Goal: Task Accomplishment & Management: Use online tool/utility

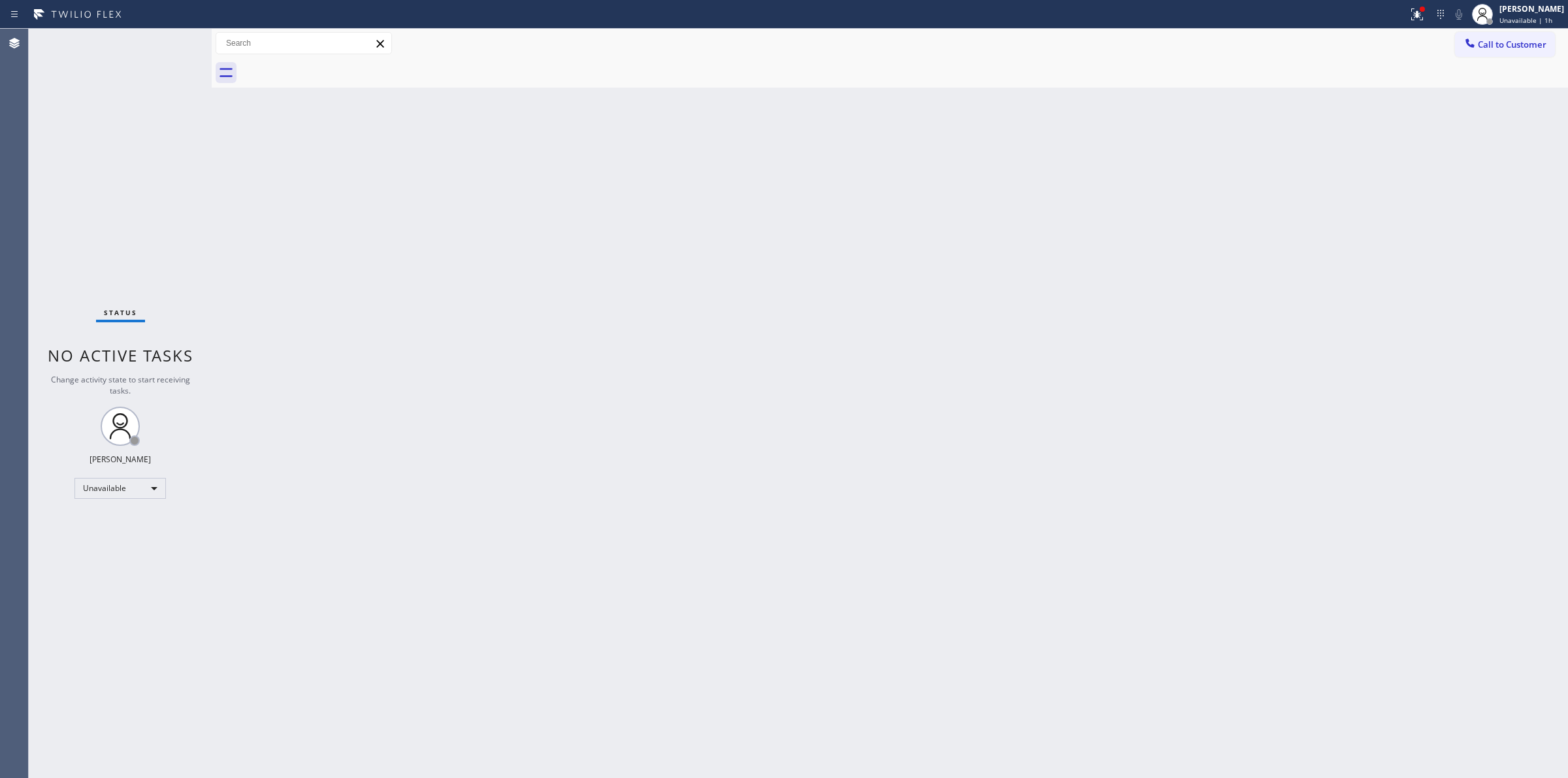
drag, startPoint x: 1508, startPoint y: 39, endPoint x: 1489, endPoint y: 51, distance: 22.5
click at [1508, 41] on span "Call to Customer" at bounding box center [1513, 44] width 69 height 12
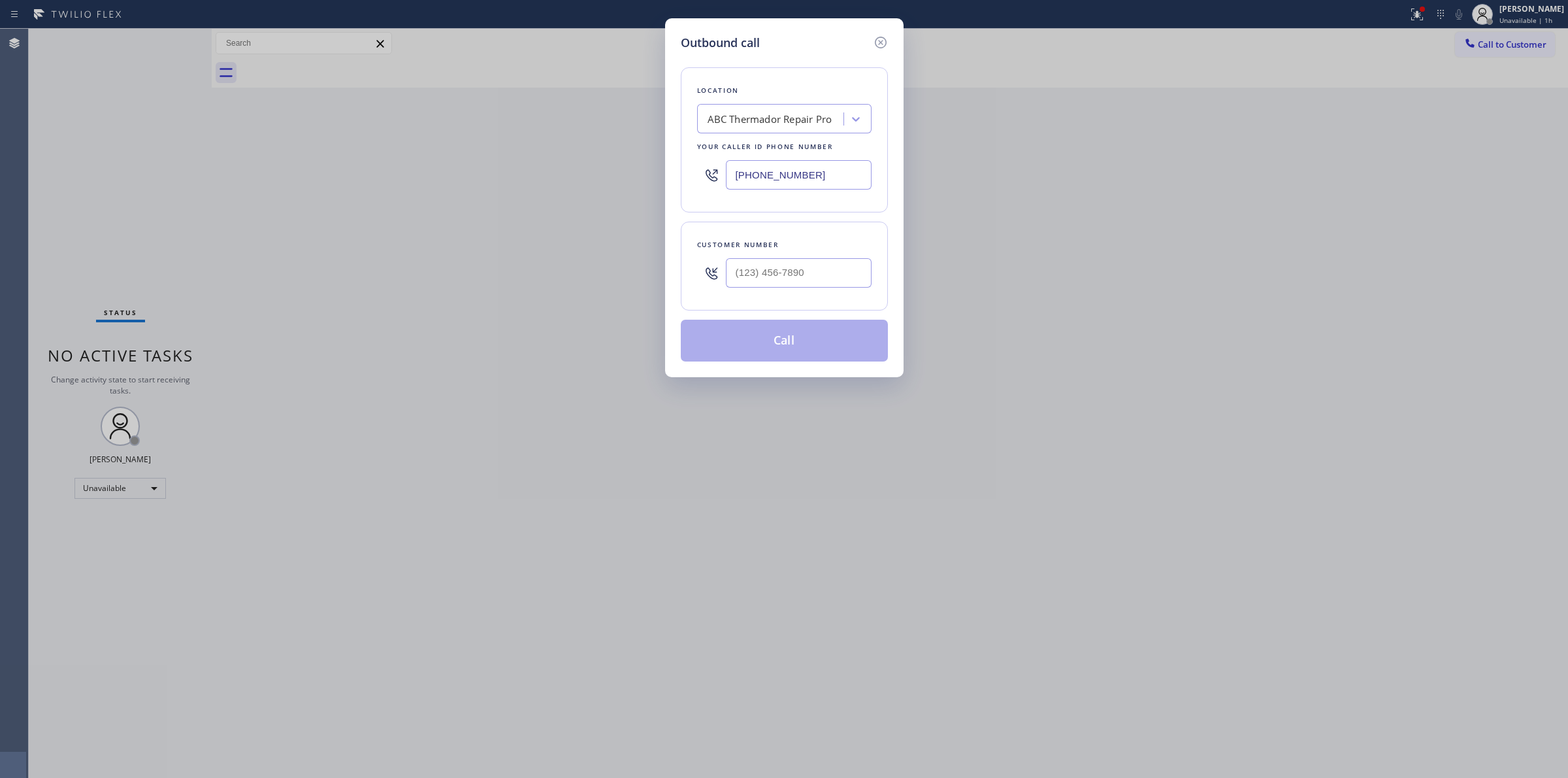
paste input "Home Alliance"
type input "Home Alliance"
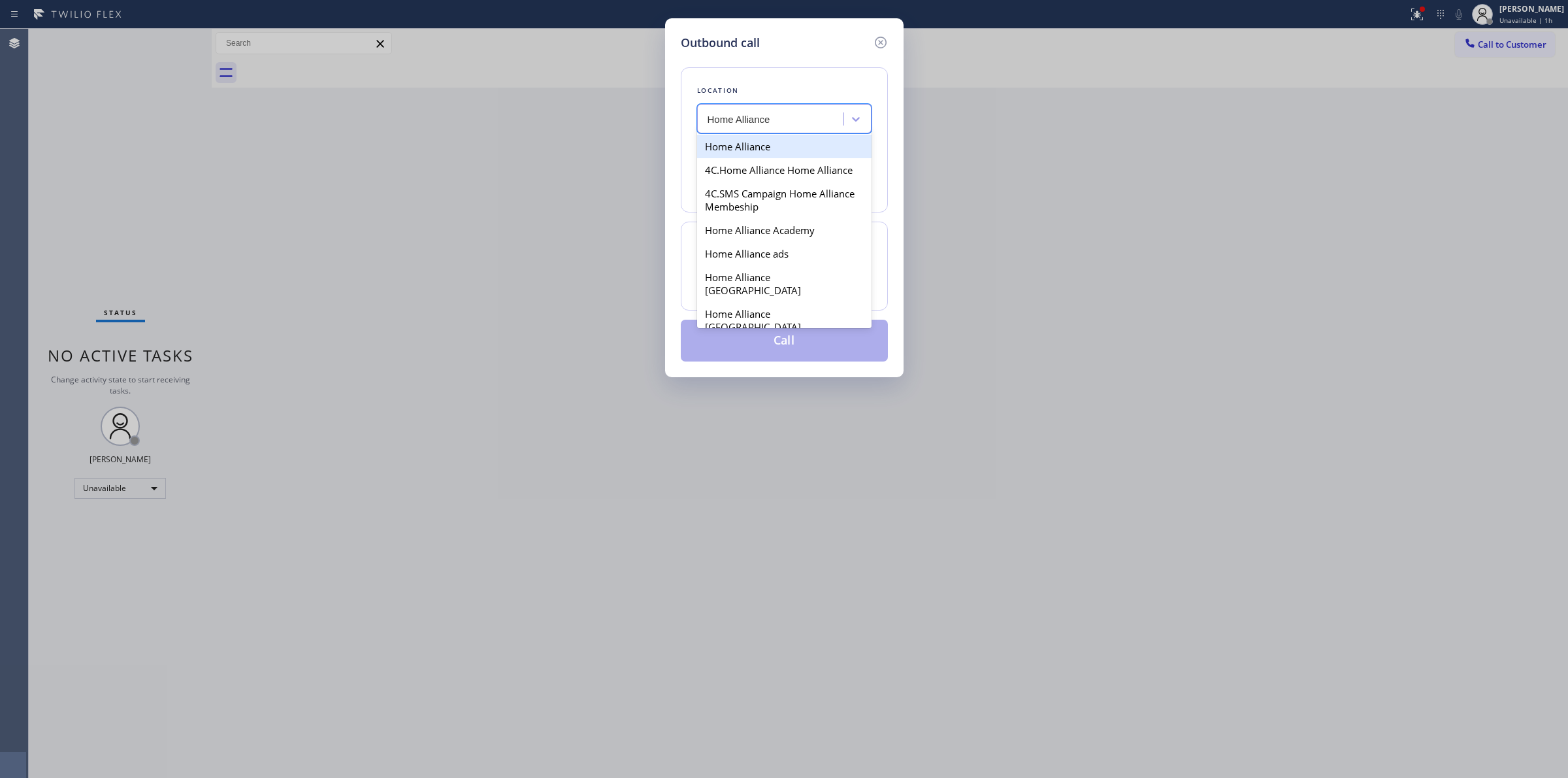
click at [762, 151] on div "Home Alliance" at bounding box center [784, 146] width 174 height 23
type input "[PHONE_NUMBER]"
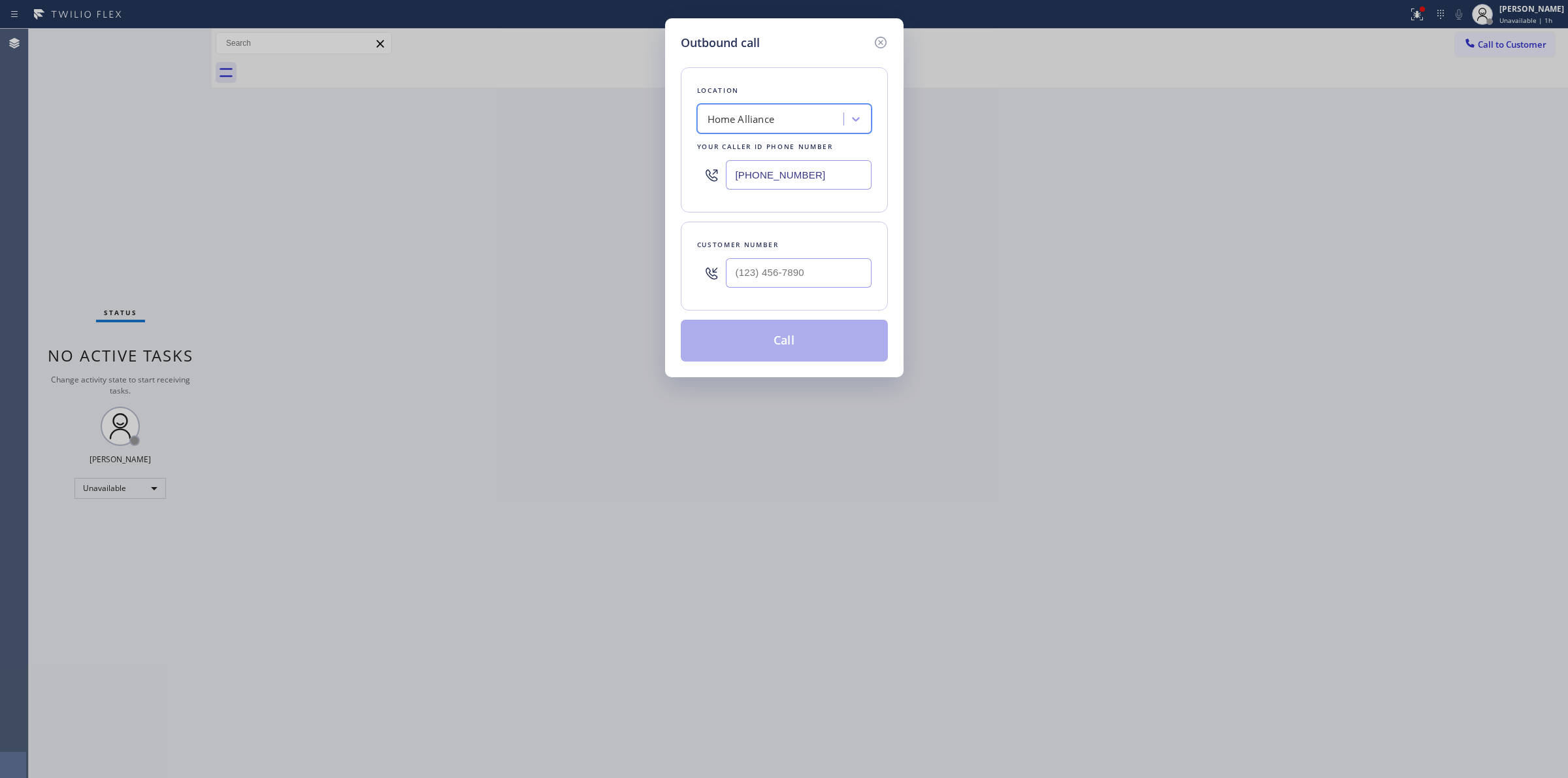
click at [764, 172] on input "[PHONE_NUMBER]" at bounding box center [798, 175] width 145 height 30
click at [764, 173] on input "[PHONE_NUMBER]" at bounding box center [798, 175] width 145 height 30
click at [880, 41] on icon at bounding box center [880, 42] width 12 height 12
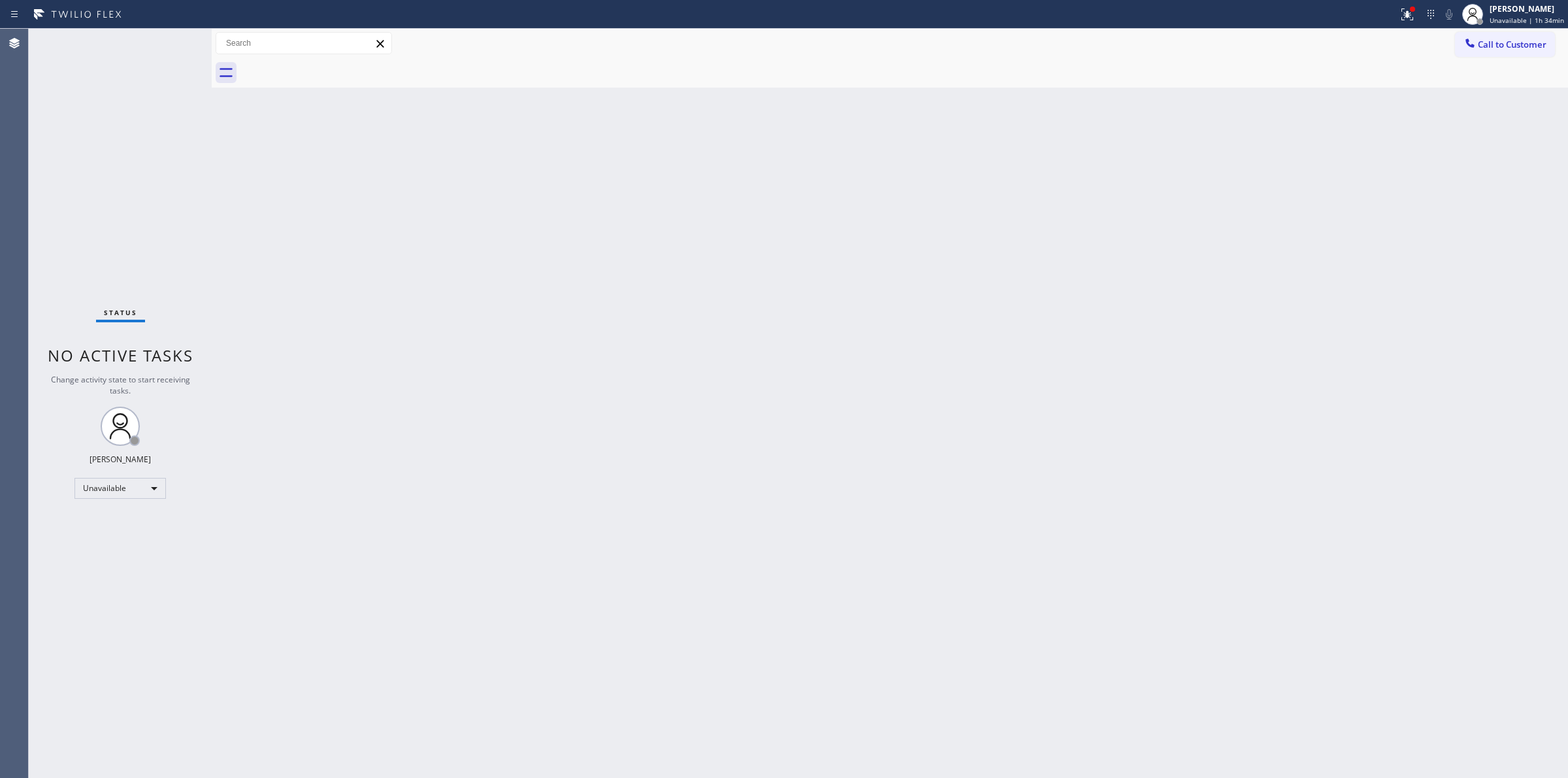
drag, startPoint x: 1321, startPoint y: 132, endPoint x: 1341, endPoint y: 124, distance: 21.5
click at [1329, 129] on div "Back to Dashboard Change Sender ID Customers Technicians Select a contact Outbo…" at bounding box center [889, 403] width 1357 height 749
click at [1495, 46] on span "Call to Customer" at bounding box center [1513, 44] width 69 height 12
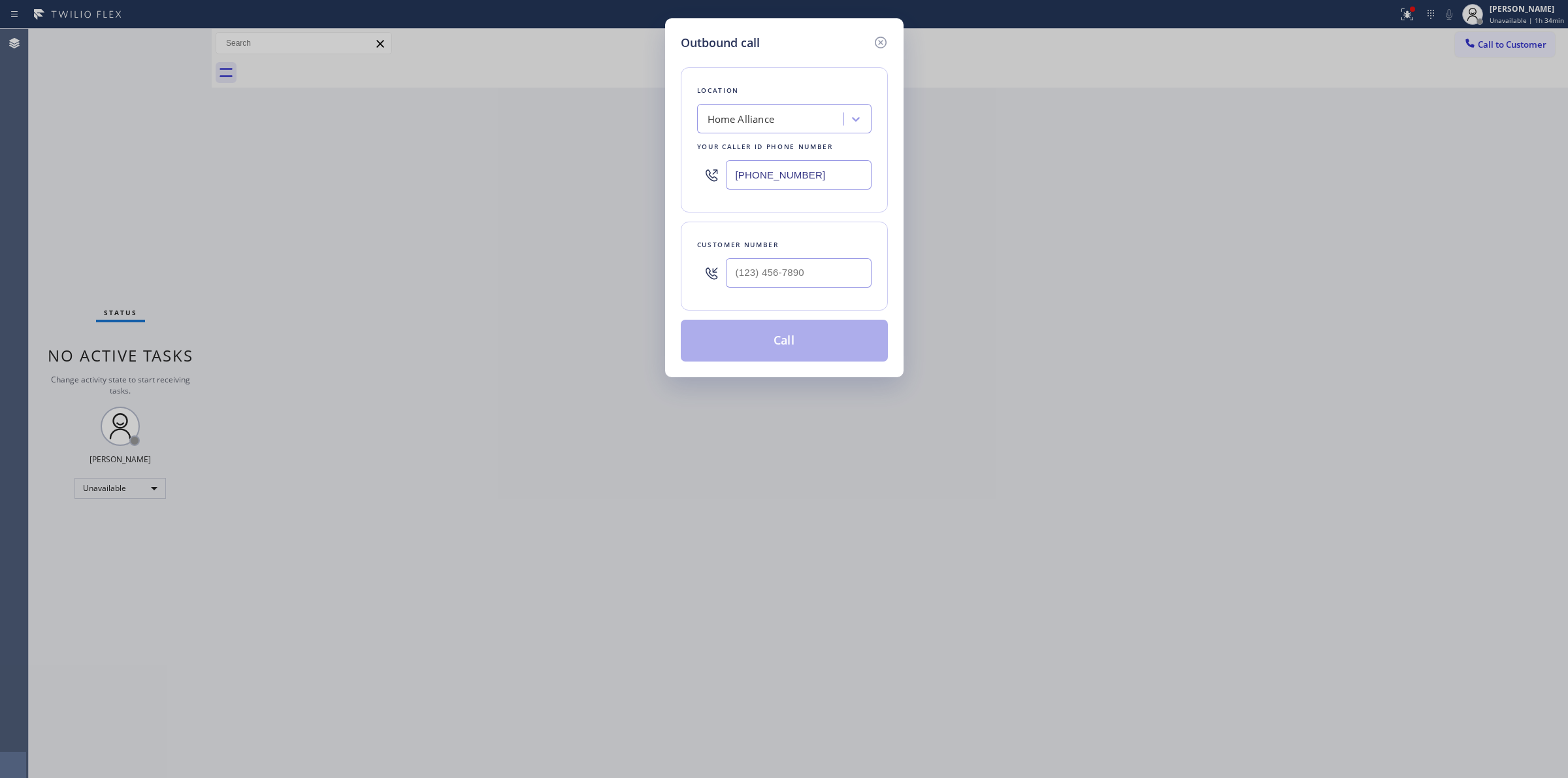
click at [801, 255] on div at bounding box center [798, 273] width 145 height 42
paste input "805) 327-0970"
click at [792, 275] on input "[PHONE_NUMBER]" at bounding box center [798, 273] width 145 height 30
type input "[PHONE_NUMBER]"
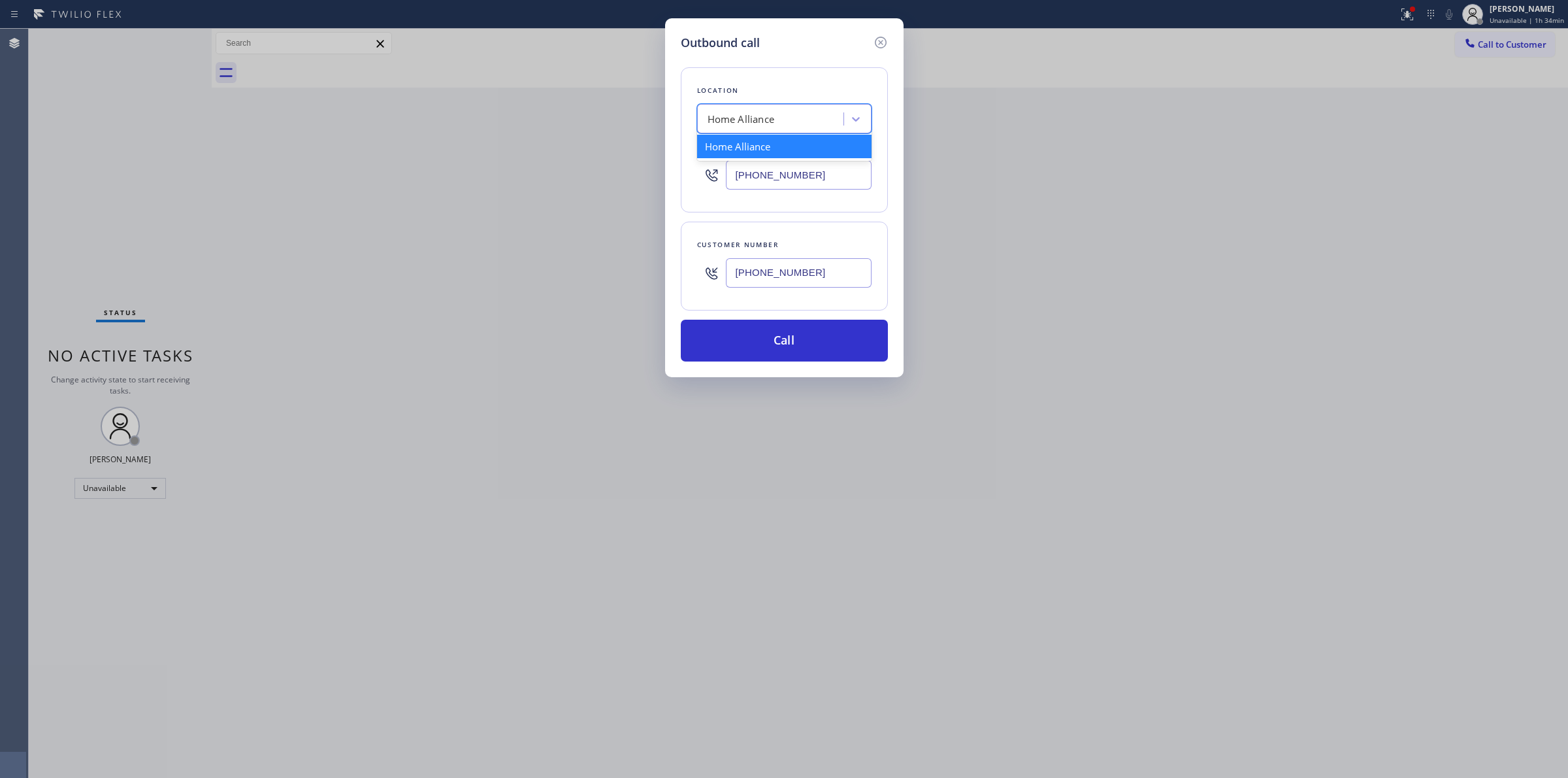
drag, startPoint x: 821, startPoint y: 105, endPoint x: 669, endPoint y: 109, distance: 152.1
click at [685, 109] on div "Location option Home Alliance, selected. option Home Alliance focused, 1 of 1. …" at bounding box center [784, 140] width 207 height 145
type input "honest"
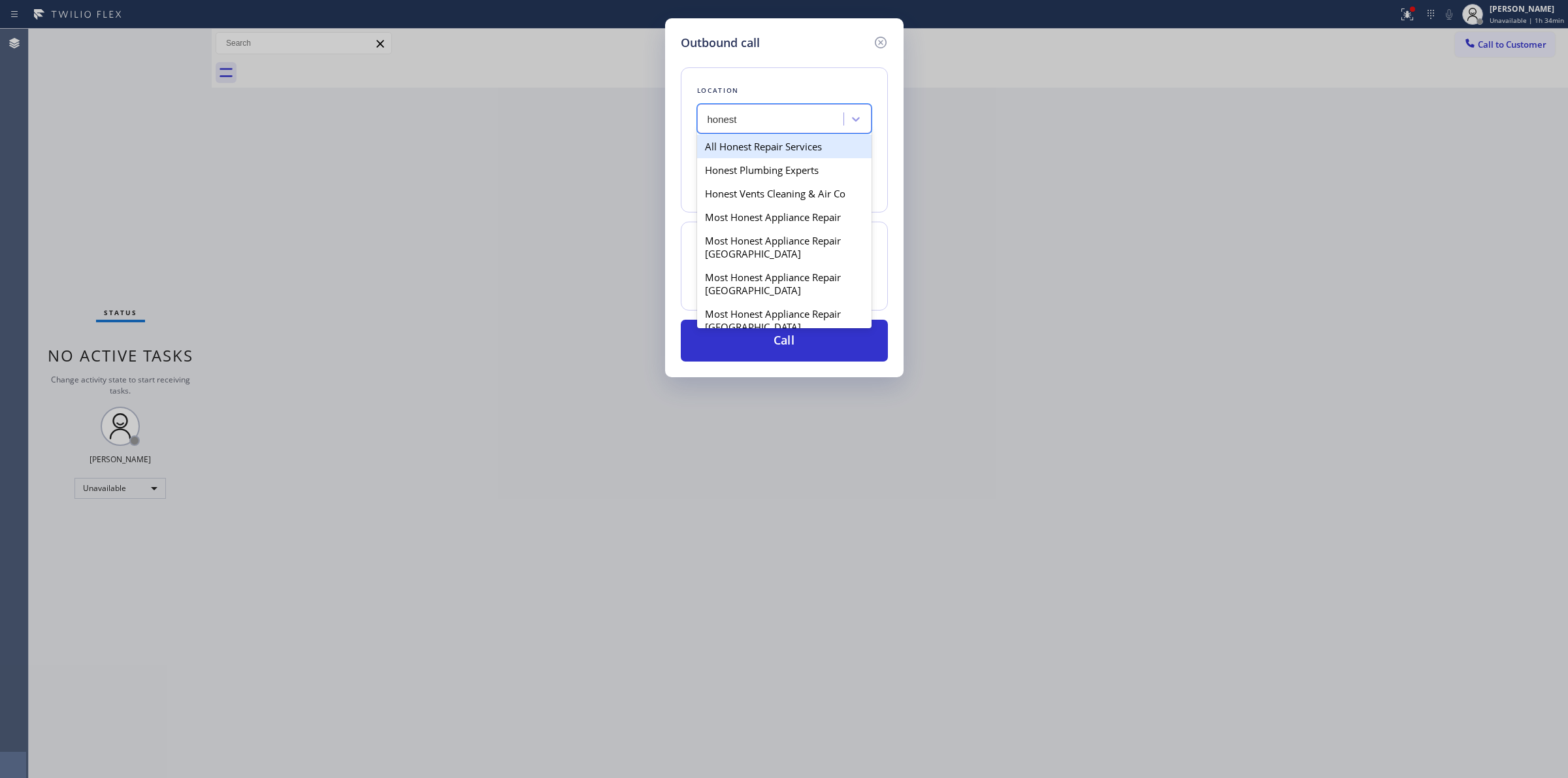
click at [797, 150] on div "All Honest Repair Services" at bounding box center [784, 146] width 174 height 23
type input "[PHONE_NUMBER]"
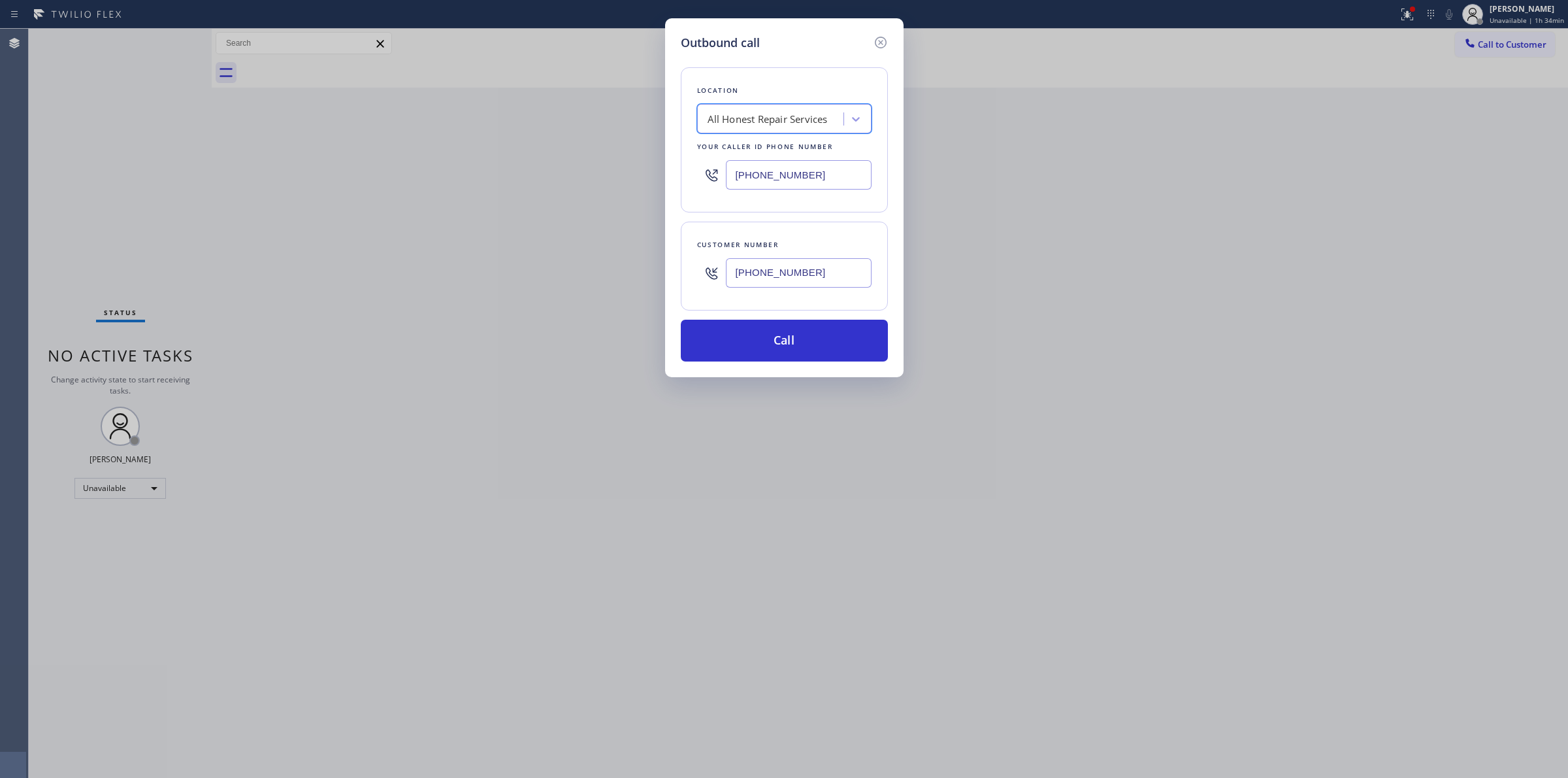
click at [820, 270] on input "[PHONE_NUMBER]" at bounding box center [798, 273] width 145 height 30
click at [810, 341] on button "Call" at bounding box center [784, 341] width 207 height 42
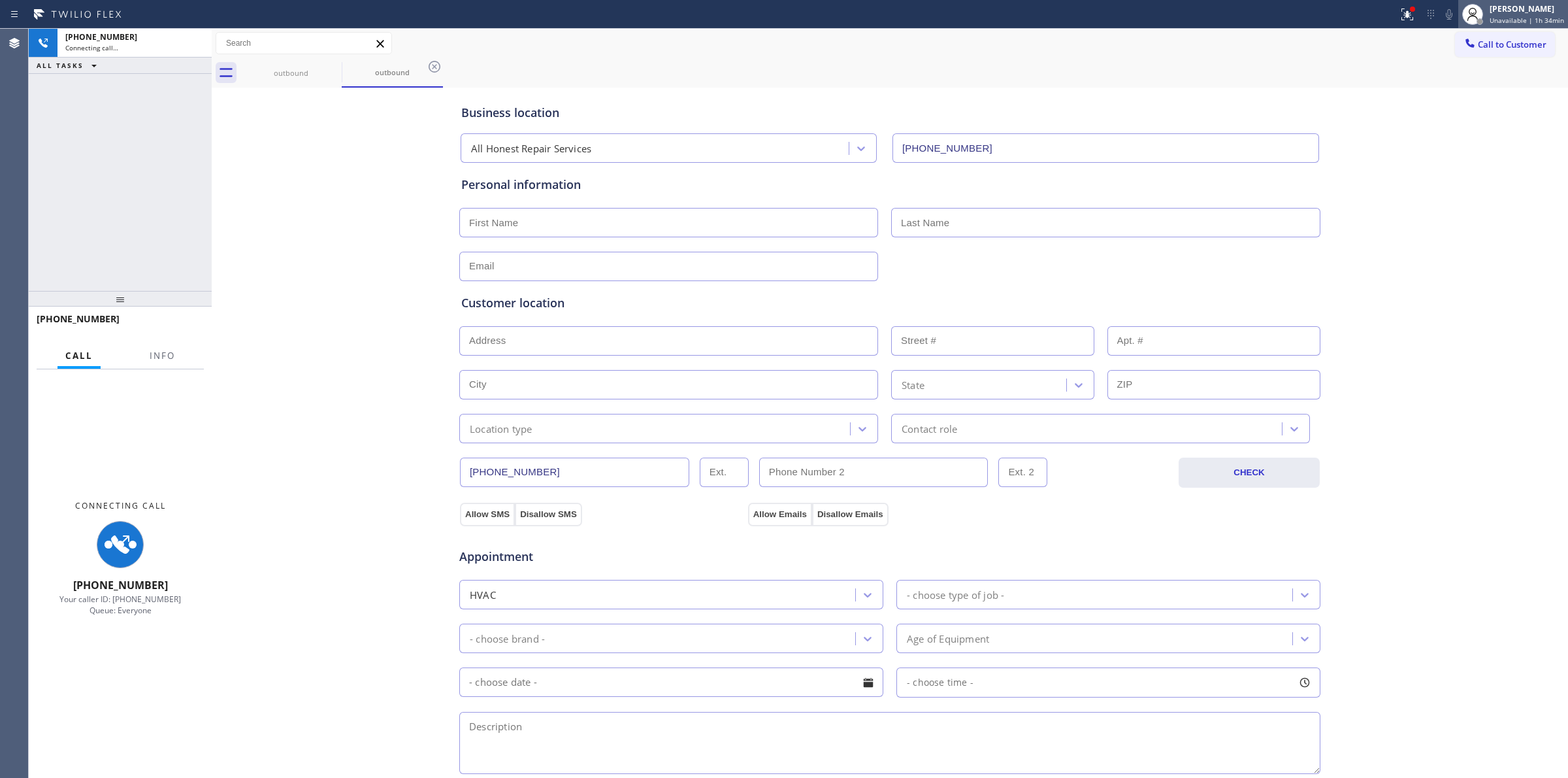
type input "[PHONE_NUMBER]"
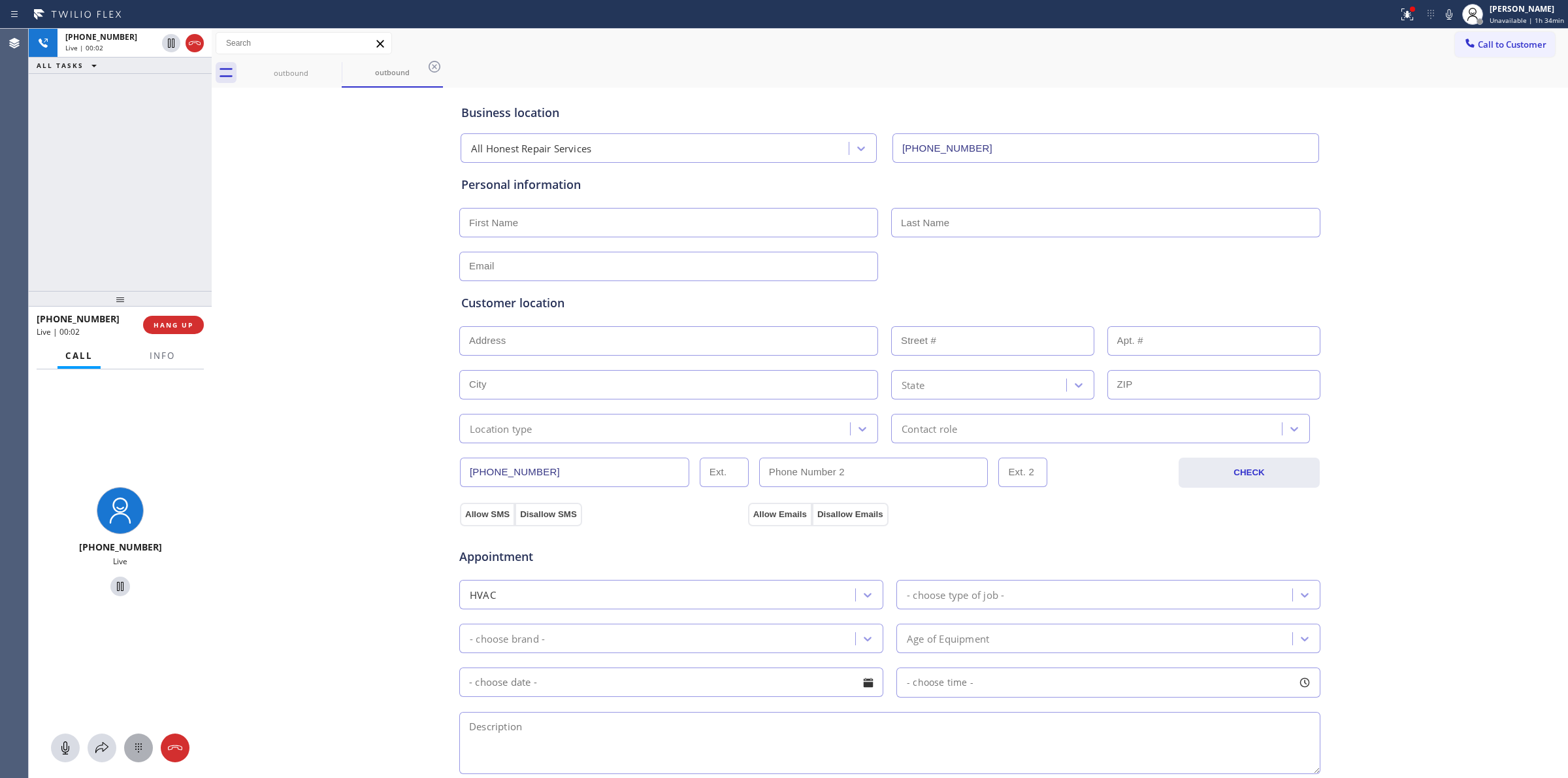
click at [135, 751] on icon at bounding box center [138, 748] width 15 height 15
click at [1478, 46] on span "Call to Customer" at bounding box center [1513, 44] width 69 height 12
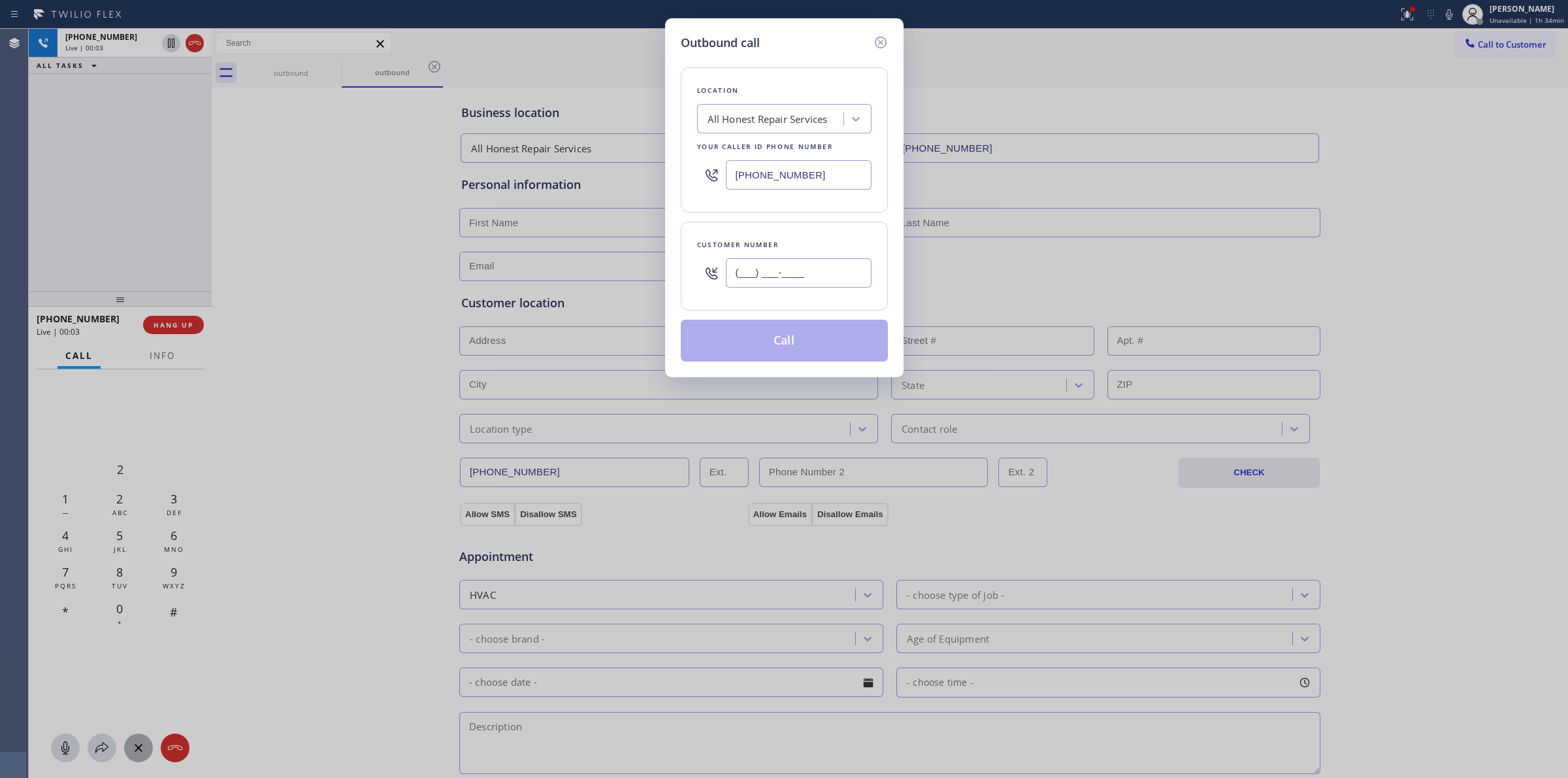
paste input "805) 327-0970"
click at [842, 266] on input "[PHONE_NUMBER]" at bounding box center [798, 273] width 145 height 30
type input "[PHONE_NUMBER]"
click at [880, 34] on icon at bounding box center [880, 42] width 15 height 15
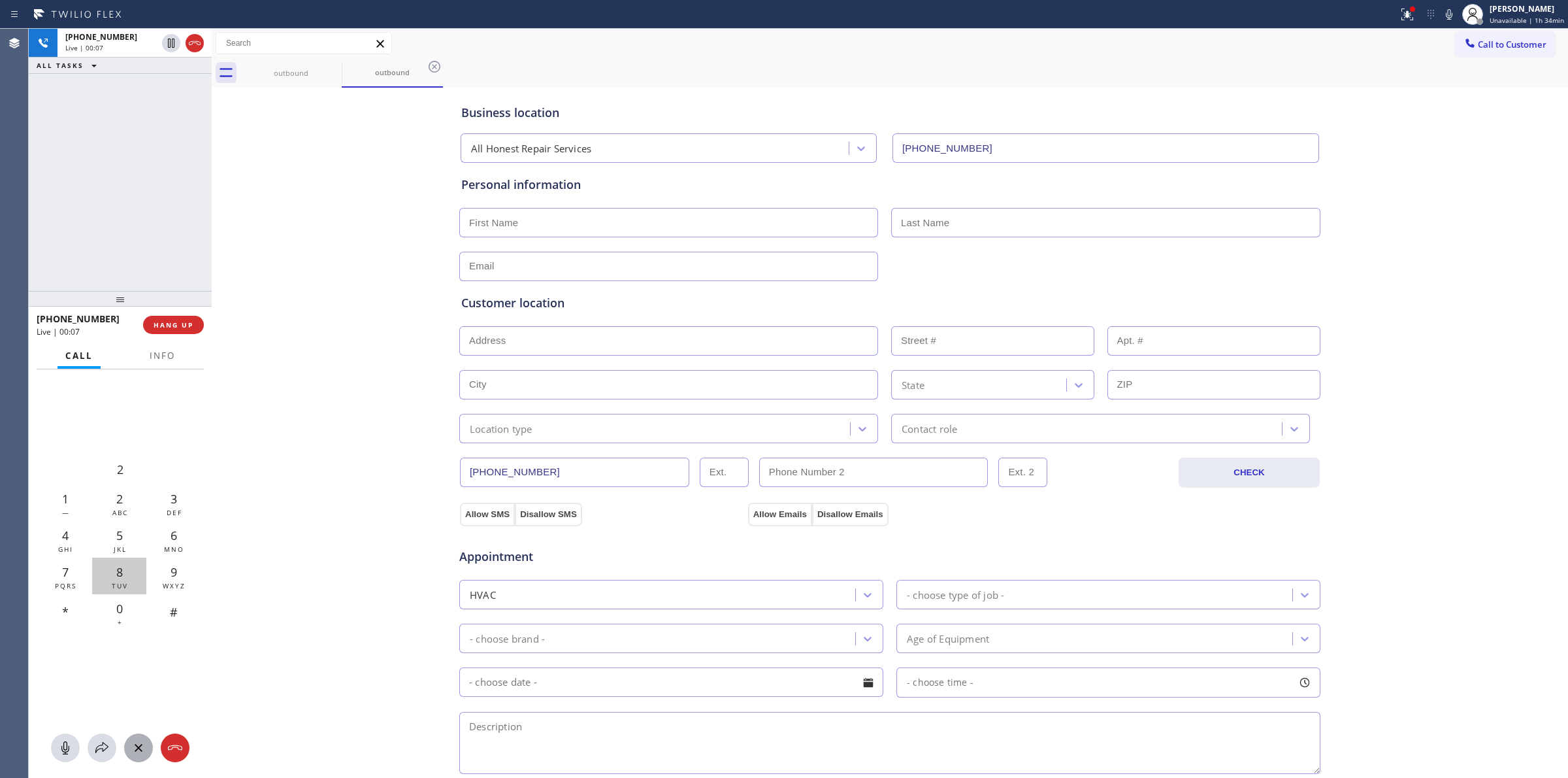
click at [122, 581] on span "TUV" at bounding box center [119, 585] width 16 height 9
click at [190, 329] on span "HANG UP" at bounding box center [174, 325] width 40 height 9
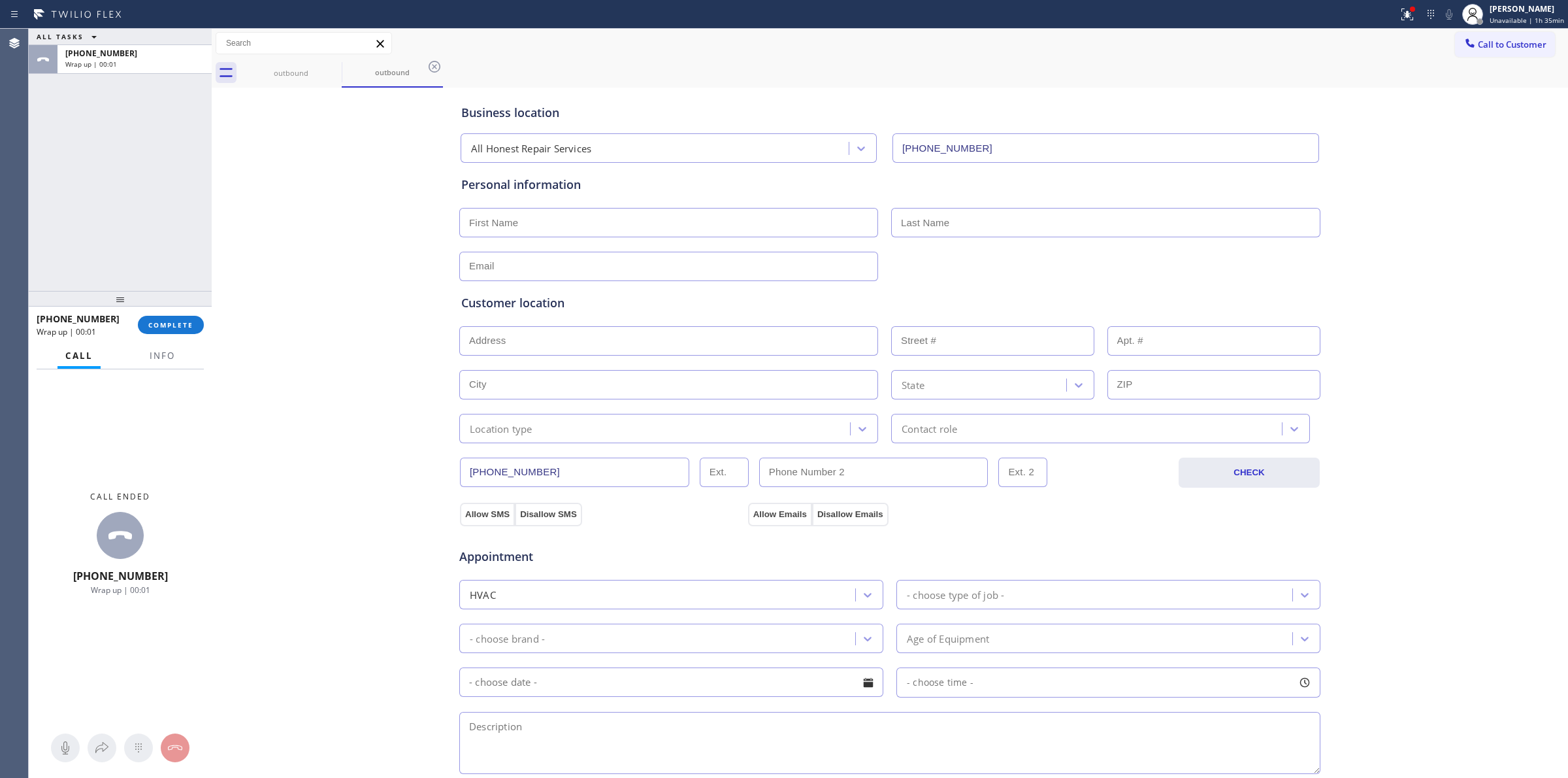
click at [178, 335] on div "[PHONE_NUMBER] Wrap up | 00:01 COMPLETE" at bounding box center [120, 325] width 167 height 34
click at [178, 327] on span "COMPLETE" at bounding box center [171, 325] width 45 height 9
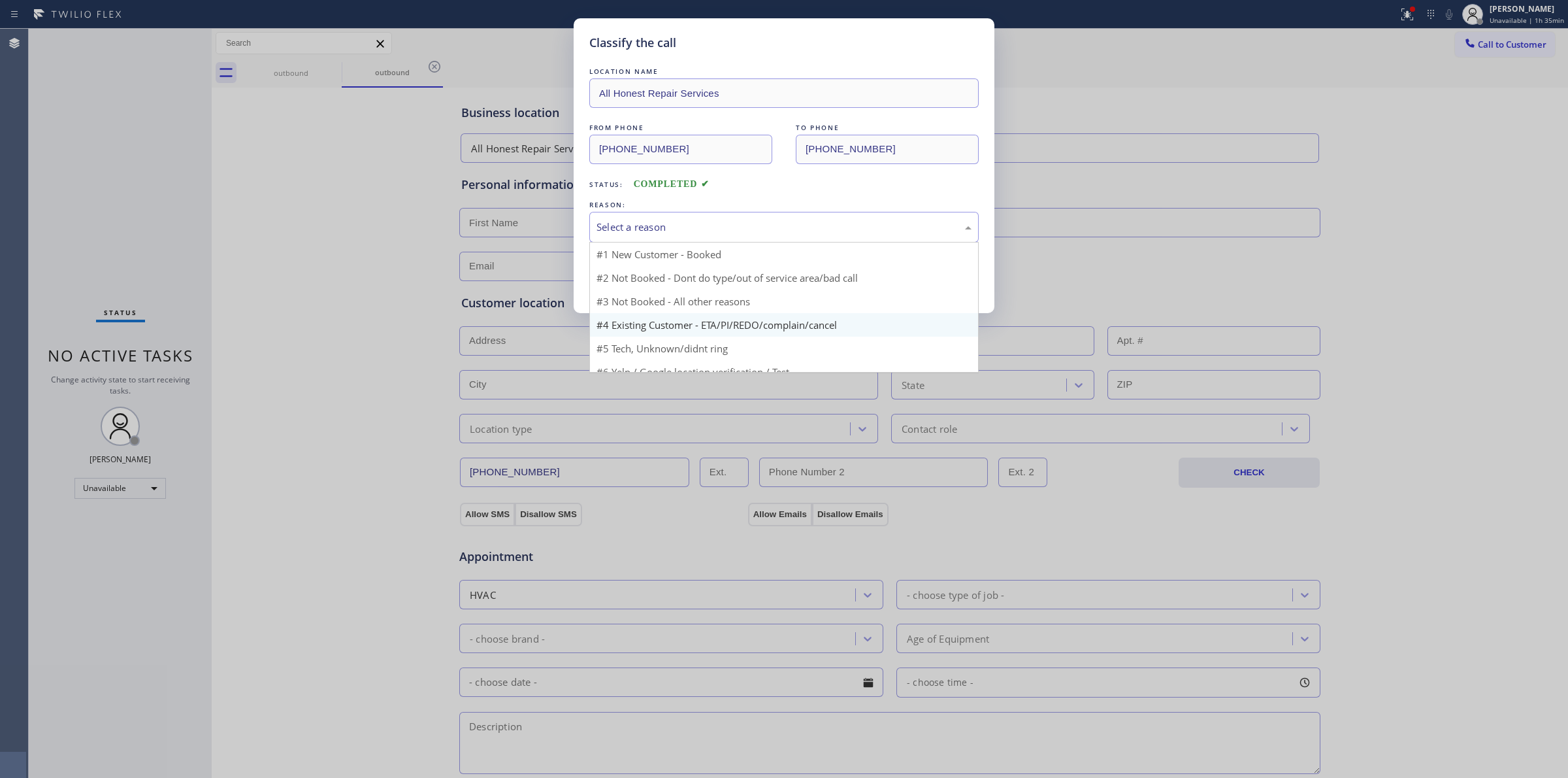
drag, startPoint x: 695, startPoint y: 232, endPoint x: 695, endPoint y: 304, distance: 72.0
click at [695, 232] on div "Select a reason" at bounding box center [784, 226] width 375 height 15
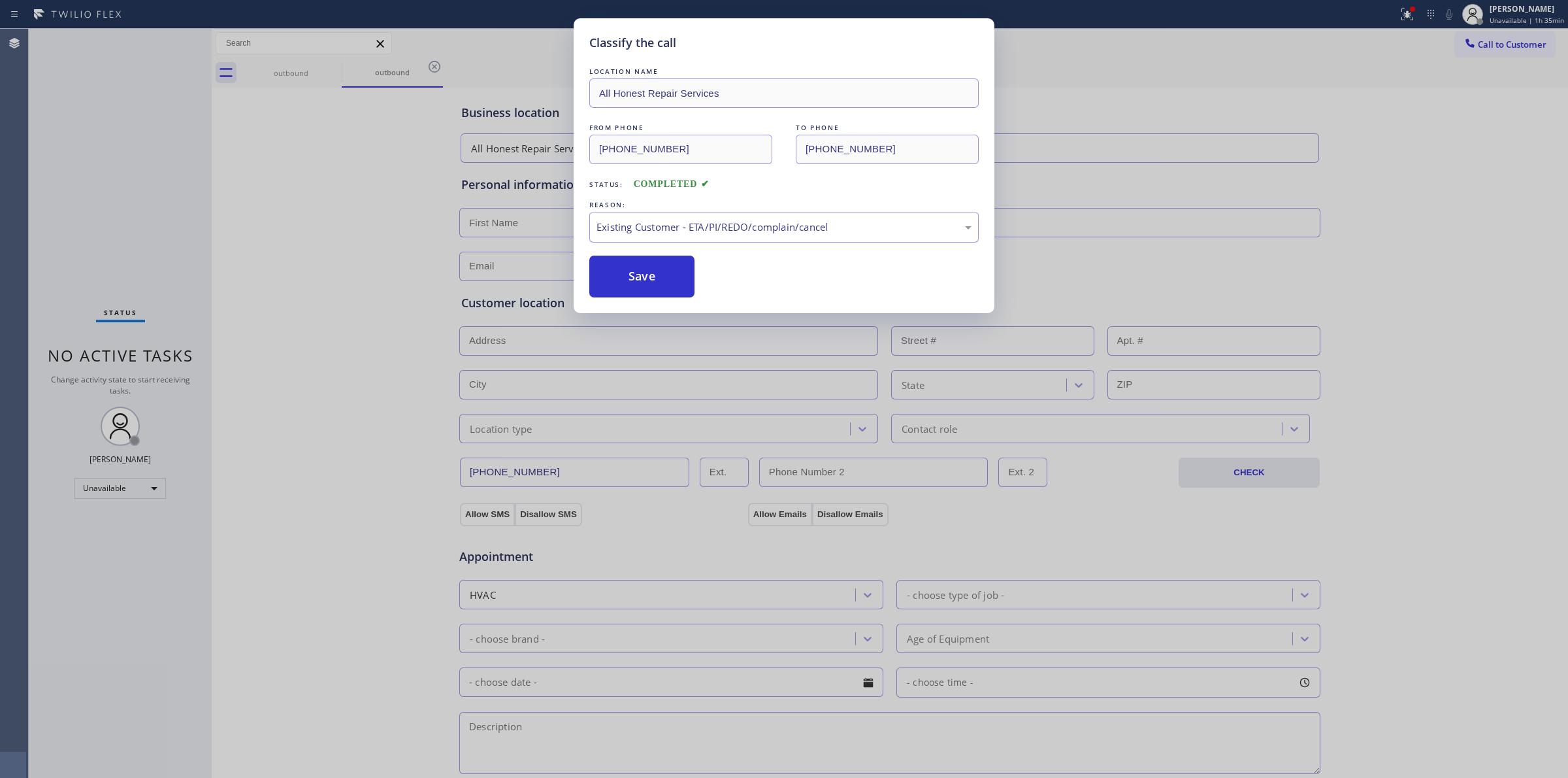
drag, startPoint x: 696, startPoint y: 313, endPoint x: 714, endPoint y: 232, distance: 83.0
drag, startPoint x: 717, startPoint y: 222, endPoint x: 715, endPoint y: 240, distance: 18.1
click at [717, 228] on div "Existing Customer - ETA/PI/REDO/complain/cancel" at bounding box center [784, 226] width 375 height 15
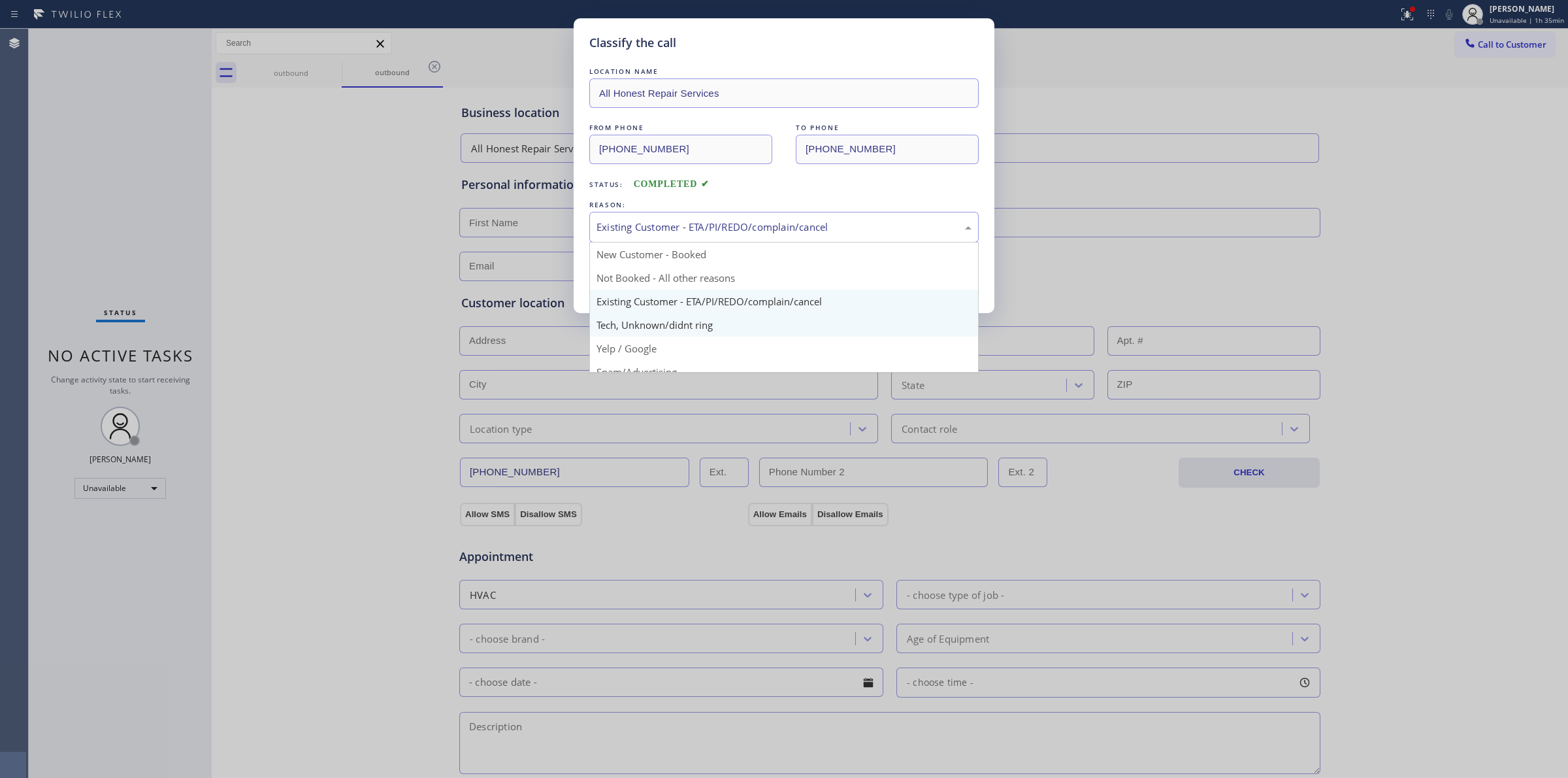
drag, startPoint x: 699, startPoint y: 330, endPoint x: 672, endPoint y: 287, distance: 50.8
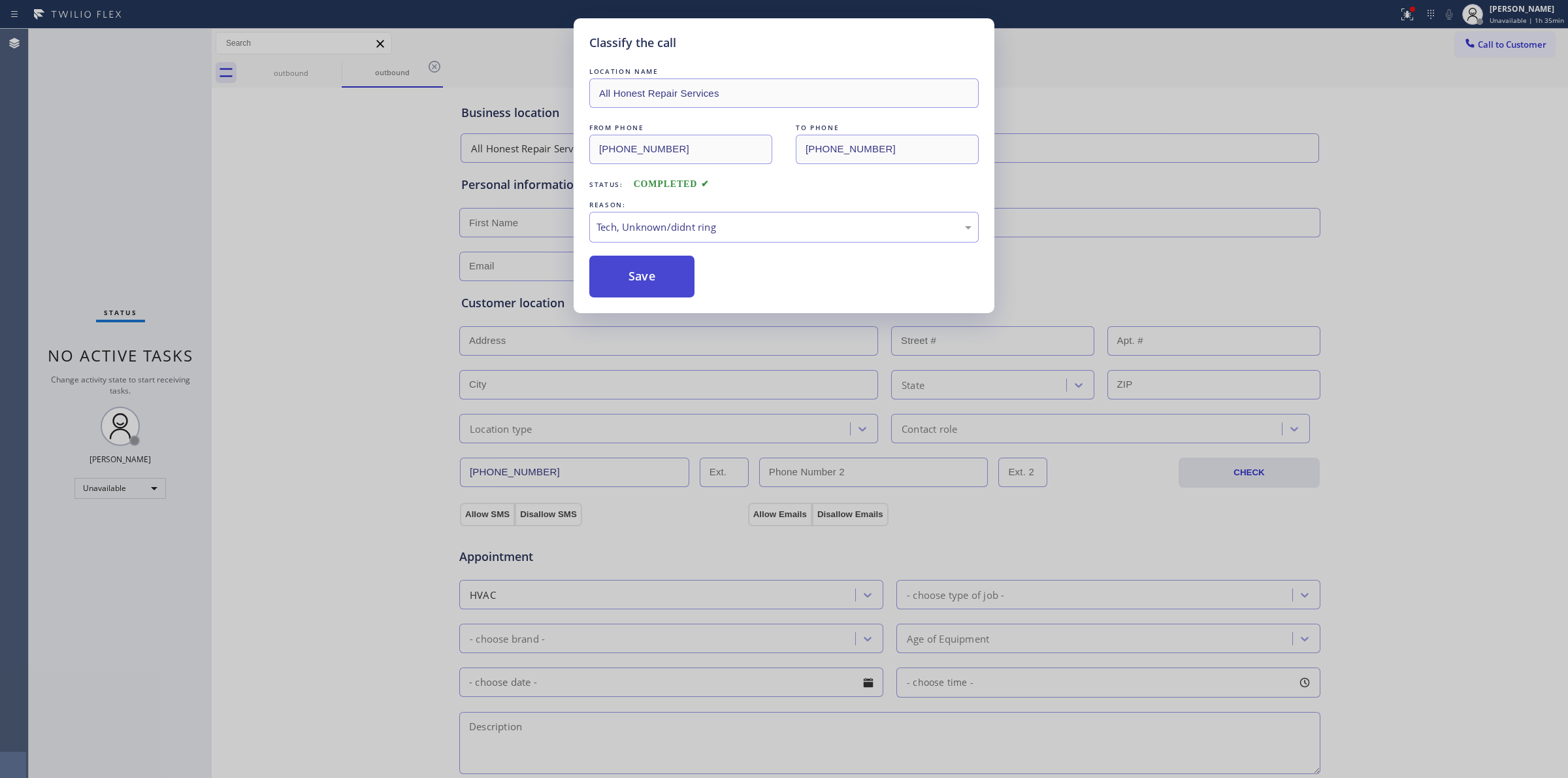
click at [672, 287] on button "Save" at bounding box center [642, 277] width 105 height 42
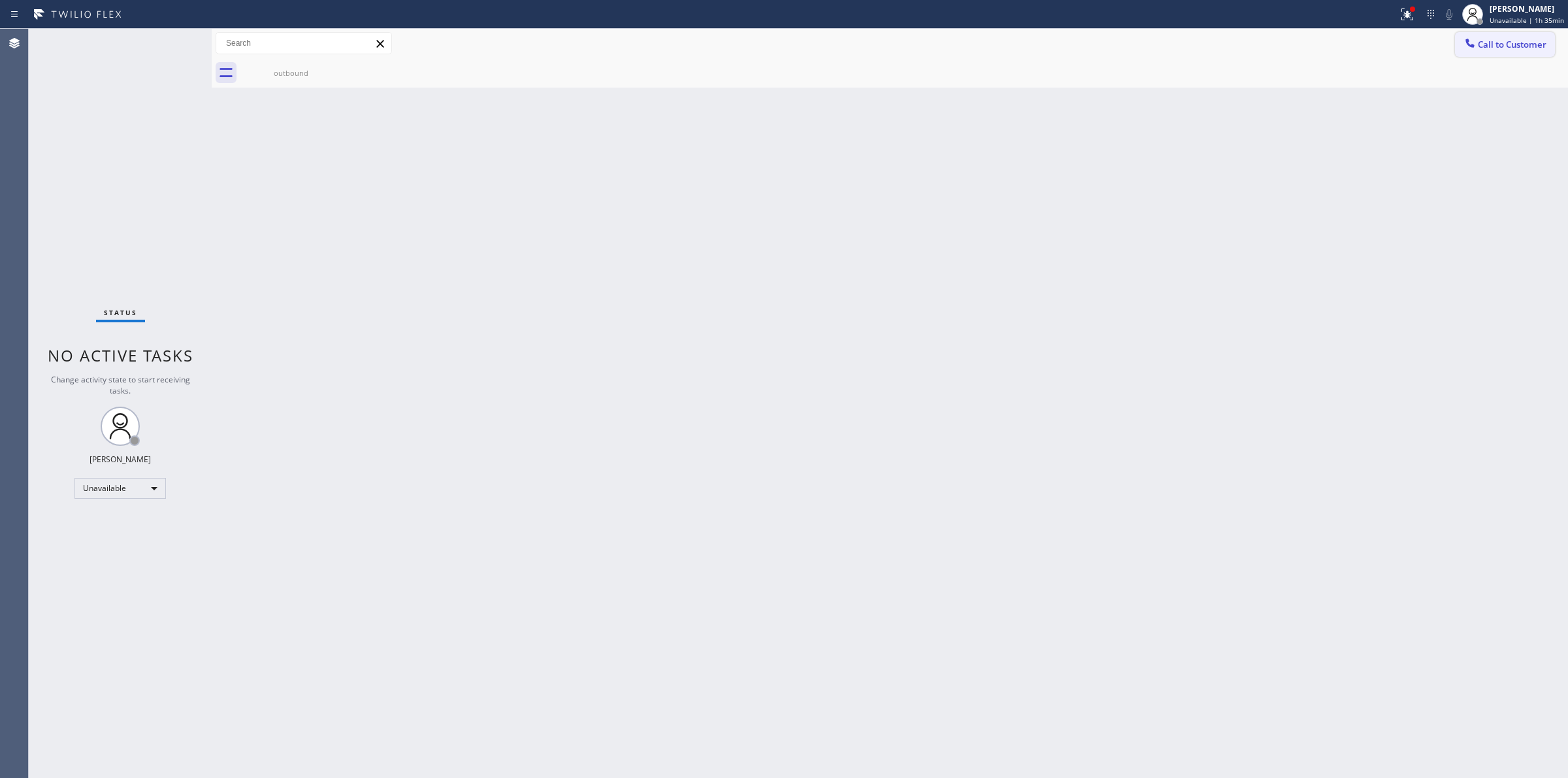
click at [1473, 44] on icon at bounding box center [1470, 43] width 13 height 13
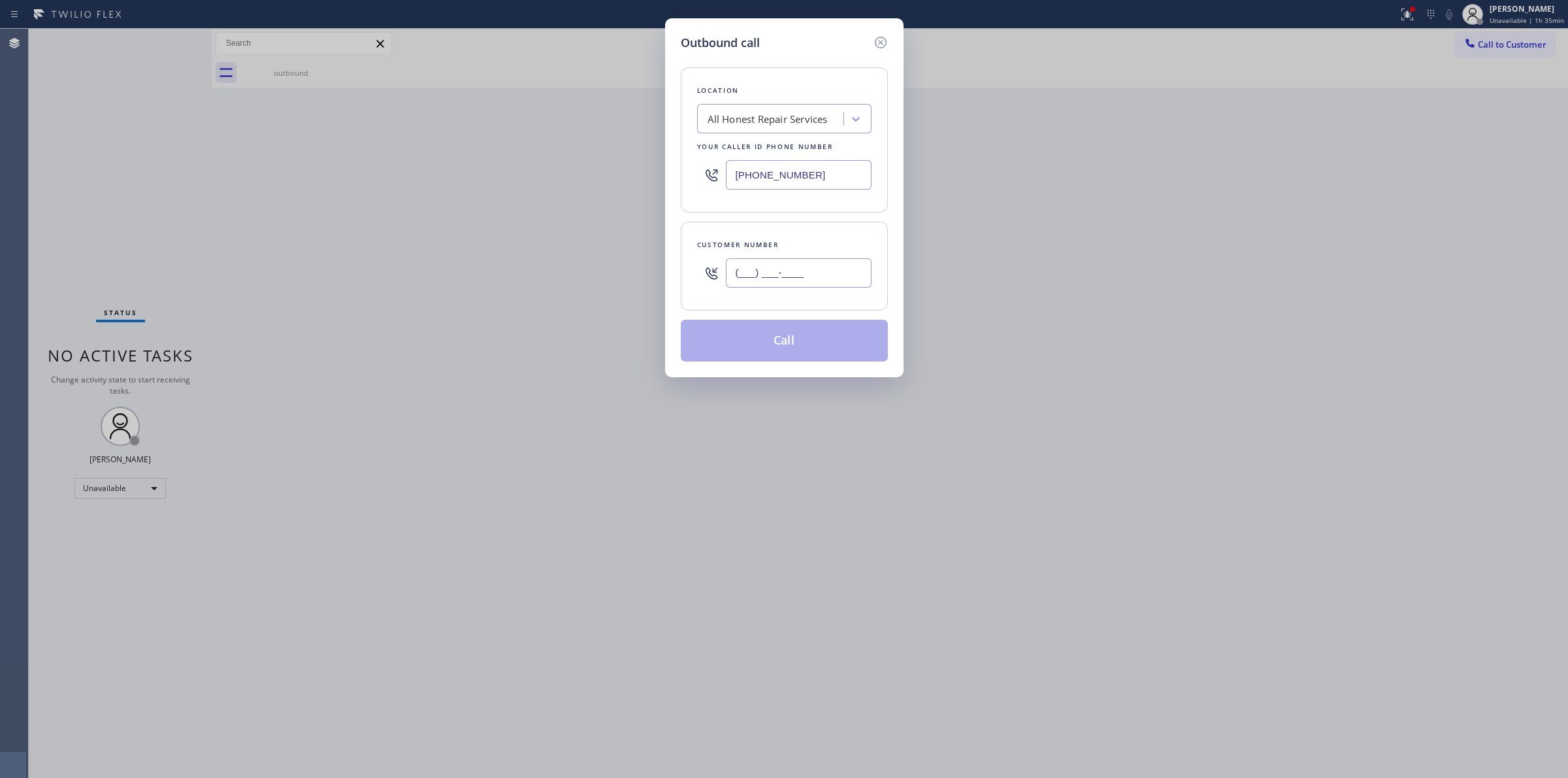
click at [788, 285] on input "(___) ___-____" at bounding box center [798, 273] width 145 height 30
paste input "805) 327-0970"
type input "[PHONE_NUMBER]"
click at [792, 341] on button "Call" at bounding box center [784, 341] width 207 height 42
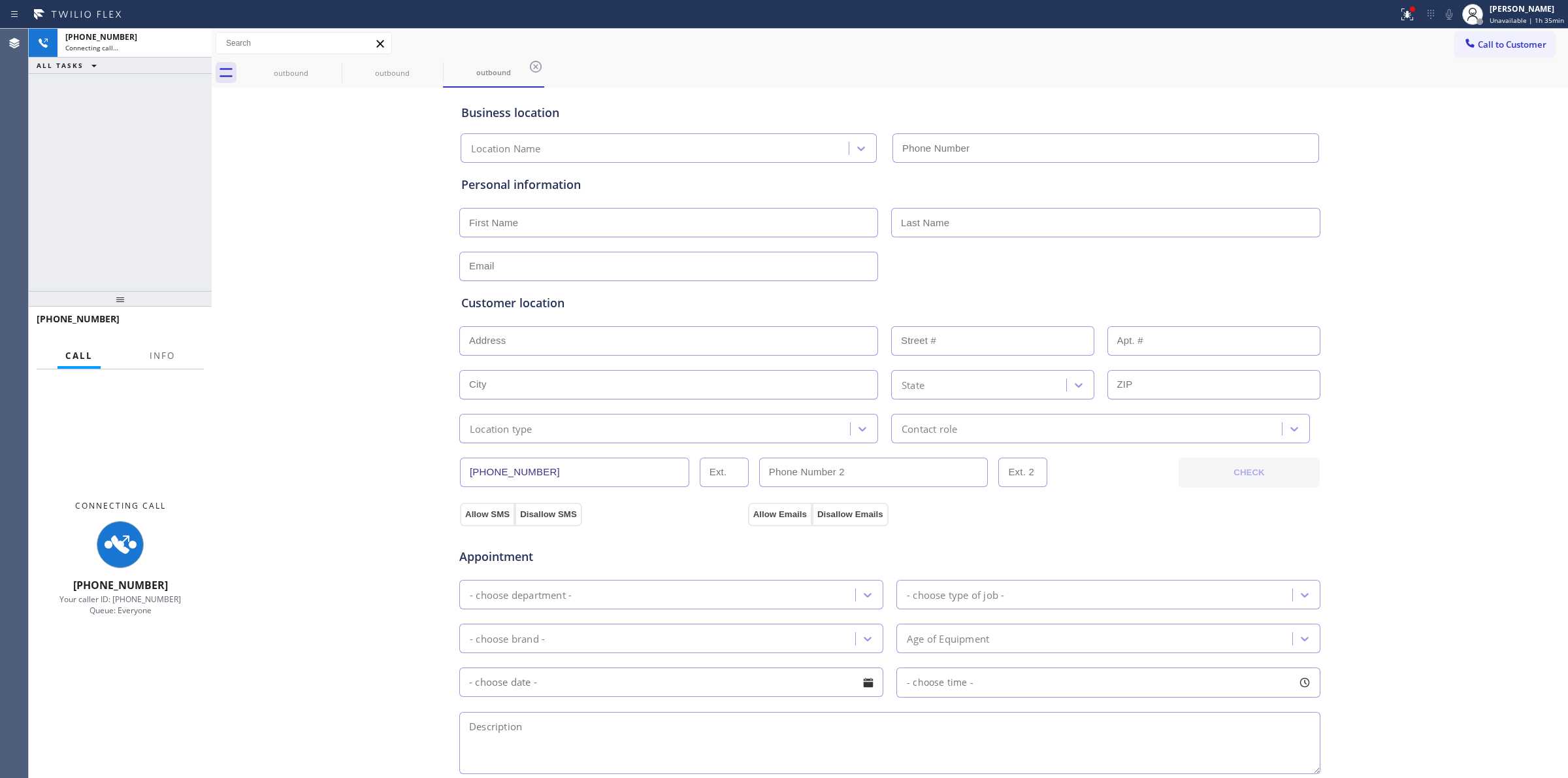
type input "[PHONE_NUMBER]"
click at [1265, 128] on div "Location Name [PHONE_NUMBER]" at bounding box center [889, 145] width 863 height 34
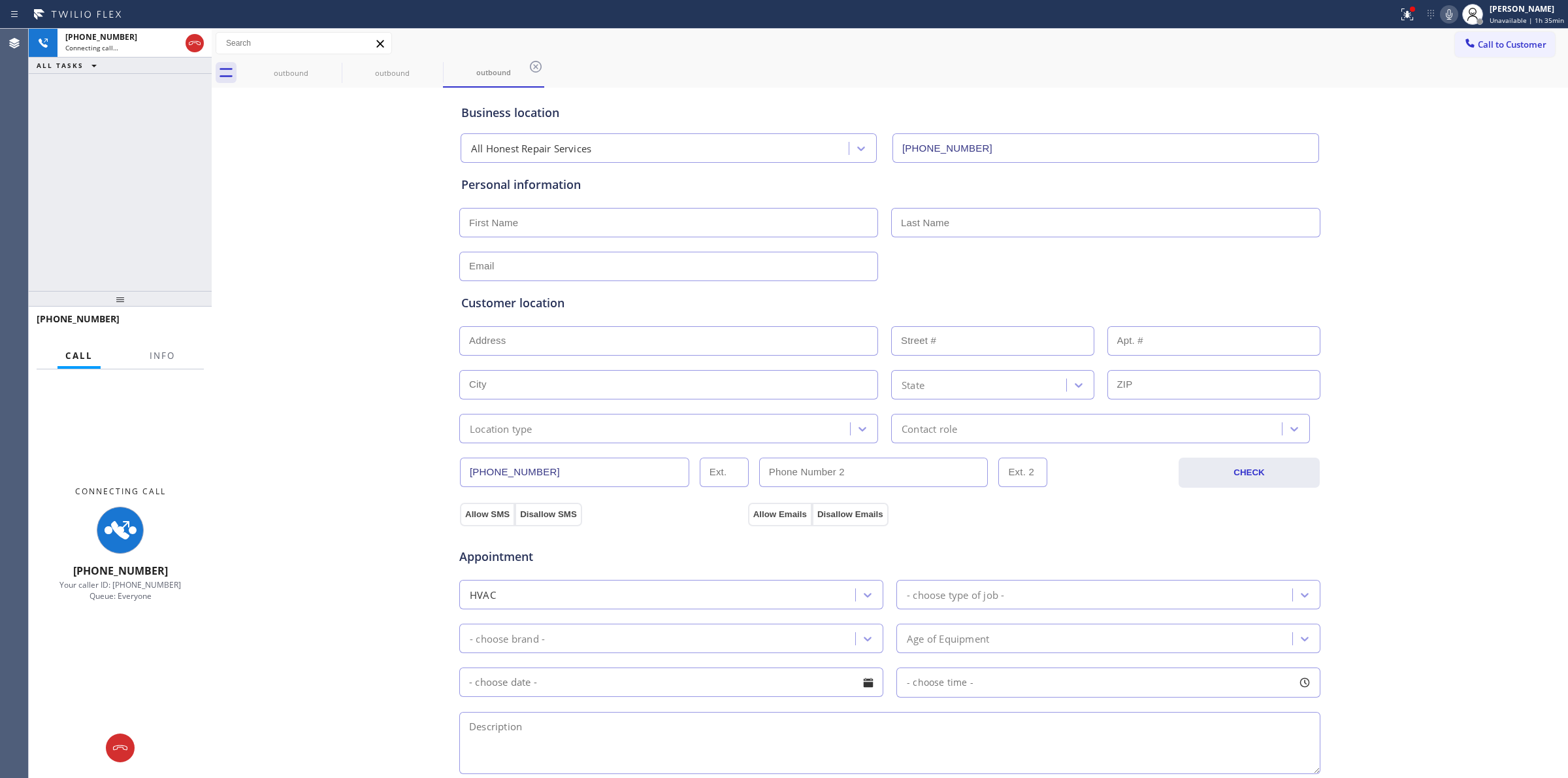
click at [1454, 15] on icon at bounding box center [1449, 14] width 15 height 15
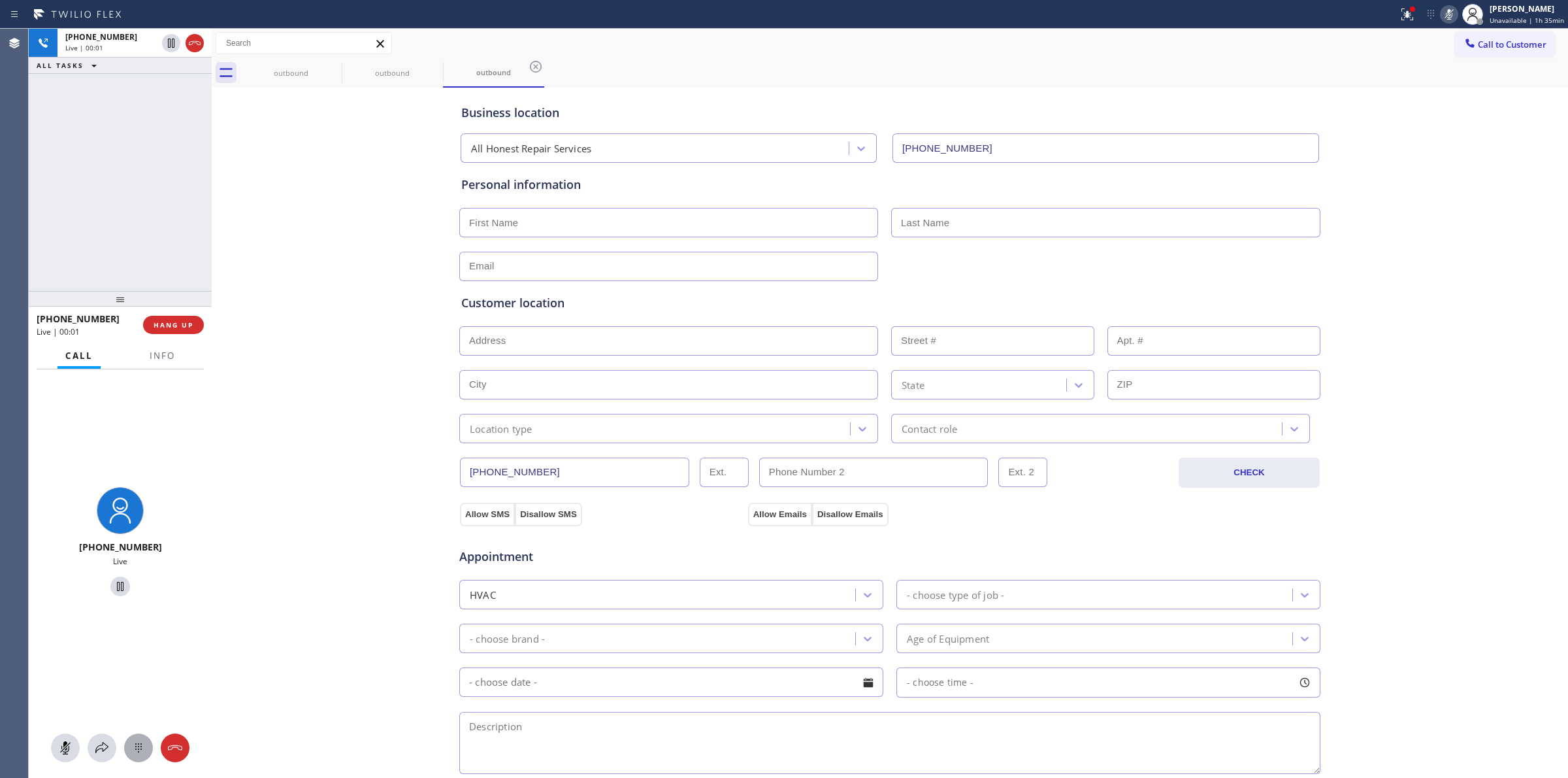
click at [145, 752] on icon at bounding box center [138, 748] width 15 height 15
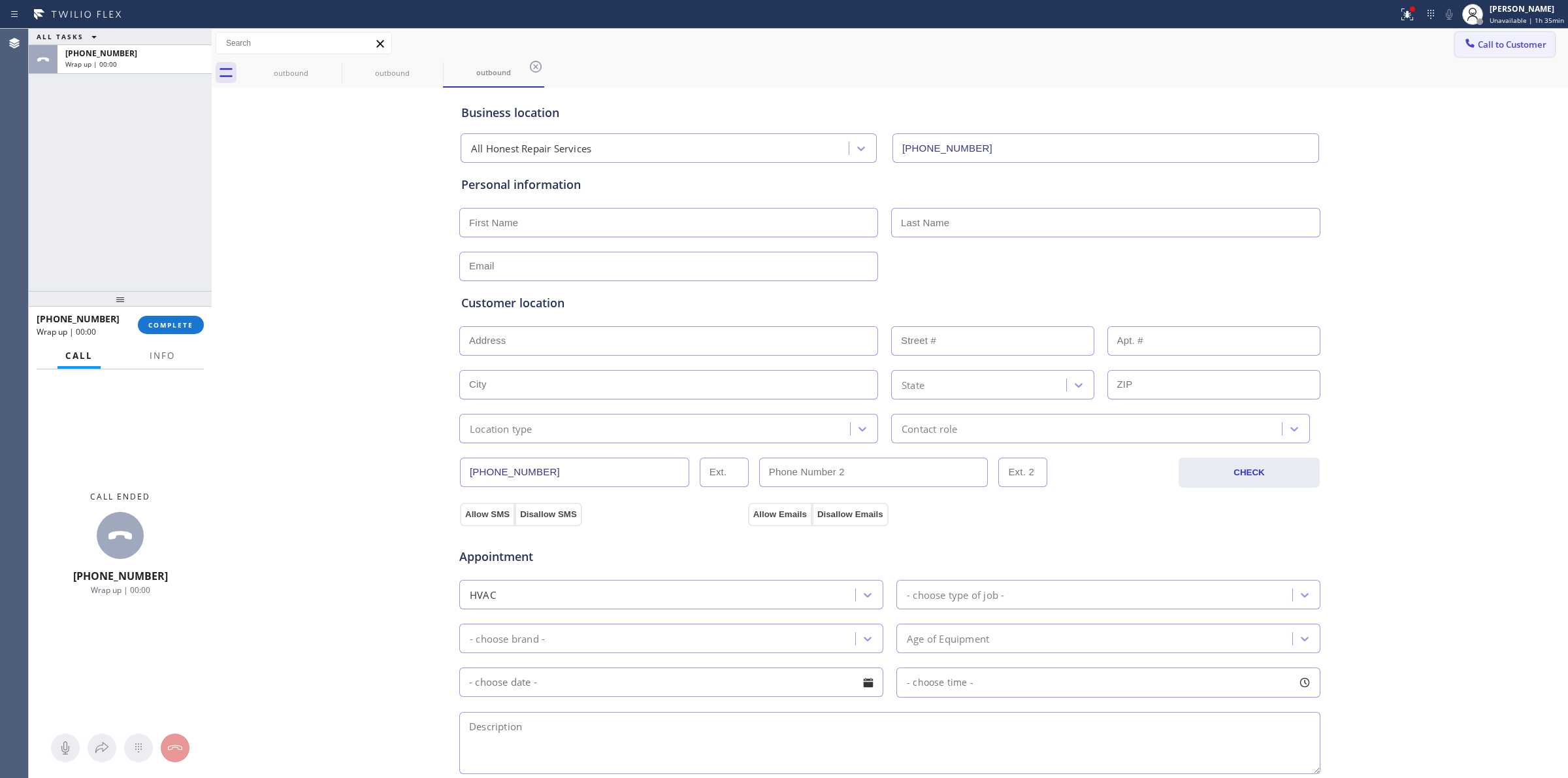
click at [1478, 39] on span "Call to Customer" at bounding box center [1513, 44] width 69 height 12
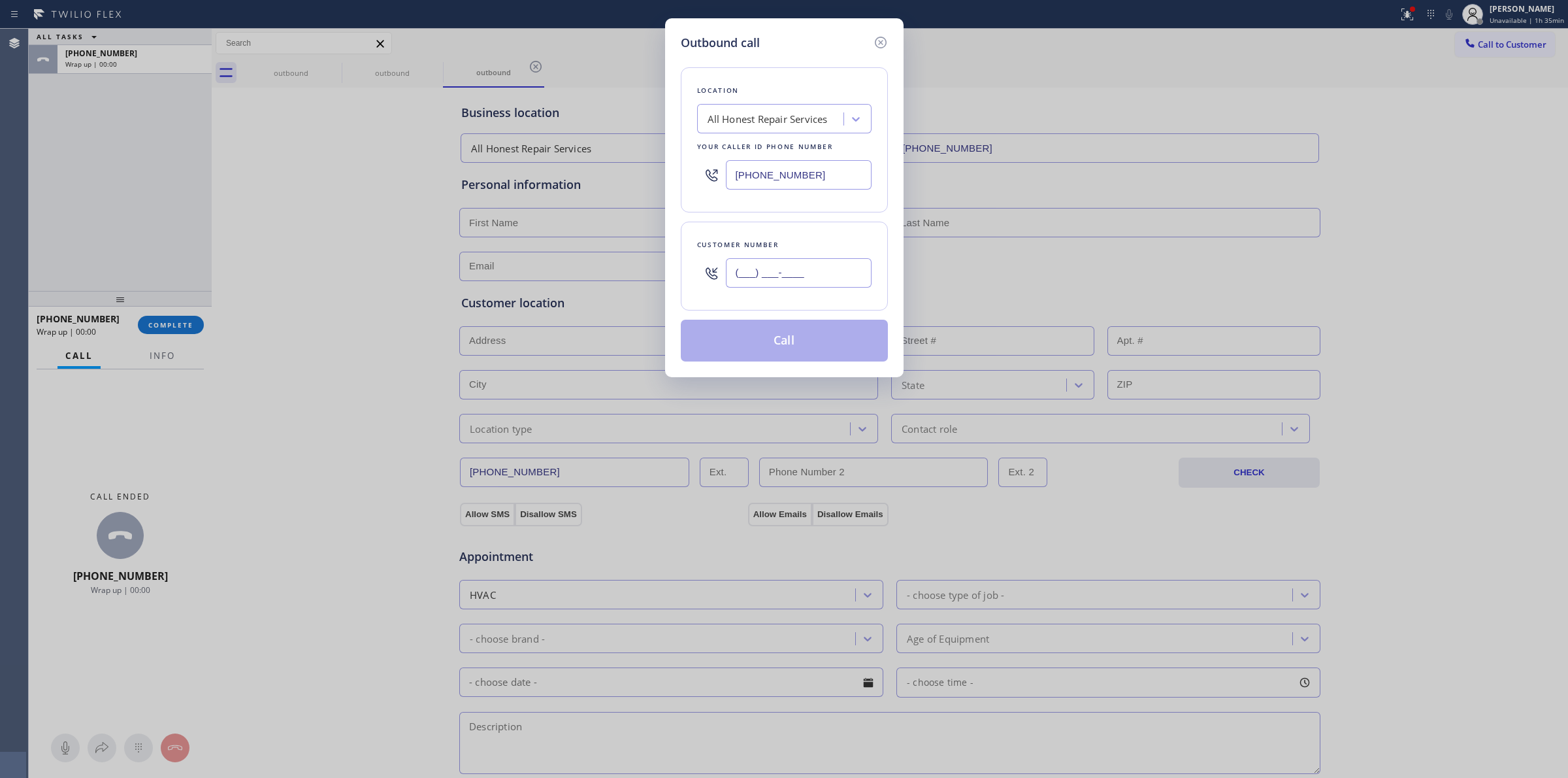
paste input "805) 327-0970"
click at [814, 278] on input "(___) ___-____" at bounding box center [798, 273] width 145 height 30
type input "[PHONE_NUMBER]"
click at [808, 339] on button "Call" at bounding box center [784, 341] width 207 height 42
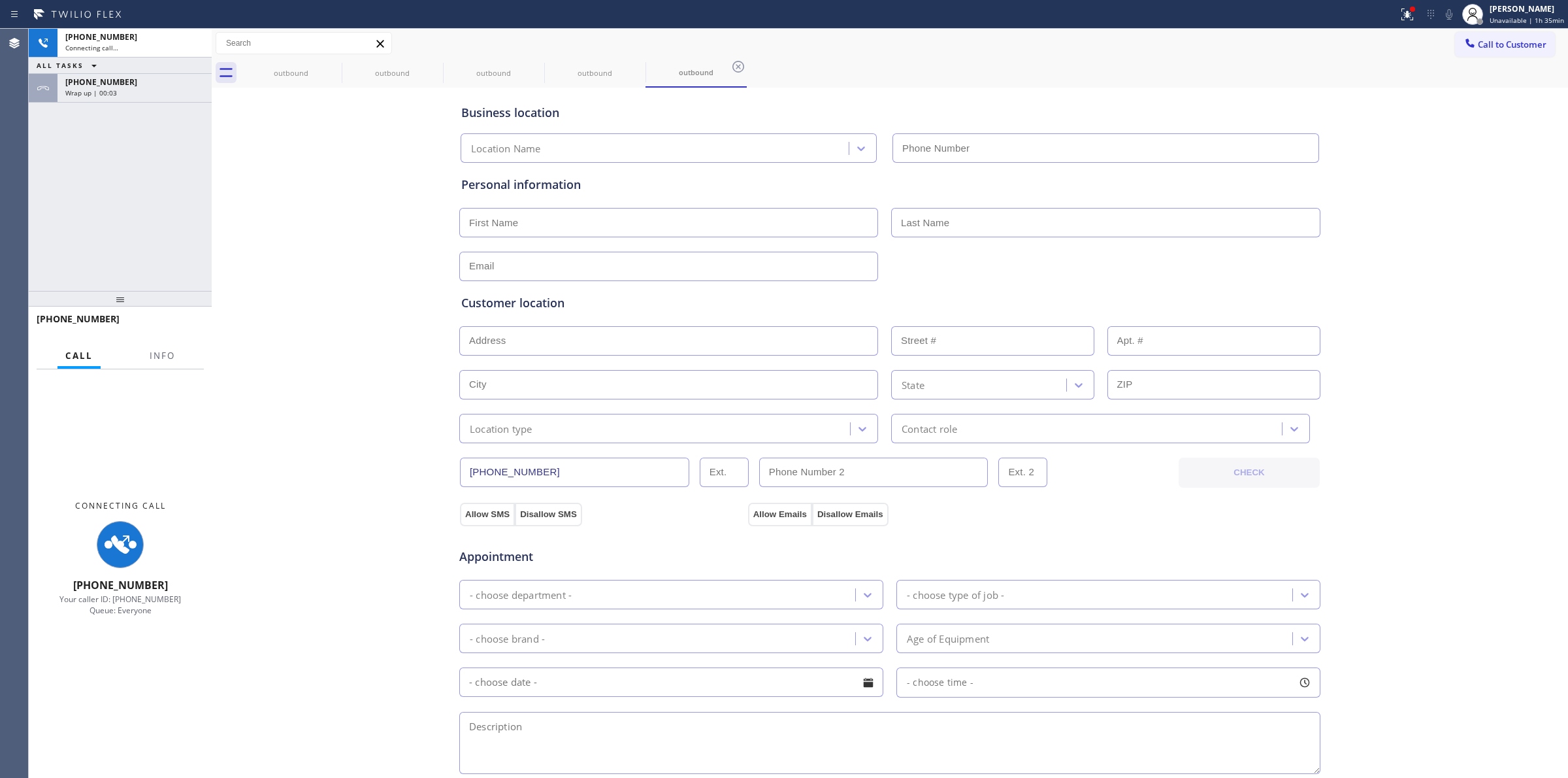
type input "[PHONE_NUMBER]"
drag, startPoint x: 1430, startPoint y: 177, endPoint x: 1439, endPoint y: 59, distance: 118.3
click at [1432, 164] on div "Business location All Honest Repair Services [PHONE_NUMBER] Personal informatio…" at bounding box center [889, 537] width 1350 height 893
click at [334, 65] on icon at bounding box center [333, 66] width 12 height 12
click at [0, 0] on icon at bounding box center [0, 0] width 0 height 0
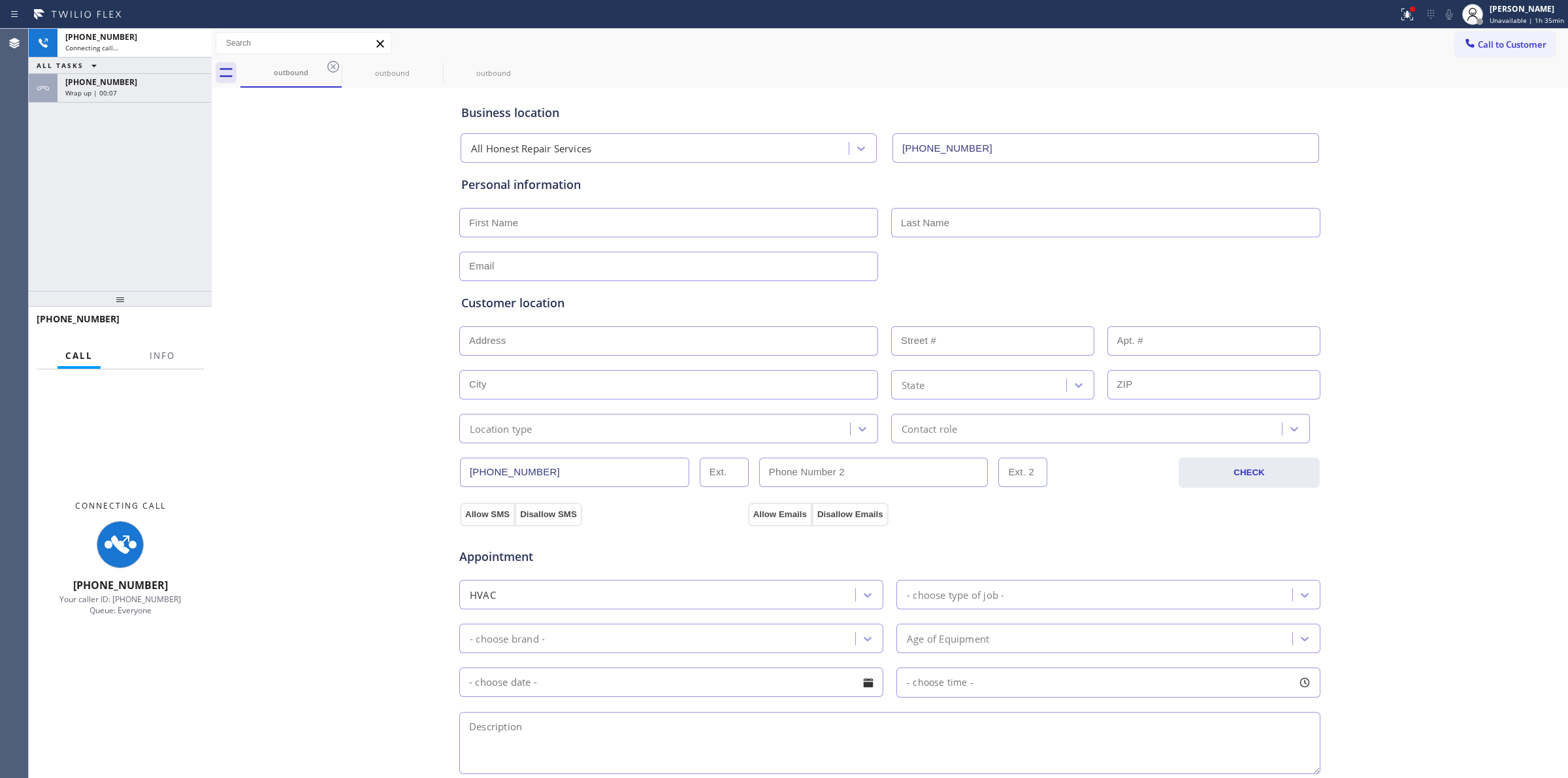
click at [334, 65] on icon at bounding box center [333, 66] width 12 height 12
click at [0, 0] on icon at bounding box center [0, 0] width 0 height 0
click at [334, 65] on div "outbound outbound outbound" at bounding box center [904, 73] width 1328 height 30
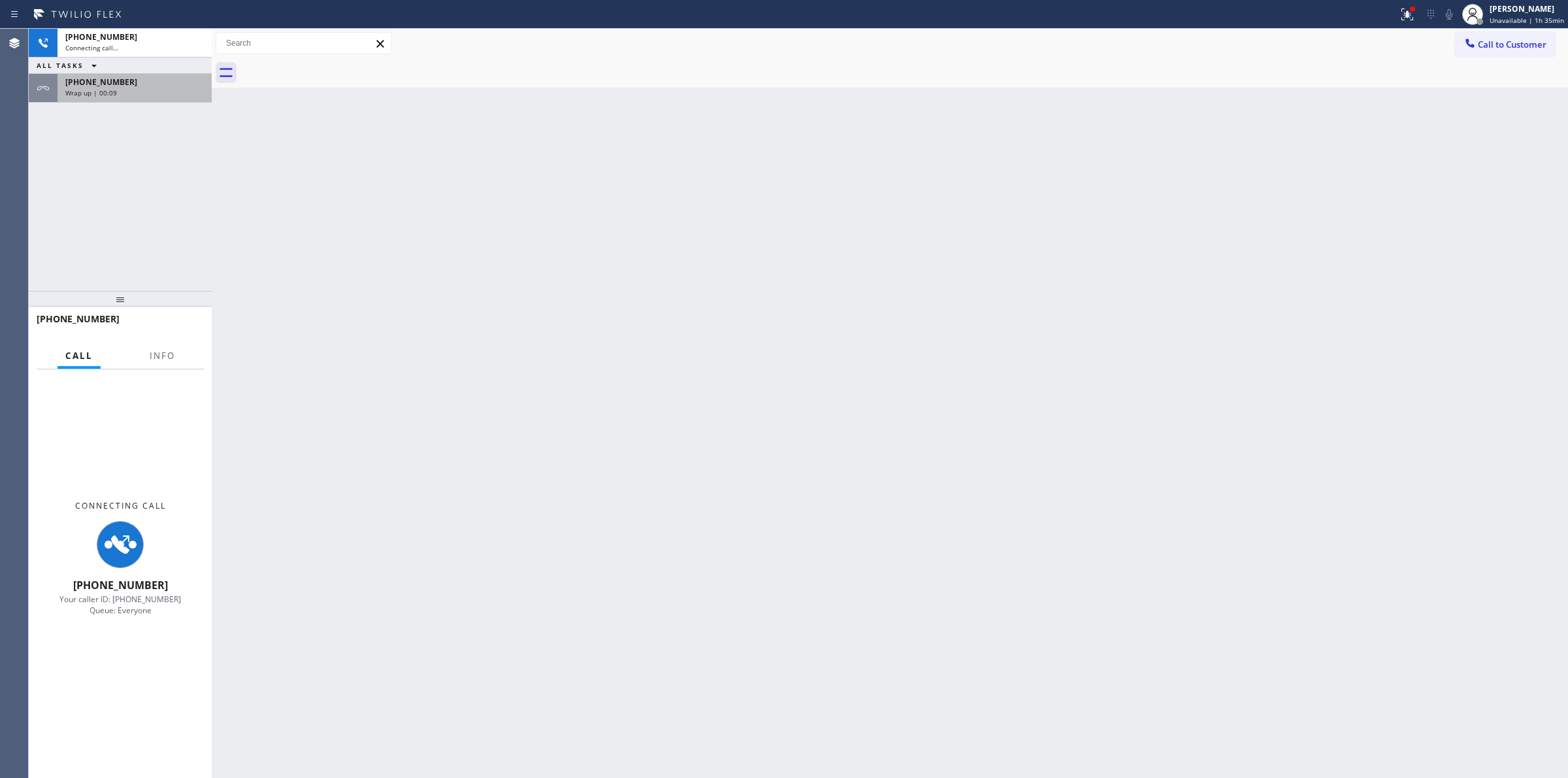
click at [46, 79] on div at bounding box center [43, 88] width 29 height 29
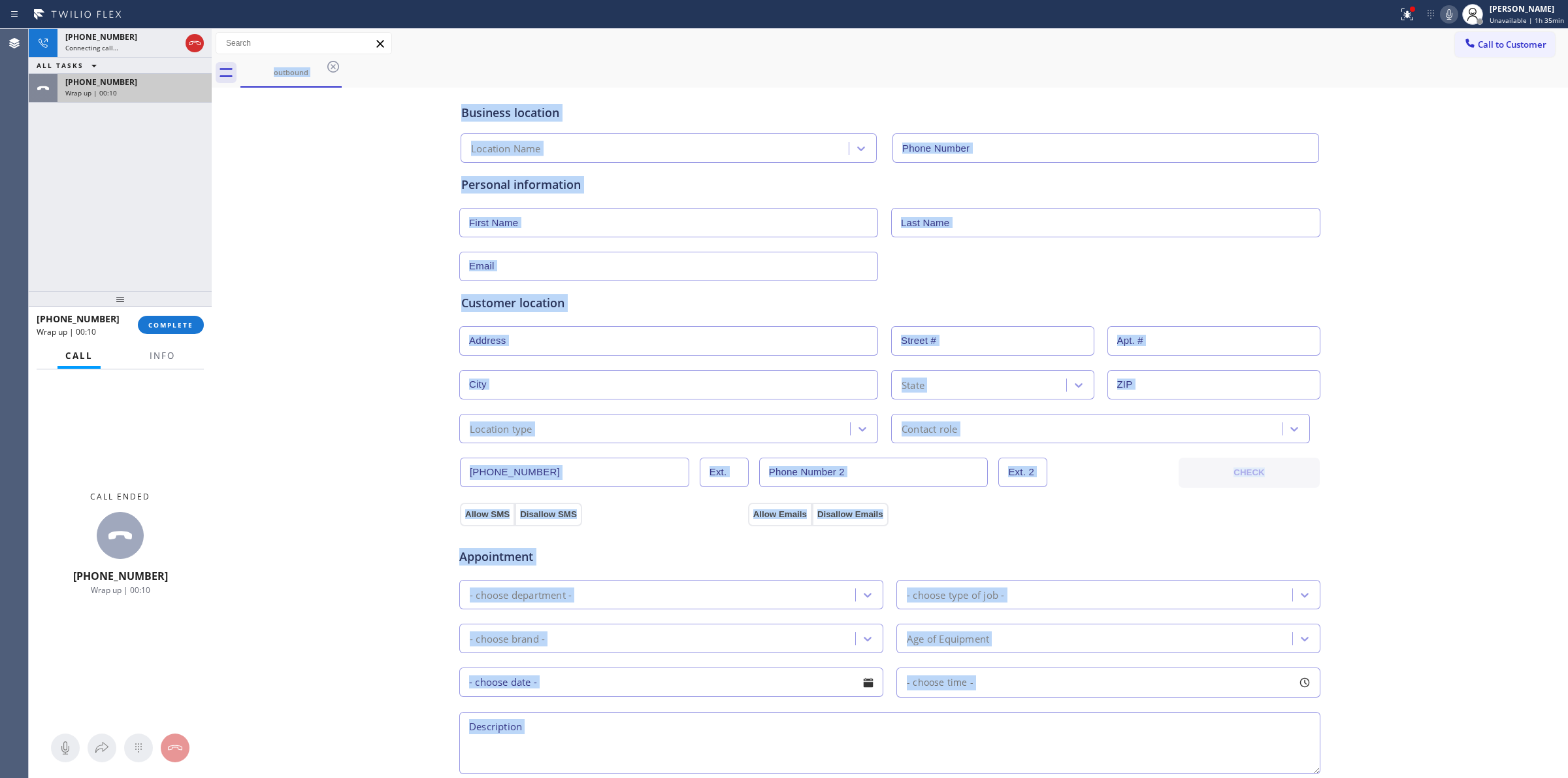
type input "[PHONE_NUMBER]"
click at [164, 322] on span "COMPLETE" at bounding box center [171, 325] width 45 height 9
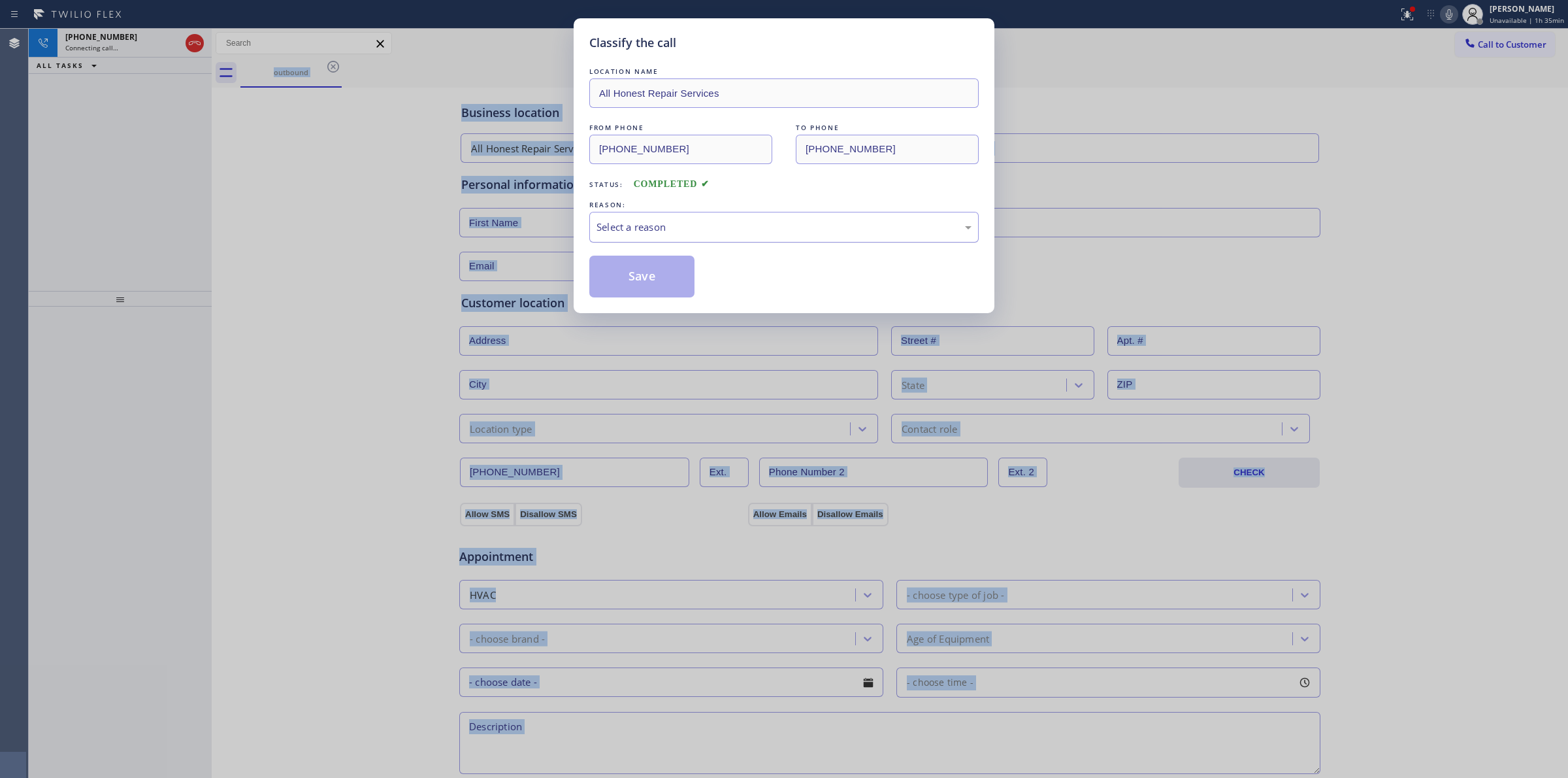
click at [674, 227] on div "Select a reason" at bounding box center [784, 226] width 375 height 15
click at [661, 291] on button "Save" at bounding box center [642, 277] width 105 height 42
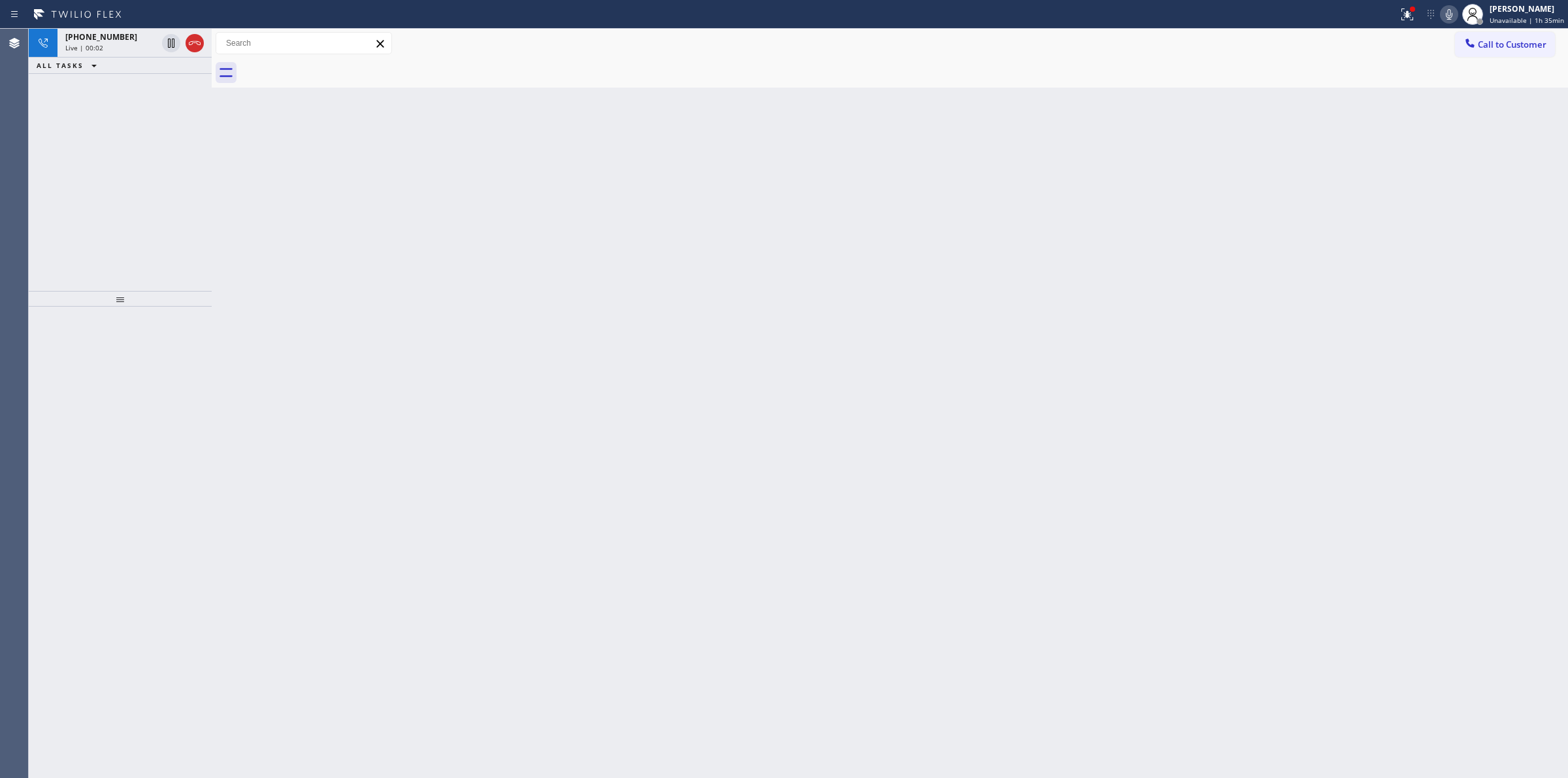
drag, startPoint x: 92, startPoint y: 46, endPoint x: 214, endPoint y: 414, distance: 387.7
click at [92, 46] on span "Live | 00:02" at bounding box center [84, 47] width 38 height 9
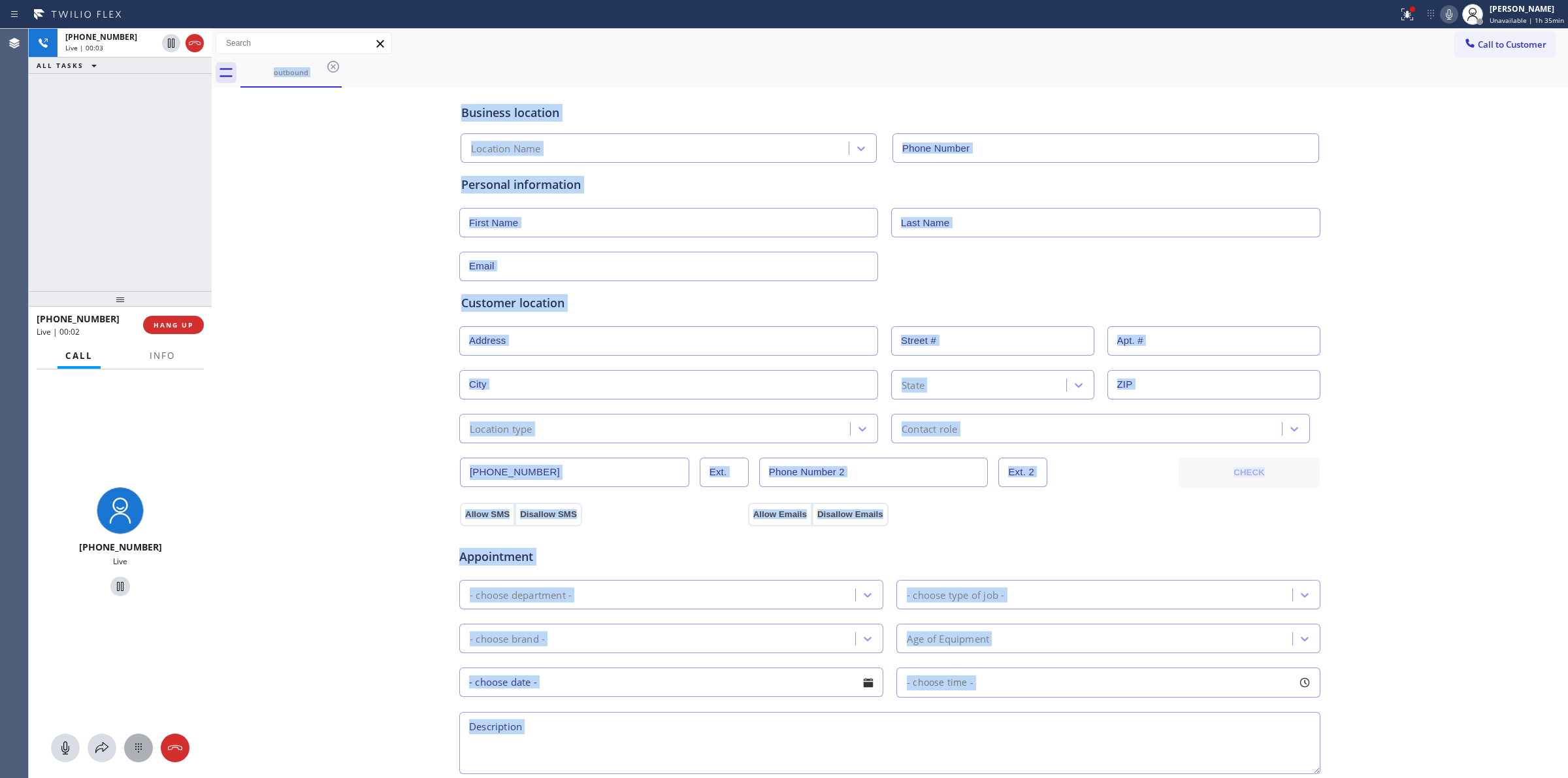
click at [138, 750] on icon at bounding box center [138, 748] width 15 height 15
type input "[PHONE_NUMBER]"
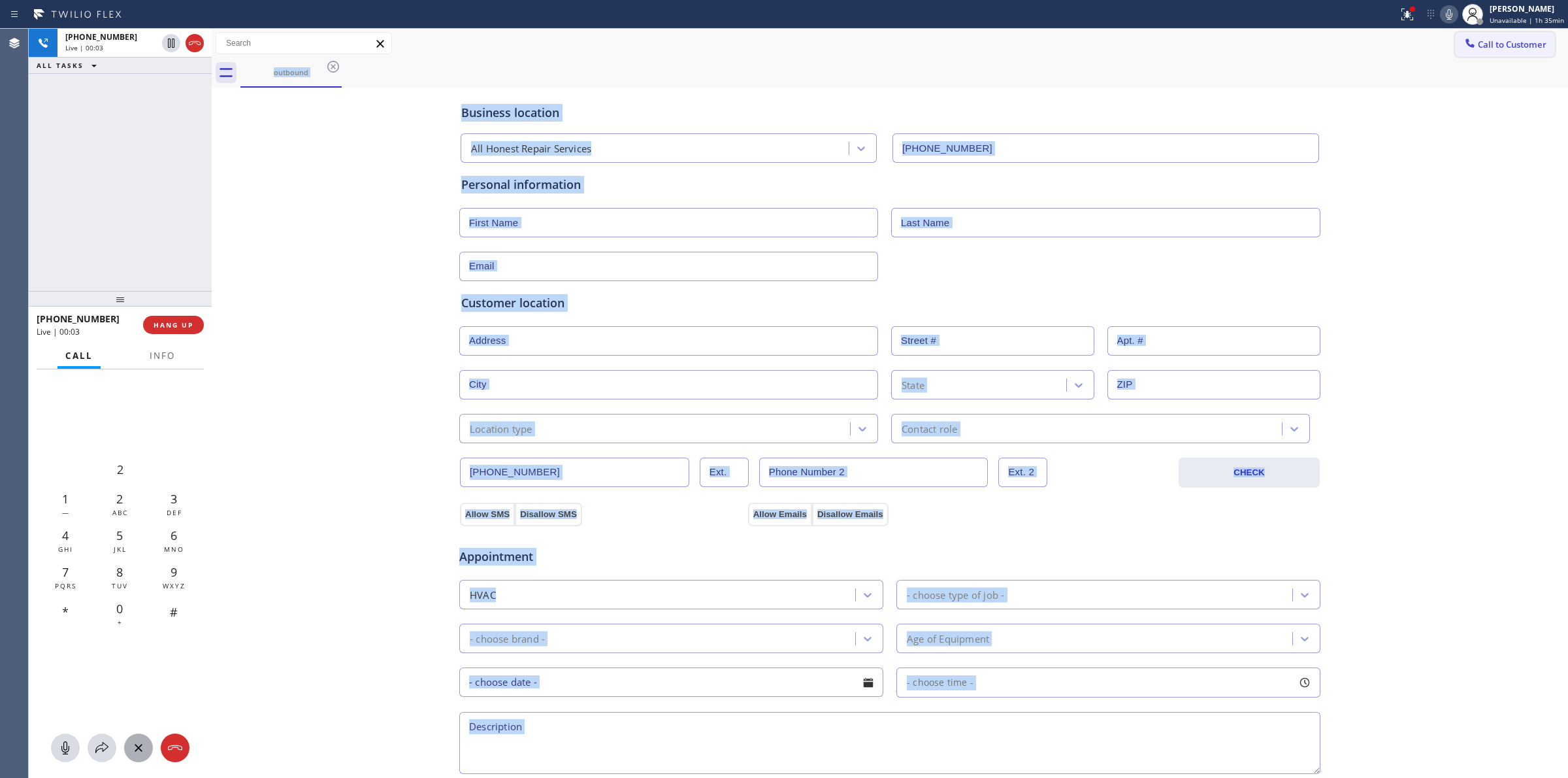
click at [1463, 44] on icon at bounding box center [1470, 43] width 13 height 13
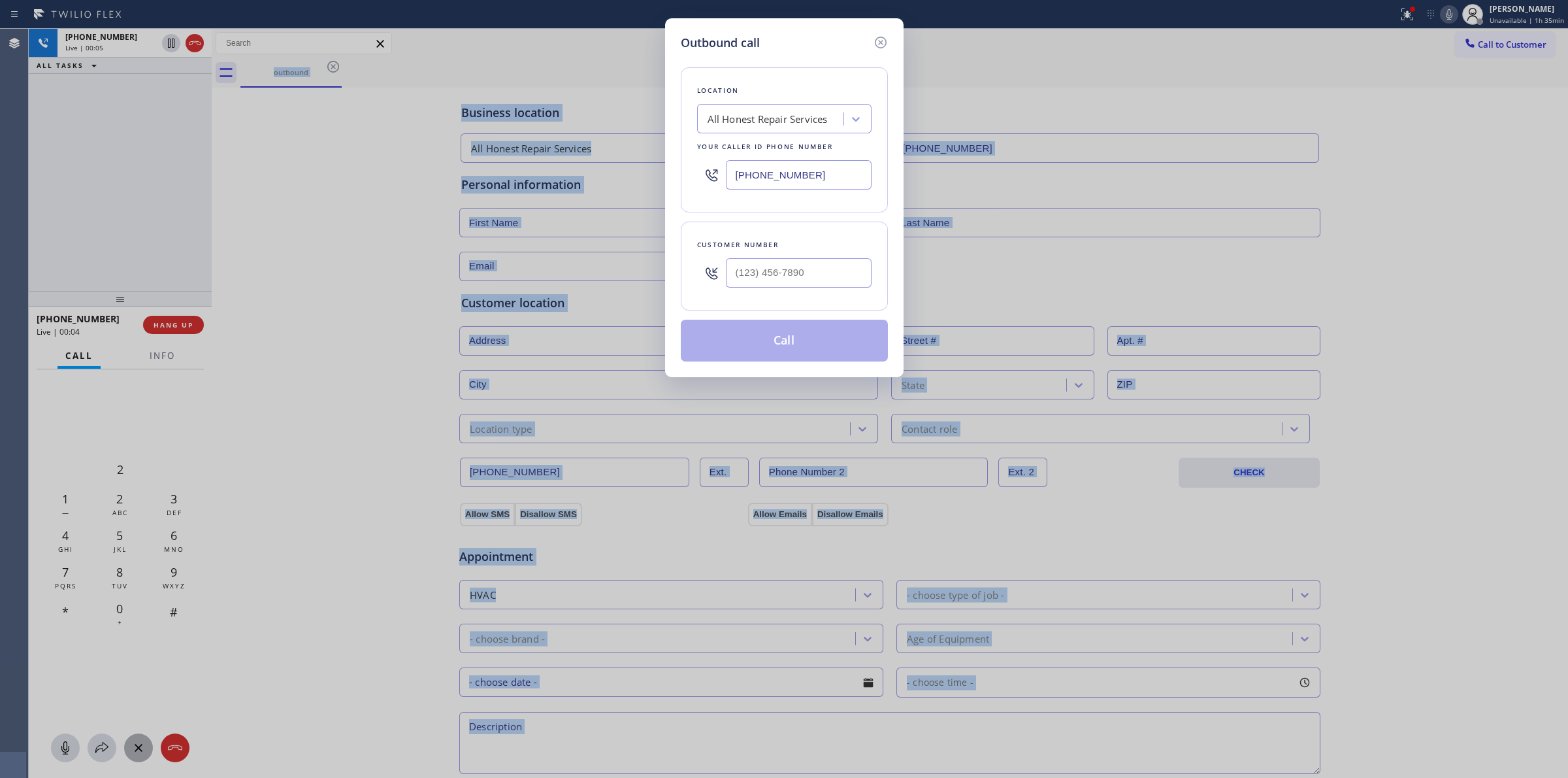
type input "(___) ___-____"
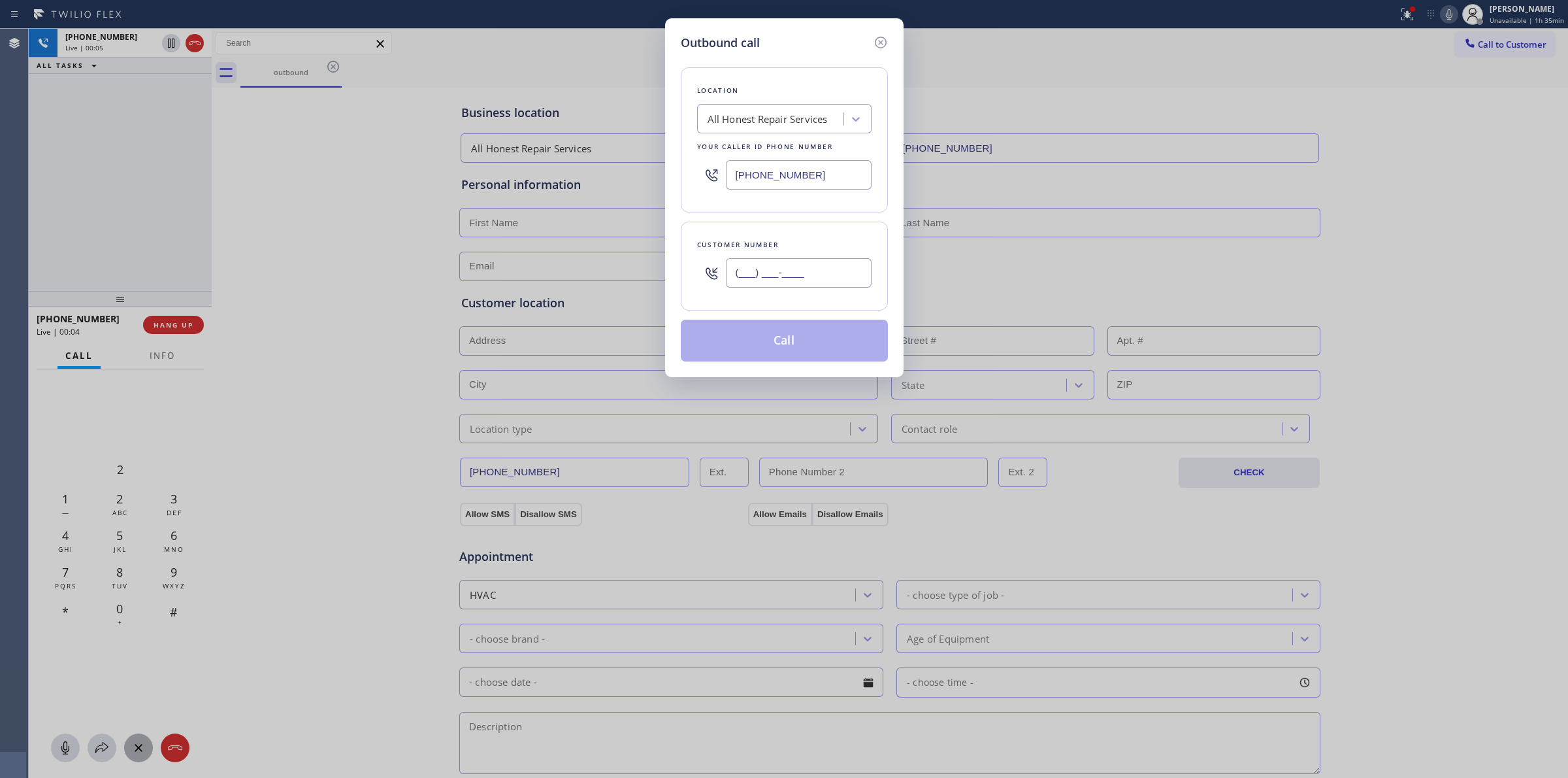
click at [823, 272] on input "(___) ___-____" at bounding box center [798, 273] width 145 height 30
click at [886, 44] on icon at bounding box center [880, 42] width 15 height 15
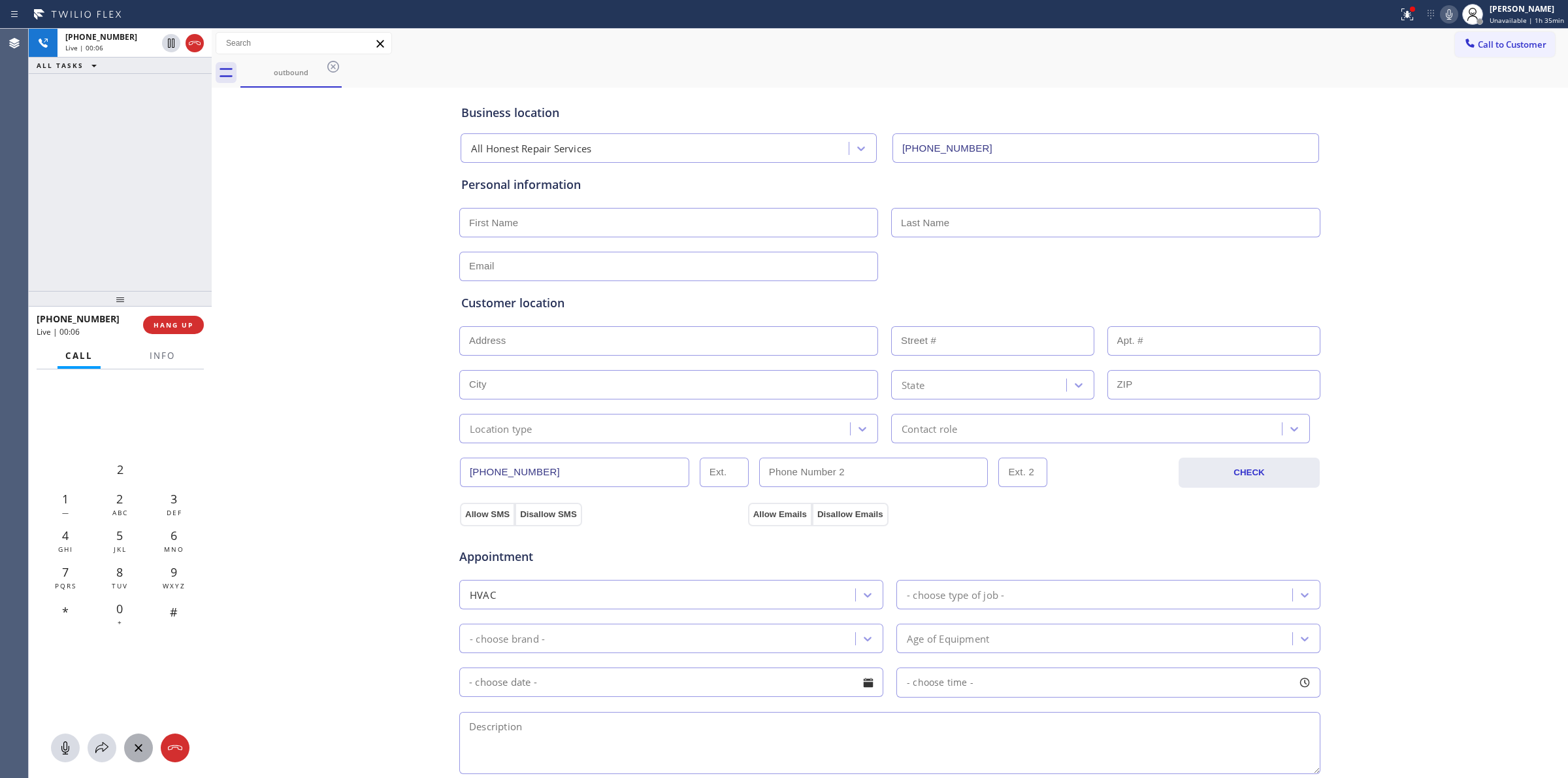
click at [106, 36] on span "[PHONE_NUMBER]" at bounding box center [101, 37] width 72 height 11
type input "[PHONE_NUMBER]"
click at [127, 571] on div "8 TUV" at bounding box center [119, 576] width 54 height 37
click at [124, 521] on div "5 JKL" at bounding box center [119, 539] width 54 height 37
click at [122, 495] on span "2" at bounding box center [119, 498] width 6 height 15
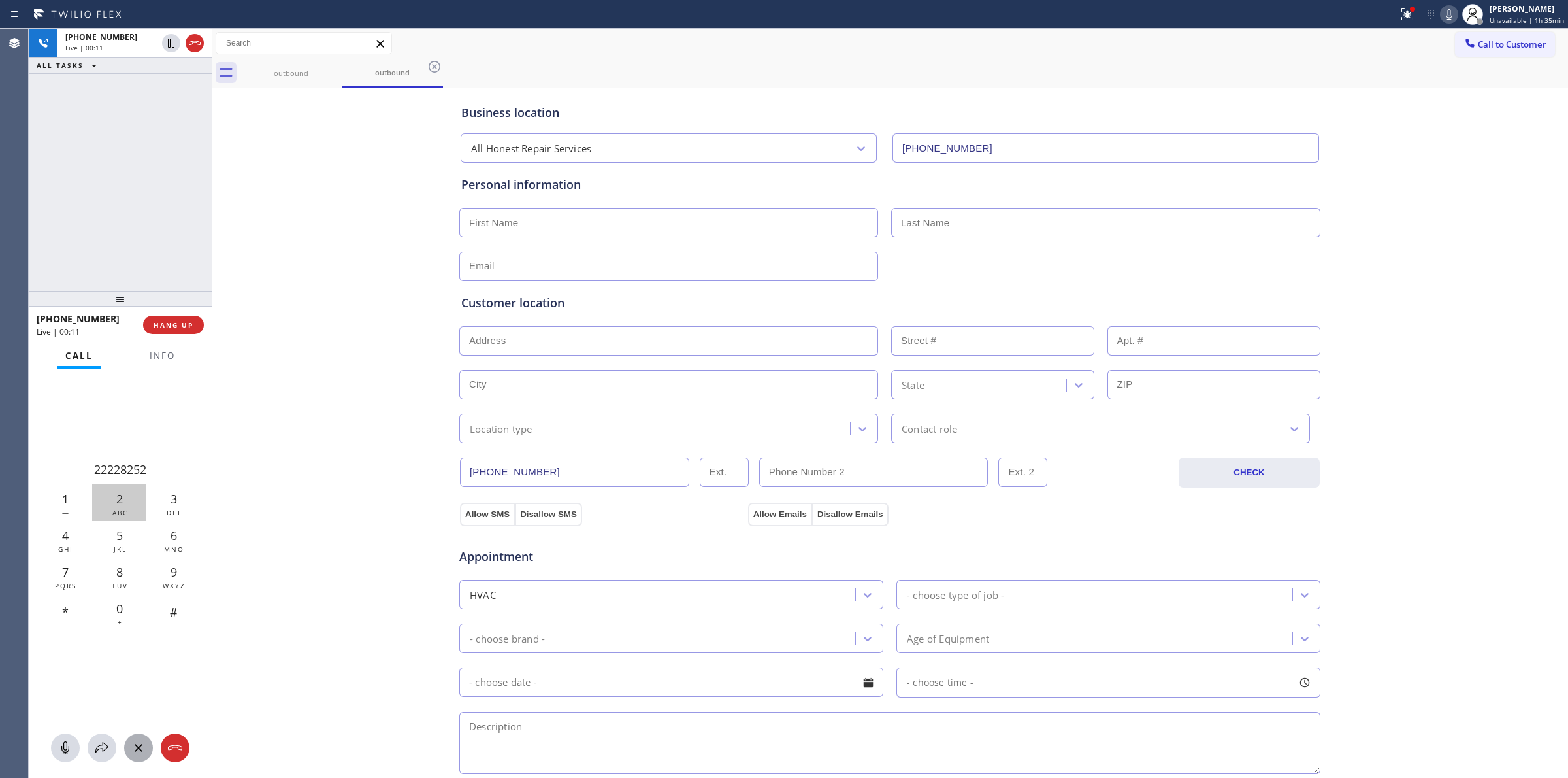
click at [122, 495] on span "2" at bounding box center [119, 498] width 6 height 15
click at [192, 320] on span "HANG UP" at bounding box center [174, 325] width 40 height 9
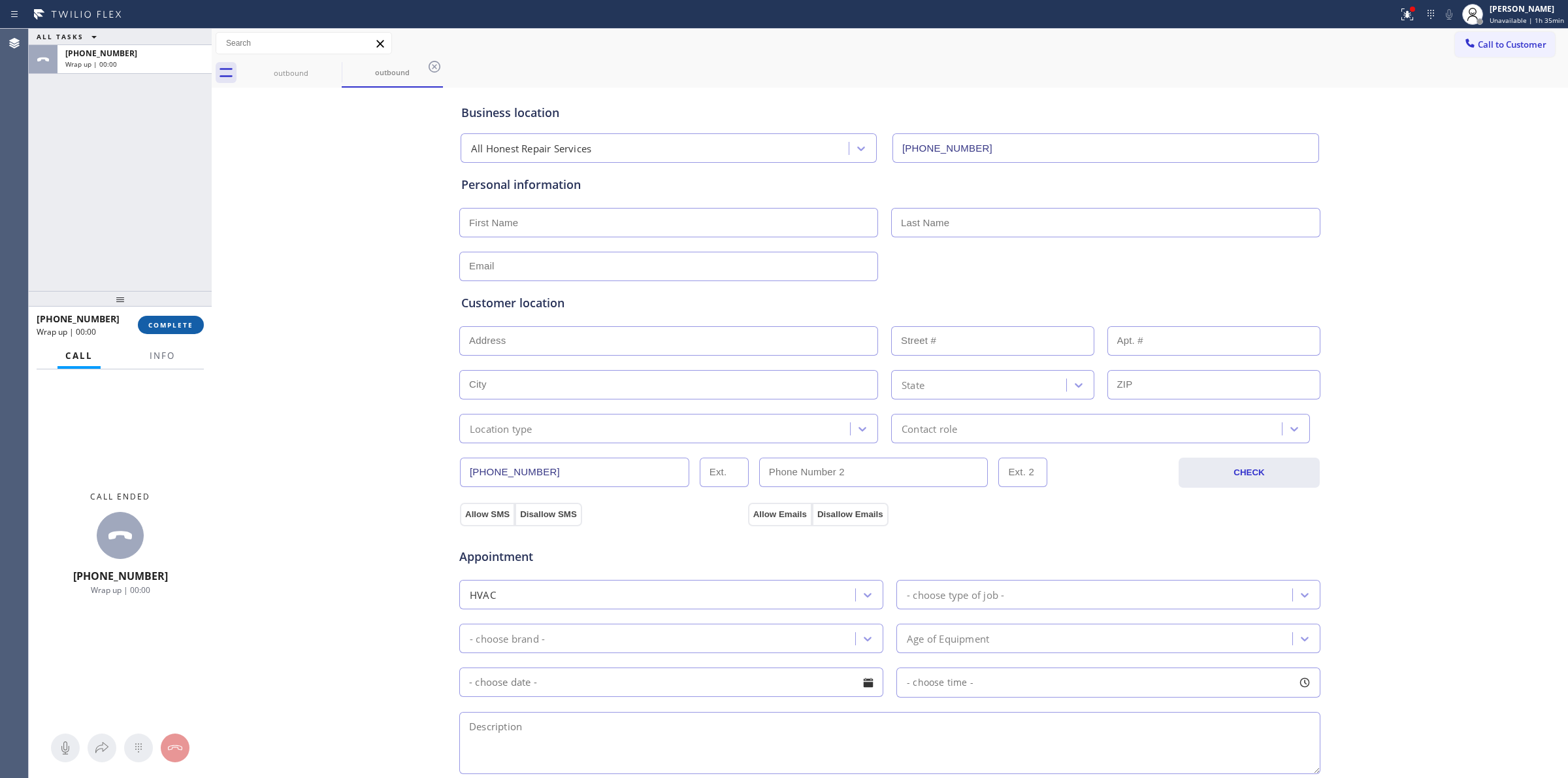
click at [174, 325] on span "COMPLETE" at bounding box center [171, 325] width 45 height 9
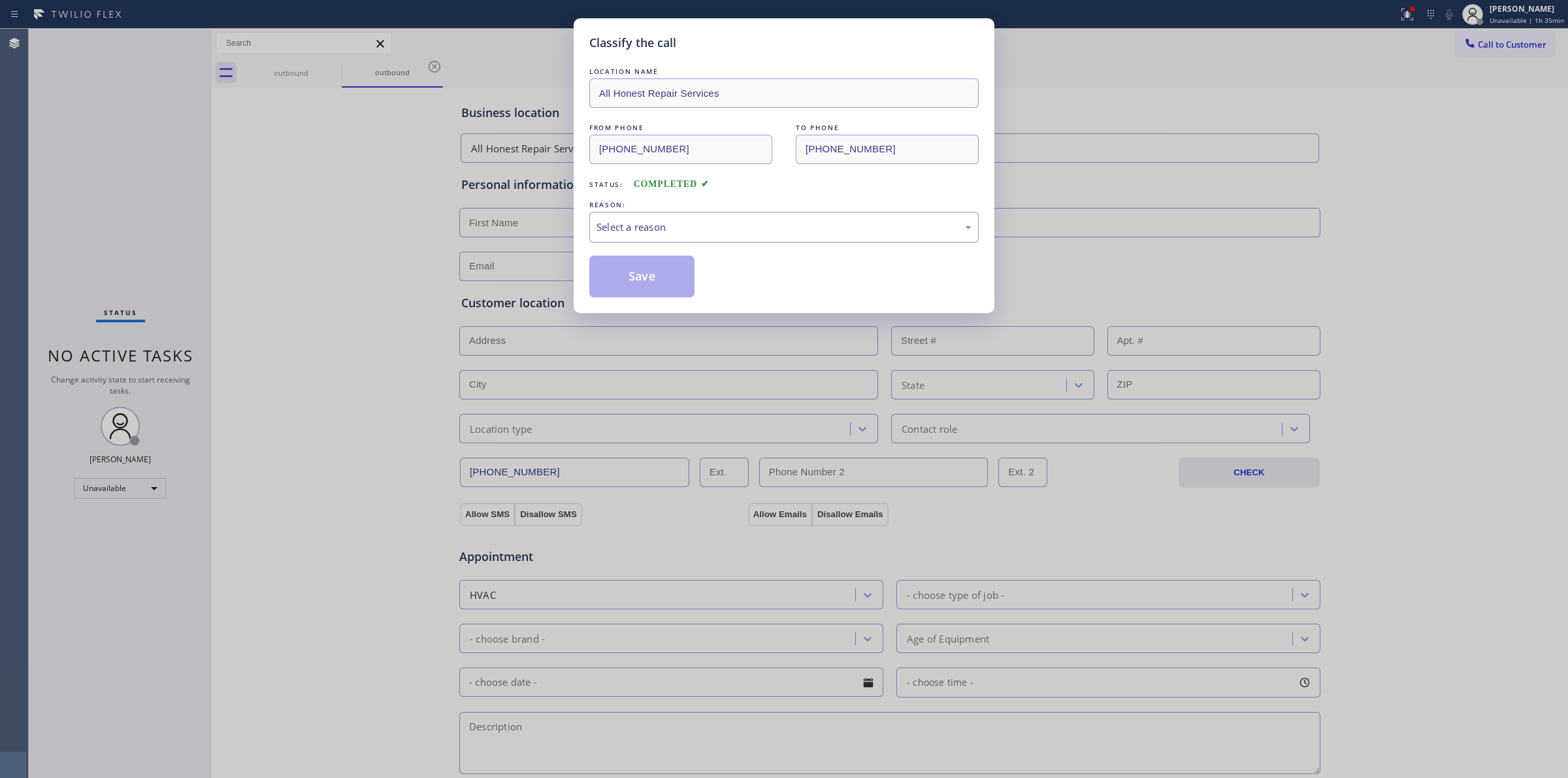
click at [709, 228] on div "Select a reason" at bounding box center [784, 226] width 375 height 15
drag, startPoint x: 697, startPoint y: 325, endPoint x: 667, endPoint y: 275, distance: 58.3
click at [667, 275] on button "Save" at bounding box center [642, 277] width 105 height 42
click at [1487, 44] on div "Classify the call LOCATION NAME All Honest Repair Services FROM PHONE [PHONE_NU…" at bounding box center [784, 389] width 1568 height 778
click at [1487, 44] on span "Call to Customer" at bounding box center [1513, 44] width 69 height 12
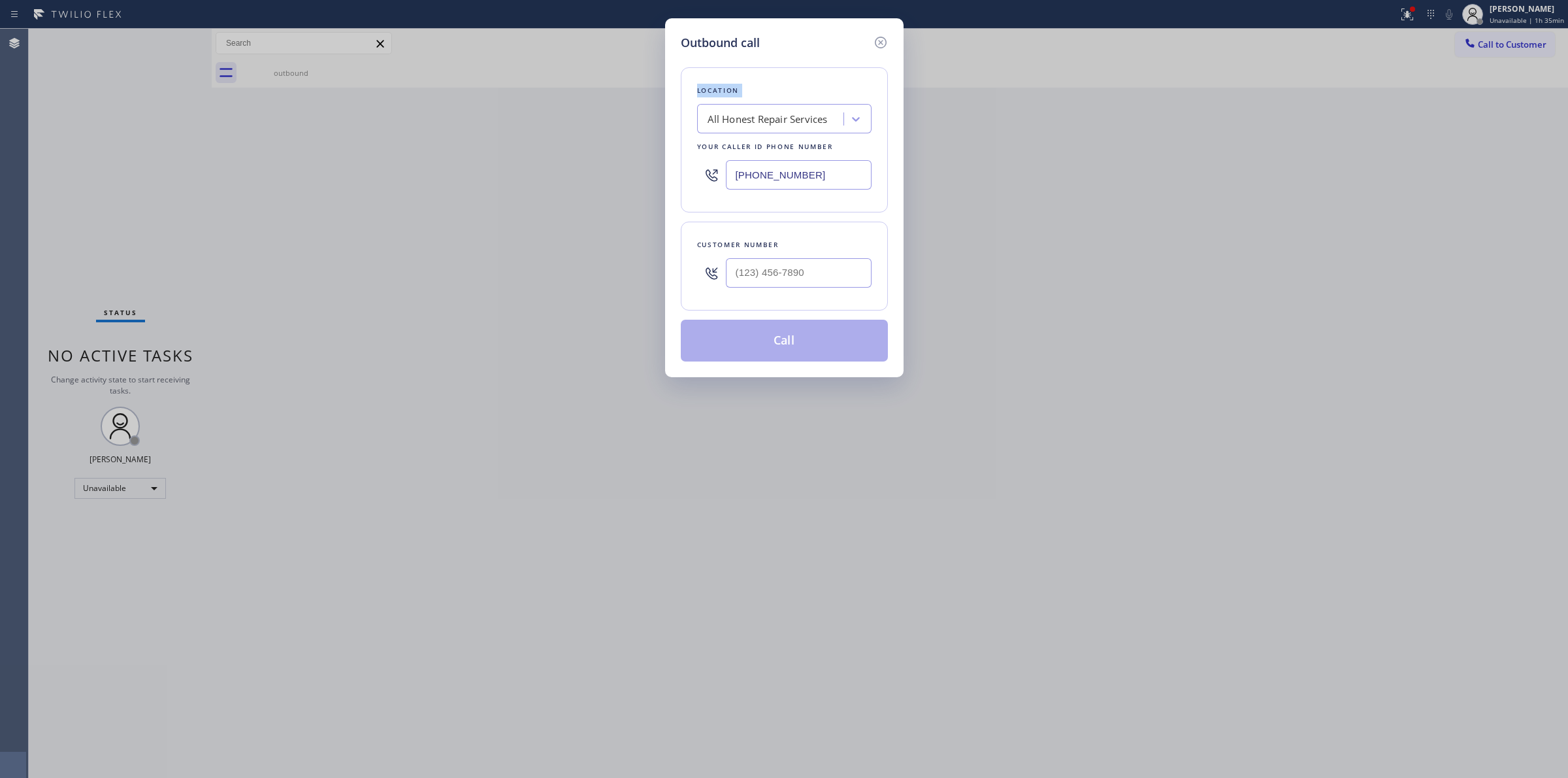
click at [1487, 44] on div "Outbound call Location All Honest Repair Services Your caller id phone number […" at bounding box center [784, 389] width 1568 height 778
paste input "206) 336-3824"
click at [808, 266] on input "[PHONE_NUMBER]" at bounding box center [798, 273] width 145 height 30
type input "[PHONE_NUMBER]"
click at [797, 340] on button "Call" at bounding box center [784, 341] width 207 height 42
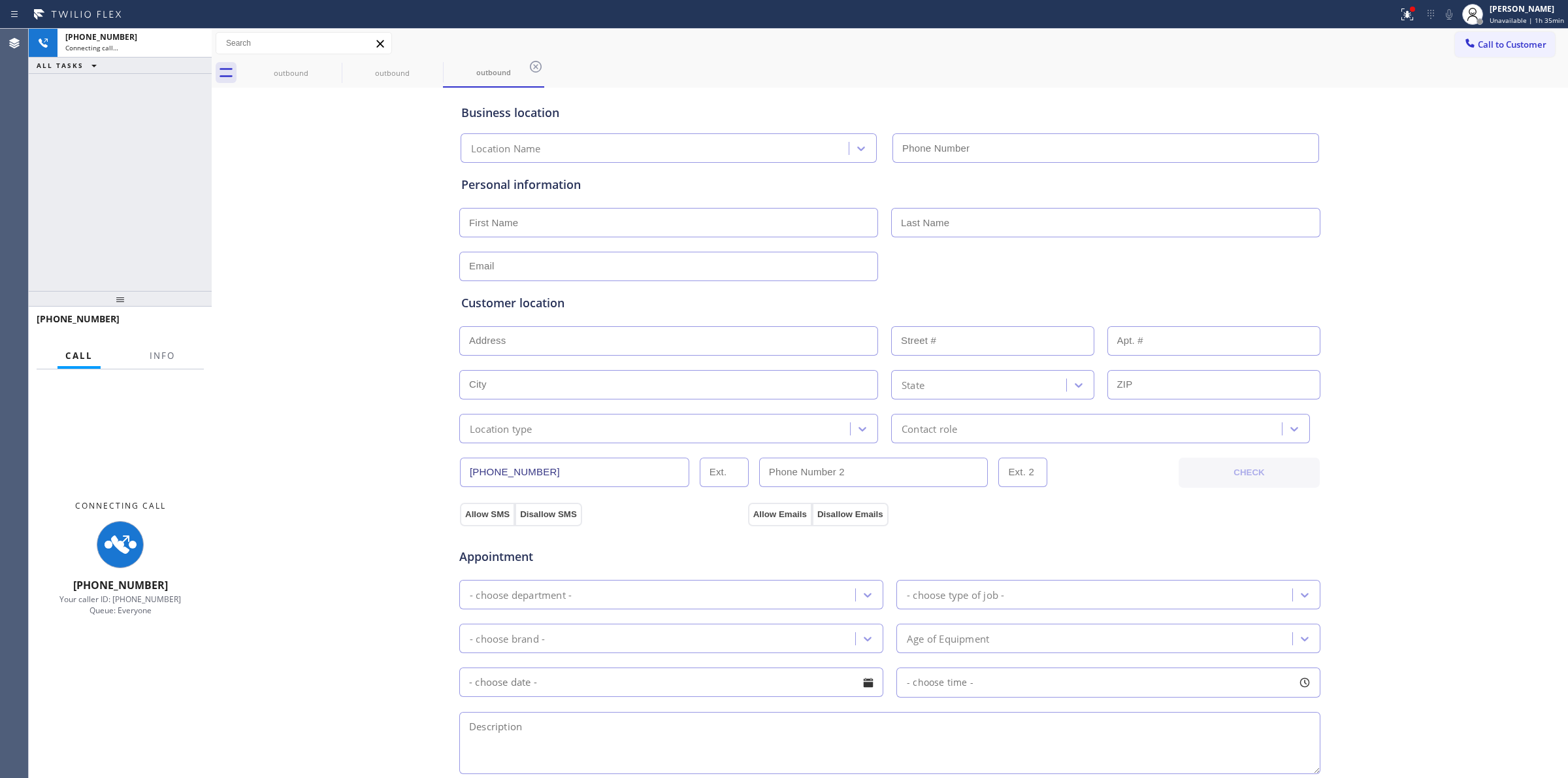
type input "[PHONE_NUMBER]"
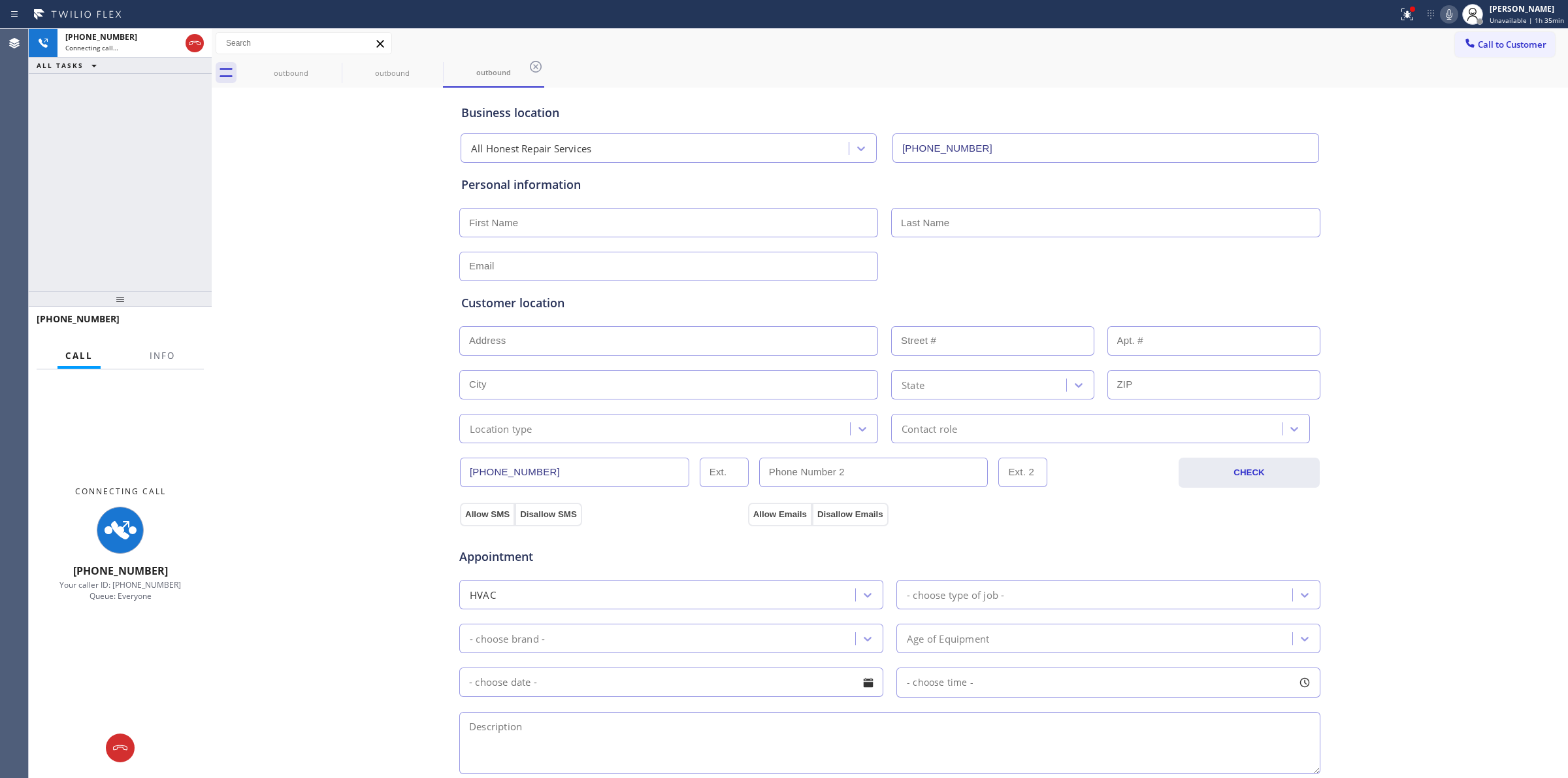
click at [1325, 240] on div "Business location All Honest Repair Services [PHONE_NUMBER] Personal informatio…" at bounding box center [889, 537] width 1350 height 893
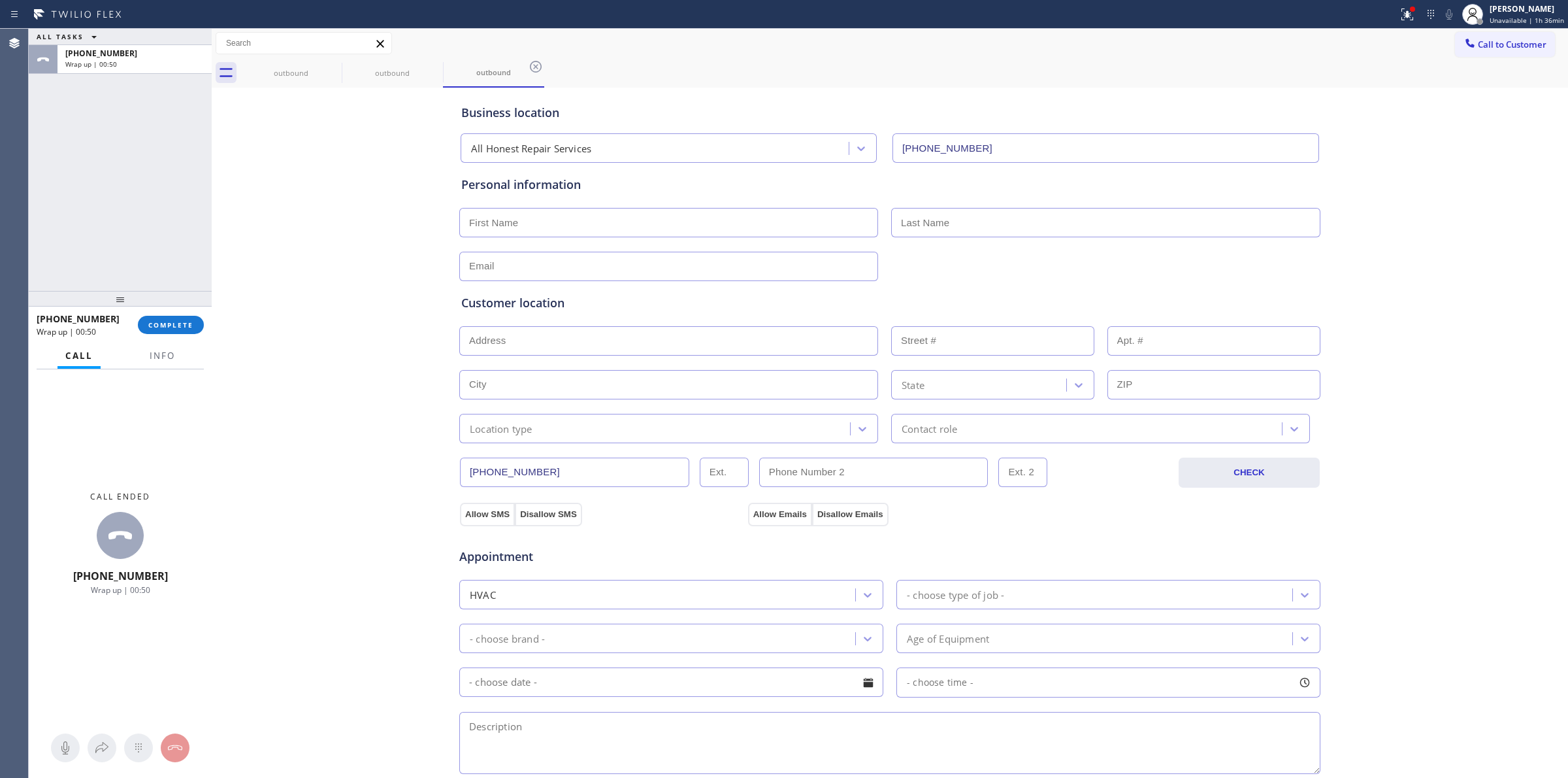
click at [1408, 131] on div "Business location All Honest Repair Services [PHONE_NUMBER] Personal informatio…" at bounding box center [889, 537] width 1350 height 893
drag, startPoint x: 1497, startPoint y: 52, endPoint x: 1412, endPoint y: 63, distance: 85.7
click at [1494, 52] on button "Call to Customer" at bounding box center [1505, 44] width 100 height 25
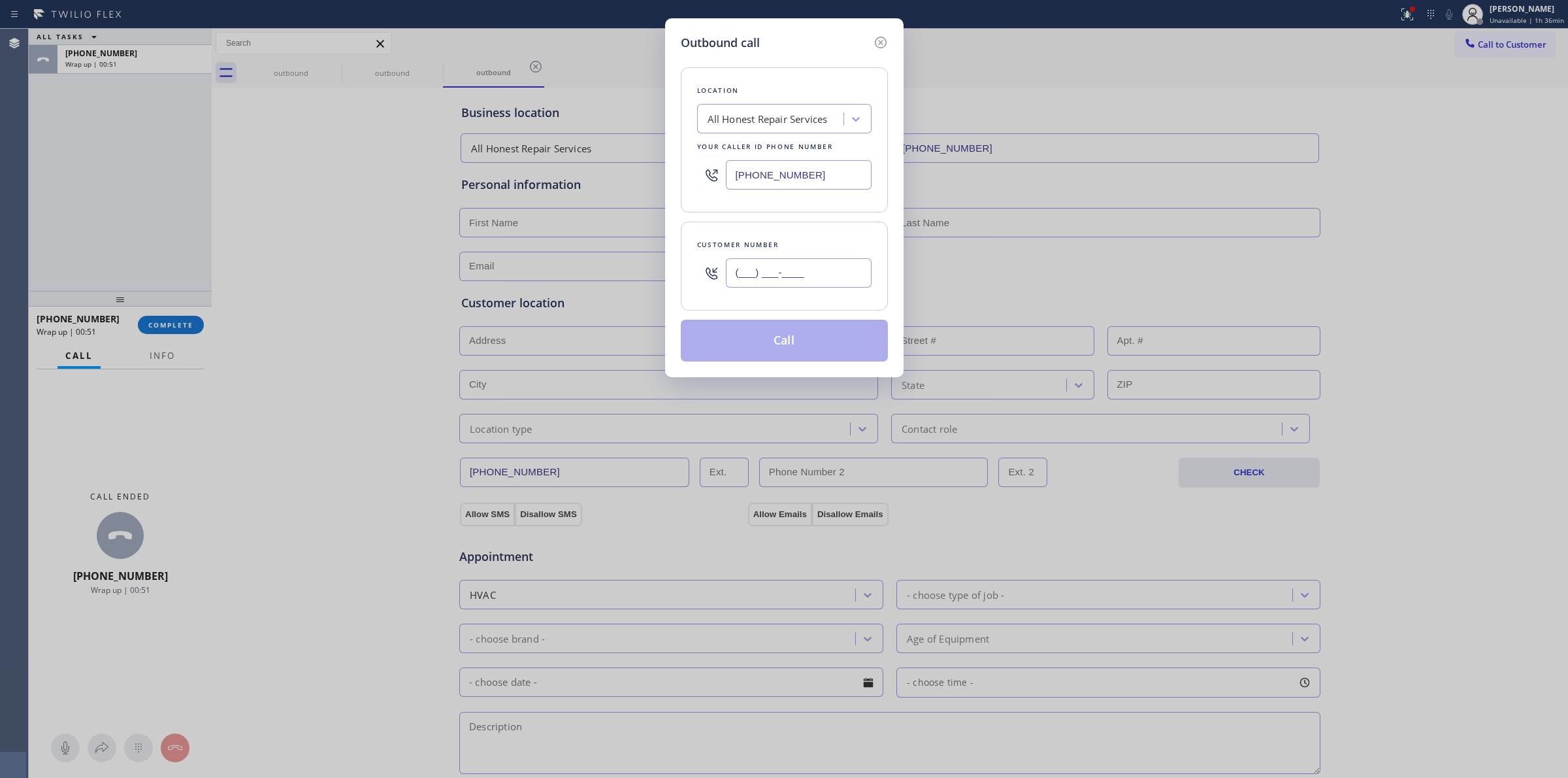
drag, startPoint x: 839, startPoint y: 262, endPoint x: 831, endPoint y: 271, distance: 12.0
click at [837, 266] on input "(___) ___-____" at bounding box center [798, 273] width 145 height 30
paste input "text"
click at [828, 273] on input "(___) ___-____" at bounding box center [798, 273] width 145 height 30
drag, startPoint x: 831, startPoint y: 269, endPoint x: 587, endPoint y: 253, distance: 244.5
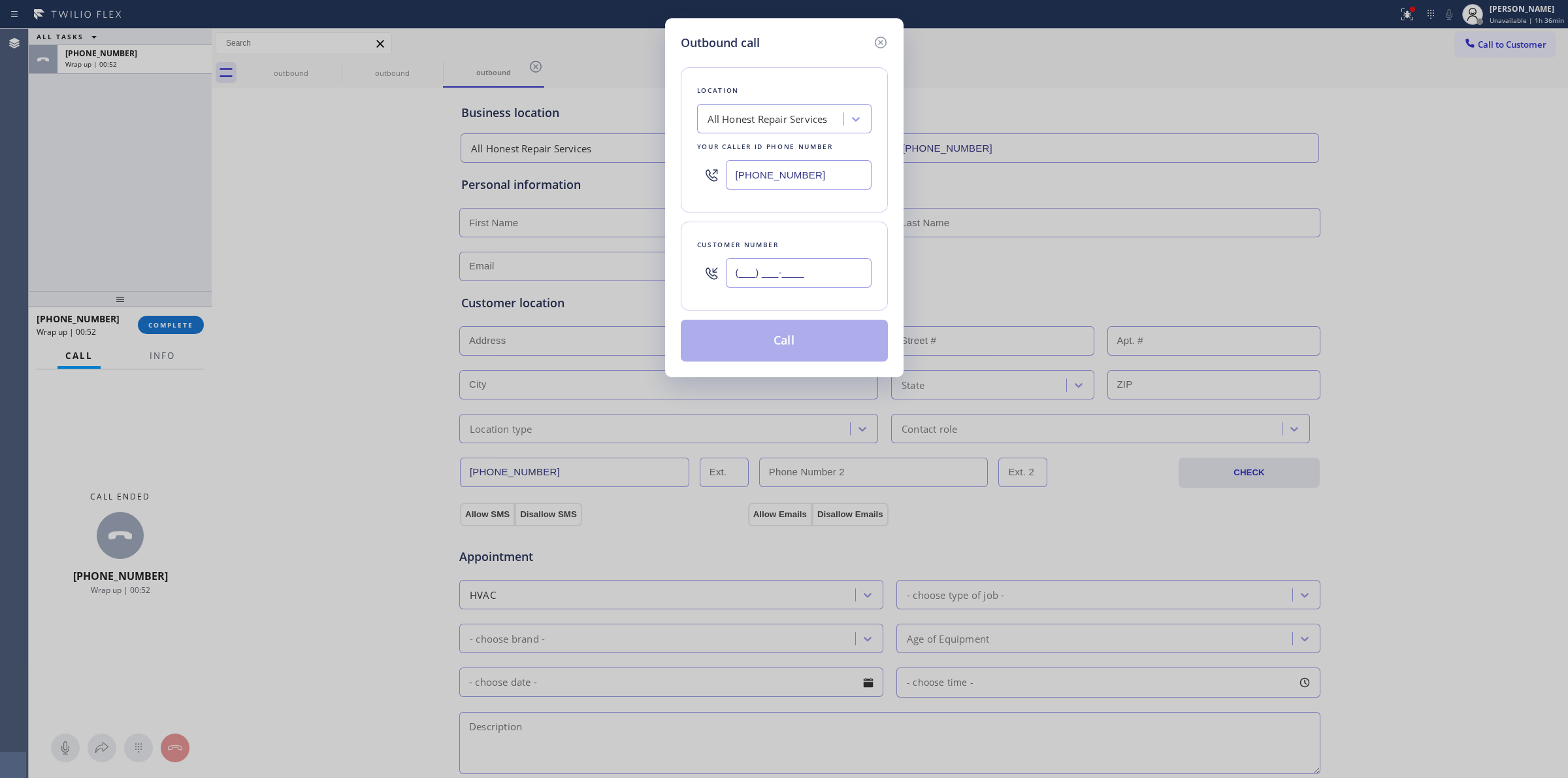
click at [587, 253] on div "Outbound call Location All Honest Repair Services Your caller id phone number […" at bounding box center [784, 389] width 1568 height 778
paste input "626) 623-5086"
type input "[PHONE_NUMBER]"
click at [740, 115] on div "All Honest Repair Services" at bounding box center [767, 119] width 120 height 15
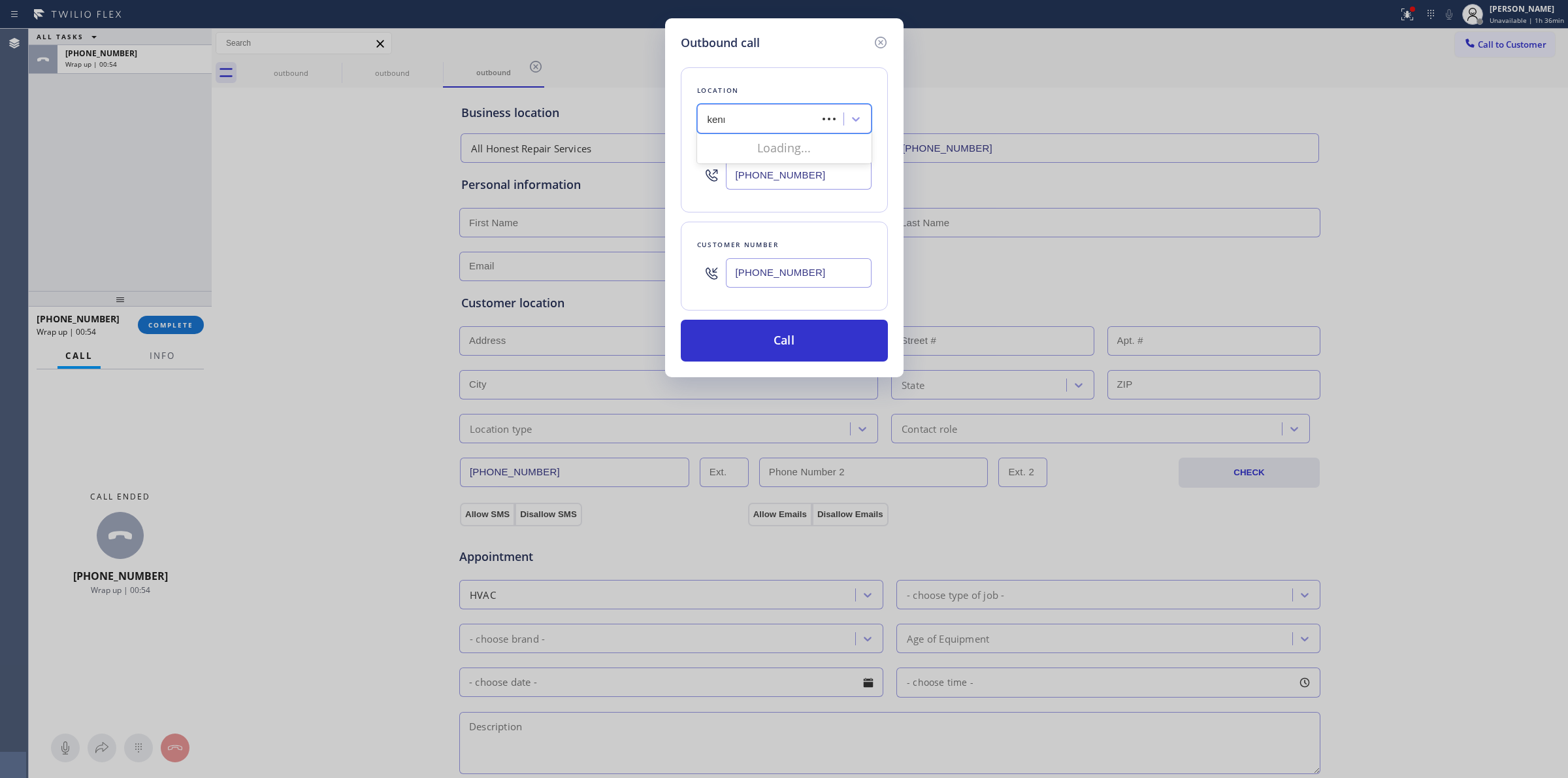
type input "kenmore"
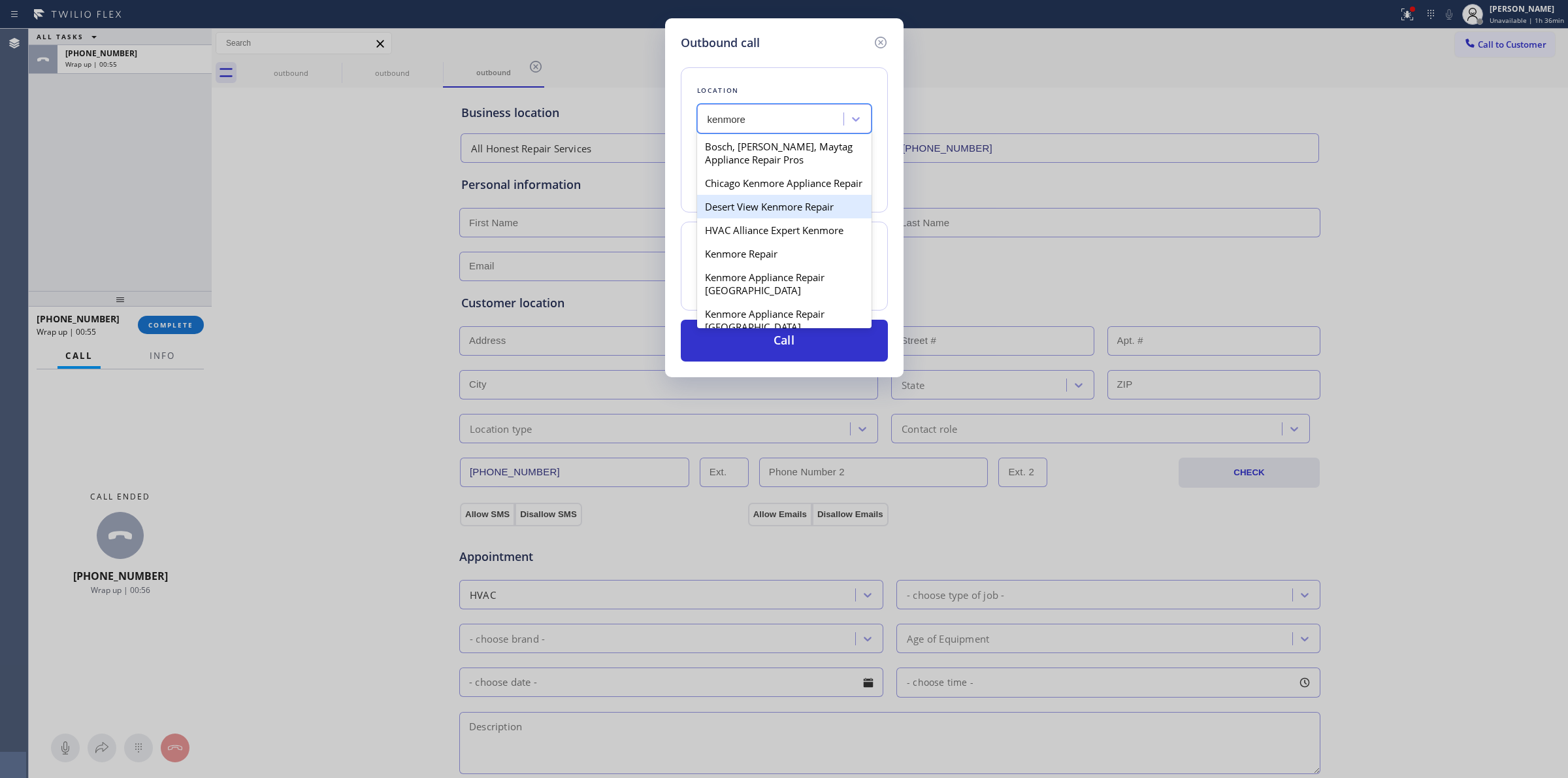
click at [755, 219] on div "Desert View Kenmore Repair" at bounding box center [784, 206] width 174 height 23
type input "[PHONE_NUMBER]"
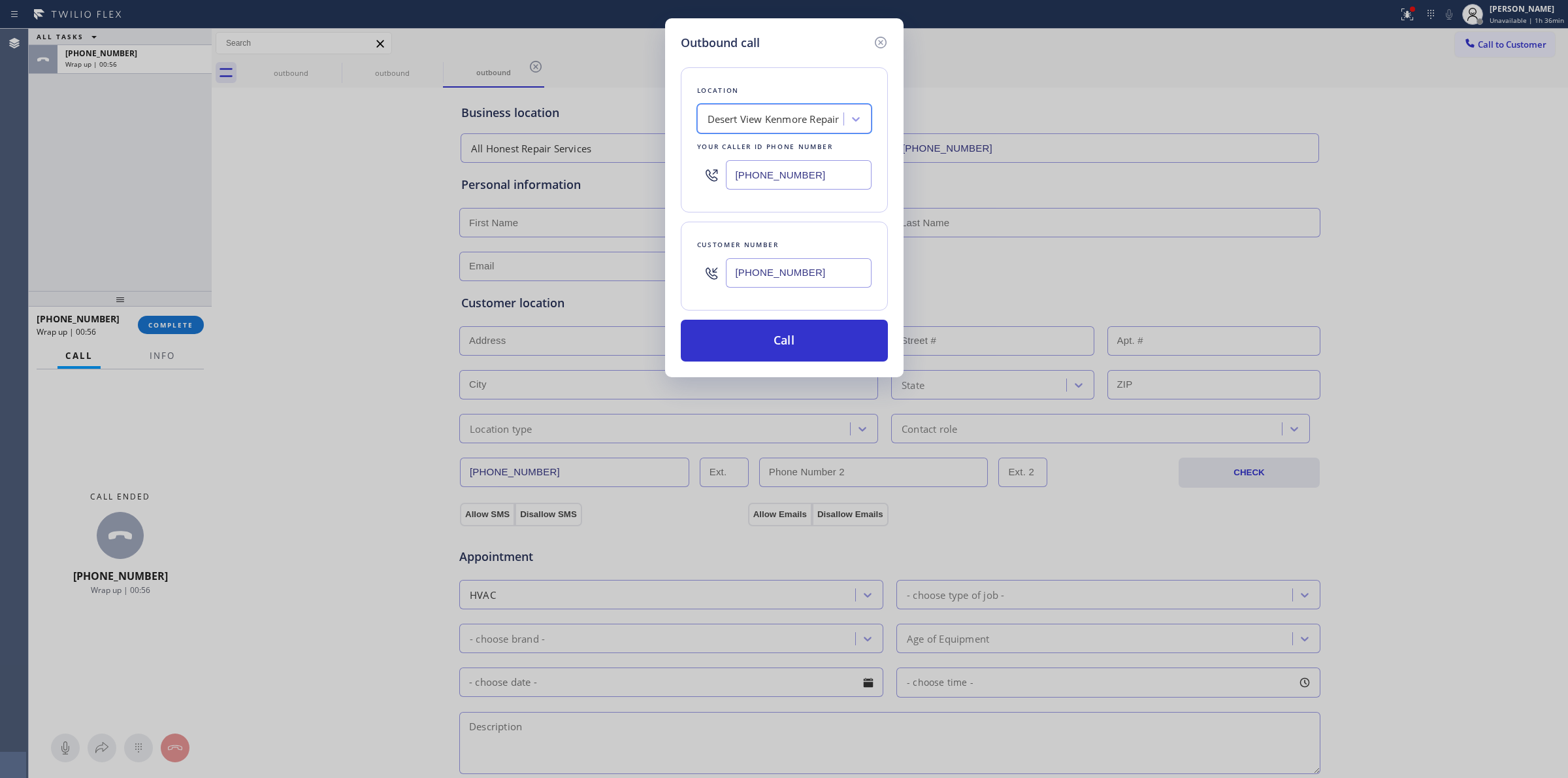
click at [788, 278] on input "[PHONE_NUMBER]" at bounding box center [798, 273] width 145 height 30
click at [788, 338] on button "Call" at bounding box center [784, 341] width 207 height 42
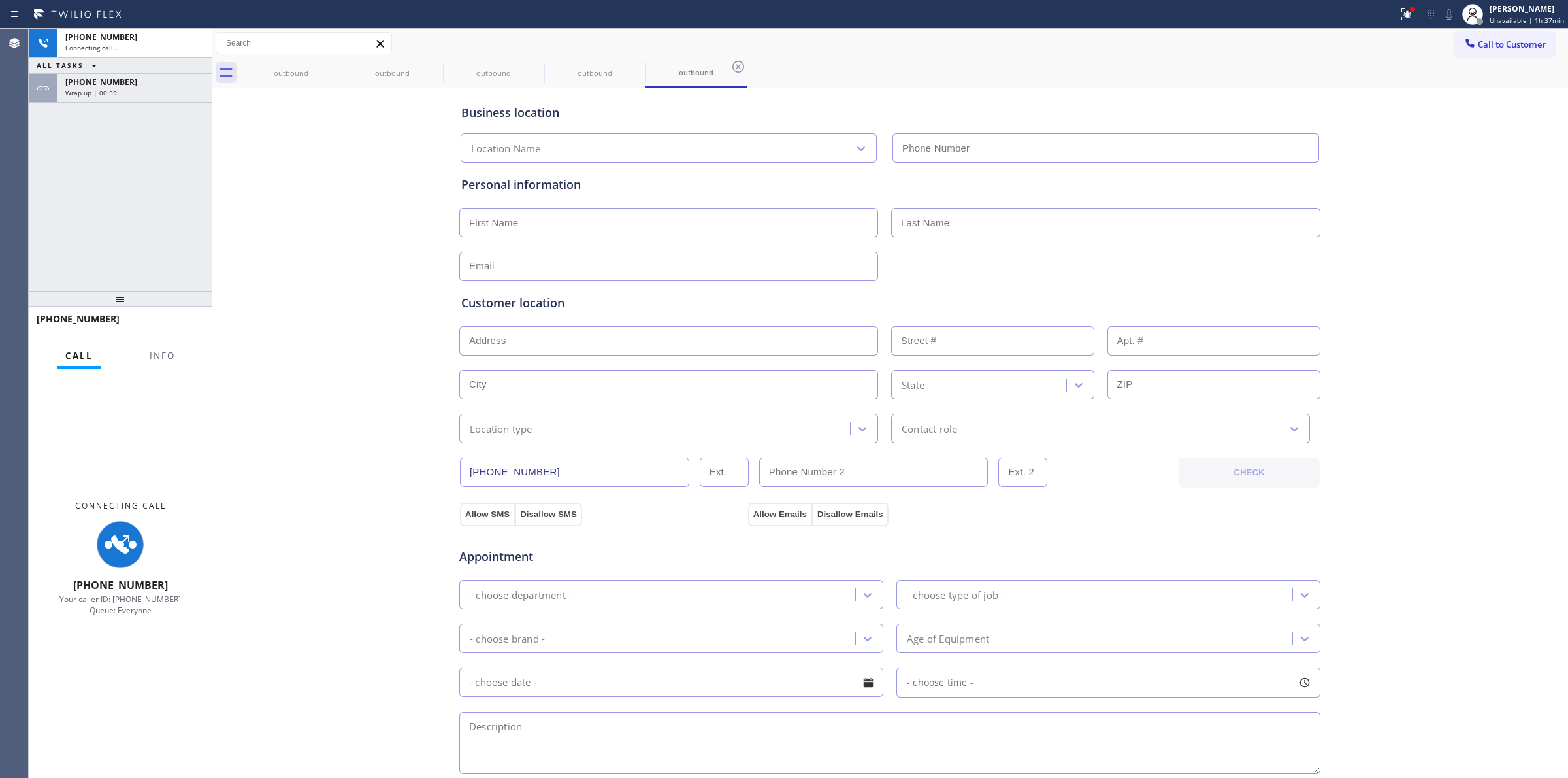
click at [180, 98] on div "[PHONE_NUMBER] Wrap up | 00:59" at bounding box center [132, 88] width 149 height 29
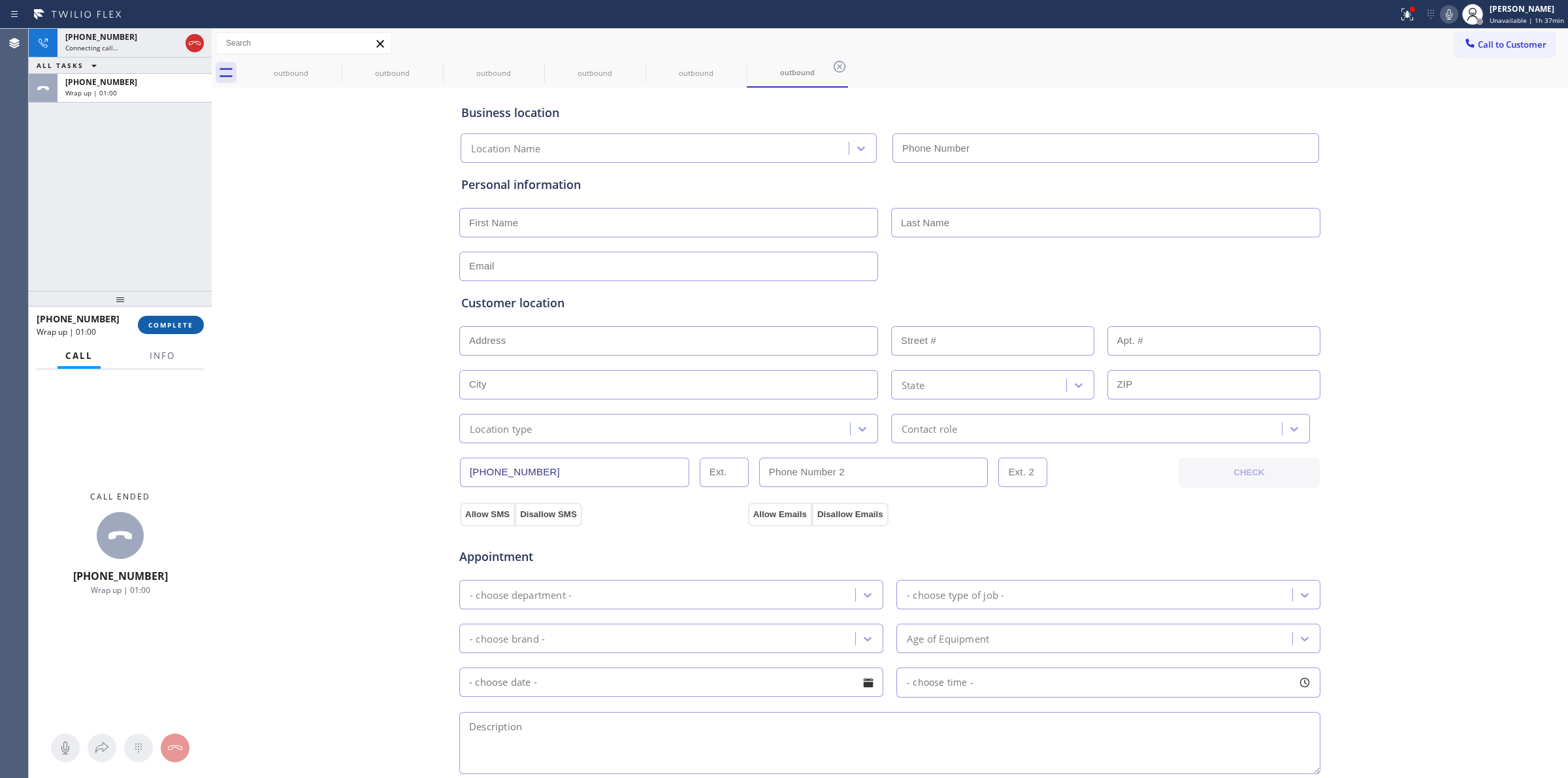
type input "[PHONE_NUMBER]"
click at [178, 317] on button "COMPLETE" at bounding box center [171, 325] width 66 height 18
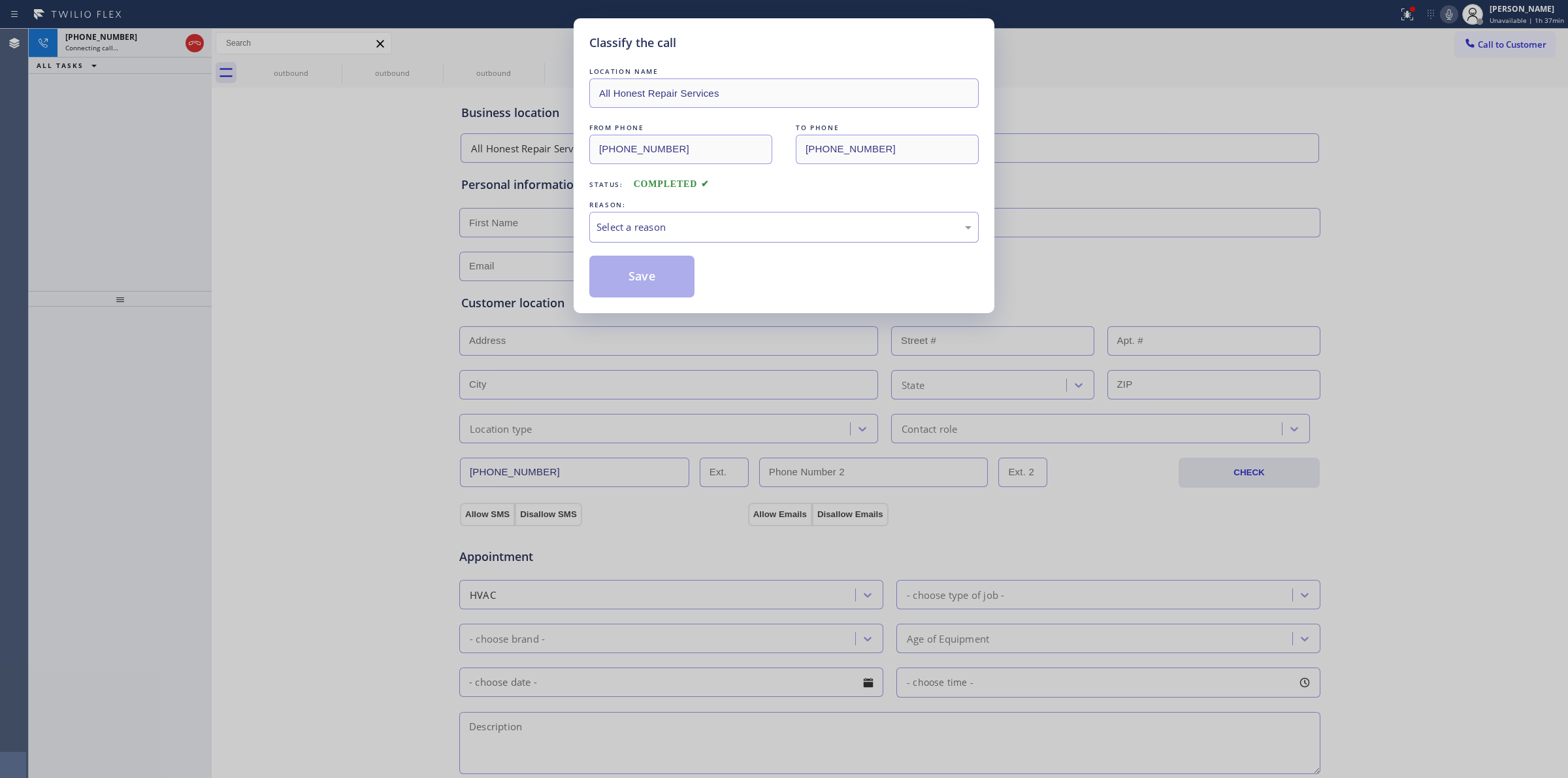
click at [667, 231] on div "Select a reason" at bounding box center [784, 226] width 375 height 15
drag, startPoint x: 639, startPoint y: 291, endPoint x: 663, endPoint y: 288, distance: 24.2
click at [639, 289] on button "Save" at bounding box center [642, 277] width 105 height 42
drag, startPoint x: 376, startPoint y: 185, endPoint x: 358, endPoint y: 150, distance: 39.4
click at [376, 185] on div "Back to Dashboard Change Sender ID Customers Technicians Select a contact Outbo…" at bounding box center [889, 403] width 1357 height 749
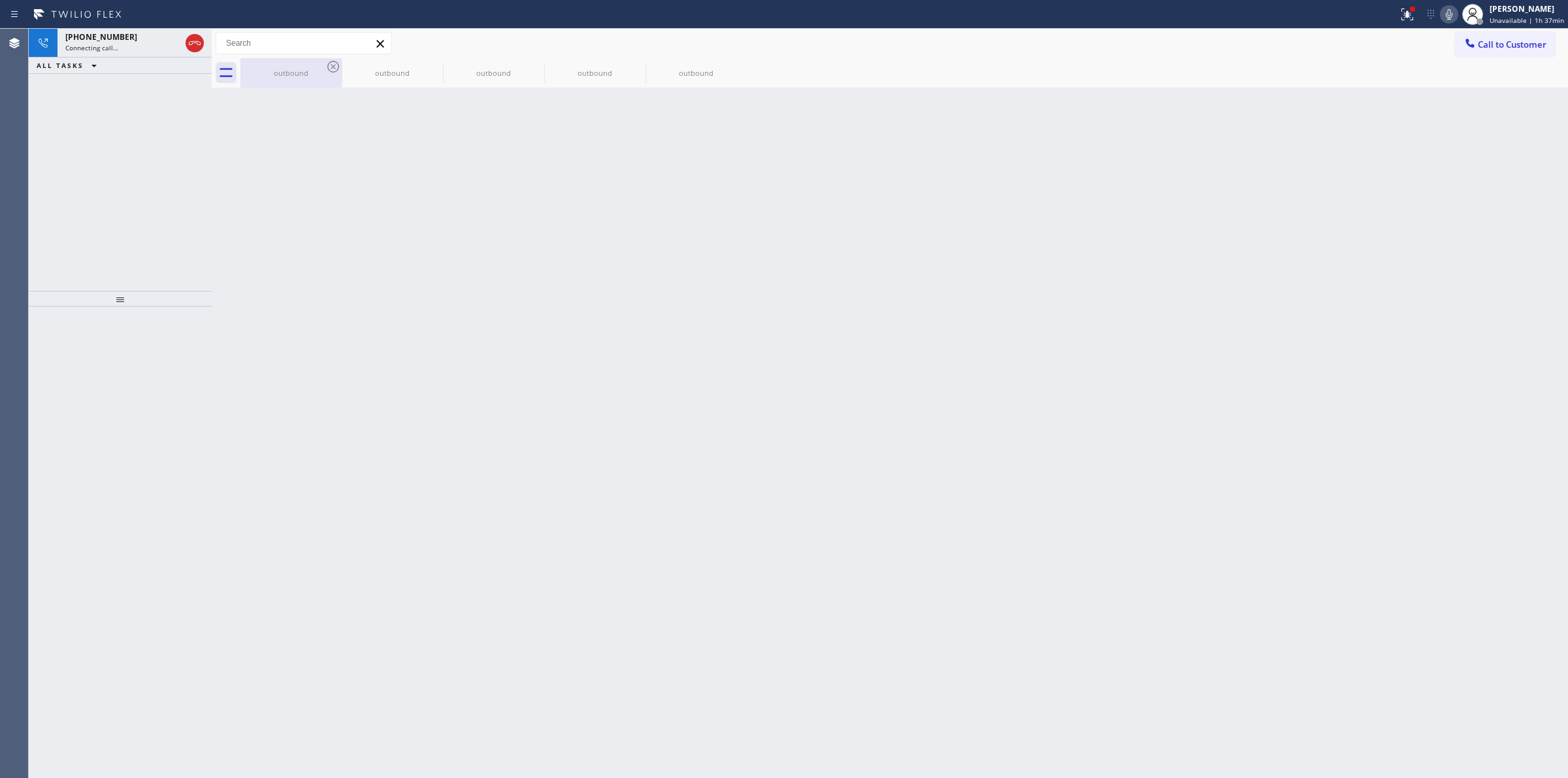
click at [323, 67] on div "outbound" at bounding box center [291, 73] width 98 height 30
click at [323, 68] on div "outbound" at bounding box center [291, 73] width 98 height 10
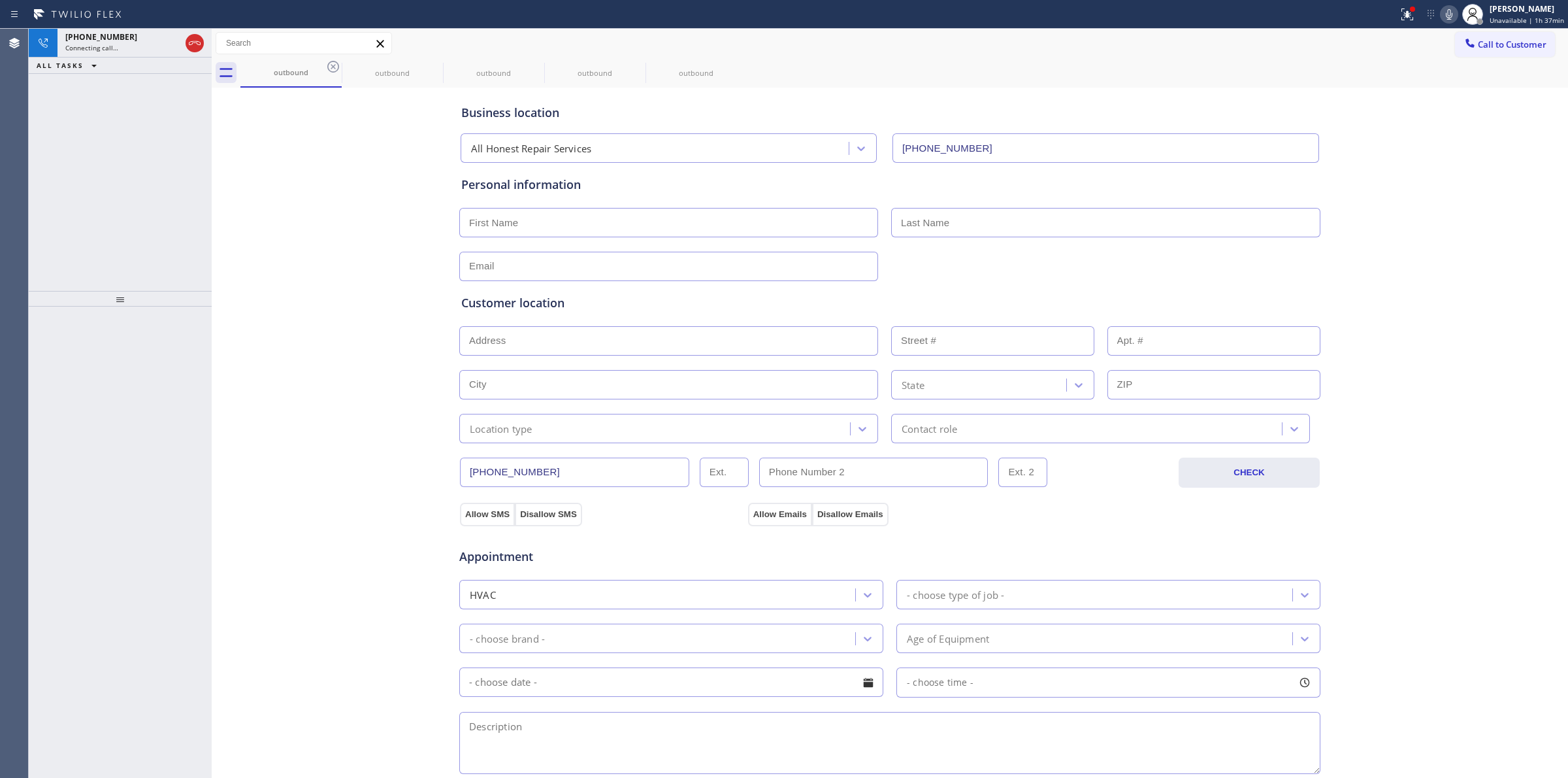
click at [330, 65] on icon at bounding box center [333, 67] width 15 height 15
click at [0, 0] on icon at bounding box center [0, 0] width 0 height 0
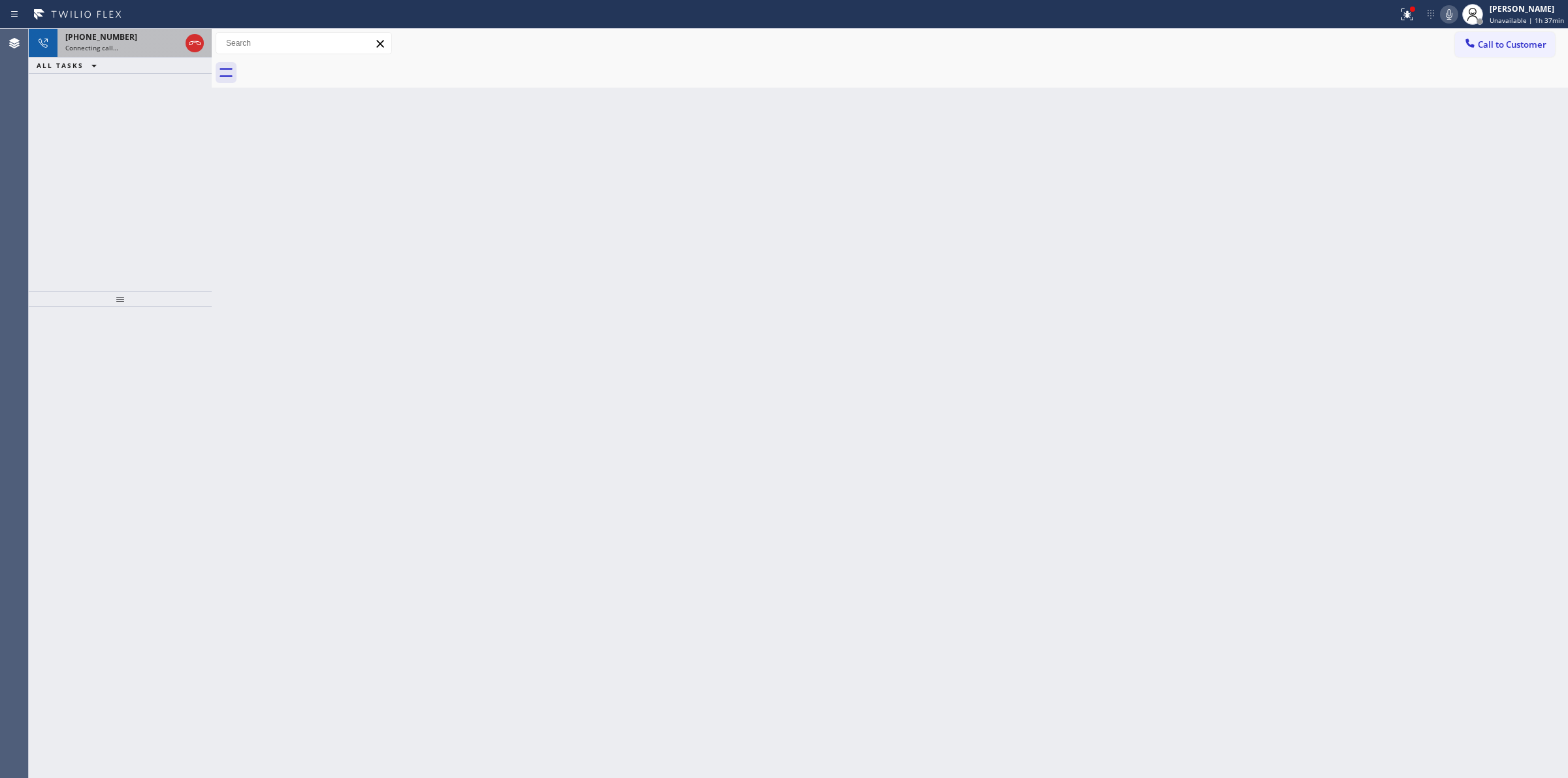
click at [141, 41] on div "[PHONE_NUMBER]" at bounding box center [123, 37] width 115 height 11
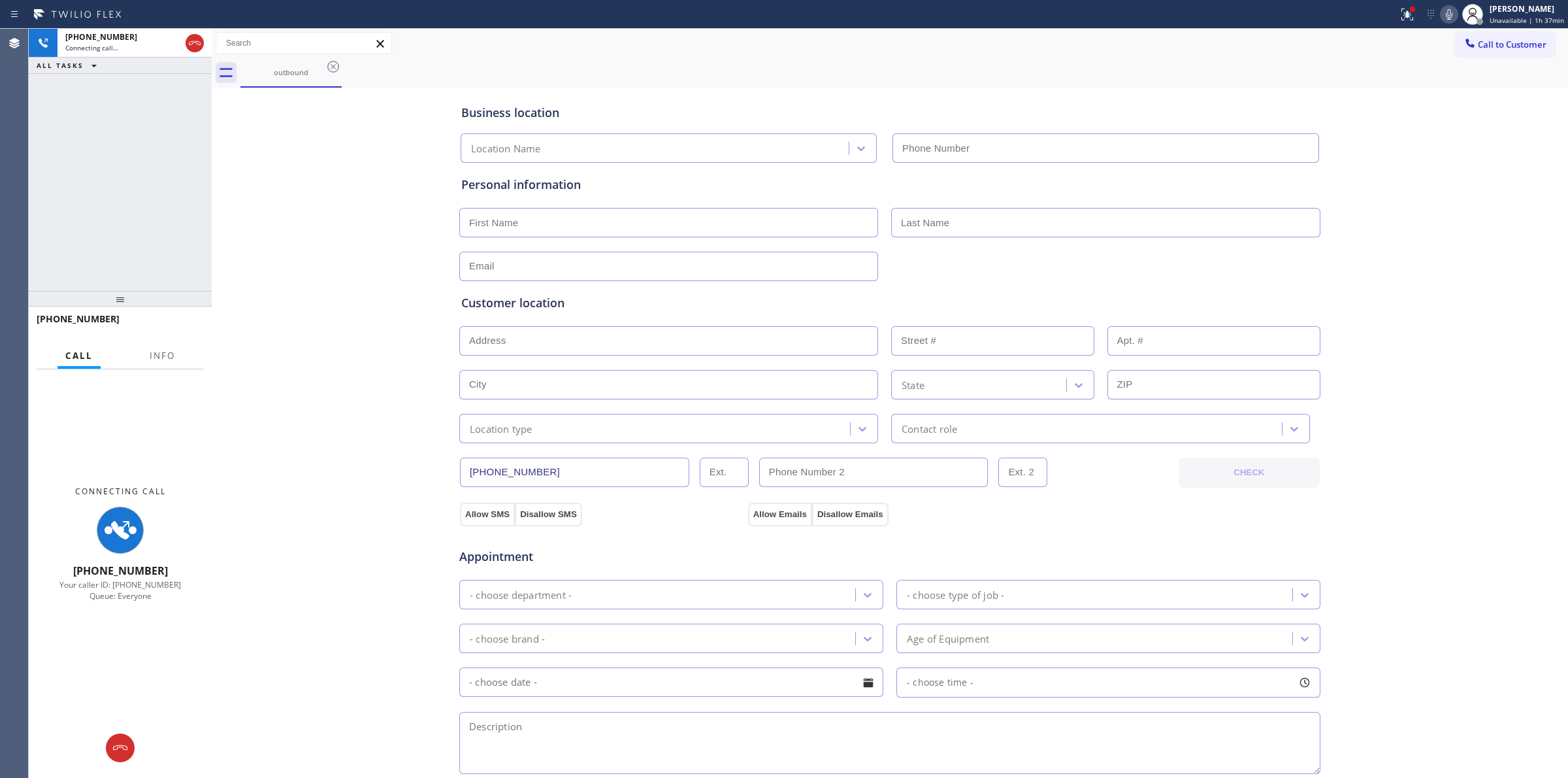
click at [1457, 13] on icon at bounding box center [1449, 14] width 15 height 15
type input "[PHONE_NUMBER]"
click at [1429, 231] on div "Business location Desert View Kenmore Repair [PHONE_NUMBER] Personal informatio…" at bounding box center [889, 537] width 1350 height 893
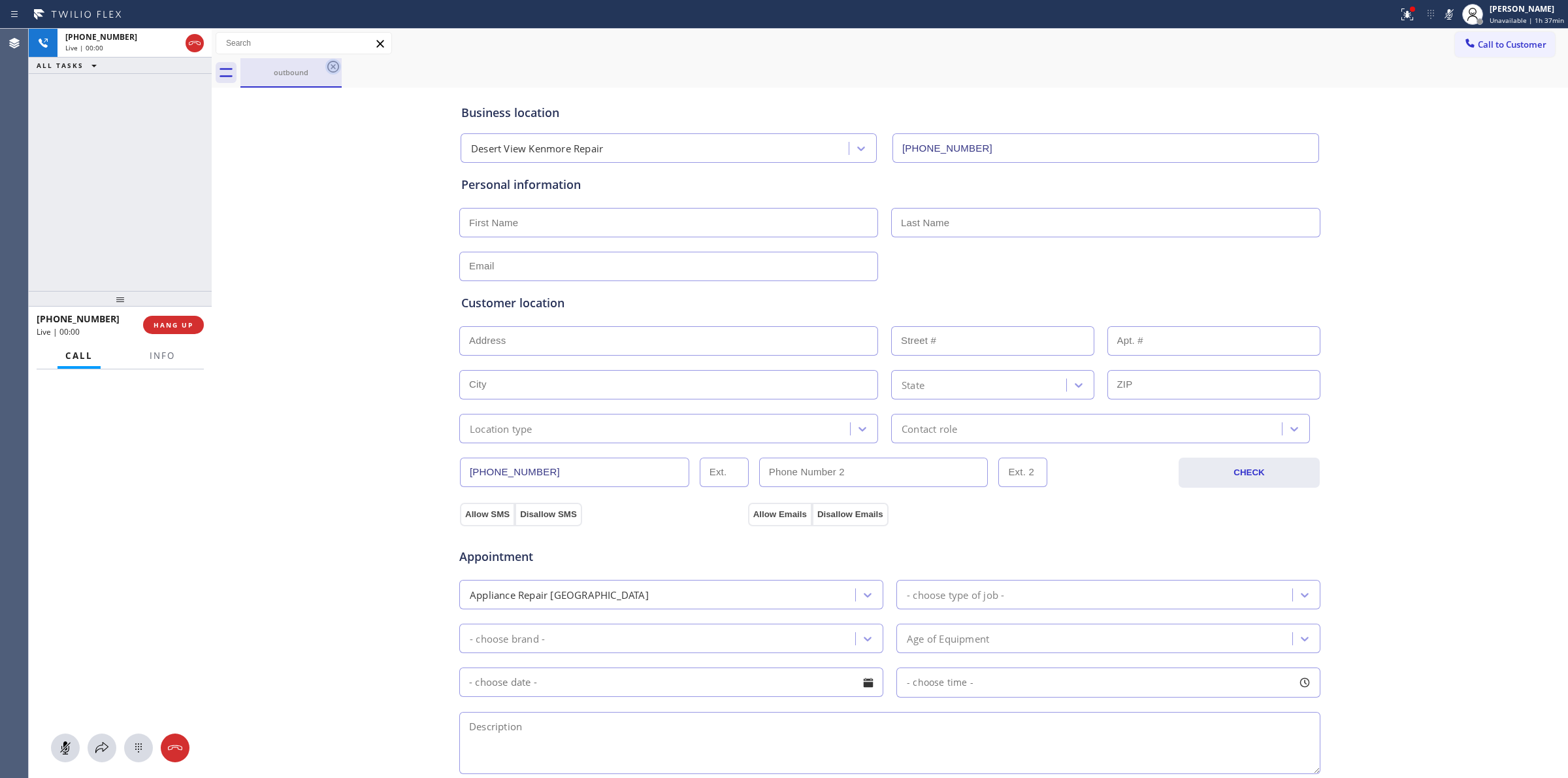
drag, startPoint x: 301, startPoint y: 63, endPoint x: 332, endPoint y: 67, distance: 31.3
click at [302, 63] on div "outbound" at bounding box center [291, 72] width 98 height 28
click at [335, 67] on icon at bounding box center [333, 67] width 15 height 15
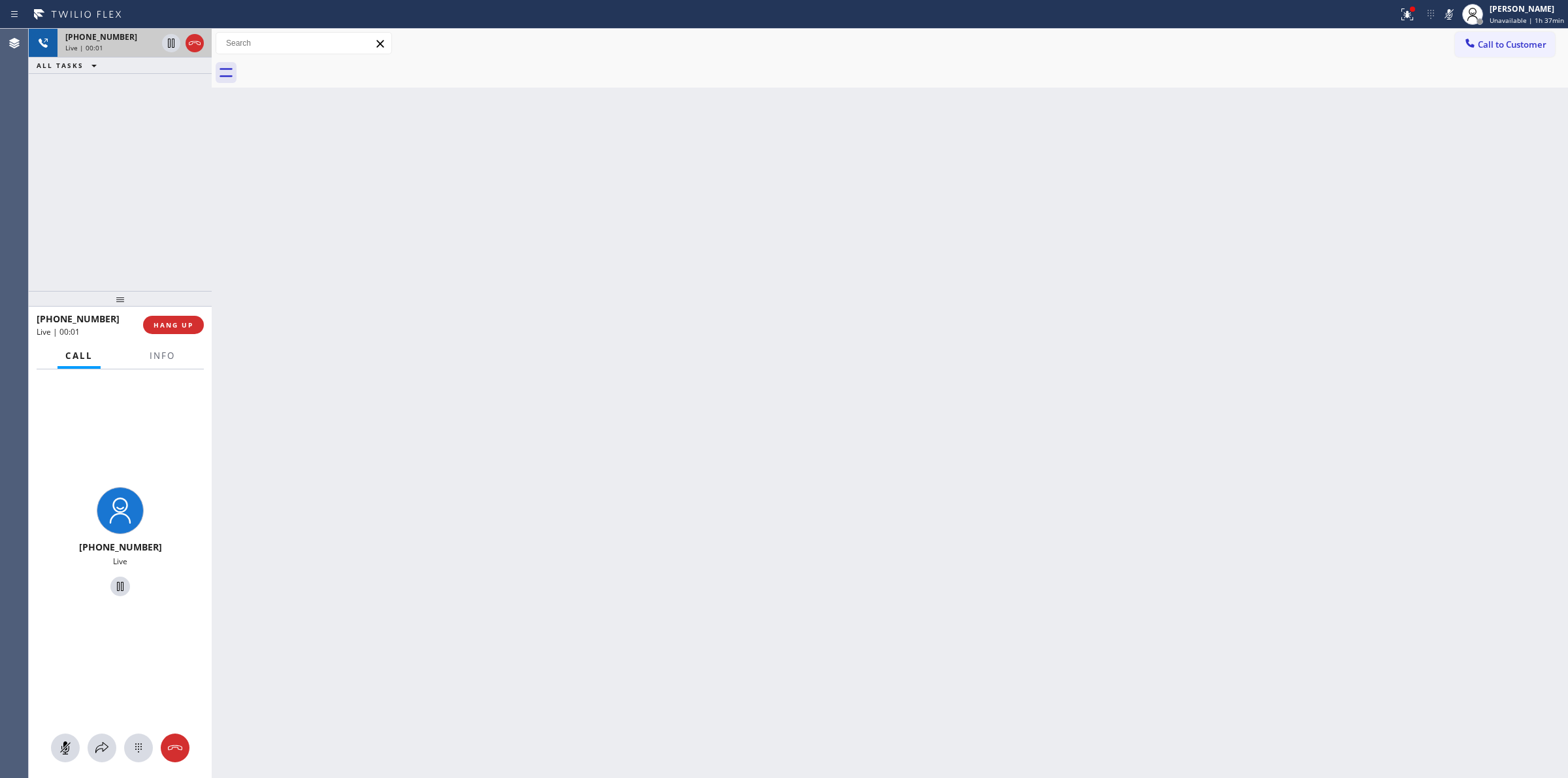
click at [142, 40] on div "[PHONE_NUMBER]" at bounding box center [111, 37] width 91 height 11
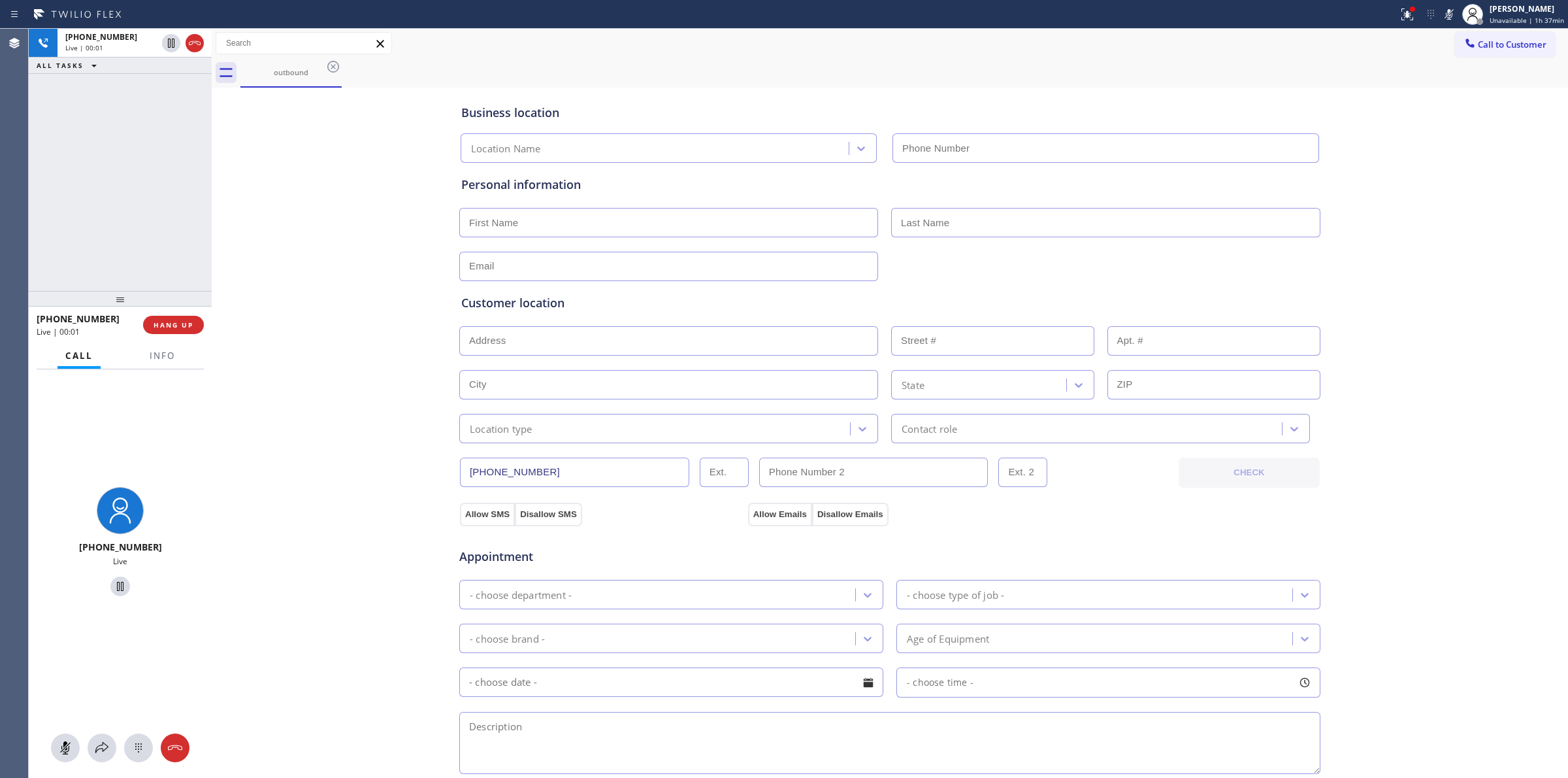
type input "[PHONE_NUMBER]"
click at [141, 760] on button at bounding box center [138, 747] width 29 height 29
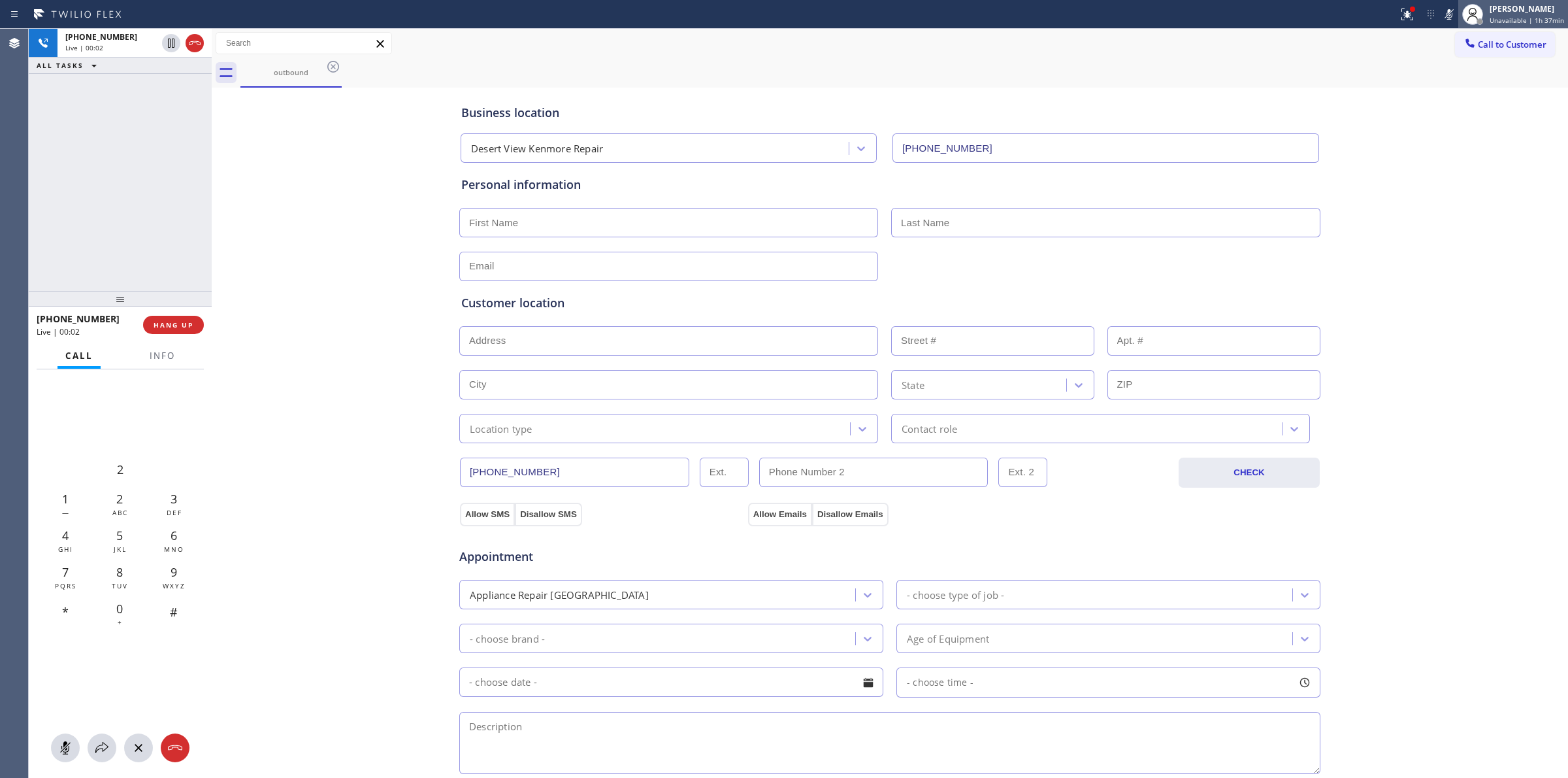
click at [1506, 25] on div "[PERSON_NAME] Unavailable | 1h 37min" at bounding box center [1513, 14] width 110 height 29
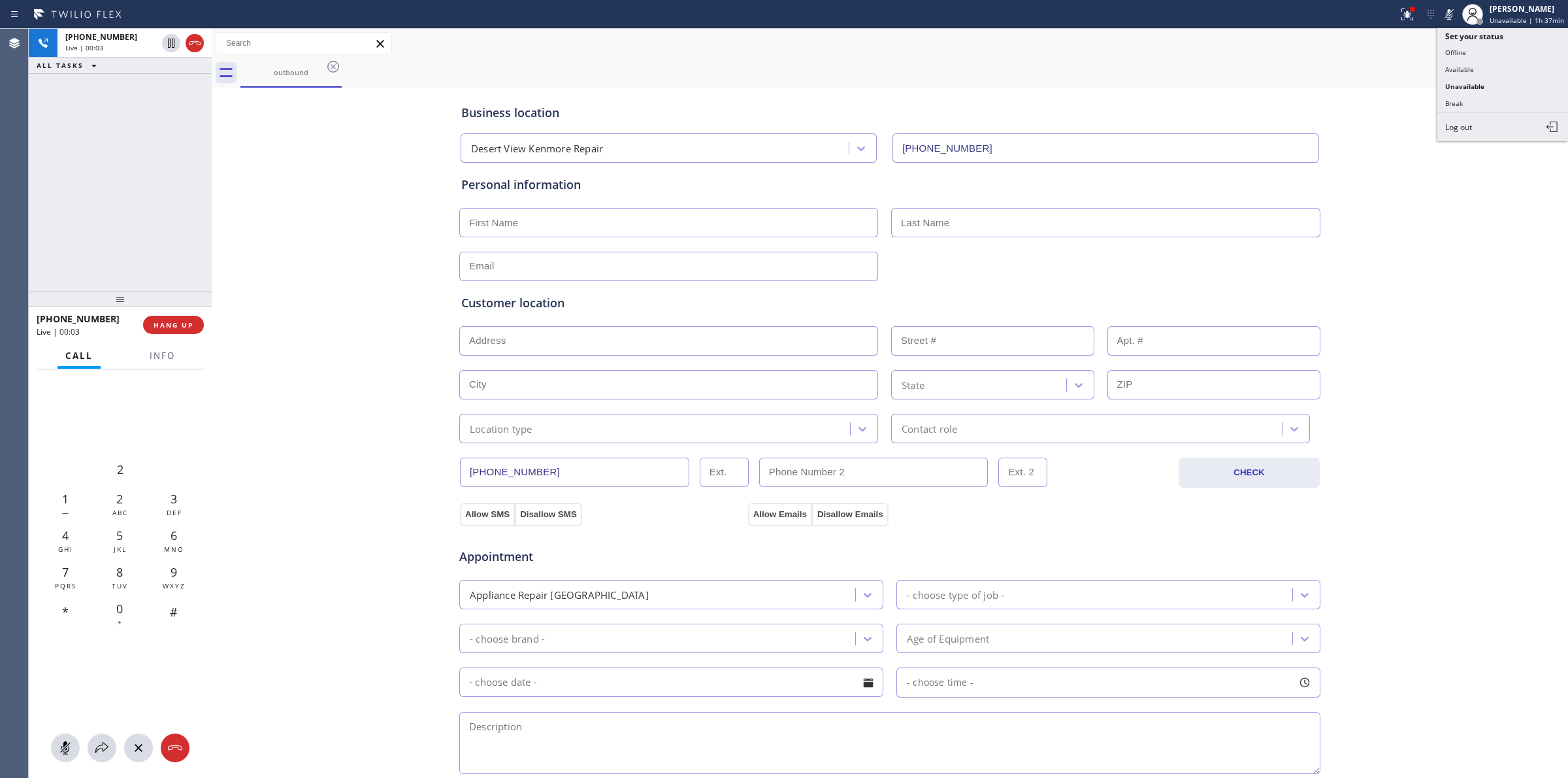
drag, startPoint x: 1468, startPoint y: 47, endPoint x: 1338, endPoint y: 46, distance: 130.0
click at [1338, 46] on div "Status report Issues detected These issues could affect your workflow. Please c…" at bounding box center [784, 389] width 1568 height 778
click at [1338, 46] on div "Call to Customer Outbound call Location Desert View Kenmore Repair Your caller …" at bounding box center [889, 44] width 1357 height 23
click at [1463, 42] on icon at bounding box center [1470, 43] width 13 height 13
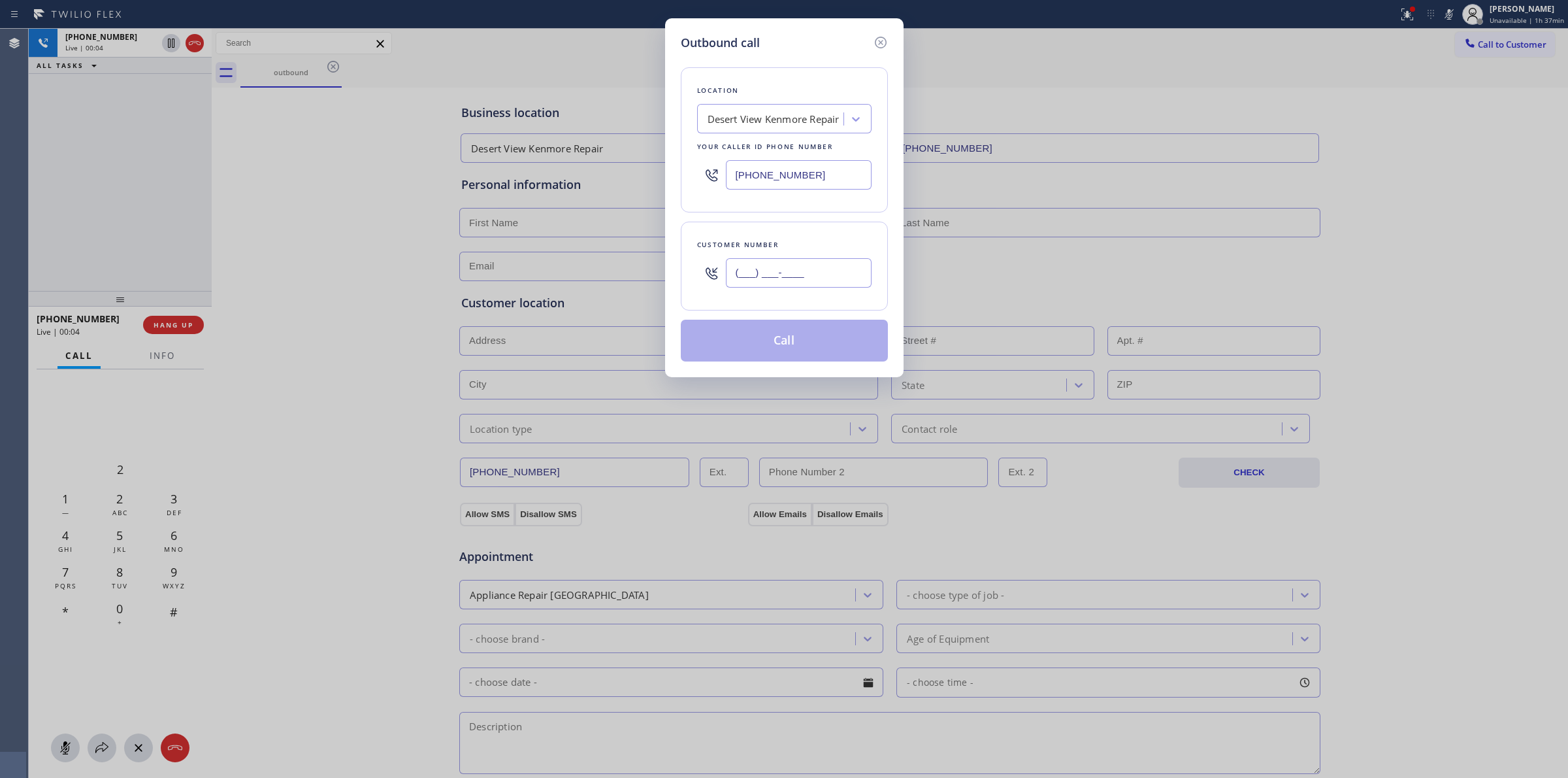
paste input "626) 623-5086"
click at [816, 281] on input "(___) ___-____" at bounding box center [798, 273] width 145 height 30
type input "[PHONE_NUMBER]"
click at [689, 54] on div "Location Desert View Kenmore Repair Your caller id phone number [PHONE_NUMBER] …" at bounding box center [784, 206] width 207 height 310
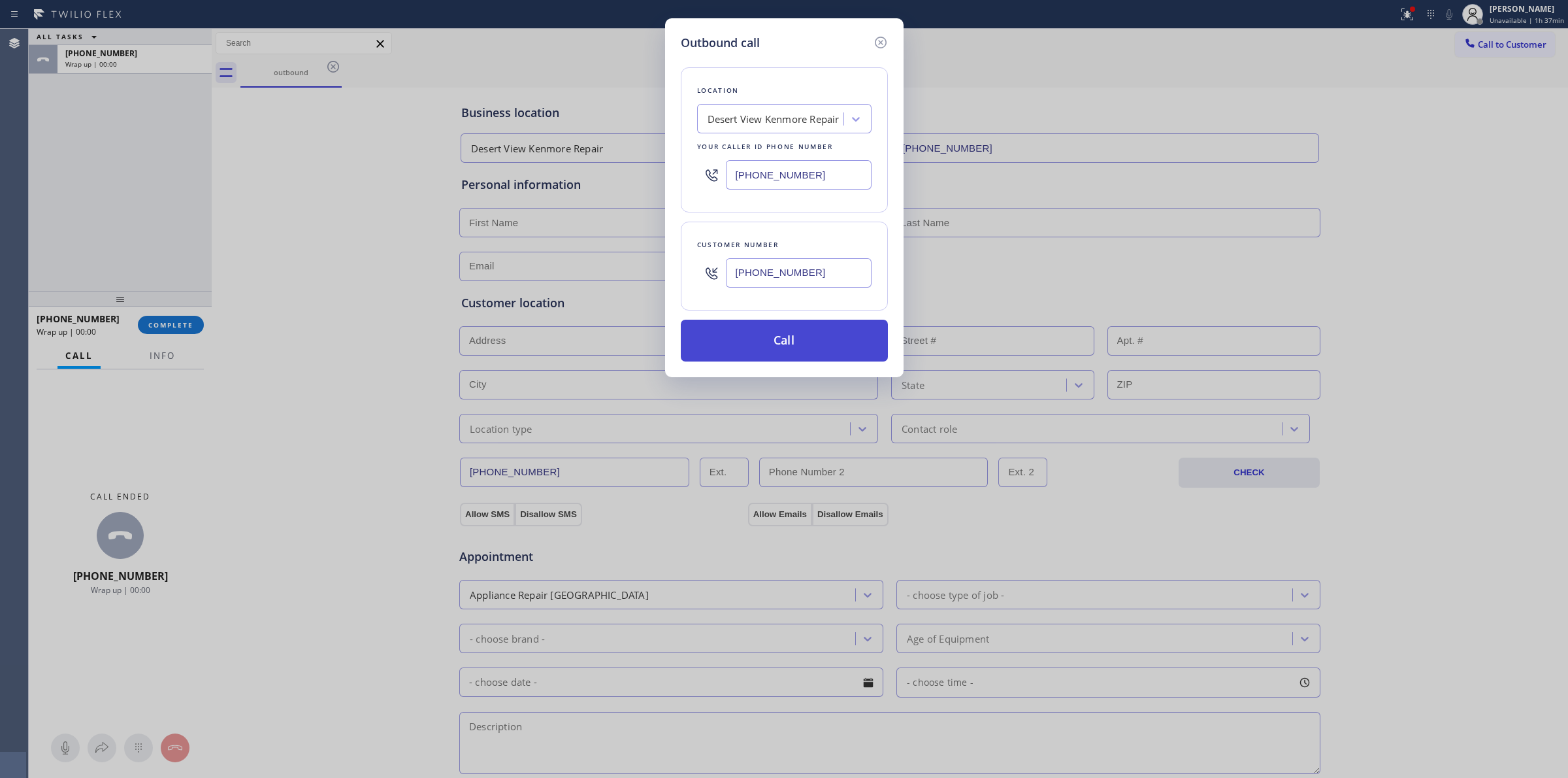
click at [791, 355] on button "Call" at bounding box center [784, 341] width 207 height 42
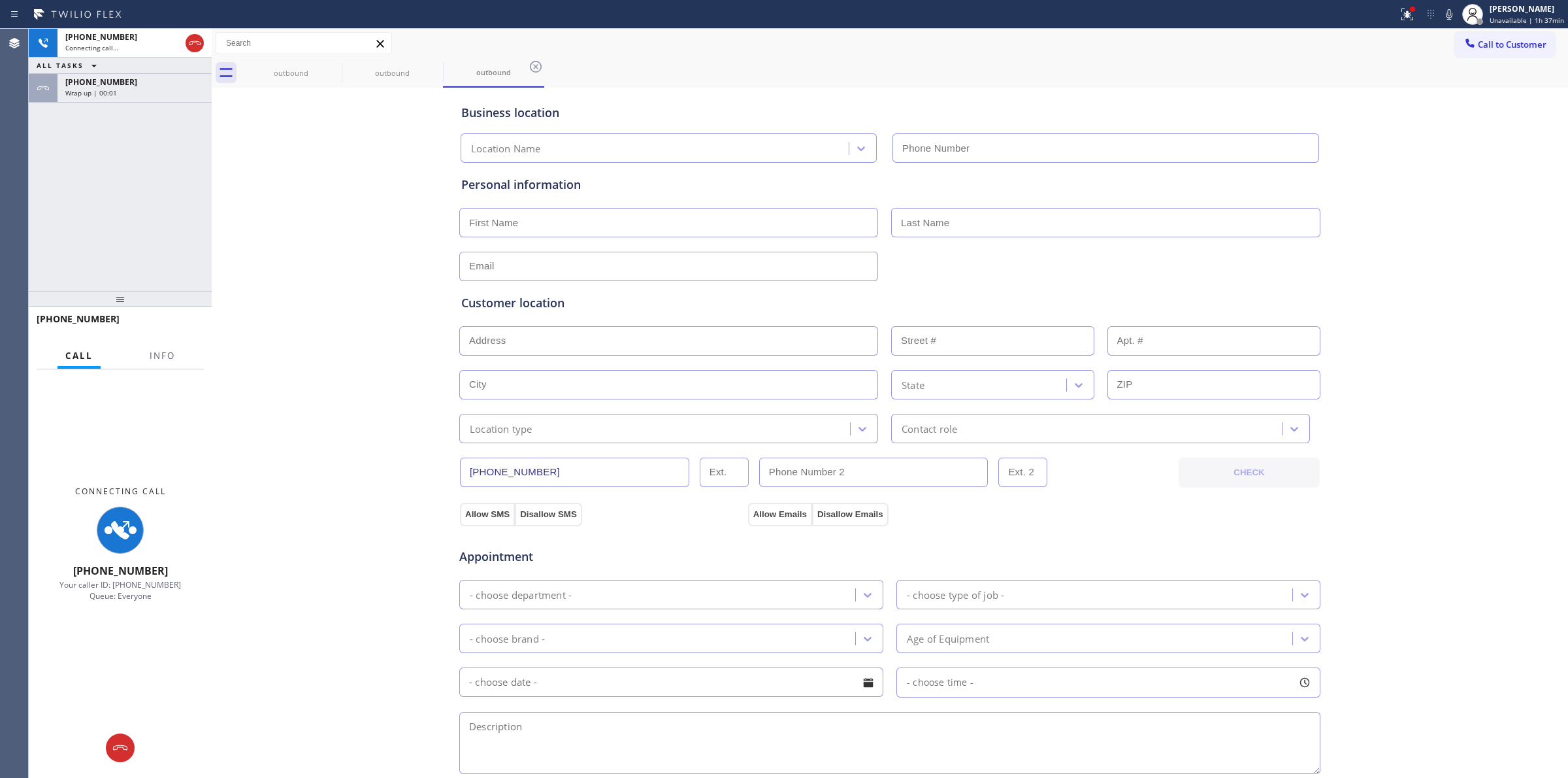
click at [138, 93] on div "Wrap up | 00:01" at bounding box center [134, 93] width 138 height 9
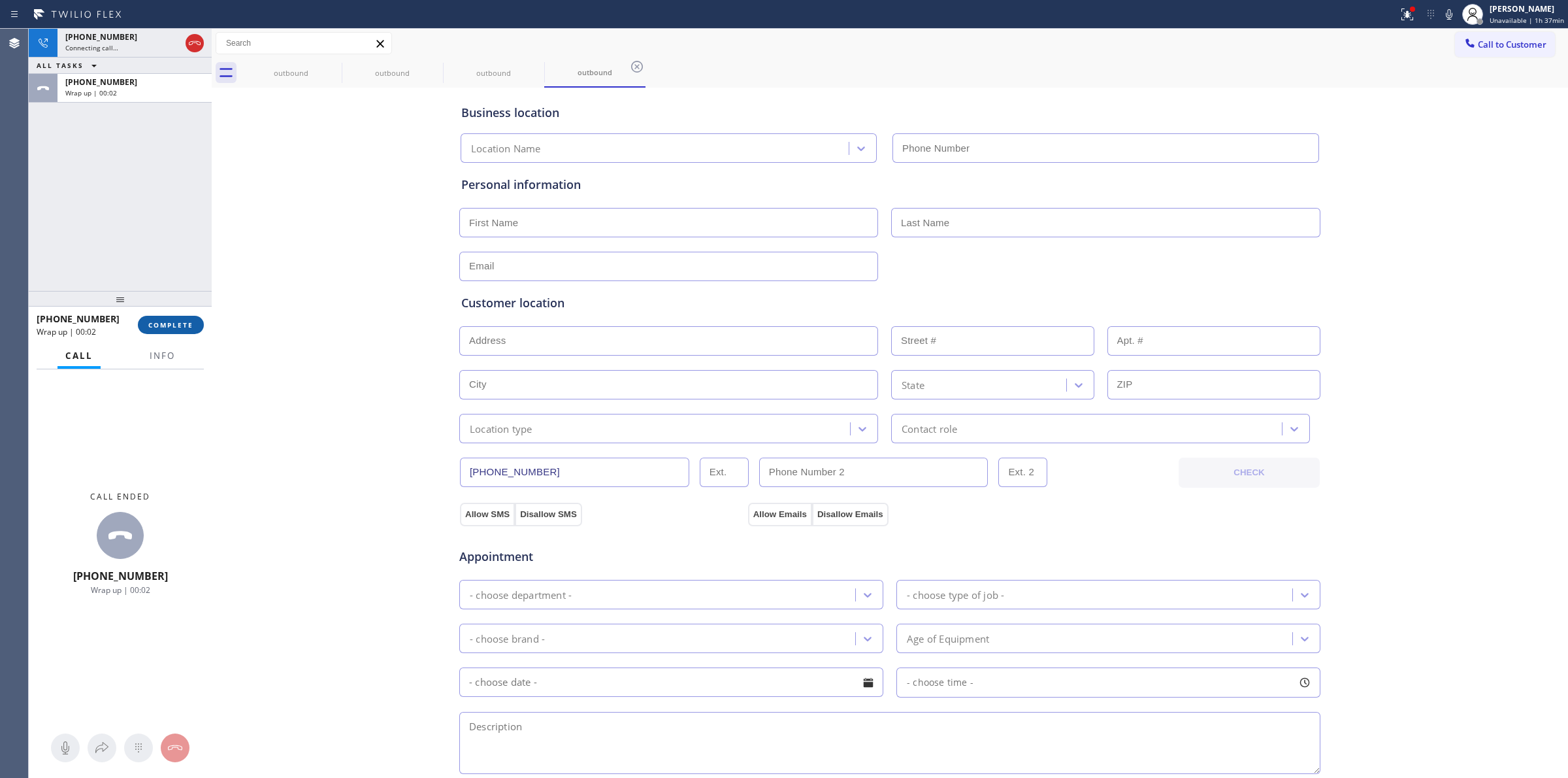
type input "[PHONE_NUMBER]"
click at [161, 323] on span "COMPLETE" at bounding box center [171, 325] width 45 height 9
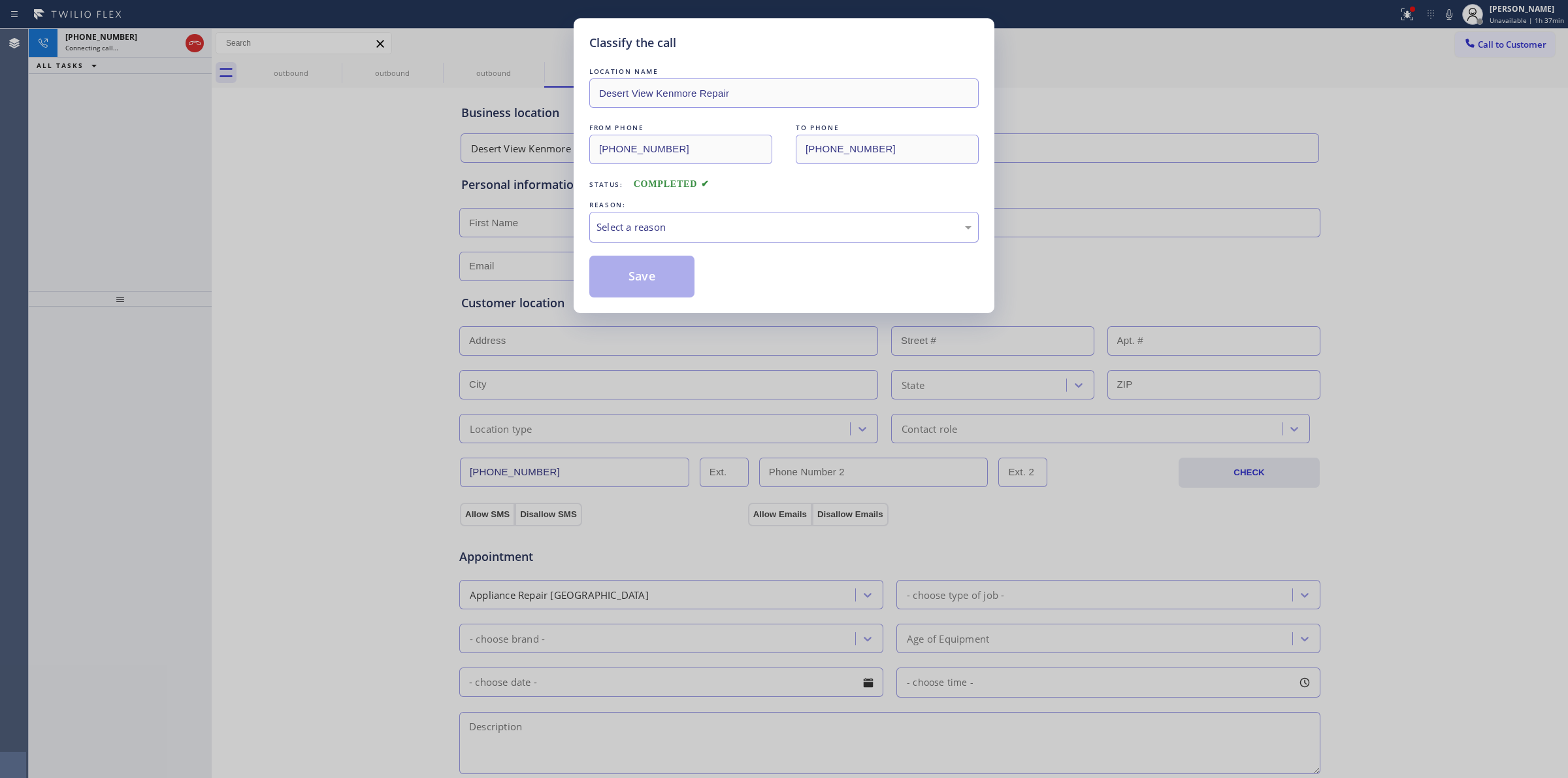
click at [769, 229] on div "Select a reason" at bounding box center [784, 226] width 375 height 15
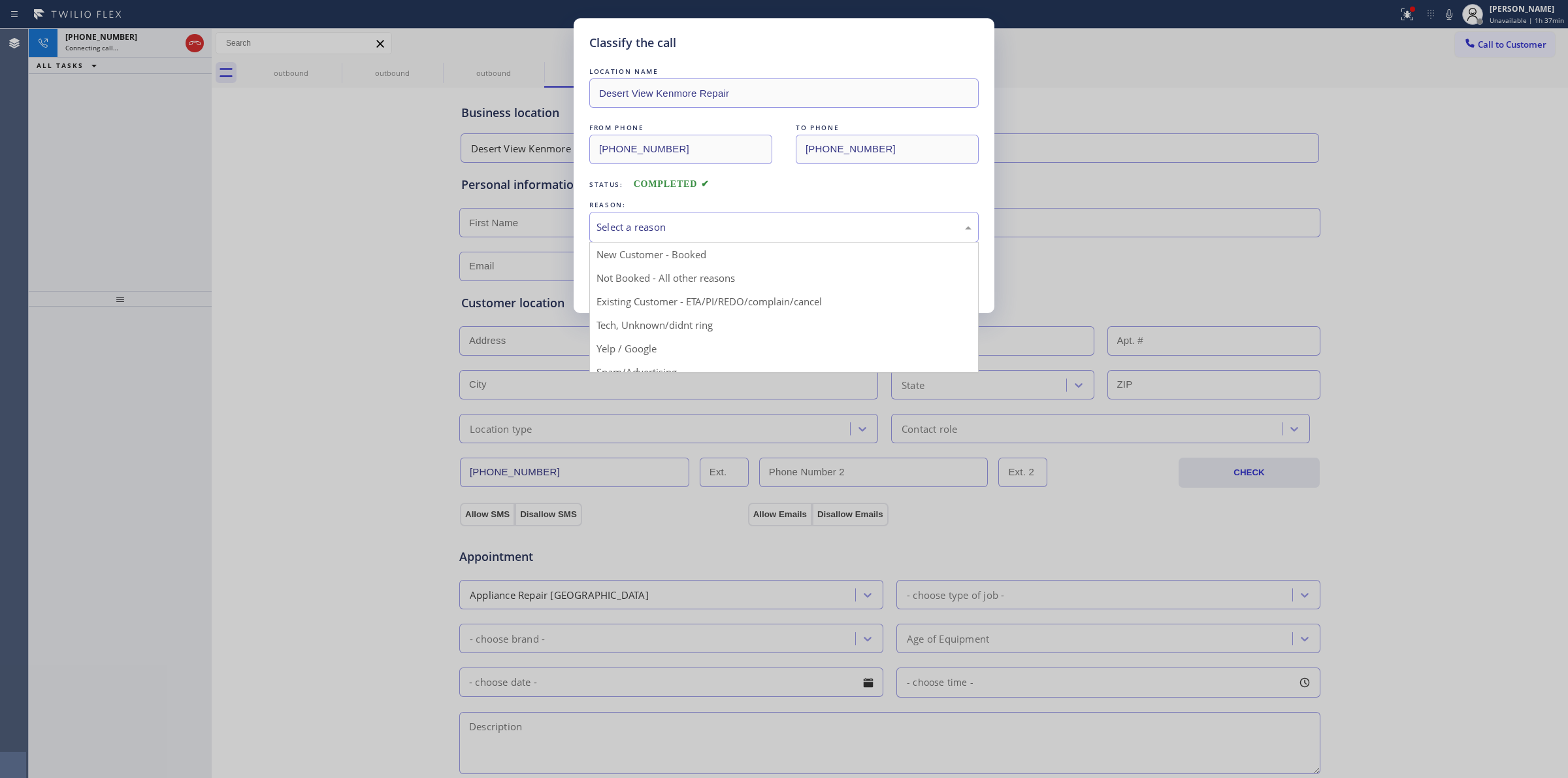
drag, startPoint x: 703, startPoint y: 325, endPoint x: 693, endPoint y: 319, distance: 11.7
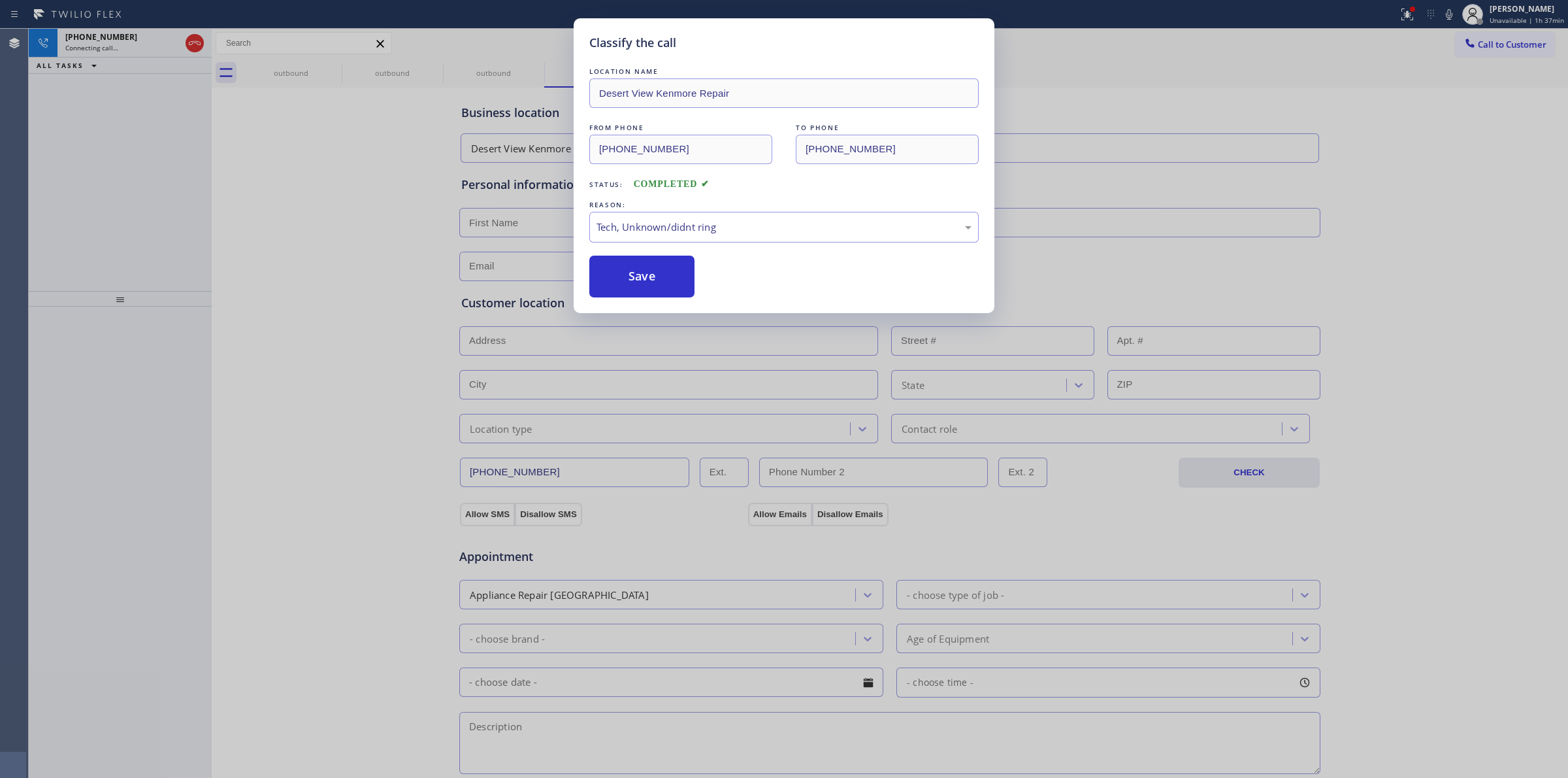
drag, startPoint x: 665, startPoint y: 288, endPoint x: 433, endPoint y: 755, distance: 521.5
click at [665, 288] on button "Save" at bounding box center [642, 277] width 105 height 42
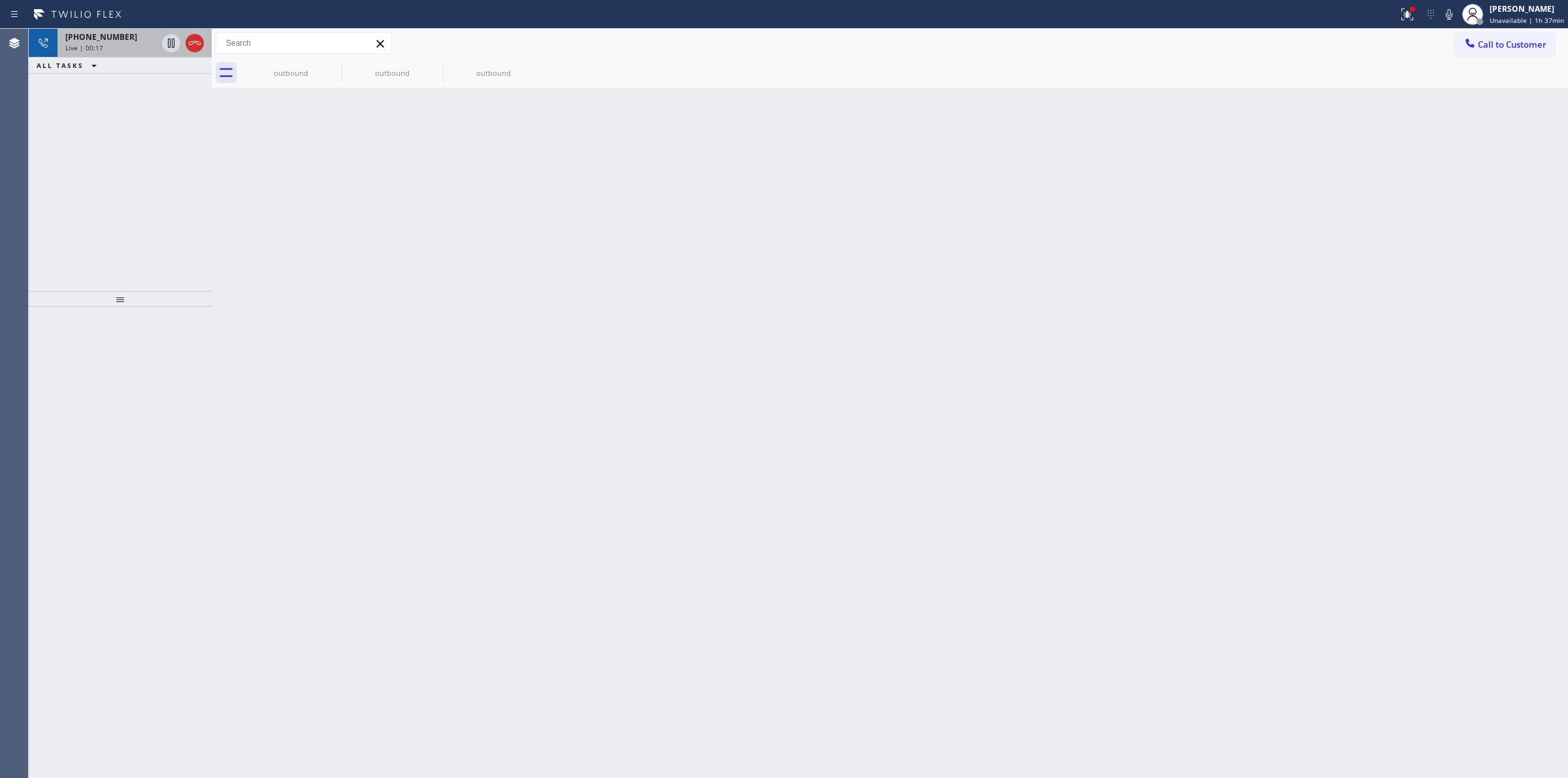
click at [144, 41] on div "[PHONE_NUMBER]" at bounding box center [111, 37] width 91 height 11
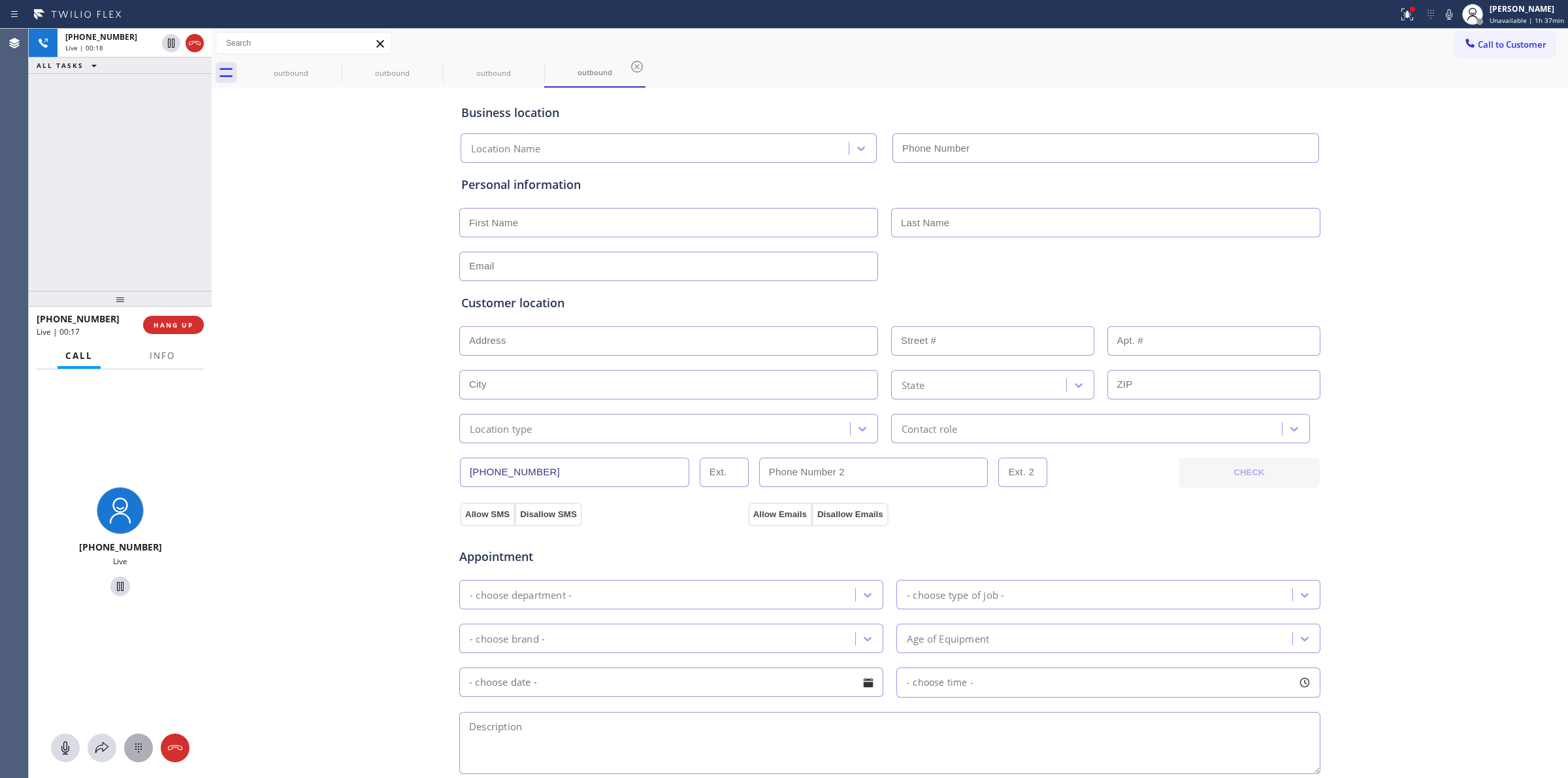
click at [137, 752] on icon at bounding box center [138, 748] width 15 height 15
type input "[PHONE_NUMBER]"
click at [1484, 40] on span "Call to Customer" at bounding box center [1513, 44] width 69 height 12
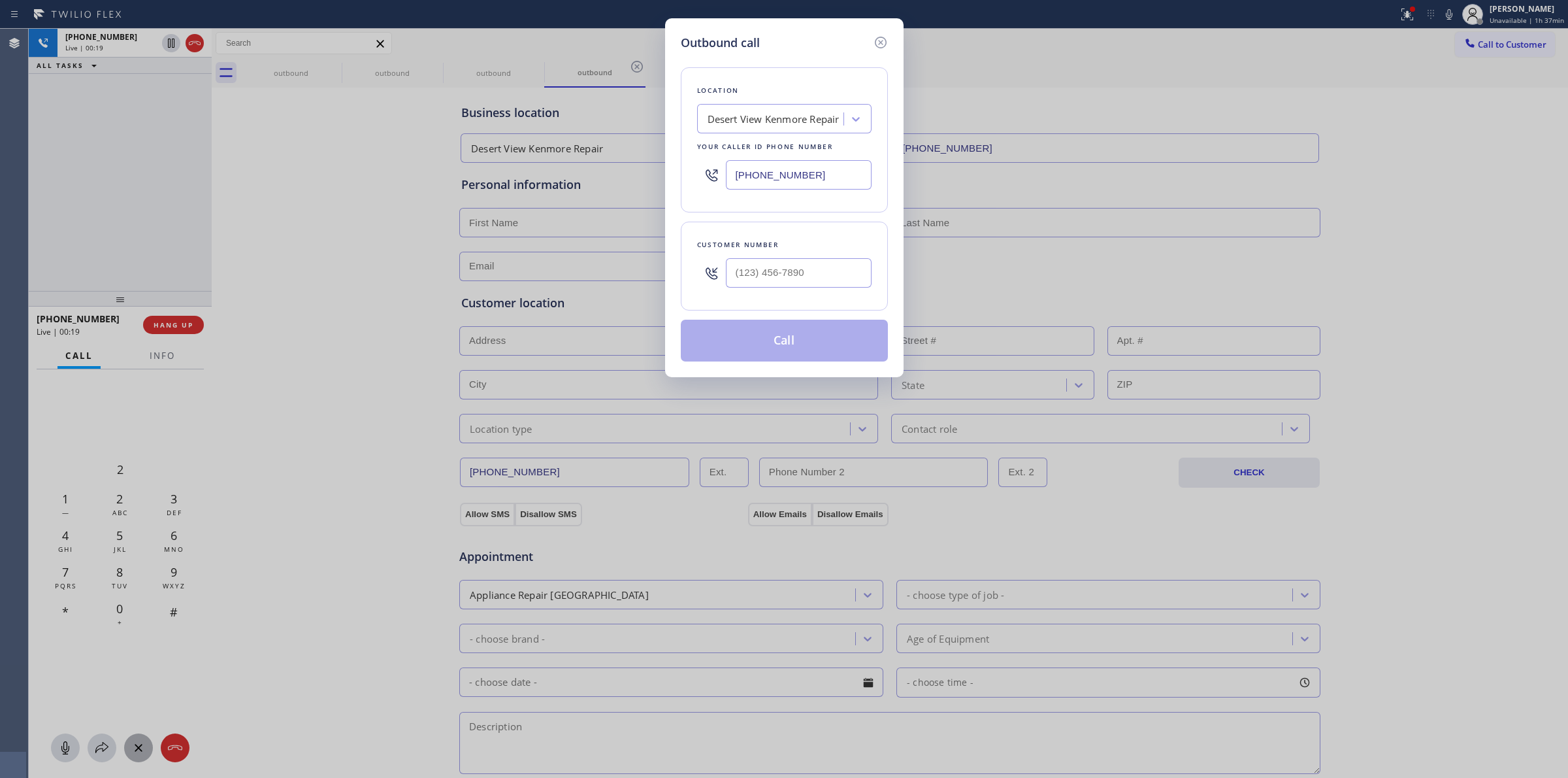
click at [743, 289] on div at bounding box center [798, 273] width 145 height 42
click at [761, 278] on input "(___) ___-____" at bounding box center [798, 273] width 145 height 30
paste input "626) 623-5086"
type input "[PHONE_NUMBER]"
click at [1454, 226] on div "Outbound call Location Desert View [GEOGRAPHIC_DATA] Repair Your caller id phon…" at bounding box center [784, 389] width 1568 height 778
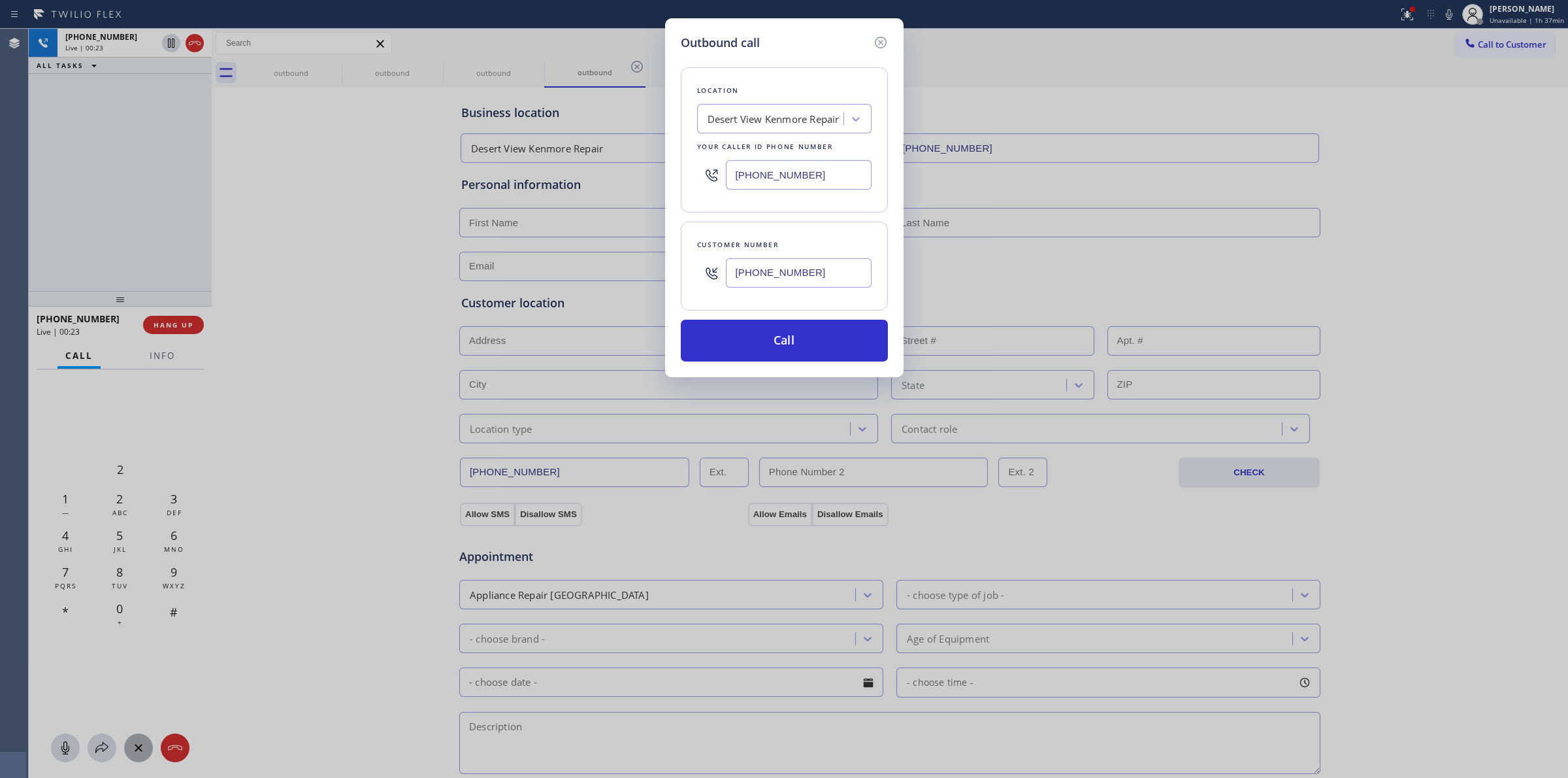
click at [825, 56] on div "Location Desert View Kenmore Repair Your caller id phone number [PHONE_NUMBER] …" at bounding box center [784, 206] width 207 height 310
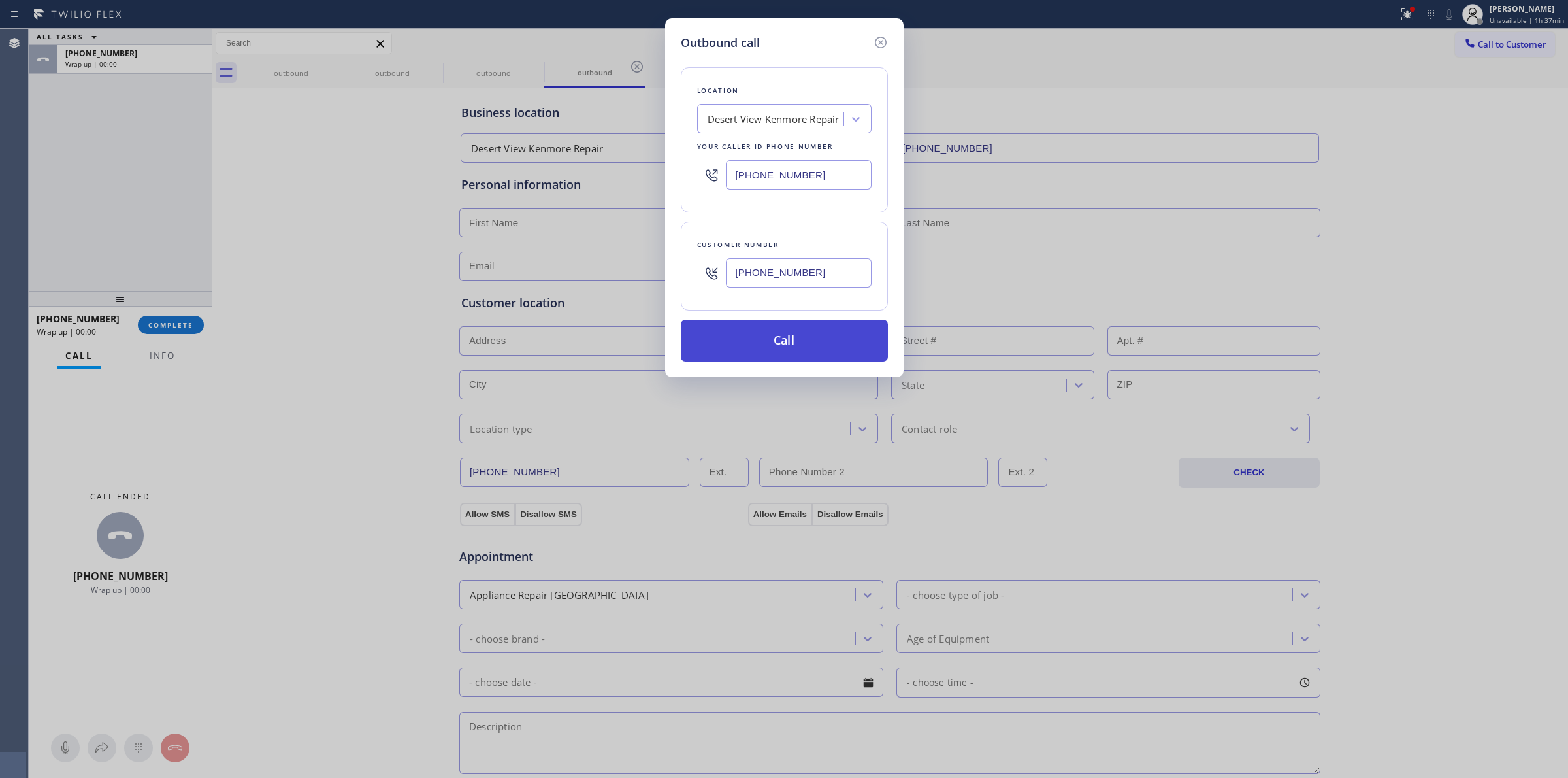
click at [750, 339] on button "Call" at bounding box center [784, 341] width 207 height 42
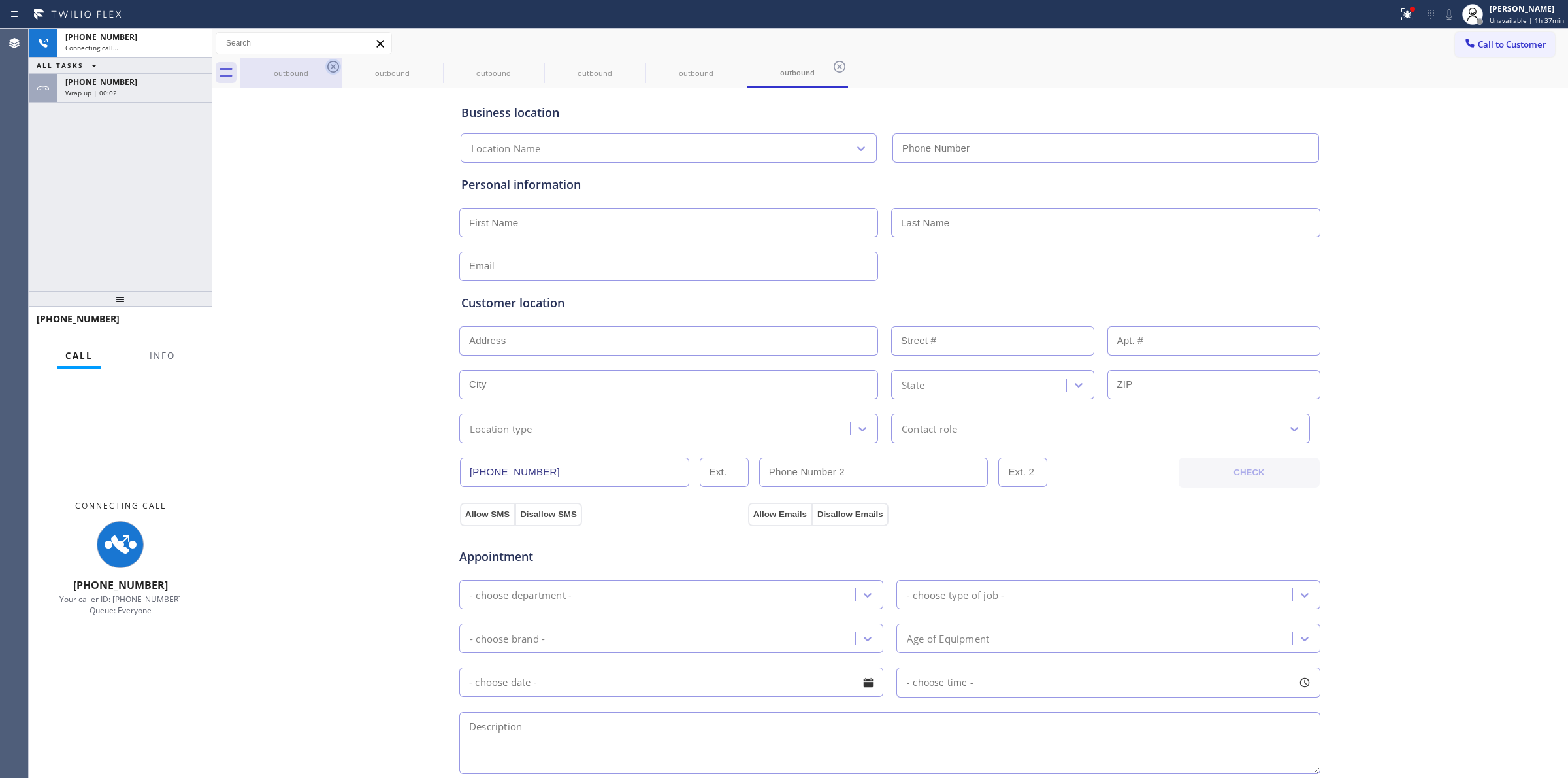
click at [328, 69] on icon at bounding box center [333, 66] width 12 height 12
type input "[PHONE_NUMBER]"
click at [328, 69] on icon at bounding box center [333, 66] width 12 height 12
click at [331, 67] on icon at bounding box center [333, 66] width 12 height 12
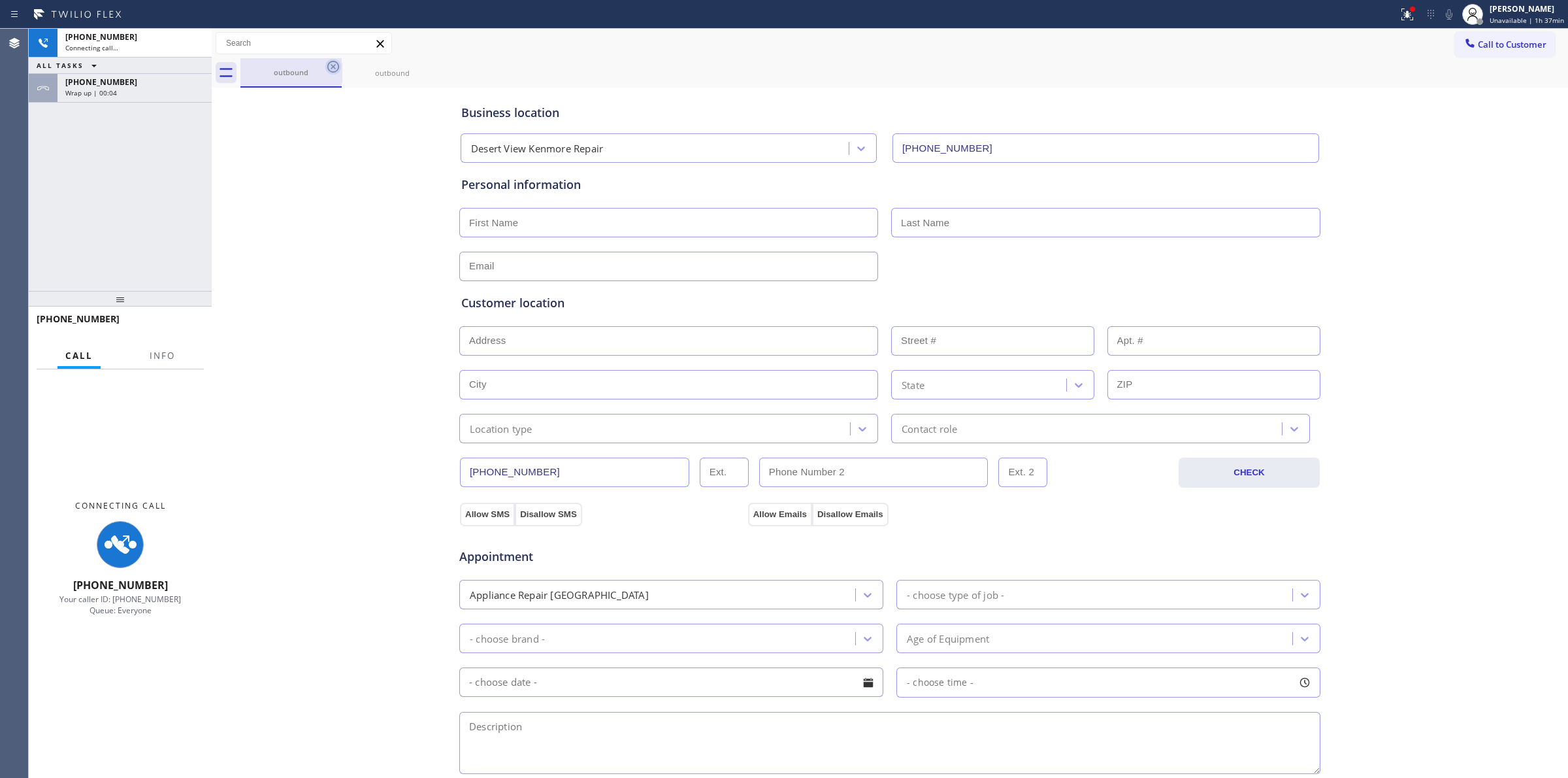
click at [335, 67] on icon at bounding box center [333, 67] width 15 height 15
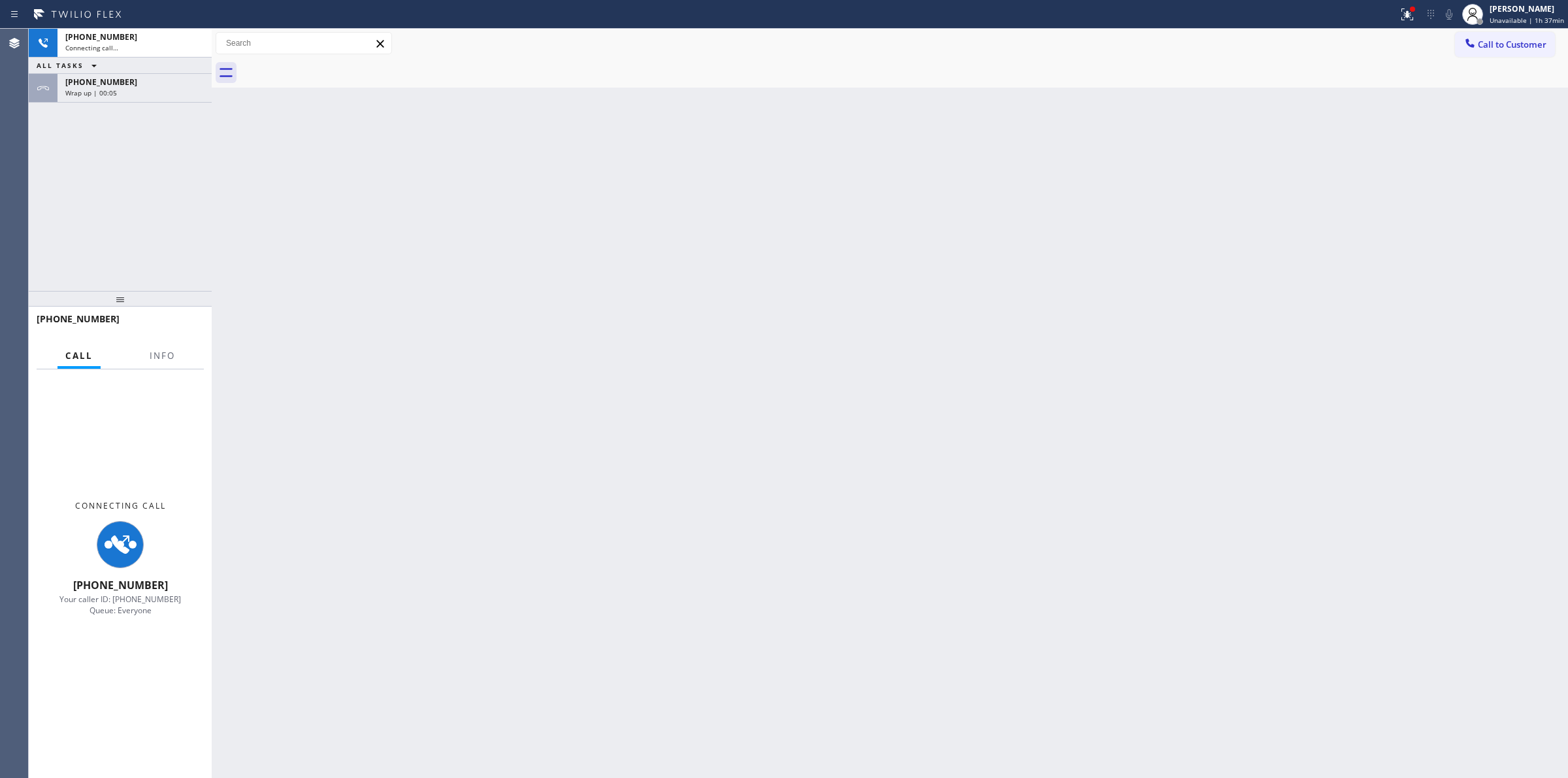
click at [142, 91] on div "Wrap up | 00:05" at bounding box center [134, 93] width 138 height 9
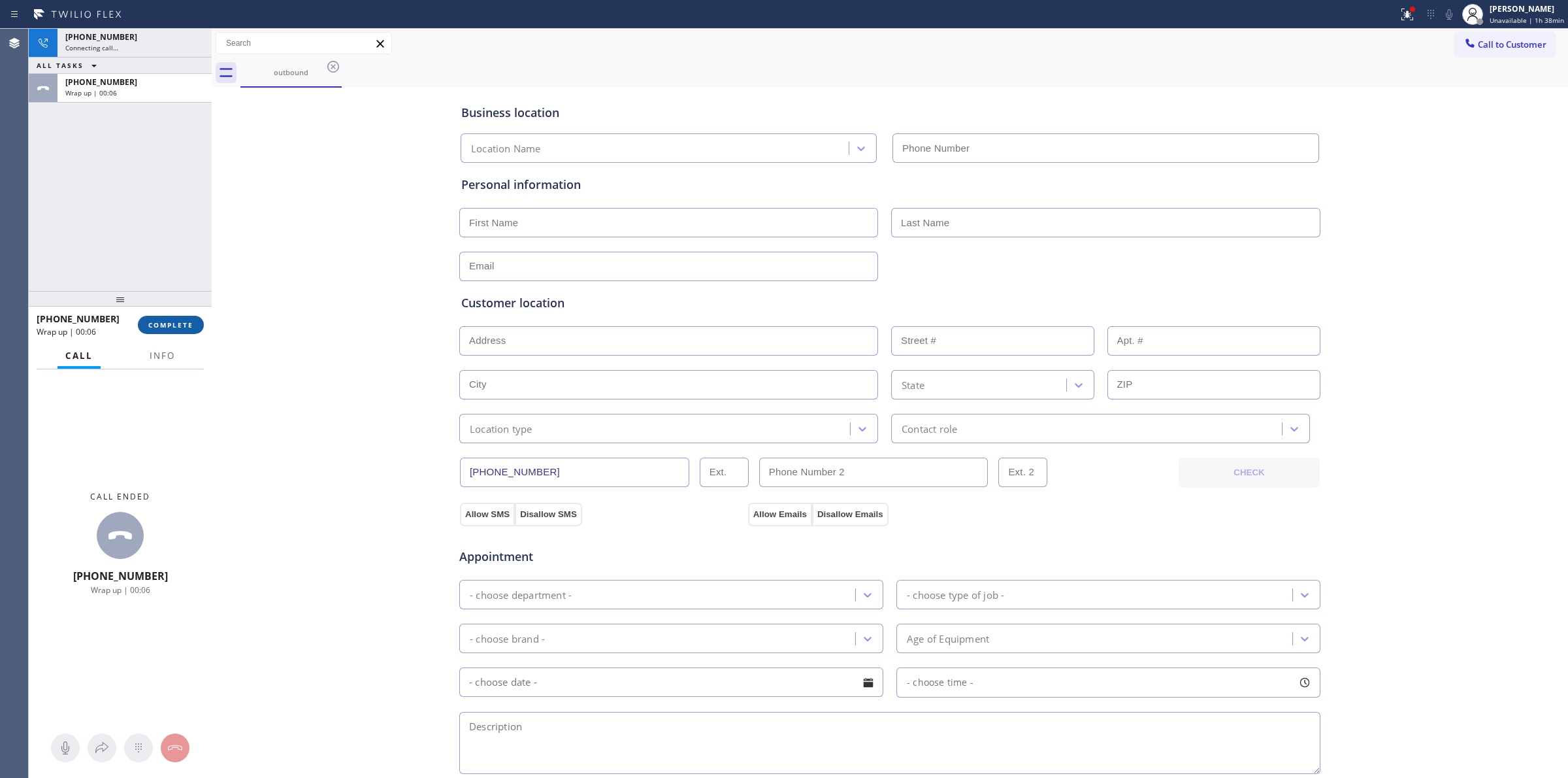
type input "[PHONE_NUMBER]"
click at [168, 323] on span "COMPLETE" at bounding box center [171, 325] width 45 height 9
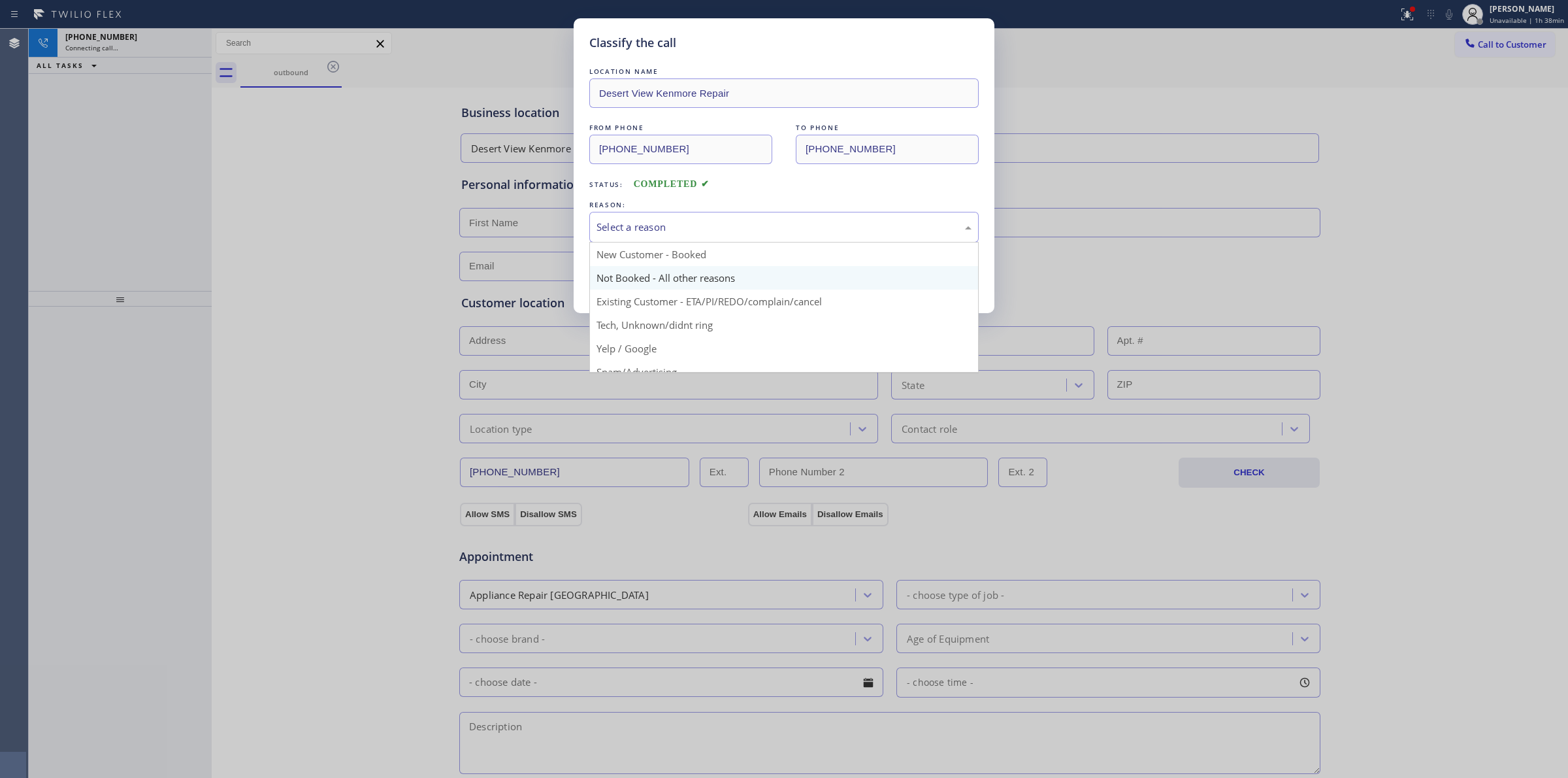
drag, startPoint x: 683, startPoint y: 228, endPoint x: 685, endPoint y: 289, distance: 61.0
click at [684, 229] on div "Select a reason" at bounding box center [784, 226] width 375 height 15
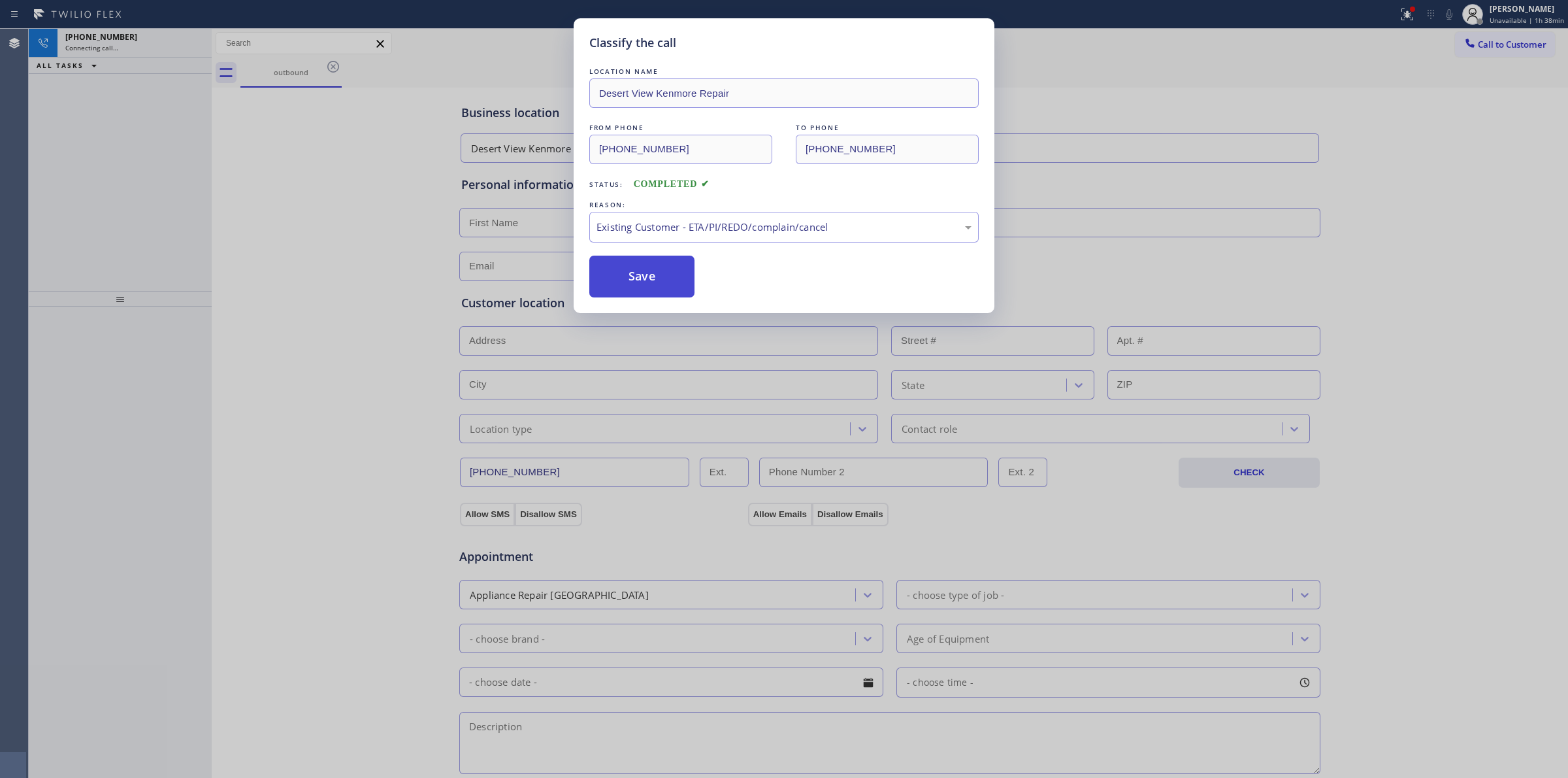
drag, startPoint x: 685, startPoint y: 313, endPoint x: 688, endPoint y: 271, distance: 42.1
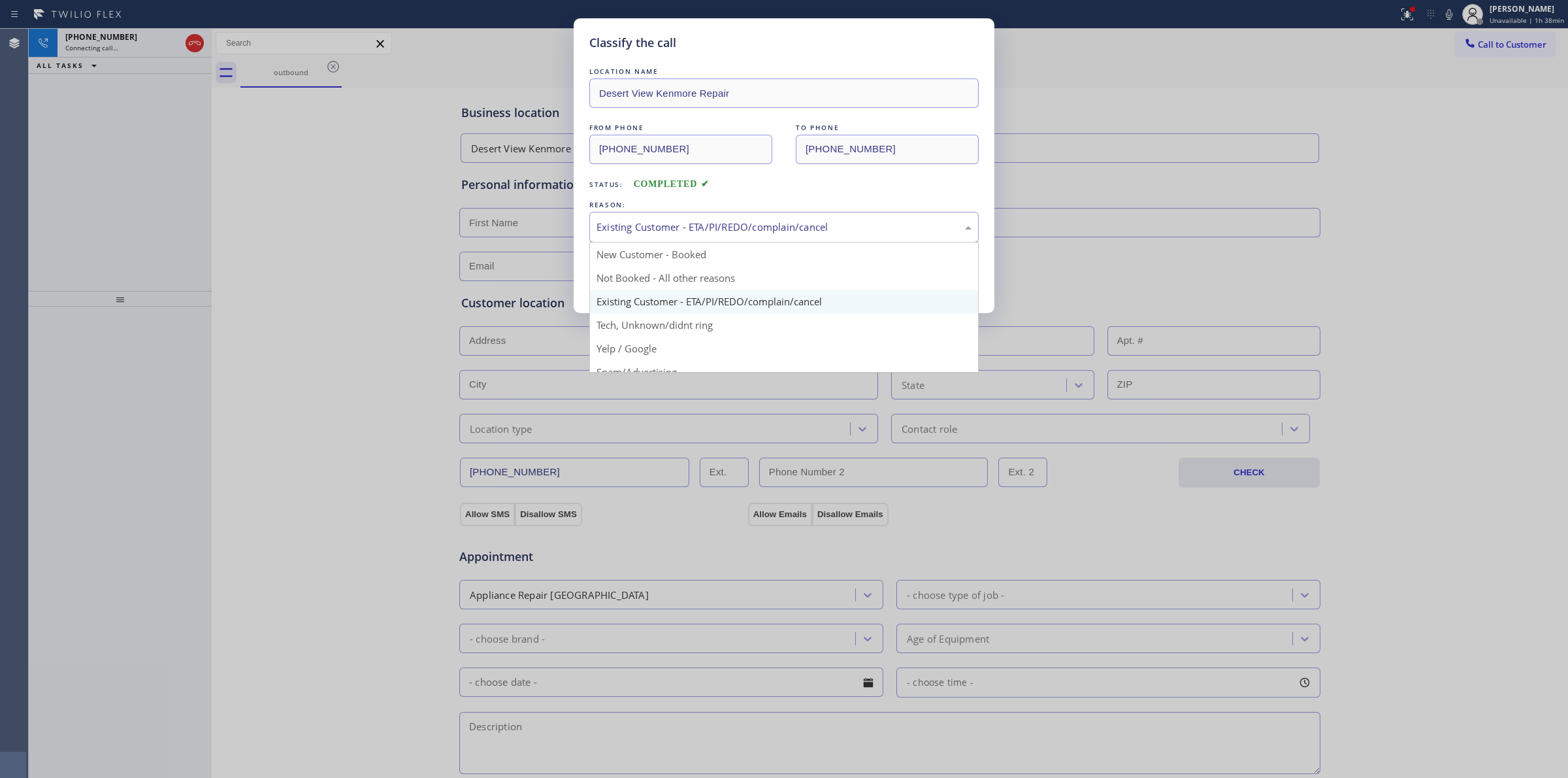
click at [695, 229] on div "Existing Customer - ETA/PI/REDO/complain/cancel" at bounding box center [784, 226] width 375 height 15
drag, startPoint x: 691, startPoint y: 325, endPoint x: 684, endPoint y: 308, distance: 18.4
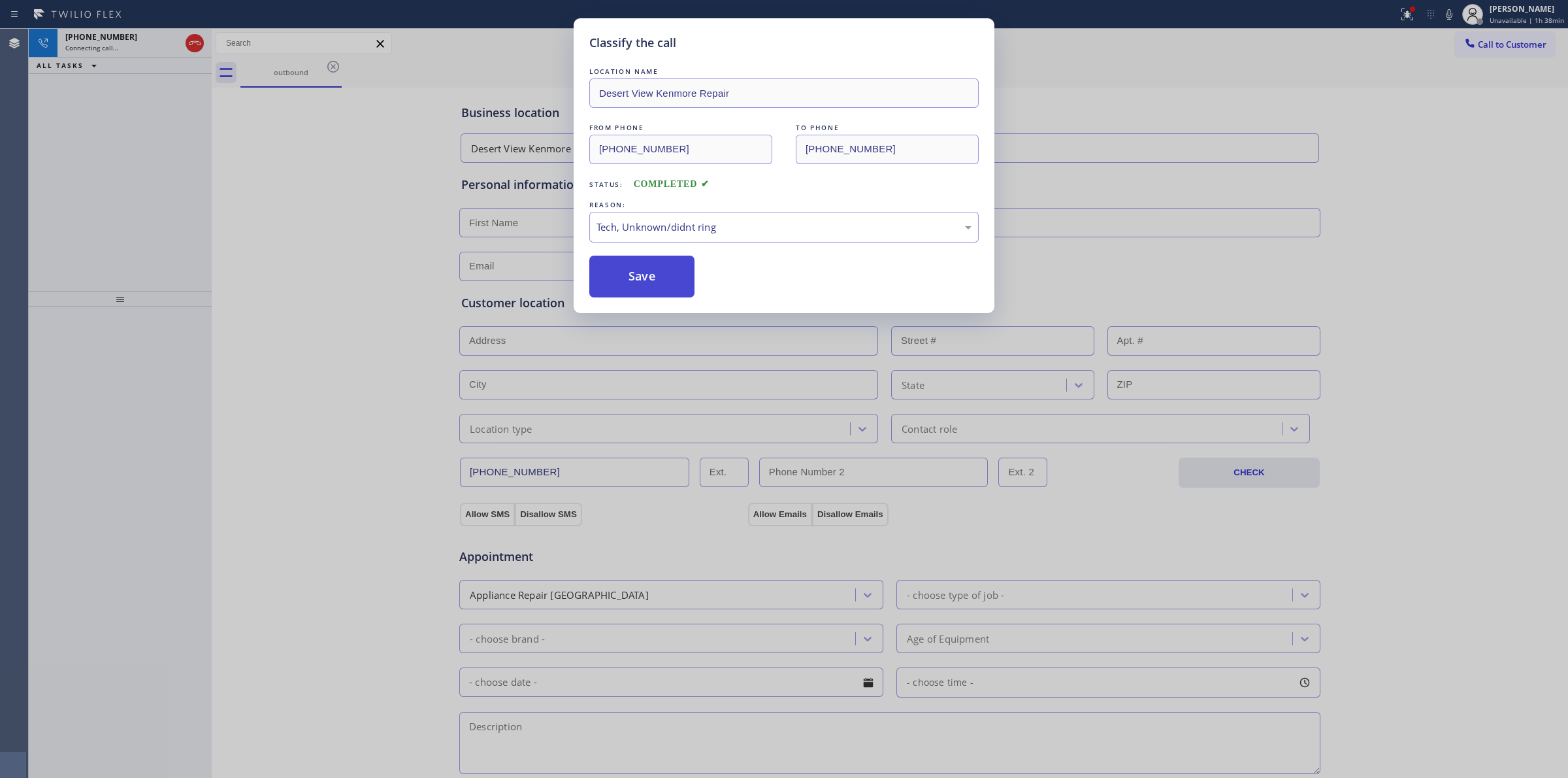
click at [671, 283] on button "Save" at bounding box center [642, 277] width 105 height 42
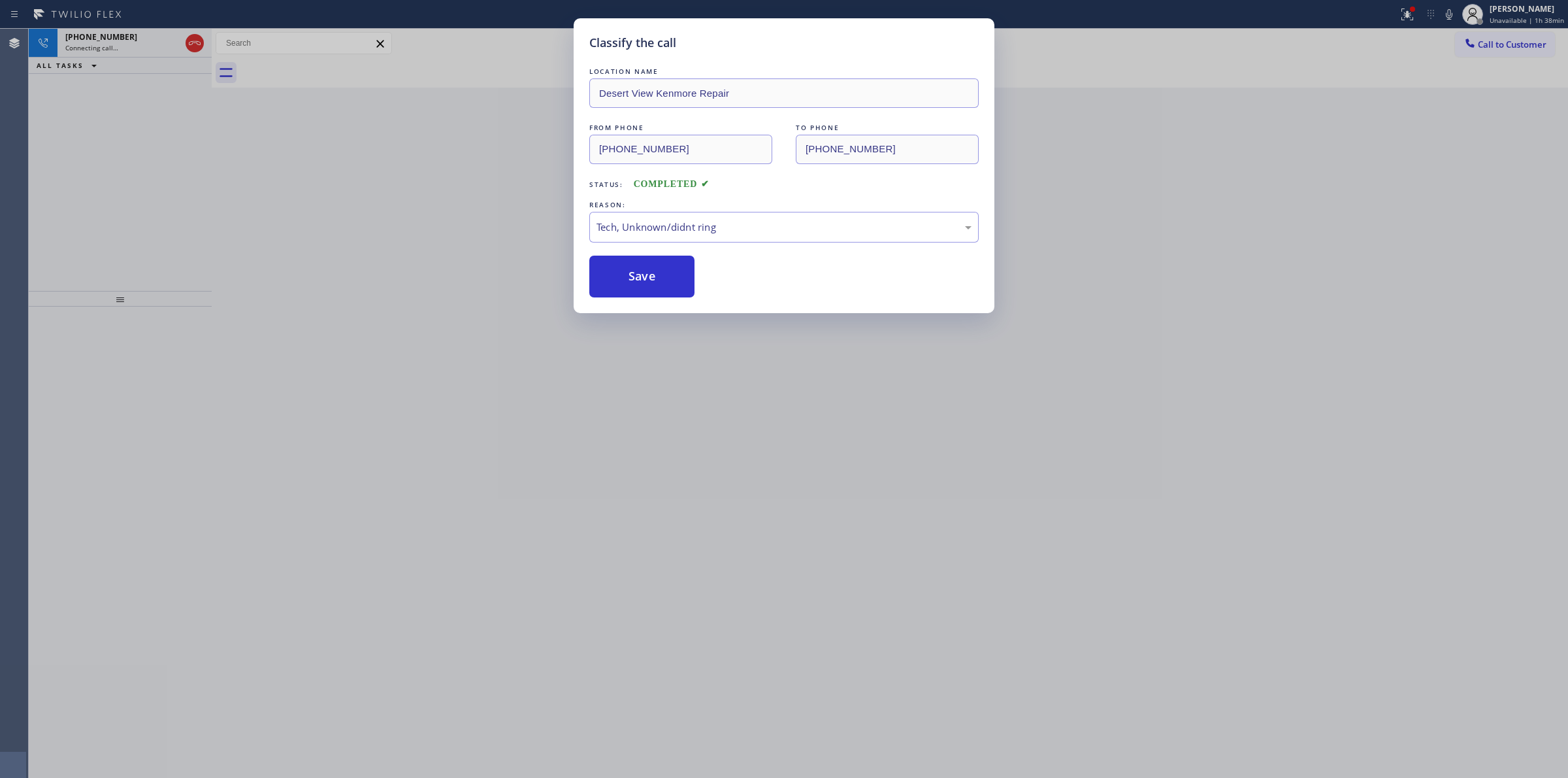
click at [1338, 208] on div "Classify the call LOCATION NAME Desert View Kenmore Repair FROM PHONE [PHONE_NU…" at bounding box center [784, 389] width 1568 height 778
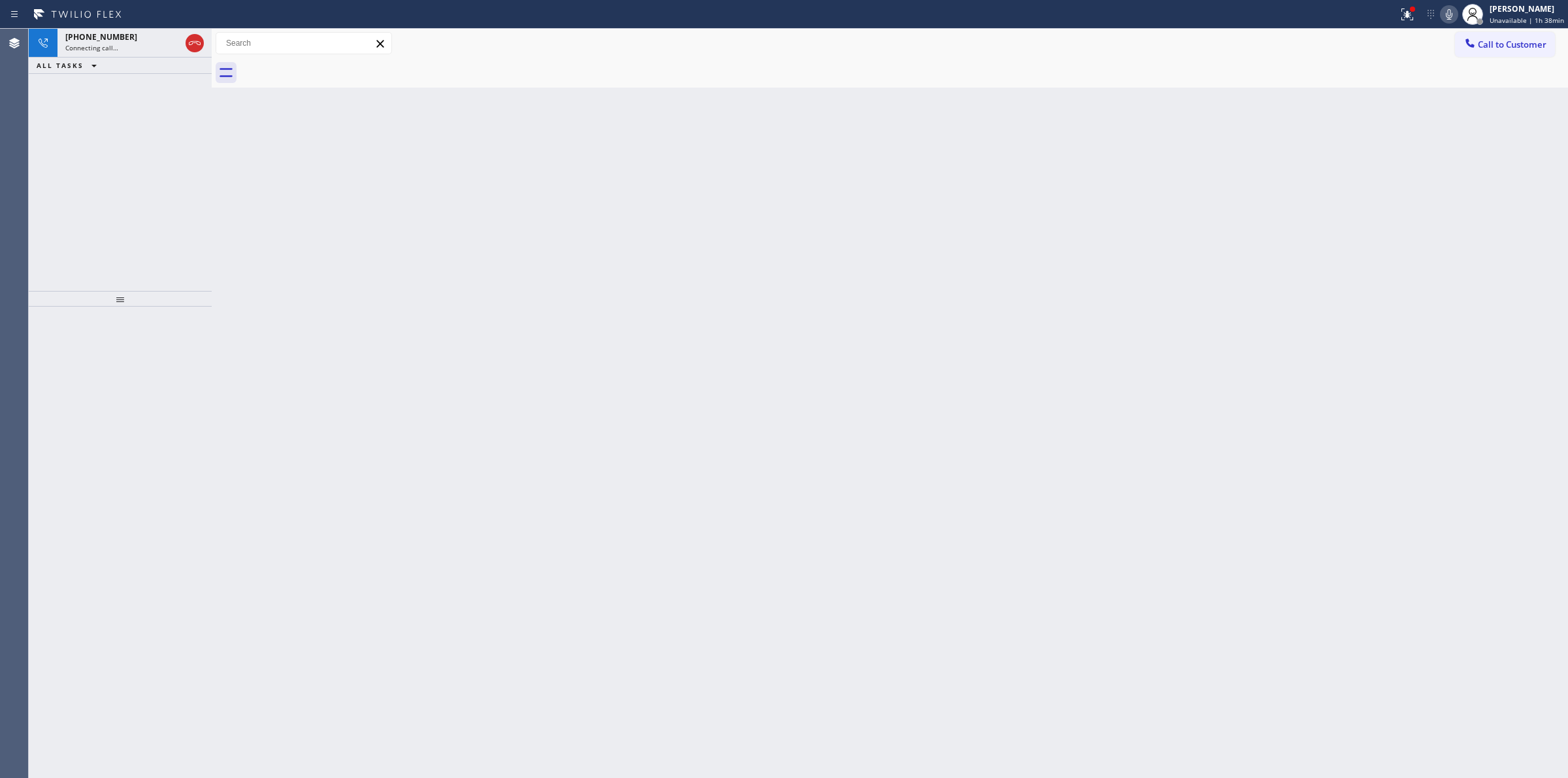
click at [1457, 15] on icon at bounding box center [1449, 14] width 15 height 15
click at [162, 38] on div "[PHONE_NUMBER]" at bounding box center [123, 37] width 115 height 11
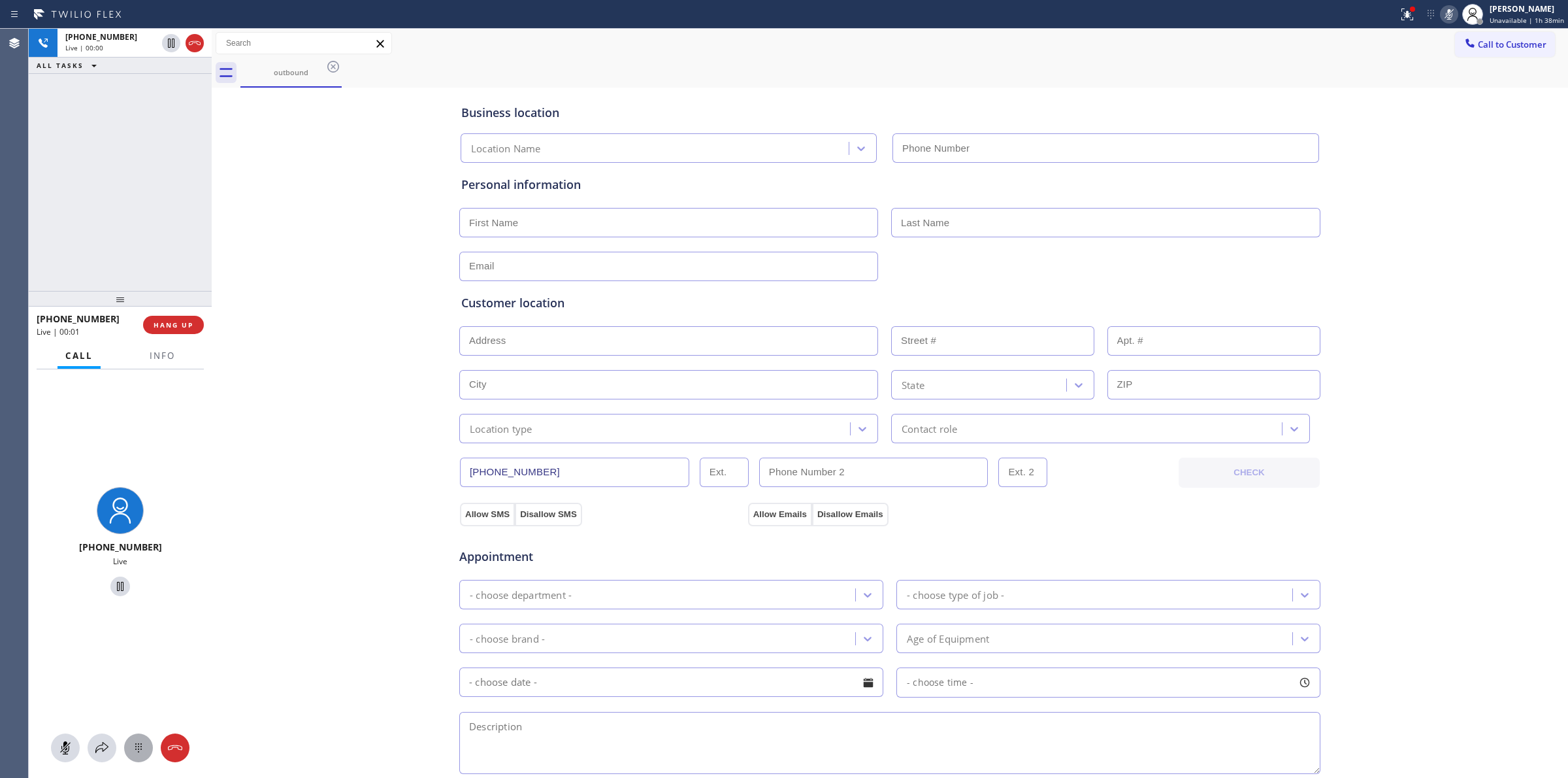
type input "[PHONE_NUMBER]"
click at [142, 756] on button at bounding box center [138, 747] width 29 height 29
click at [143, 746] on icon at bounding box center [138, 748] width 15 height 15
click at [303, 552] on div "Business location Desert View Kenmore Repair [PHONE_NUMBER] Personal informatio…" at bounding box center [889, 537] width 1350 height 893
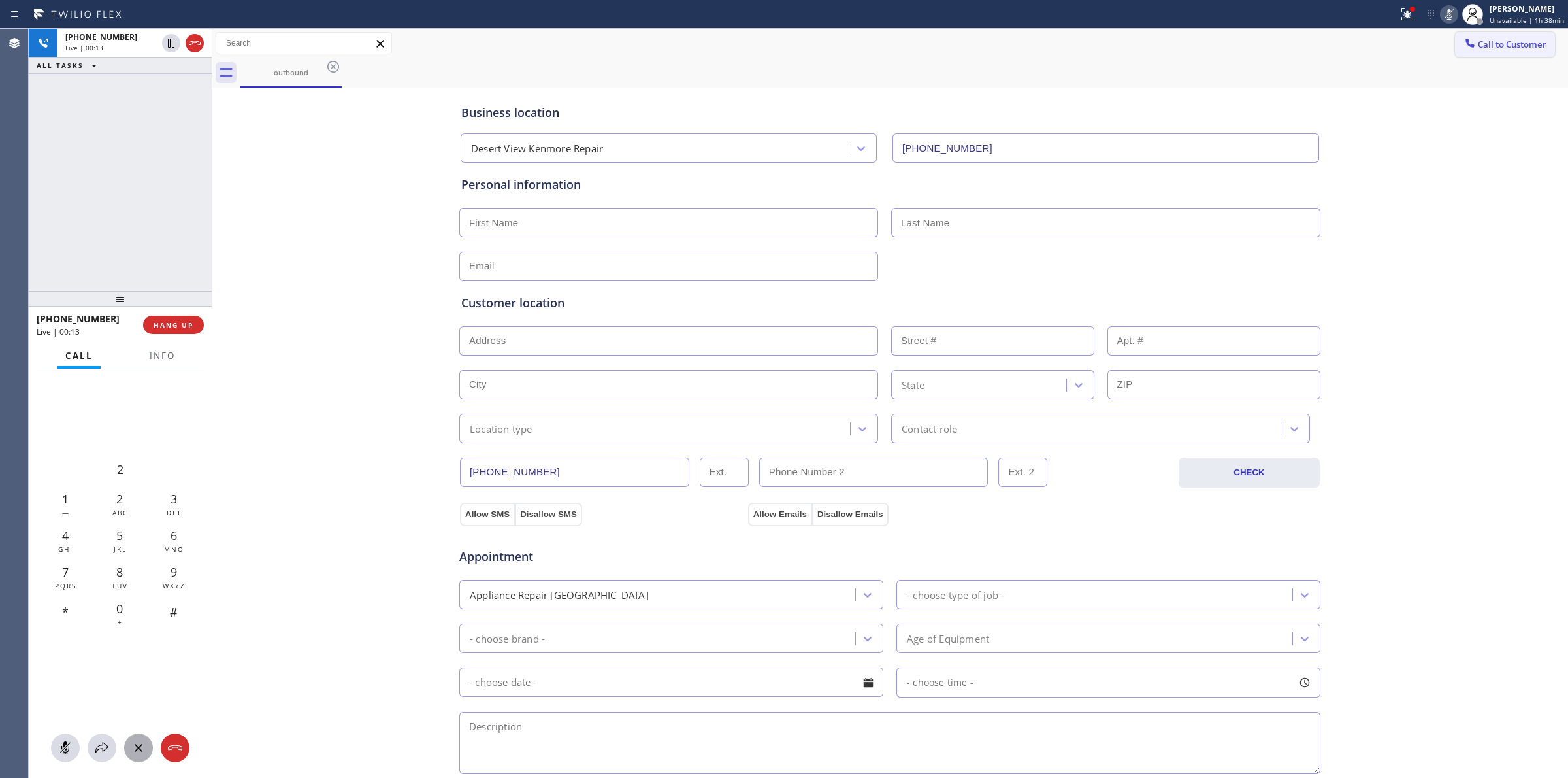
click at [1463, 43] on icon at bounding box center [1470, 43] width 13 height 13
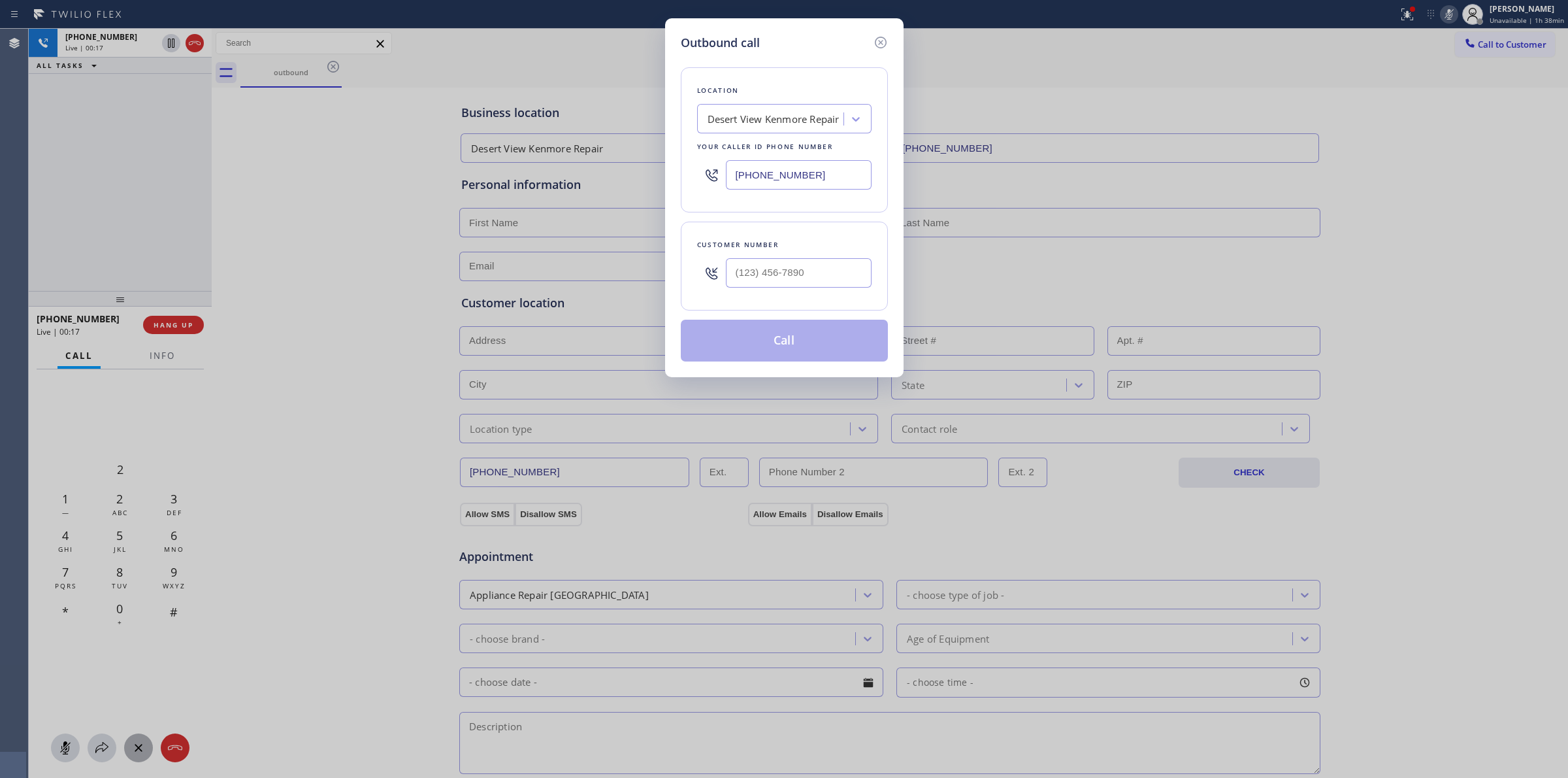
drag, startPoint x: 1419, startPoint y: 112, endPoint x: 1467, endPoint y: 75, distance: 60.6
click at [1432, 105] on div "Outbound call Location Desert View [GEOGRAPHIC_DATA] Repair Your caller id phon…" at bounding box center [784, 389] width 1568 height 778
click at [1496, 28] on div "Outbound call Location Desert View [GEOGRAPHIC_DATA] Repair Your caller id phon…" at bounding box center [784, 389] width 1568 height 778
paste input "564) 201-6330"
click at [790, 273] on input "[PHONE_NUMBER]" at bounding box center [798, 273] width 145 height 30
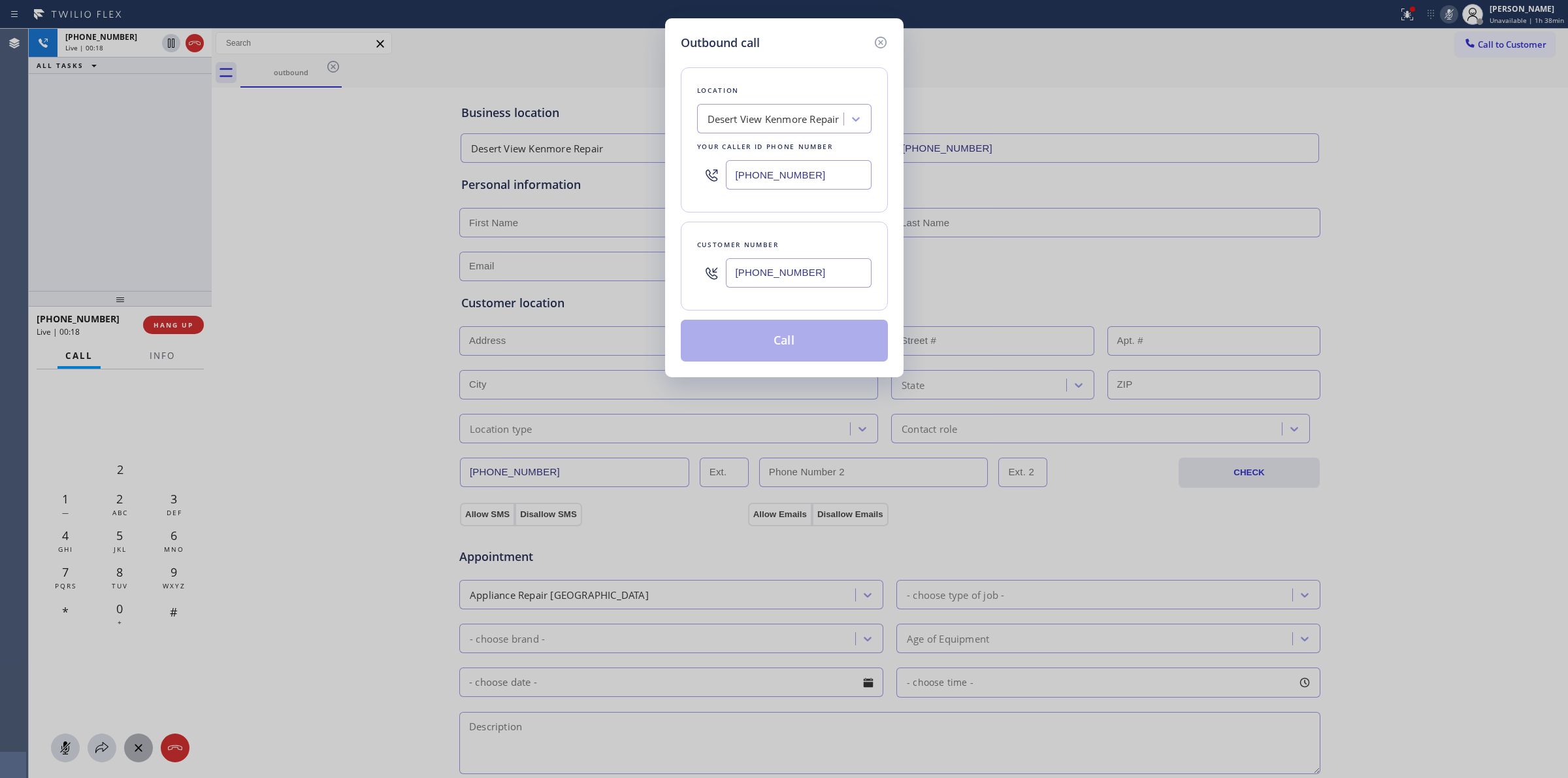
type input "[PHONE_NUMBER]"
click at [821, 87] on div "Location" at bounding box center [784, 91] width 174 height 14
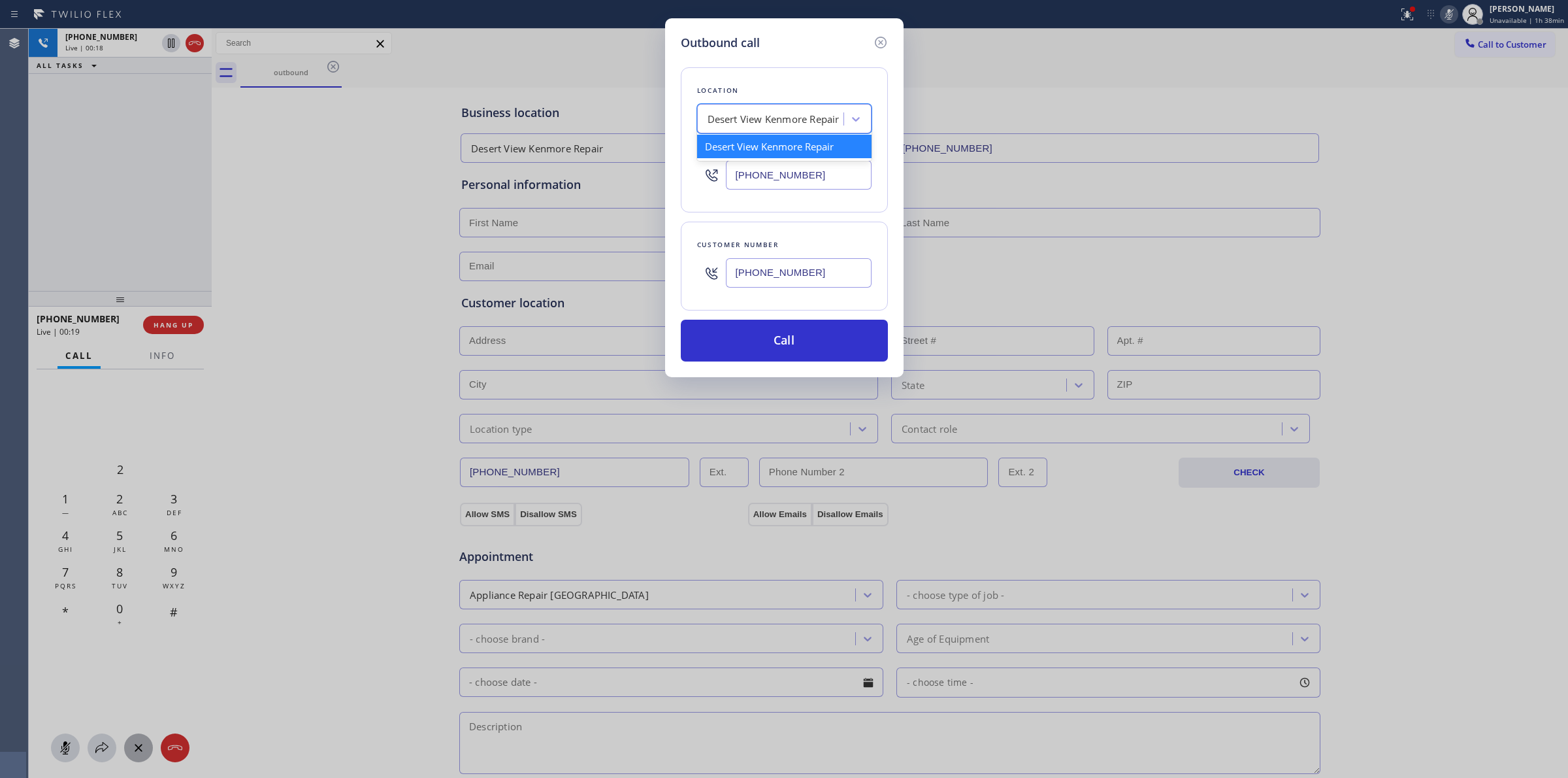
click at [809, 126] on div "Desert View Kenmore Repair" at bounding box center [773, 119] width 132 height 15
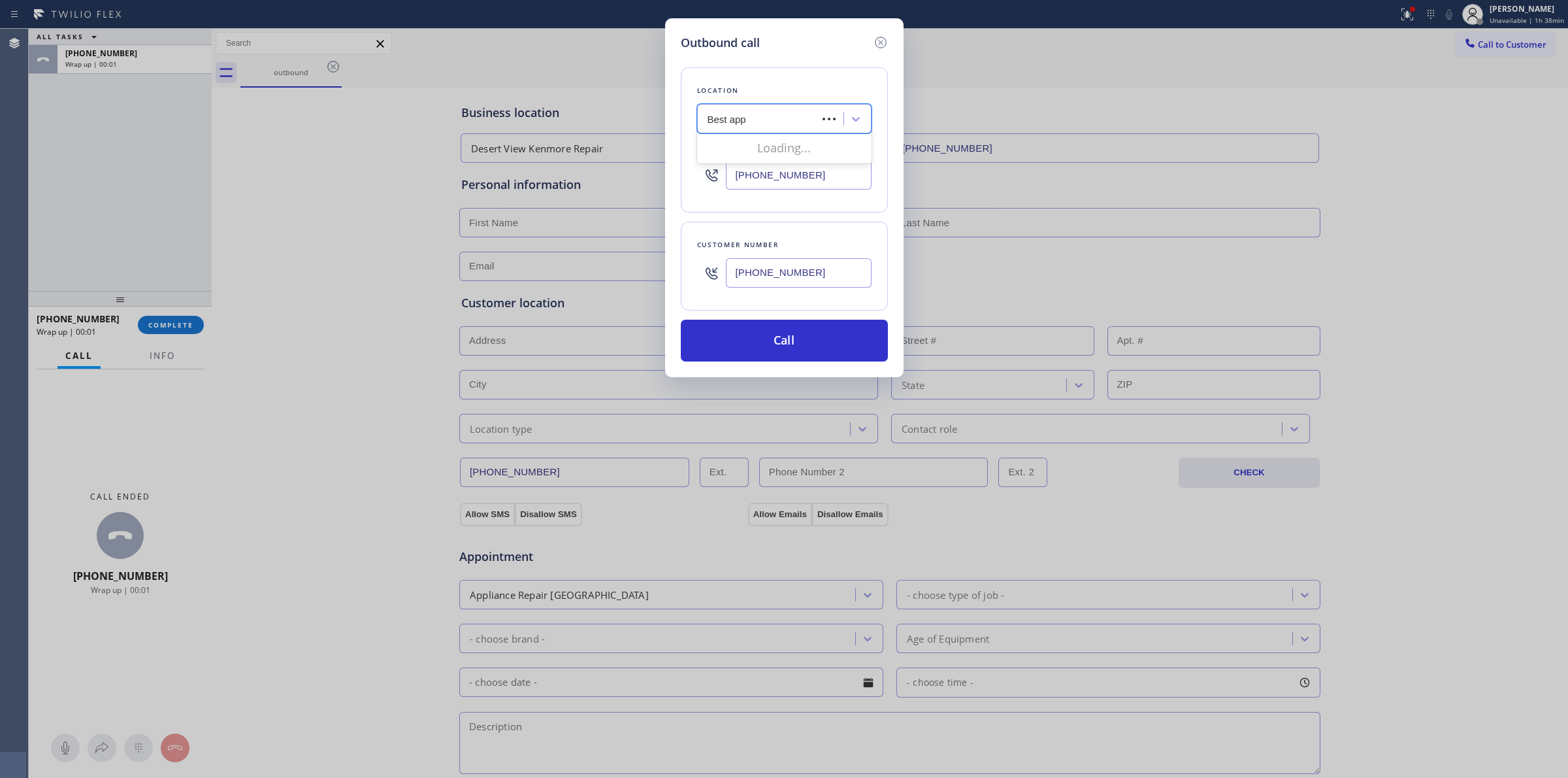
type input "Best appl"
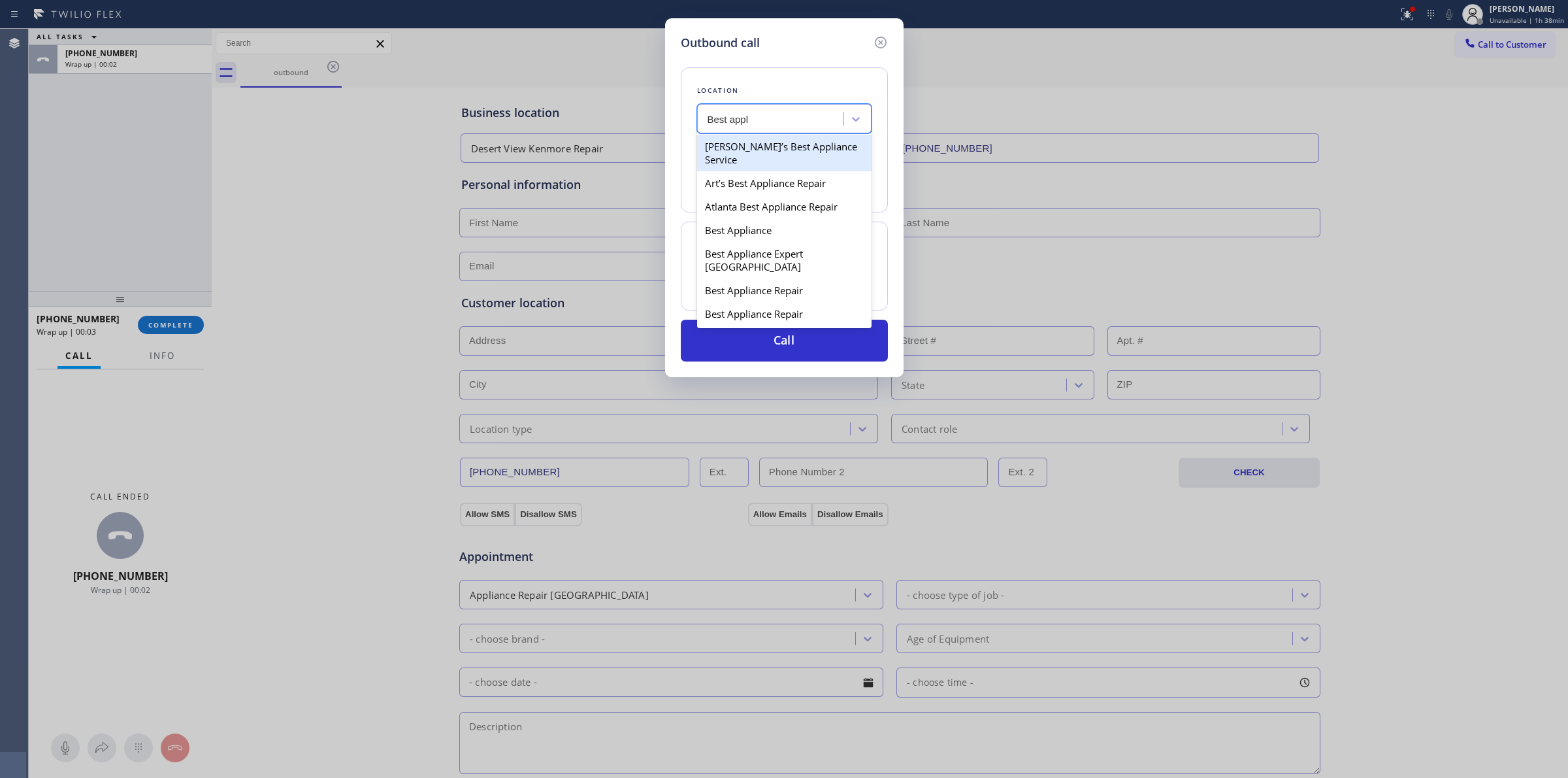
click at [783, 171] on div "[PERSON_NAME]’s Best Appliance Service" at bounding box center [784, 153] width 174 height 37
type input "[PHONE_NUMBER]"
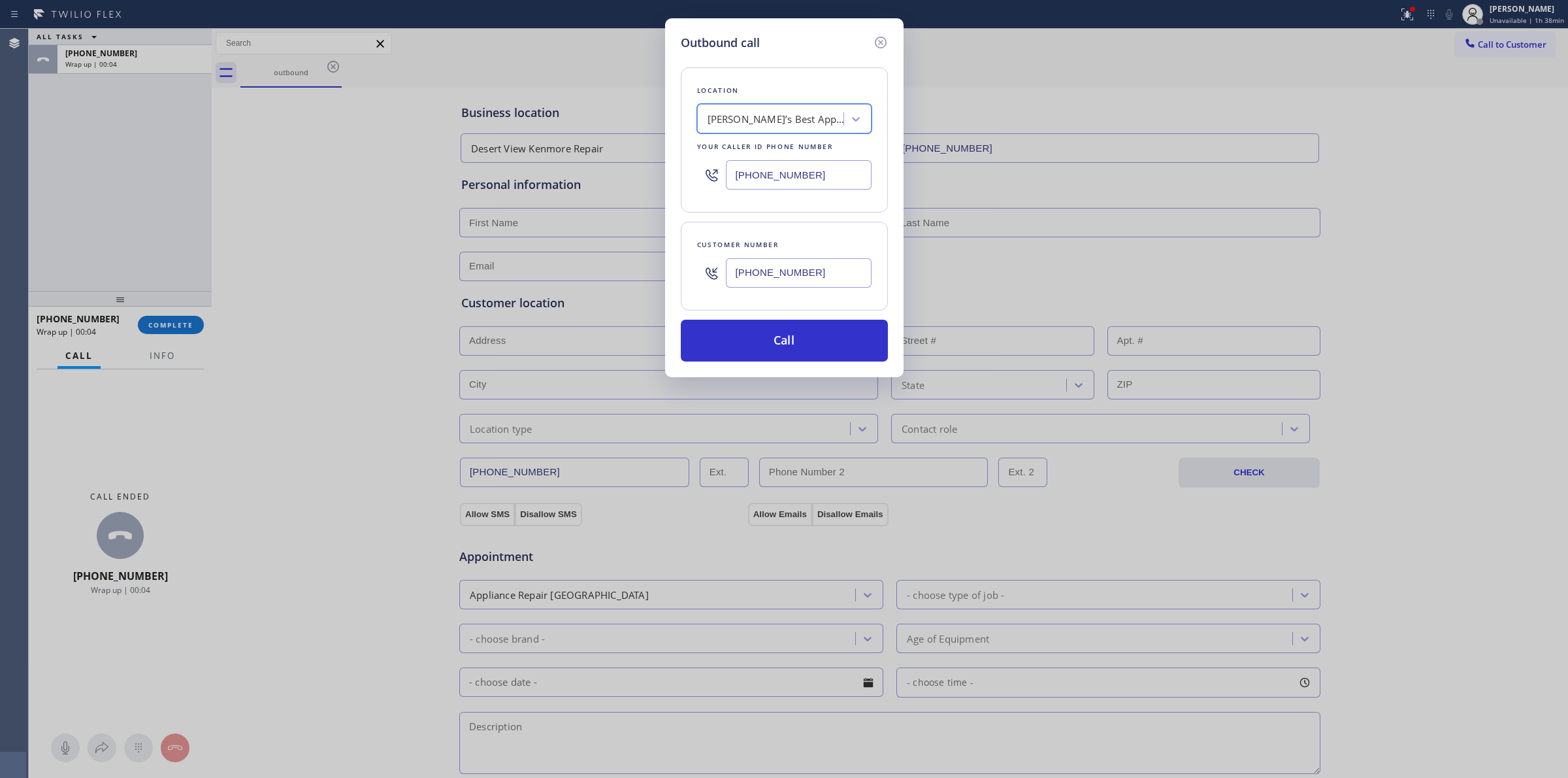
click at [778, 280] on input "[PHONE_NUMBER]" at bounding box center [798, 273] width 145 height 30
drag, startPoint x: 830, startPoint y: 260, endPoint x: 641, endPoint y: 266, distance: 189.1
click at [641, 266] on div "Outbound call Location [PERSON_NAME]’s Best Appliance Service Your caller id ph…" at bounding box center [784, 389] width 1568 height 778
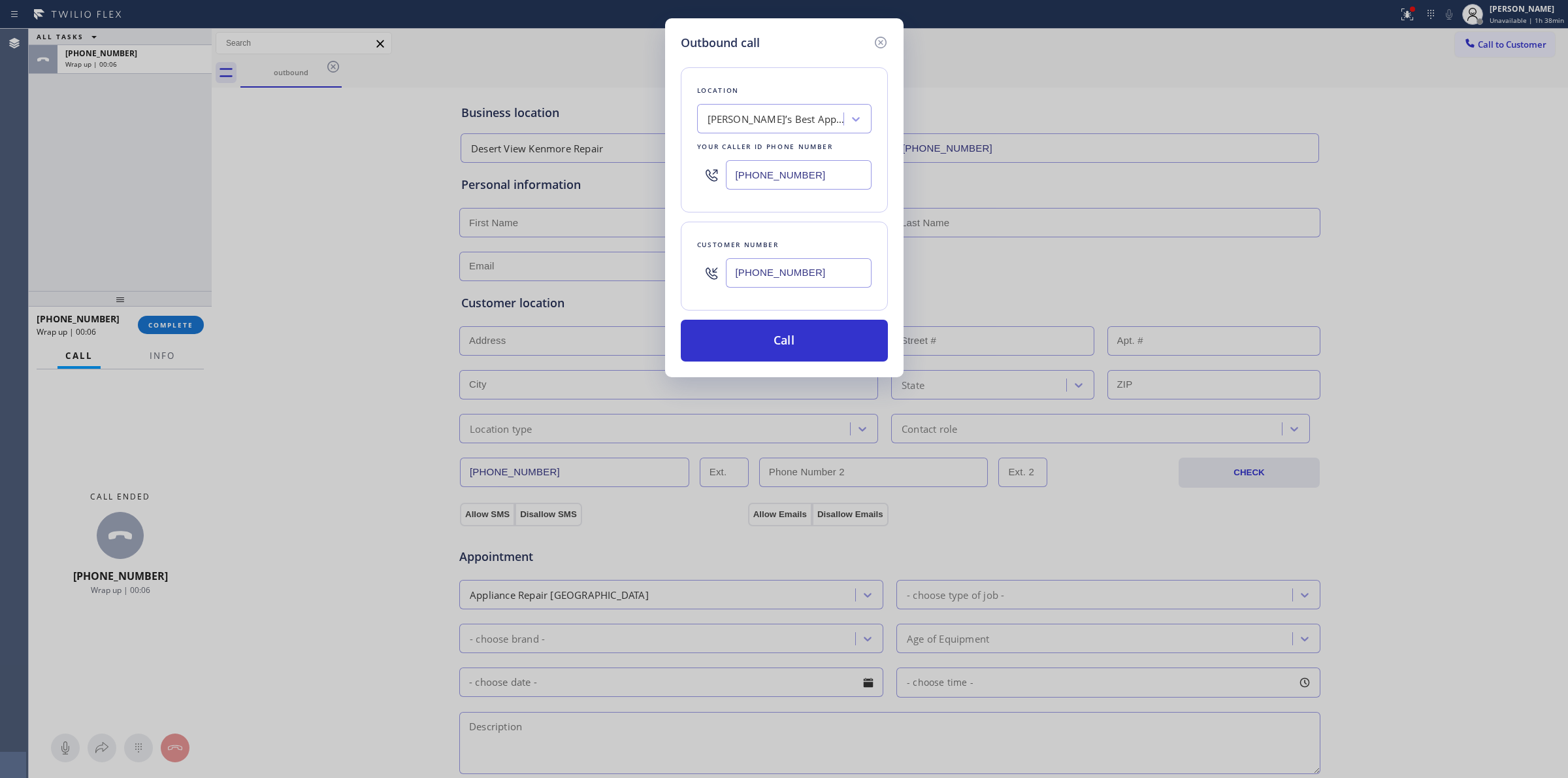
click at [826, 299] on div "Customer number [PHONE_NUMBER]" at bounding box center [784, 266] width 207 height 89
click at [826, 291] on div "[PHONE_NUMBER]" at bounding box center [798, 273] width 145 height 42
click at [826, 285] on input "[PHONE_NUMBER]" at bounding box center [798, 273] width 145 height 30
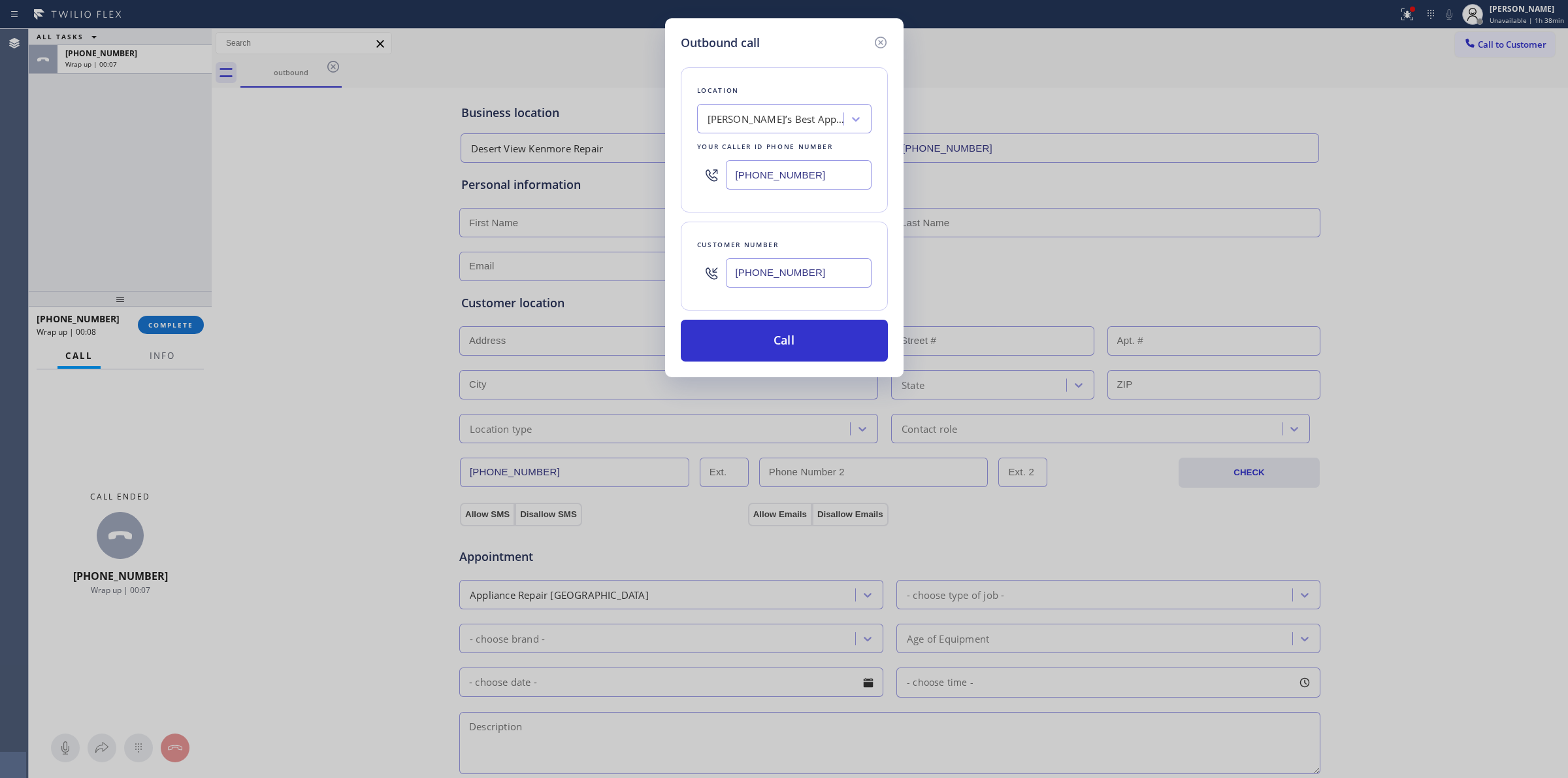
click at [826, 285] on input "[PHONE_NUMBER]" at bounding box center [798, 273] width 145 height 30
click at [786, 340] on button "Call" at bounding box center [784, 341] width 207 height 42
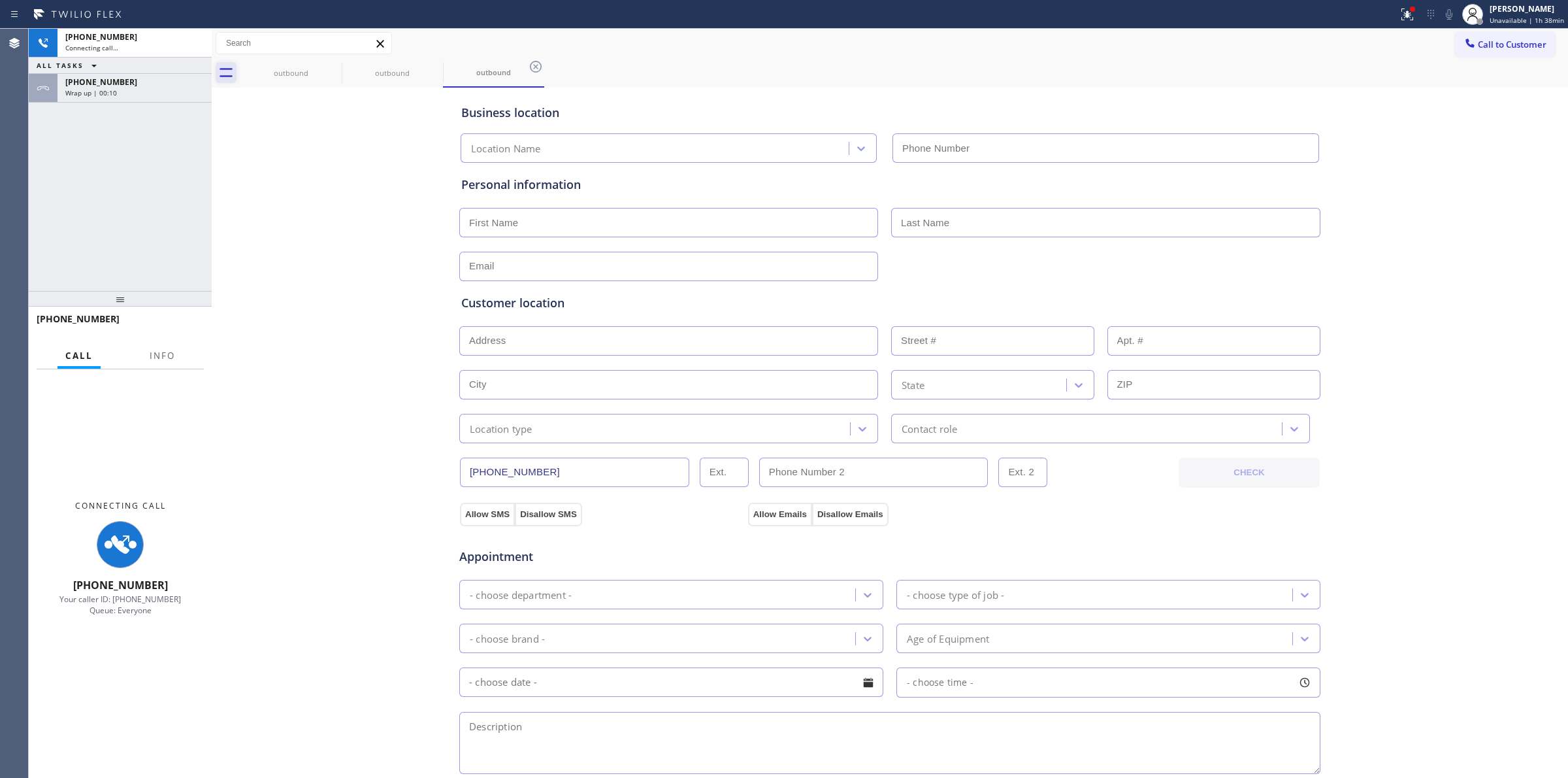
type input "[PHONE_NUMBER]"
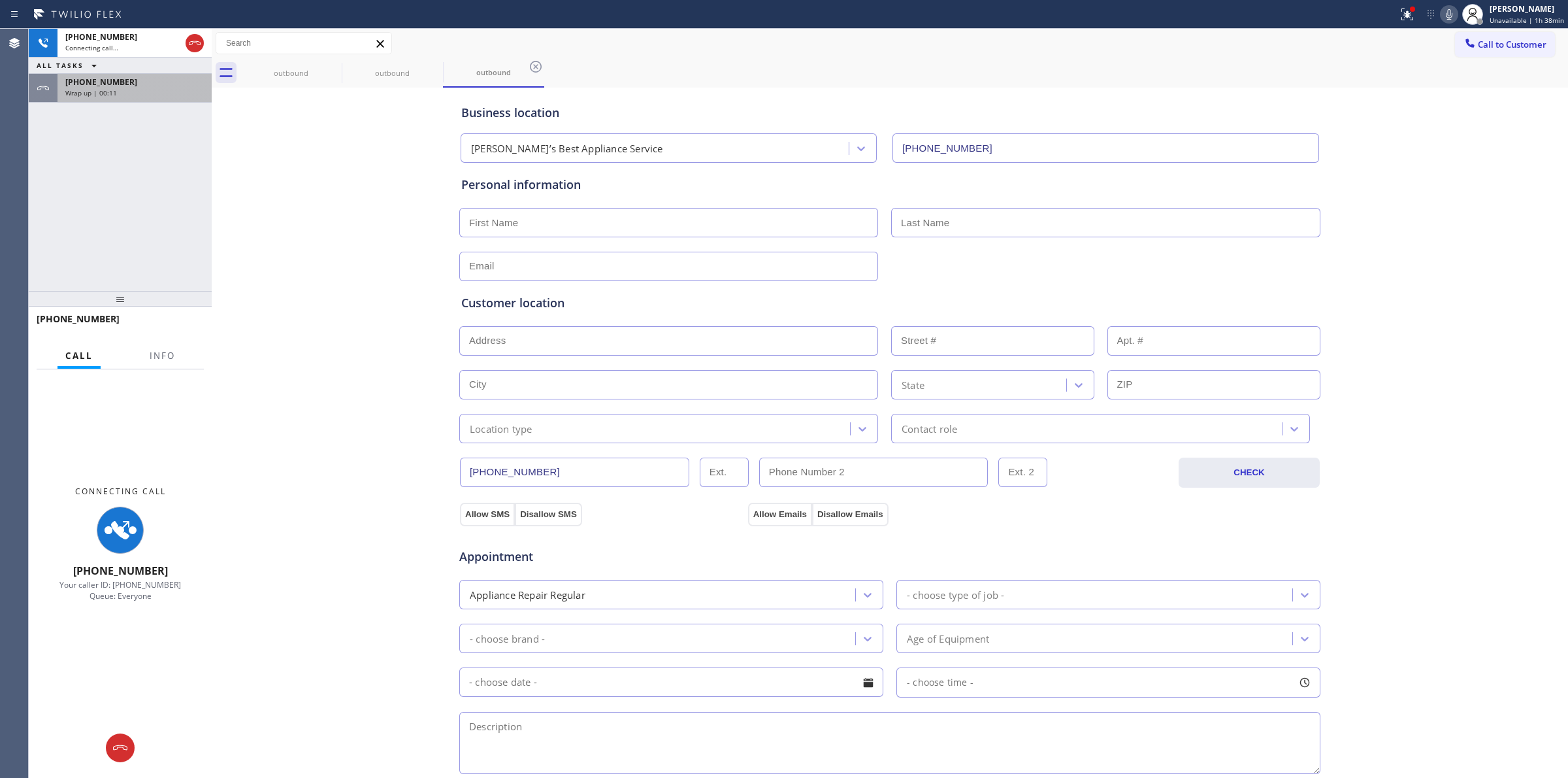
click at [168, 95] on div "Wrap up | 00:11" at bounding box center [134, 93] width 138 height 9
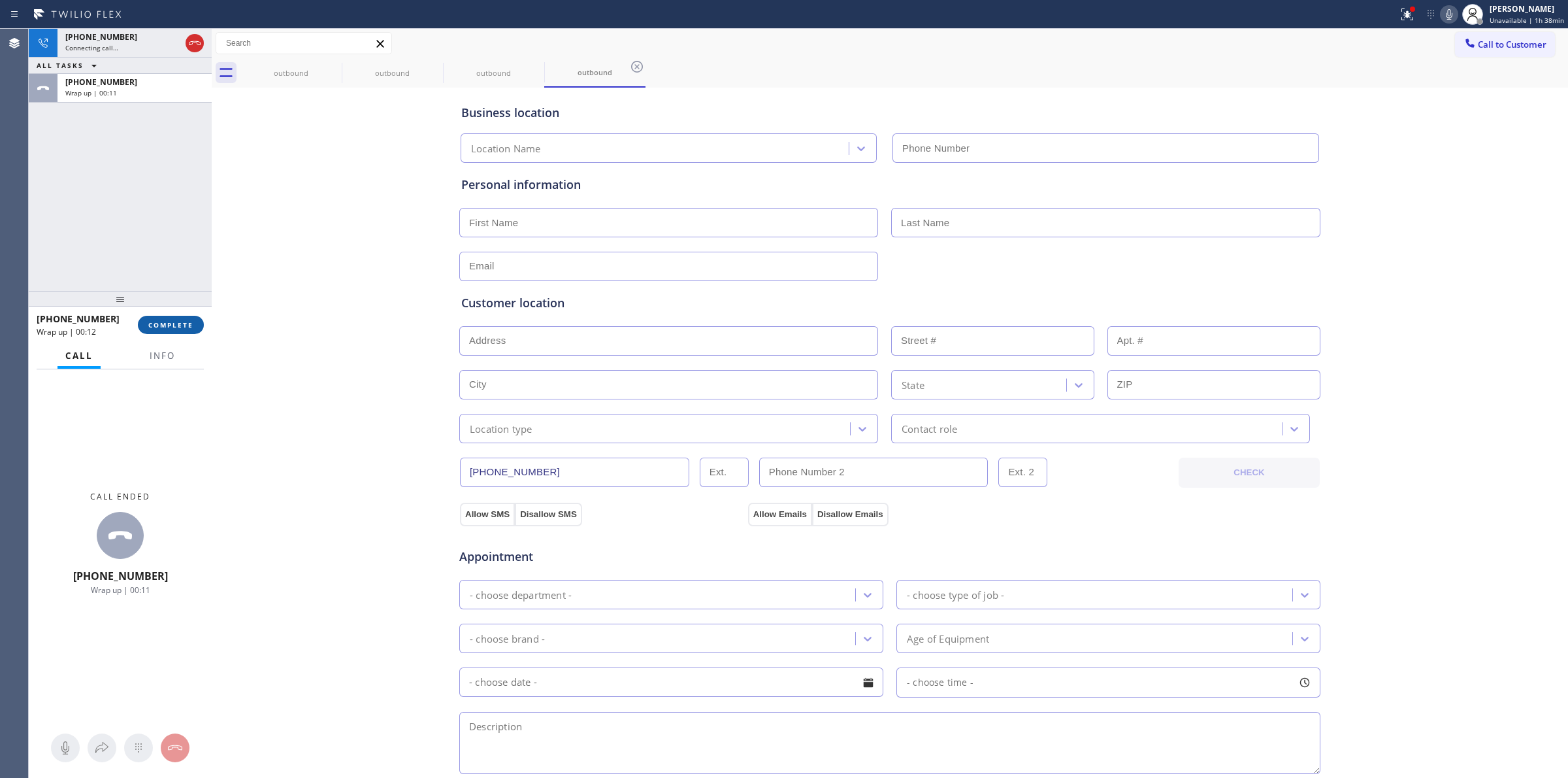
click at [155, 318] on button "COMPLETE" at bounding box center [171, 325] width 66 height 18
type input "[PHONE_NUMBER]"
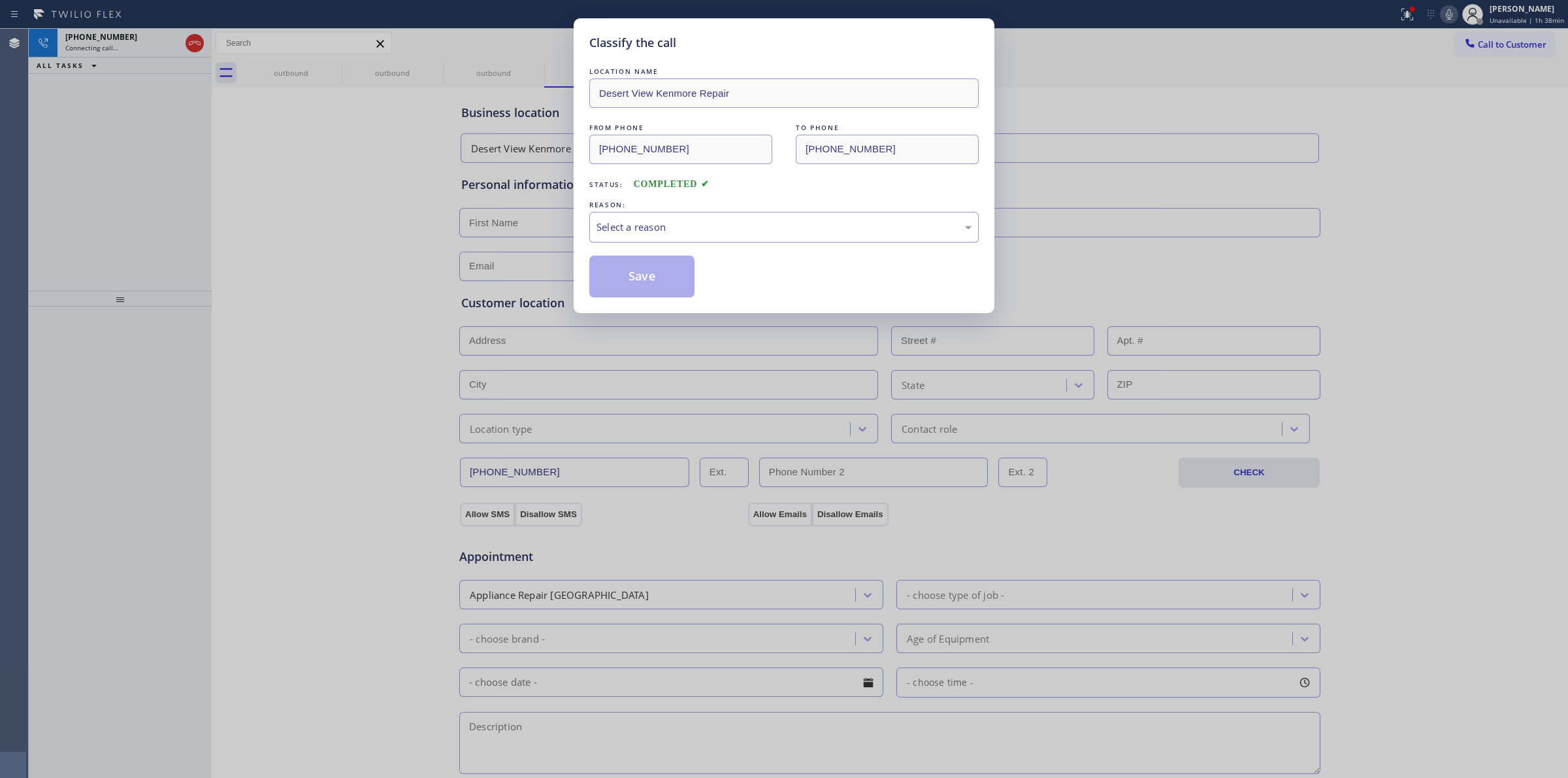
click at [697, 228] on div "Select a reason" at bounding box center [784, 226] width 375 height 15
click at [652, 282] on button "Save" at bounding box center [642, 277] width 105 height 42
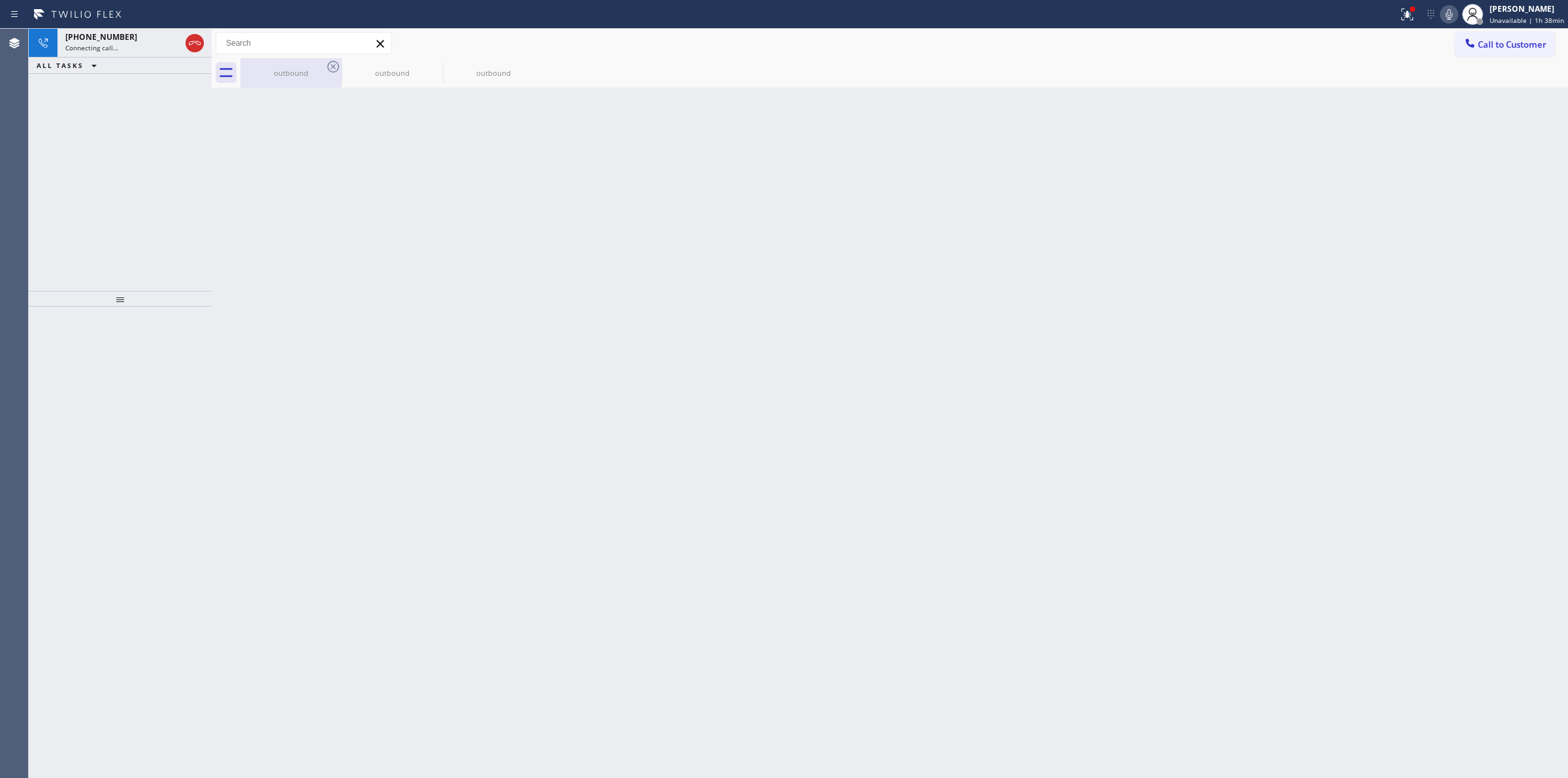
click at [322, 66] on div "outbound" at bounding box center [291, 73] width 98 height 30
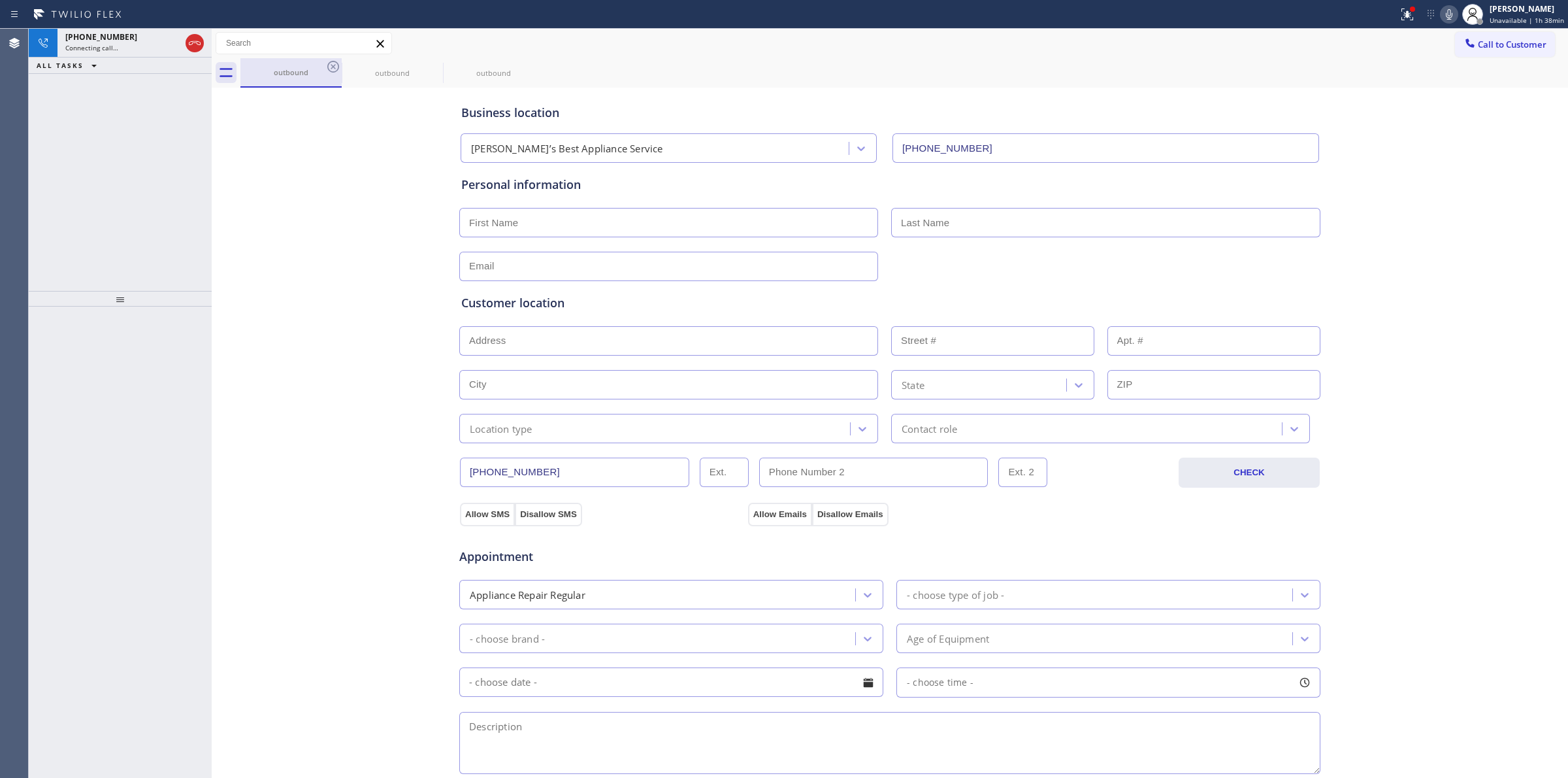
click at [322, 66] on div "outbound" at bounding box center [291, 72] width 98 height 28
click at [332, 67] on icon at bounding box center [333, 66] width 12 height 12
click at [0, 0] on icon at bounding box center [0, 0] width 0 height 0
click at [332, 67] on div "outbound outbound outbound" at bounding box center [904, 73] width 1328 height 30
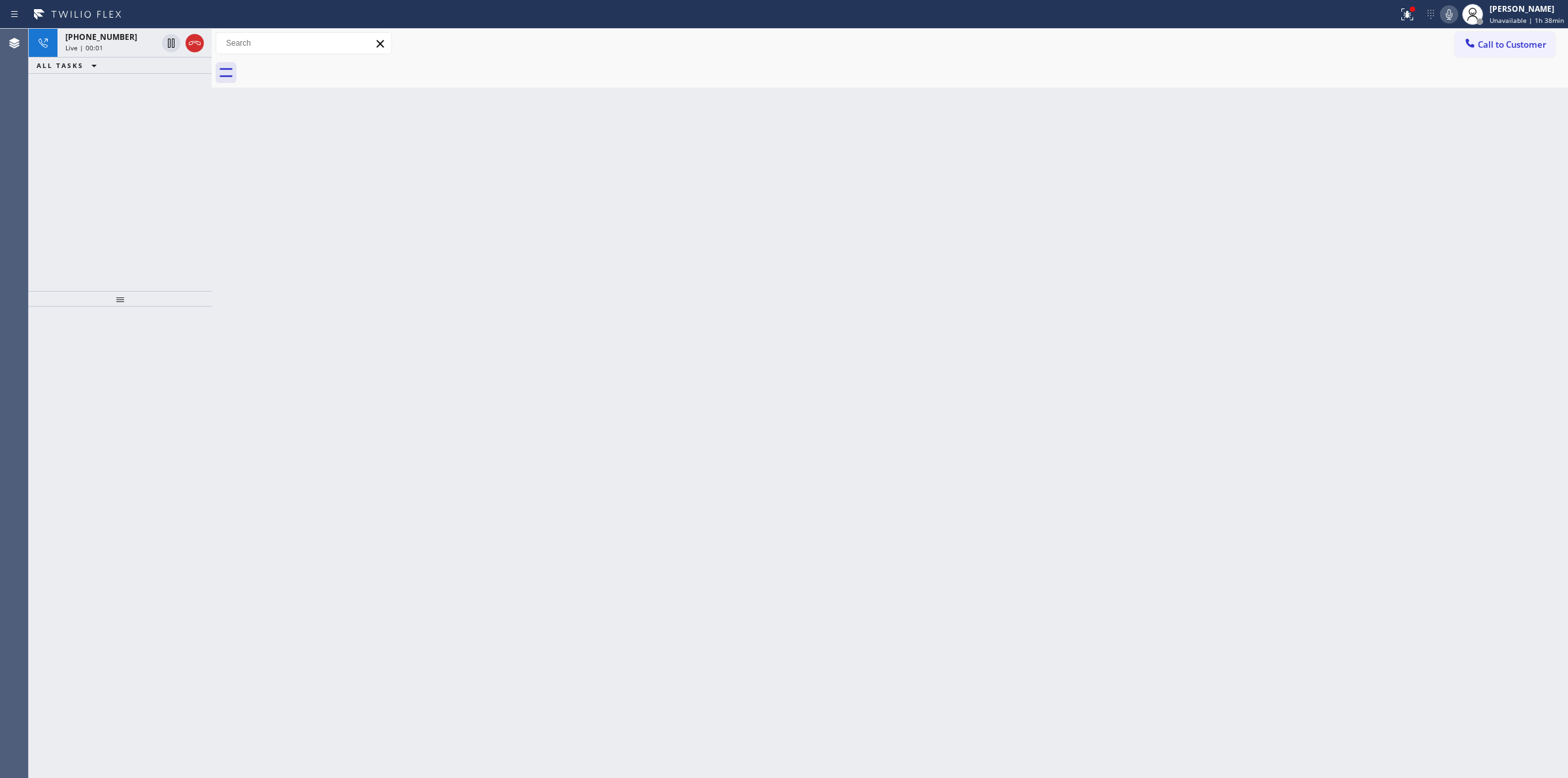
click at [1455, 21] on icon at bounding box center [1449, 14] width 15 height 15
click at [131, 38] on div "[PHONE_NUMBER]" at bounding box center [111, 37] width 91 height 11
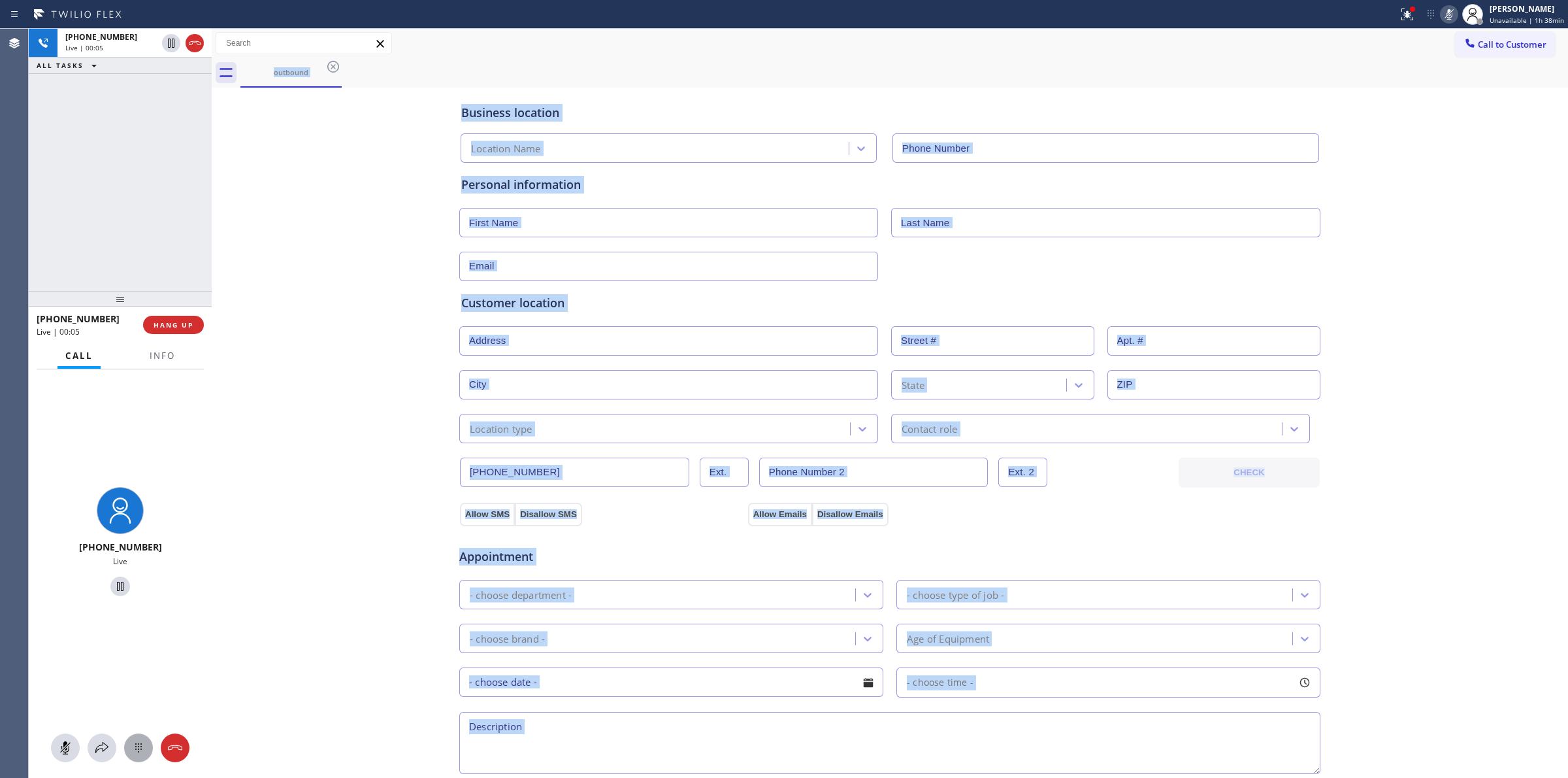
click at [145, 751] on icon at bounding box center [138, 748] width 15 height 15
type input "[PHONE_NUMBER]"
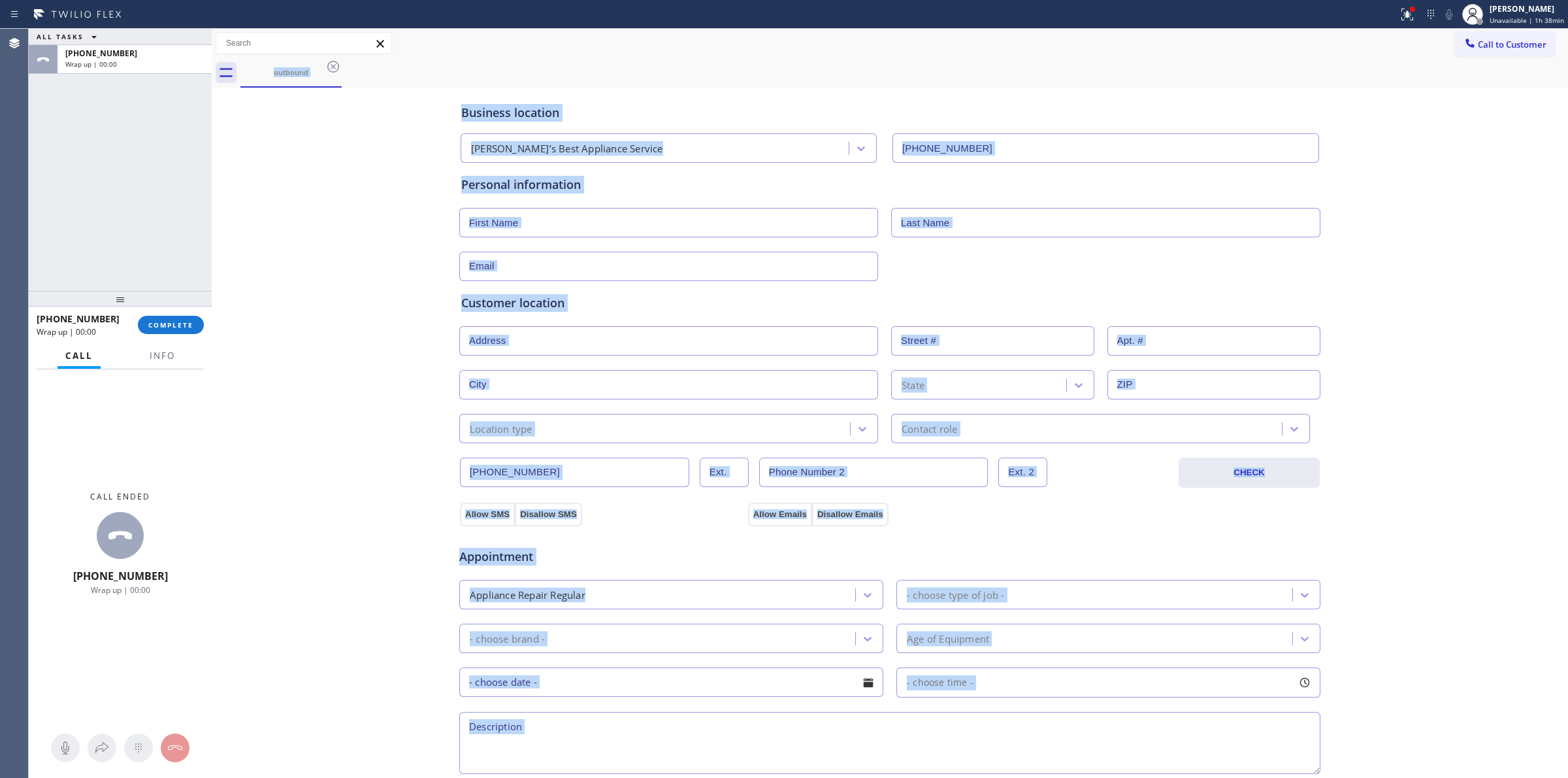
click at [1496, 46] on span "Call to Customer" at bounding box center [1513, 44] width 69 height 12
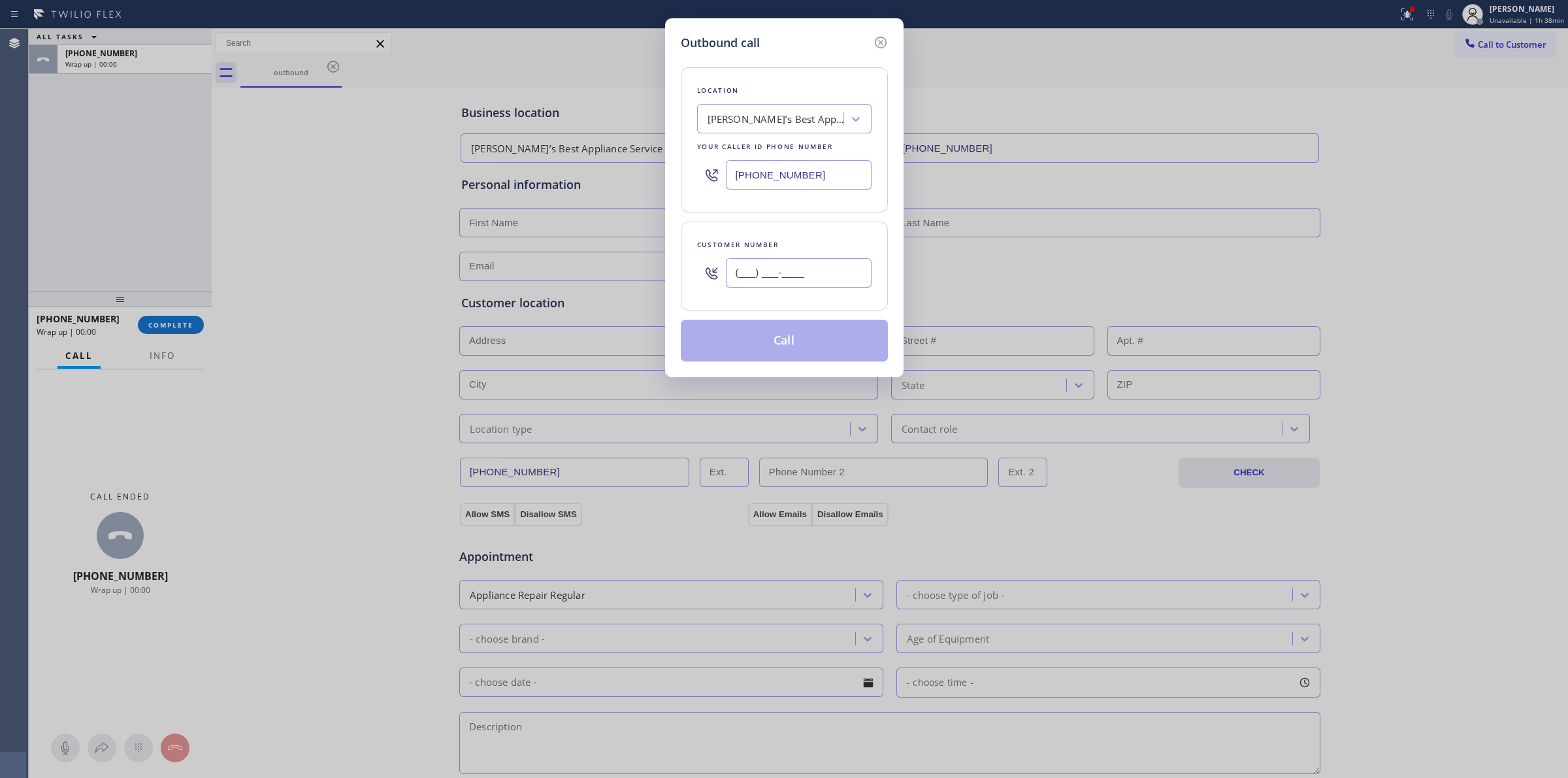
click at [750, 264] on input "(___) ___-____" at bounding box center [798, 273] width 145 height 30
paste input "564) 201-6330"
type input "[PHONE_NUMBER]"
click at [772, 359] on button "Call" at bounding box center [784, 341] width 207 height 42
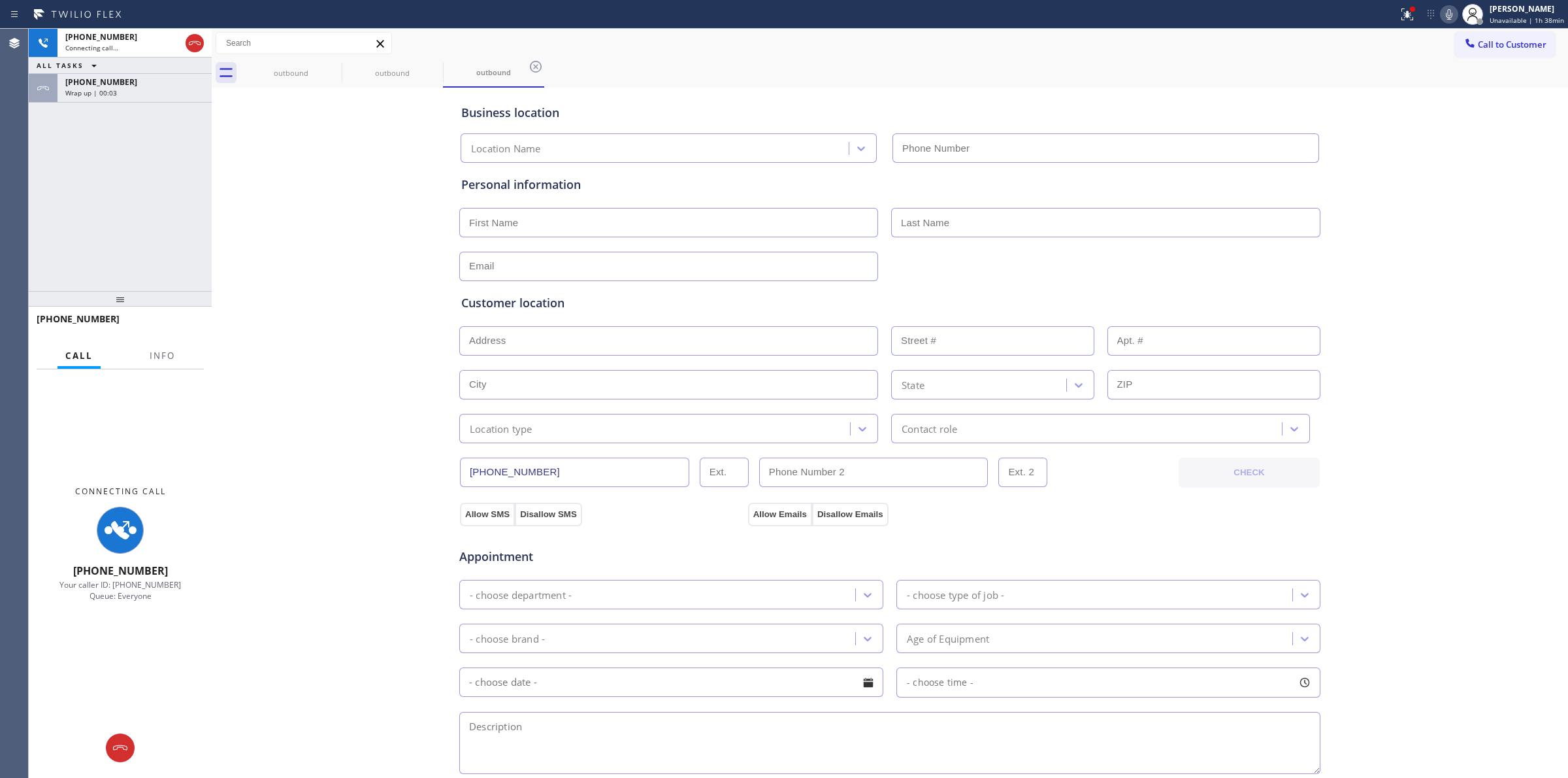
type input "[PHONE_NUMBER]"
click at [319, 70] on div "outbound" at bounding box center [291, 73] width 98 height 10
click at [335, 69] on icon at bounding box center [333, 67] width 15 height 15
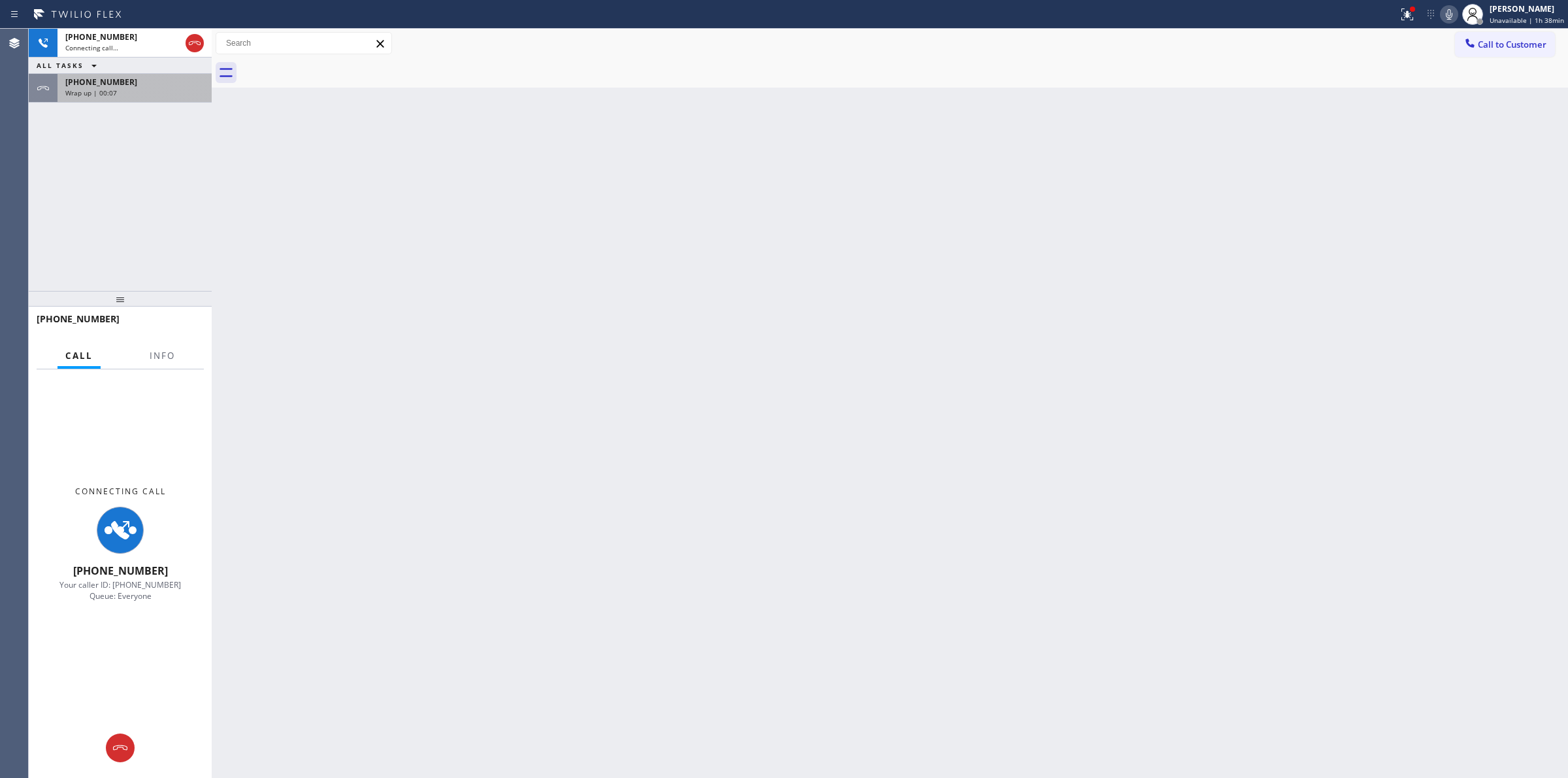
click at [144, 82] on div "[PHONE_NUMBER]" at bounding box center [134, 82] width 138 height 11
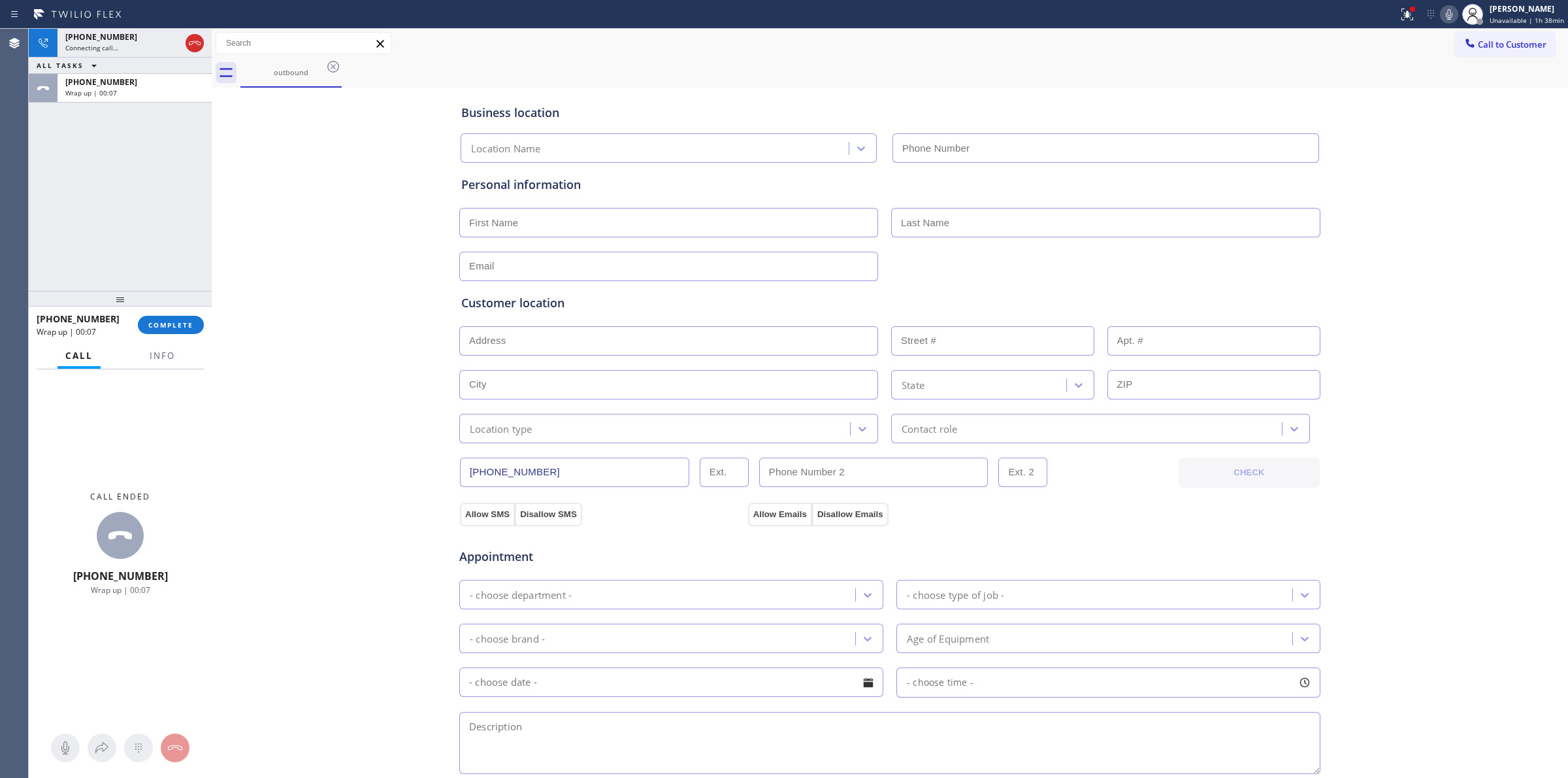
type input "[PHONE_NUMBER]"
click at [186, 329] on span "COMPLETE" at bounding box center [171, 325] width 45 height 9
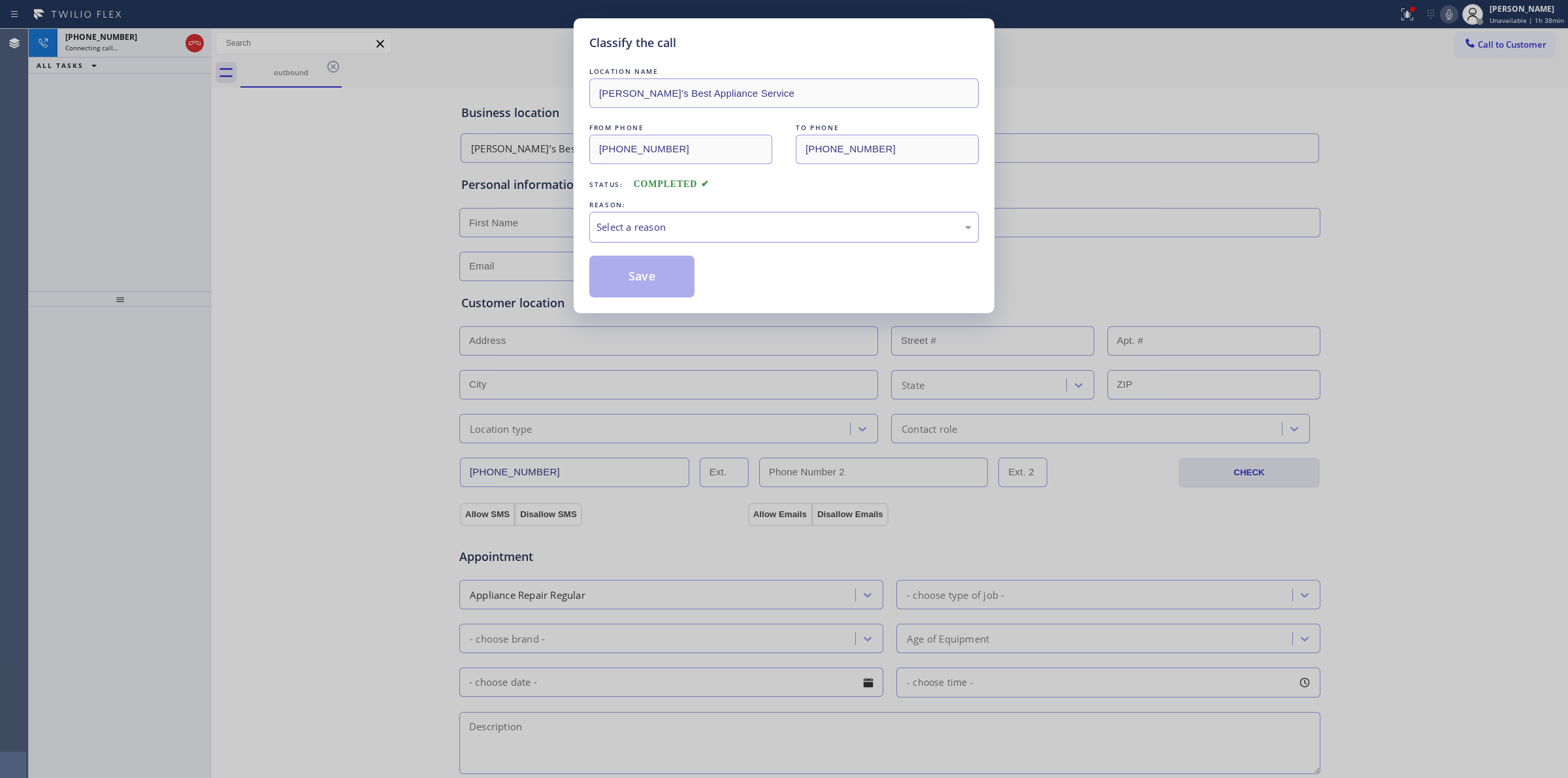
click at [606, 240] on div "Select a reason" at bounding box center [784, 227] width 389 height 31
click at [642, 283] on button "Save" at bounding box center [642, 277] width 105 height 42
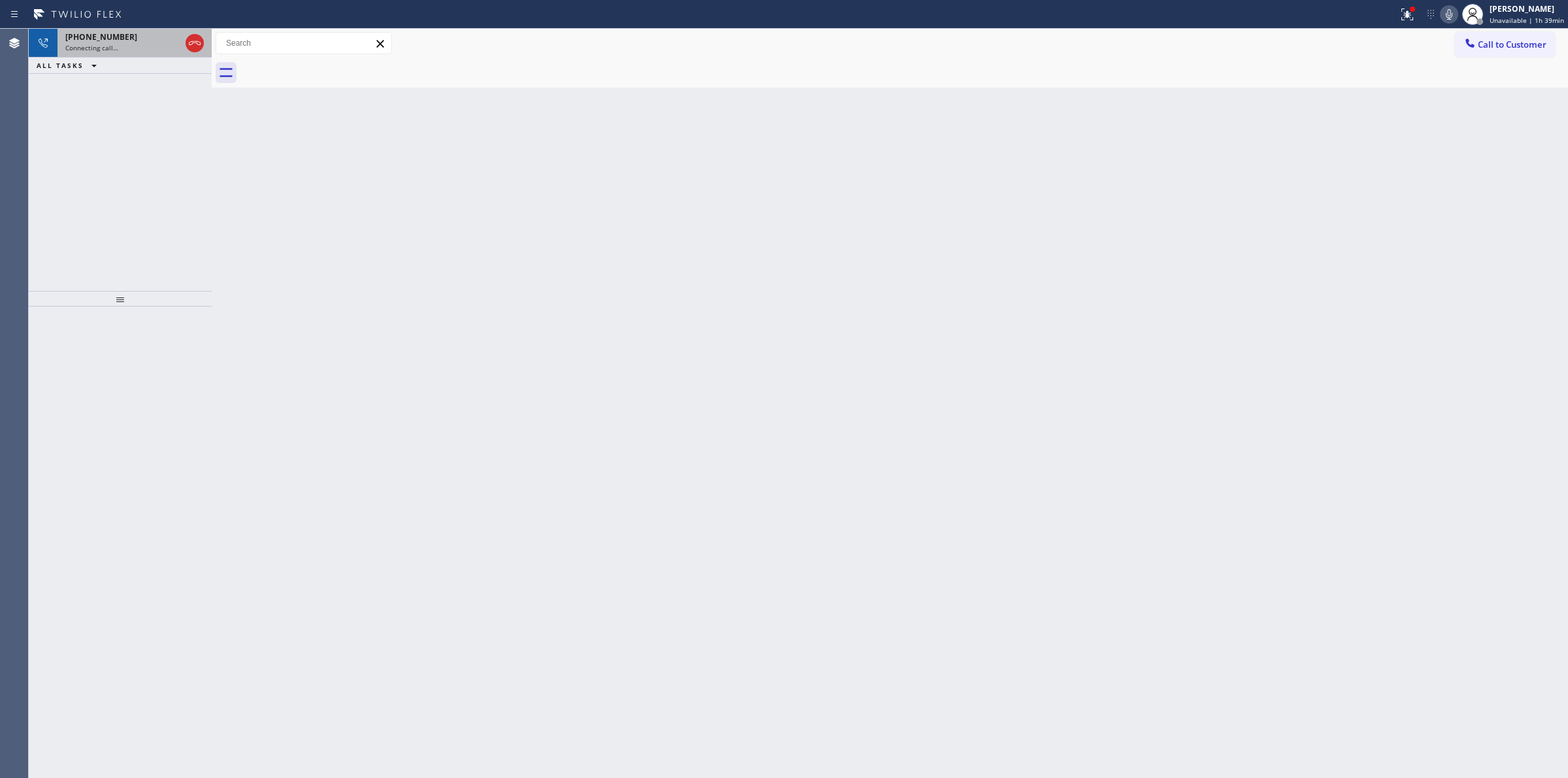
click at [129, 44] on div "Connecting call…" at bounding box center [123, 47] width 115 height 9
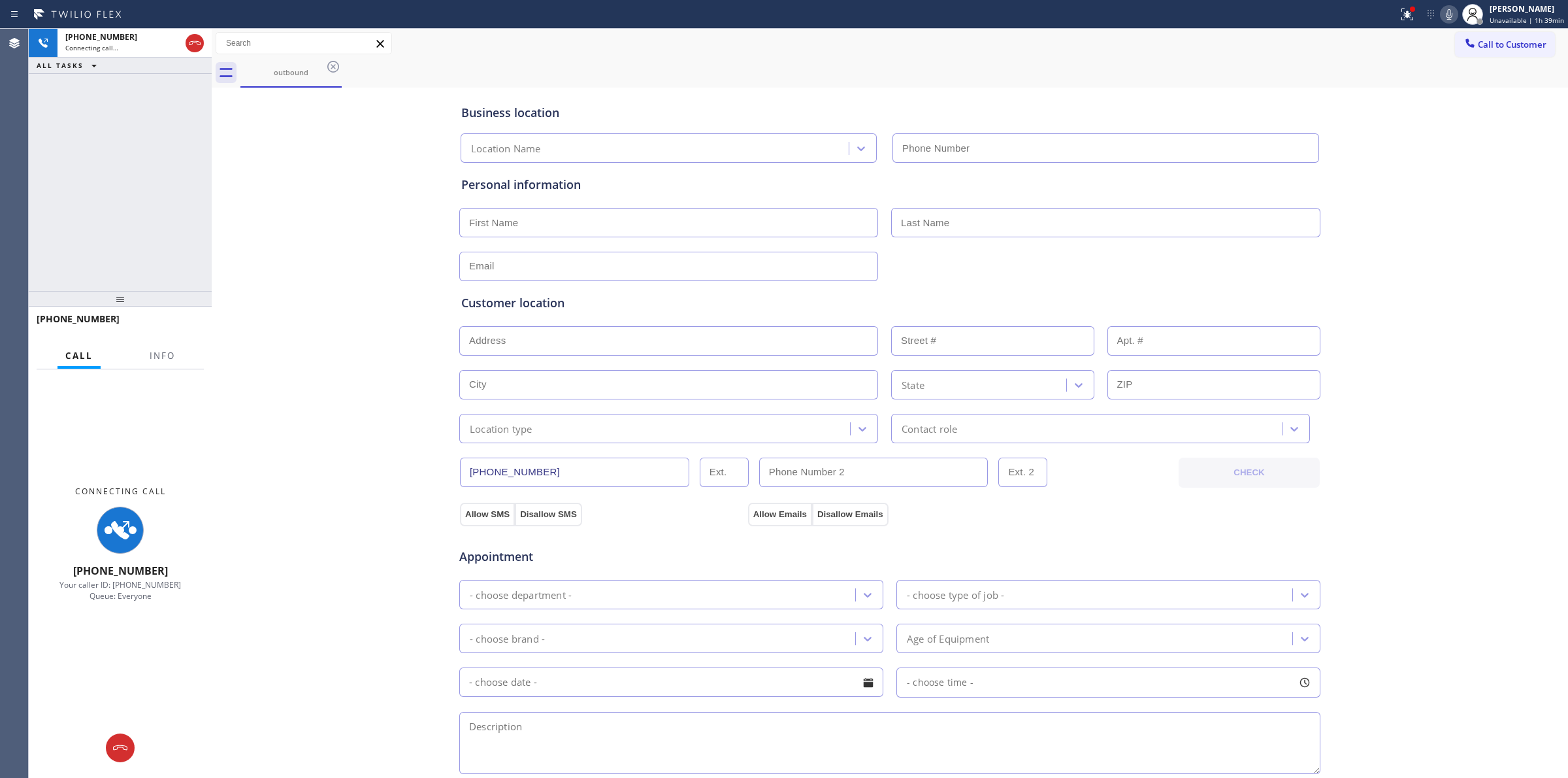
type input "[PHONE_NUMBER]"
click at [154, 46] on div "Connecting call…" at bounding box center [123, 47] width 115 height 9
type input "[PHONE_NUMBER]"
click at [331, 69] on icon at bounding box center [333, 66] width 12 height 12
click at [327, 70] on icon at bounding box center [333, 67] width 15 height 15
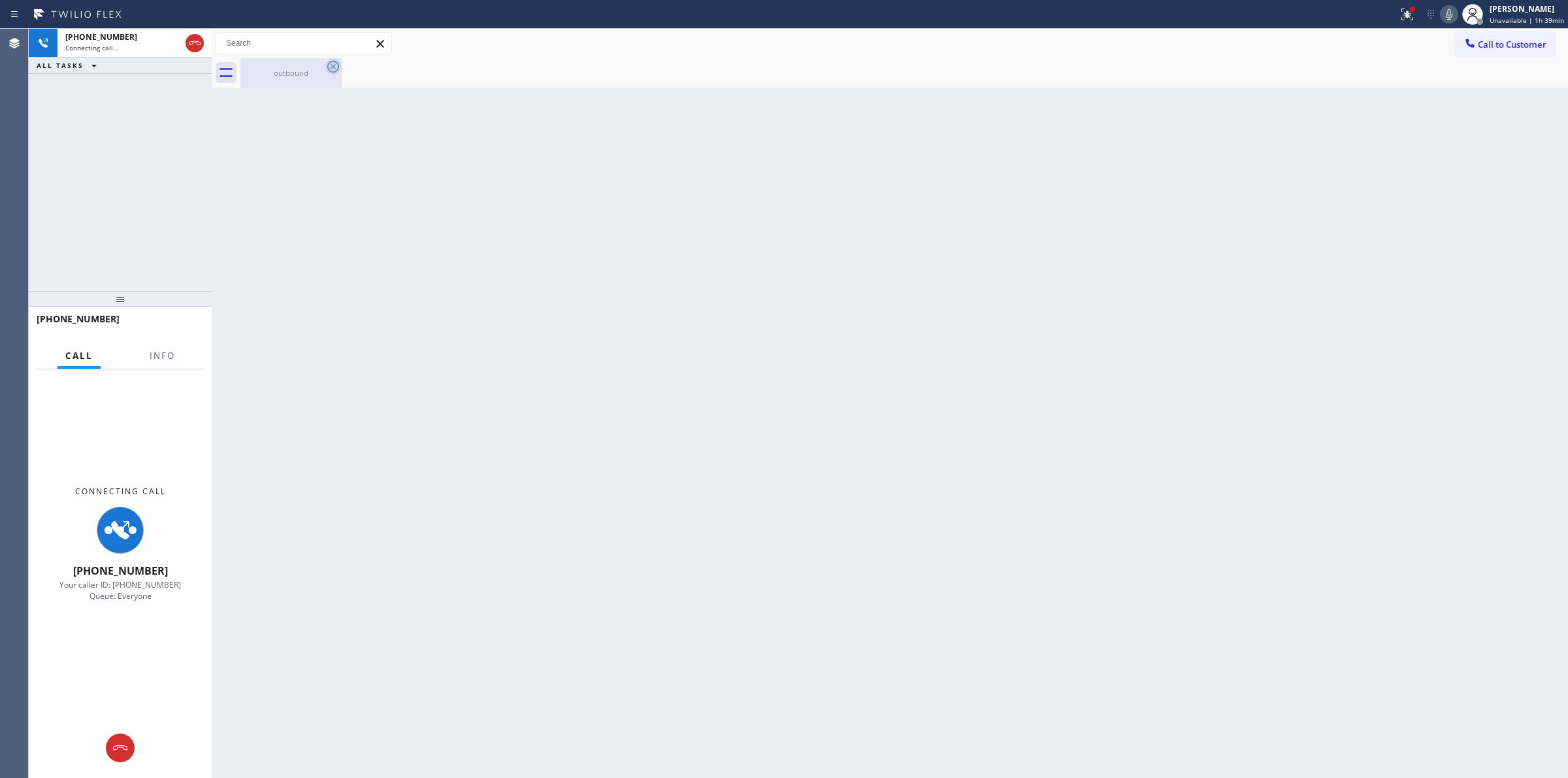
click at [337, 73] on icon at bounding box center [333, 67] width 15 height 15
drag, startPoint x: 325, startPoint y: 76, endPoint x: 308, endPoint y: 76, distance: 17.0
click at [322, 76] on div "outbound" at bounding box center [291, 73] width 98 height 10
click at [118, 43] on div "Connecting call…" at bounding box center [123, 47] width 115 height 9
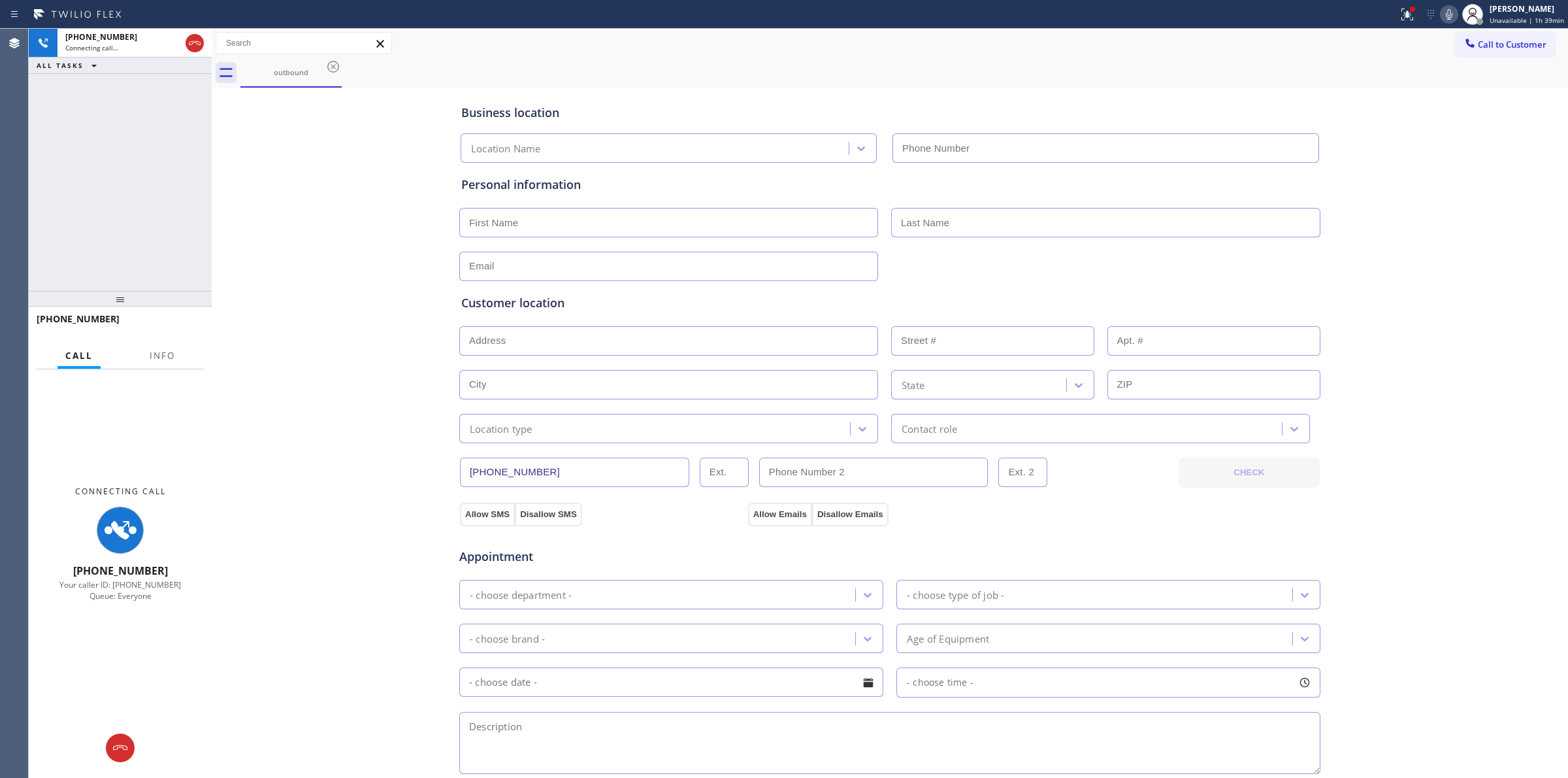
type input "[PHONE_NUMBER]"
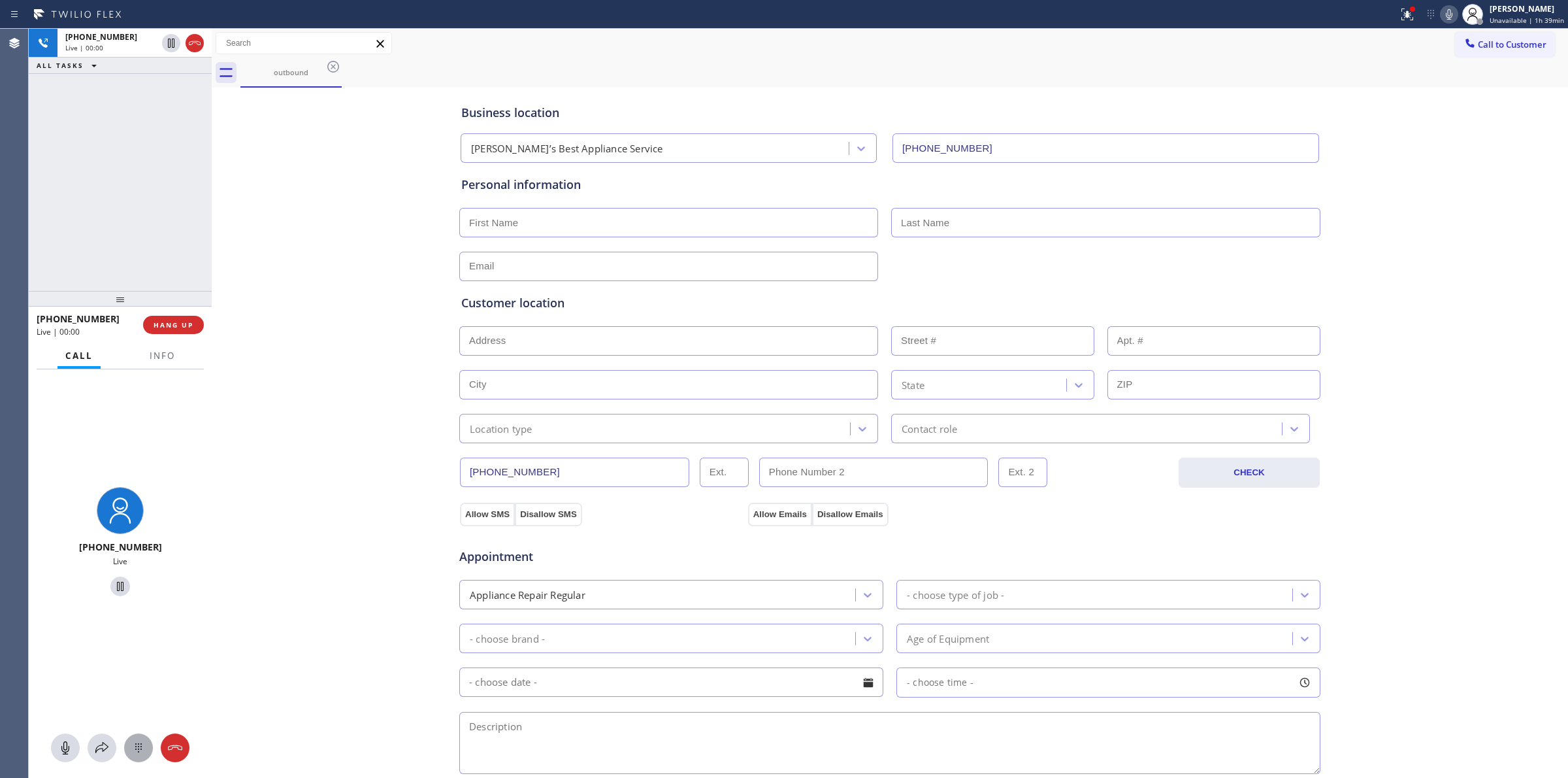
click at [145, 745] on icon at bounding box center [138, 748] width 15 height 15
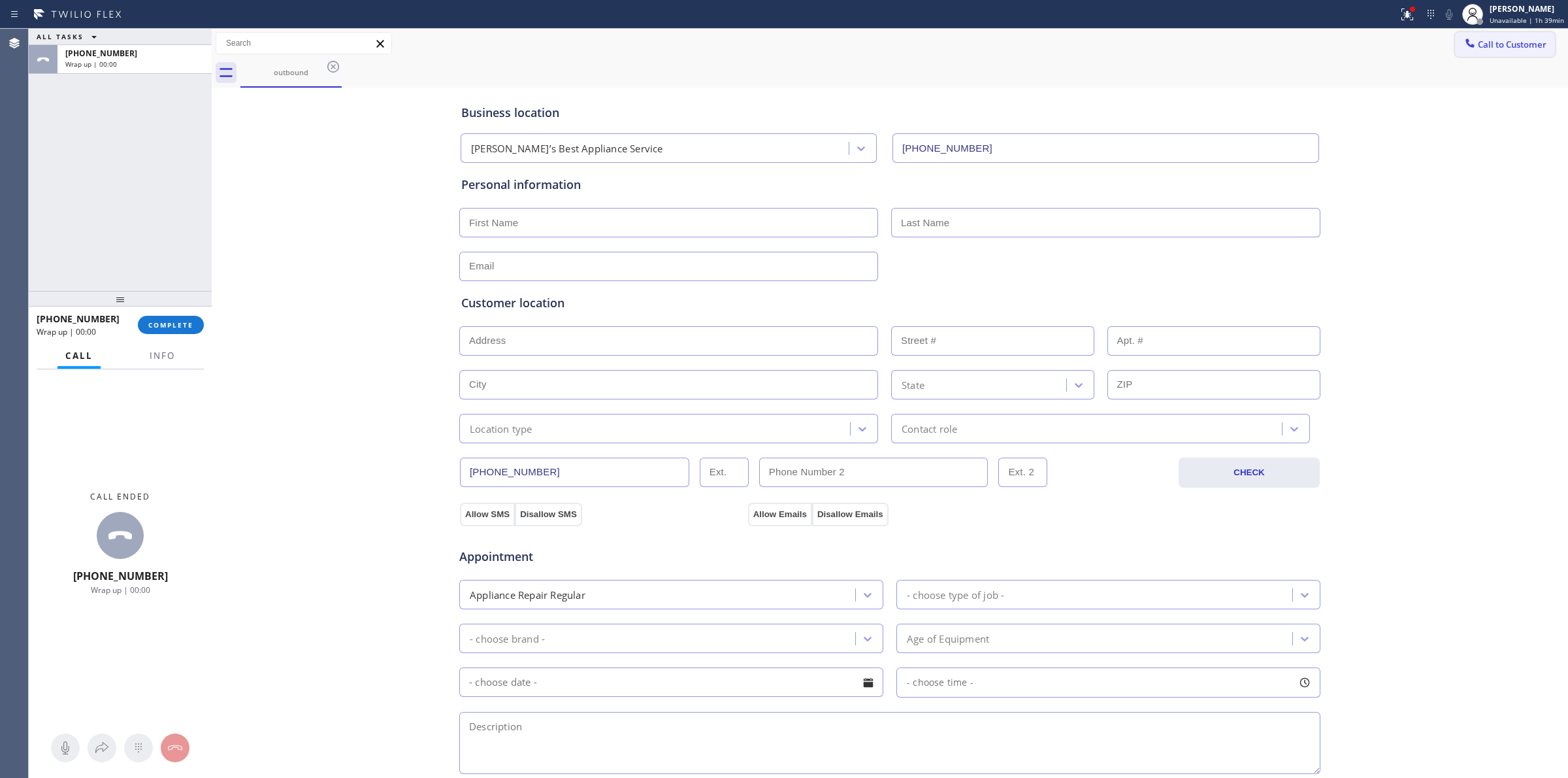
click at [1478, 52] on button "Call to Customer" at bounding box center [1505, 44] width 100 height 25
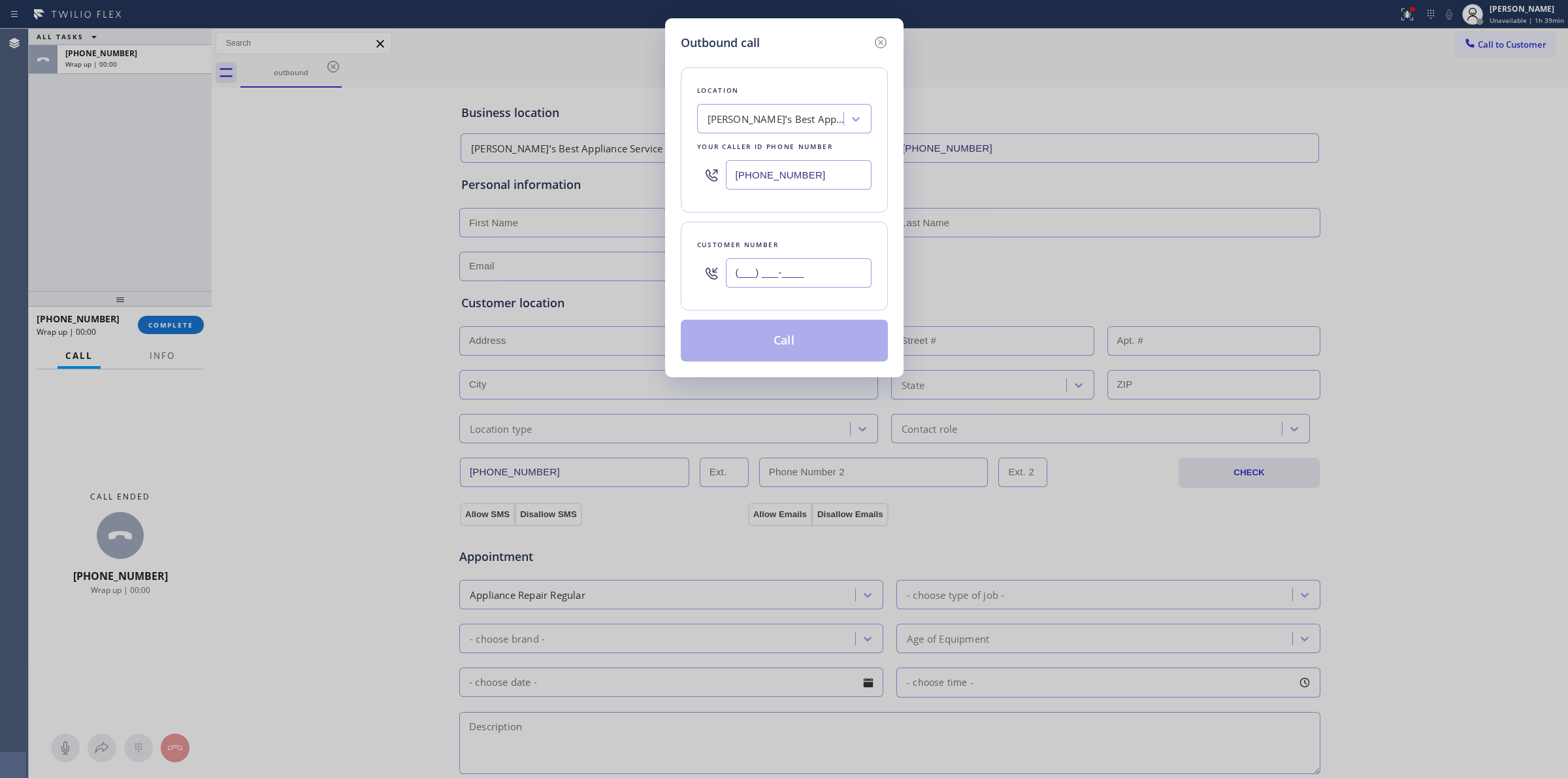
paste input "564) 201-6330"
click at [799, 285] on input "[PHONE_NUMBER]" at bounding box center [798, 273] width 145 height 30
type input "[PHONE_NUMBER]"
click at [795, 332] on button "Call" at bounding box center [784, 341] width 207 height 42
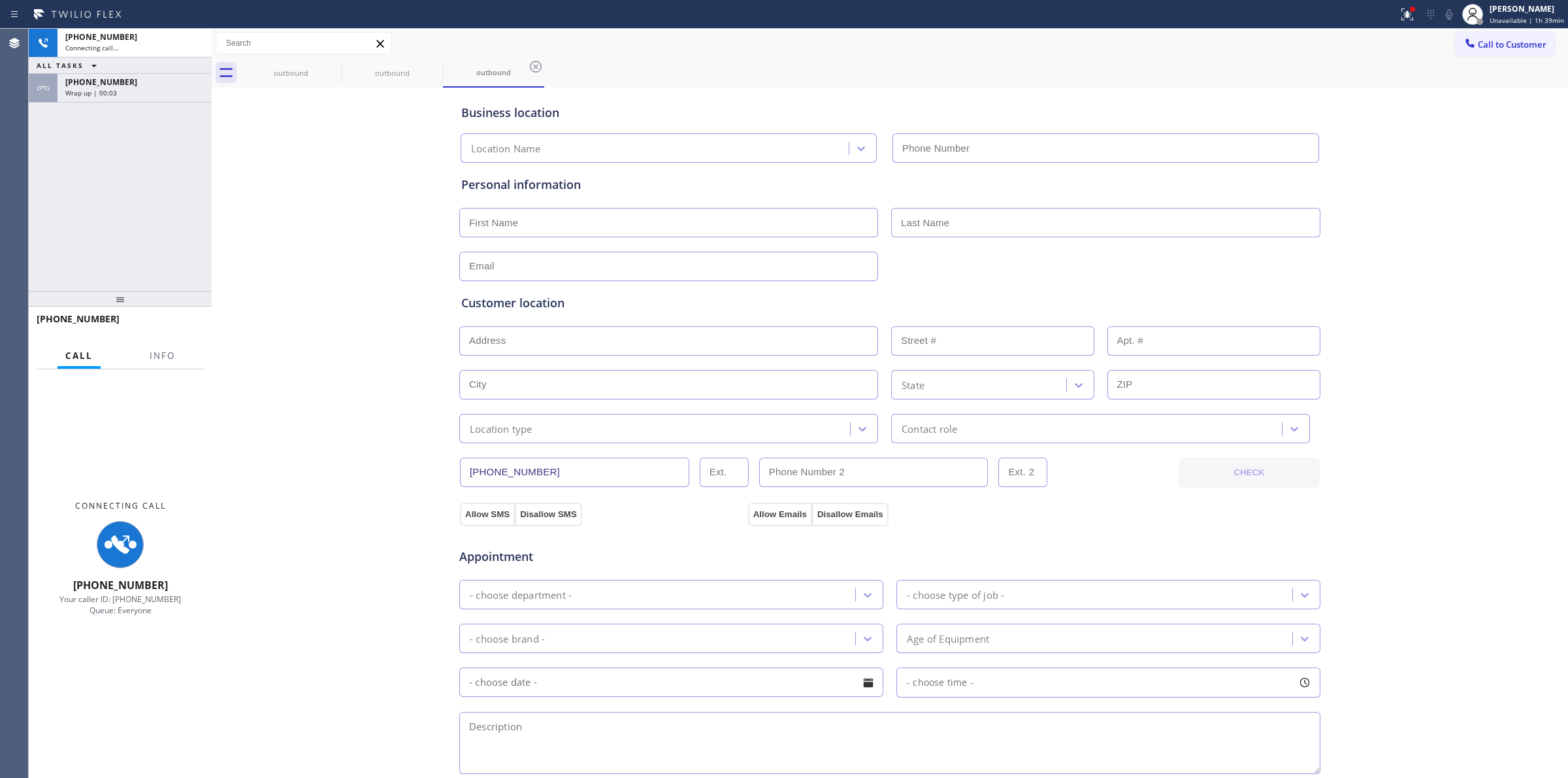
type input "[PHONE_NUMBER]"
click at [1403, 210] on div "Business location [PERSON_NAME]’s Best Appliance Service [PHONE_NUMBER] Persona…" at bounding box center [889, 537] width 1350 height 893
click at [1479, 37] on button "Call to Customer" at bounding box center [1505, 44] width 100 height 25
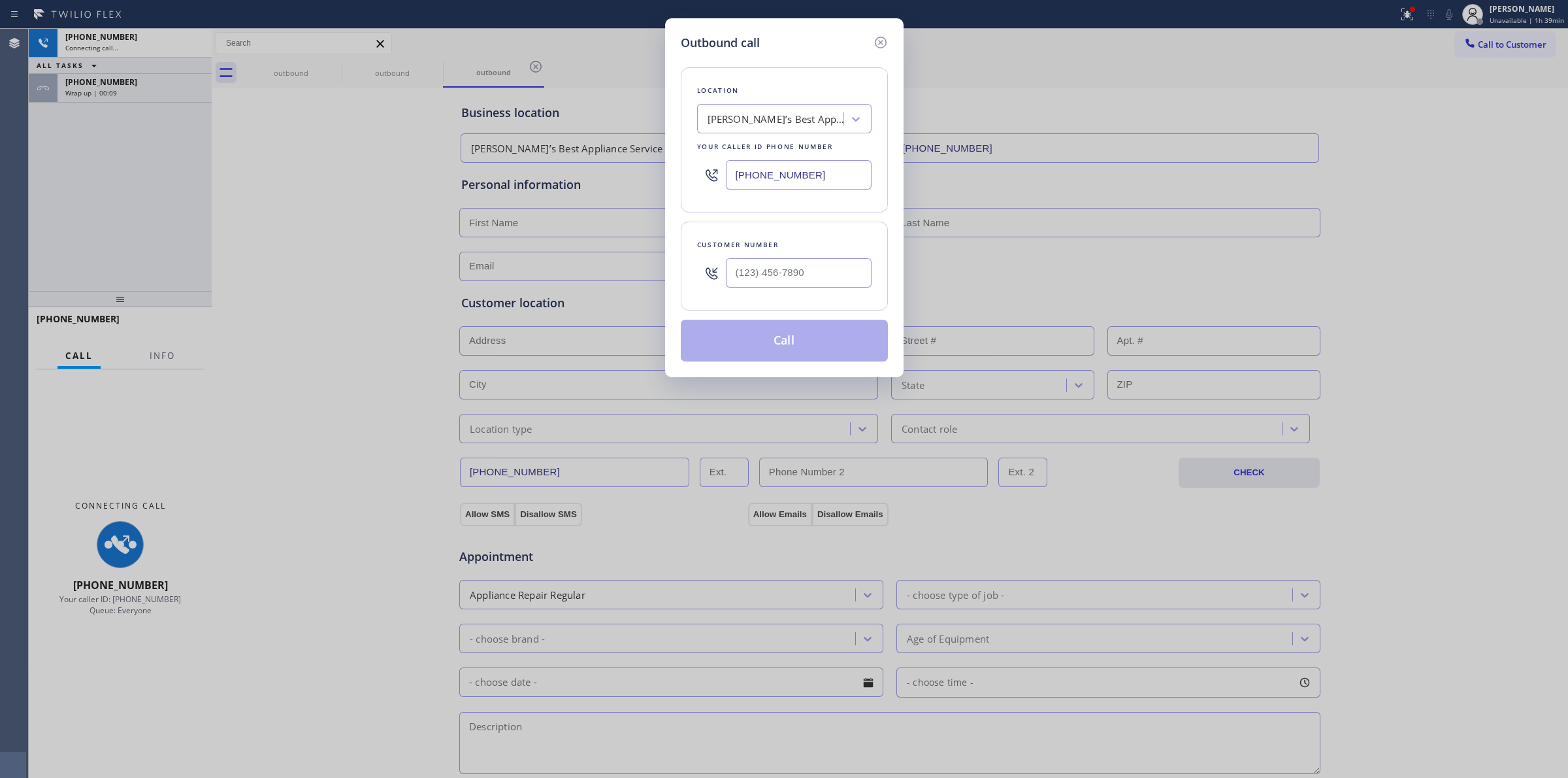
drag, startPoint x: 880, startPoint y: 44, endPoint x: 771, endPoint y: 95, distance: 120.3
click at [880, 44] on icon at bounding box center [880, 42] width 15 height 15
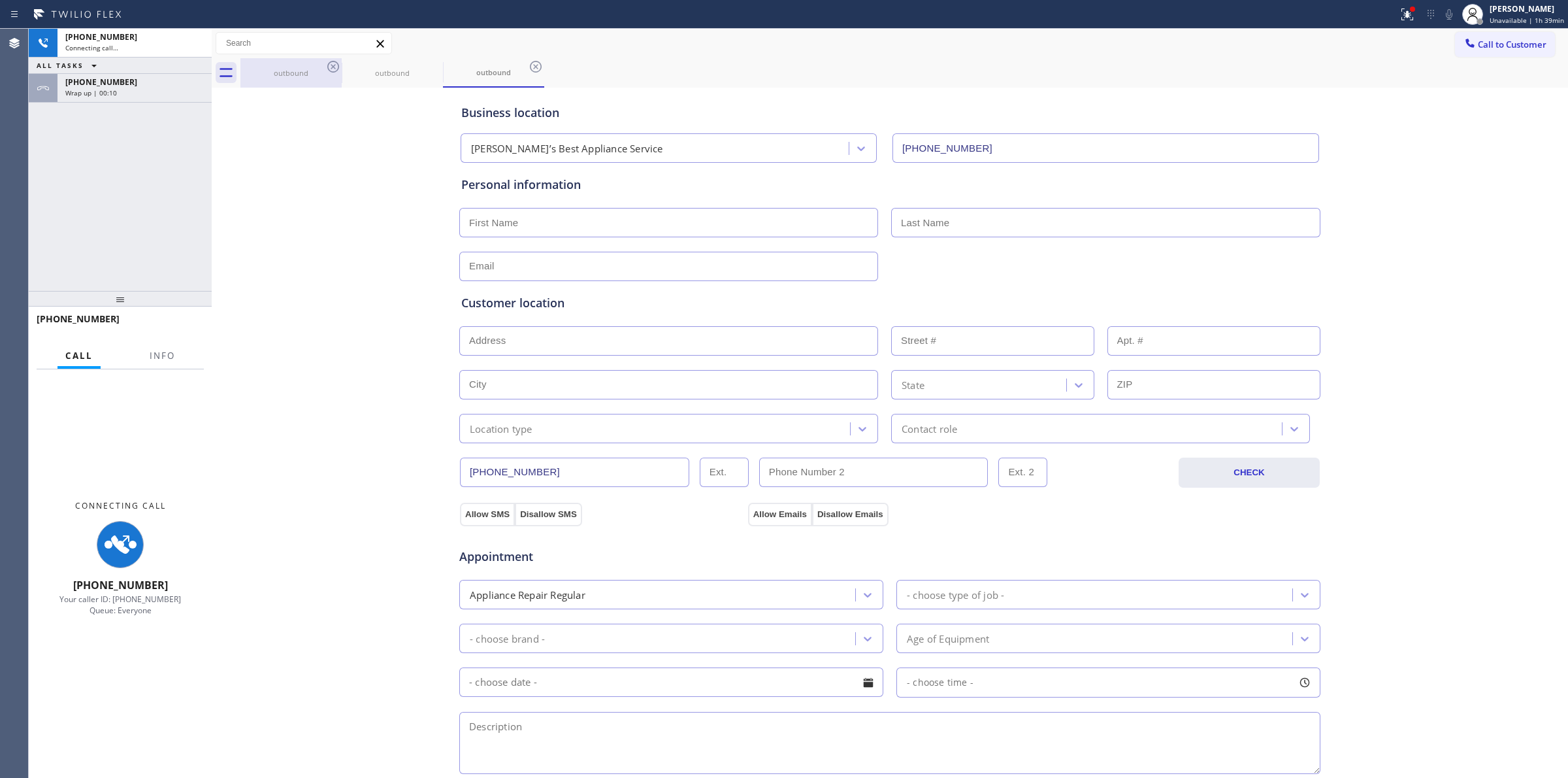
click at [314, 60] on div "outbound" at bounding box center [291, 73] width 98 height 30
click at [331, 64] on div "outbound" at bounding box center [291, 73] width 101 height 30
click at [331, 64] on icon at bounding box center [333, 67] width 15 height 15
click at [0, 0] on icon at bounding box center [0, 0] width 0 height 0
click at [137, 90] on div "Wrap up | 00:12" at bounding box center [134, 93] width 138 height 9
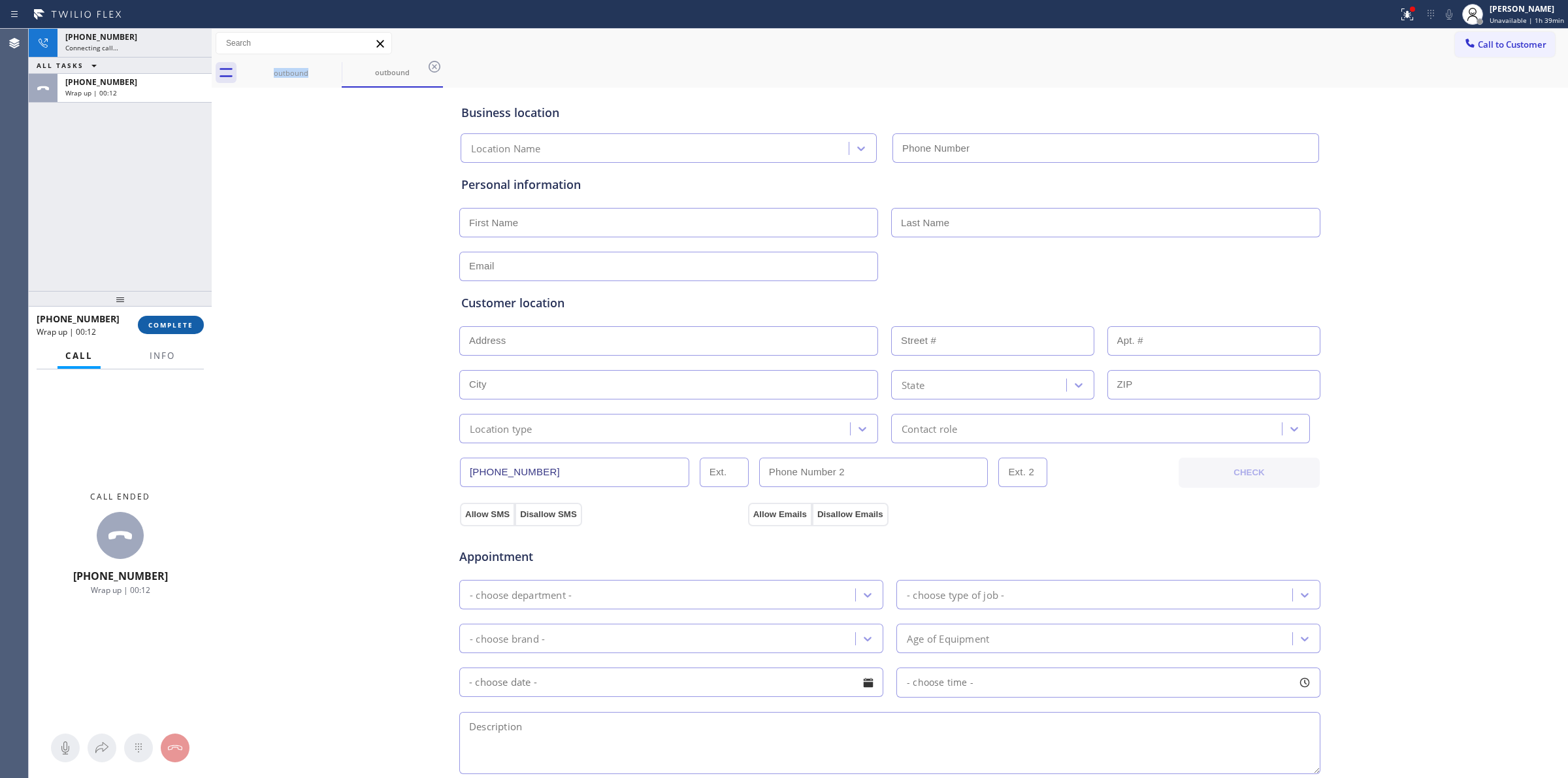
type input "[PHONE_NUMBER]"
click at [187, 330] on button "COMPLETE" at bounding box center [171, 325] width 66 height 18
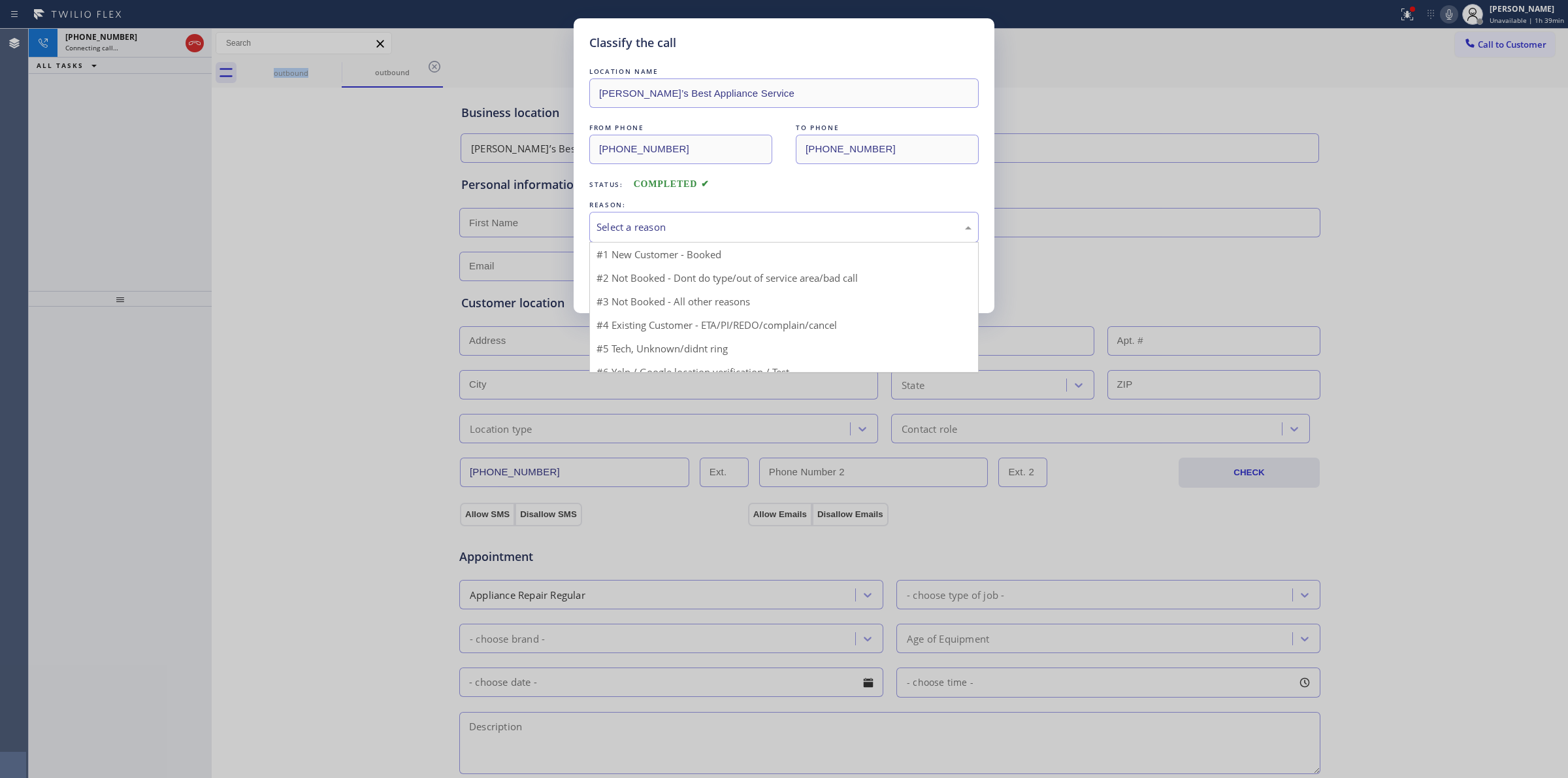
click at [698, 235] on div "Select a reason" at bounding box center [784, 226] width 375 height 15
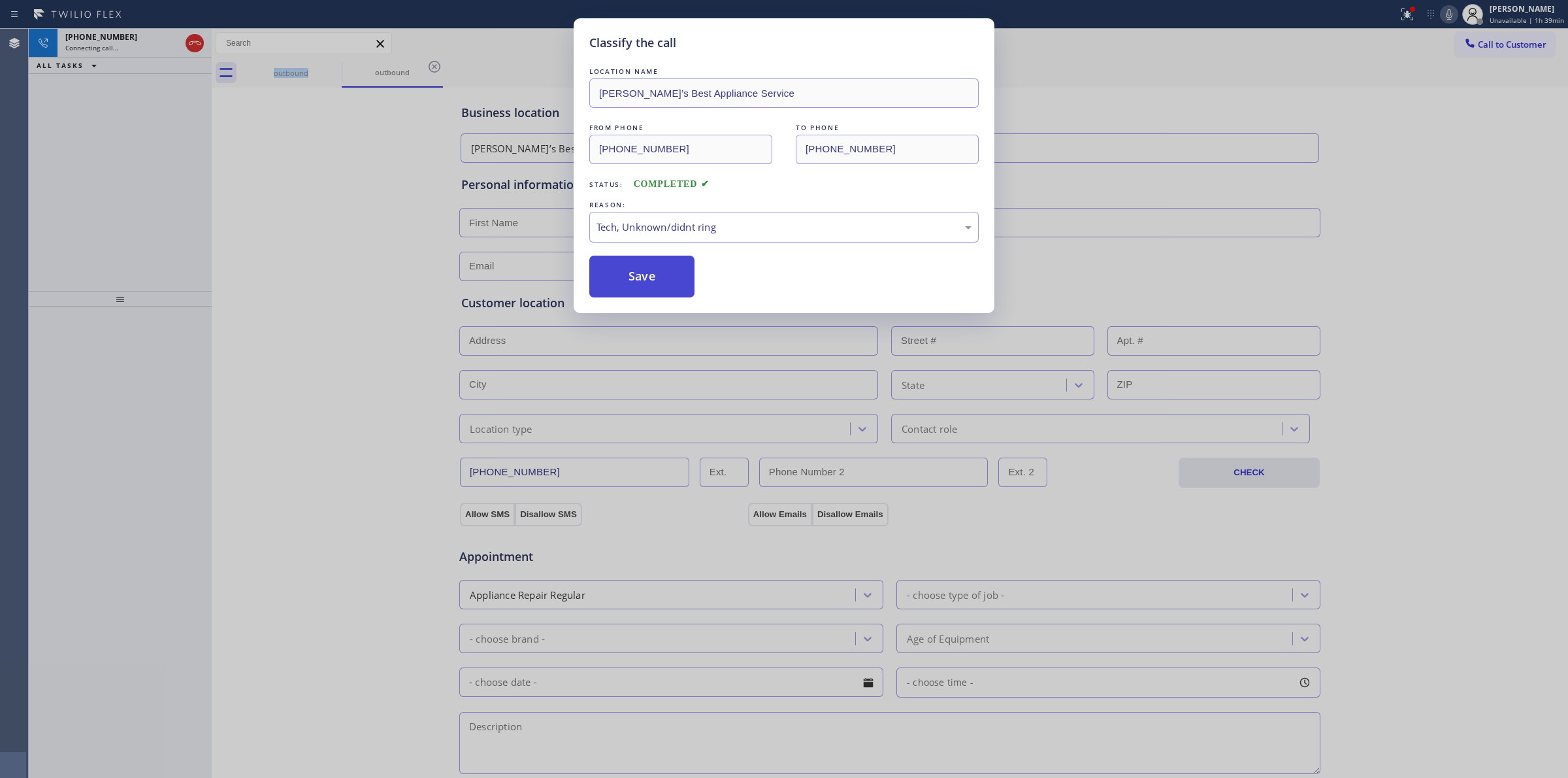
click at [662, 292] on button "Save" at bounding box center [642, 277] width 105 height 42
click at [1301, 155] on div "Classify the call LOCATION NAME [PERSON_NAME]’s Best Appliance Service FROM PHO…" at bounding box center [784, 389] width 1568 height 778
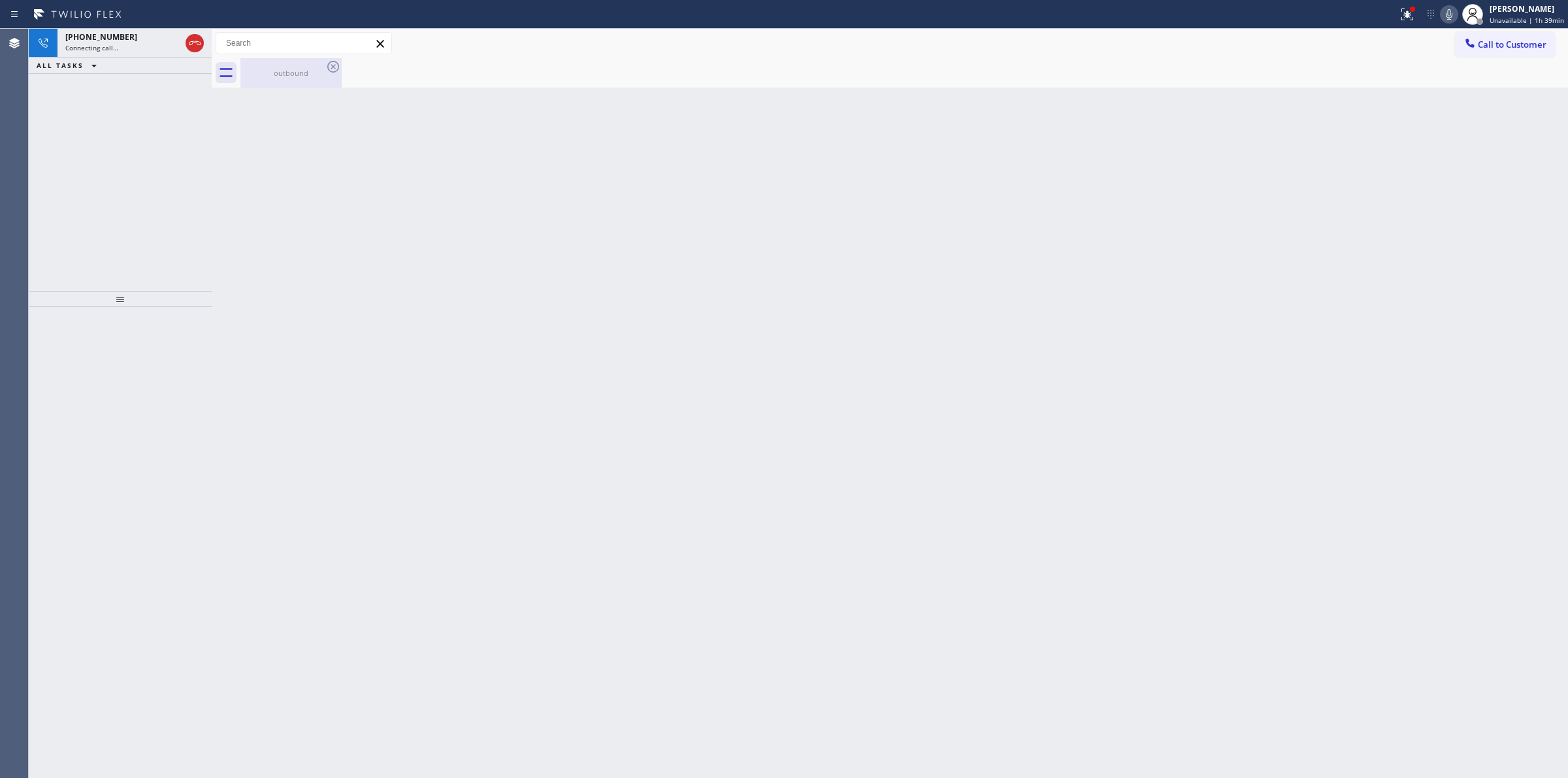
click at [303, 62] on div "outbound" at bounding box center [291, 73] width 98 height 30
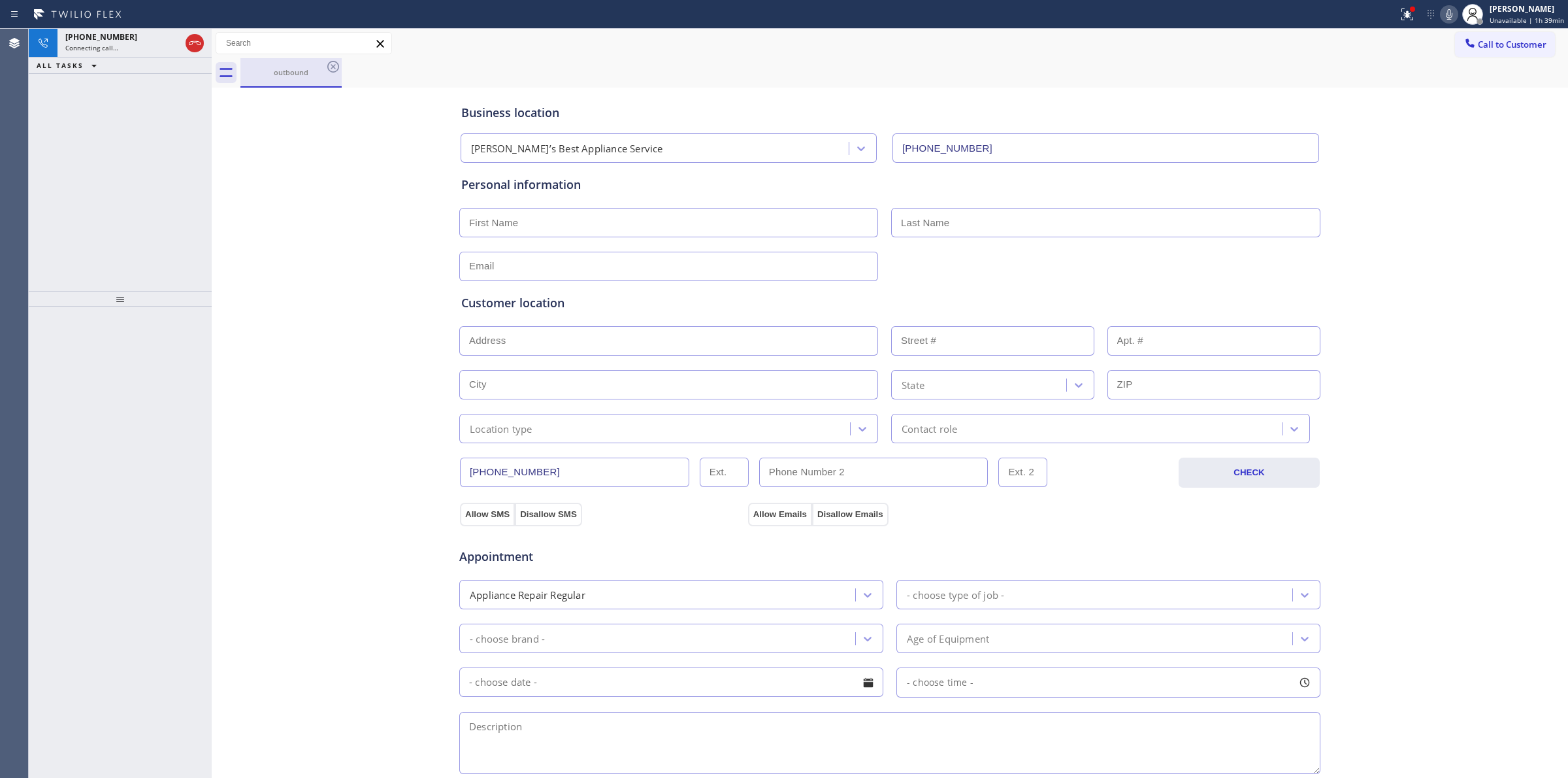
click at [319, 63] on div "outbound" at bounding box center [291, 72] width 98 height 28
click at [332, 66] on icon at bounding box center [333, 66] width 12 height 12
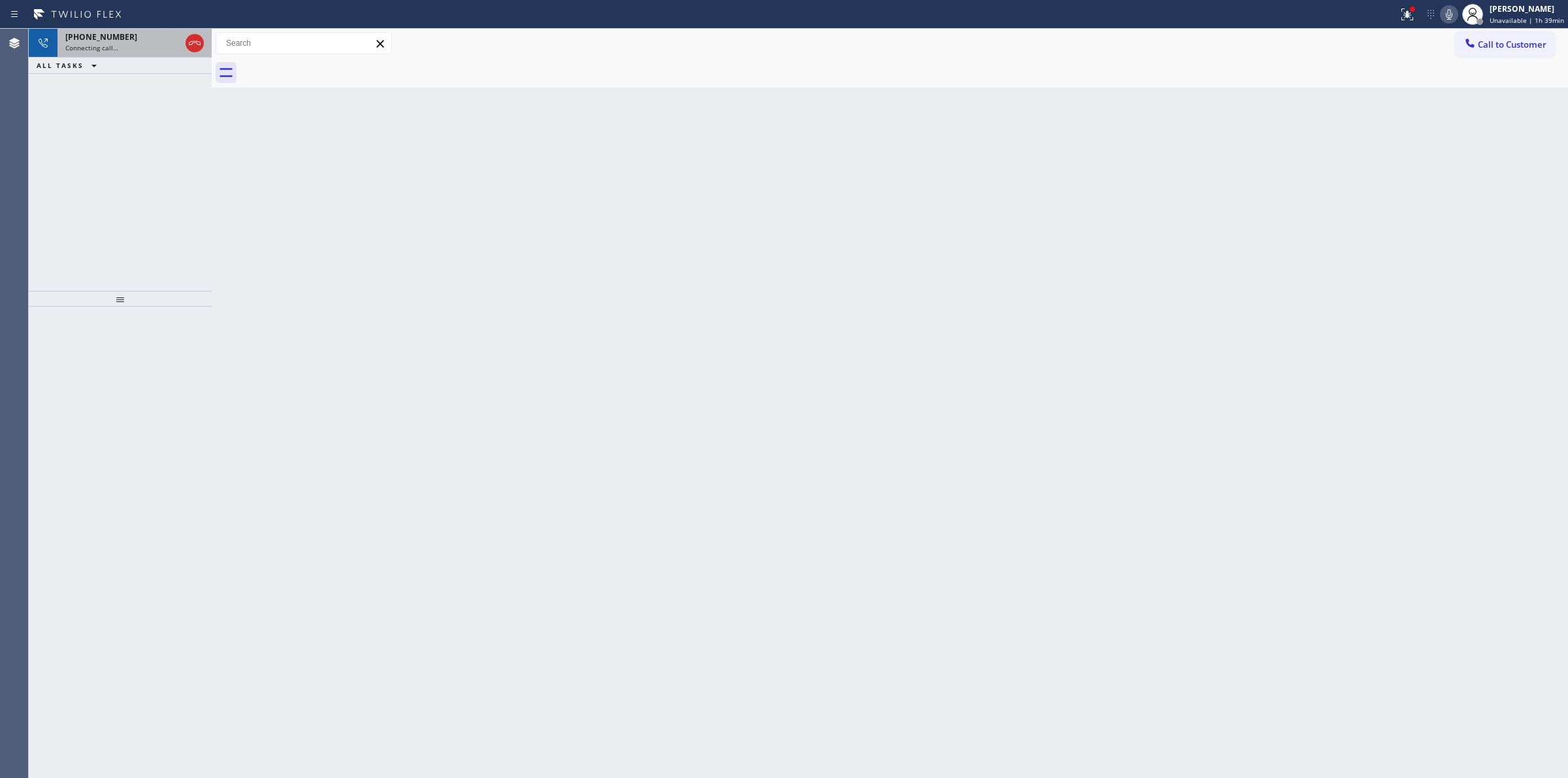
click at [125, 33] on div "[PHONE_NUMBER]" at bounding box center [123, 37] width 115 height 11
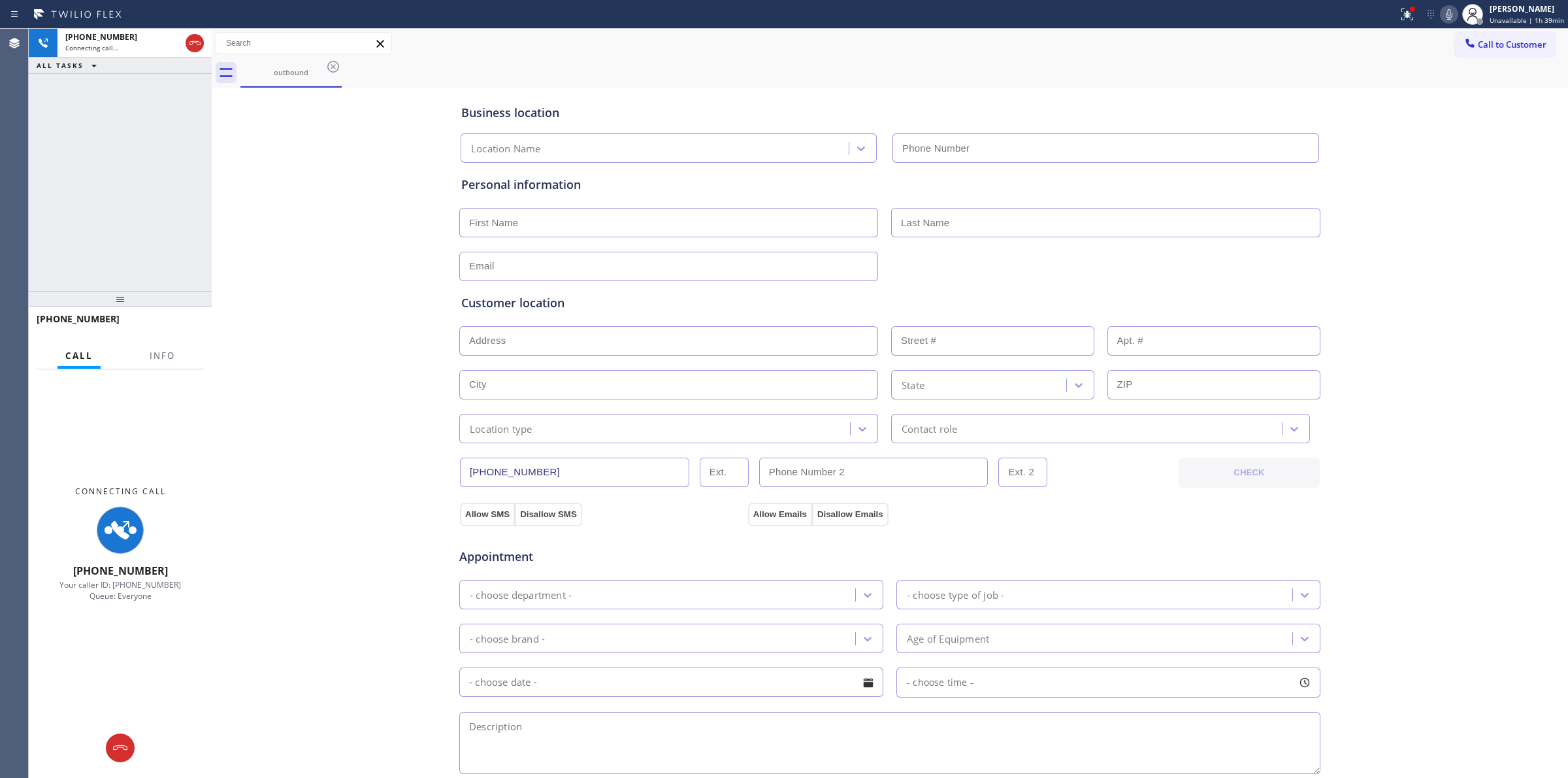
type input "[PHONE_NUMBER]"
click at [1453, 8] on icon at bounding box center [1449, 14] width 15 height 15
click at [147, 48] on div "Connecting call…" at bounding box center [123, 47] width 115 height 9
type input "[PHONE_NUMBER]"
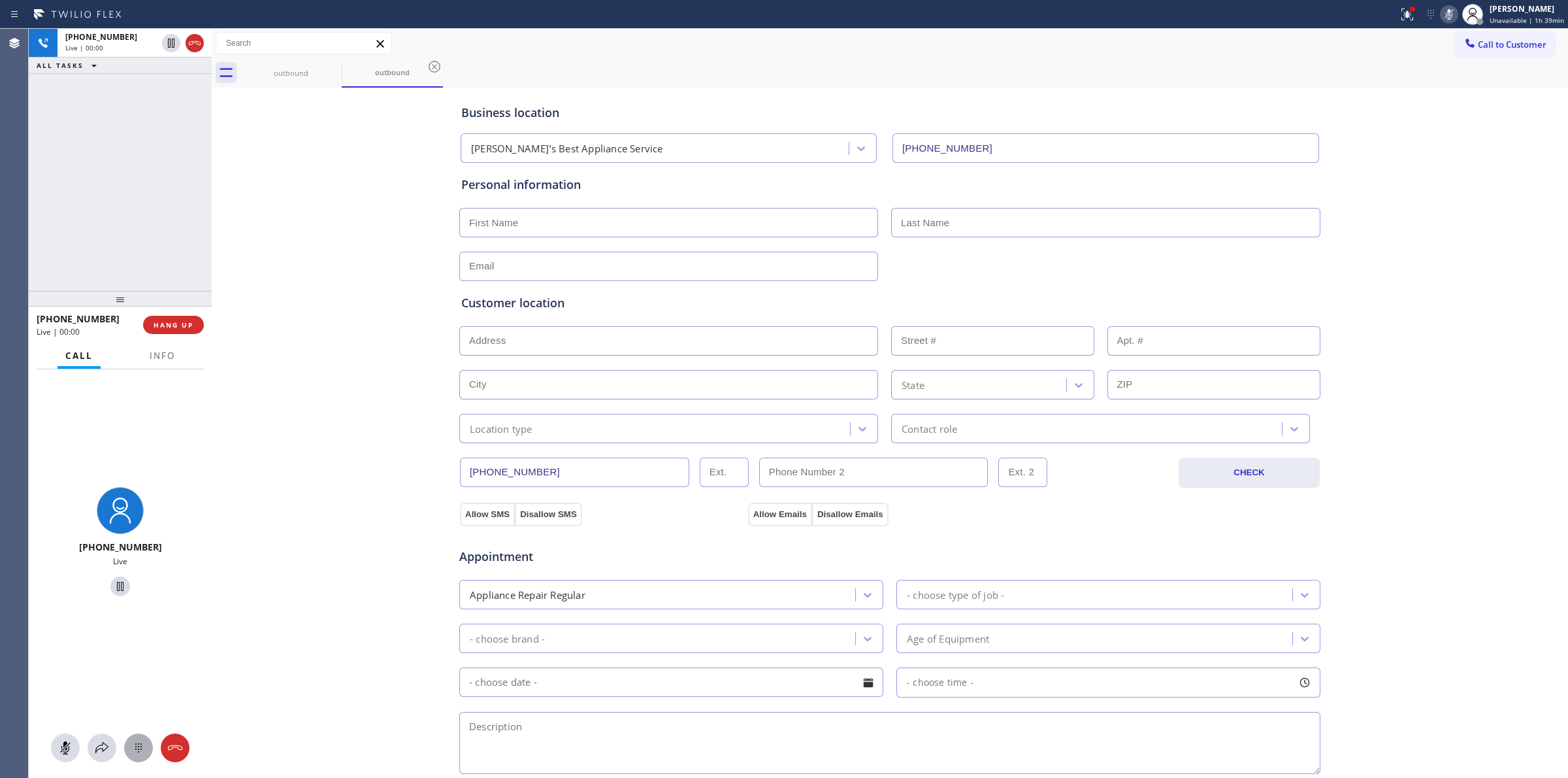
drag, startPoint x: 144, startPoint y: 750, endPoint x: 308, endPoint y: 680, distance: 178.3
click at [145, 750] on icon at bounding box center [138, 748] width 15 height 15
click at [1520, 47] on span "Call to Customer" at bounding box center [1513, 44] width 69 height 12
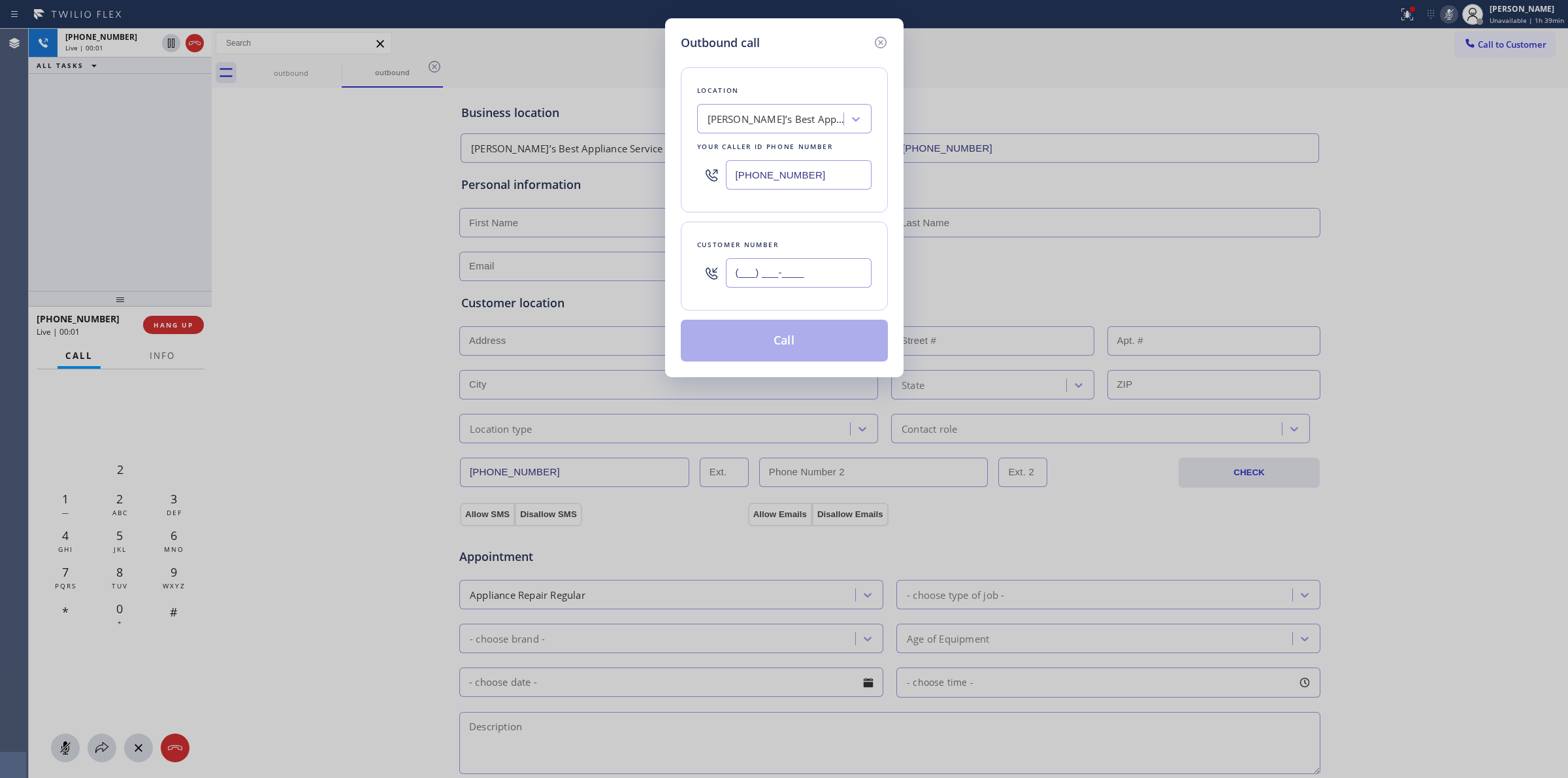
paste input "350) 999-8678"
click at [759, 283] on input "(___) ___-____" at bounding box center [798, 273] width 145 height 30
type input "[PHONE_NUMBER]"
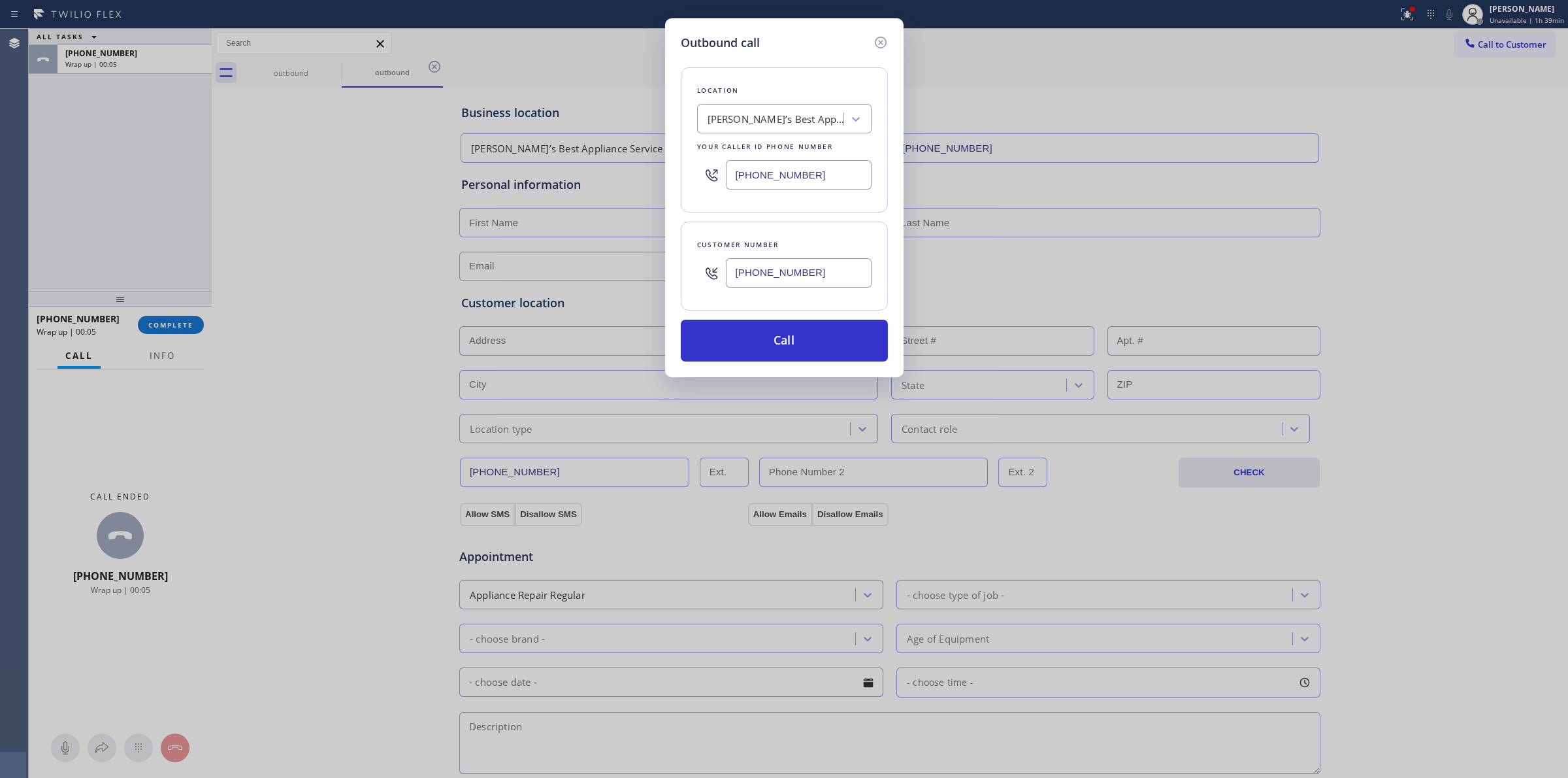
click at [695, 290] on div "Customer number [PHONE_NUMBER]" at bounding box center [784, 266] width 207 height 89
drag, startPoint x: 766, startPoint y: 337, endPoint x: 776, endPoint y: 341, distance: 10.8
click at [768, 338] on button "Call" at bounding box center [784, 341] width 207 height 42
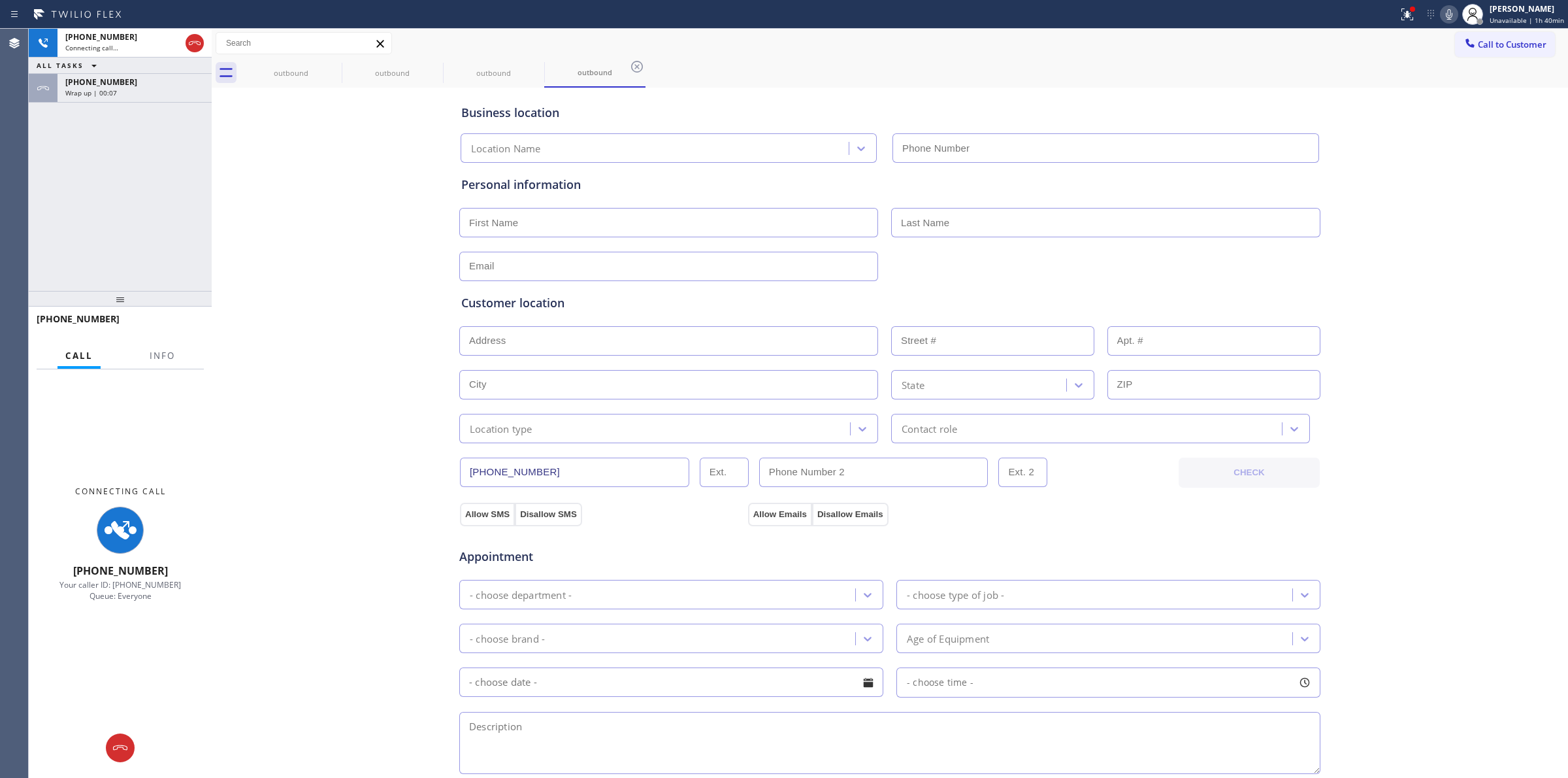
type input "[PHONE_NUMBER]"
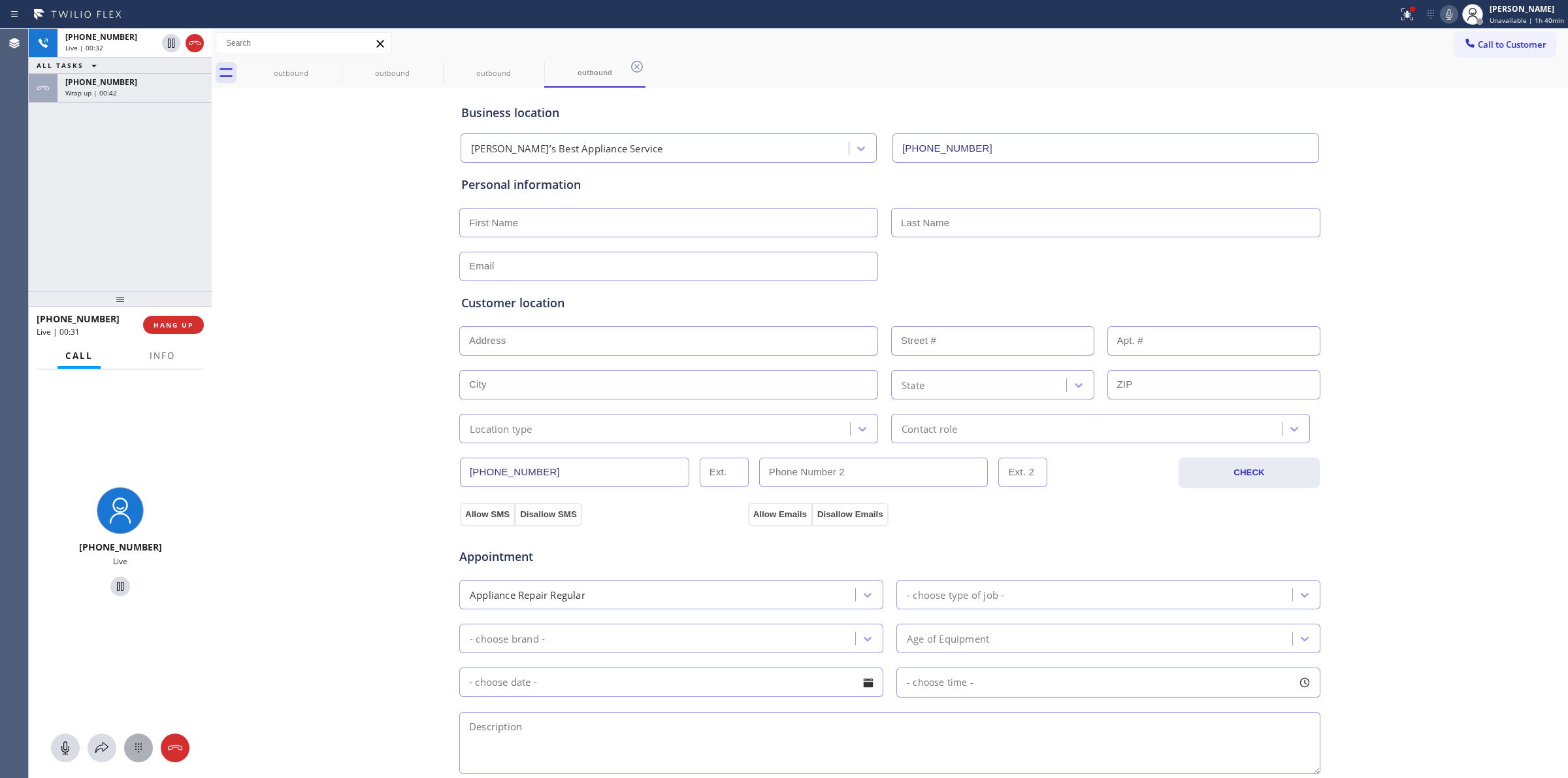
click at [135, 735] on button at bounding box center [138, 747] width 29 height 29
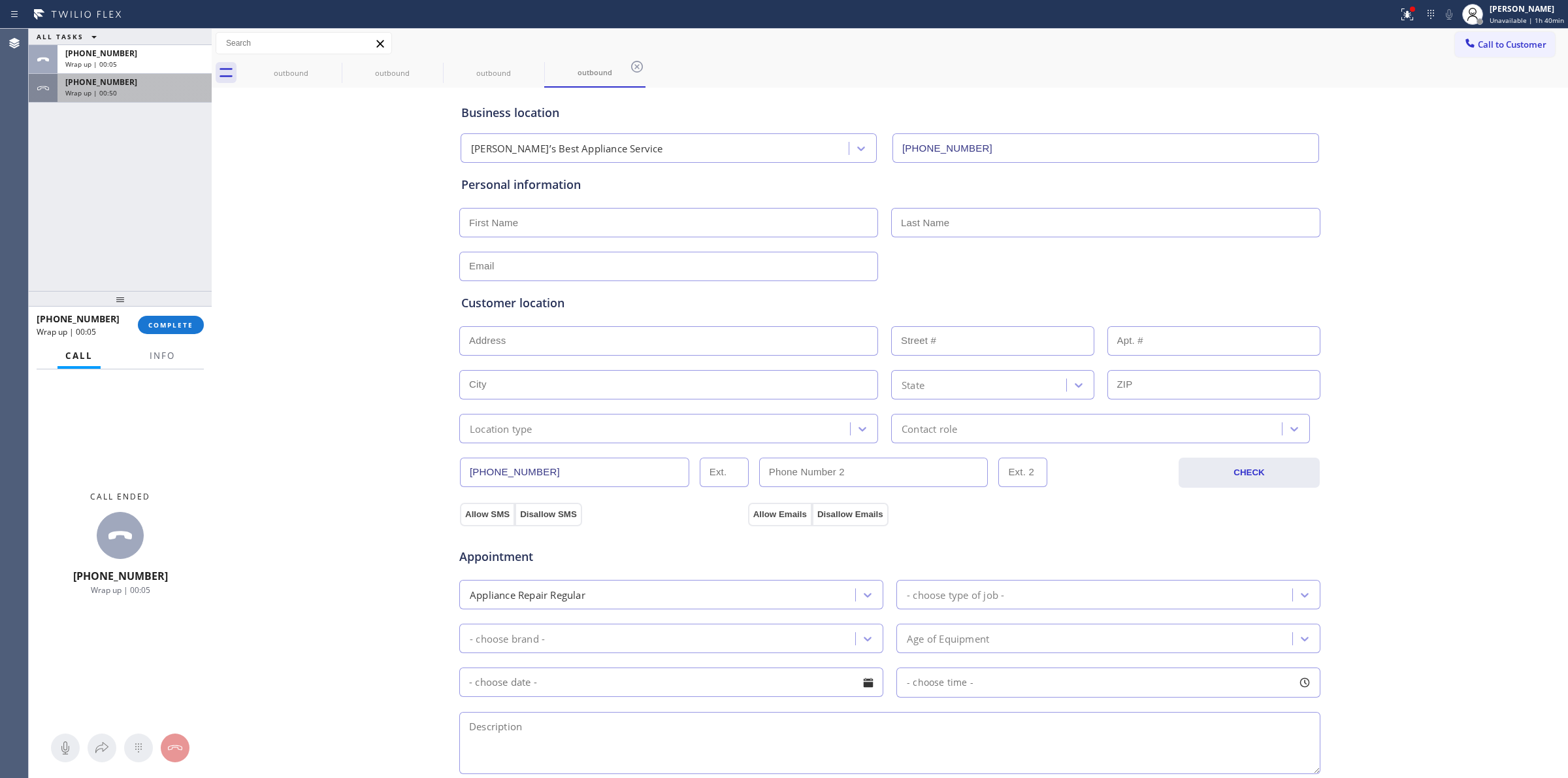
click at [145, 93] on div "Wrap up | 00:50" at bounding box center [134, 93] width 138 height 9
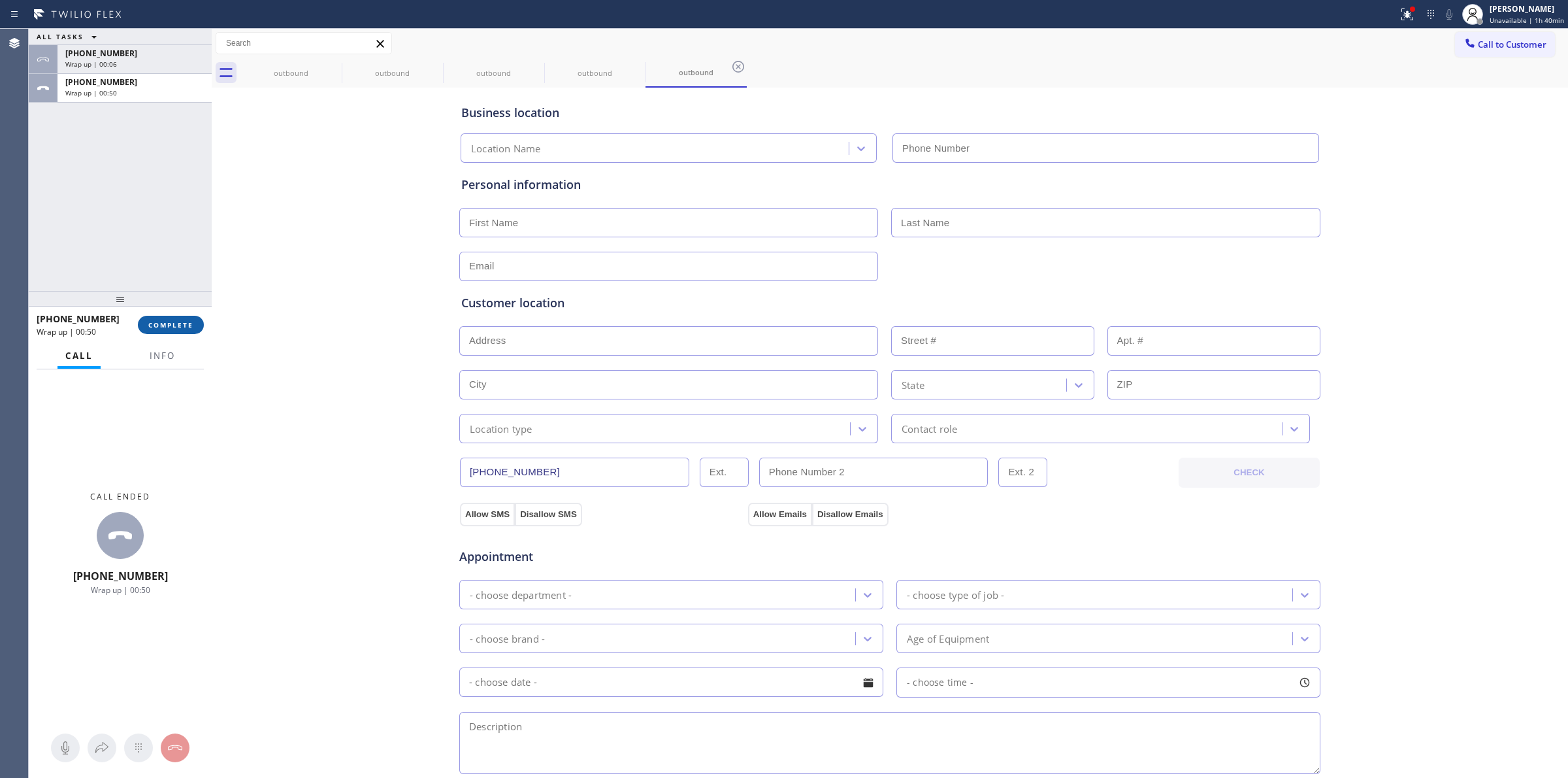
click at [167, 323] on span "COMPLETE" at bounding box center [171, 325] width 45 height 9
type input "[PHONE_NUMBER]"
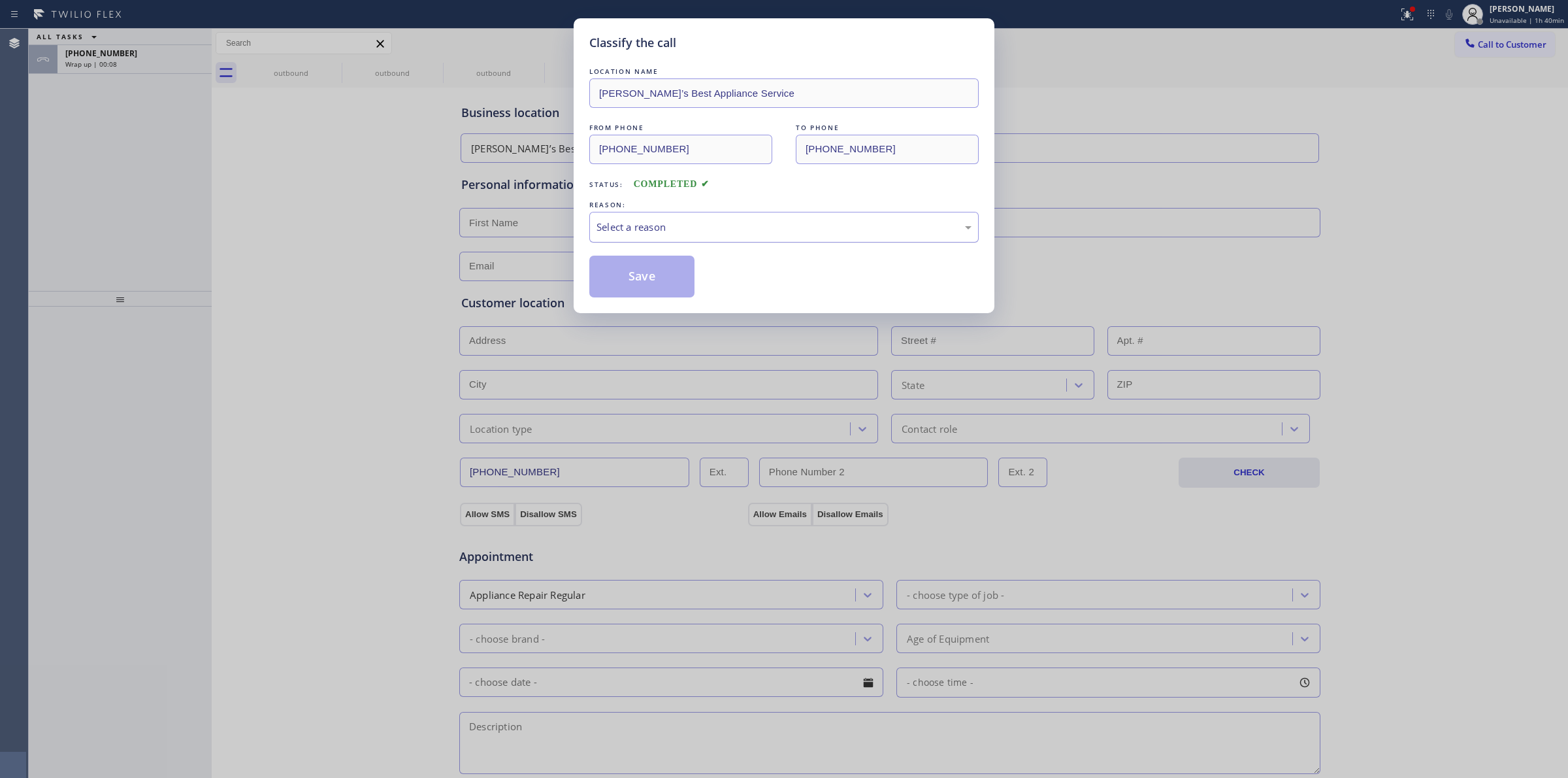
drag, startPoint x: 641, startPoint y: 231, endPoint x: 648, endPoint y: 240, distance: 11.4
click at [641, 231] on div "Select a reason" at bounding box center [784, 226] width 375 height 15
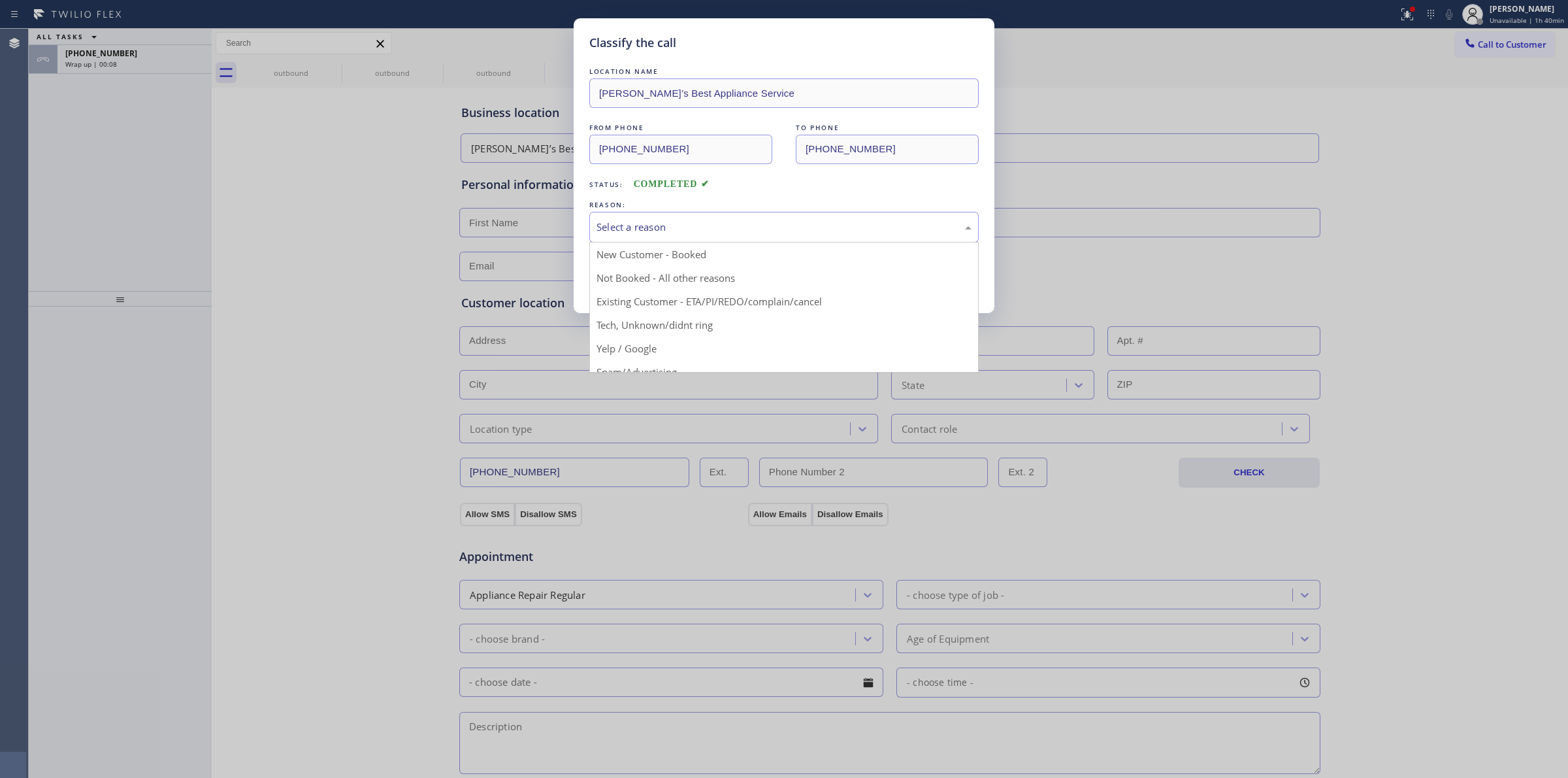
drag, startPoint x: 661, startPoint y: 324, endPoint x: 650, endPoint y: 305, distance: 22.0
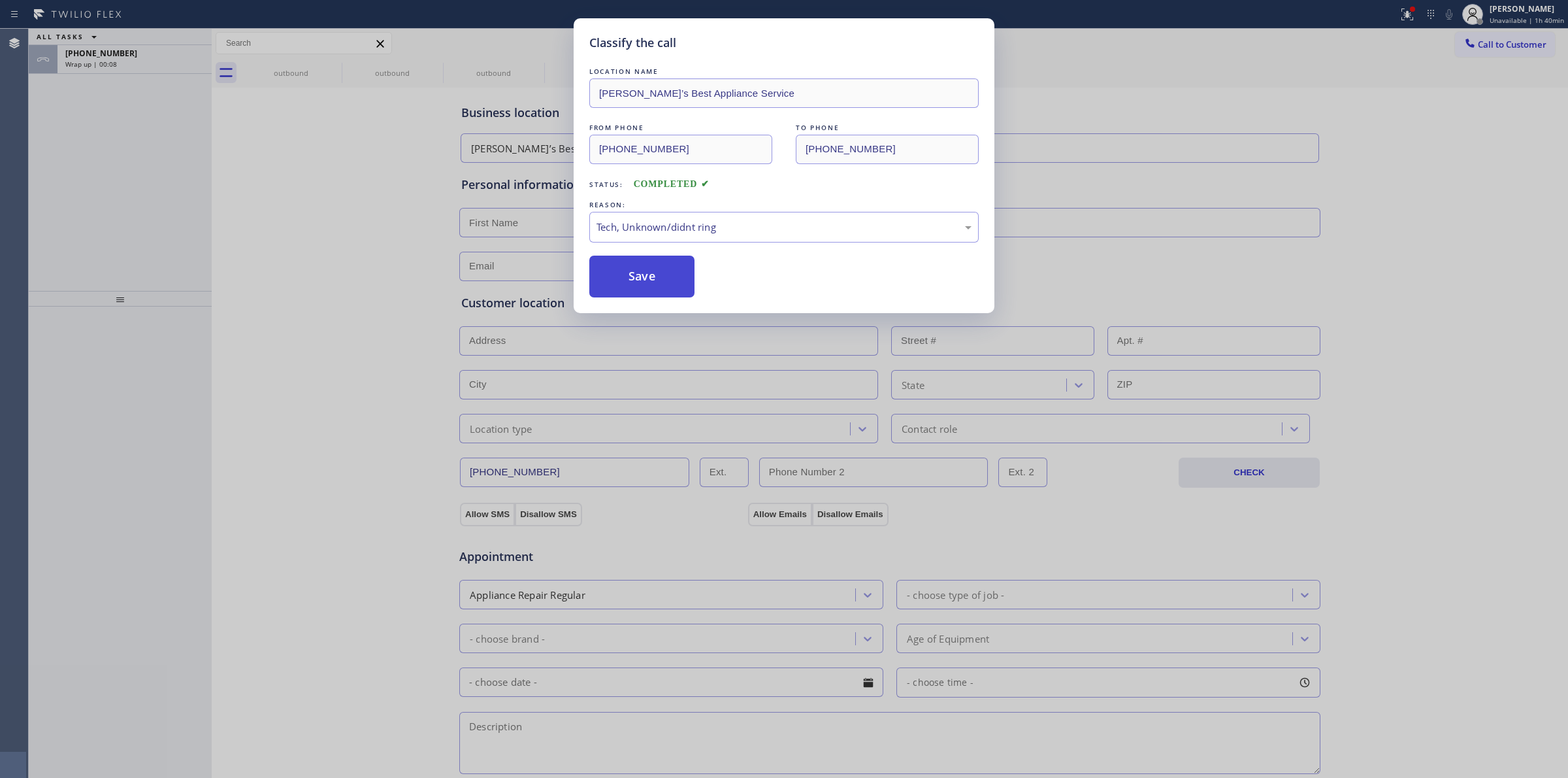
click at [638, 278] on button "Save" at bounding box center [642, 277] width 105 height 42
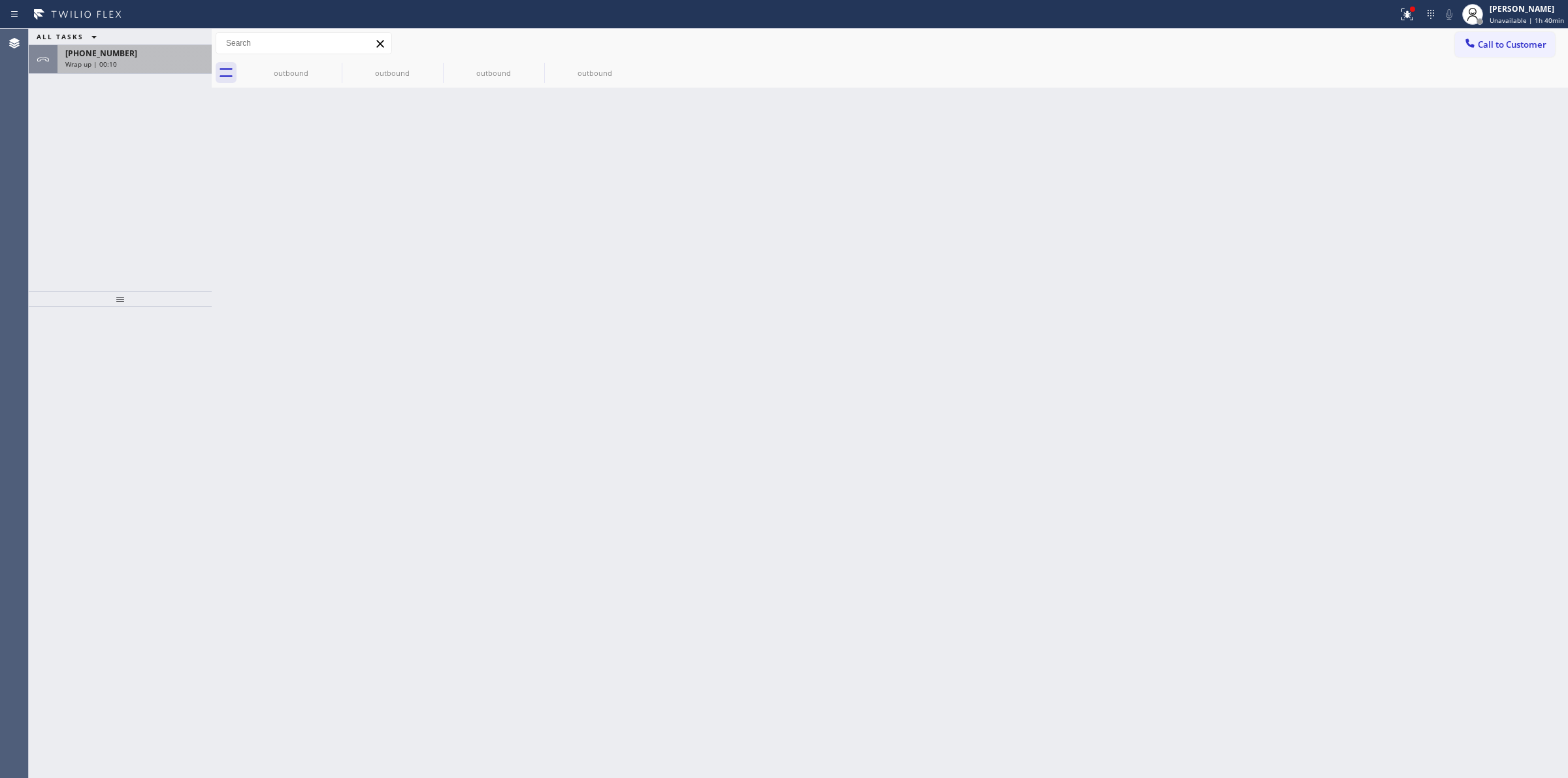
click at [122, 63] on div "Wrap up | 00:10" at bounding box center [134, 64] width 138 height 9
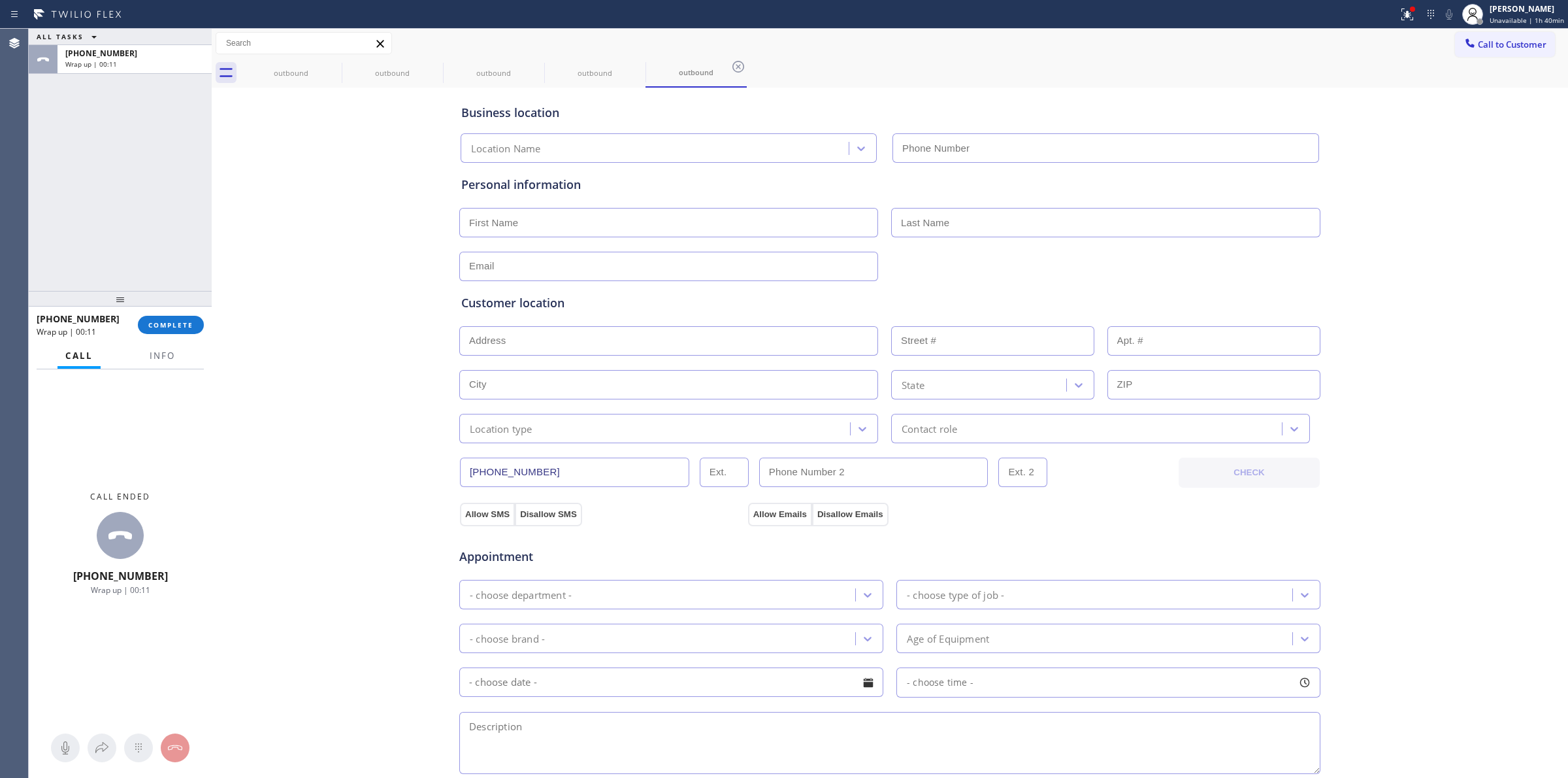
type input "[PHONE_NUMBER]"
click at [178, 313] on div "[PHONE_NUMBER] Wrap up | 00:11 COMPLETE" at bounding box center [120, 325] width 167 height 34
click at [178, 322] on span "COMPLETE" at bounding box center [171, 325] width 45 height 9
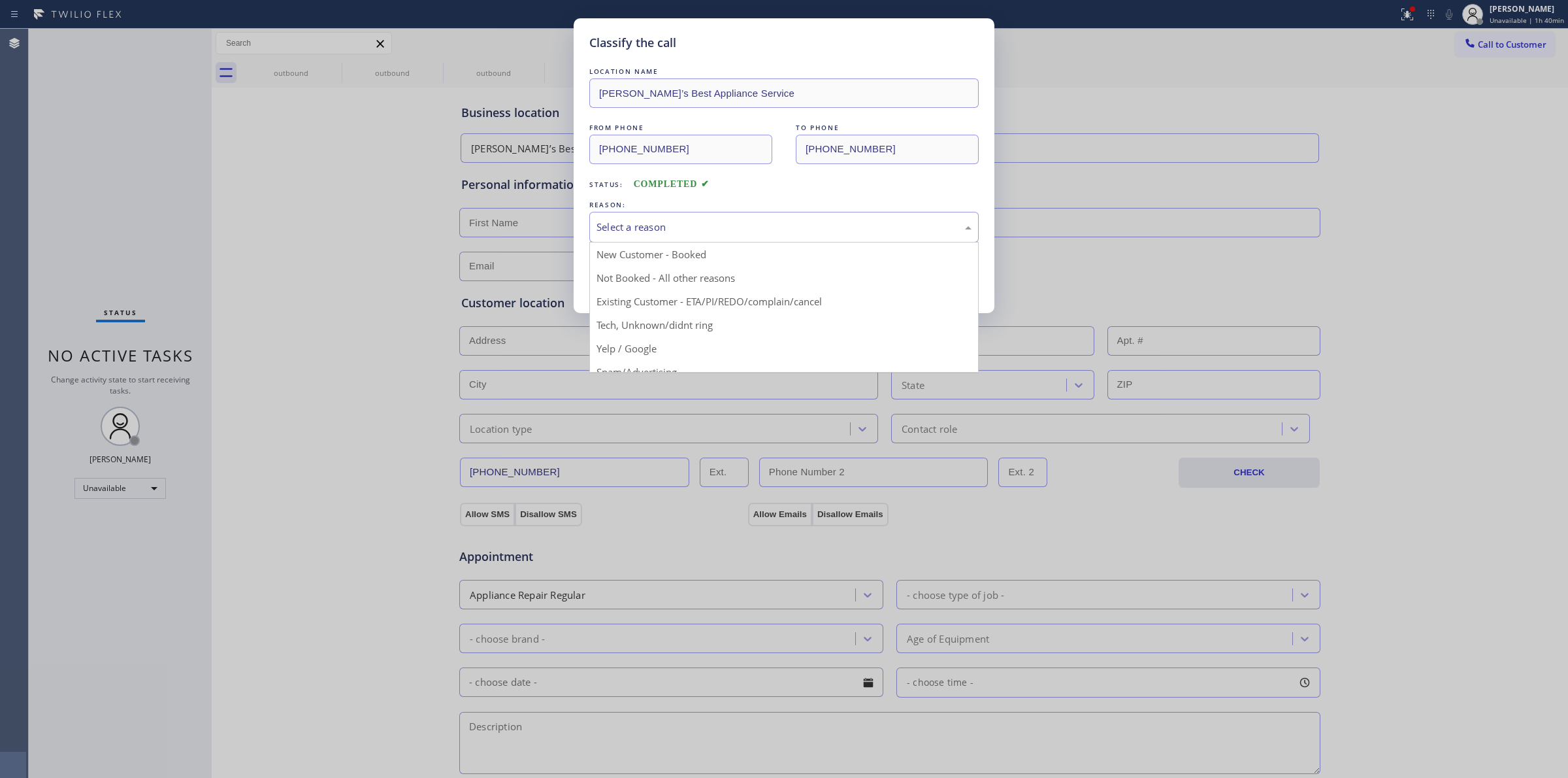
click at [693, 226] on div "Select a reason" at bounding box center [784, 226] width 375 height 15
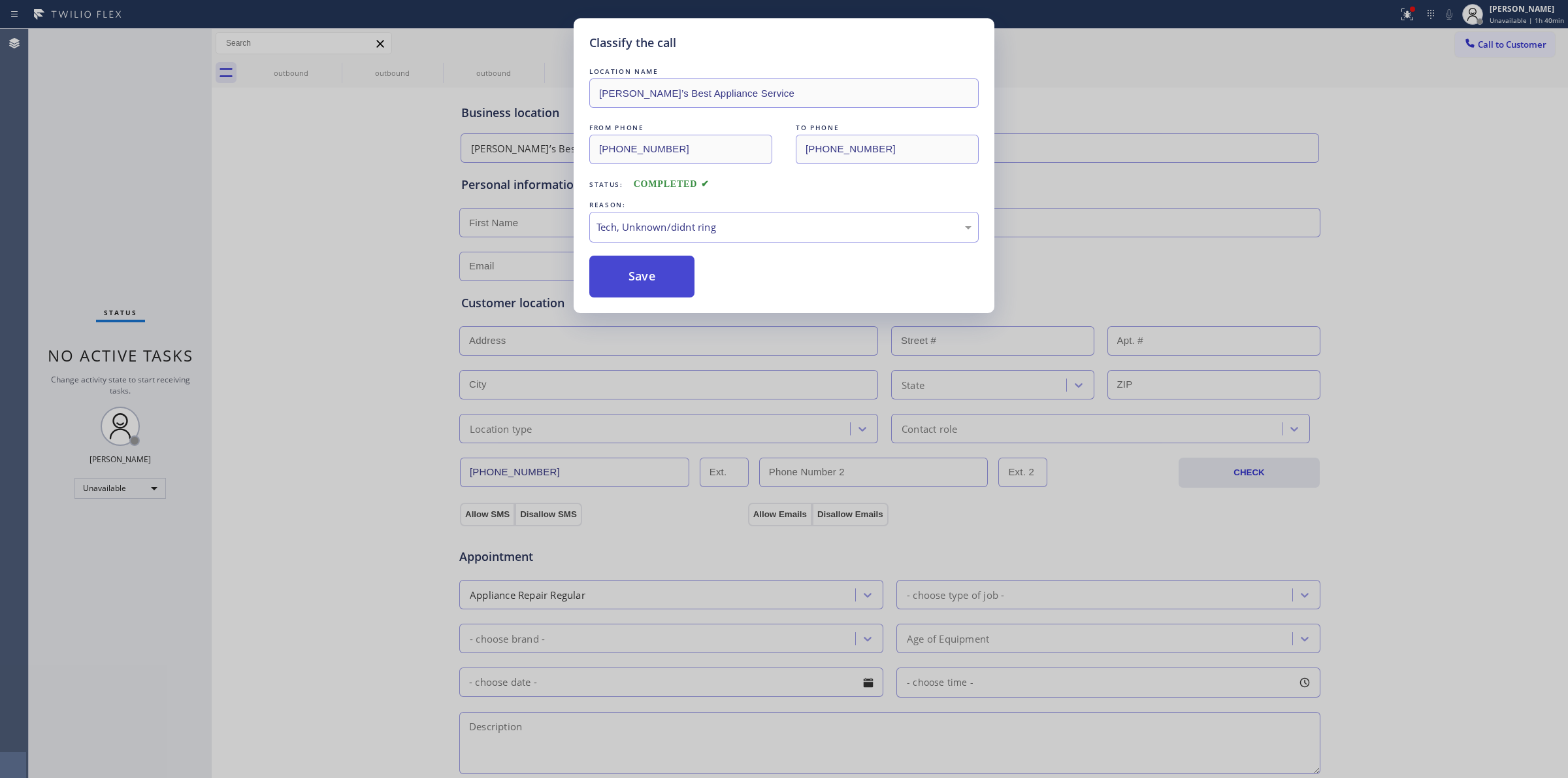
click at [639, 294] on button "Save" at bounding box center [642, 277] width 105 height 42
click at [1500, 47] on span "Call to Customer" at bounding box center [1513, 44] width 69 height 12
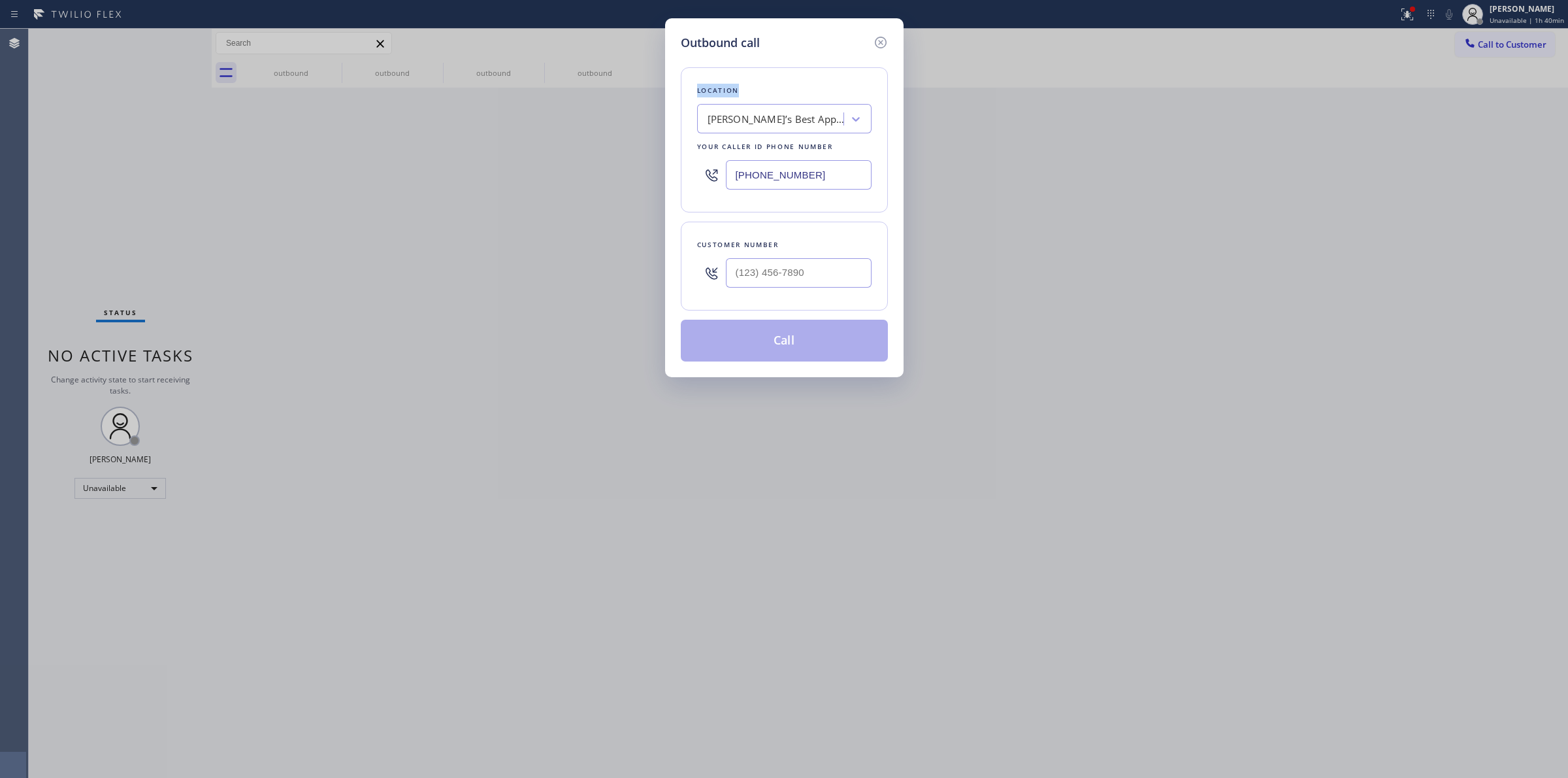
drag, startPoint x: 1500, startPoint y: 47, endPoint x: 1406, endPoint y: 63, distance: 95.4
click at [1497, 47] on div "Outbound call Location [PERSON_NAME]’s Best Appliance Service Your caller id ph…" at bounding box center [784, 389] width 1568 height 778
paste input "628) 266-6797"
click at [817, 278] on input "(___) ___-____" at bounding box center [798, 273] width 145 height 30
type input "[PHONE_NUMBER]"
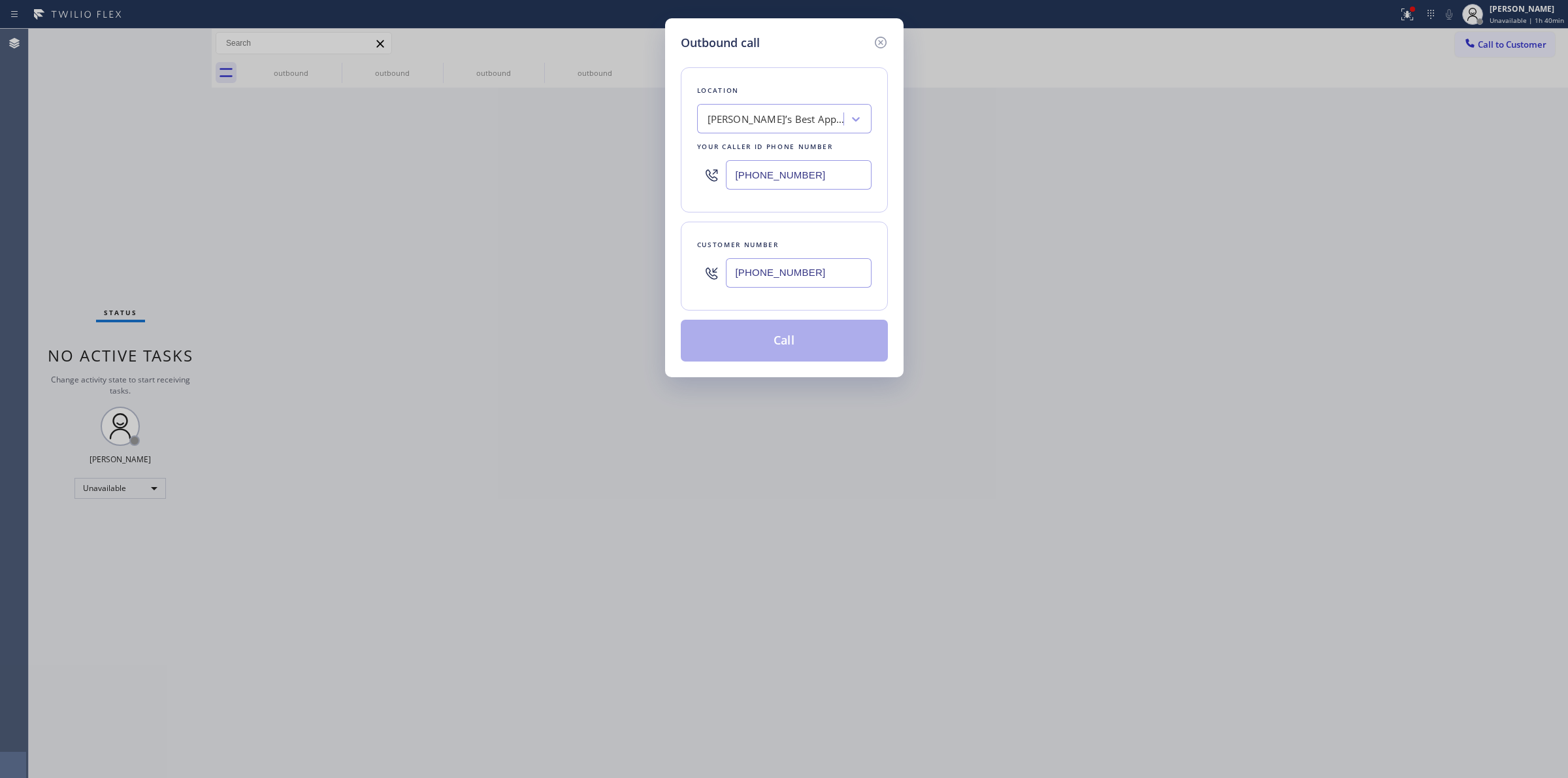
click at [804, 150] on div "Your caller id phone number" at bounding box center [784, 147] width 174 height 14
click at [804, 122] on div "[PERSON_NAME]’s Best Appliance Service" at bounding box center [776, 119] width 137 height 15
type input "t"
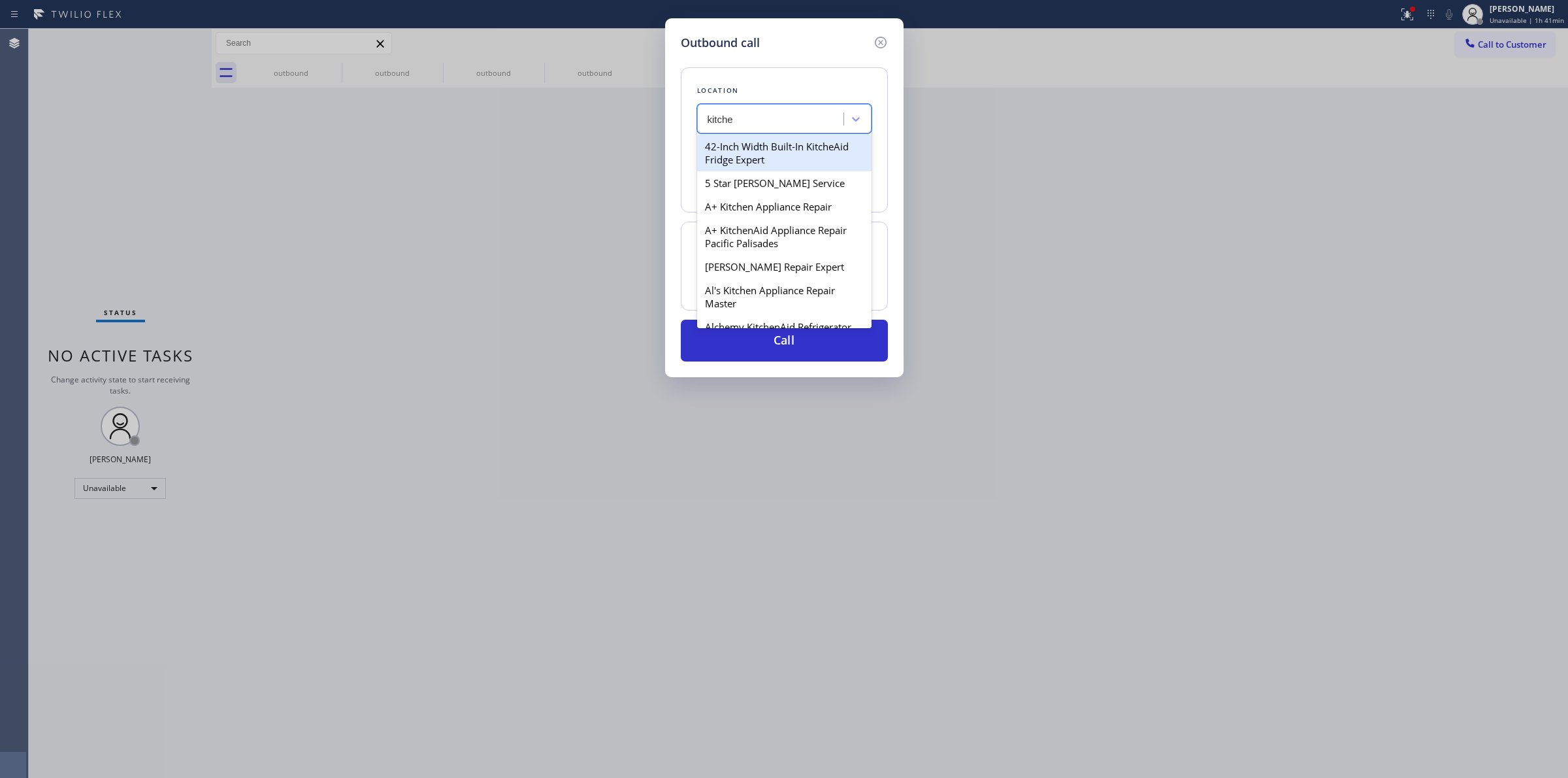
type input "kitchen"
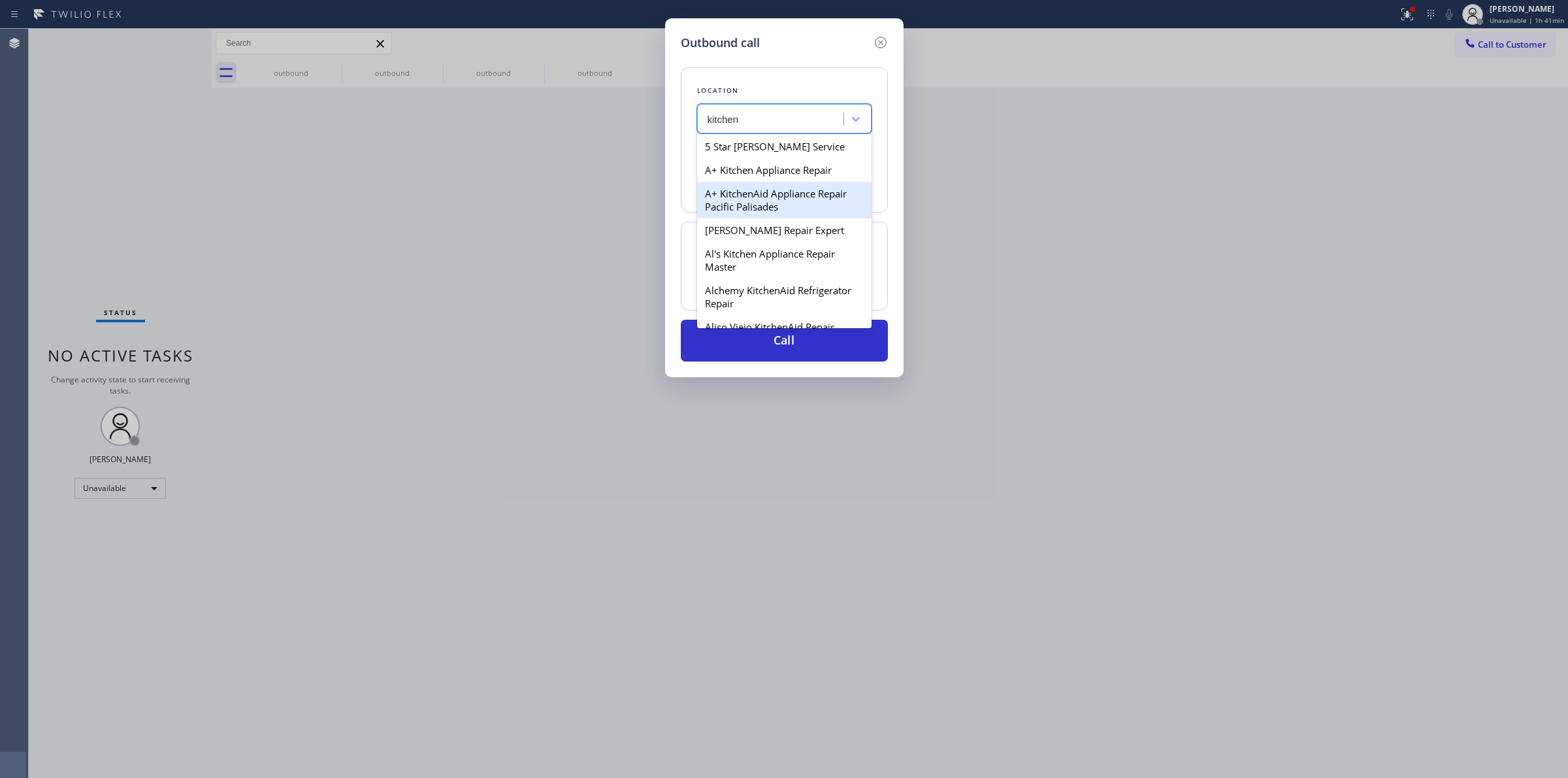
click at [762, 219] on div "A+ KitchenAid Appliance Repair Pacific Palisades" at bounding box center [784, 200] width 174 height 37
type input "[PHONE_NUMBER]"
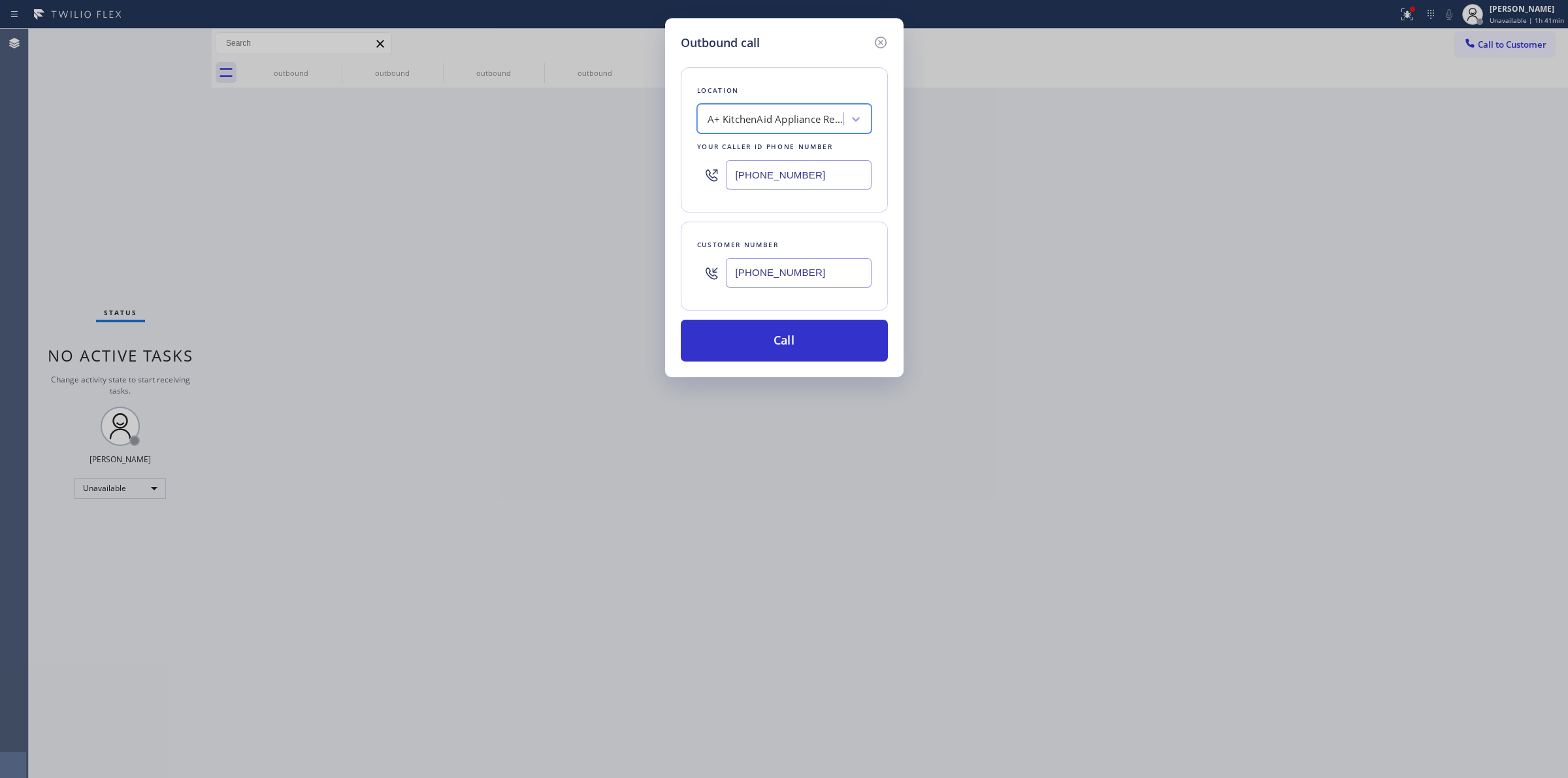
click at [766, 279] on input "[PHONE_NUMBER]" at bounding box center [798, 273] width 145 height 30
click at [751, 338] on button "Call" at bounding box center [784, 341] width 207 height 42
click at [693, 46] on div "Call to Customer Outbound call Location A+ KitchenAid Appliance Repair [GEOGRAP…" at bounding box center [889, 44] width 1357 height 23
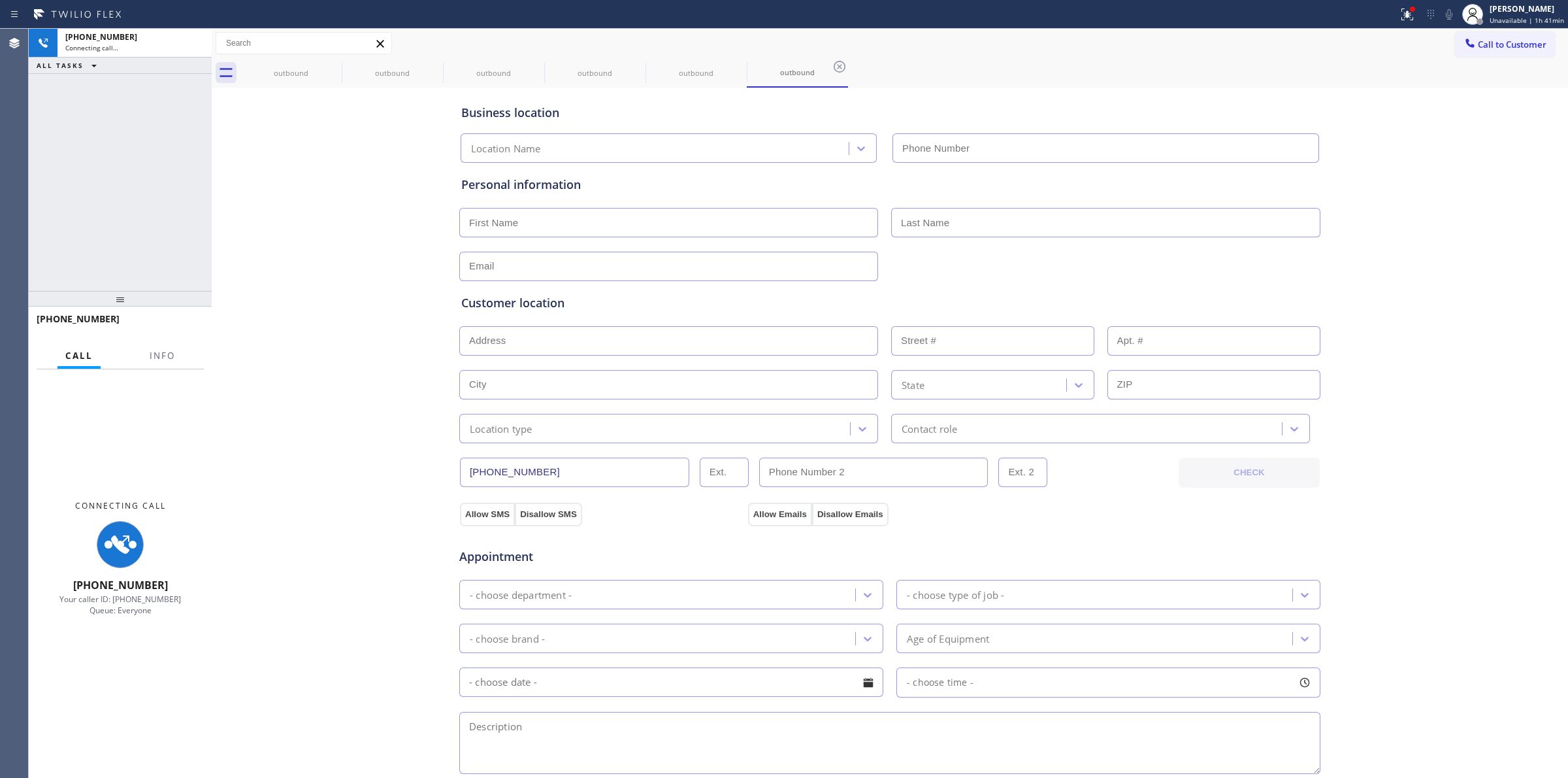
type input "[PHONE_NUMBER]"
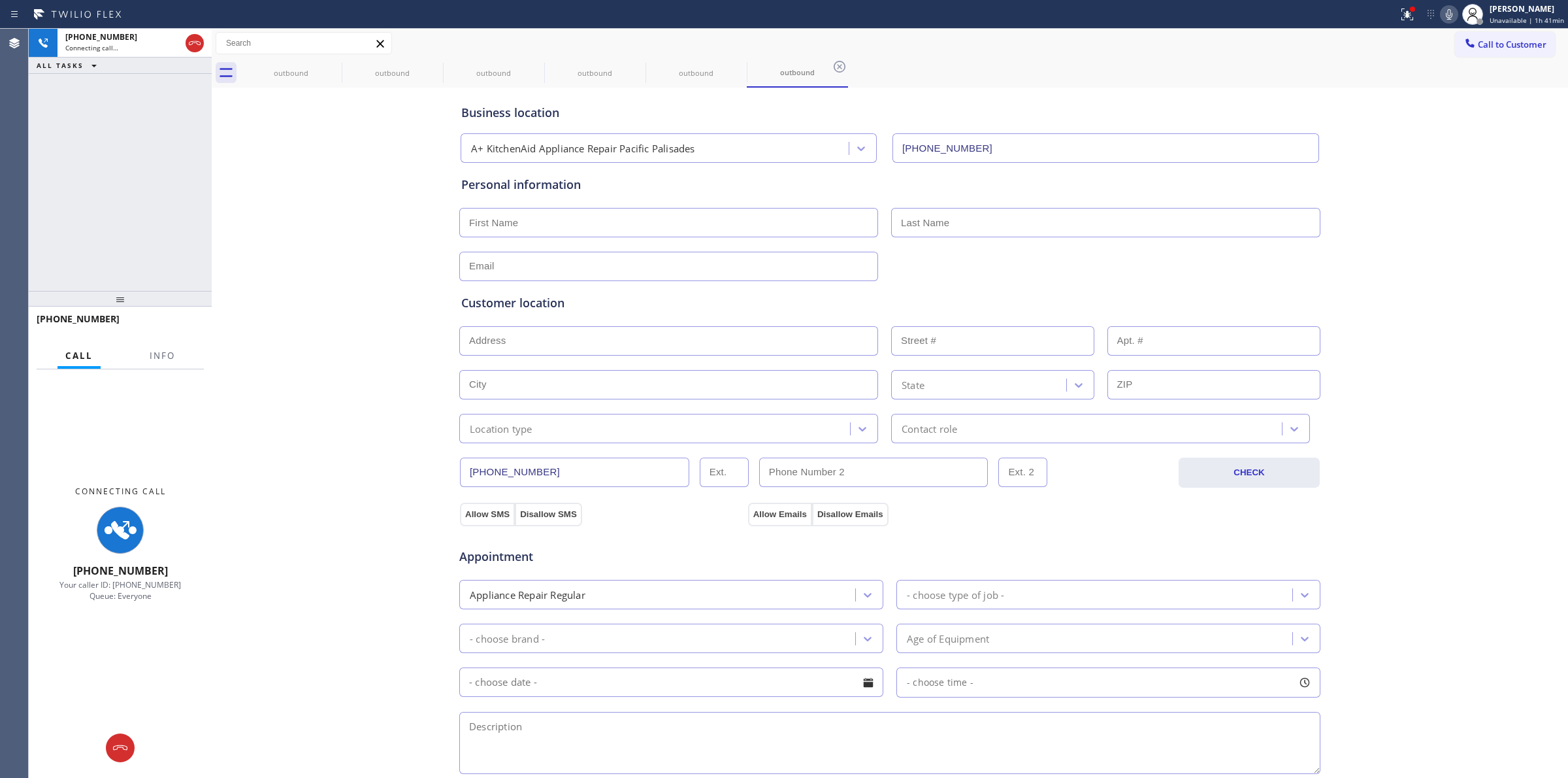
click at [0, 0] on icon at bounding box center [0, 0] width 0 height 0
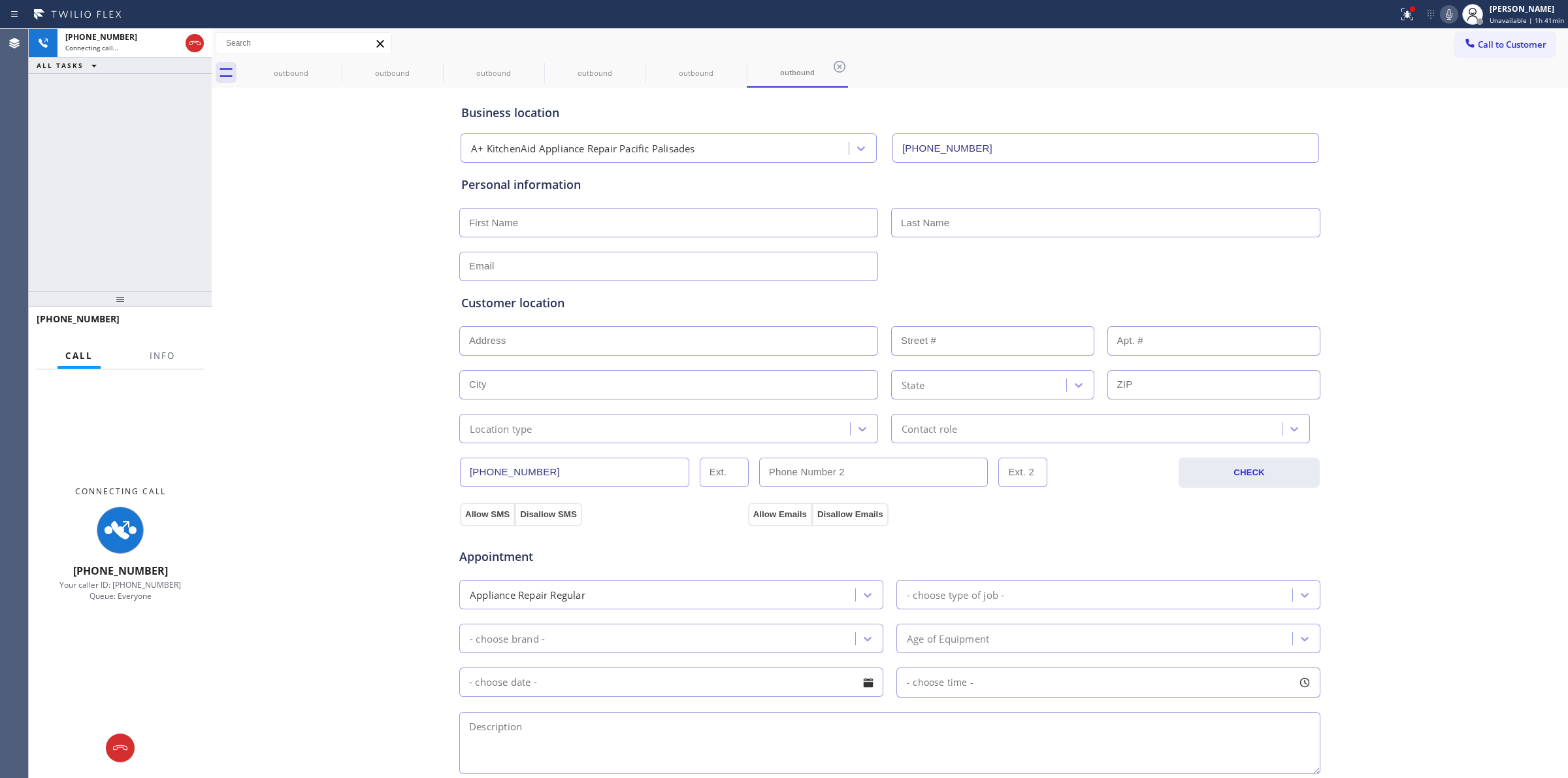
click at [832, 72] on icon at bounding box center [839, 67] width 15 height 15
click at [330, 67] on div "outbound outbound outbound outbound outbound outbound" at bounding box center [904, 73] width 1328 height 30
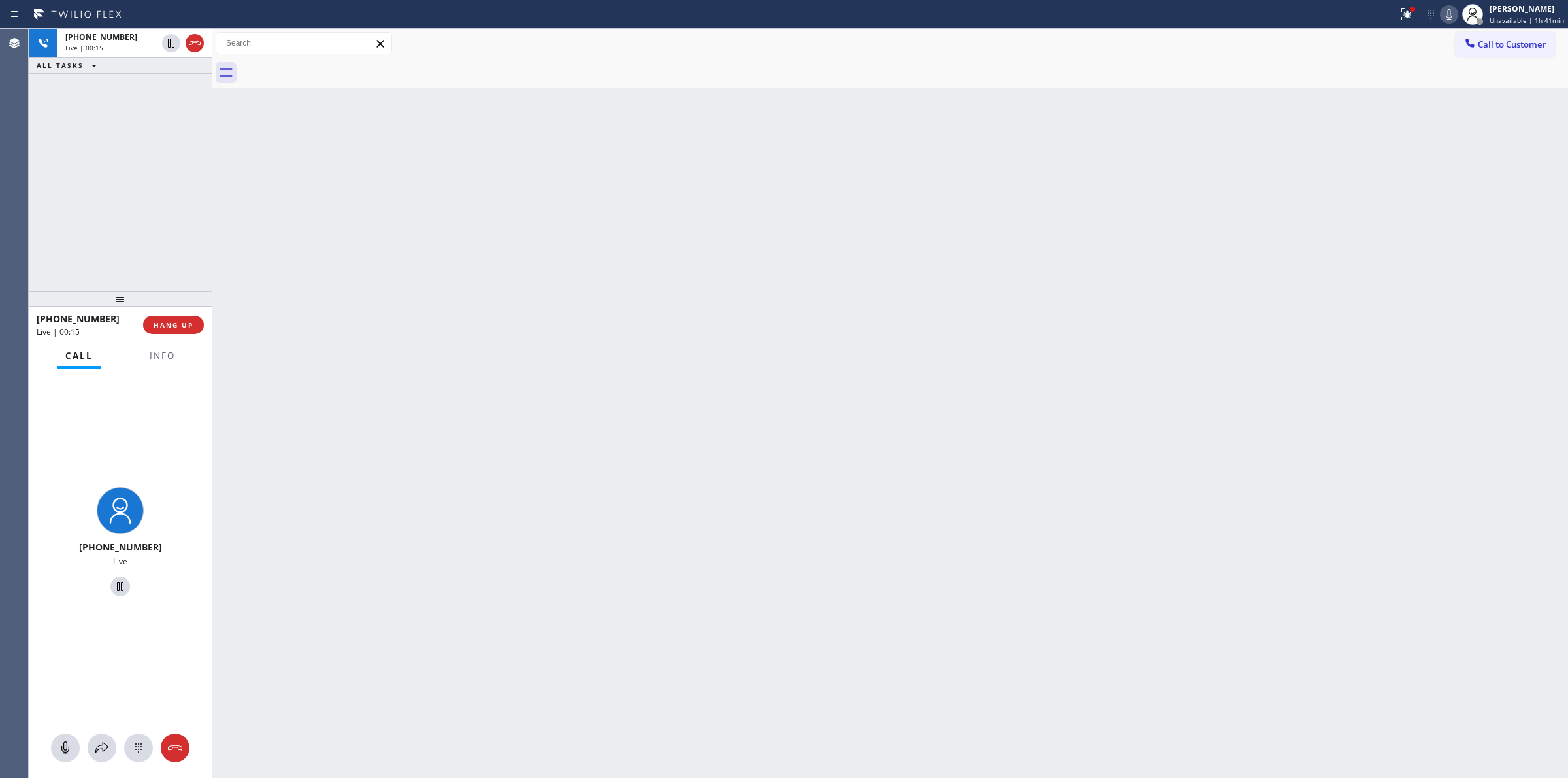
click at [1459, 250] on div "Back to Dashboard Change Sender ID Customers Technicians Select a contact Outbo…" at bounding box center [889, 403] width 1357 height 749
click at [116, 41] on span "[PHONE_NUMBER]" at bounding box center [101, 37] width 72 height 11
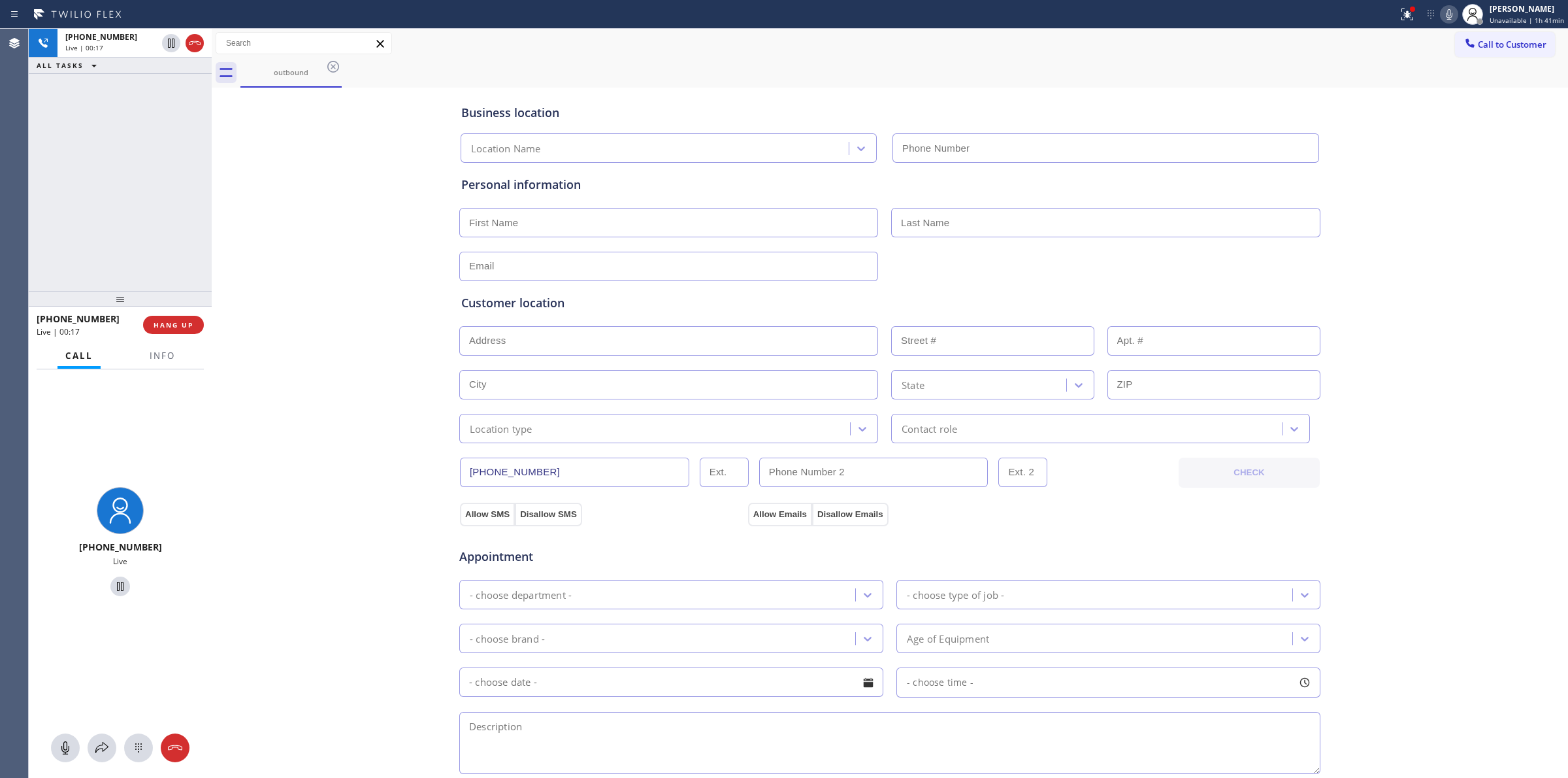
click at [138, 739] on button at bounding box center [138, 747] width 29 height 29
type input "[PHONE_NUMBER]"
click at [1482, 42] on span "Call to Customer" at bounding box center [1513, 44] width 69 height 12
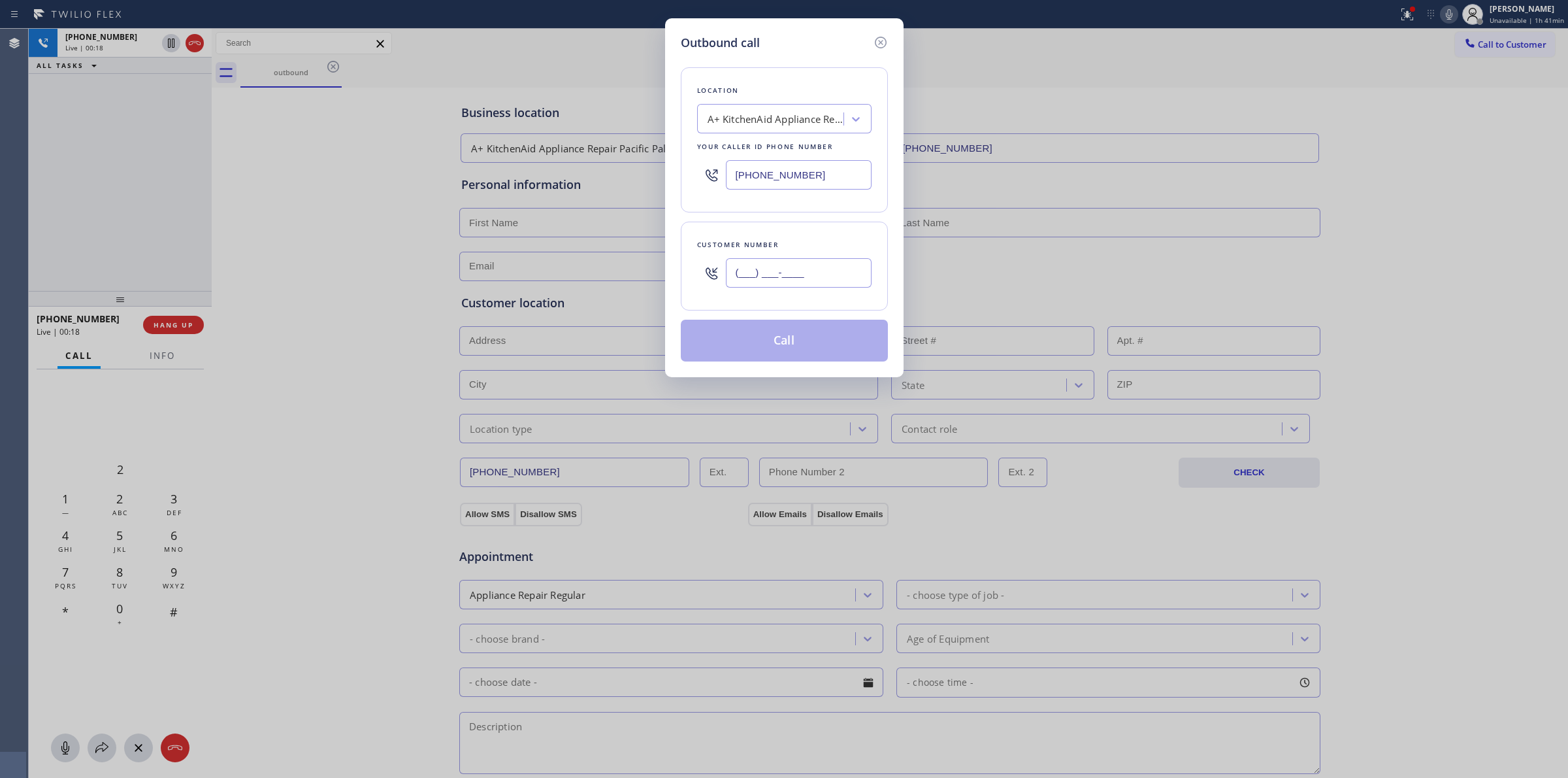
paste input "628) 266-6797"
click at [824, 285] on input "(___) ___-____" at bounding box center [798, 273] width 145 height 30
type input "[PHONE_NUMBER]"
click at [1291, 185] on div "Outbound call Location A+ KitchenAid Appliance Repair [GEOGRAPHIC_DATA] Your ca…" at bounding box center [784, 389] width 1568 height 778
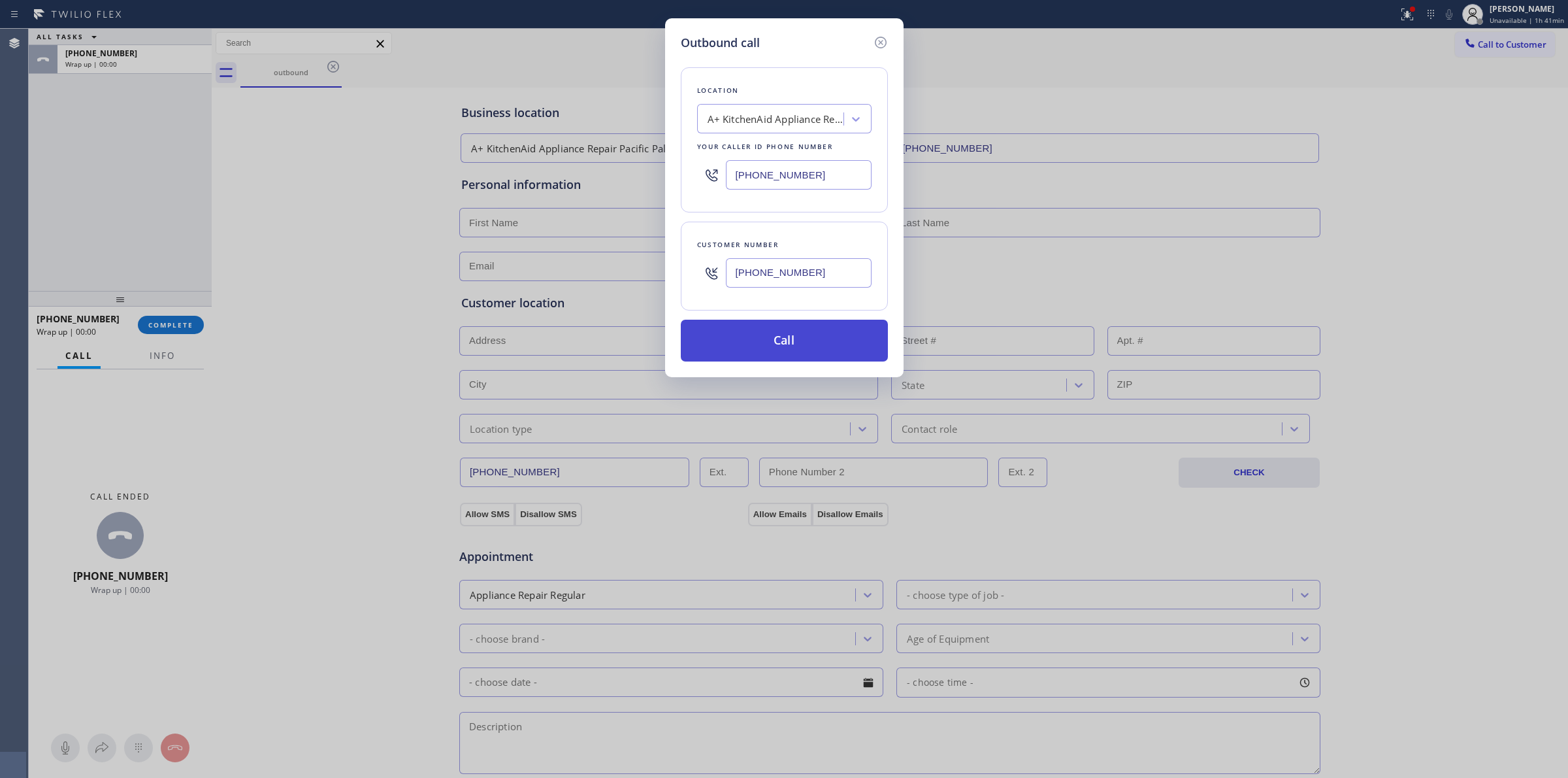
click at [771, 323] on button "Call" at bounding box center [784, 341] width 207 height 42
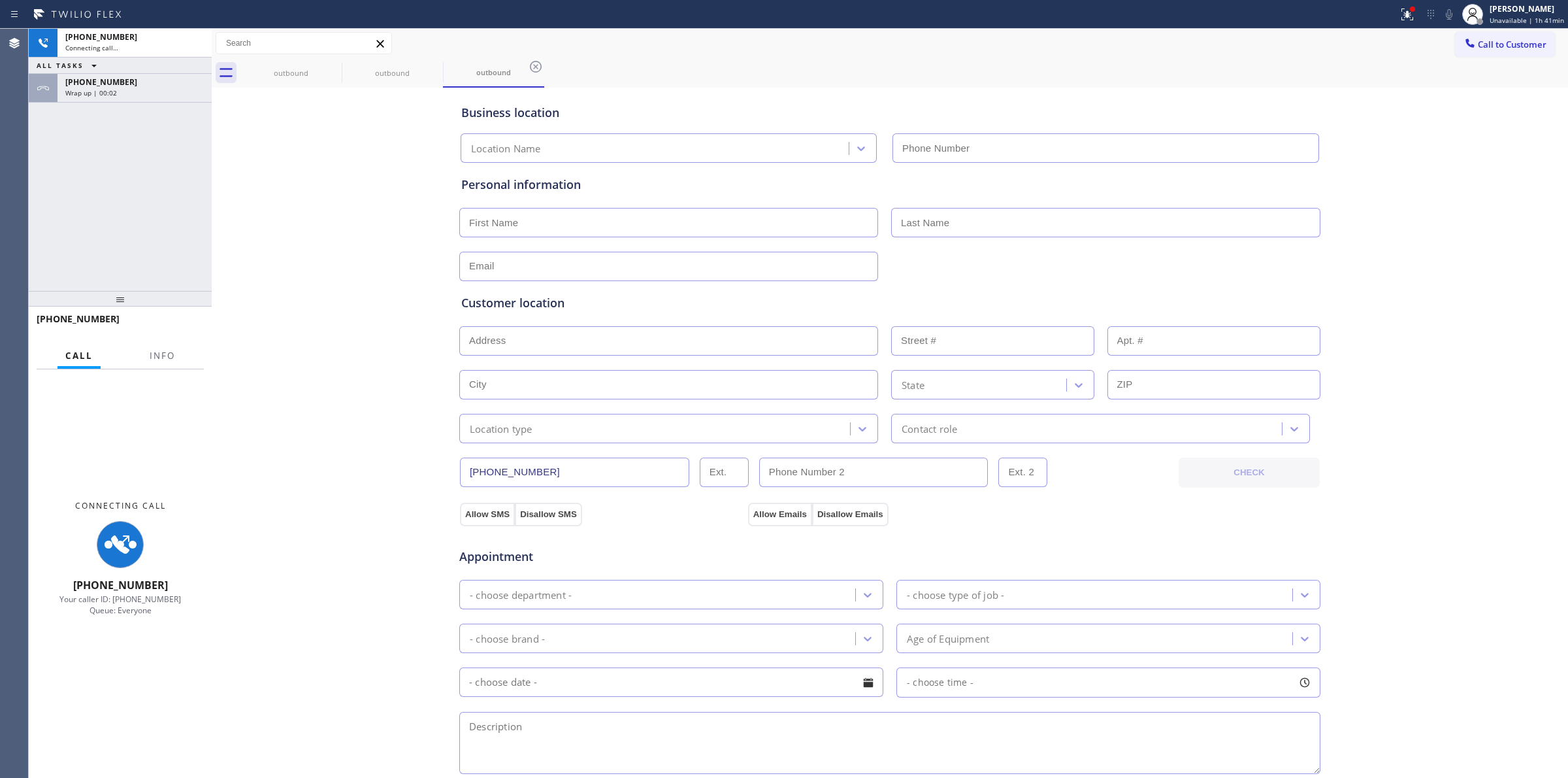
type input "[PHONE_NUMBER]"
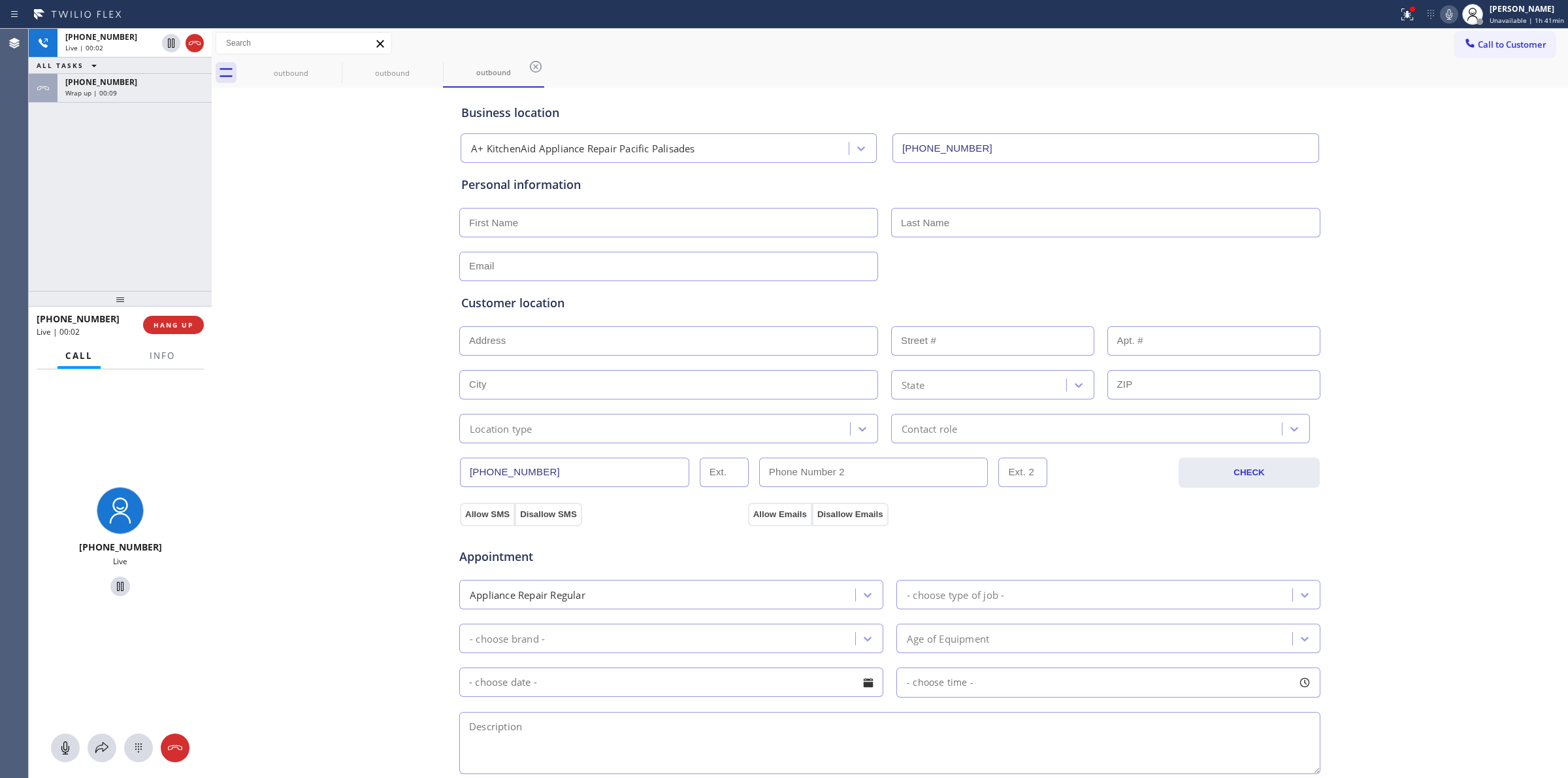
click at [121, 744] on div at bounding box center [120, 747] width 183 height 29
drag, startPoint x: 143, startPoint y: 747, endPoint x: 151, endPoint y: 746, distance: 8.1
click at [144, 748] on icon at bounding box center [138, 748] width 15 height 15
drag, startPoint x: 1496, startPoint y: 53, endPoint x: 1430, endPoint y: 67, distance: 67.5
click at [1488, 56] on button "Call to Customer" at bounding box center [1505, 44] width 100 height 25
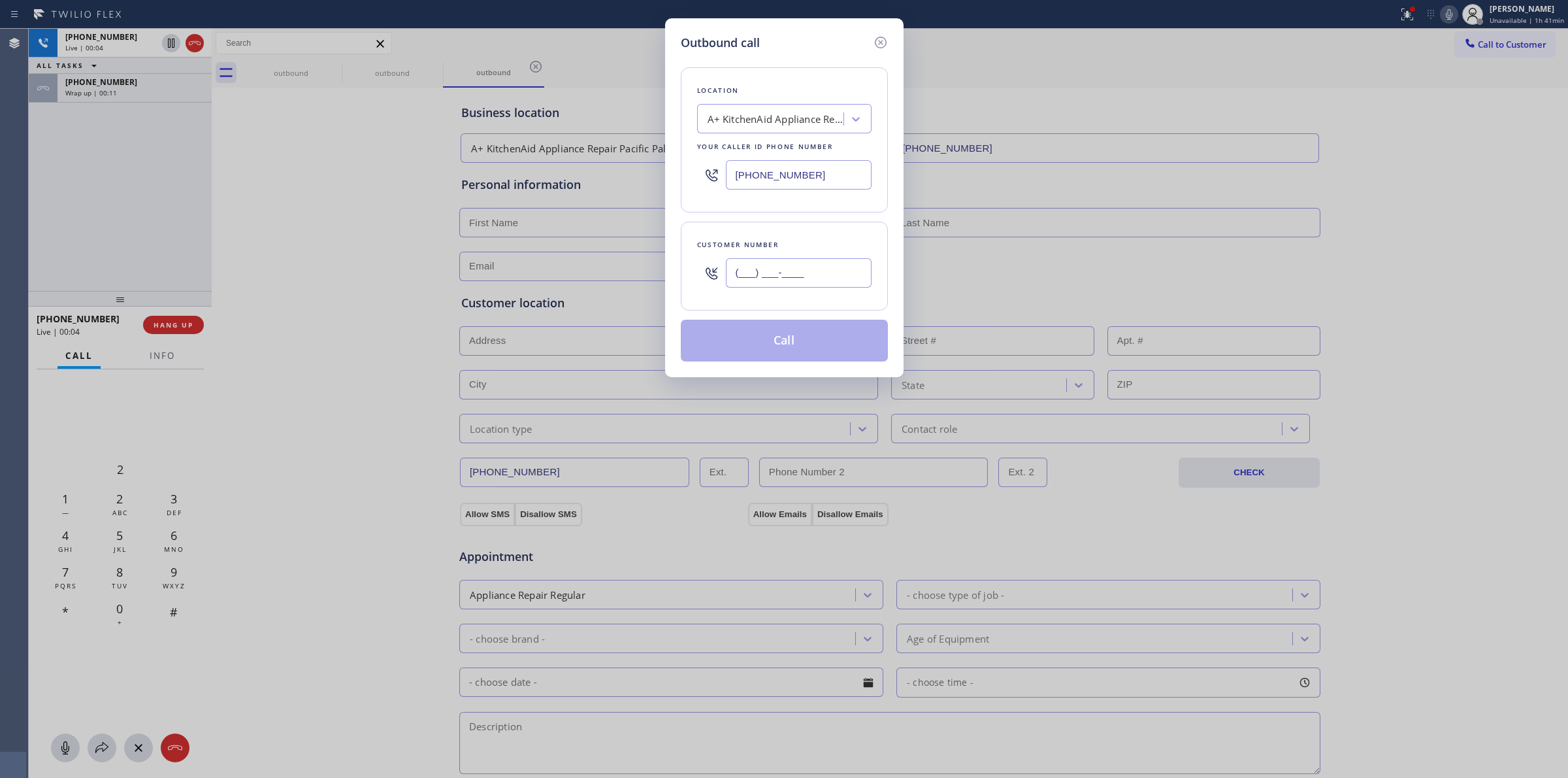
click at [840, 266] on input "(___) ___-____" at bounding box center [798, 273] width 145 height 30
paste input "628) 266-6797"
type input "[PHONE_NUMBER]"
click at [681, 54] on div "Location A+ KitchenAid Appliance Repair [GEOGRAPHIC_DATA] Your caller id phone …" at bounding box center [784, 206] width 207 height 310
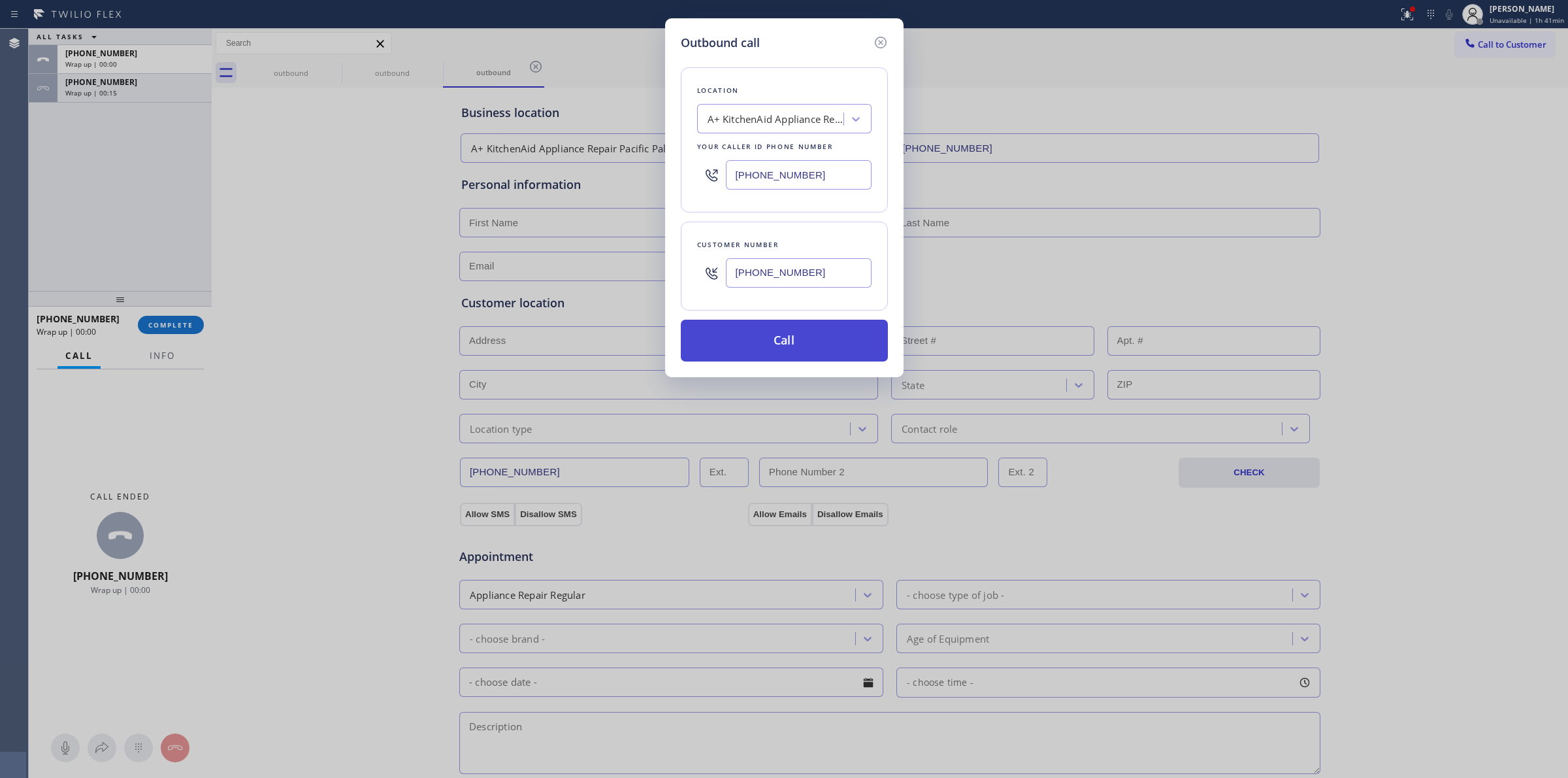
click at [837, 331] on button "Call" at bounding box center [784, 341] width 207 height 42
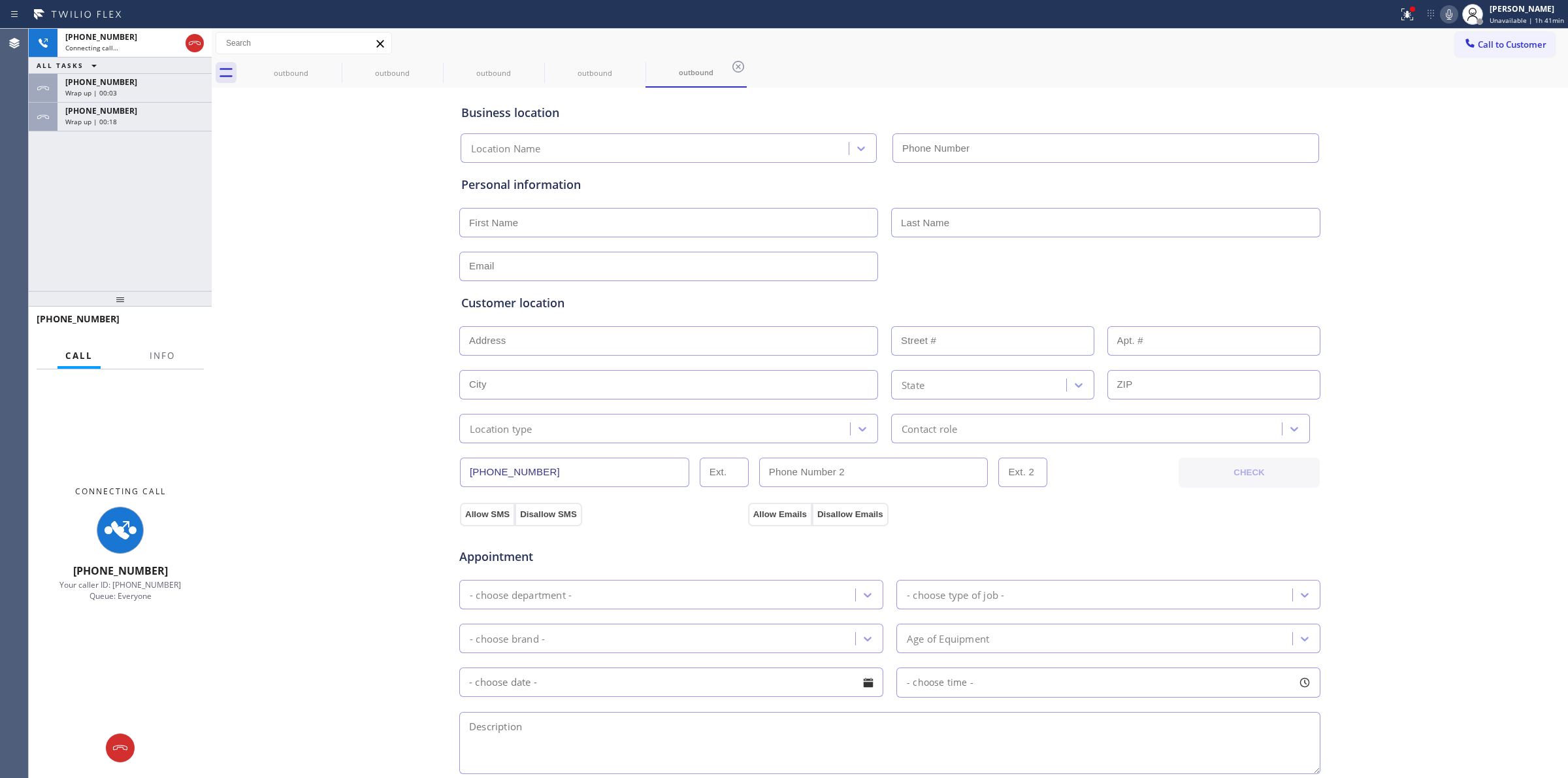
type input "[PHONE_NUMBER]"
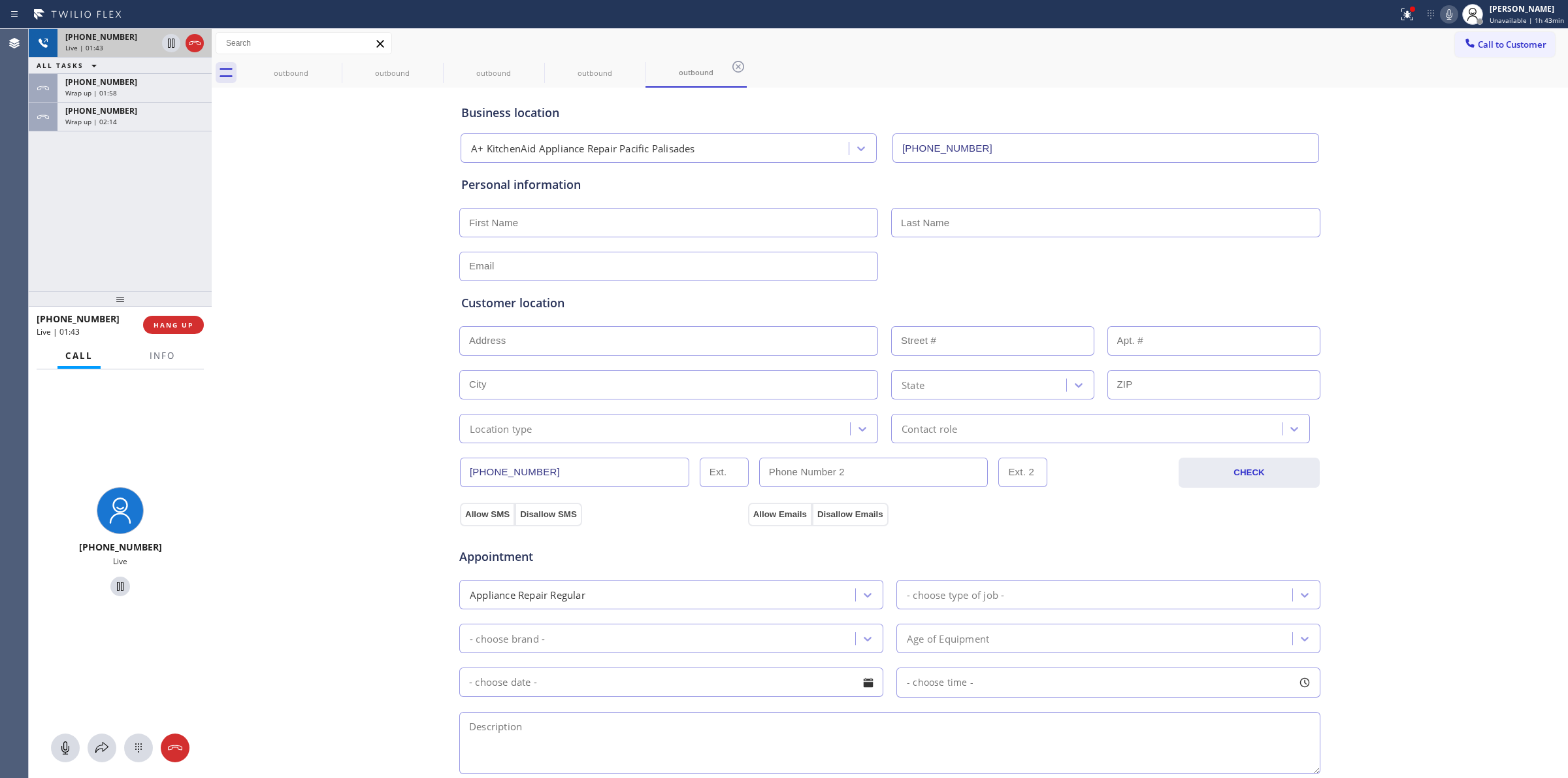
click at [126, 41] on div "[PHONE_NUMBER]" at bounding box center [111, 37] width 91 height 11
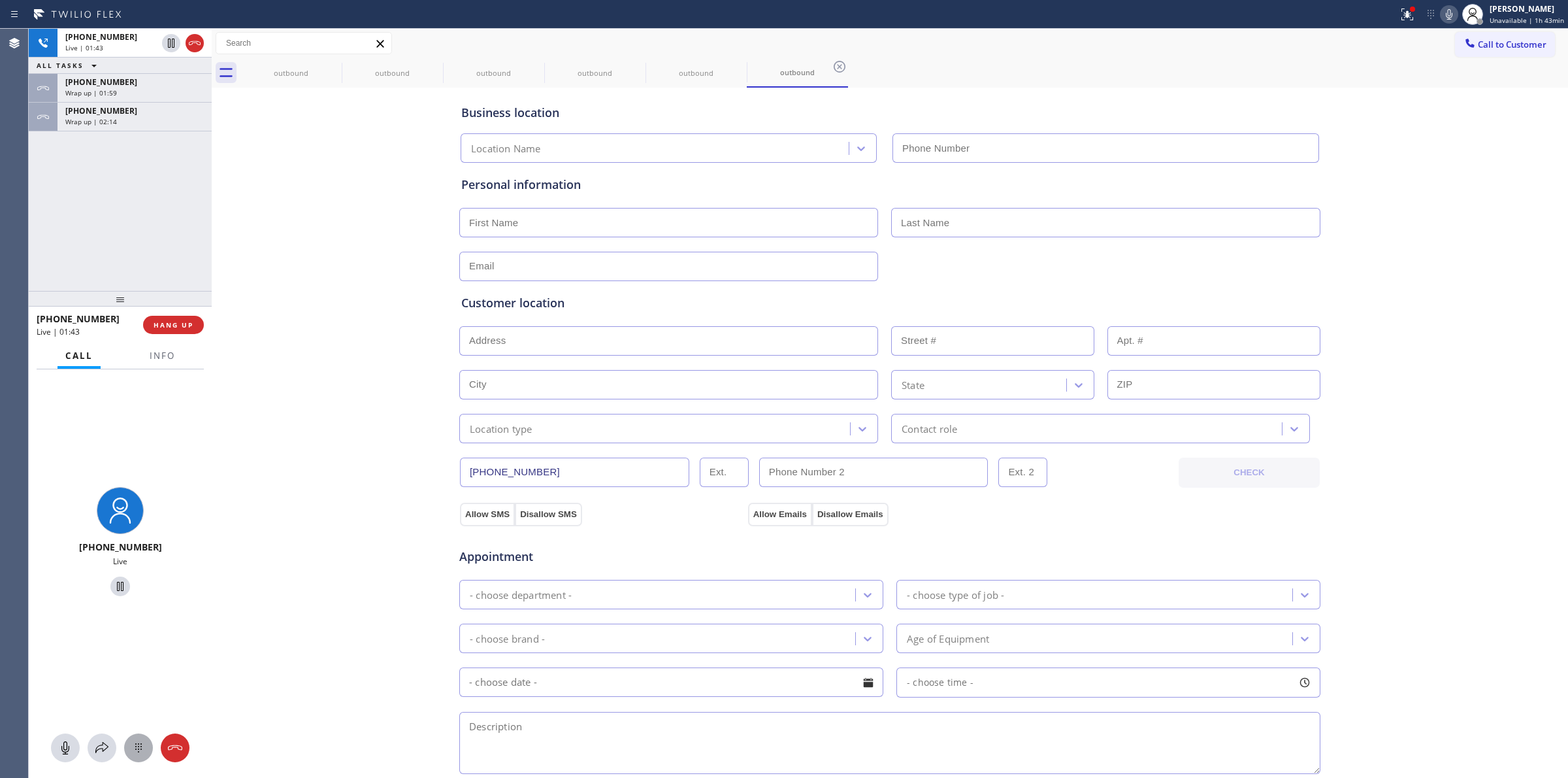
click at [134, 746] on icon at bounding box center [138, 748] width 15 height 15
type input "[PHONE_NUMBER]"
click at [141, 138] on div "[PHONE_NUMBER] Live | 01:44 ALL TASKS ALL TASKS ACTIVE TASKS TASKS IN WRAP UP […" at bounding box center [120, 160] width 183 height 262
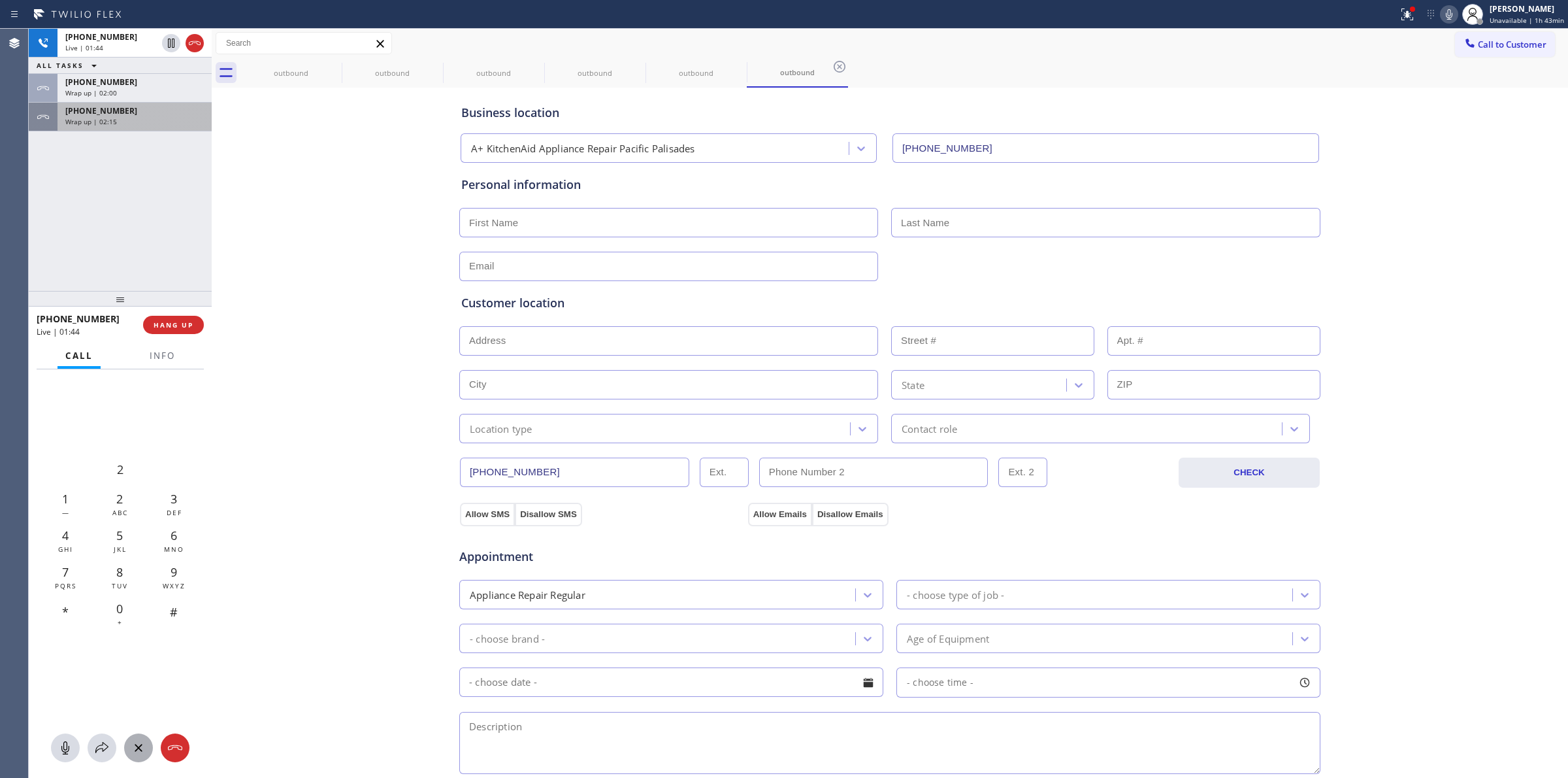
click at [141, 125] on div "Wrap up | 02:15" at bounding box center [134, 121] width 138 height 9
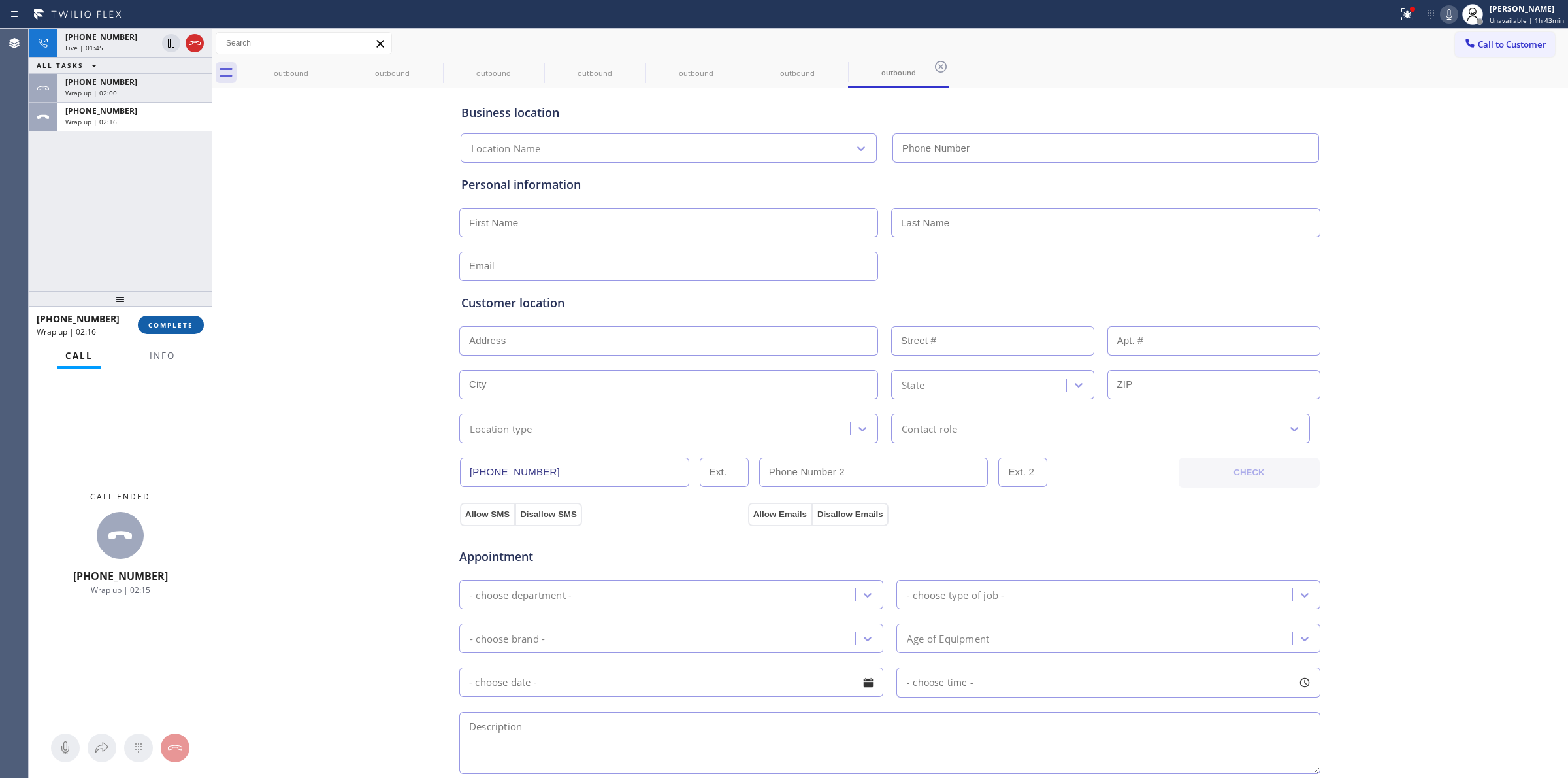
click at [174, 328] on span "COMPLETE" at bounding box center [171, 325] width 45 height 9
type input "[PHONE_NUMBER]"
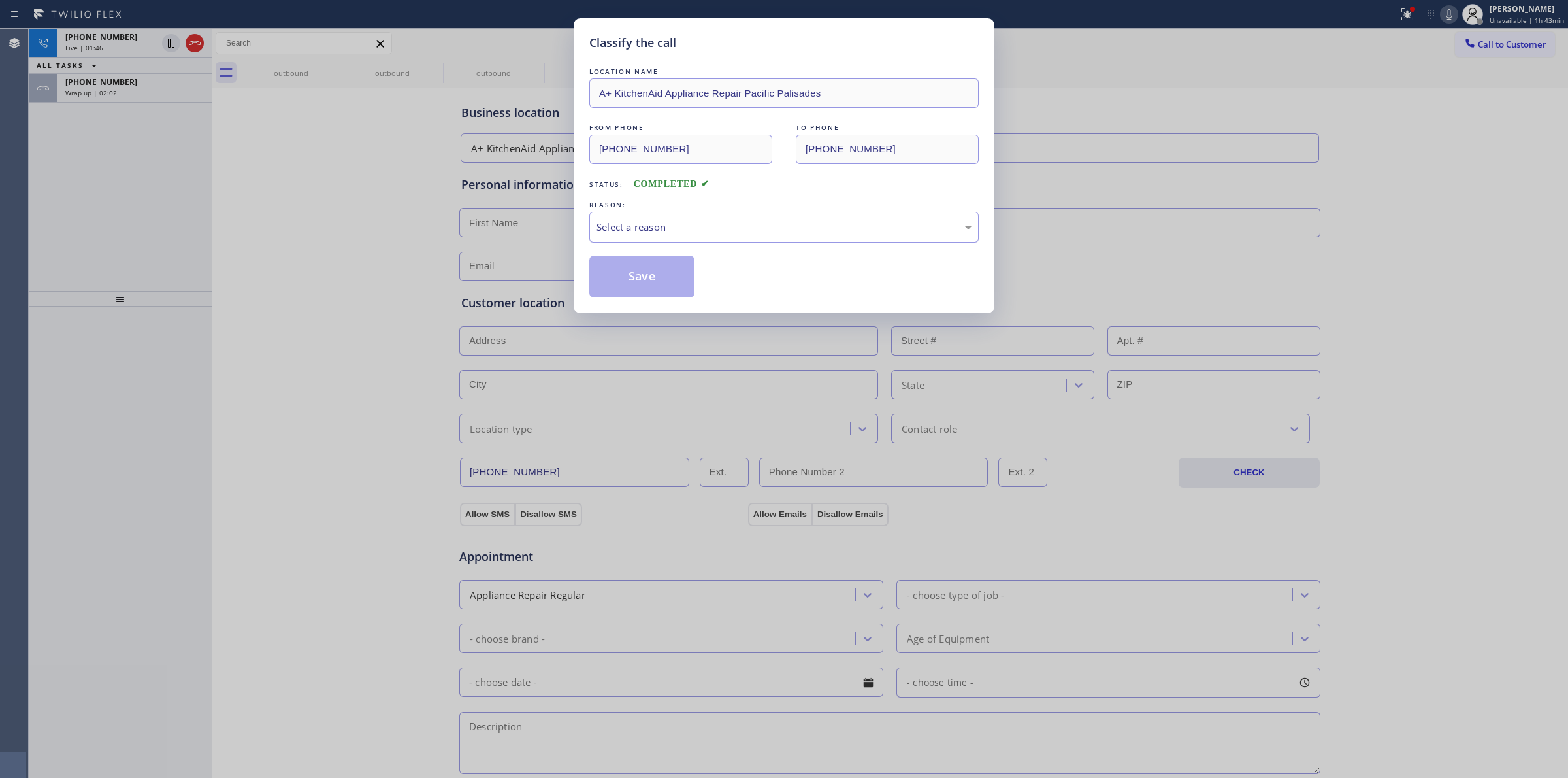
click at [735, 220] on div "Select a reason" at bounding box center [784, 226] width 375 height 15
click at [661, 291] on button "Save" at bounding box center [642, 277] width 105 height 42
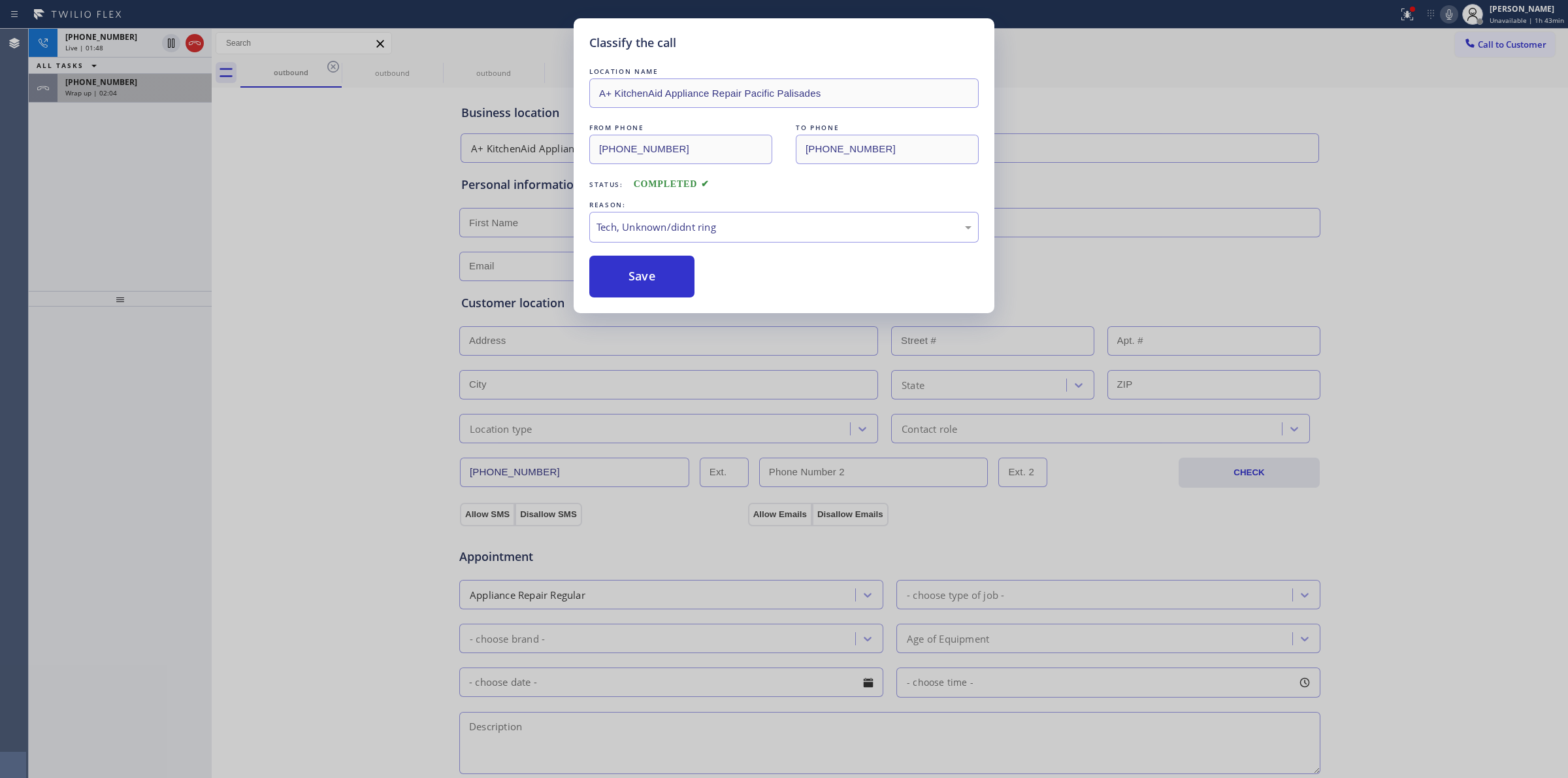
click at [148, 86] on div "[PHONE_NUMBER]" at bounding box center [134, 82] width 138 height 11
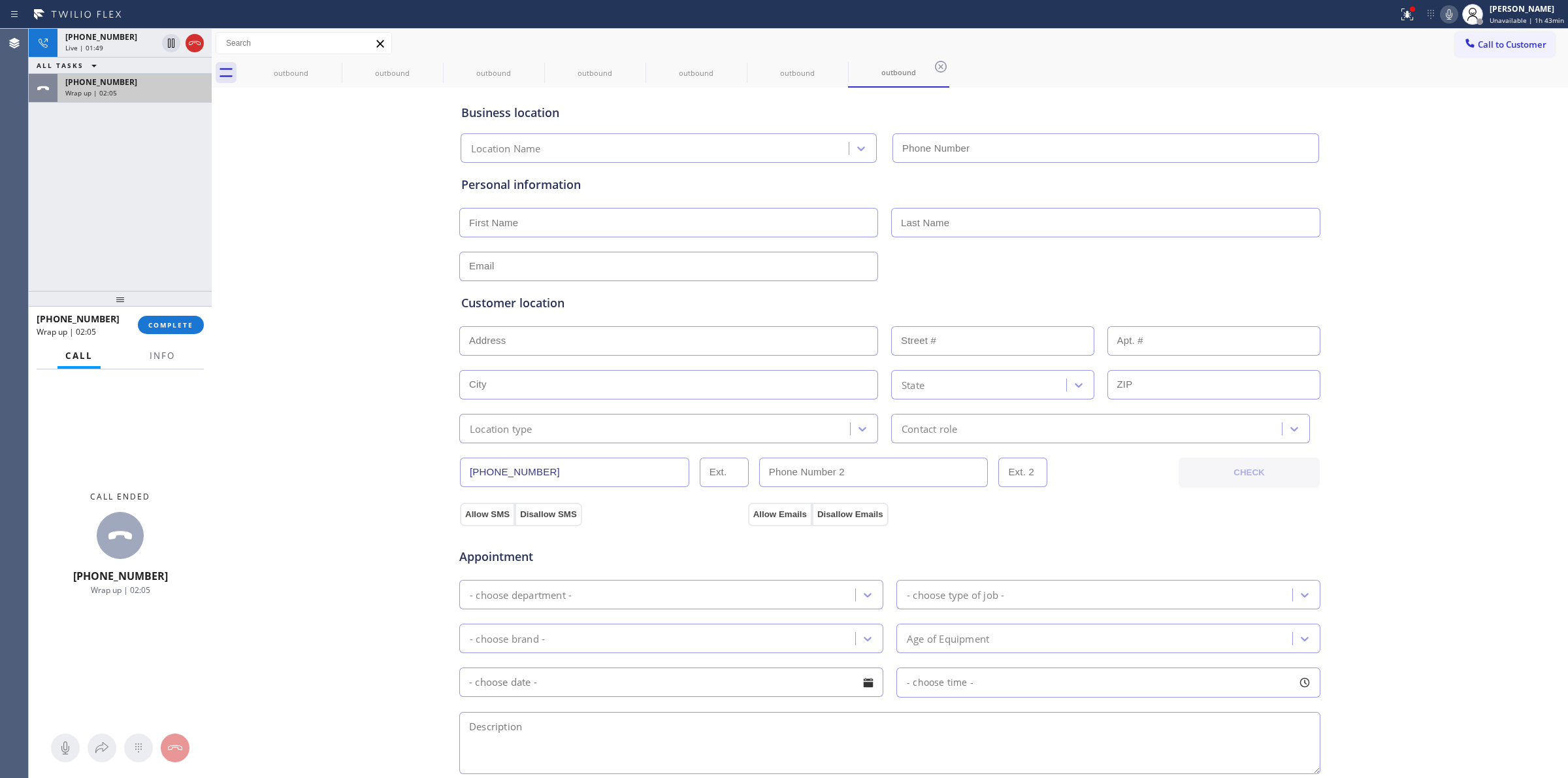
click at [145, 97] on div "[PHONE_NUMBER] Wrap up | 02:05" at bounding box center [132, 88] width 149 height 29
click at [182, 318] on button "COMPLETE" at bounding box center [171, 325] width 66 height 18
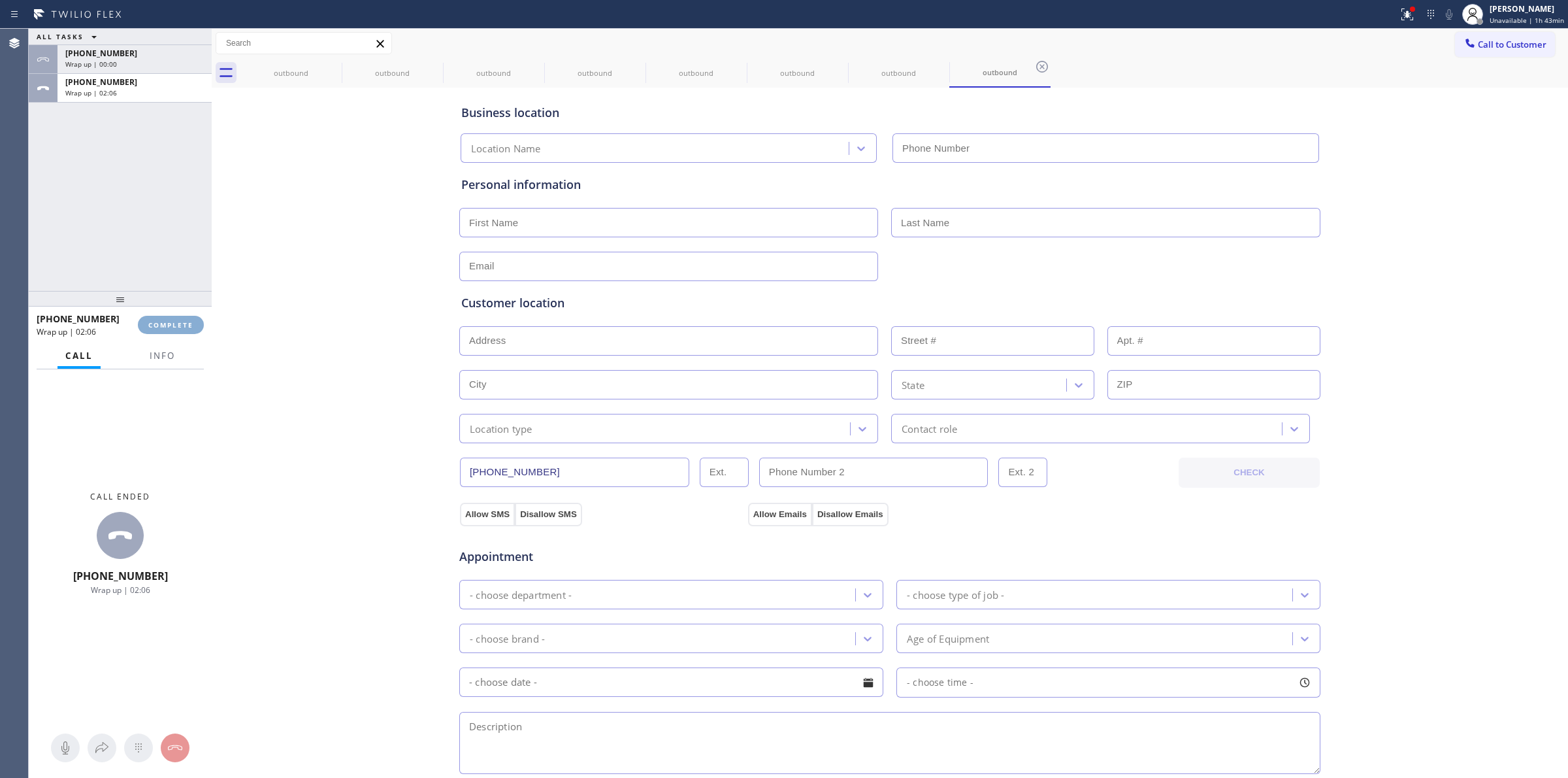
type input "[PHONE_NUMBER]"
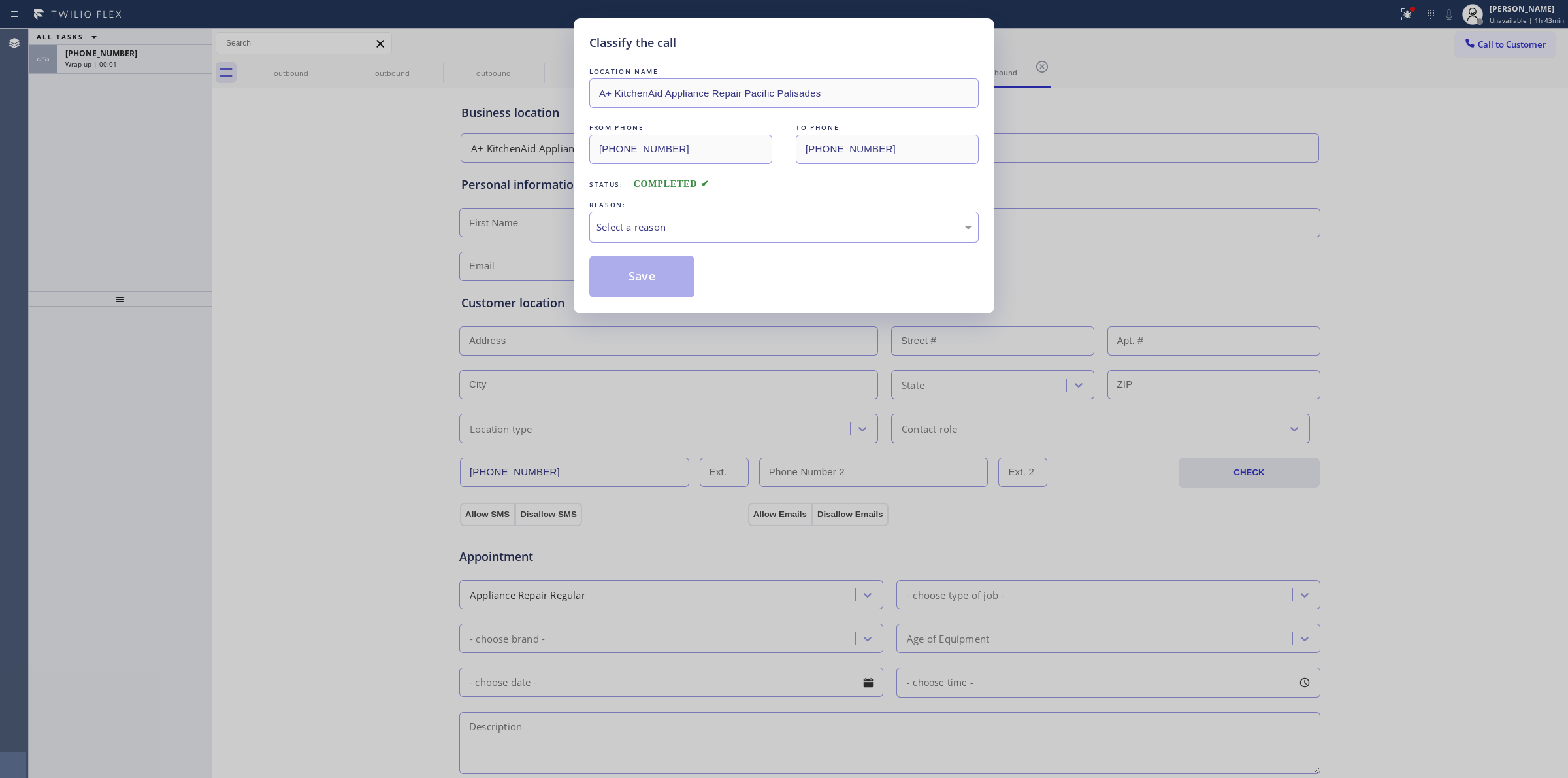
click at [681, 235] on div "Select a reason" at bounding box center [784, 226] width 375 height 15
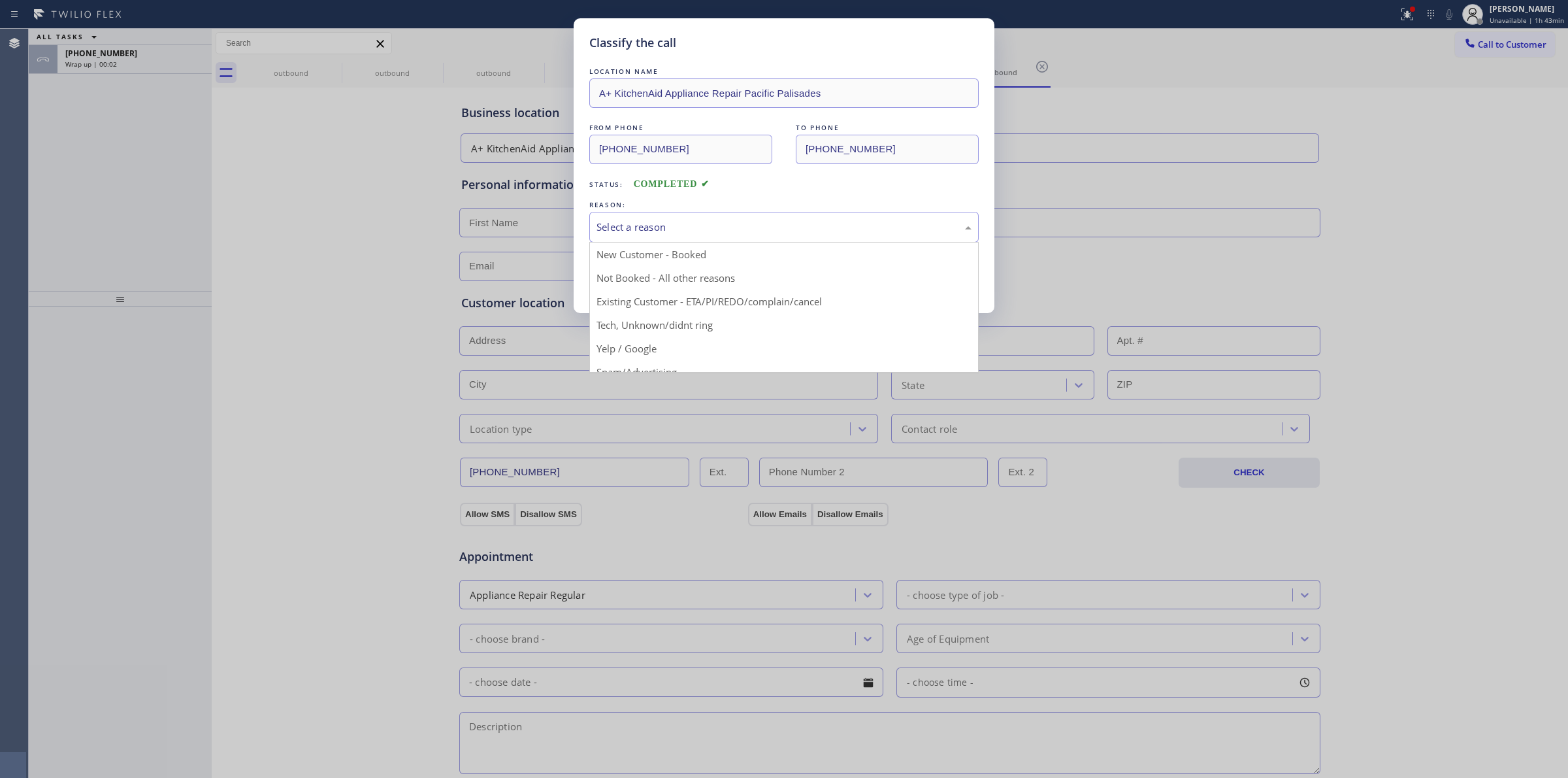
drag, startPoint x: 667, startPoint y: 328, endPoint x: 646, endPoint y: 293, distance: 40.8
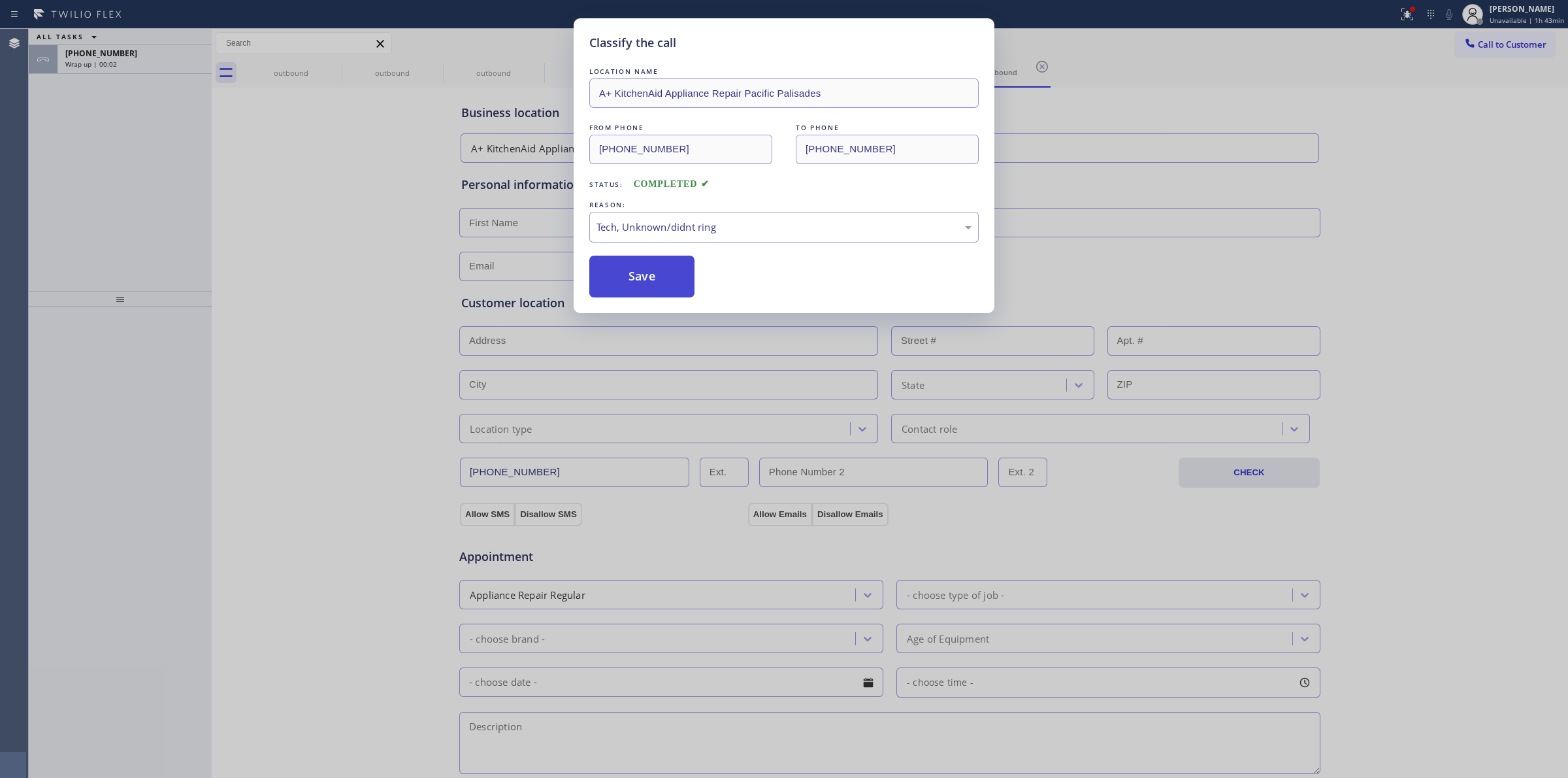
click at [646, 293] on button "Save" at bounding box center [642, 277] width 105 height 42
click at [131, 60] on div "Wrap up | 00:03" at bounding box center [134, 64] width 138 height 9
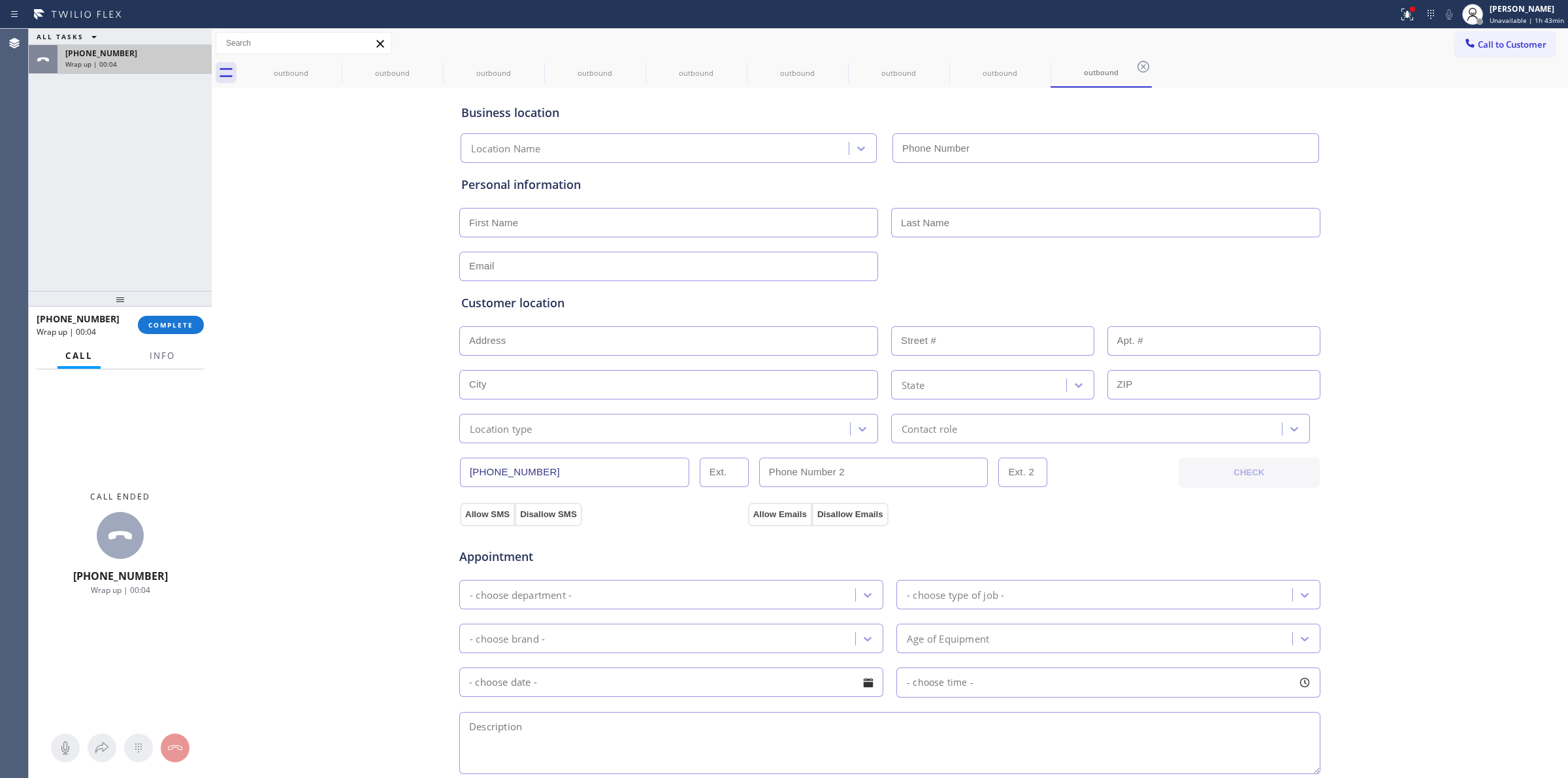
click at [131, 60] on div "Wrap up | 00:04" at bounding box center [134, 64] width 138 height 9
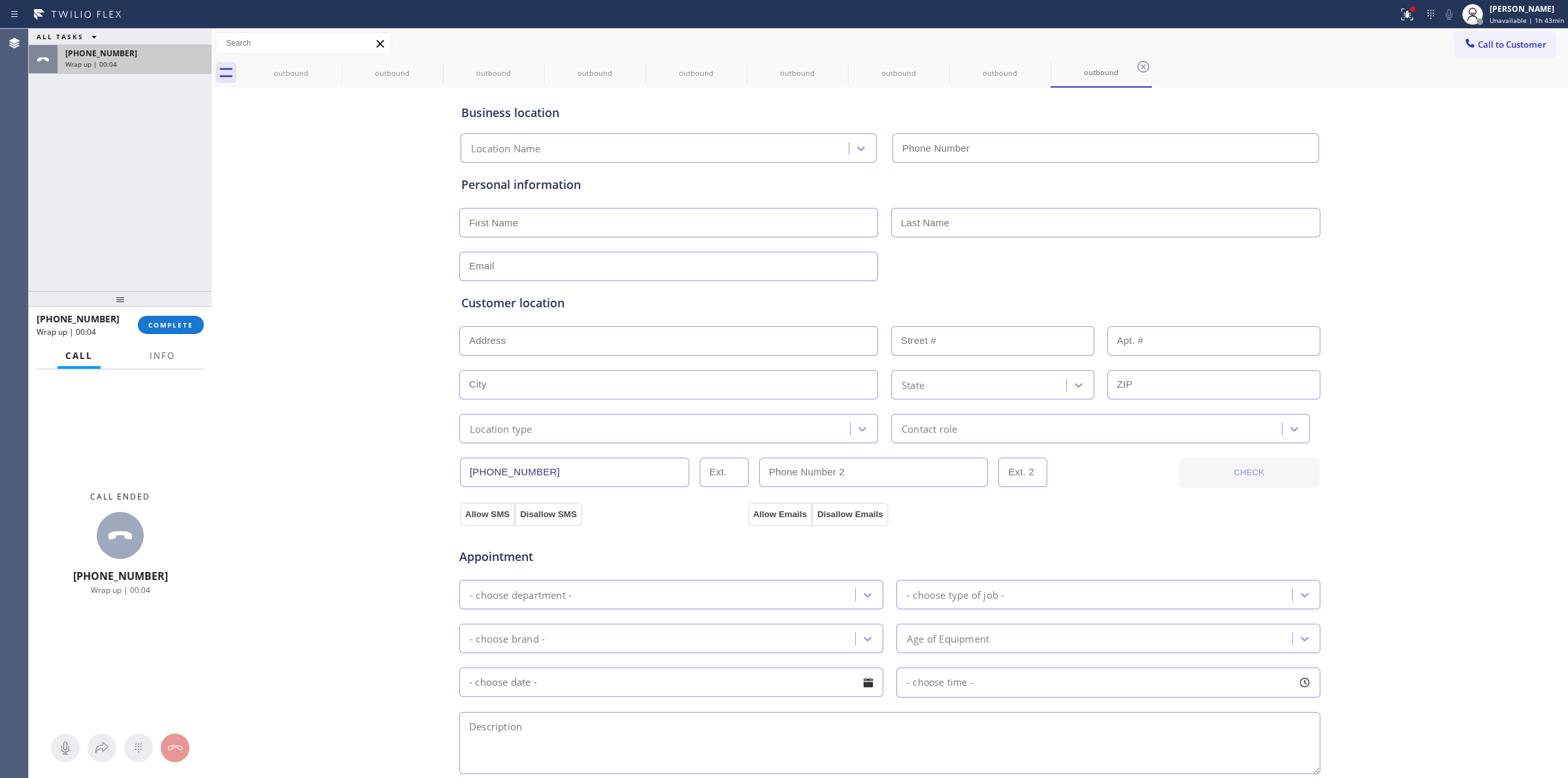
click at [131, 60] on div "Wrap up | 00:04" at bounding box center [134, 64] width 138 height 9
click at [184, 321] on span "COMPLETE" at bounding box center [171, 325] width 45 height 9
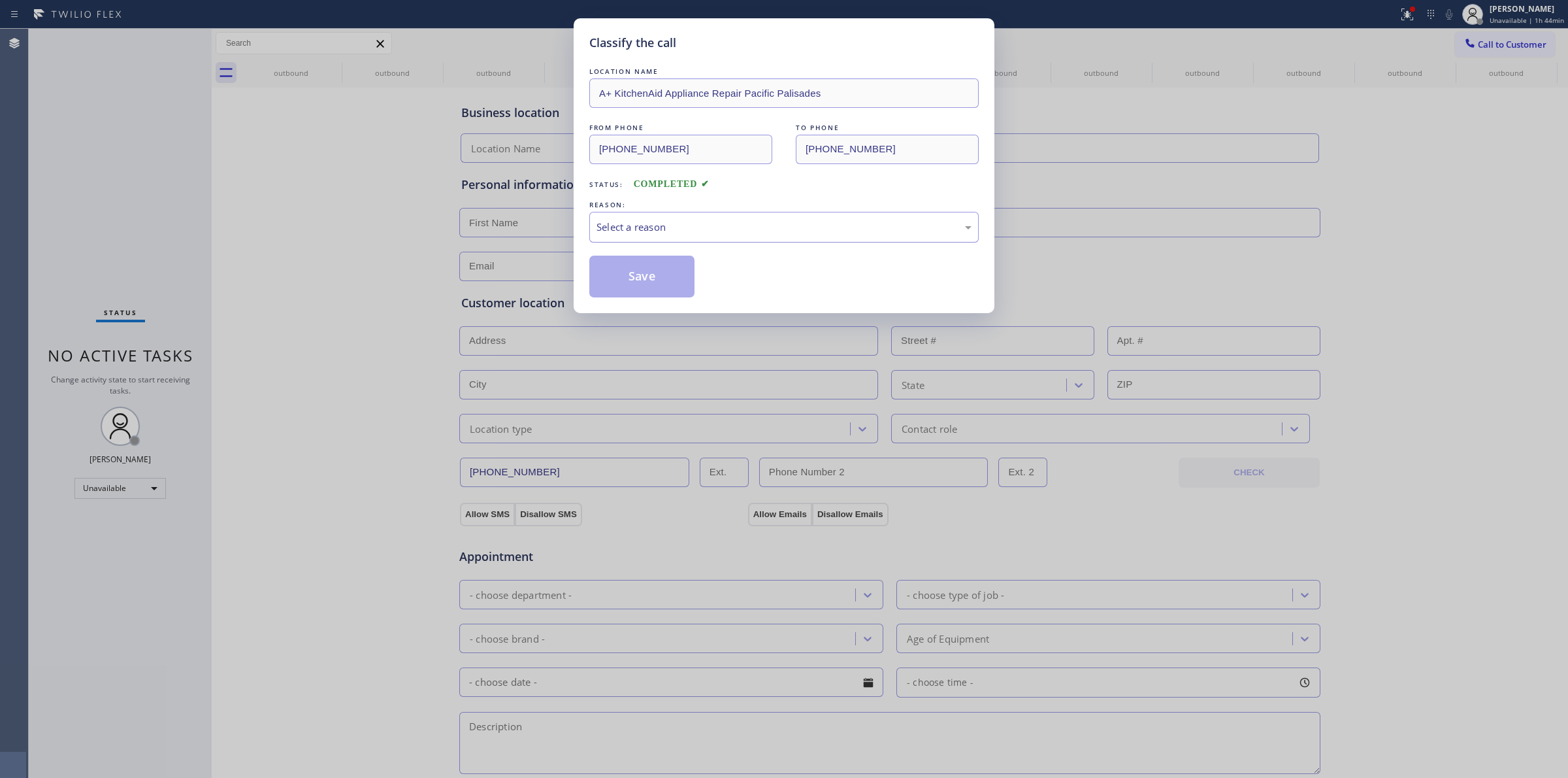
type input "[PHONE_NUMBER]"
click at [710, 216] on div "Select a reason" at bounding box center [784, 227] width 389 height 31
click at [647, 279] on button "Save" at bounding box center [642, 277] width 105 height 42
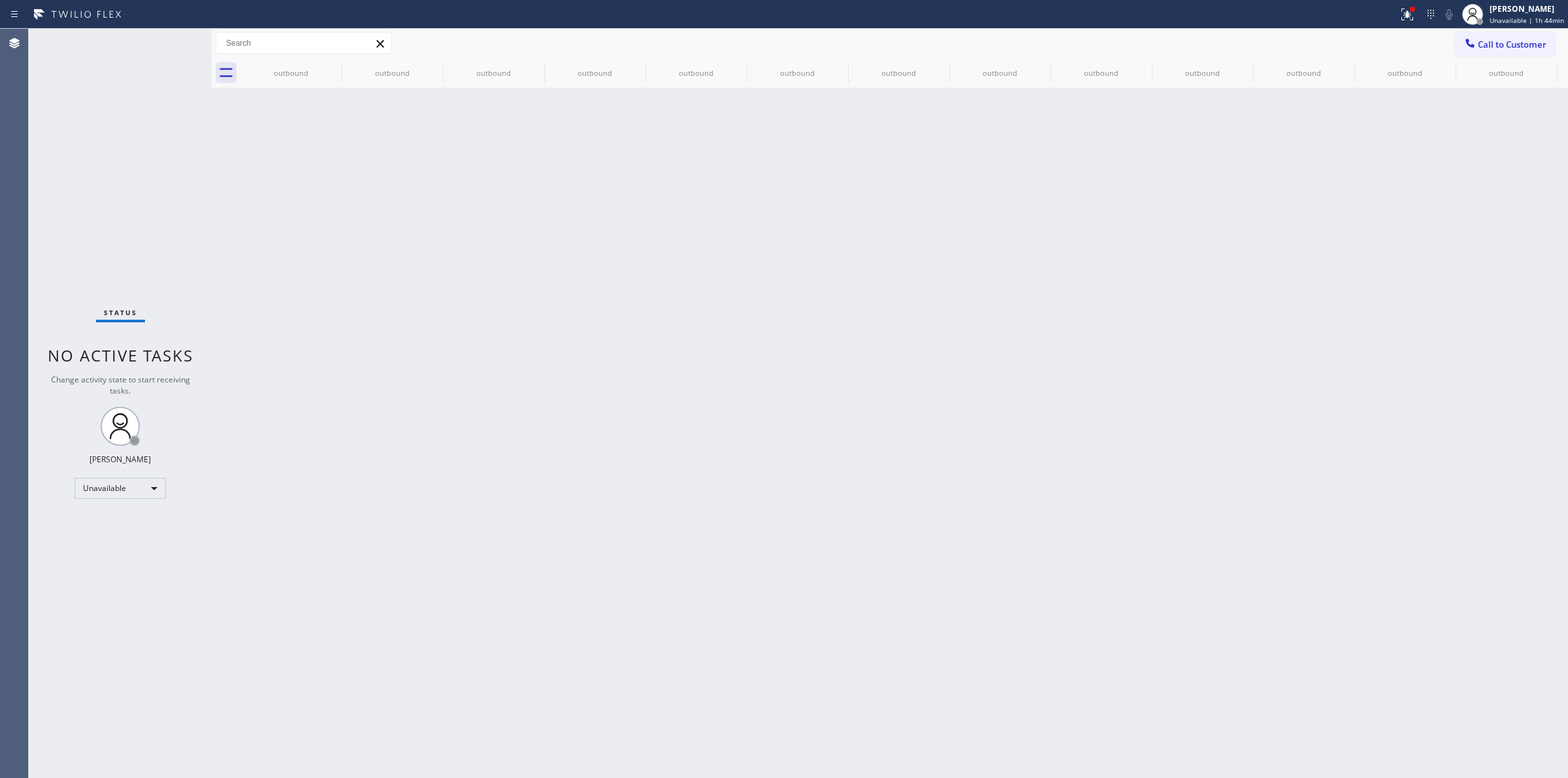
drag, startPoint x: 1295, startPoint y: 222, endPoint x: 1383, endPoint y: 129, distance: 128.0
click at [1312, 208] on div "Back to Dashboard Change Sender ID Customers Technicians Select a contact Outbo…" at bounding box center [889, 403] width 1357 height 749
click at [1505, 41] on span "Call to Customer" at bounding box center [1513, 44] width 69 height 12
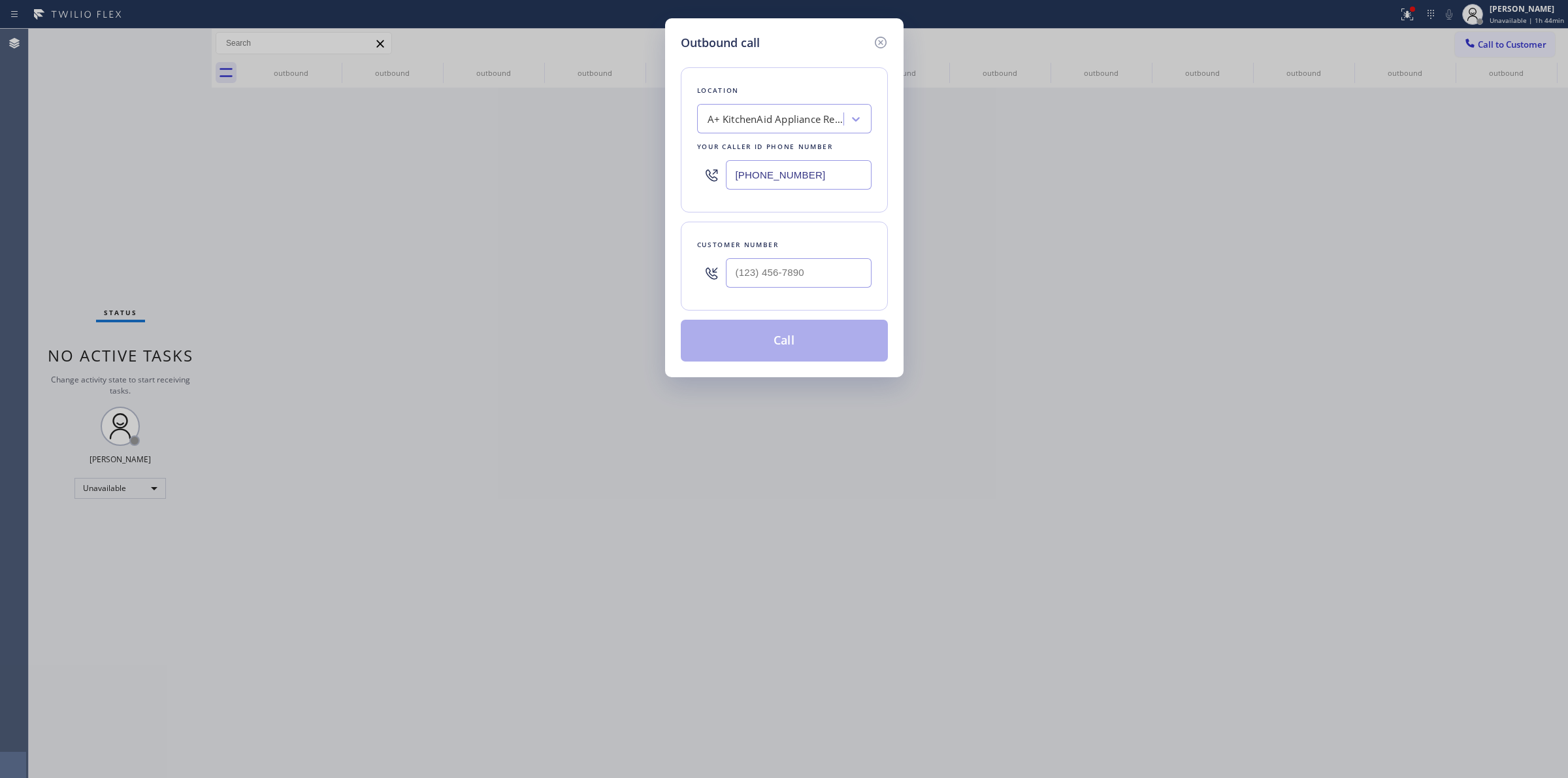
click at [773, 253] on div at bounding box center [798, 273] width 145 height 42
paste input "640) 239-1477"
click at [781, 273] on input "[PHONE_NUMBER]" at bounding box center [798, 273] width 145 height 30
type input "[PHONE_NUMBER]"
click at [788, 124] on div "A+ KitchenAid Appliance Repair Pacific Palisades" at bounding box center [776, 119] width 137 height 15
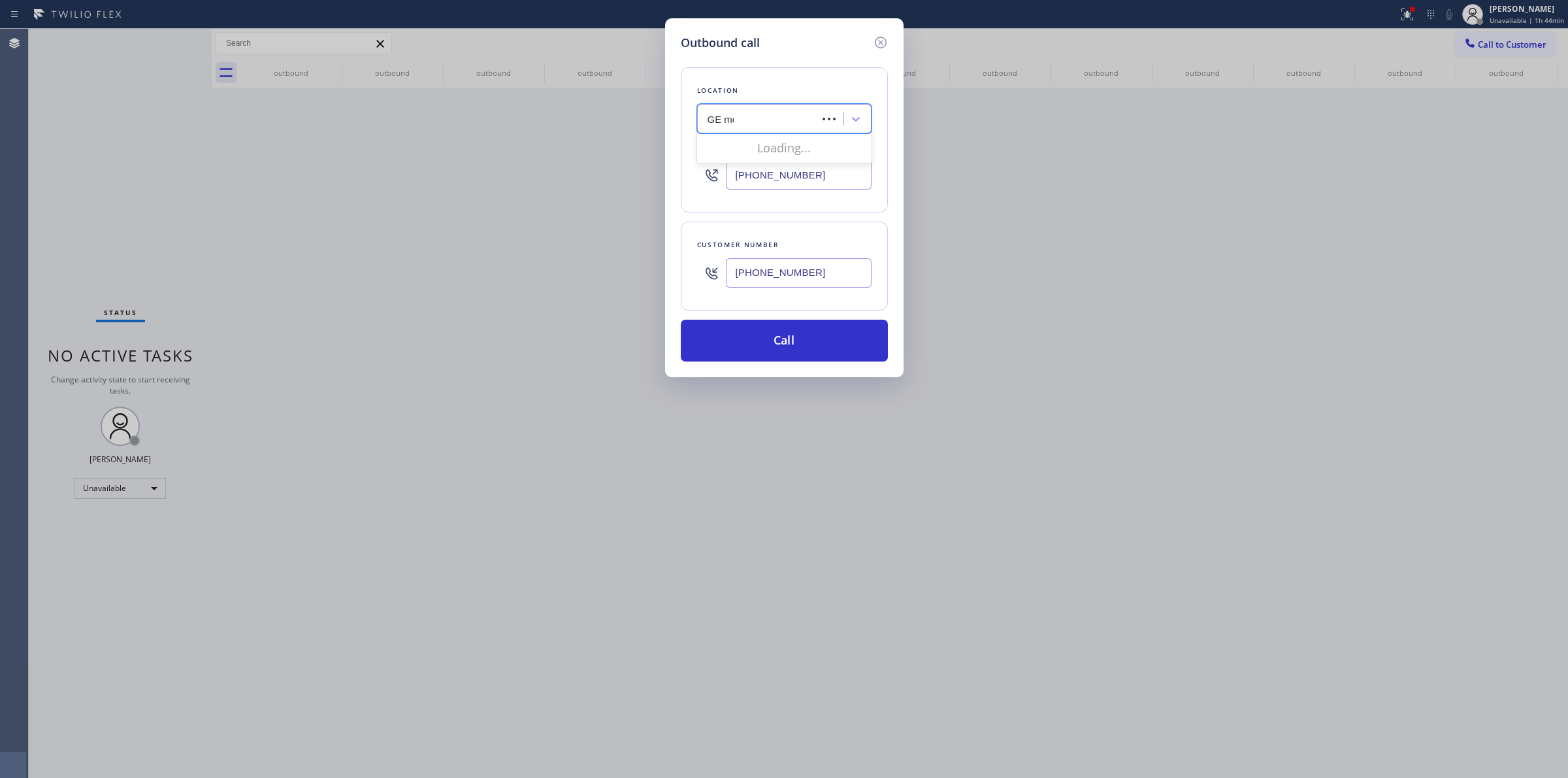
type input "GE mono"
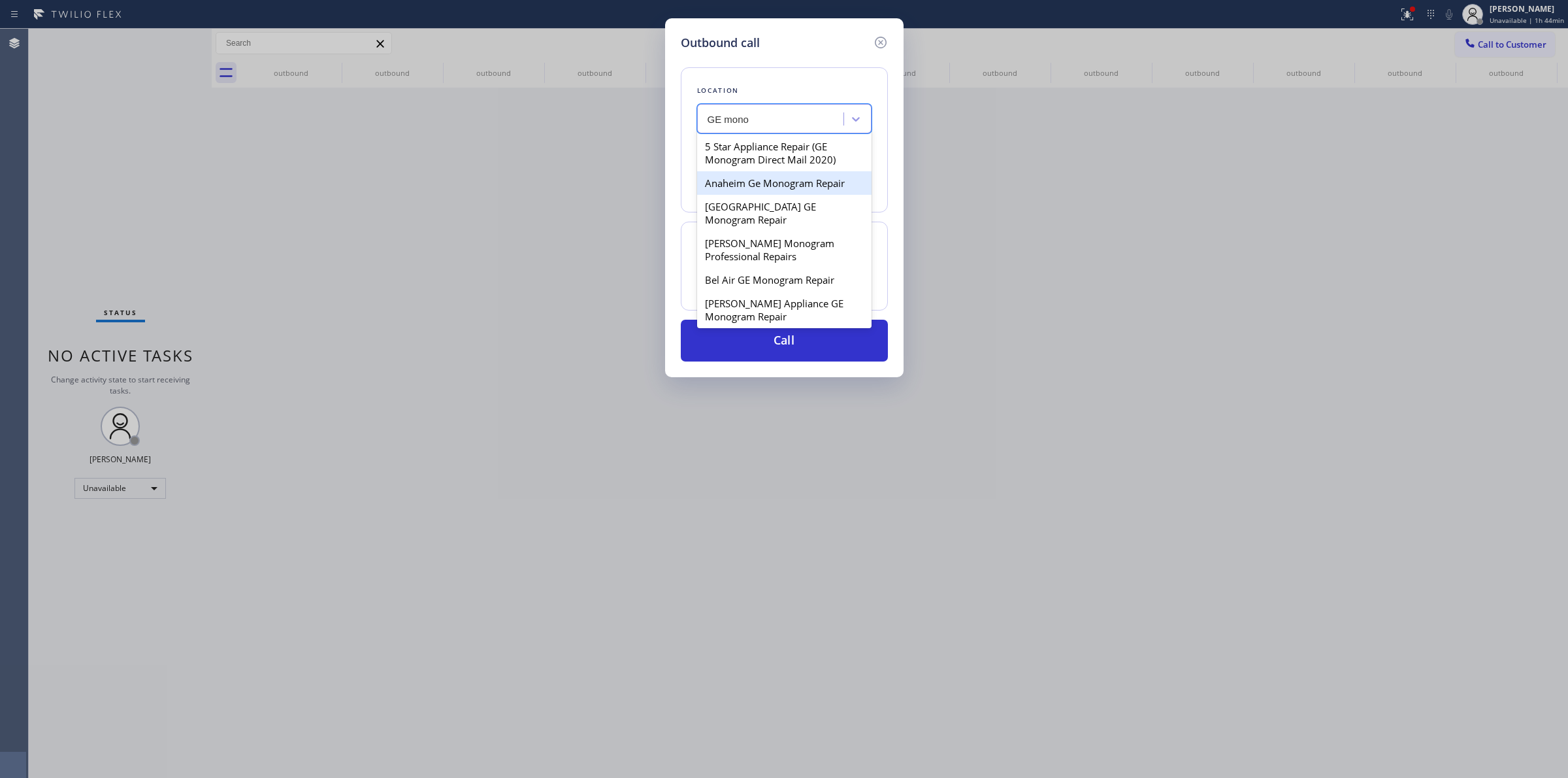
click at [712, 184] on div "Anaheim Ge Monogram Repair" at bounding box center [784, 183] width 174 height 23
type input "[PHONE_NUMBER]"
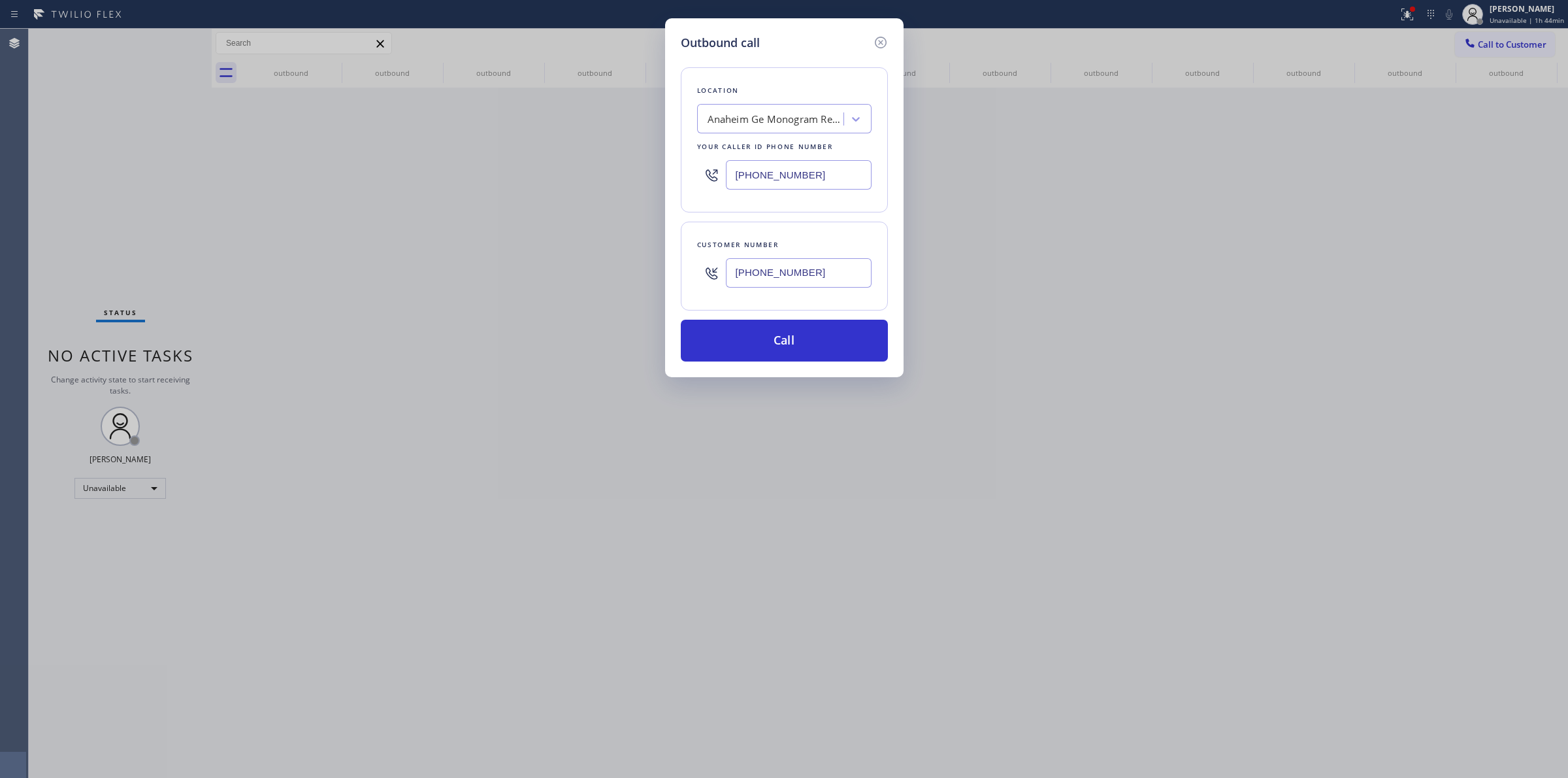
click at [776, 268] on input "[PHONE_NUMBER]" at bounding box center [798, 273] width 145 height 30
click at [768, 333] on button "Call" at bounding box center [784, 341] width 207 height 42
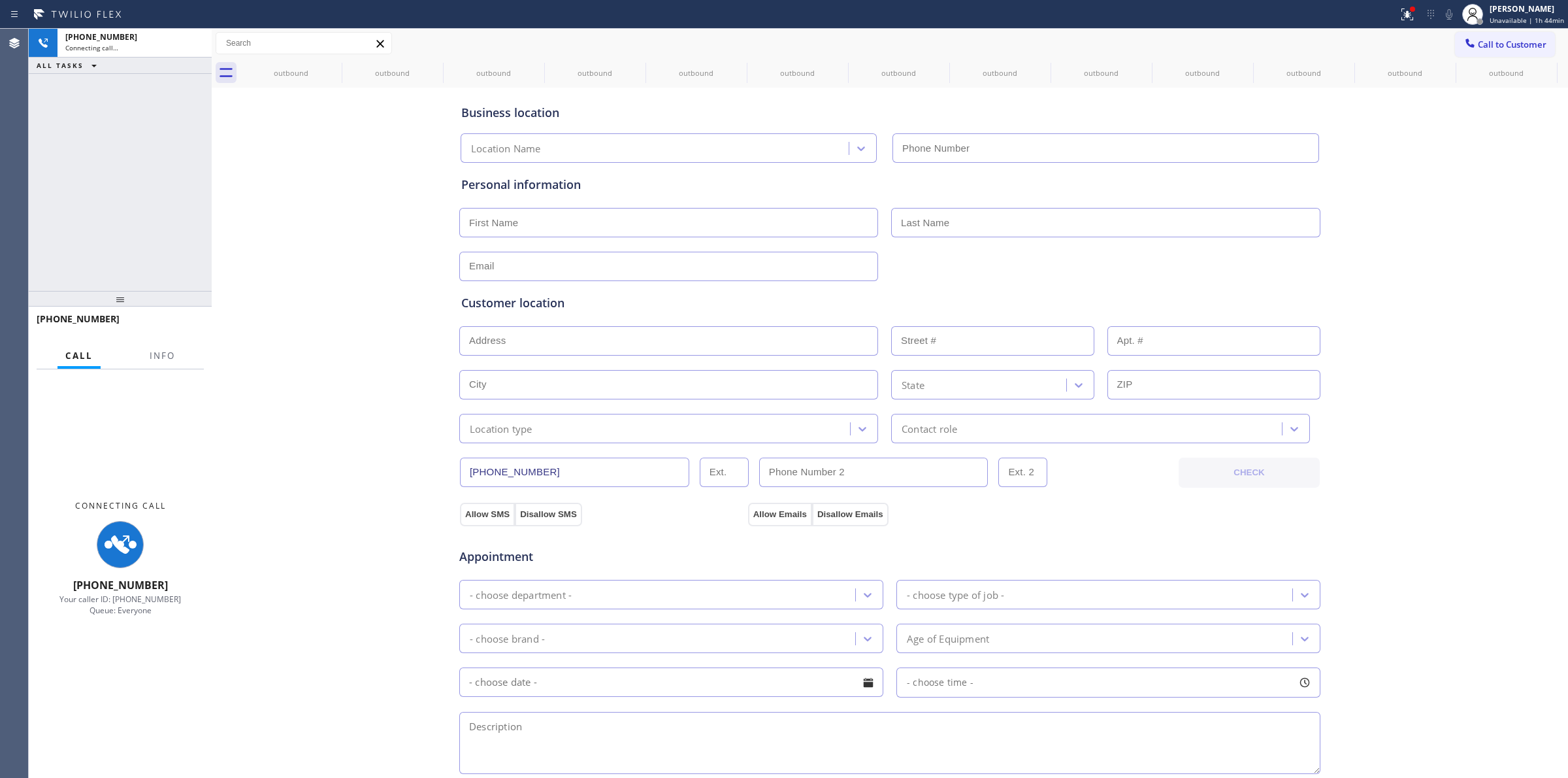
type input "[PHONE_NUMBER]"
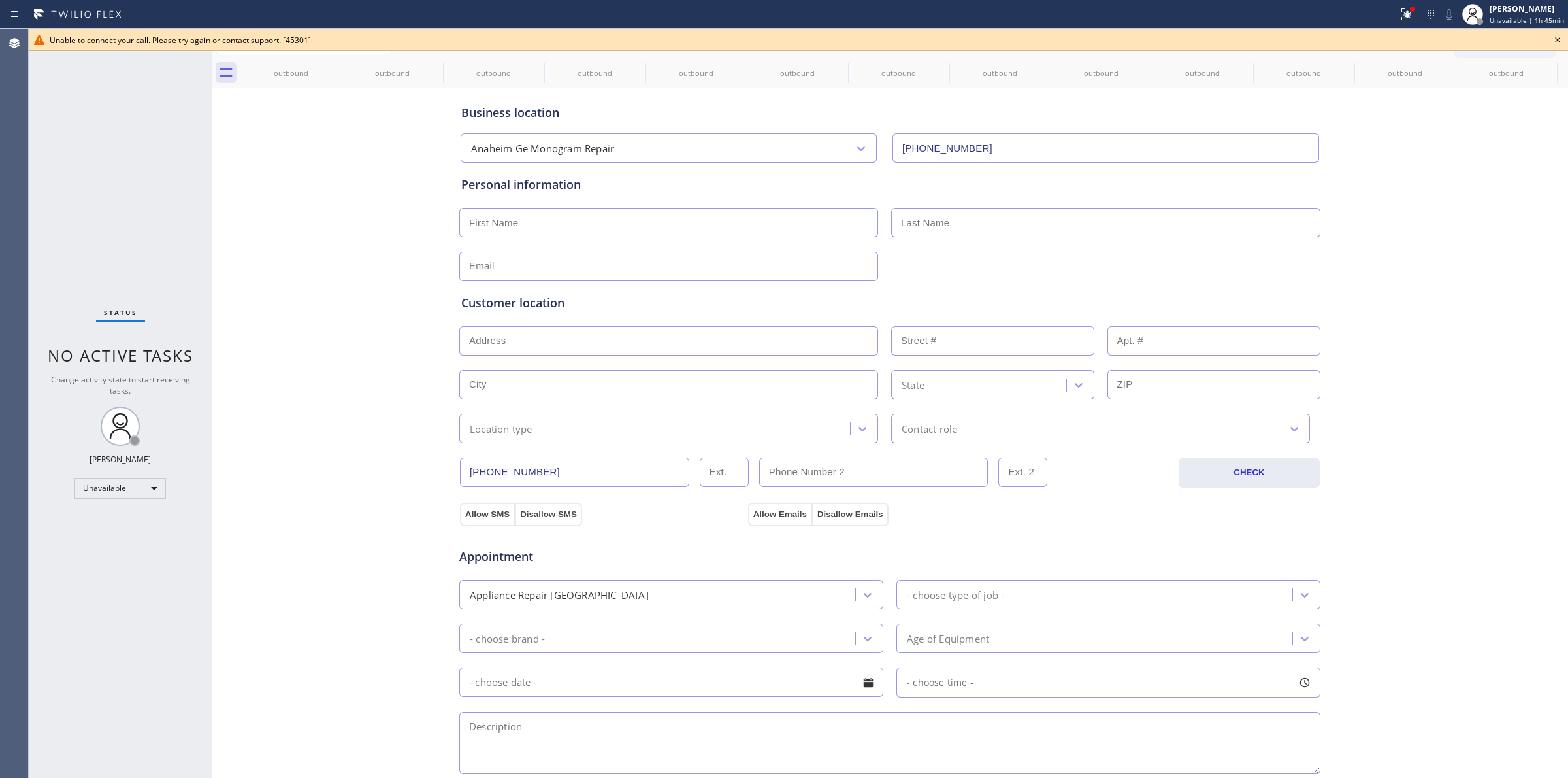
click at [1559, 42] on icon at bounding box center [1557, 40] width 15 height 15
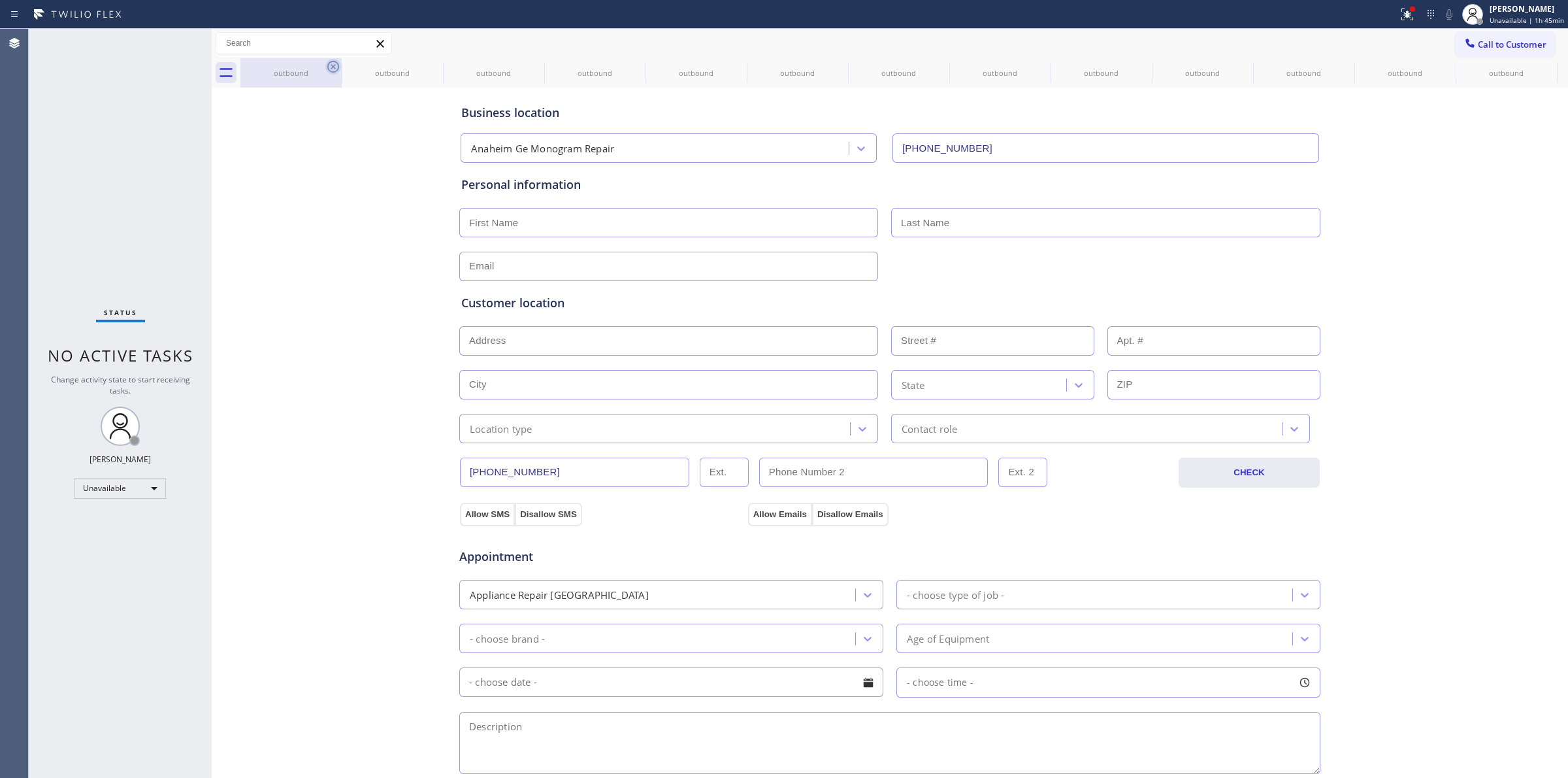
click at [325, 63] on icon at bounding box center [333, 67] width 15 height 15
click at [0, 0] on icon at bounding box center [0, 0] width 0 height 0
drag, startPoint x: 328, startPoint y: 64, endPoint x: 706, endPoint y: 651, distance: 698.2
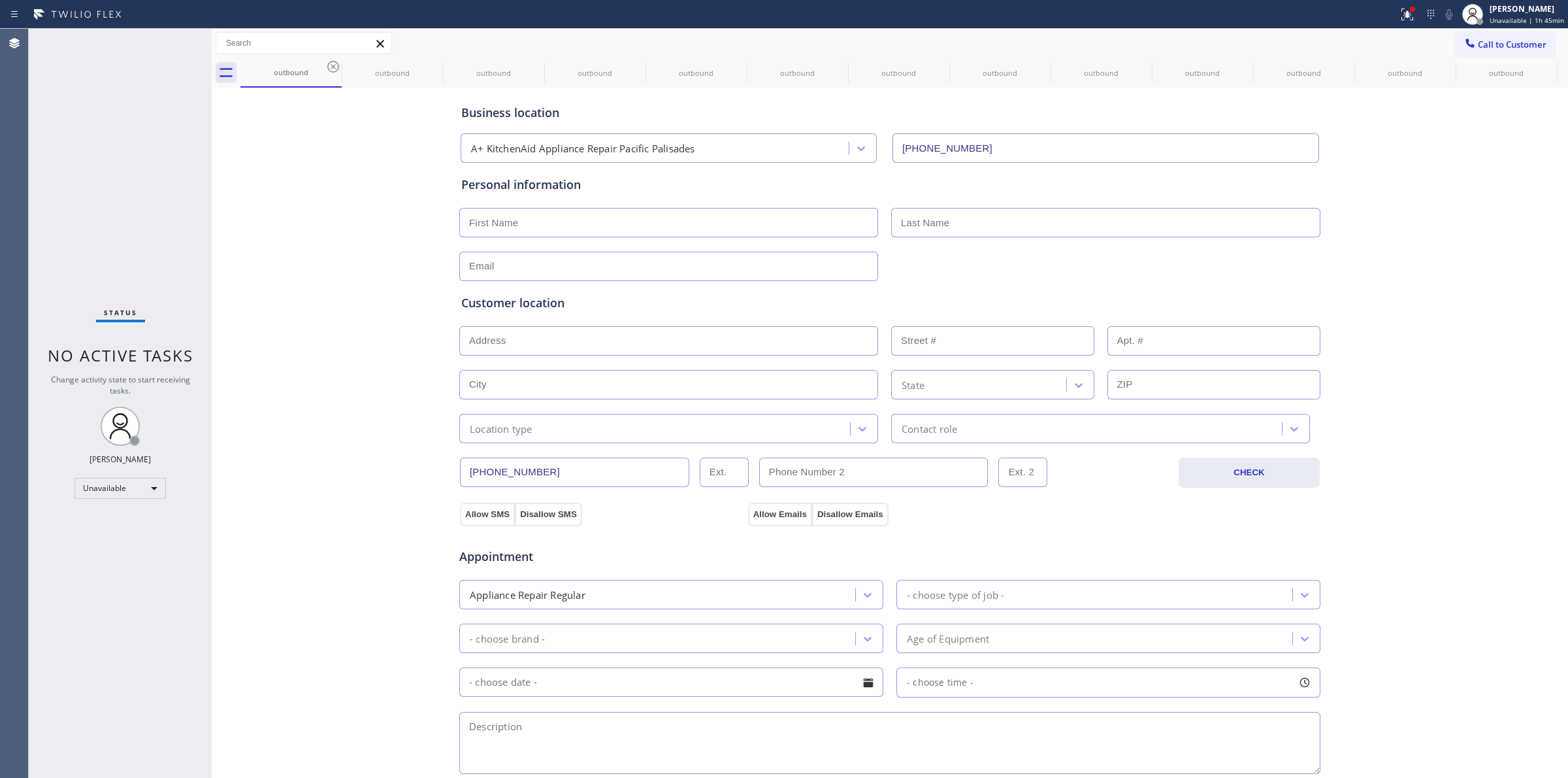
click at [330, 64] on icon at bounding box center [333, 67] width 15 height 15
click at [0, 0] on icon at bounding box center [0, 0] width 0 height 0
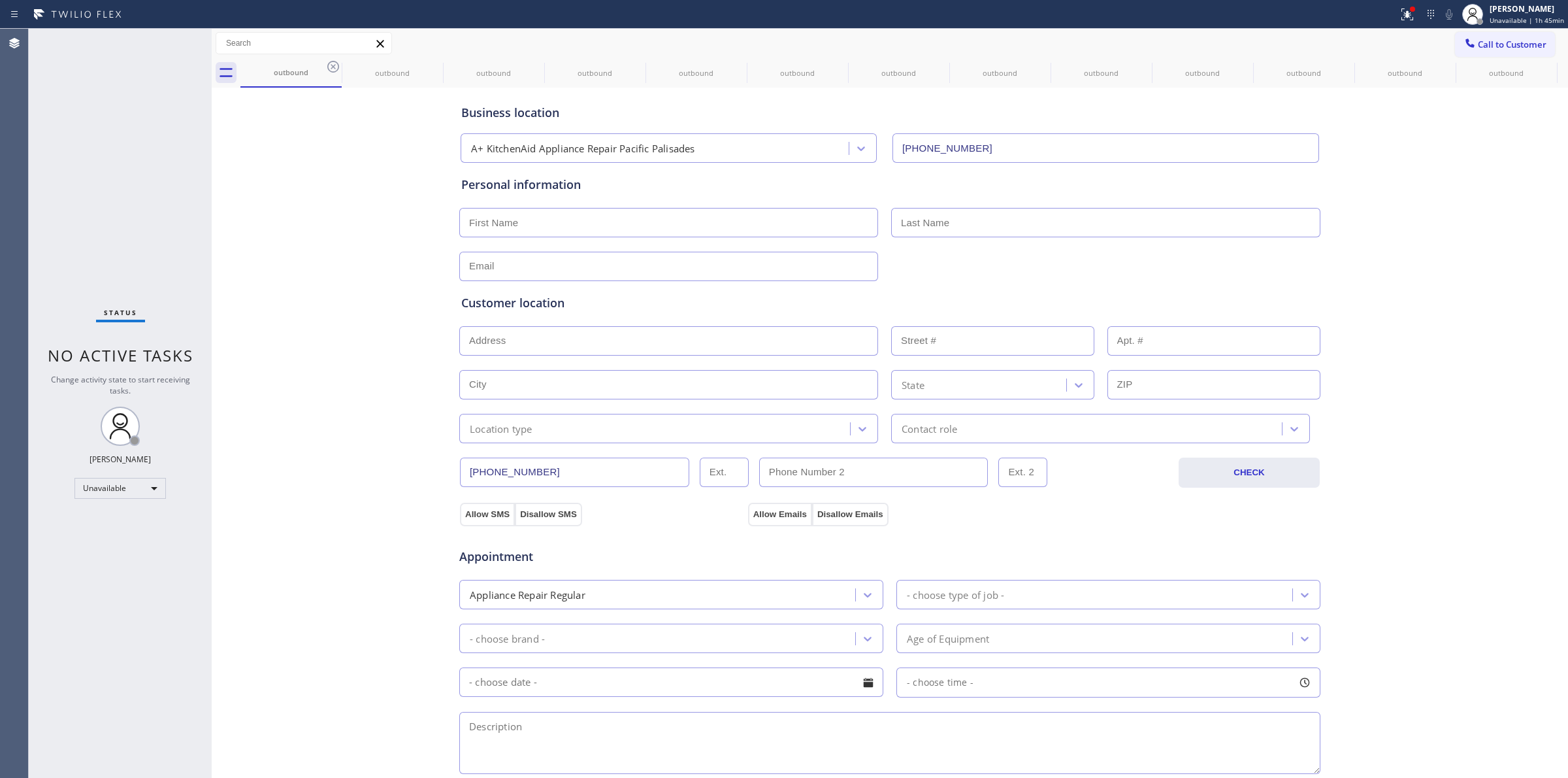
click at [0, 0] on icon at bounding box center [0, 0] width 0 height 0
click at [1446, 232] on div "Business location A+ KitchenAid Appliance Repair Pacific Palisades [PHONE_NUMBE…" at bounding box center [889, 537] width 1350 height 893
click at [1488, 39] on span "Call to Customer" at bounding box center [1513, 44] width 69 height 12
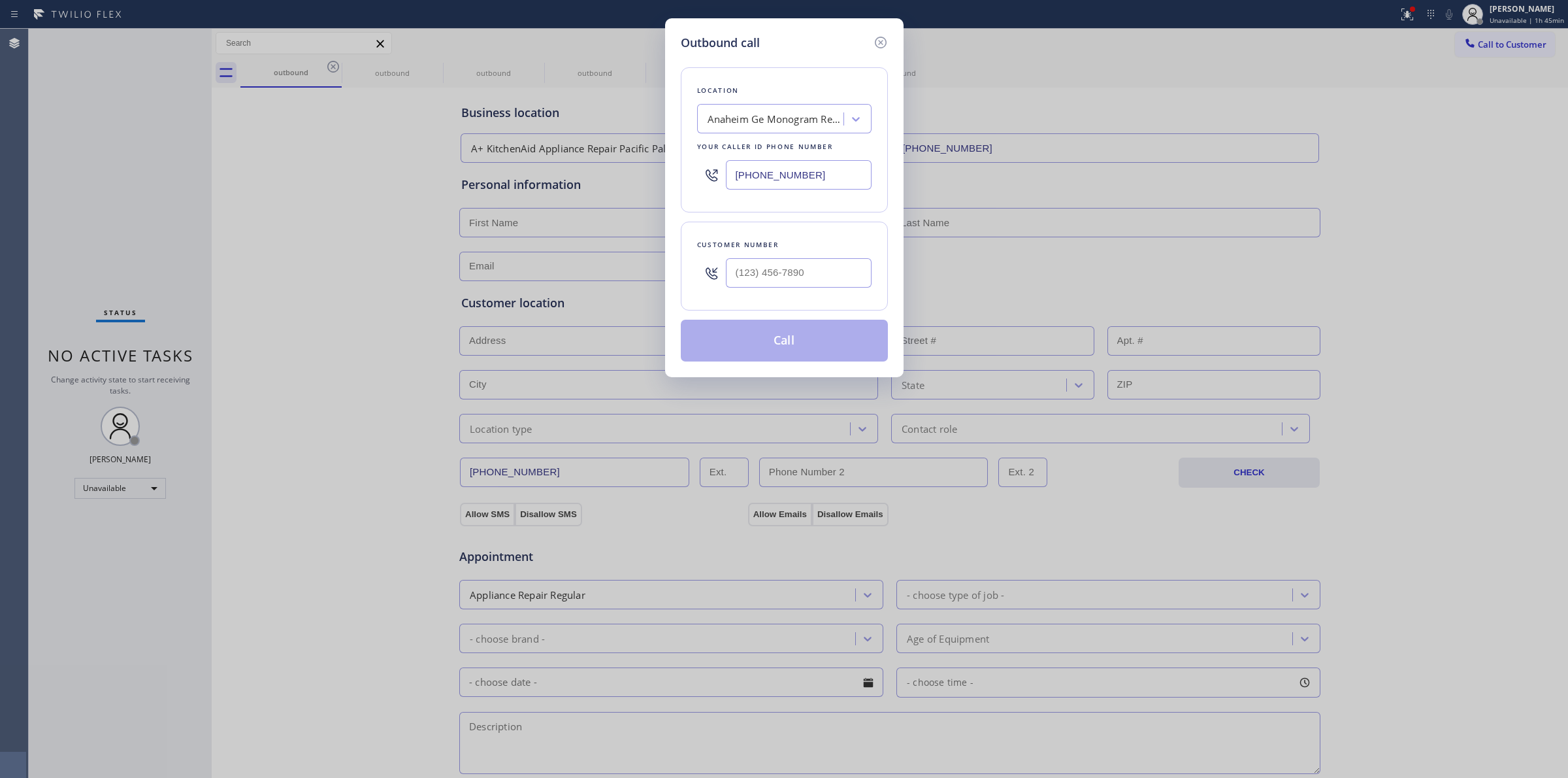
click at [792, 289] on div at bounding box center [798, 273] width 145 height 42
paste input "989) 361-6920"
click at [795, 262] on input "(___) ___-____" at bounding box center [798, 273] width 145 height 30
type input "[PHONE_NUMBER]"
click at [776, 100] on div "Location [GEOGRAPHIC_DATA] Ge Monogram Repair Your caller id phone number [PHON…" at bounding box center [784, 140] width 207 height 145
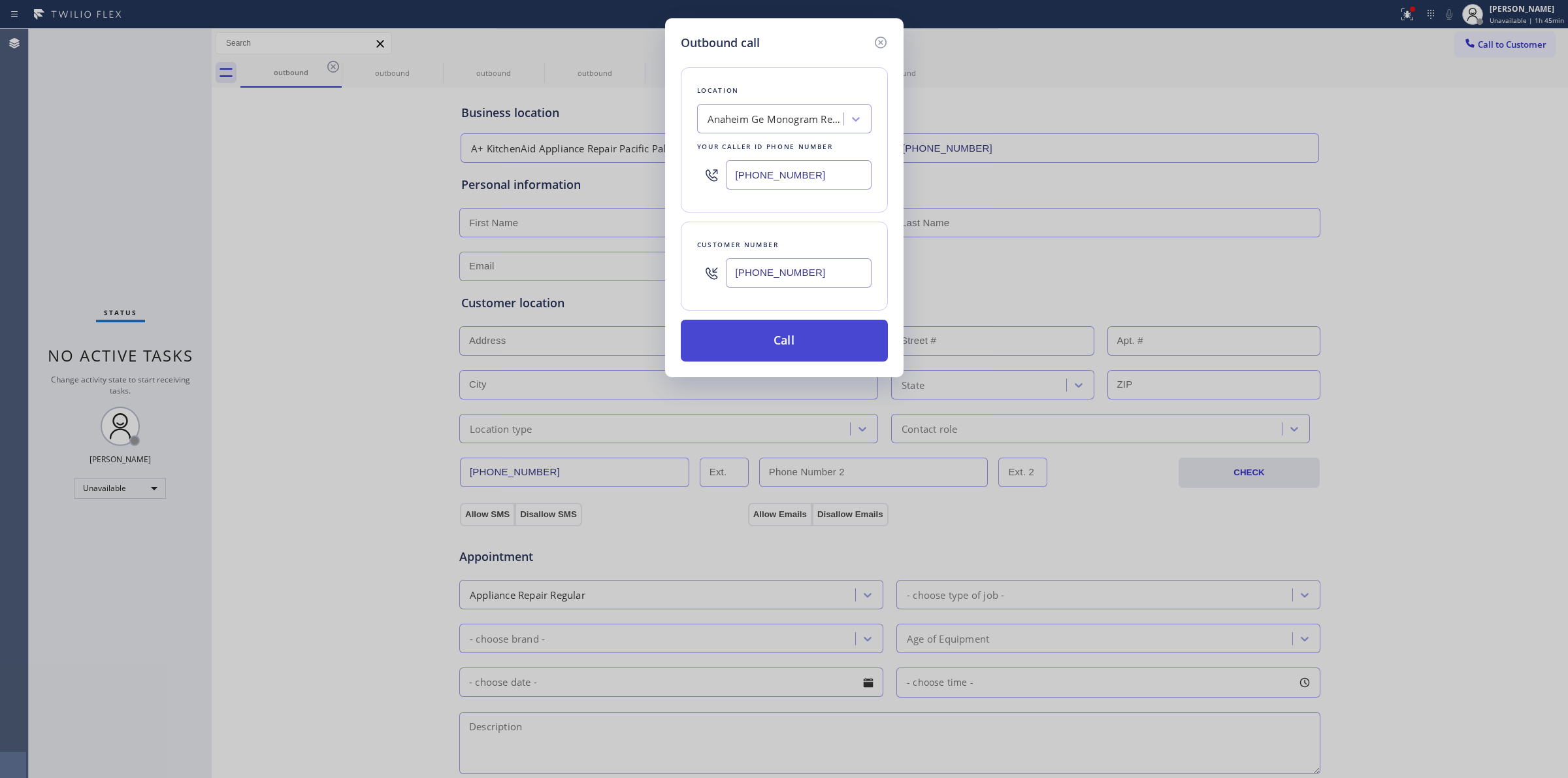
click at [766, 328] on button "Call" at bounding box center [784, 341] width 207 height 42
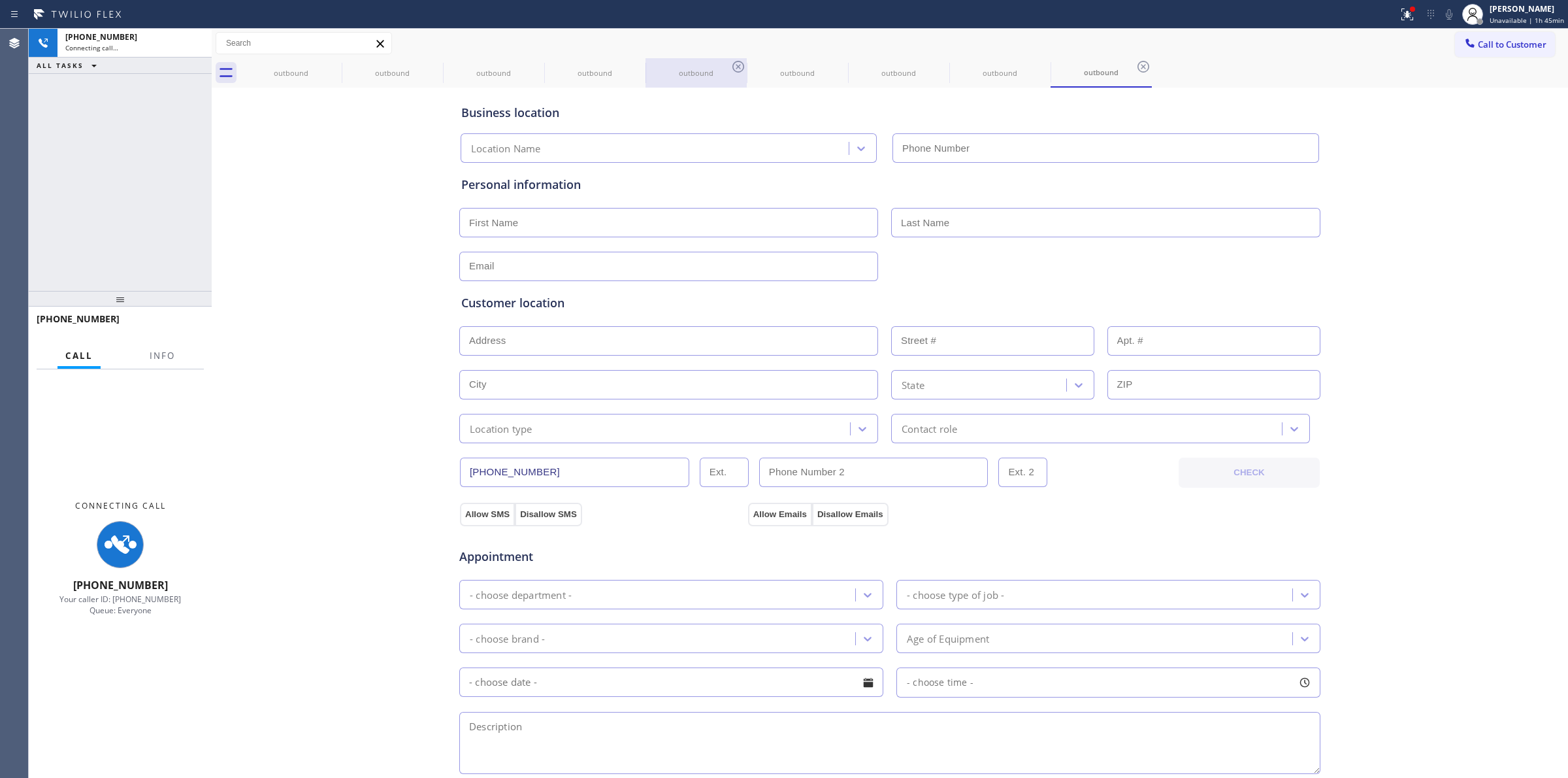
type input "[PHONE_NUMBER]"
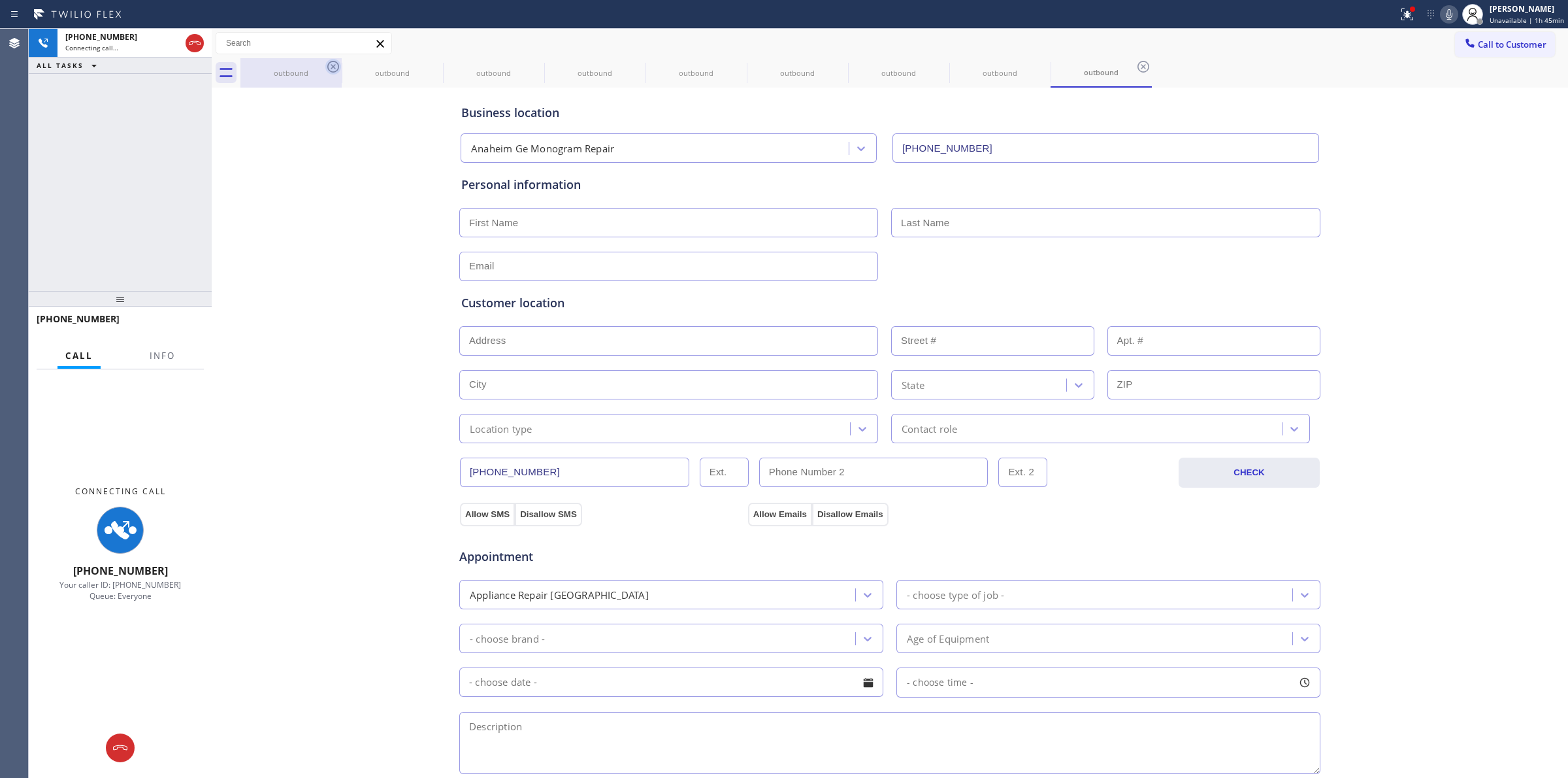
click at [334, 66] on icon at bounding box center [333, 66] width 12 height 12
click at [0, 0] on icon at bounding box center [0, 0] width 0 height 0
click at [334, 66] on icon at bounding box center [333, 66] width 12 height 12
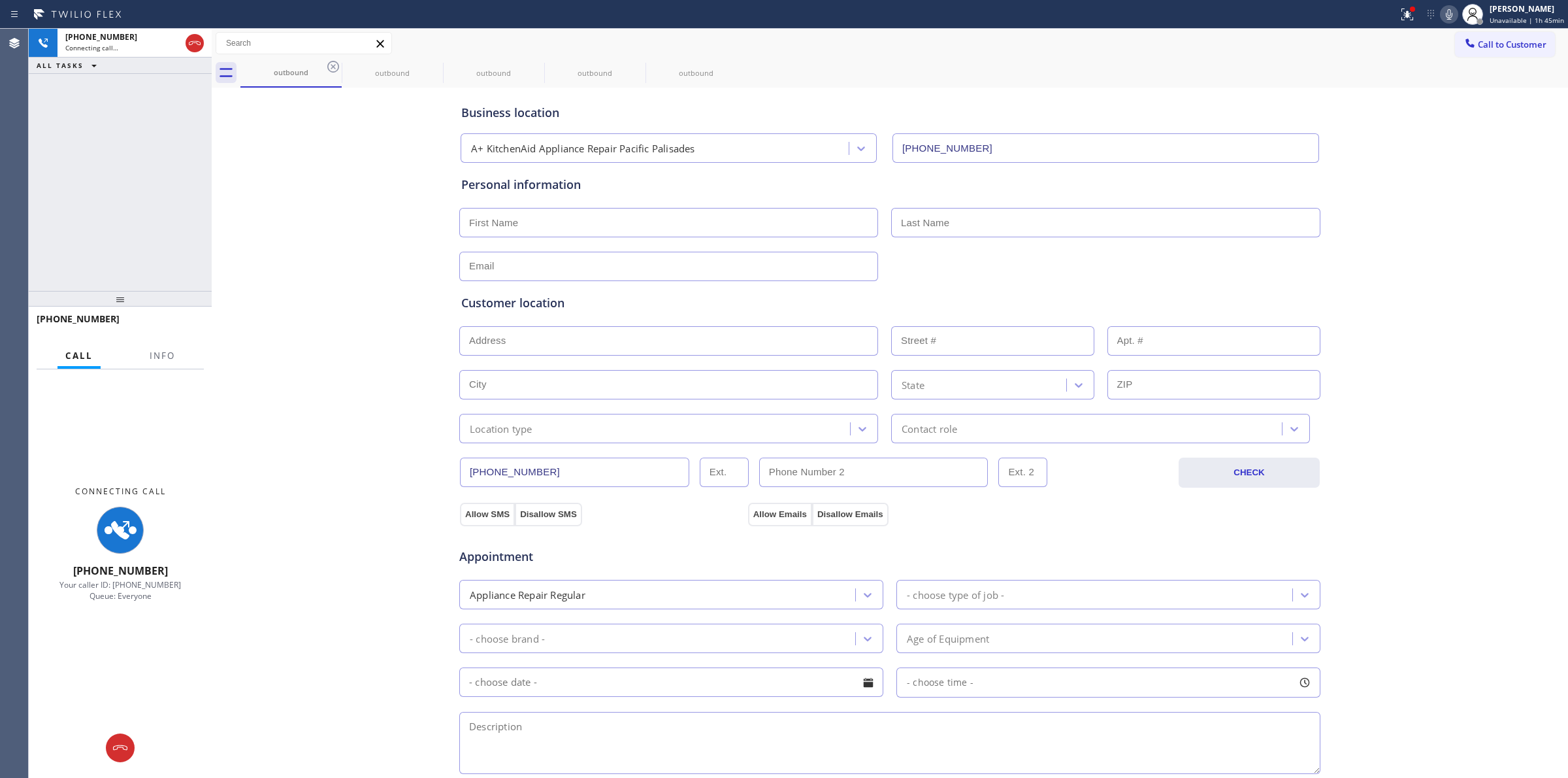
click at [0, 0] on icon at bounding box center [0, 0] width 0 height 0
click at [346, 103] on div "Business location [GEOGRAPHIC_DATA] Ge Monogram Repair [PHONE_NUMBER] Personal …" at bounding box center [889, 537] width 1350 height 893
click at [328, 63] on icon at bounding box center [333, 66] width 12 height 12
click at [0, 0] on icon at bounding box center [0, 0] width 0 height 0
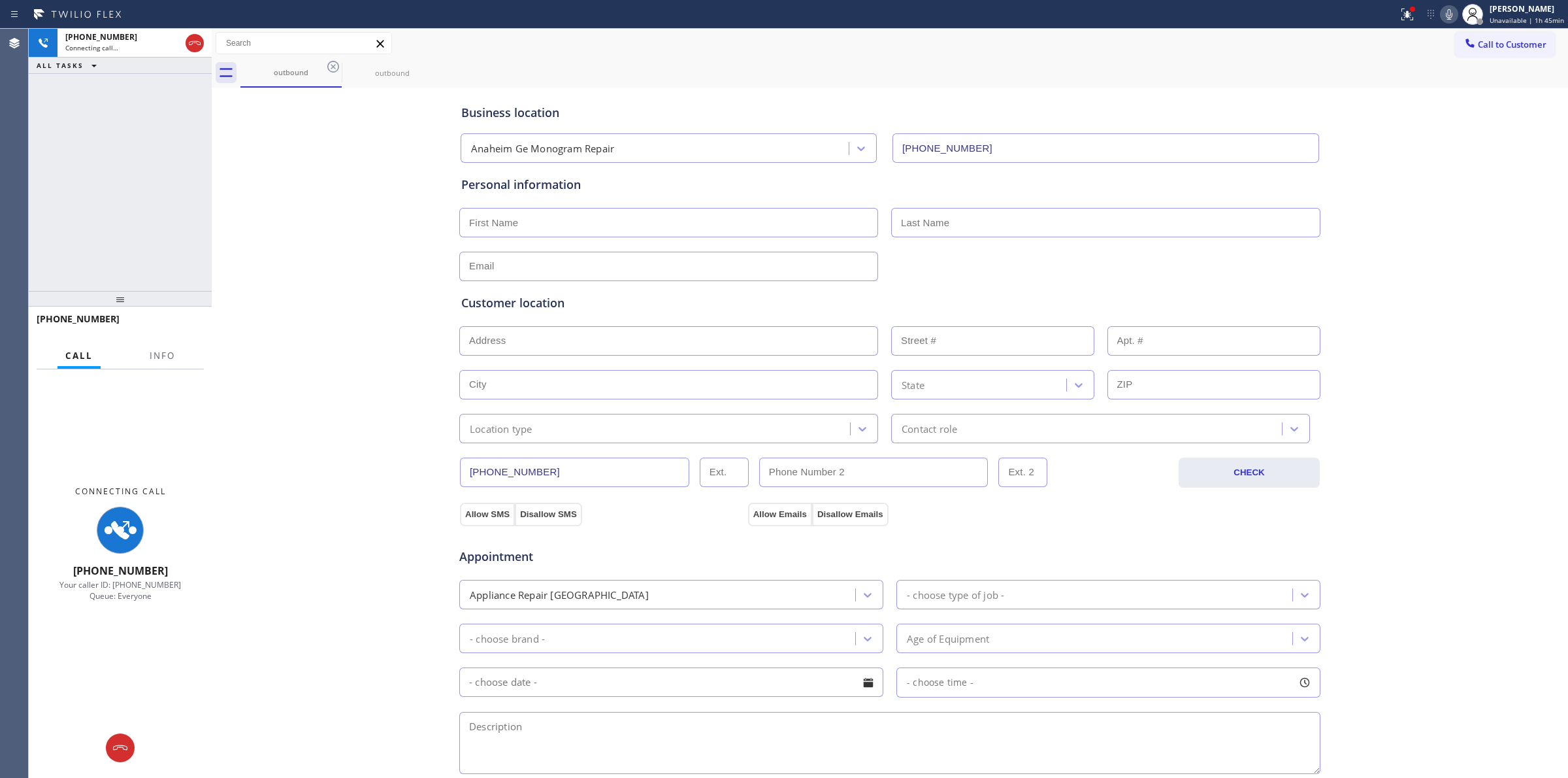
click at [328, 63] on div "outbound outbound" at bounding box center [904, 73] width 1328 height 30
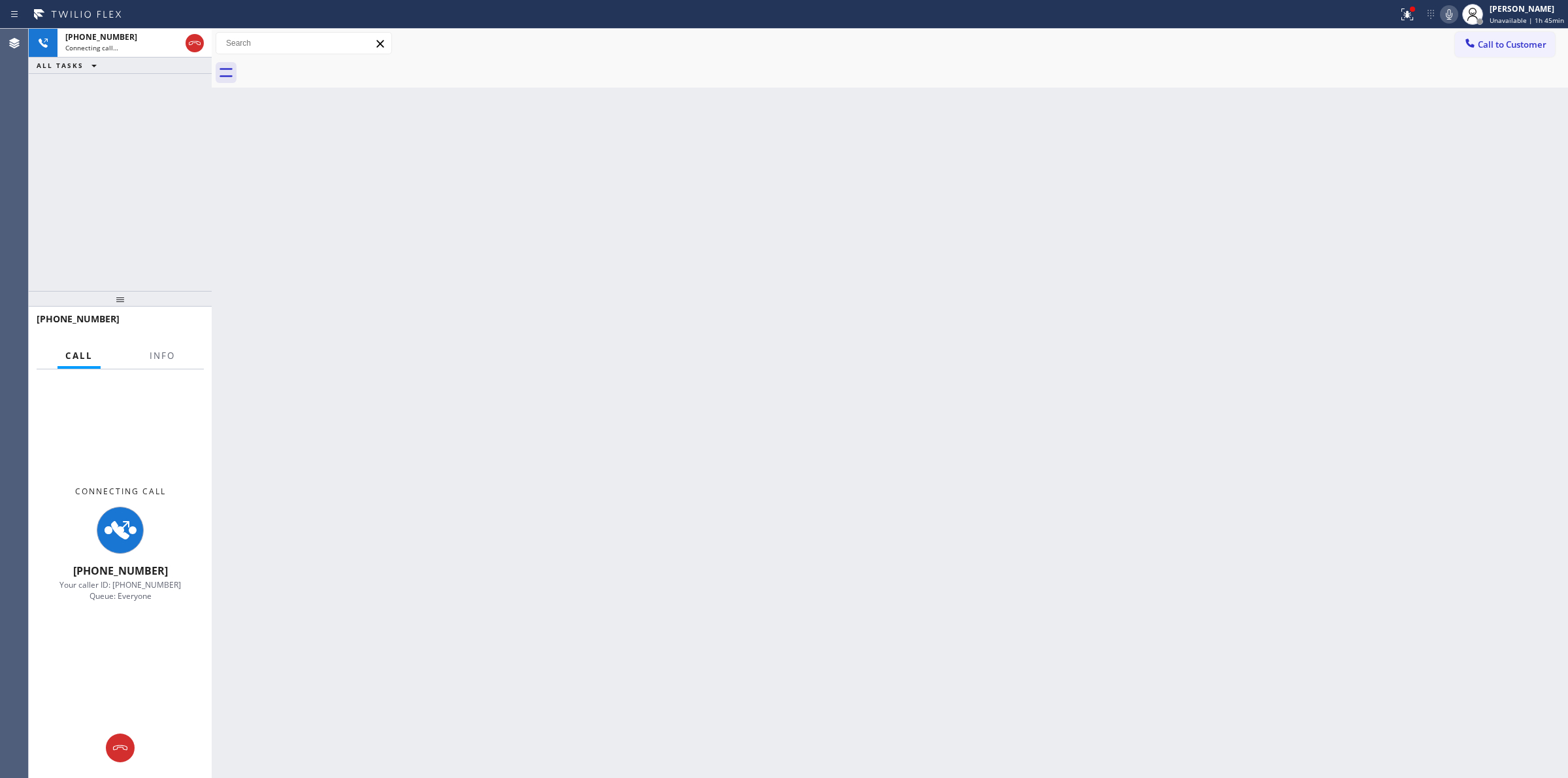
click at [1452, 15] on icon at bounding box center [1449, 14] width 6 height 11
click at [1177, 337] on div "Back to Dashboard Change Sender ID Customers Technicians Select a contact Outbo…" at bounding box center [889, 403] width 1357 height 749
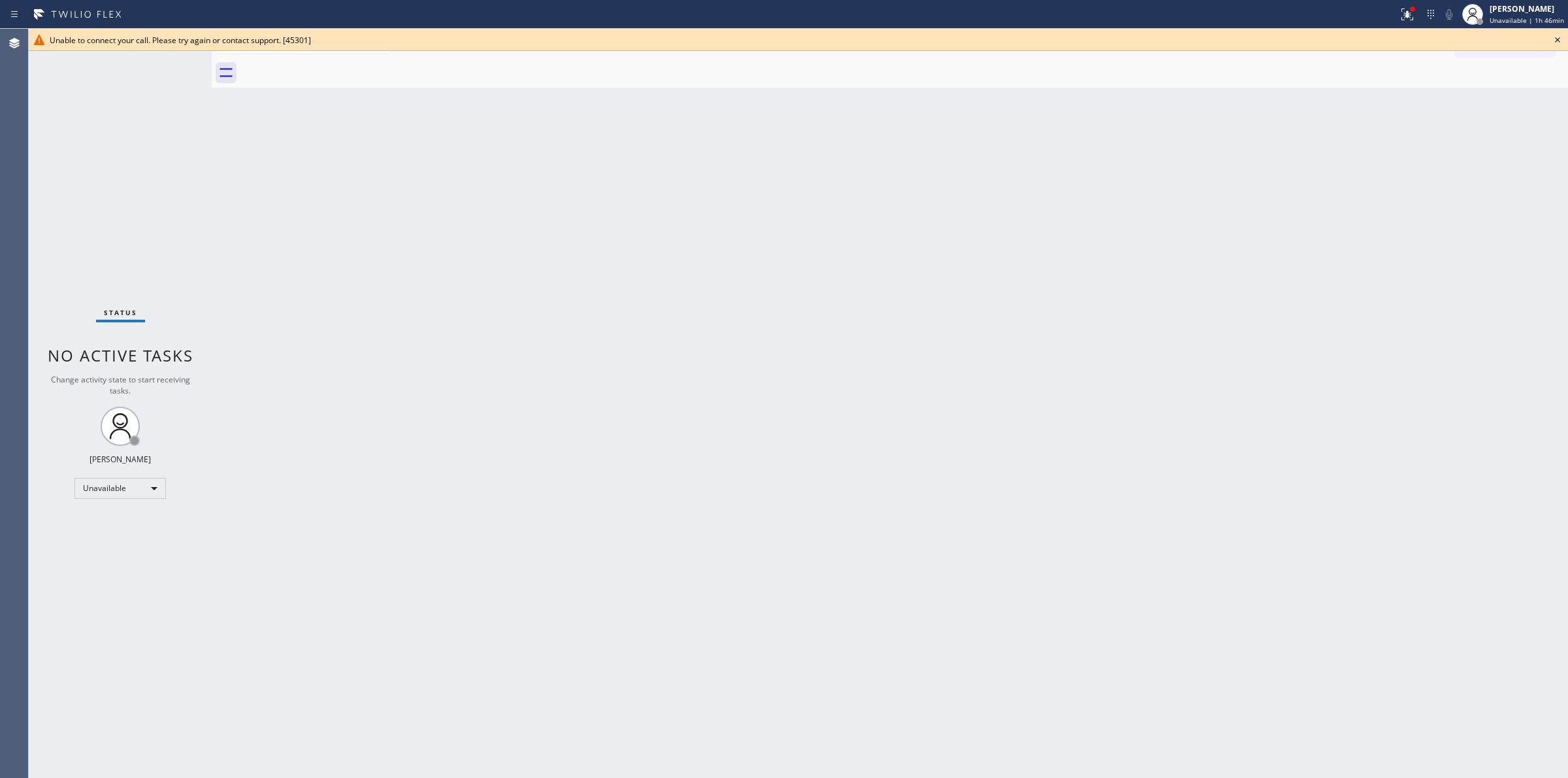
drag, startPoint x: 1357, startPoint y: 242, endPoint x: 1435, endPoint y: 144, distance: 125.3
click at [1359, 242] on div "Back to Dashboard Change Sender ID Customers Technicians Select a contact Outbo…" at bounding box center [889, 403] width 1357 height 749
click at [1553, 40] on icon at bounding box center [1557, 40] width 15 height 15
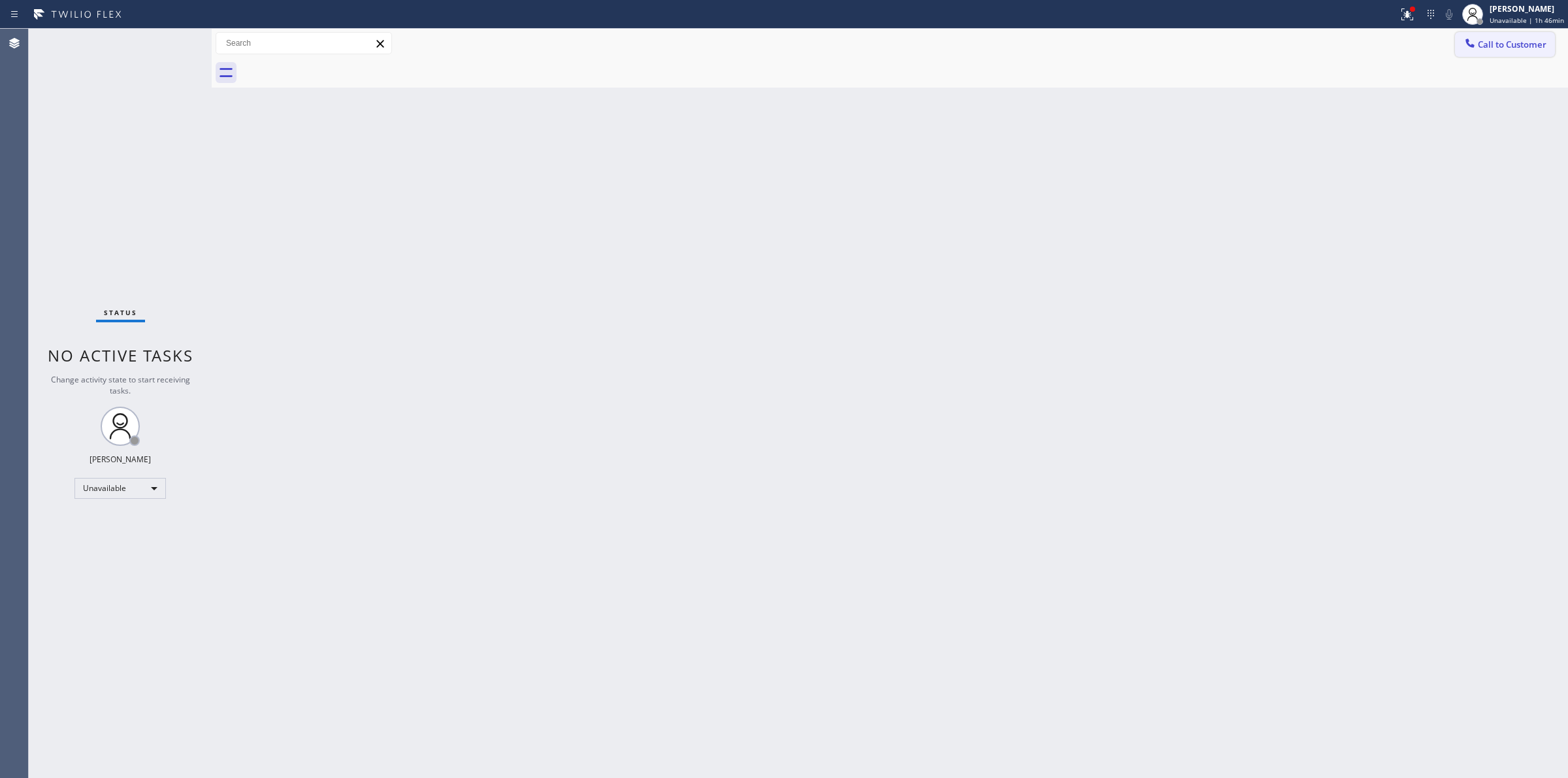
click at [1493, 46] on span "Call to Customer" at bounding box center [1513, 44] width 69 height 12
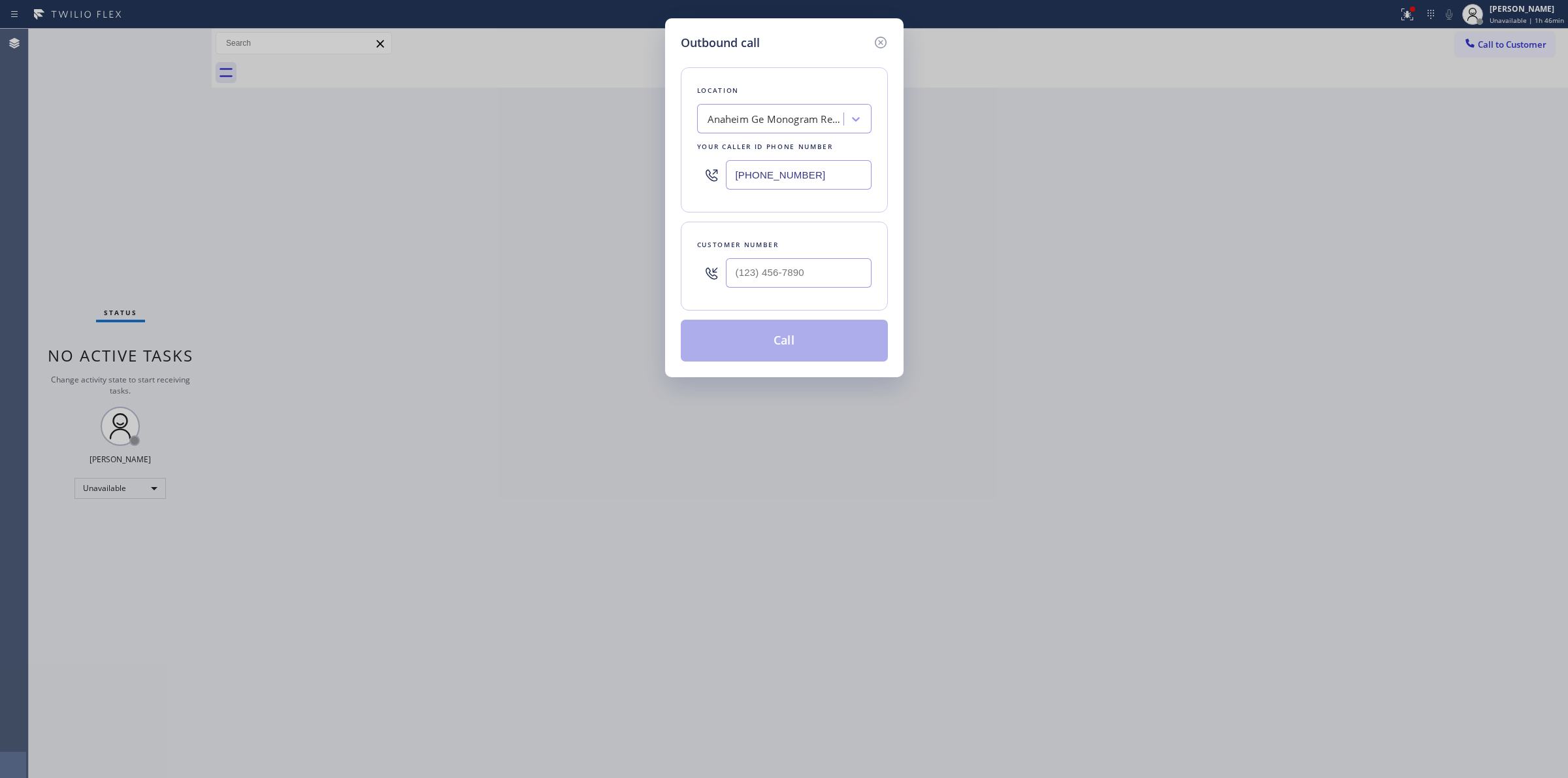
drag, startPoint x: 894, startPoint y: 282, endPoint x: 856, endPoint y: 282, distance: 38.0
click at [887, 282] on div "Outbound call Location [GEOGRAPHIC_DATA] Ge Monogram Repair Your caller id phon…" at bounding box center [784, 197] width 238 height 359
paste input "989) 361-6920"
click at [856, 282] on input "[PHONE_NUMBER]" at bounding box center [798, 273] width 145 height 30
type input "[PHONE_NUMBER]"
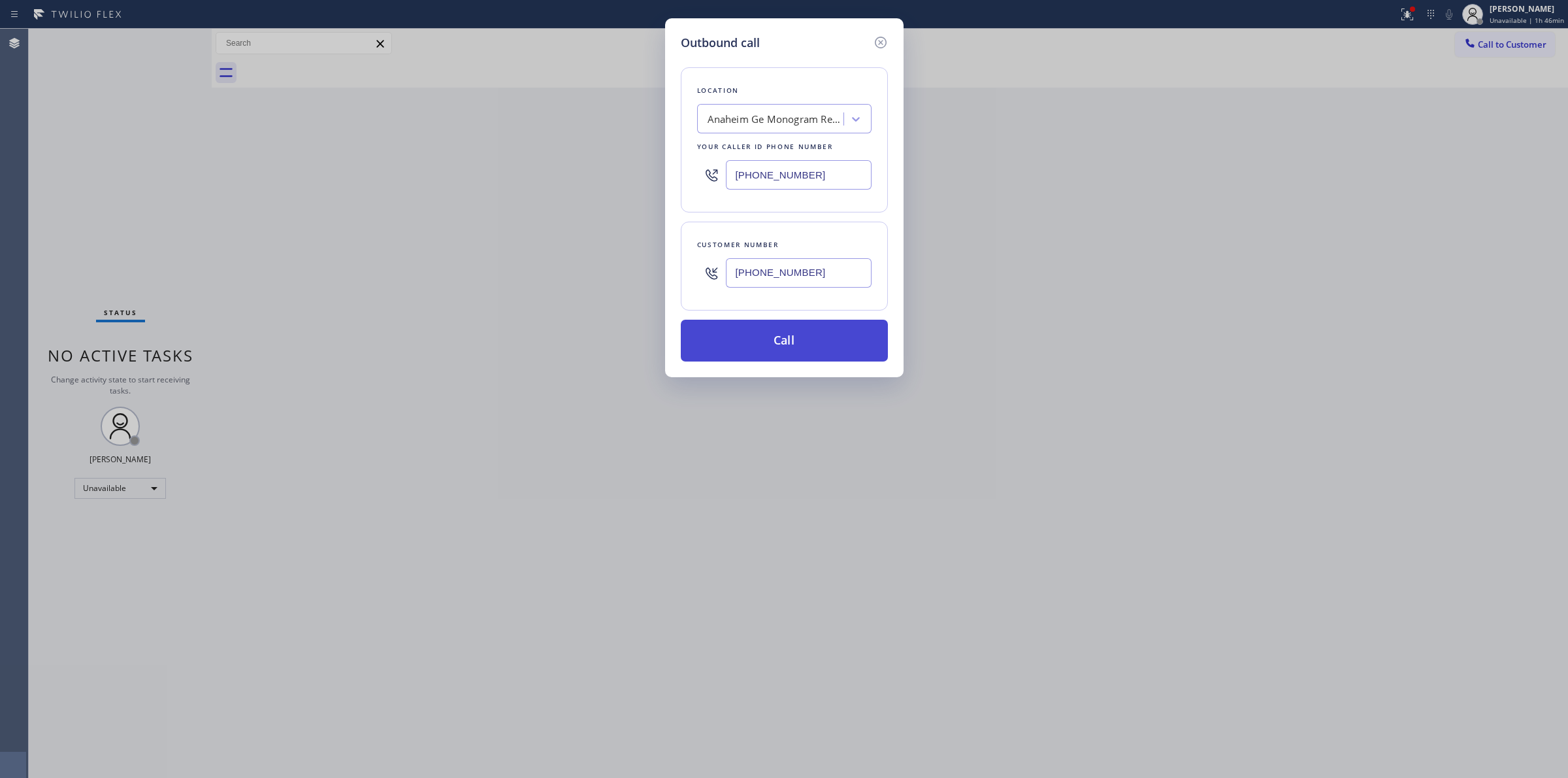
click at [807, 339] on button "Call" at bounding box center [784, 341] width 207 height 42
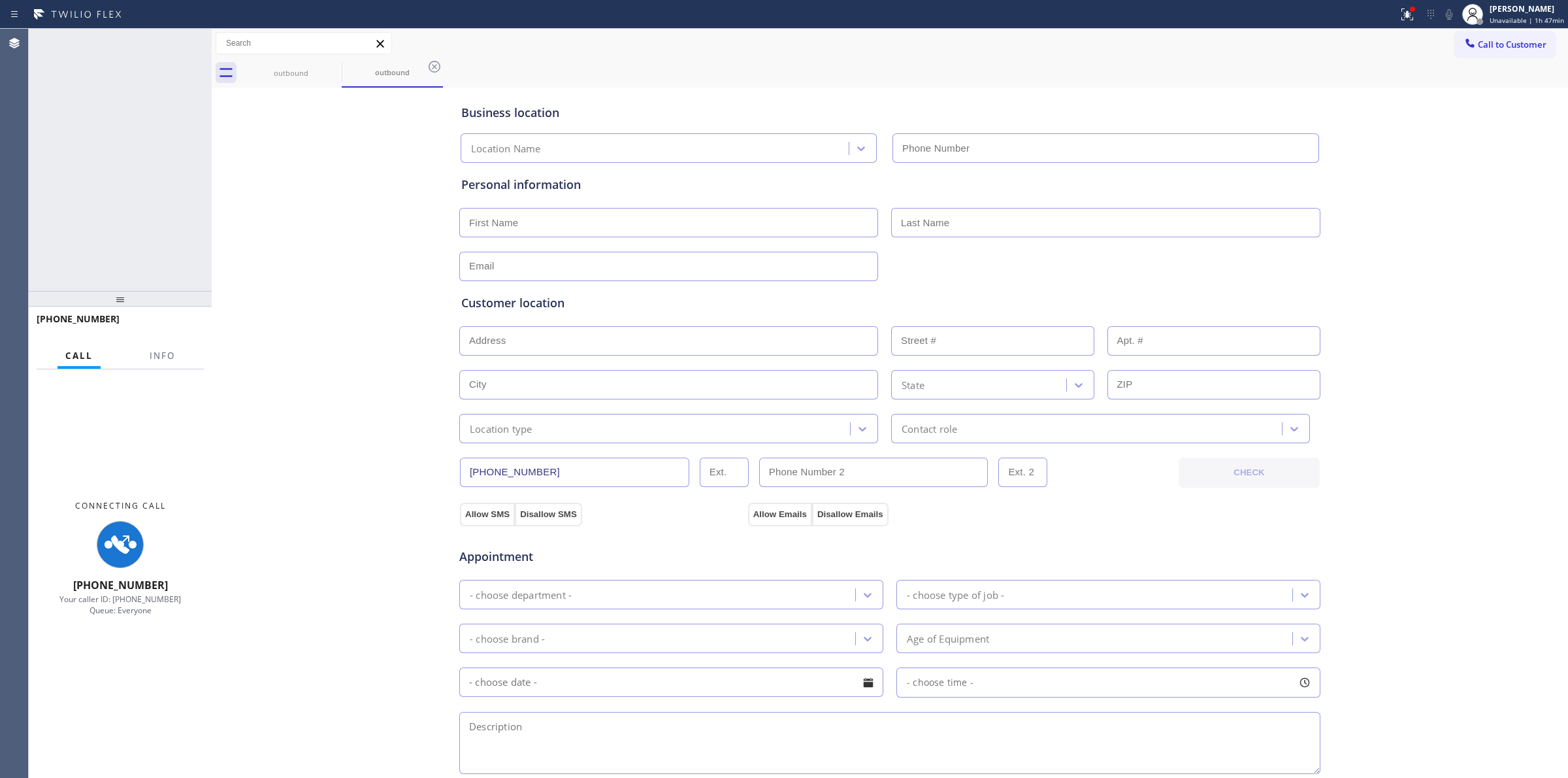
type input "[PHONE_NUMBER]"
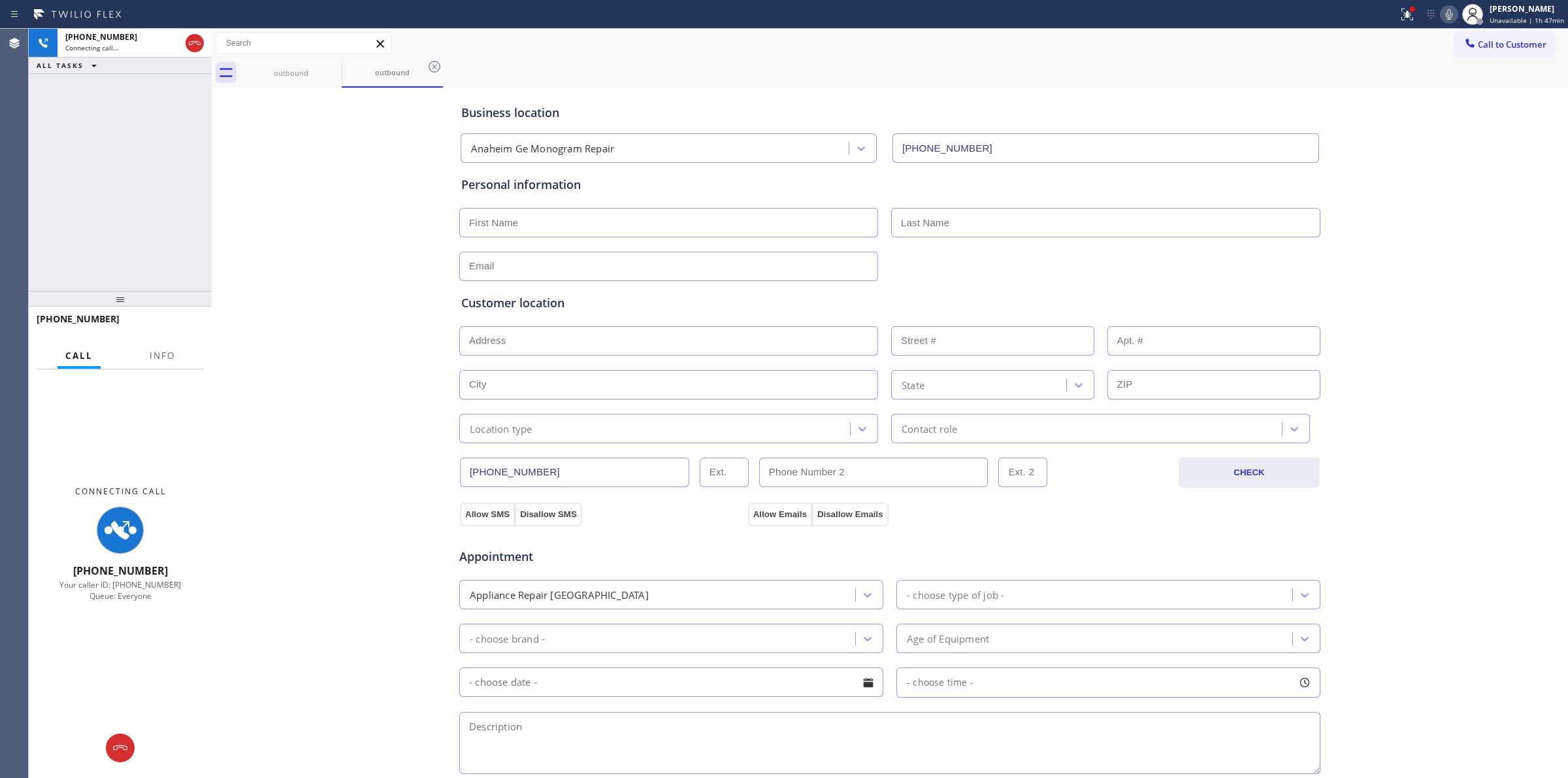
drag, startPoint x: 1404, startPoint y: 221, endPoint x: 1444, endPoint y: 77, distance: 149.5
click at [1410, 214] on div "Business location [GEOGRAPHIC_DATA] Ge Monogram Repair [PHONE_NUMBER] Personal …" at bounding box center [889, 537] width 1350 height 893
click at [1449, 23] on div "Status report Issues detected These issues could affect your workflow. Please c…" at bounding box center [1480, 14] width 175 height 29
click at [1450, 15] on icon at bounding box center [1449, 14] width 15 height 15
click at [340, 66] on icon at bounding box center [333, 67] width 15 height 15
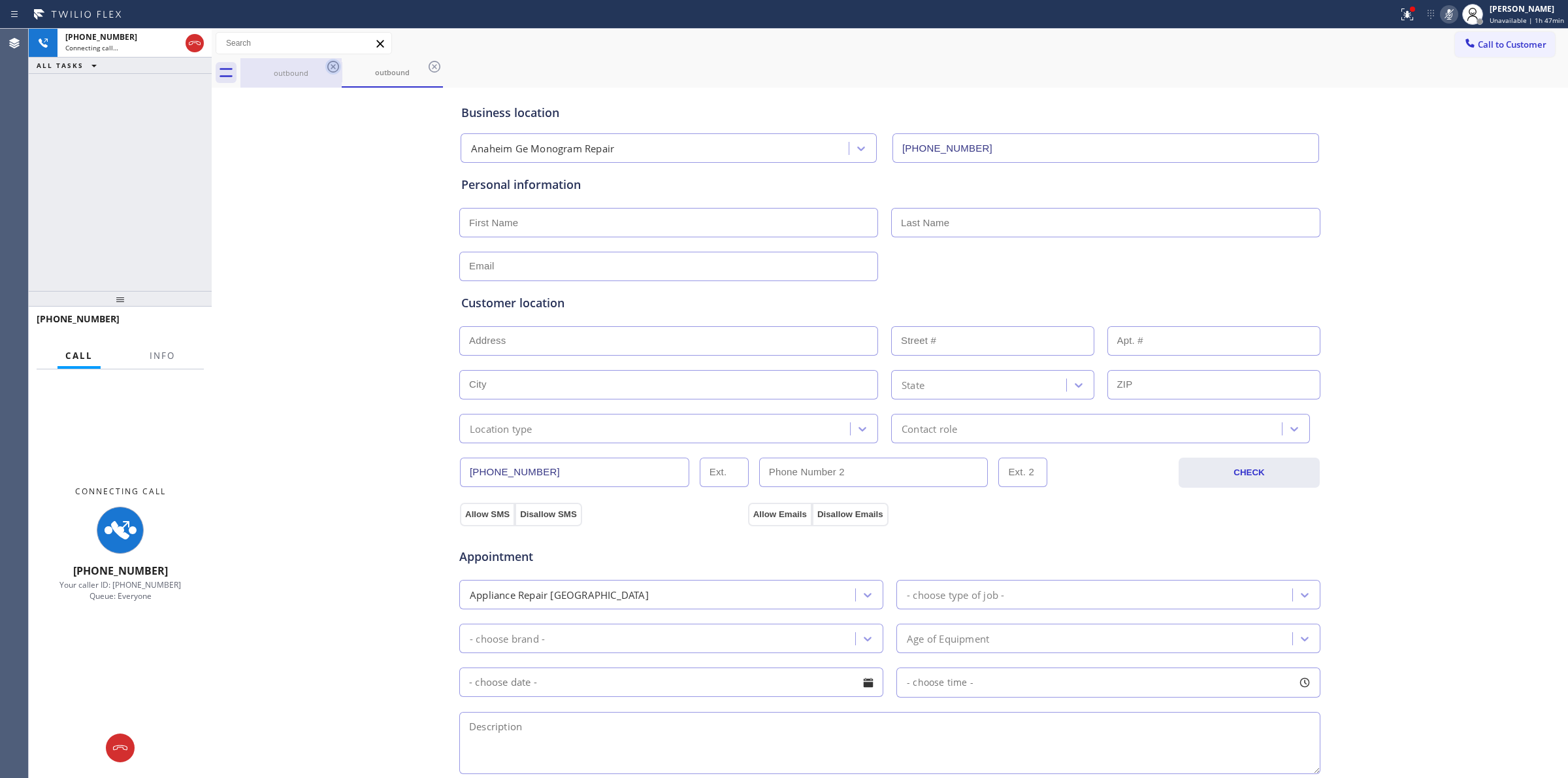
click at [337, 66] on icon at bounding box center [333, 67] width 15 height 15
click at [341, 66] on div "outbound" at bounding box center [392, 73] width 101 height 30
click at [426, 66] on icon at bounding box center [434, 67] width 15 height 15
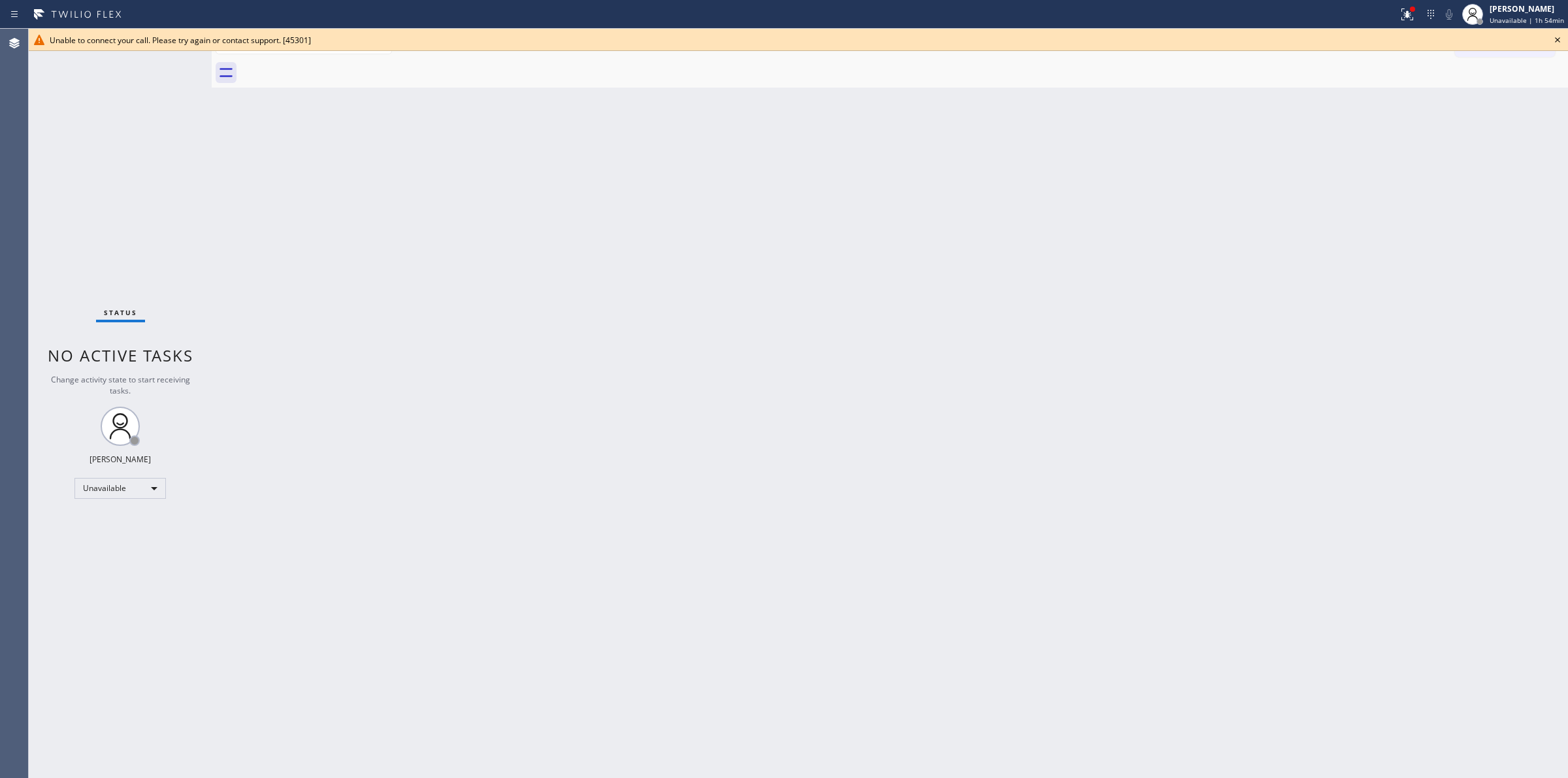
click at [1562, 40] on icon at bounding box center [1557, 40] width 15 height 15
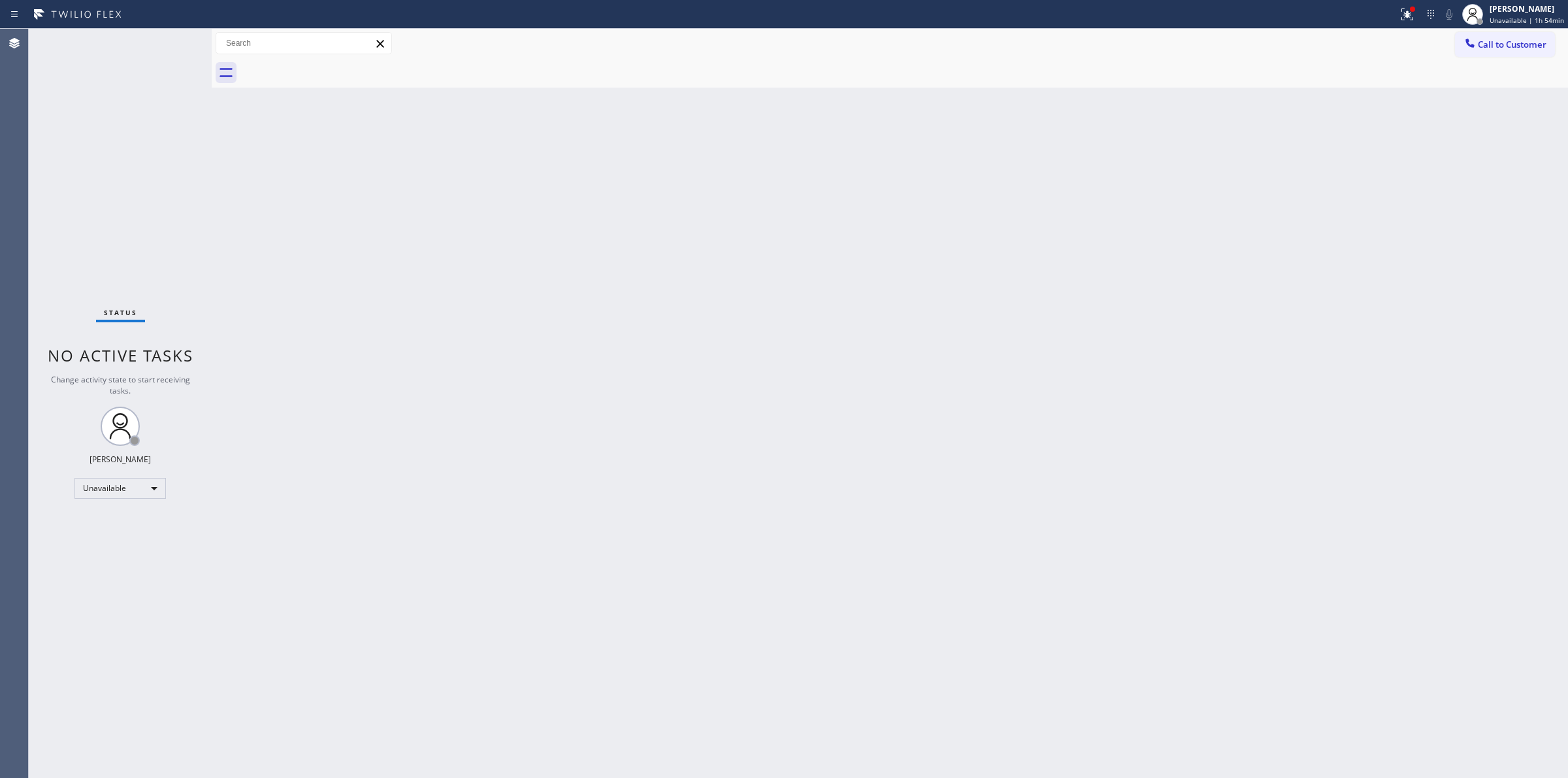
drag, startPoint x: 1377, startPoint y: 207, endPoint x: 1422, endPoint y: 171, distance: 57.6
click at [1392, 198] on div "Back to Dashboard Change Sender ID Customers Technicians Select a contact Outbo…" at bounding box center [889, 403] width 1357 height 749
drag, startPoint x: 1484, startPoint y: 43, endPoint x: 1282, endPoint y: 144, distance: 225.8
click at [1484, 42] on span "Call to Customer" at bounding box center [1513, 44] width 69 height 12
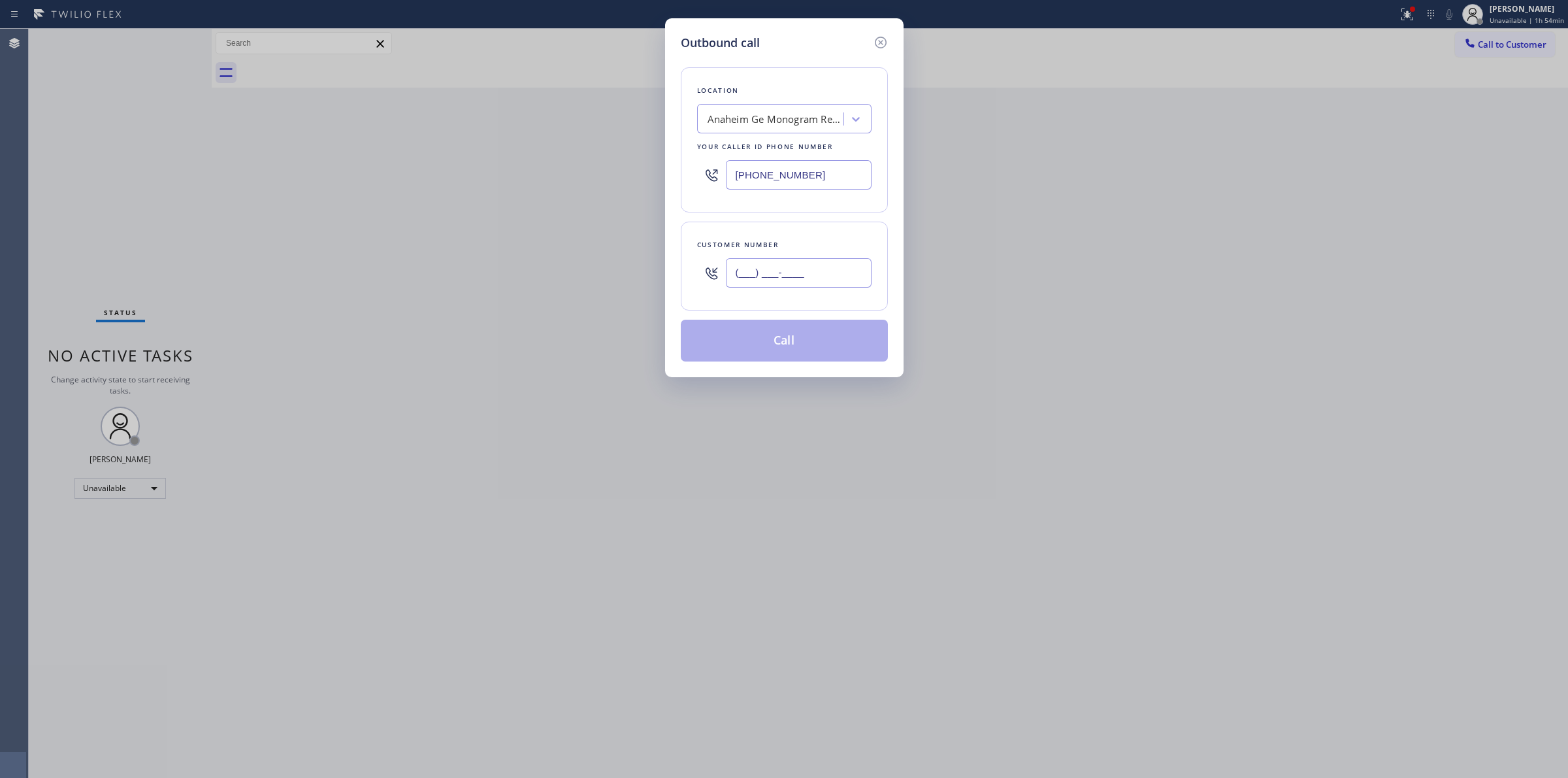
paste input "607) 362-2736"
click at [738, 285] on input "(___) ___-____" at bounding box center [798, 273] width 145 height 30
type input "[PHONE_NUMBER]"
click at [776, 106] on div "Anaheim Ge Monogram Repair" at bounding box center [784, 119] width 174 height 30
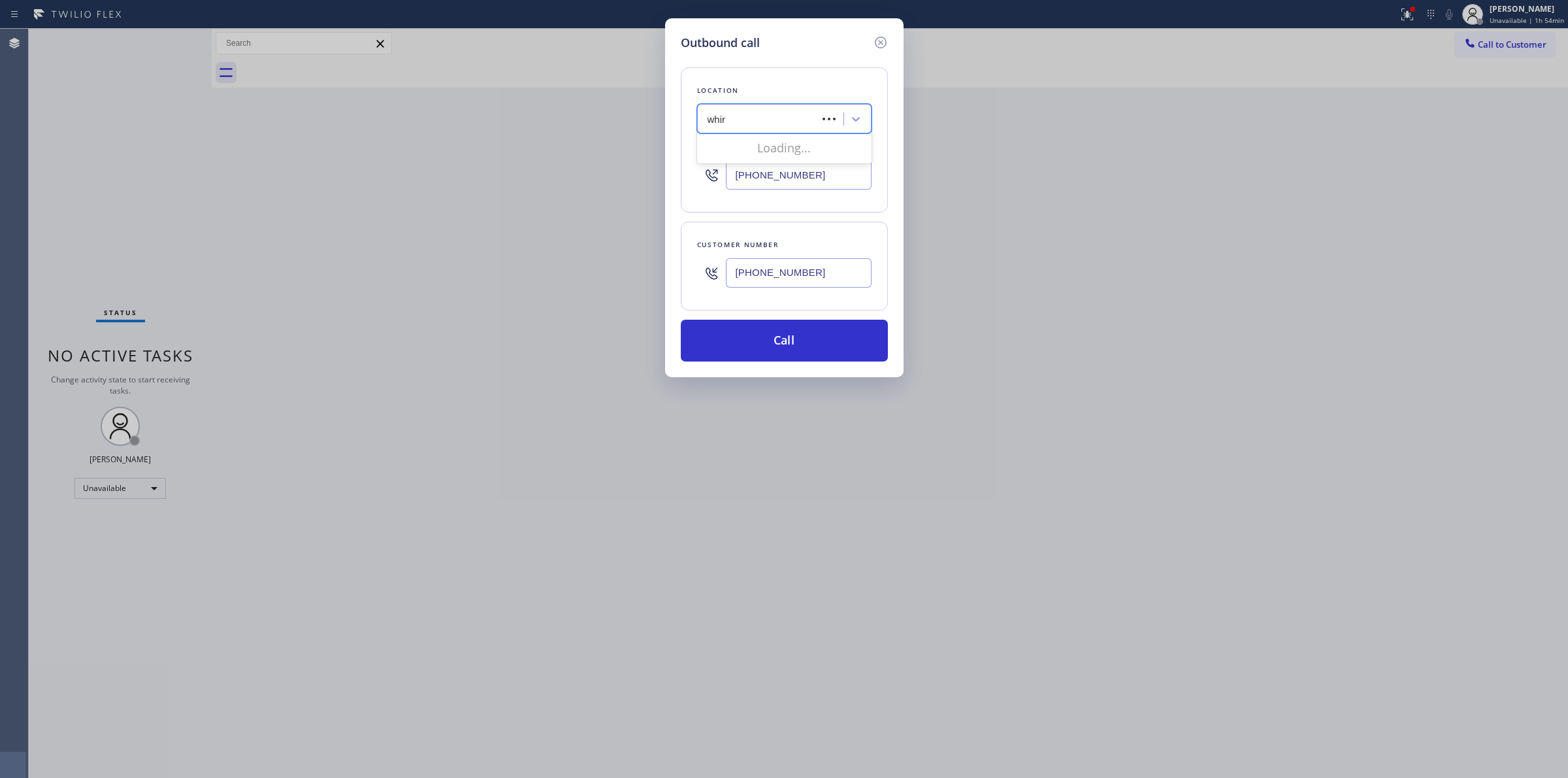
type input "whirl"
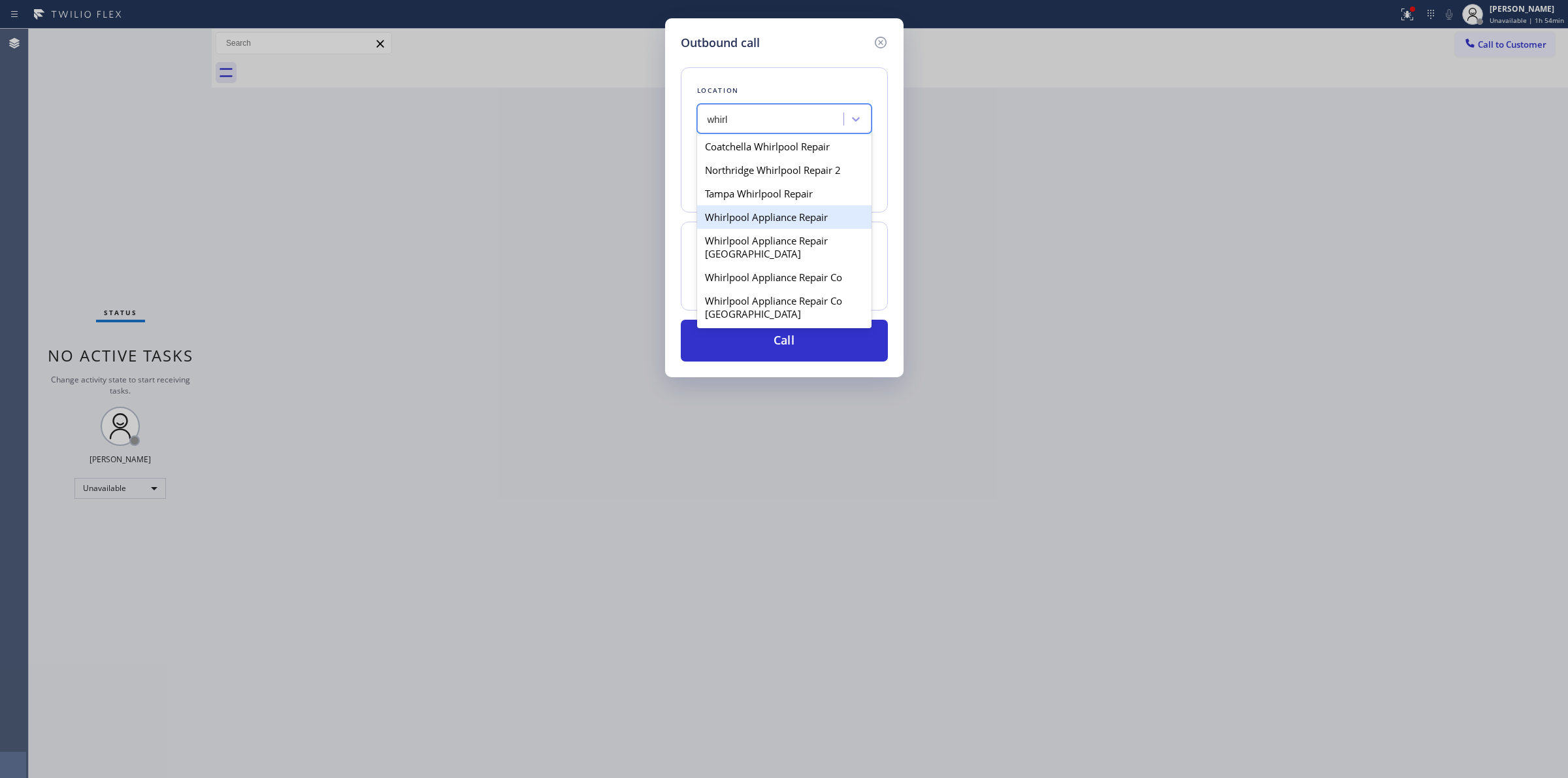
click at [746, 209] on div "Whirlpool Appliance Repair" at bounding box center [784, 216] width 174 height 23
type input "[PHONE_NUMBER]"
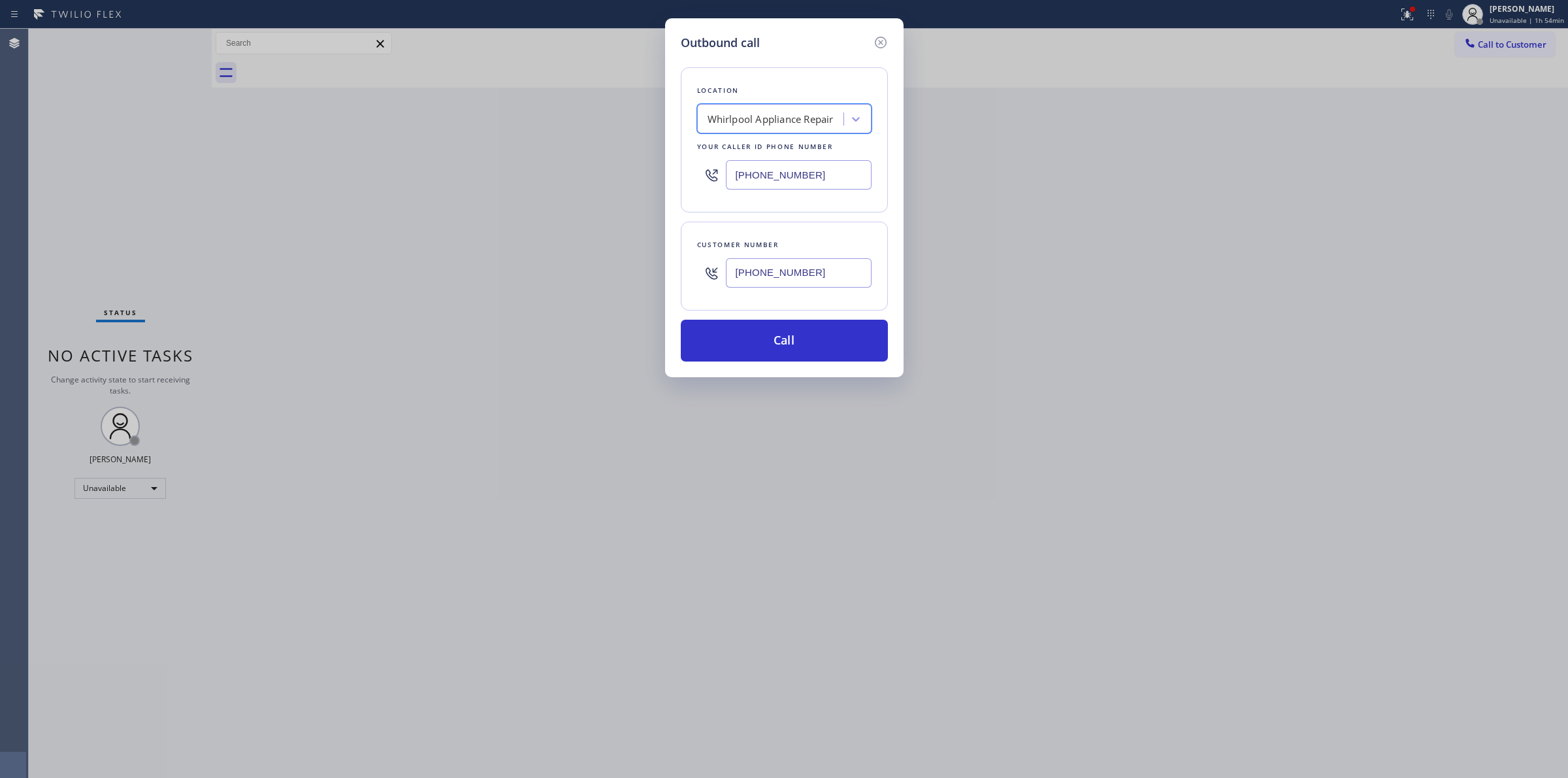
click at [775, 276] on input "[PHONE_NUMBER]" at bounding box center [798, 273] width 145 height 30
click at [769, 335] on button "Call" at bounding box center [784, 341] width 207 height 42
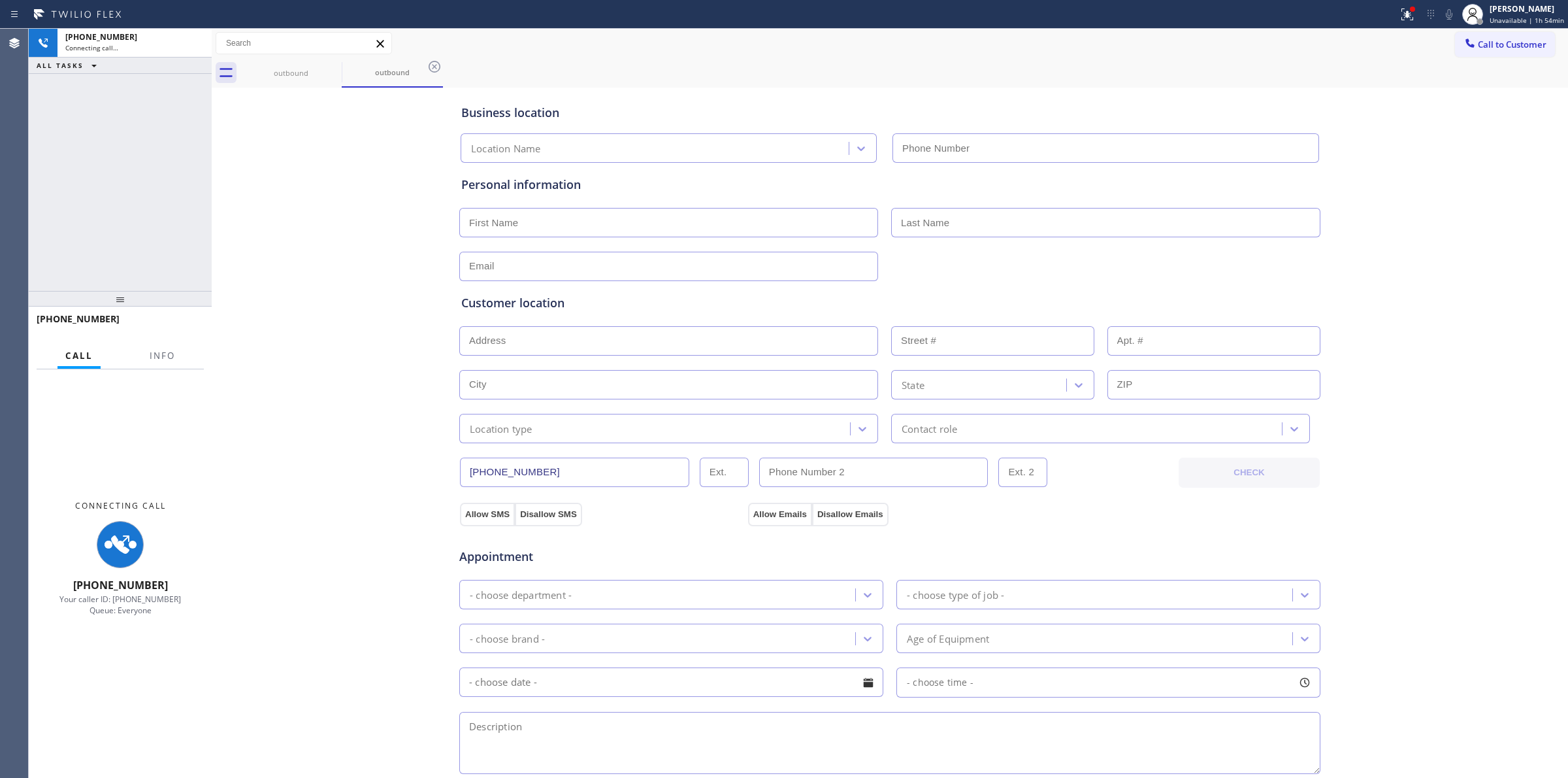
click at [1448, 285] on div "Business location Location Name Personal information Customer location >> ADD N…" at bounding box center [889, 537] width 1350 height 893
type input "[PHONE_NUMBER]"
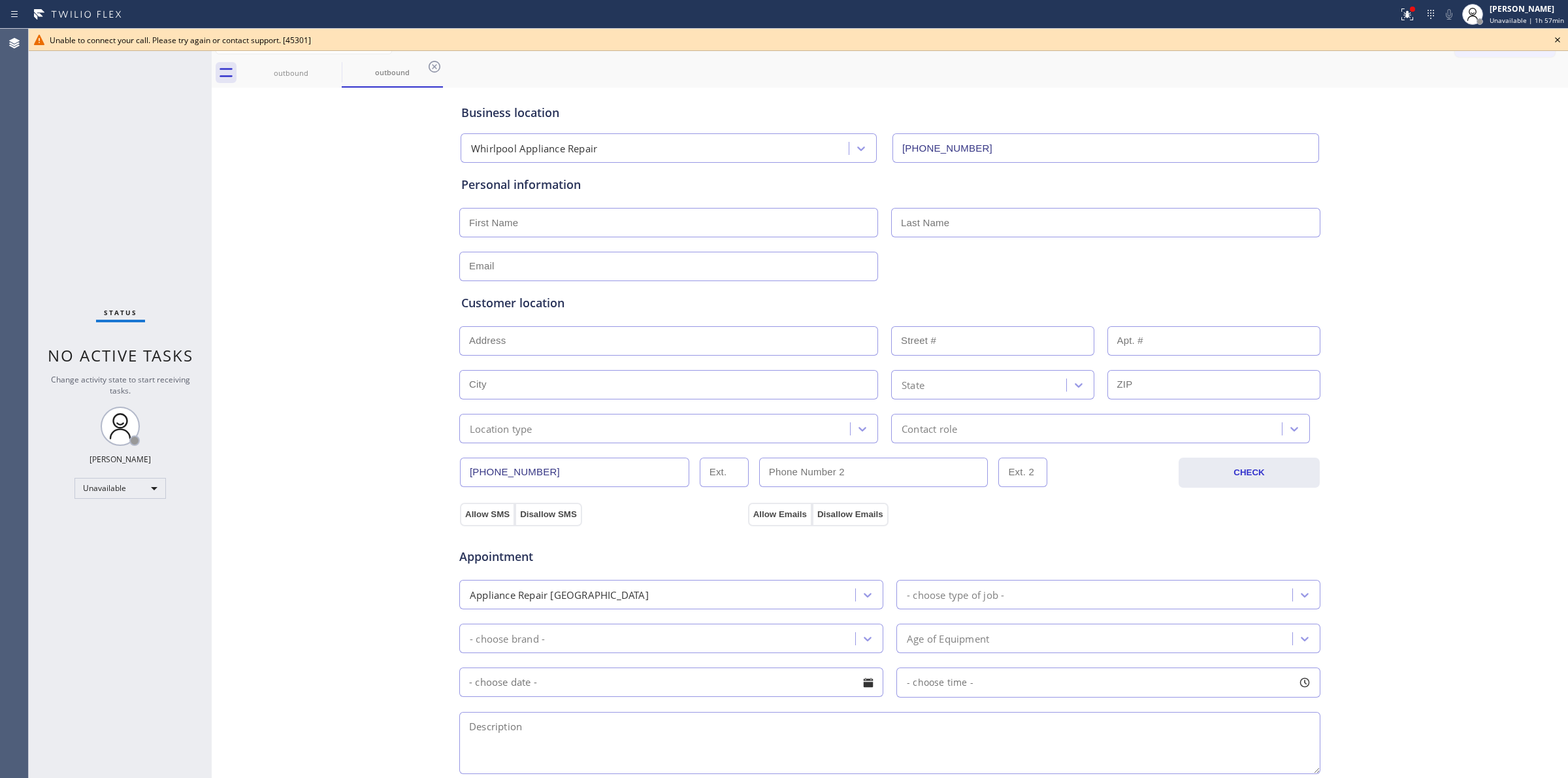
click at [1562, 40] on icon at bounding box center [1557, 40] width 15 height 15
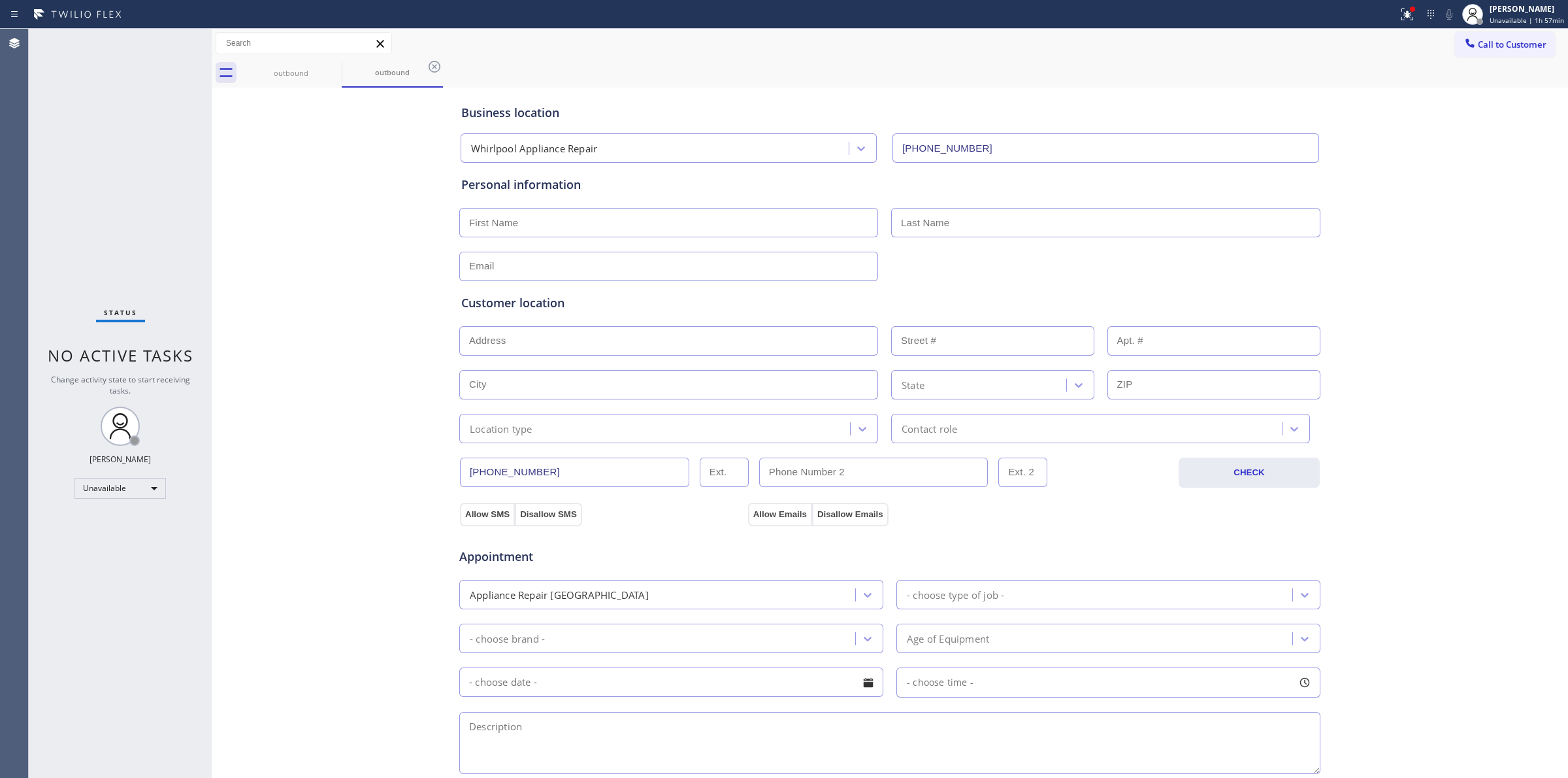
drag, startPoint x: 1299, startPoint y: 235, endPoint x: 1346, endPoint y: 139, distance: 106.9
click at [1314, 213] on div at bounding box center [1106, 223] width 432 height 30
click at [1462, 41] on div at bounding box center [1470, 44] width 15 height 15
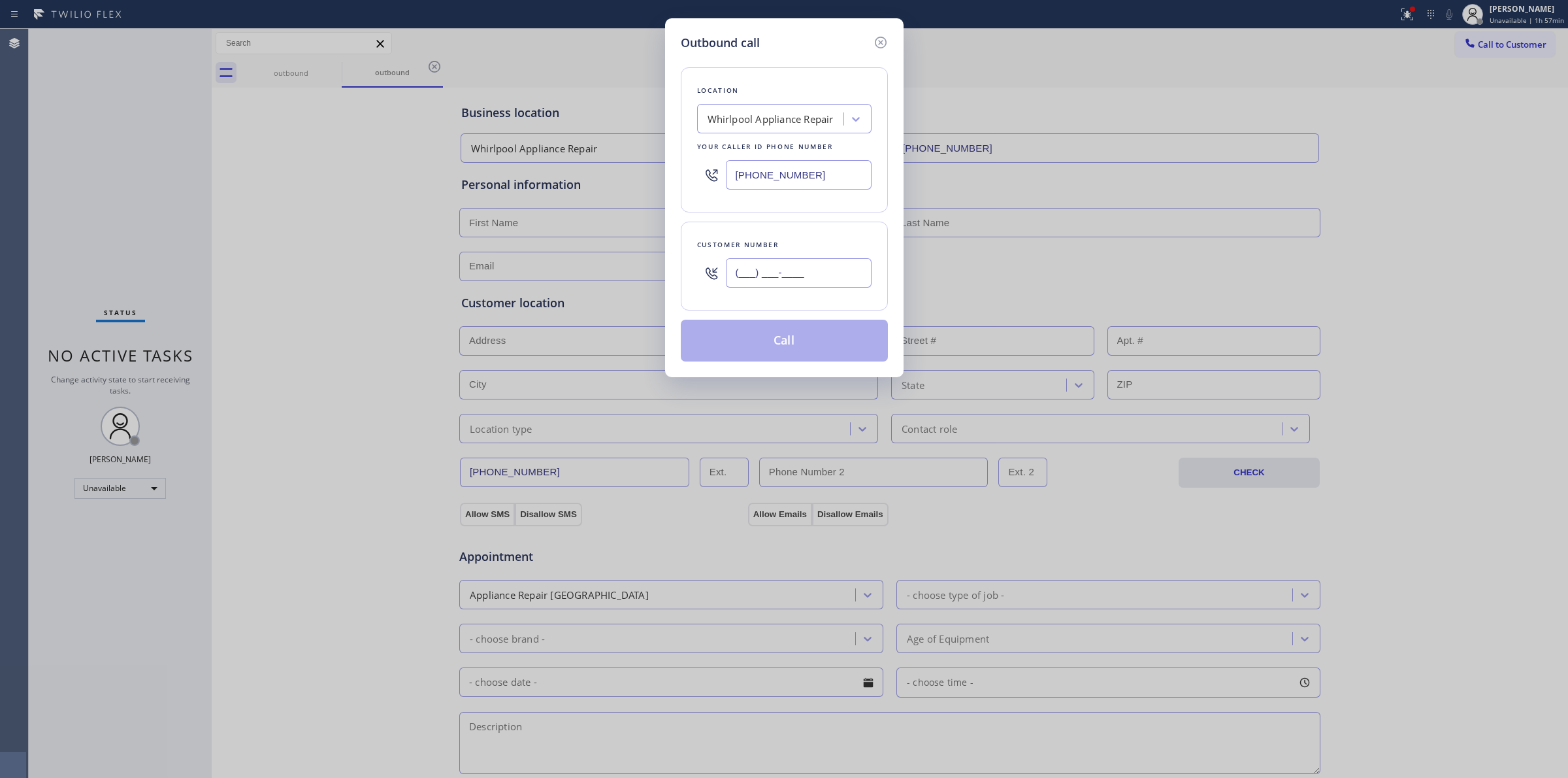
click at [809, 266] on input "(___) ___-____" at bounding box center [798, 273] width 145 height 30
paste input "989) 459-0616"
type input "[PHONE_NUMBER]"
click at [799, 143] on div "Your caller id phone number" at bounding box center [784, 147] width 174 height 14
click at [804, 113] on div "Whirlpool Appliance Repair" at bounding box center [770, 119] width 126 height 15
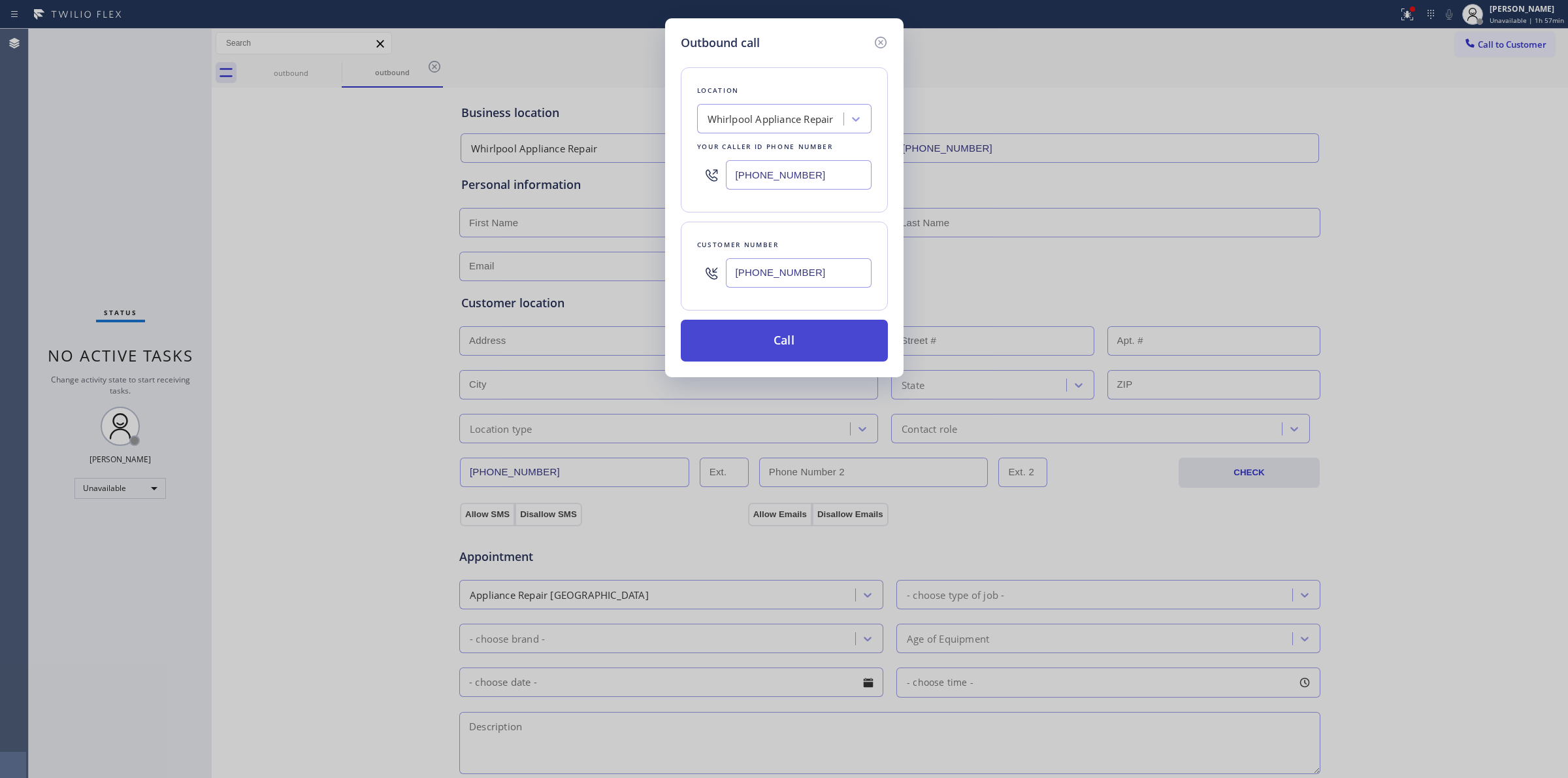
click at [788, 339] on button "Call" at bounding box center [784, 341] width 207 height 42
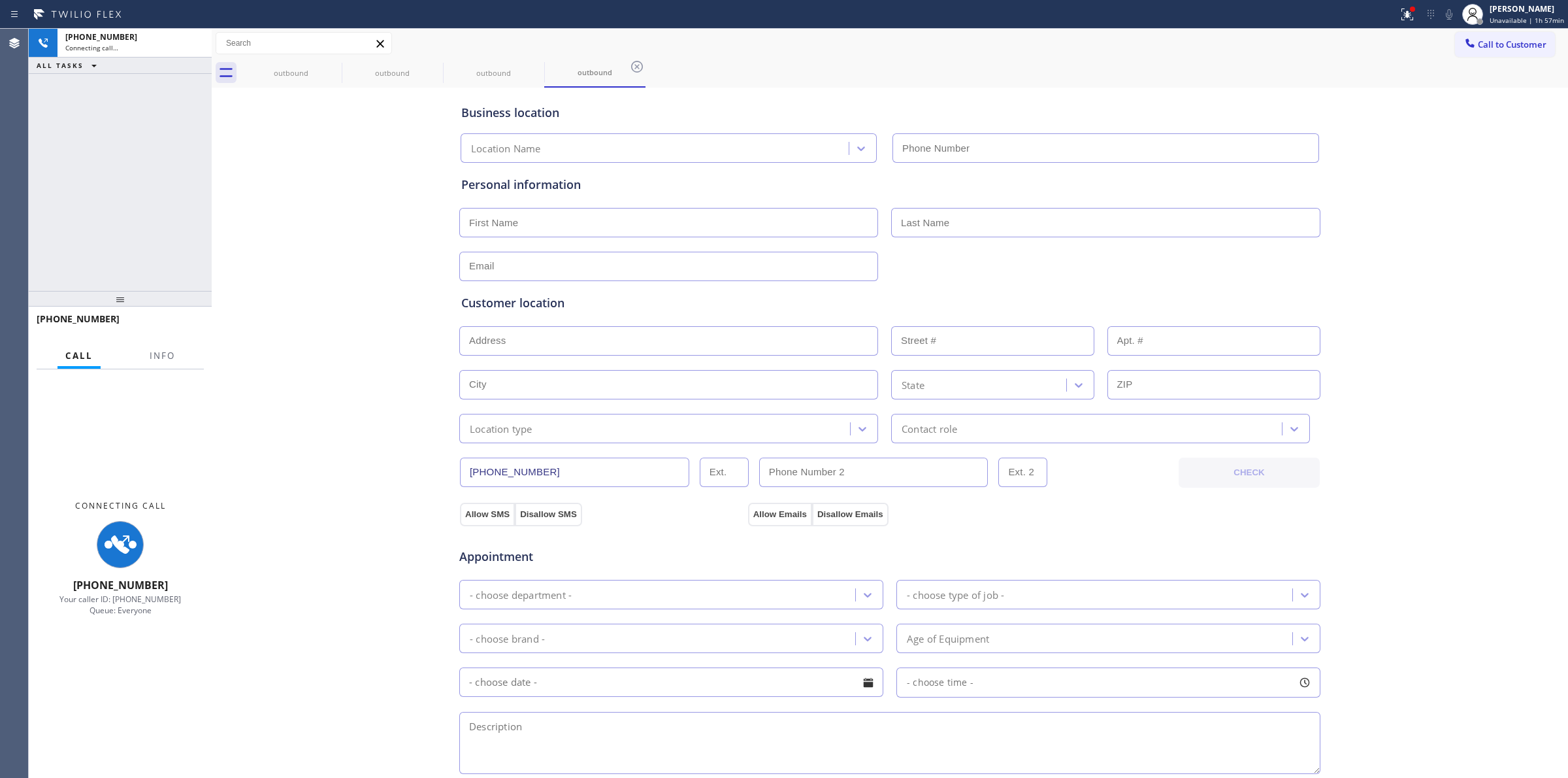
type input "[PHONE_NUMBER]"
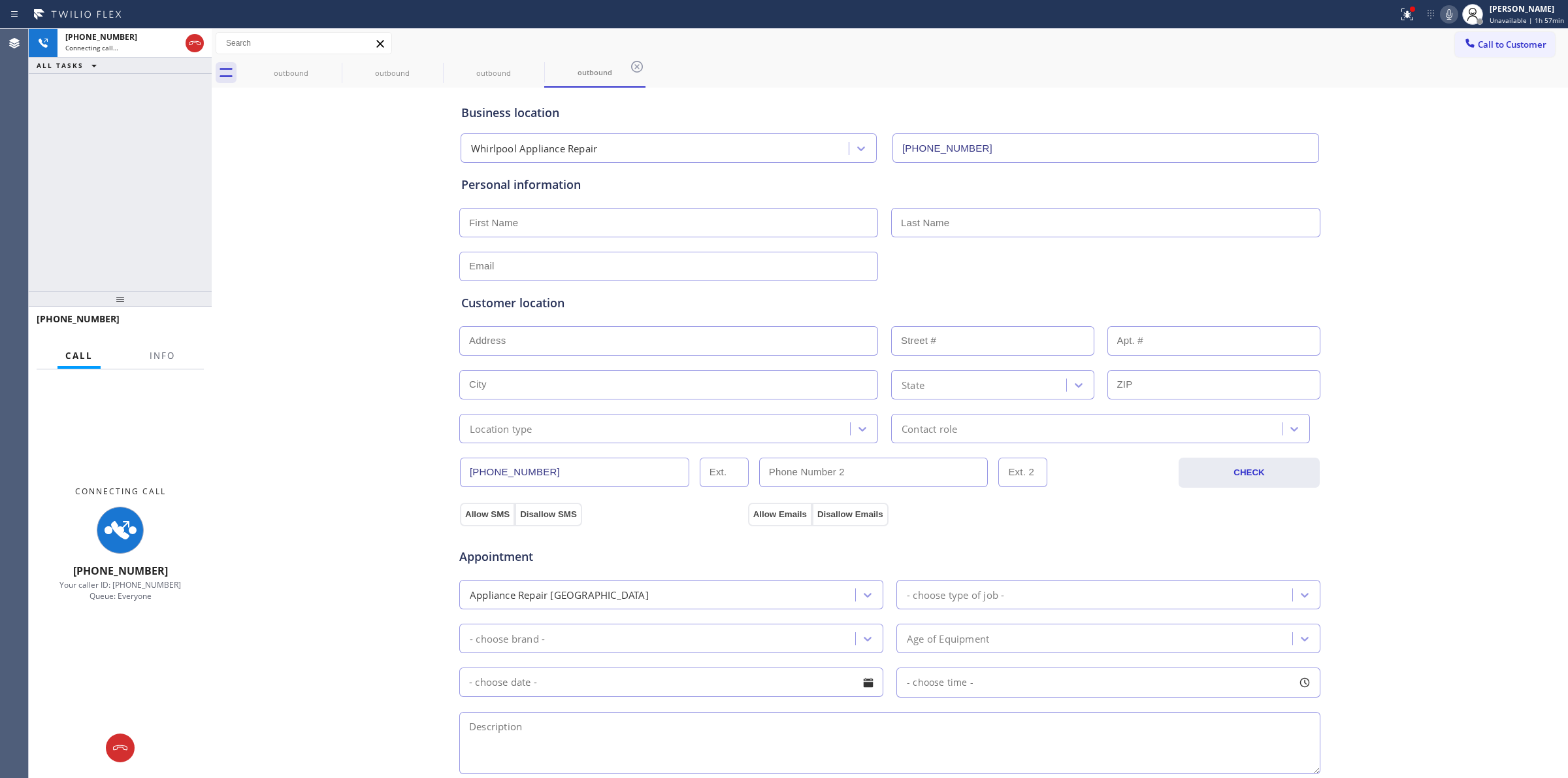
drag, startPoint x: 338, startPoint y: 60, endPoint x: 412, endPoint y: 776, distance: 719.8
click at [0, 0] on icon at bounding box center [0, 0] width 0 height 0
click at [629, 67] on icon at bounding box center [637, 67] width 15 height 15
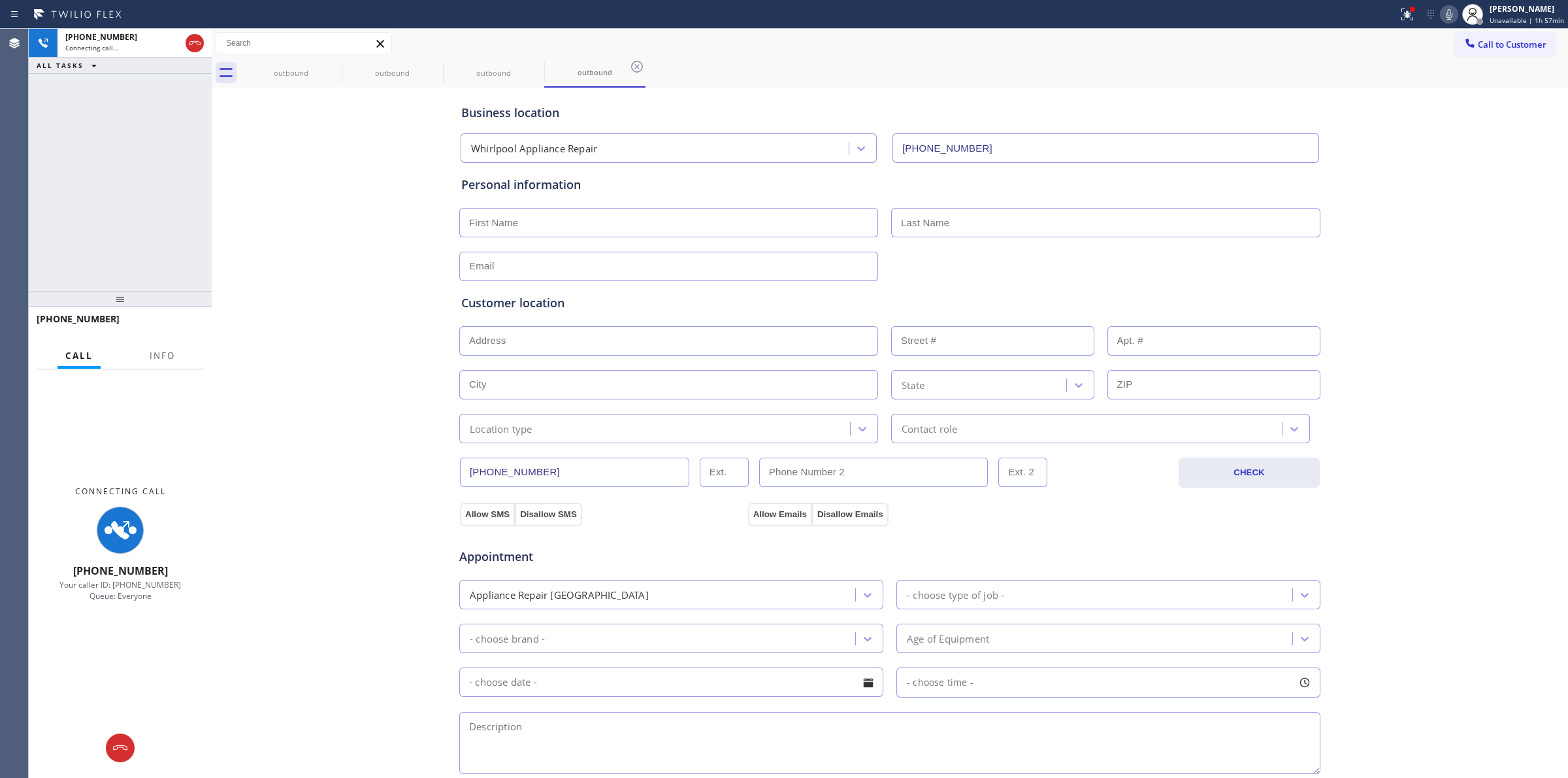
click at [331, 67] on div "outbound outbound outbound outbound" at bounding box center [904, 73] width 1328 height 30
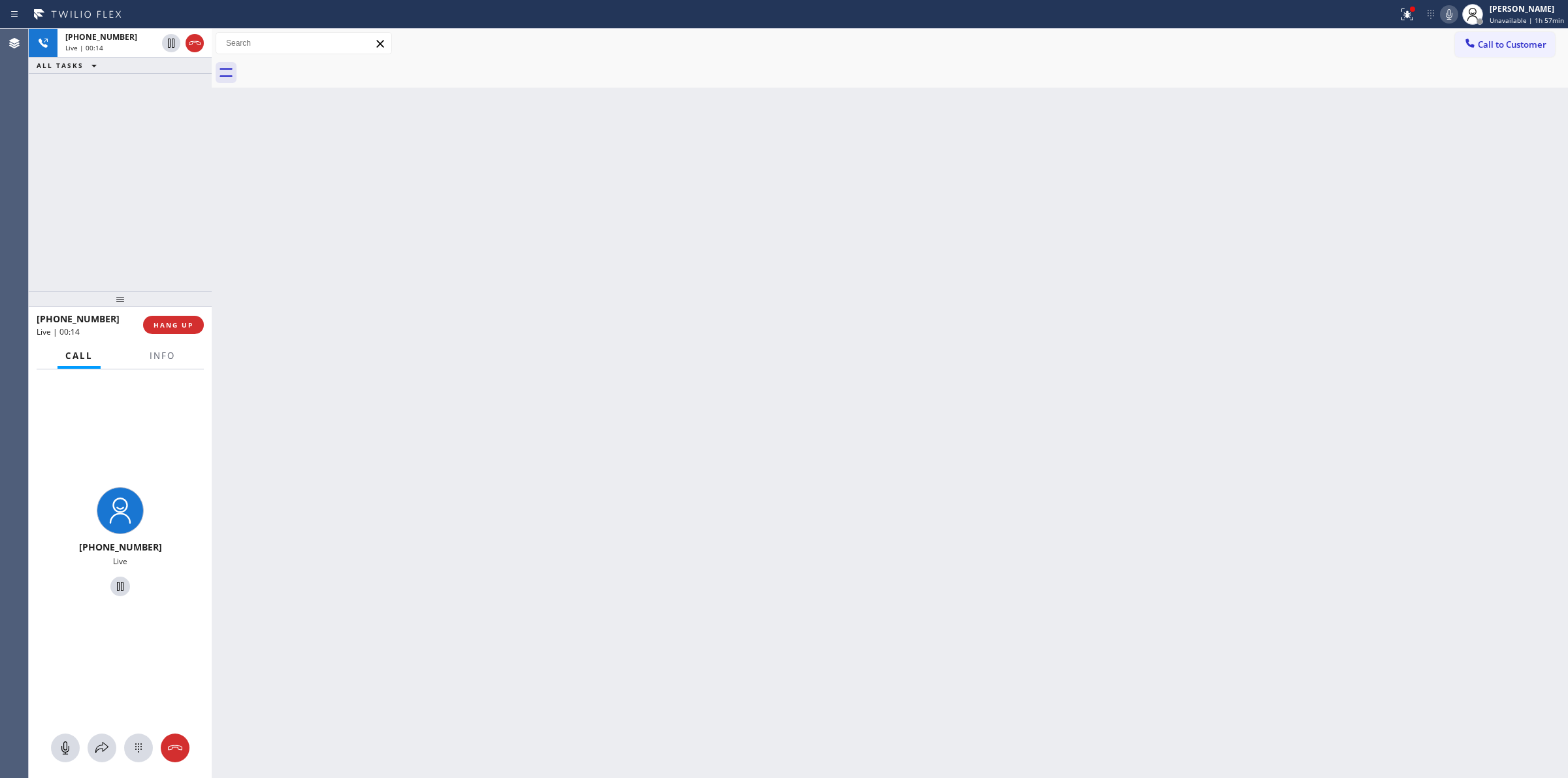
click at [1526, 350] on div "Back to Dashboard Change Sender ID Customers Technicians Select a contact Outbo…" at bounding box center [889, 403] width 1357 height 749
click at [137, 751] on icon at bounding box center [138, 748] width 15 height 15
click at [1484, 48] on span "Call to Customer" at bounding box center [1513, 44] width 69 height 12
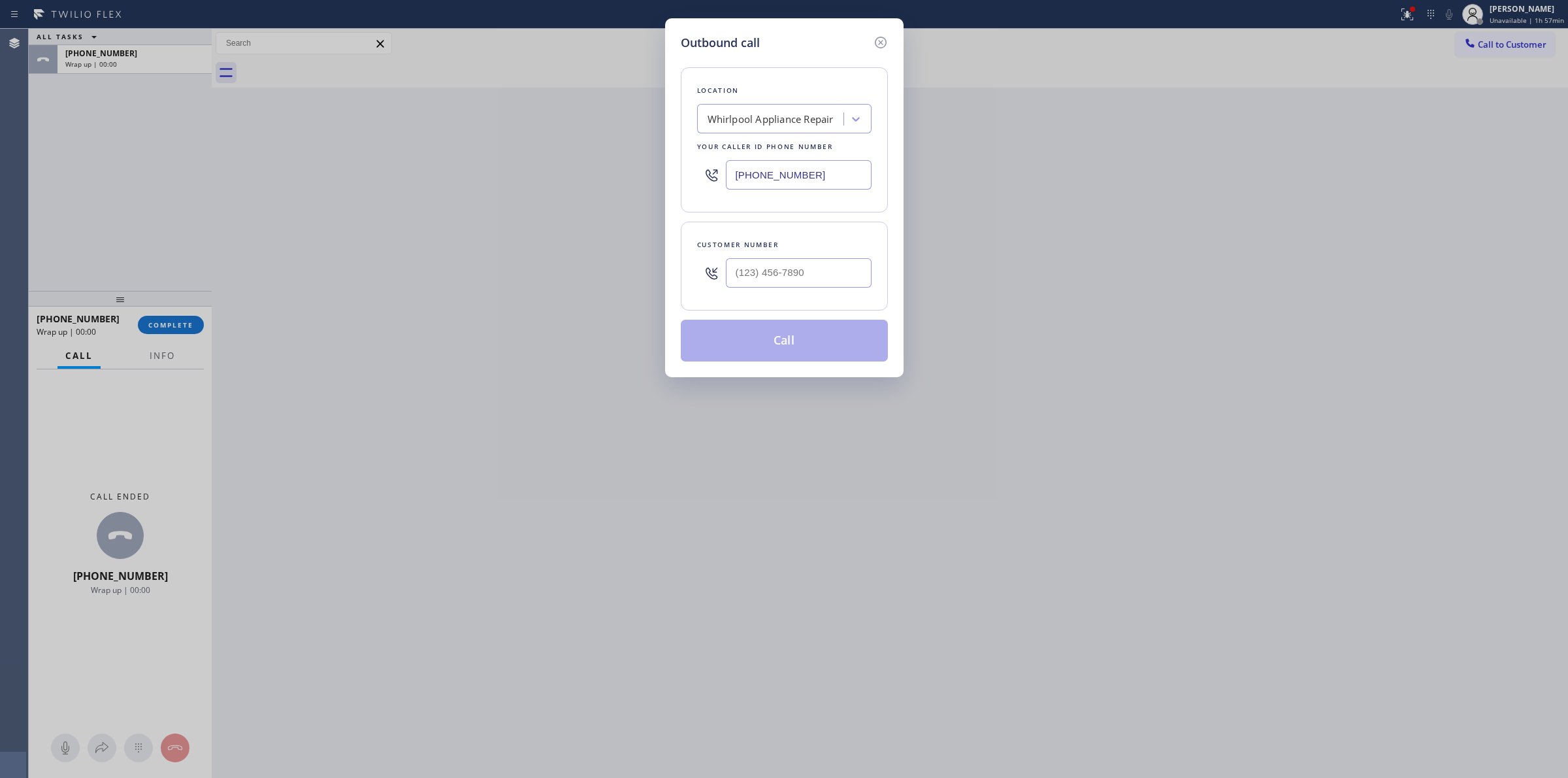
click at [764, 296] on div "Customer number" at bounding box center [784, 266] width 207 height 89
paste input "text"
click at [802, 273] on input "(___) ___-____" at bounding box center [798, 273] width 145 height 30
paste input "989) 459-0616"
type input "[PHONE_NUMBER]"
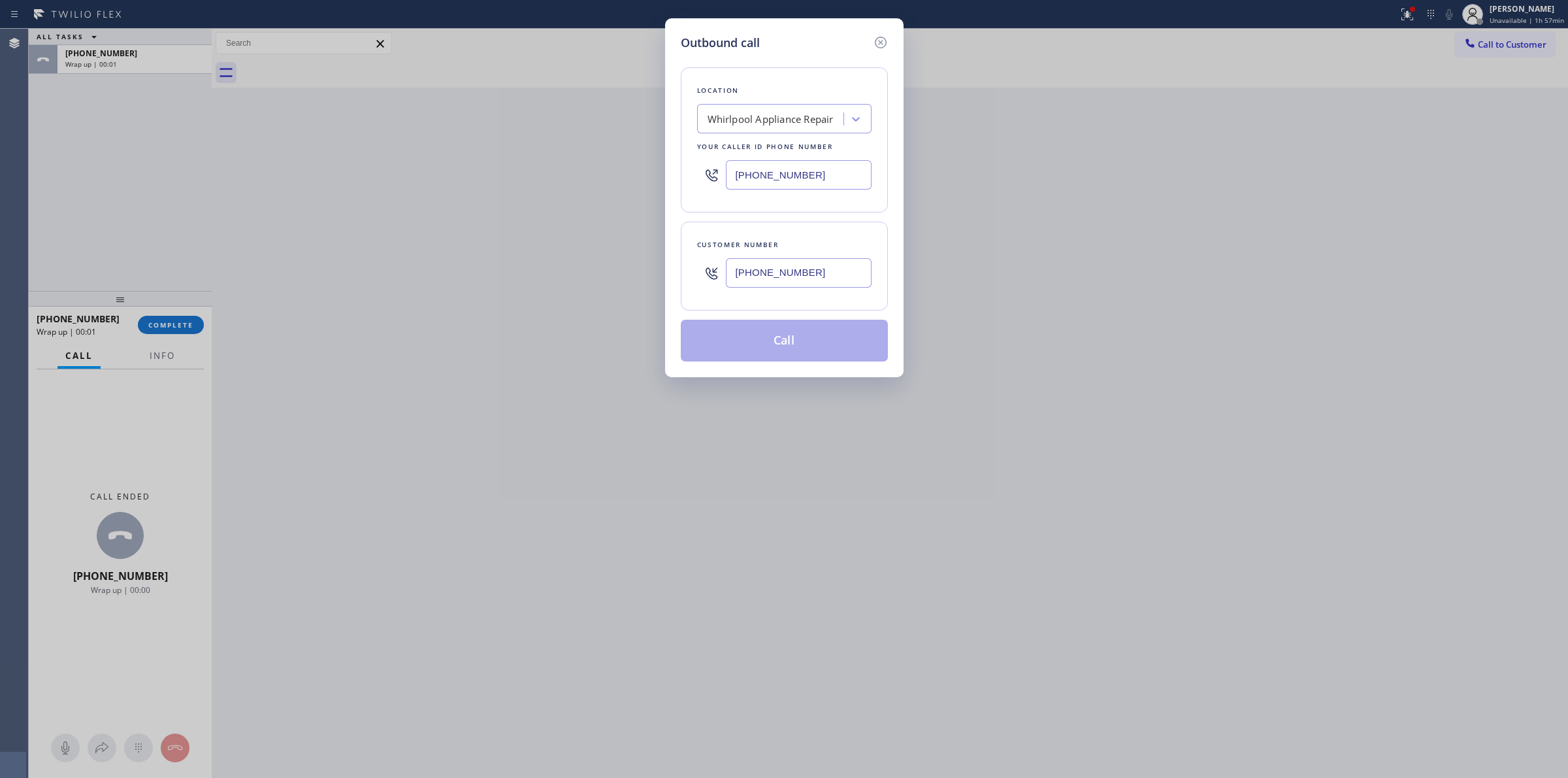
click at [802, 337] on button "Call" at bounding box center [784, 341] width 207 height 42
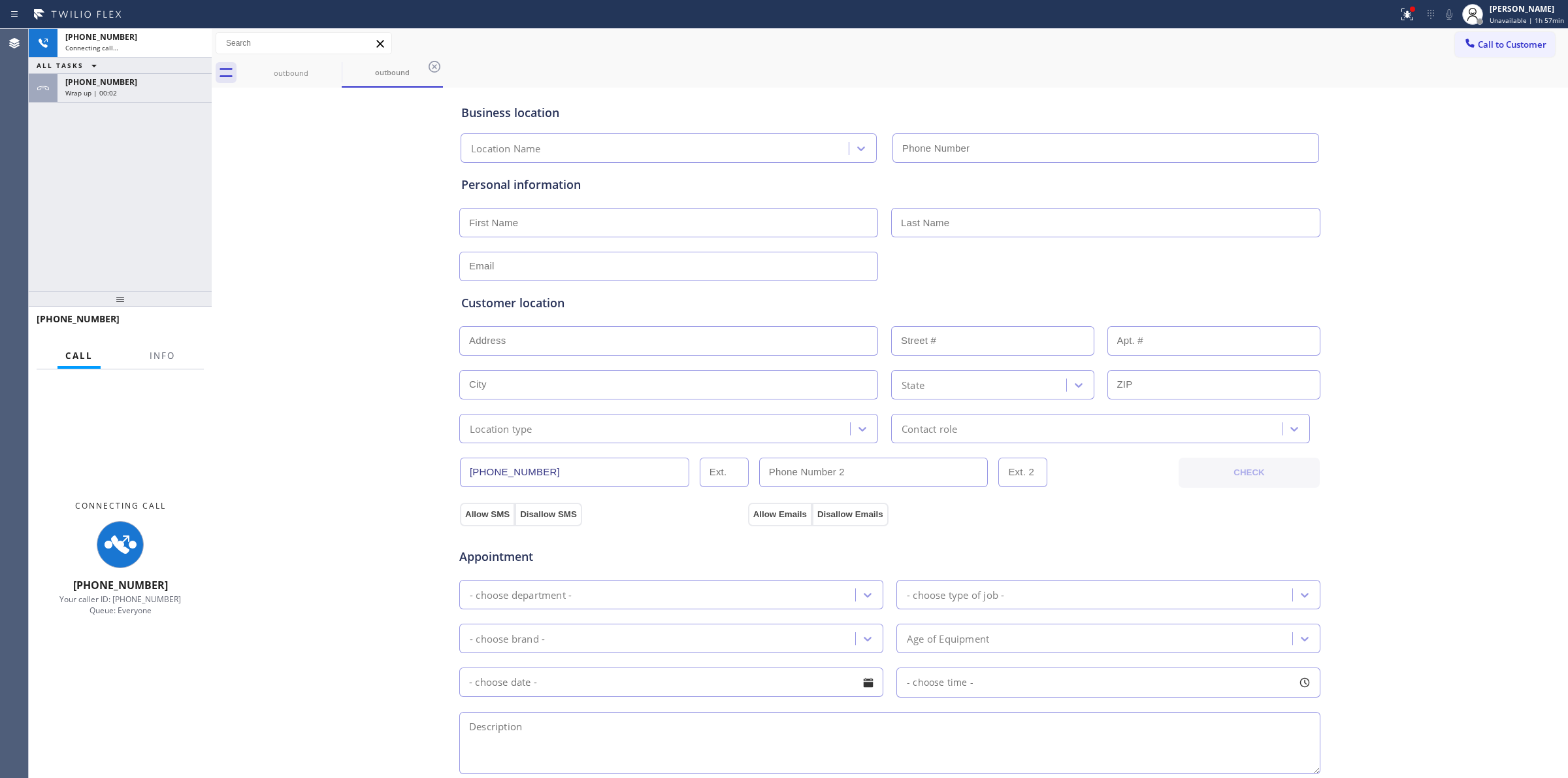
type input "[PHONE_NUMBER]"
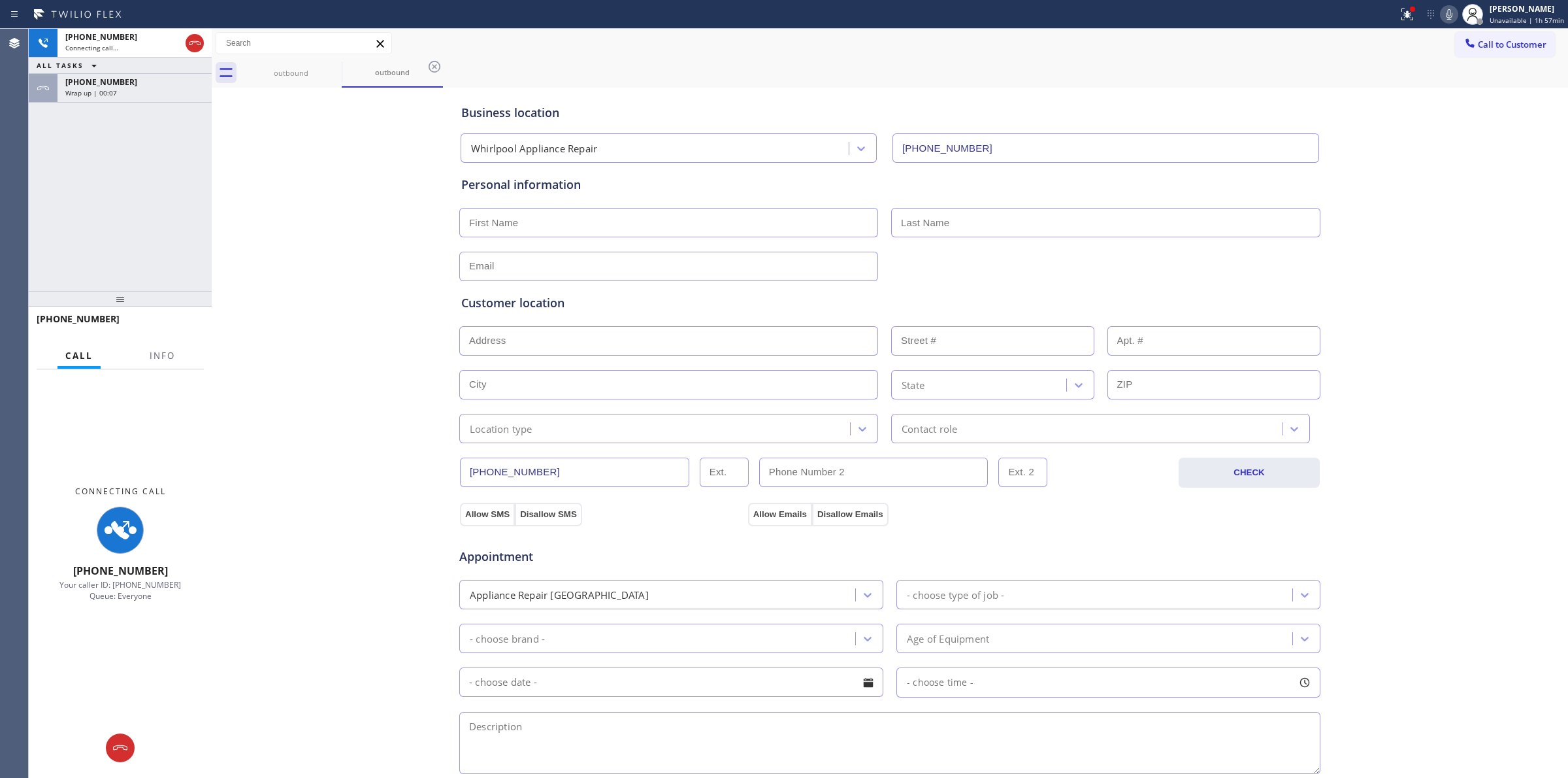
click at [1288, 91] on div "Business location Whirlpool Appliance Repair [PHONE_NUMBER]" at bounding box center [890, 127] width 863 height 72
click at [95, 79] on span "[PHONE_NUMBER]" at bounding box center [101, 82] width 72 height 11
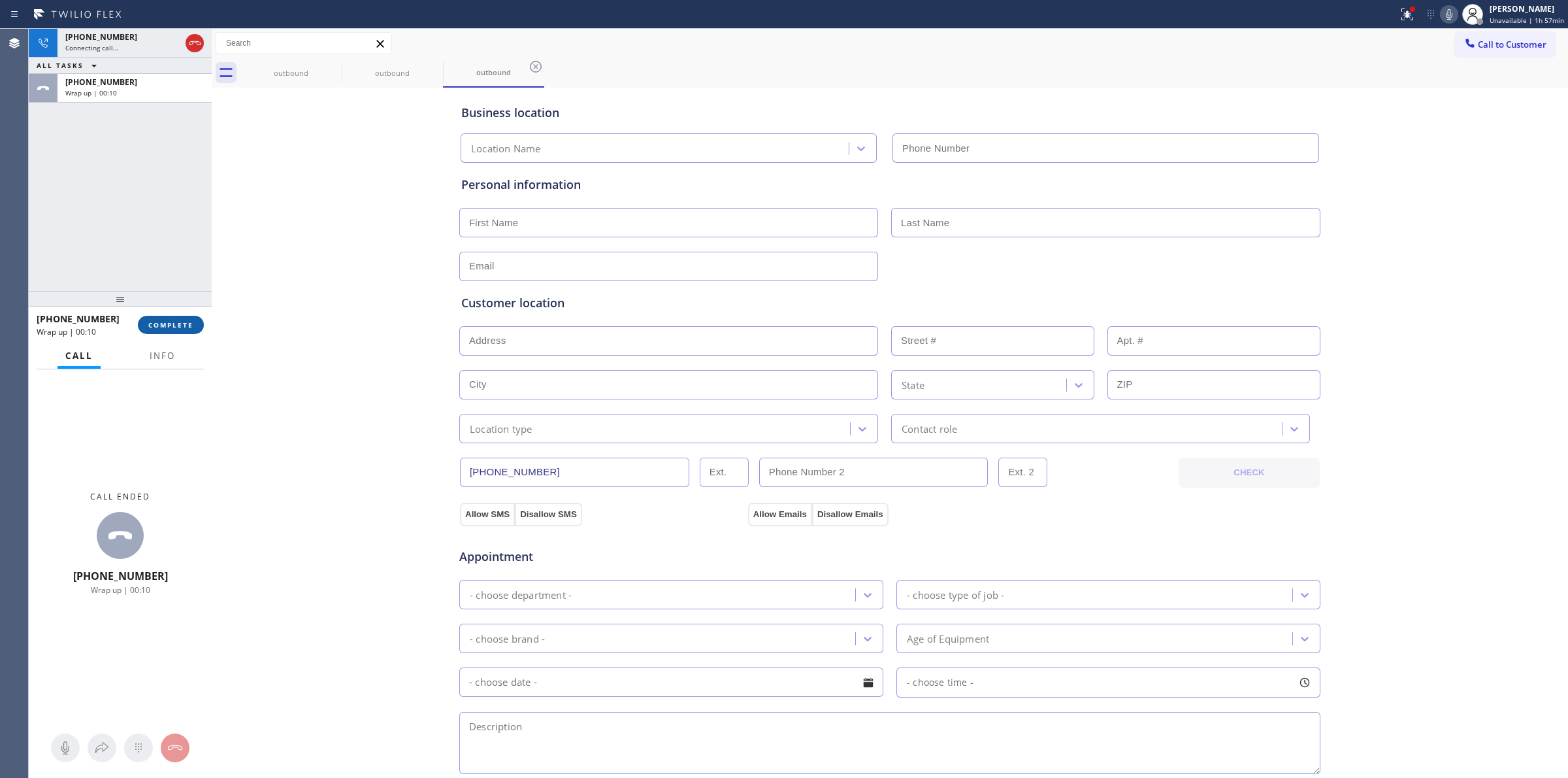
click at [177, 327] on span "COMPLETE" at bounding box center [171, 325] width 45 height 9
type input "[PHONE_NUMBER]"
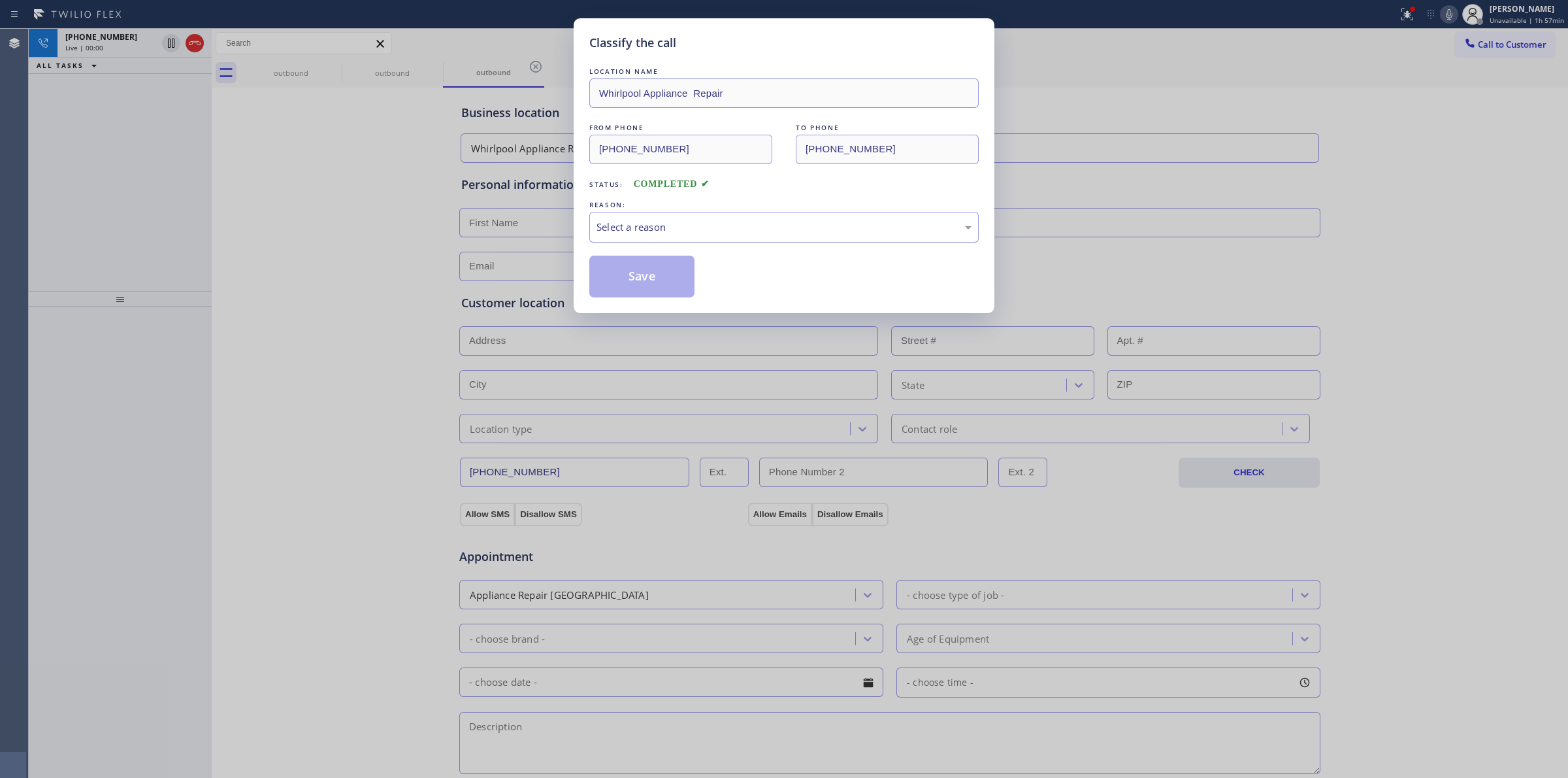
click at [730, 220] on div "Select a reason" at bounding box center [784, 226] width 375 height 15
click at [658, 275] on button "Save" at bounding box center [642, 277] width 105 height 42
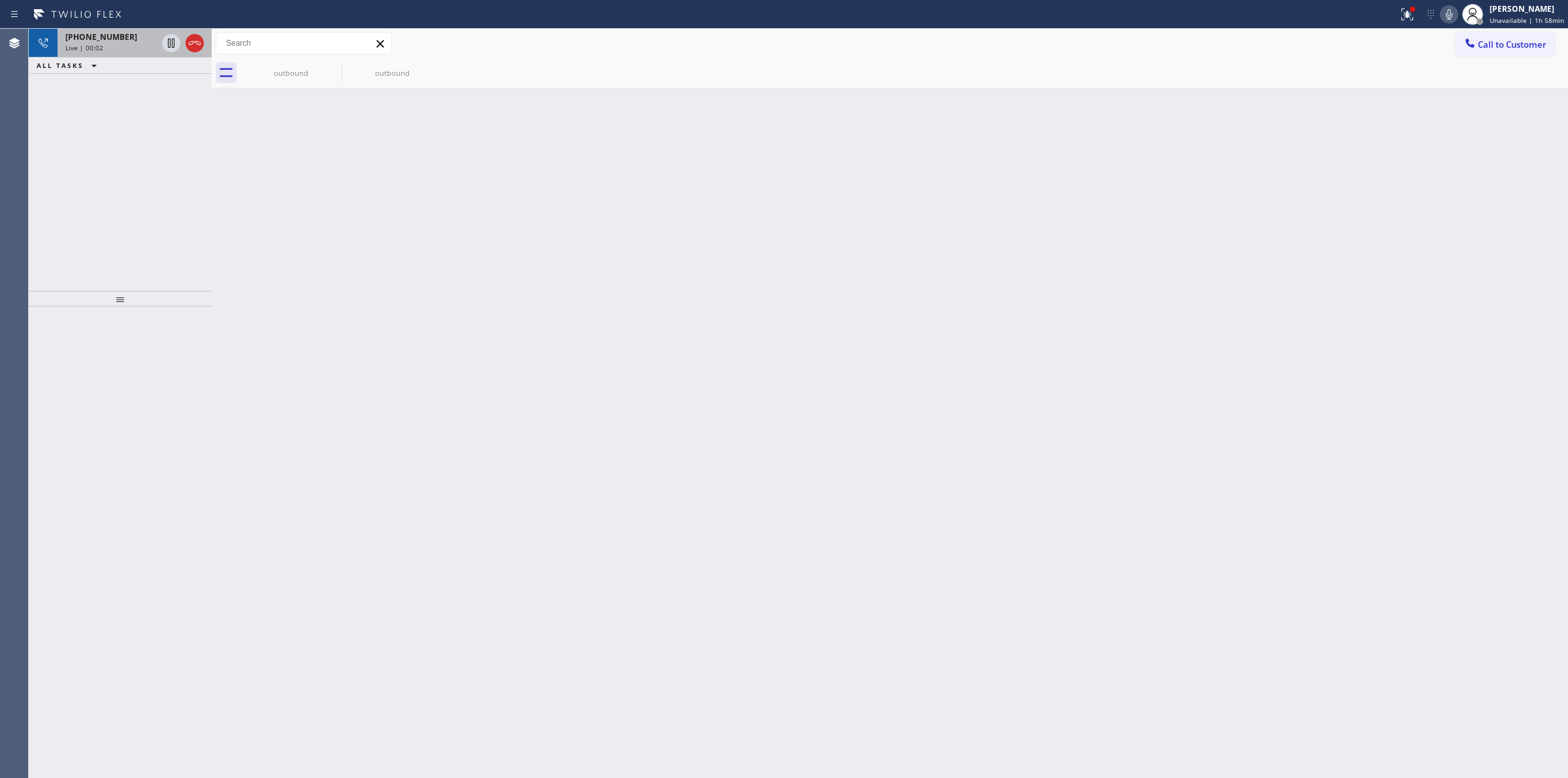
click at [131, 39] on div "[PHONE_NUMBER]" at bounding box center [111, 37] width 91 height 11
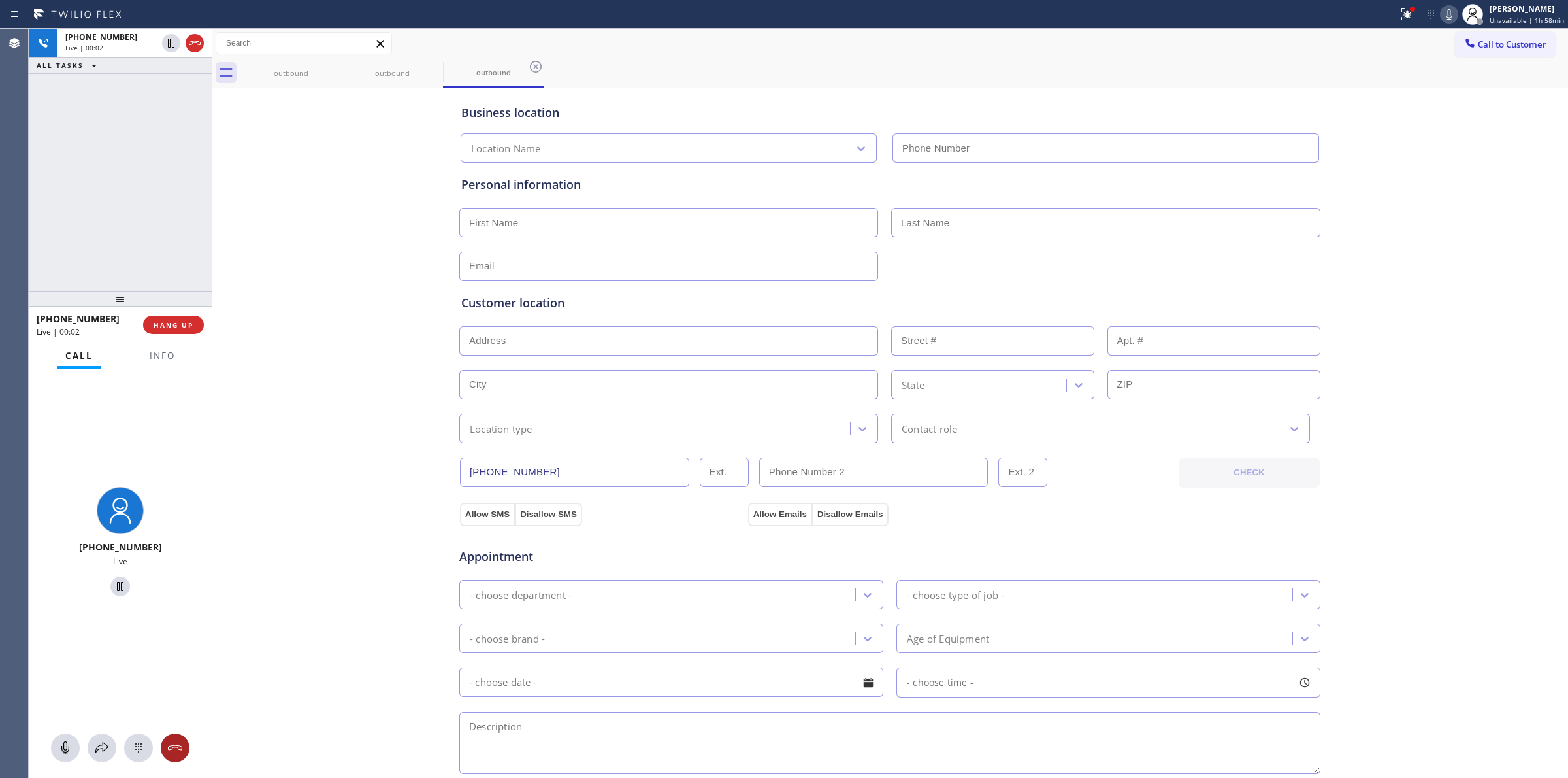
type input "[PHONE_NUMBER]"
click at [126, 751] on div at bounding box center [138, 748] width 29 height 15
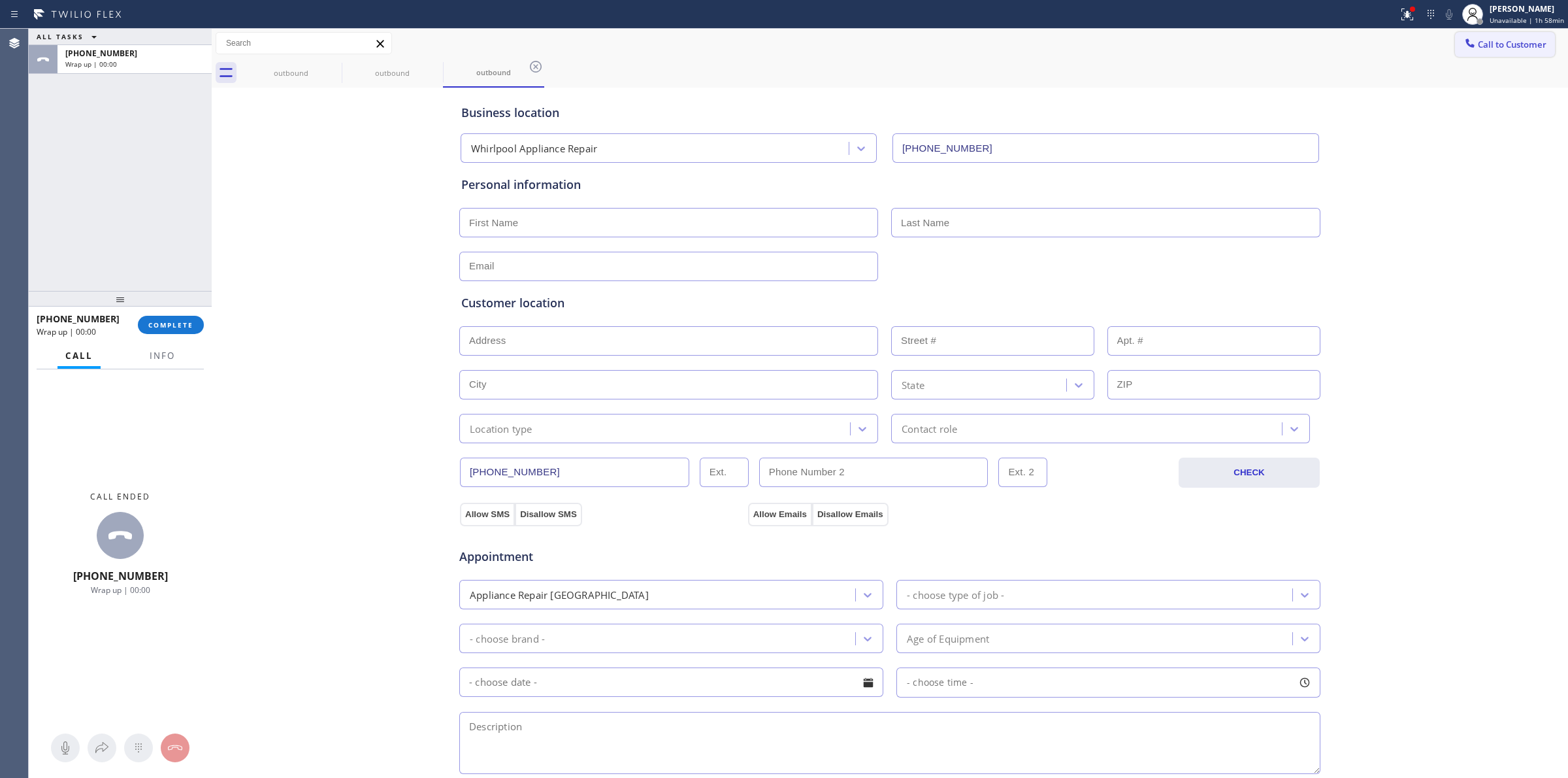
click at [1480, 54] on button "Call to Customer" at bounding box center [1505, 44] width 100 height 25
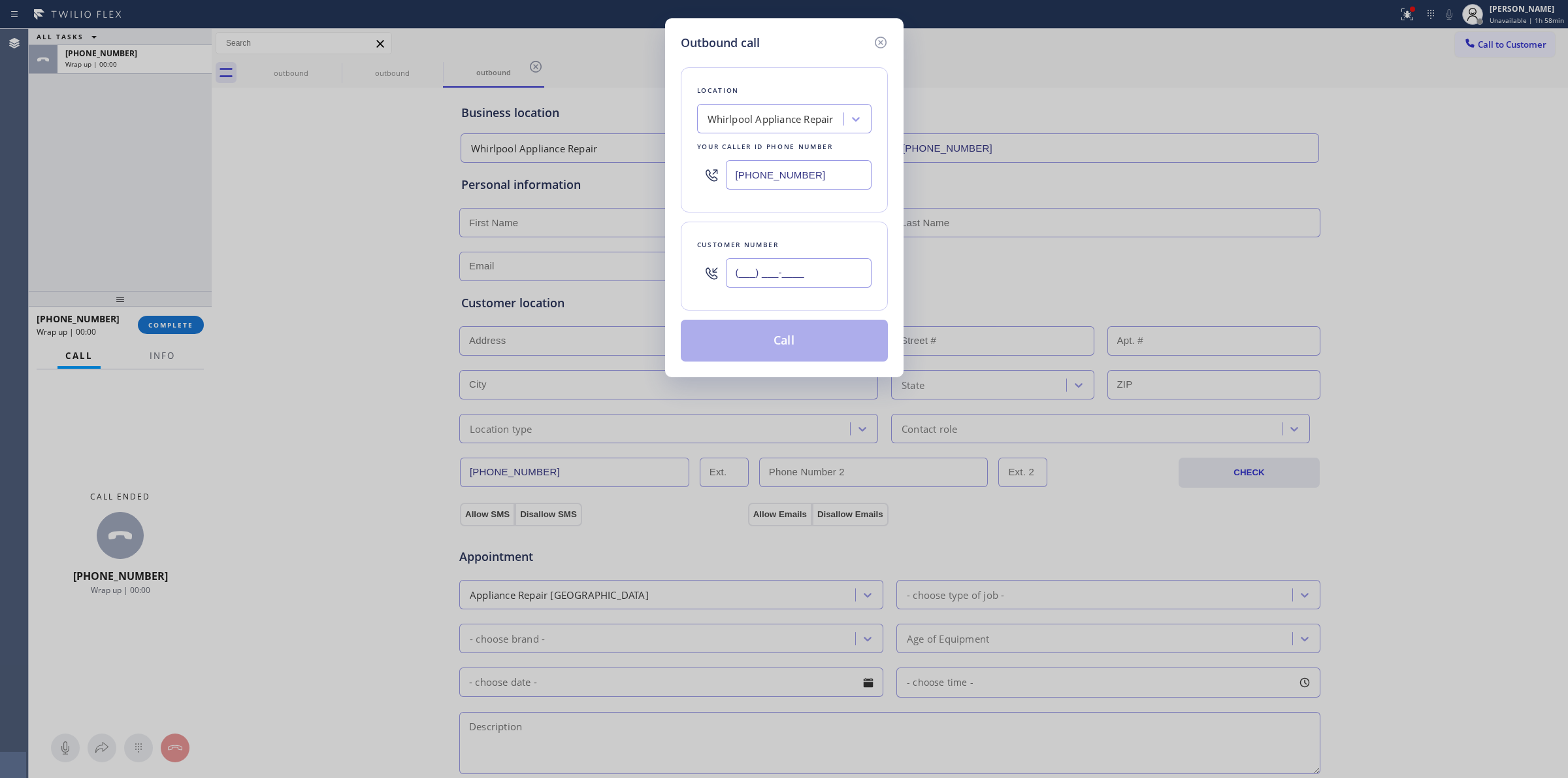
paste input "989) 459-0616"
click at [830, 270] on input "[PHONE_NUMBER]" at bounding box center [798, 273] width 145 height 30
type input "[PHONE_NUMBER]"
click at [792, 335] on button "Call" at bounding box center [784, 341] width 207 height 42
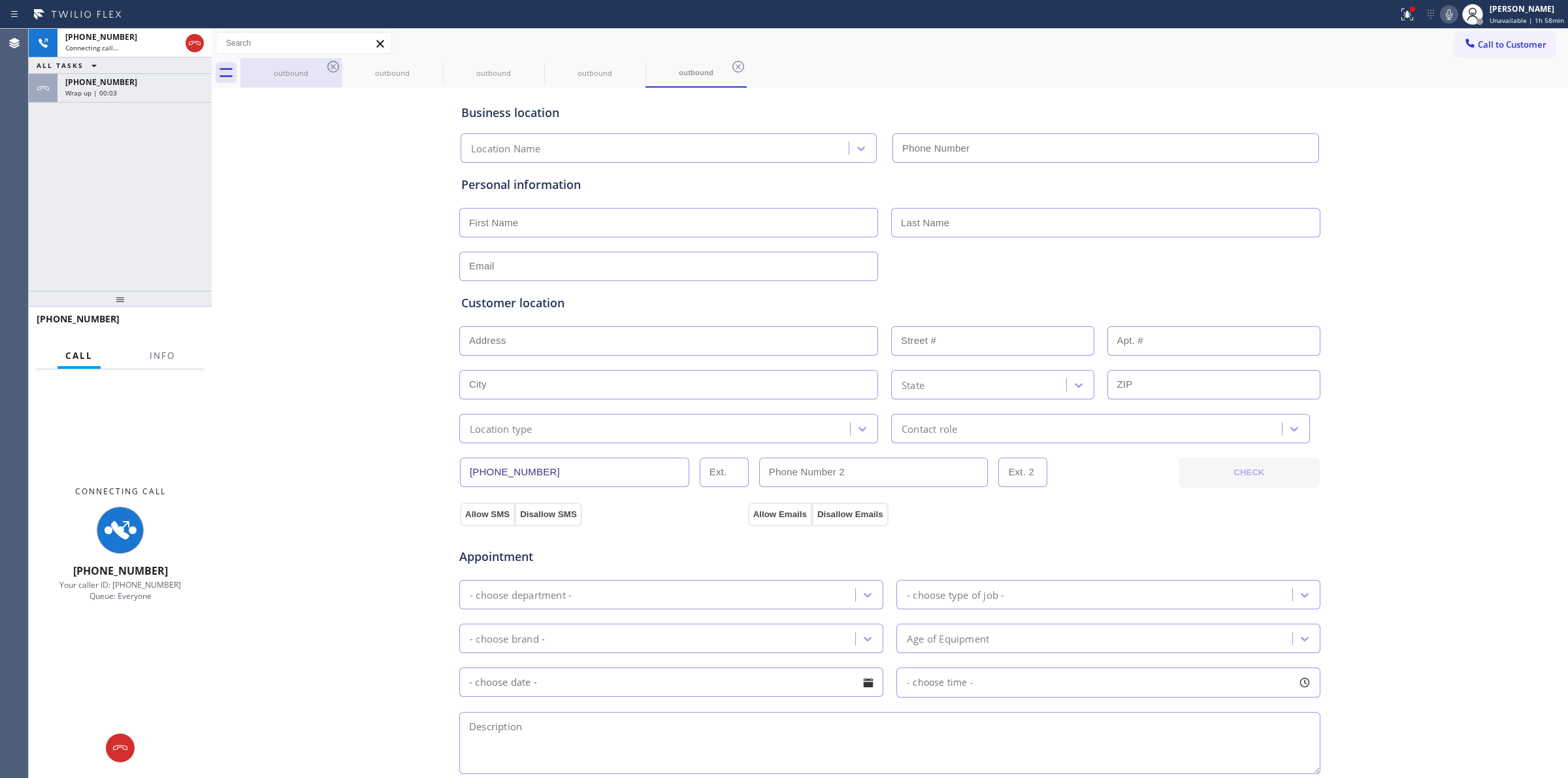
type input "[PHONE_NUMBER]"
click at [322, 70] on div "outbound" at bounding box center [291, 73] width 98 height 10
click at [339, 70] on icon at bounding box center [333, 67] width 15 height 15
click at [0, 0] on icon at bounding box center [0, 0] width 0 height 0
click at [338, 70] on icon at bounding box center [333, 67] width 15 height 15
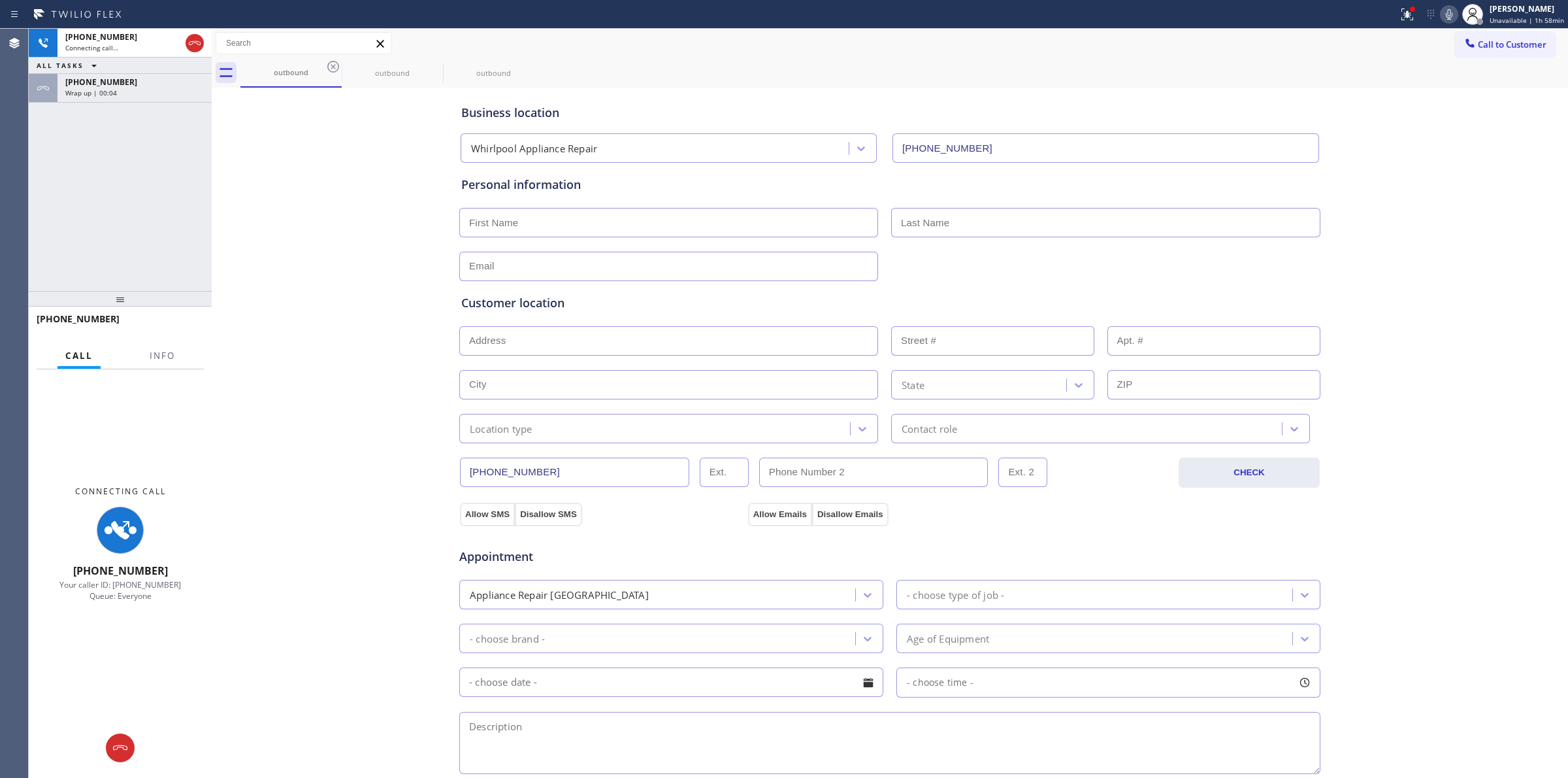
click at [0, 0] on icon at bounding box center [0, 0] width 0 height 0
click at [337, 70] on div "outbound outbound outbound" at bounding box center [904, 73] width 1328 height 30
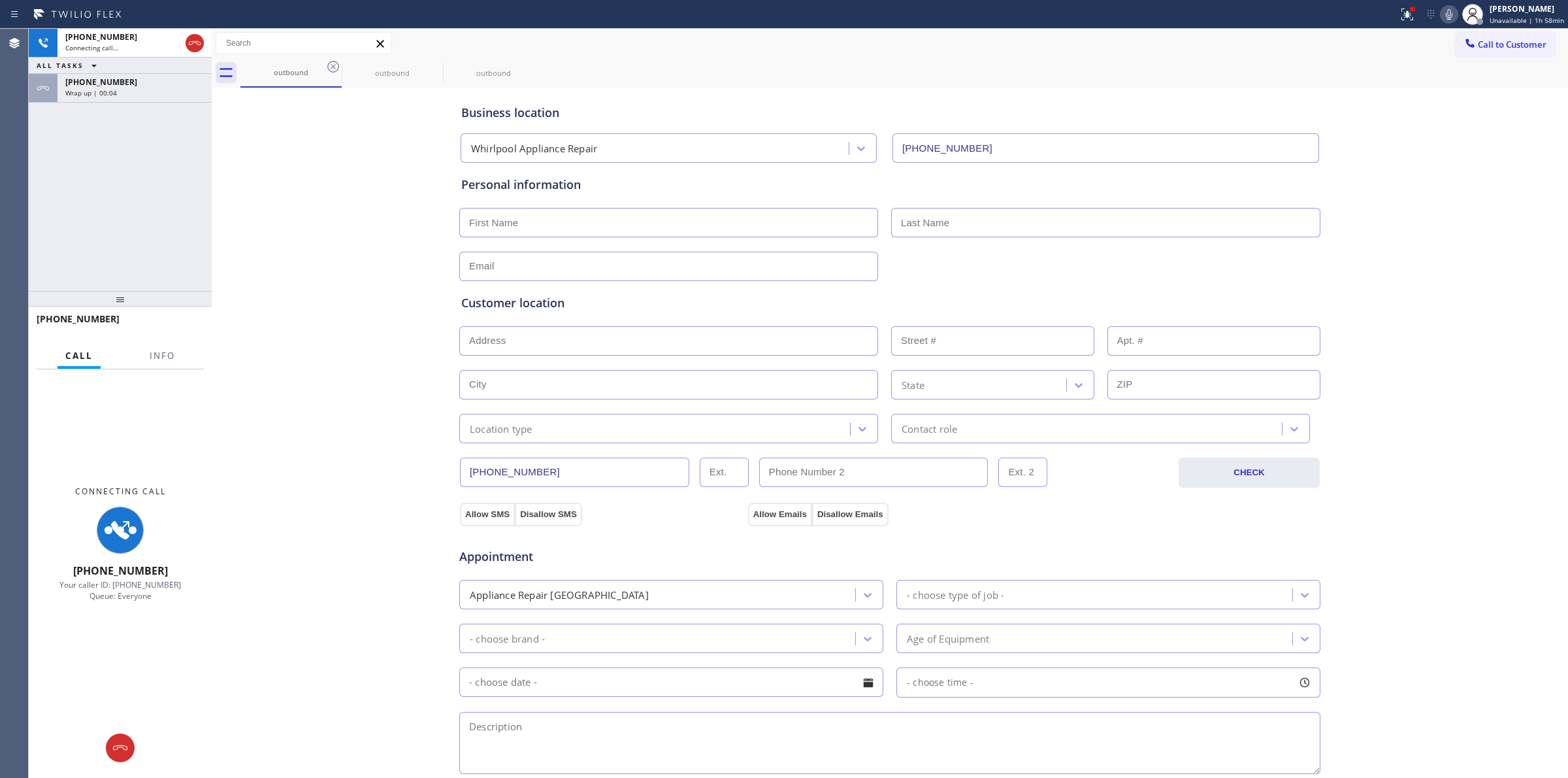
click at [337, 70] on div "outbound outbound outbound" at bounding box center [904, 73] width 1328 height 30
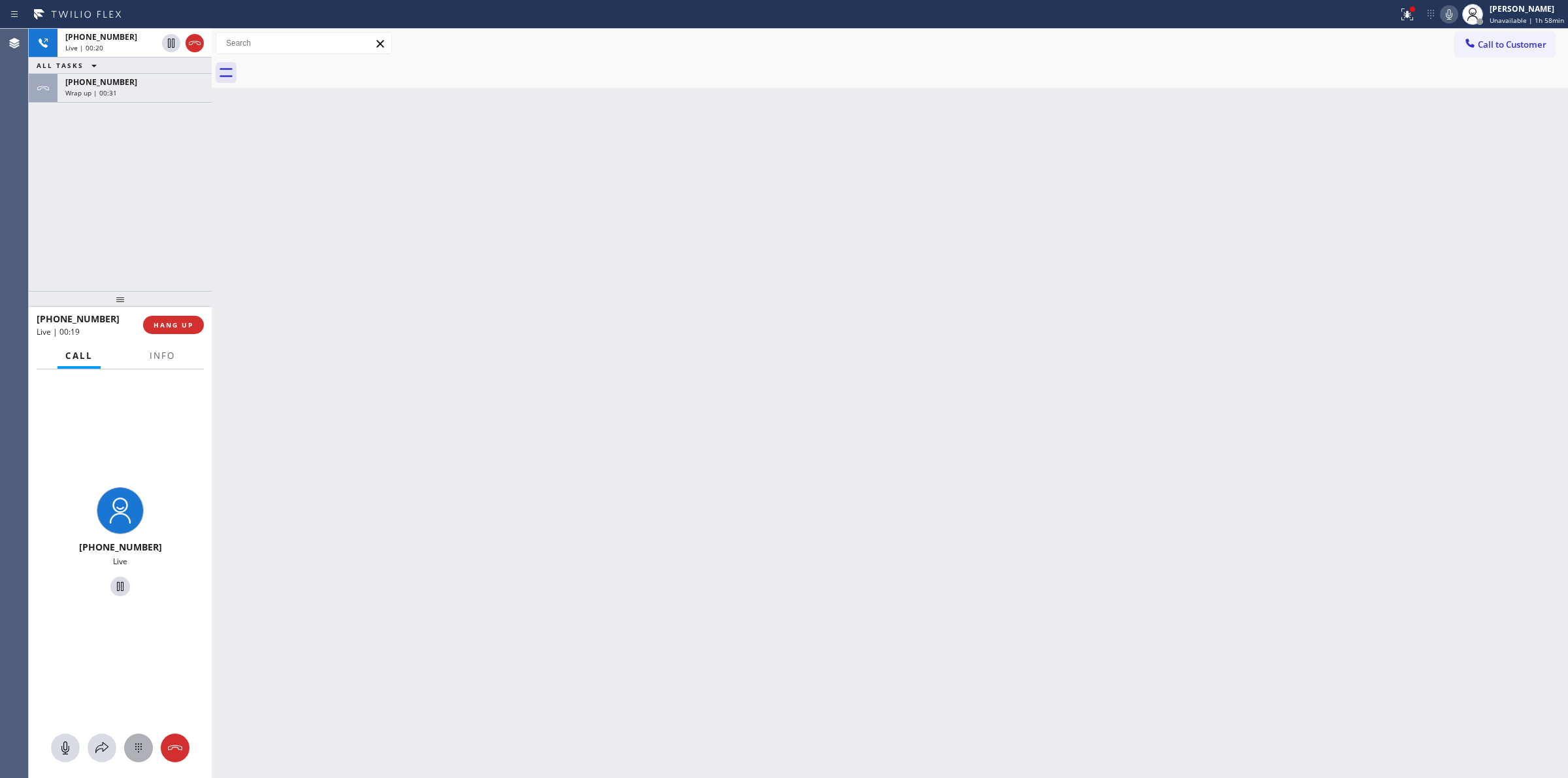
click at [136, 757] on button at bounding box center [138, 747] width 29 height 29
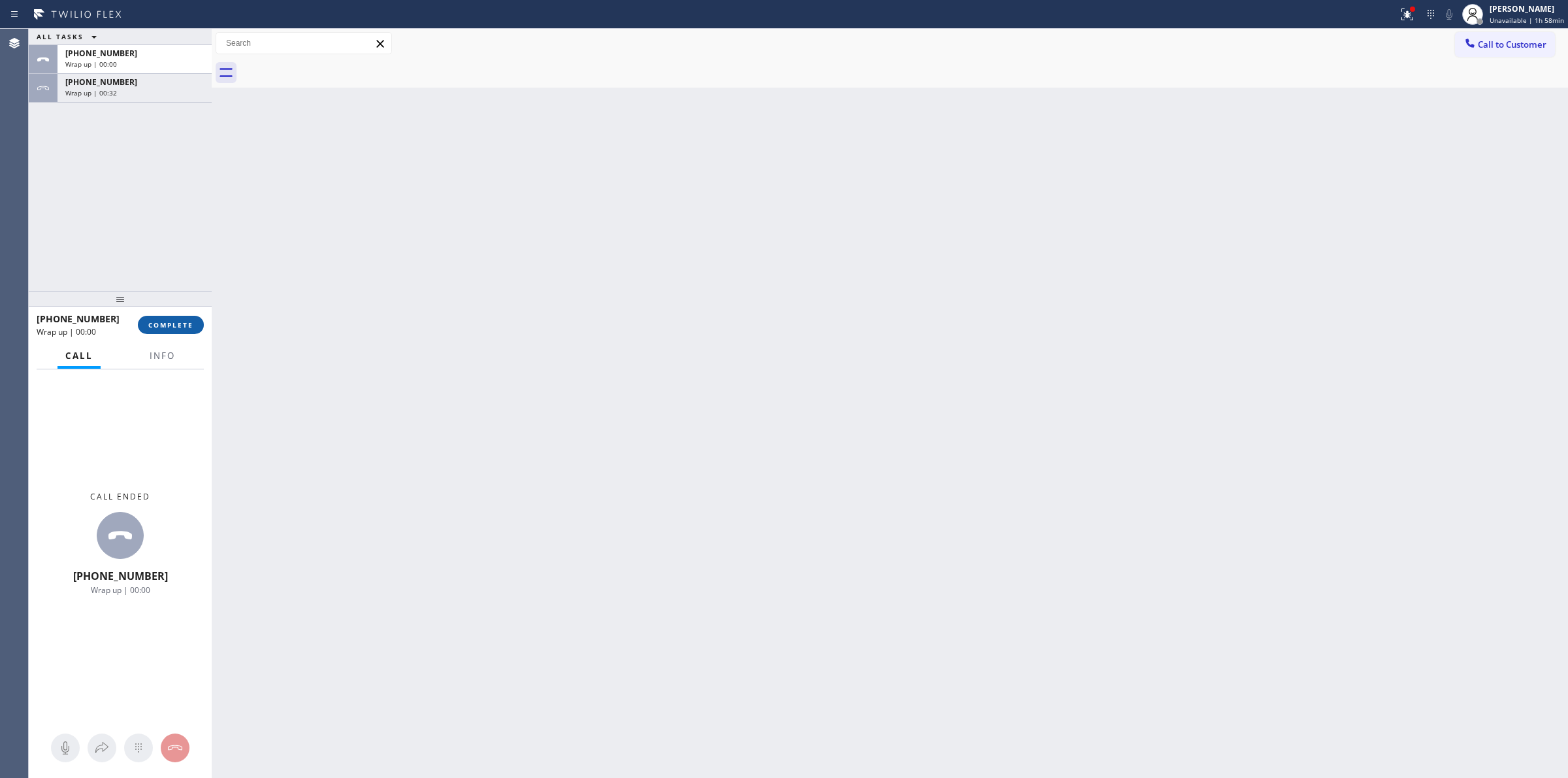
click at [181, 325] on span "COMPLETE" at bounding box center [171, 325] width 45 height 9
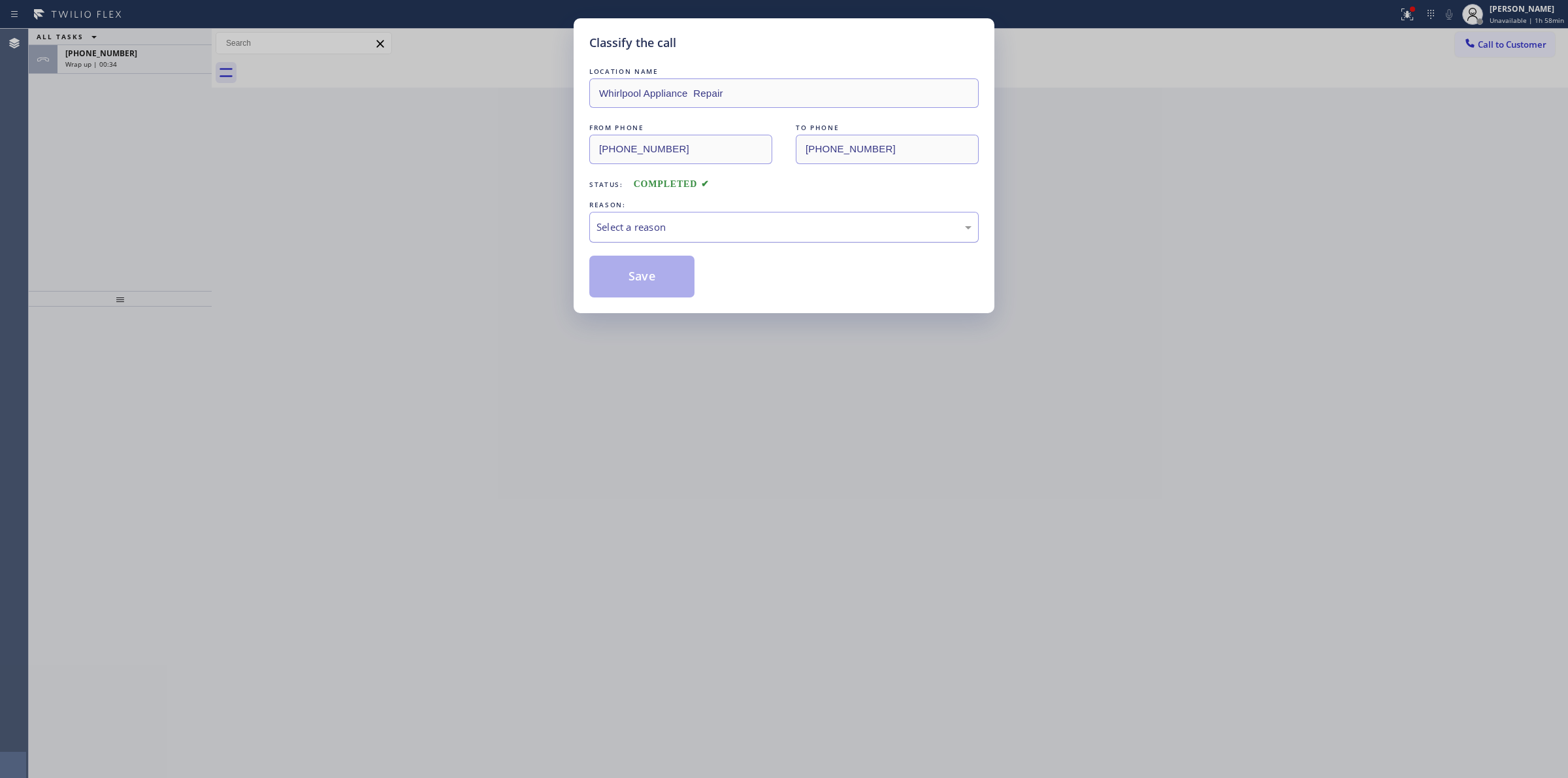
drag, startPoint x: 654, startPoint y: 224, endPoint x: 654, endPoint y: 236, distance: 12.0
click at [653, 226] on div "Select a reason" at bounding box center [784, 226] width 375 height 15
drag, startPoint x: 651, startPoint y: 314, endPoint x: 651, endPoint y: 279, distance: 35.0
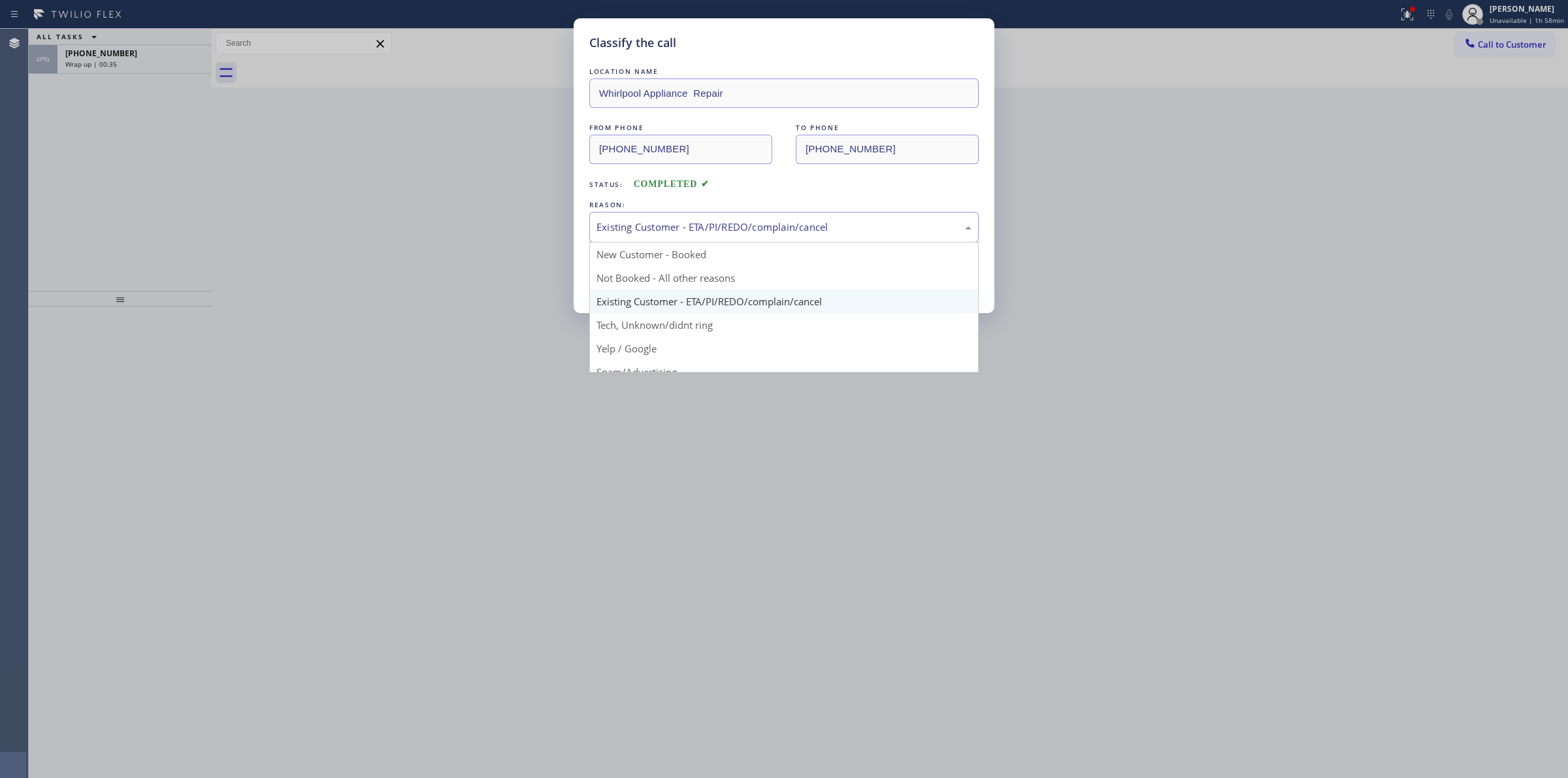
drag, startPoint x: 658, startPoint y: 217, endPoint x: 669, endPoint y: 299, distance: 82.7
click at [660, 219] on div "Existing Customer - ETA/PI/REDO/complain/cancel" at bounding box center [784, 227] width 389 height 31
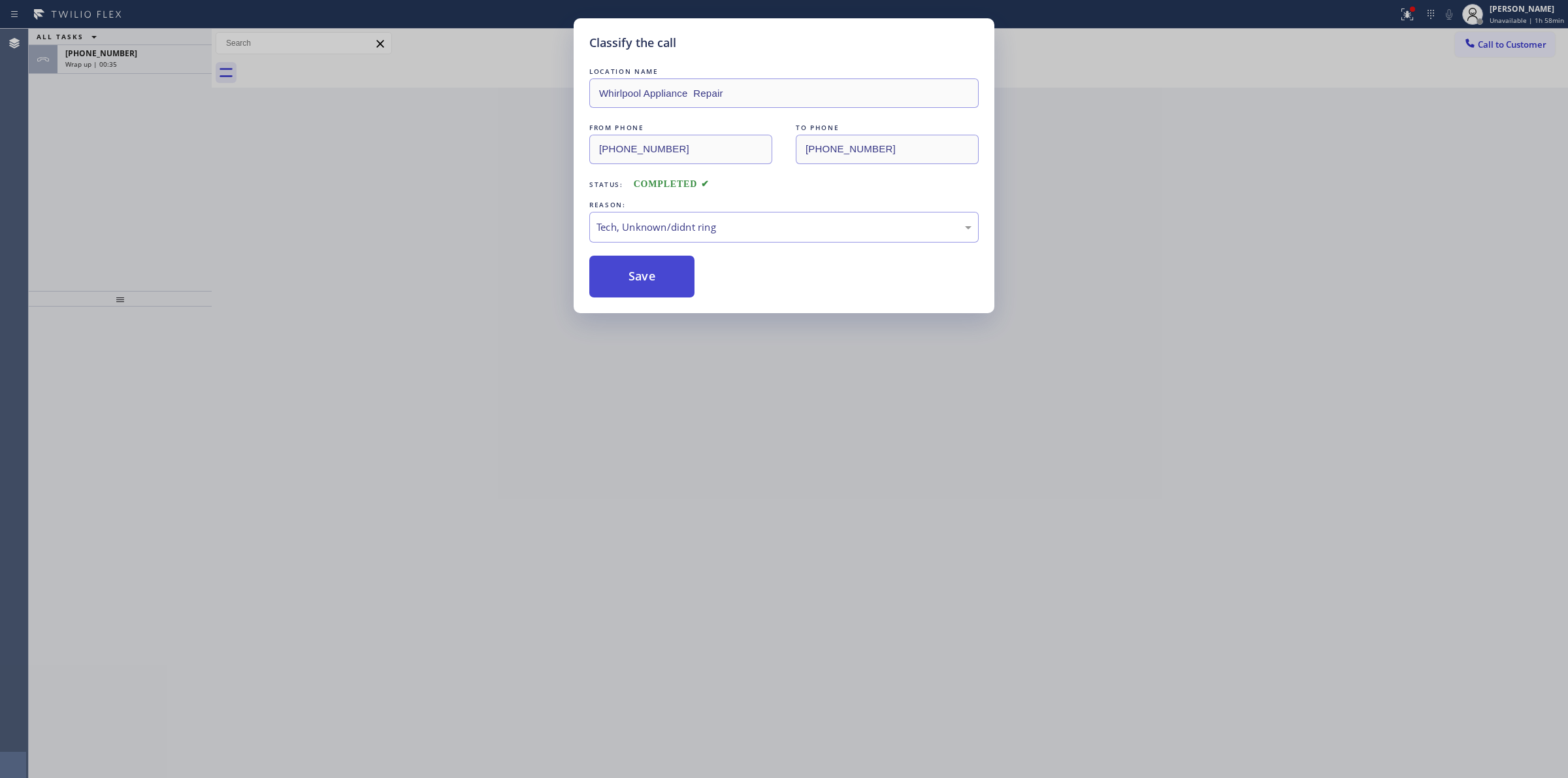
click at [651, 268] on button "Save" at bounding box center [642, 277] width 105 height 42
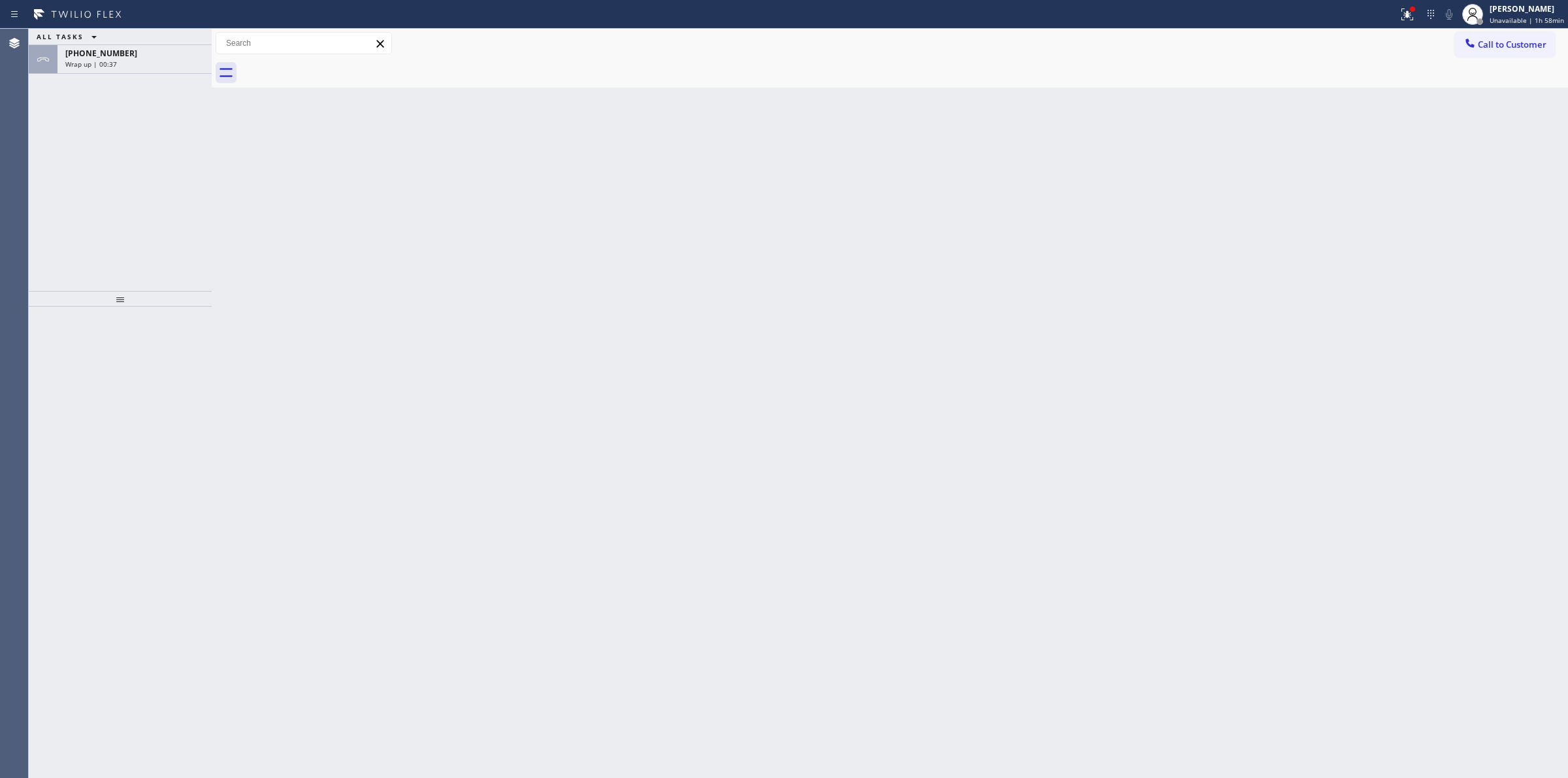
drag, startPoint x: 131, startPoint y: 56, endPoint x: 214, endPoint y: 364, distance: 319.0
click at [131, 56] on div "[PHONE_NUMBER]" at bounding box center [134, 53] width 138 height 11
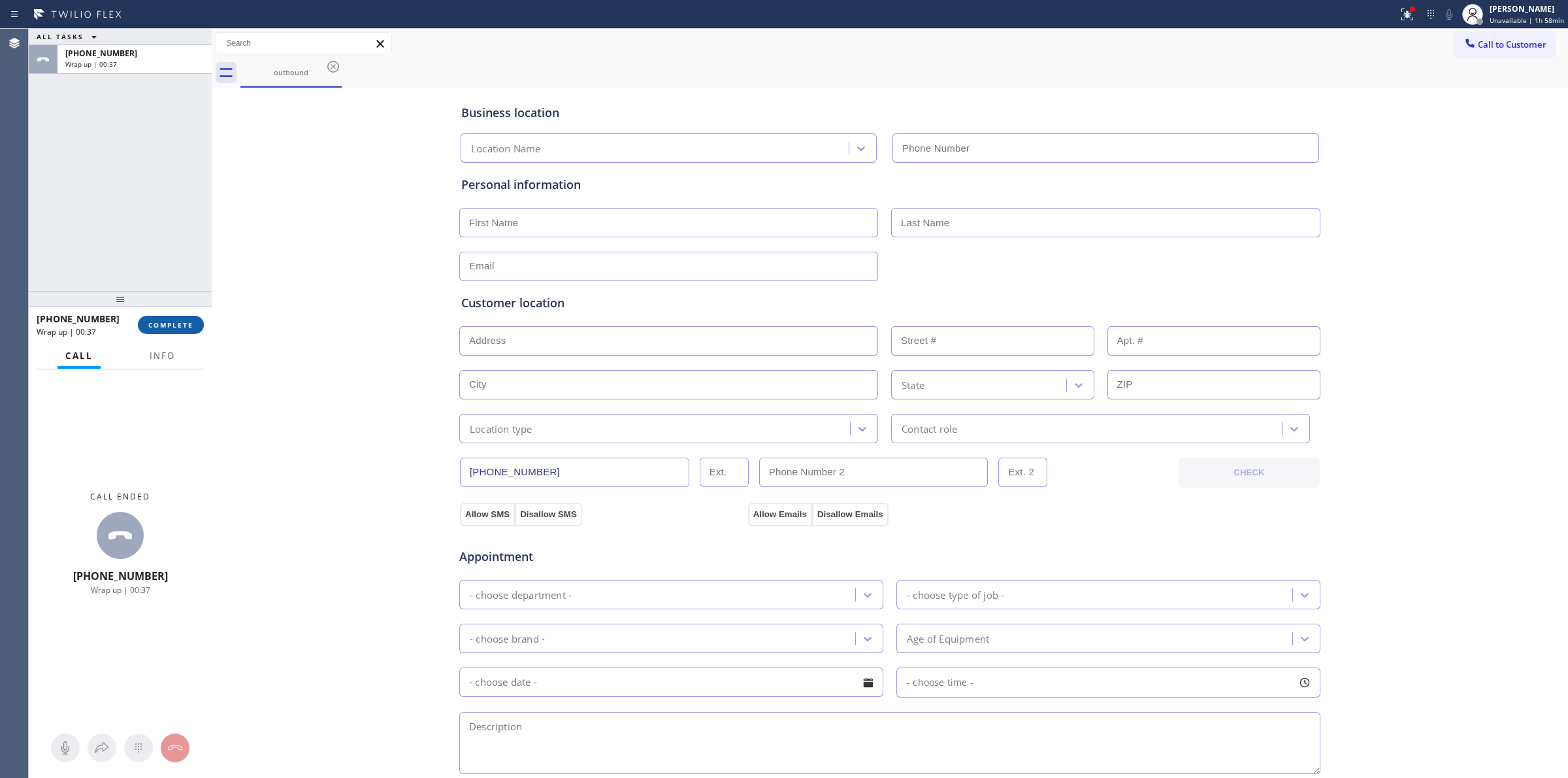
click at [173, 332] on button "COMPLETE" at bounding box center [171, 325] width 66 height 18
type input "[PHONE_NUMBER]"
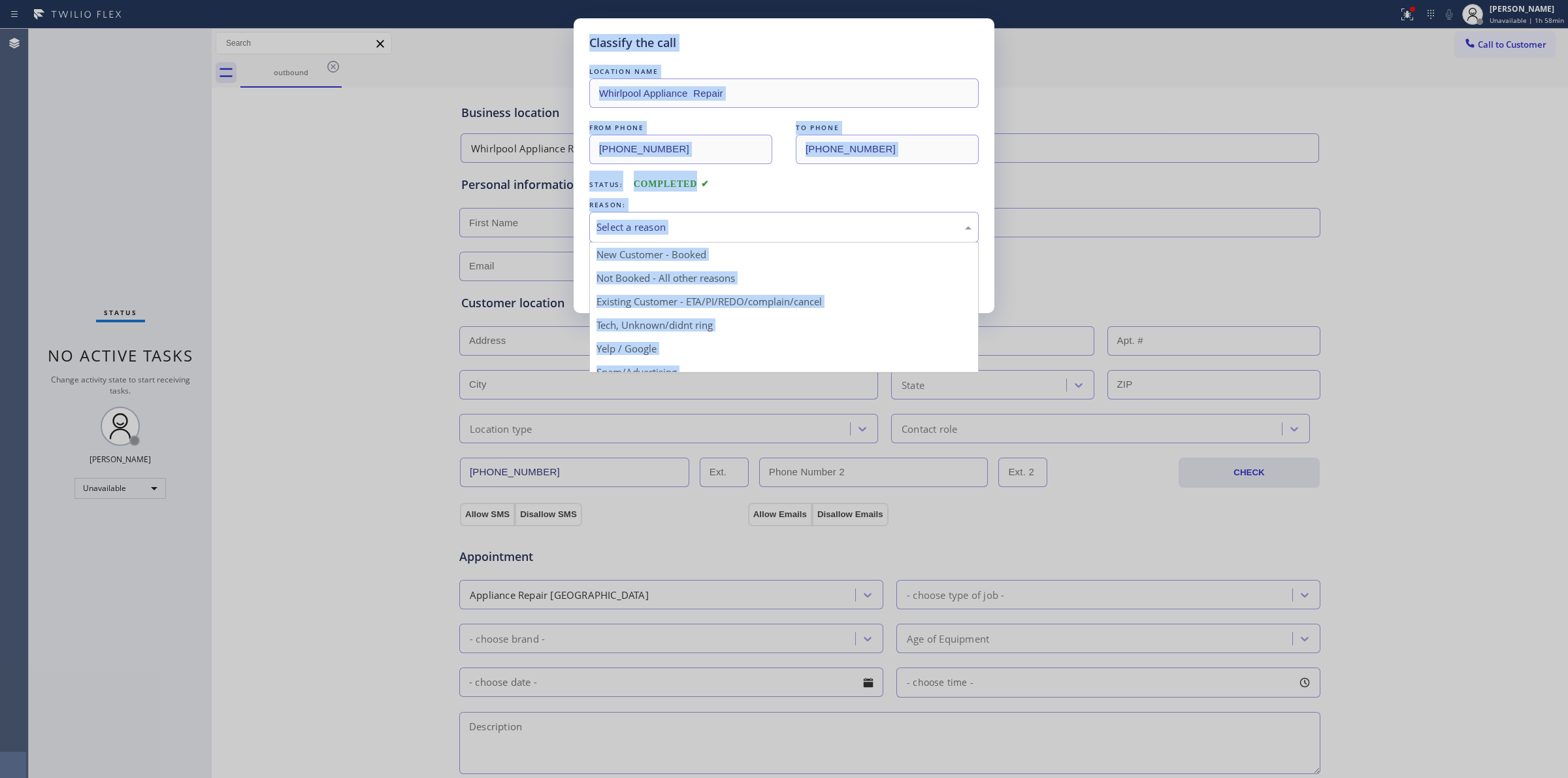
click at [686, 222] on div "Select a reason" at bounding box center [784, 226] width 375 height 15
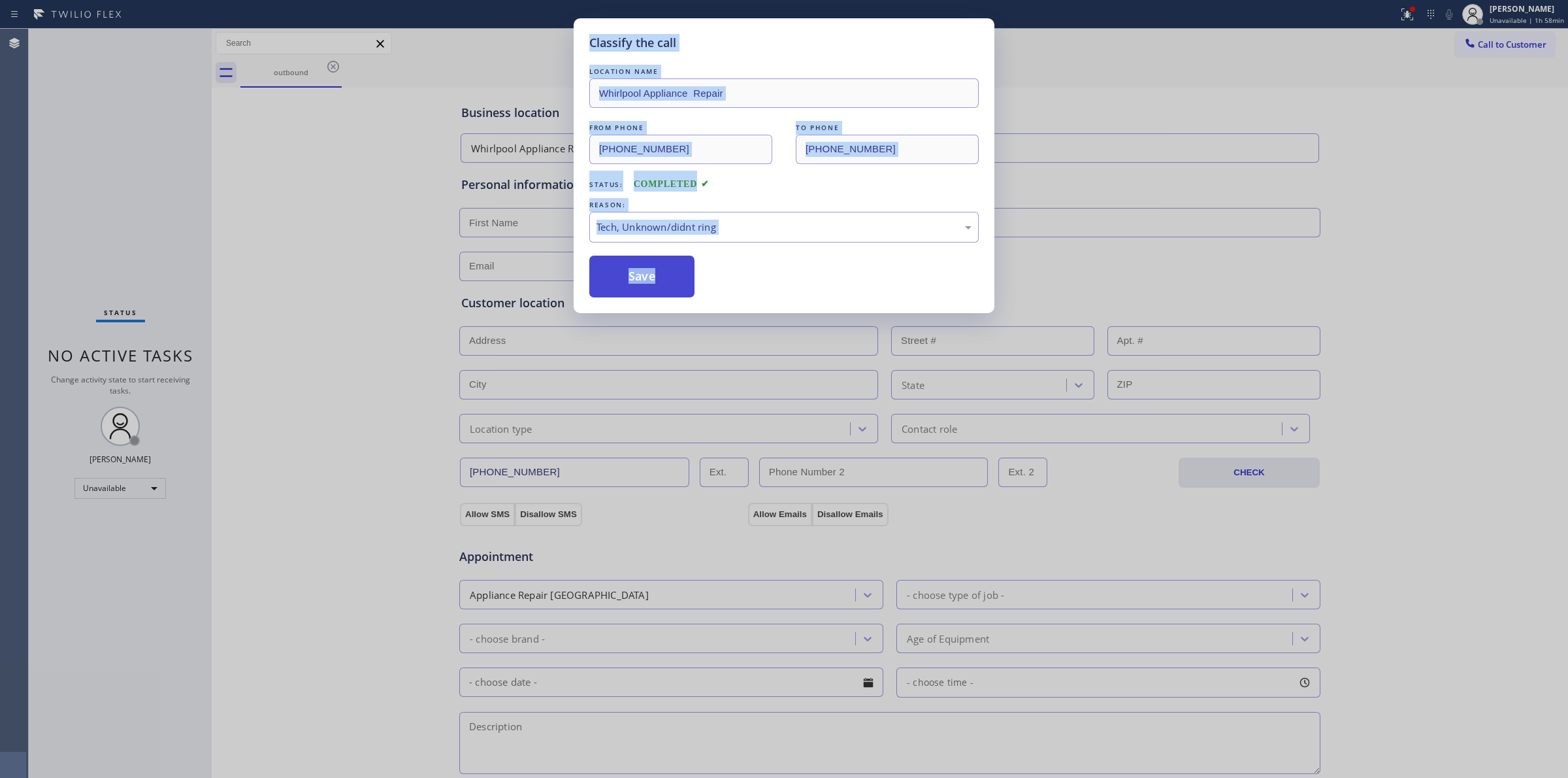
click at [645, 269] on button "Save" at bounding box center [642, 277] width 105 height 42
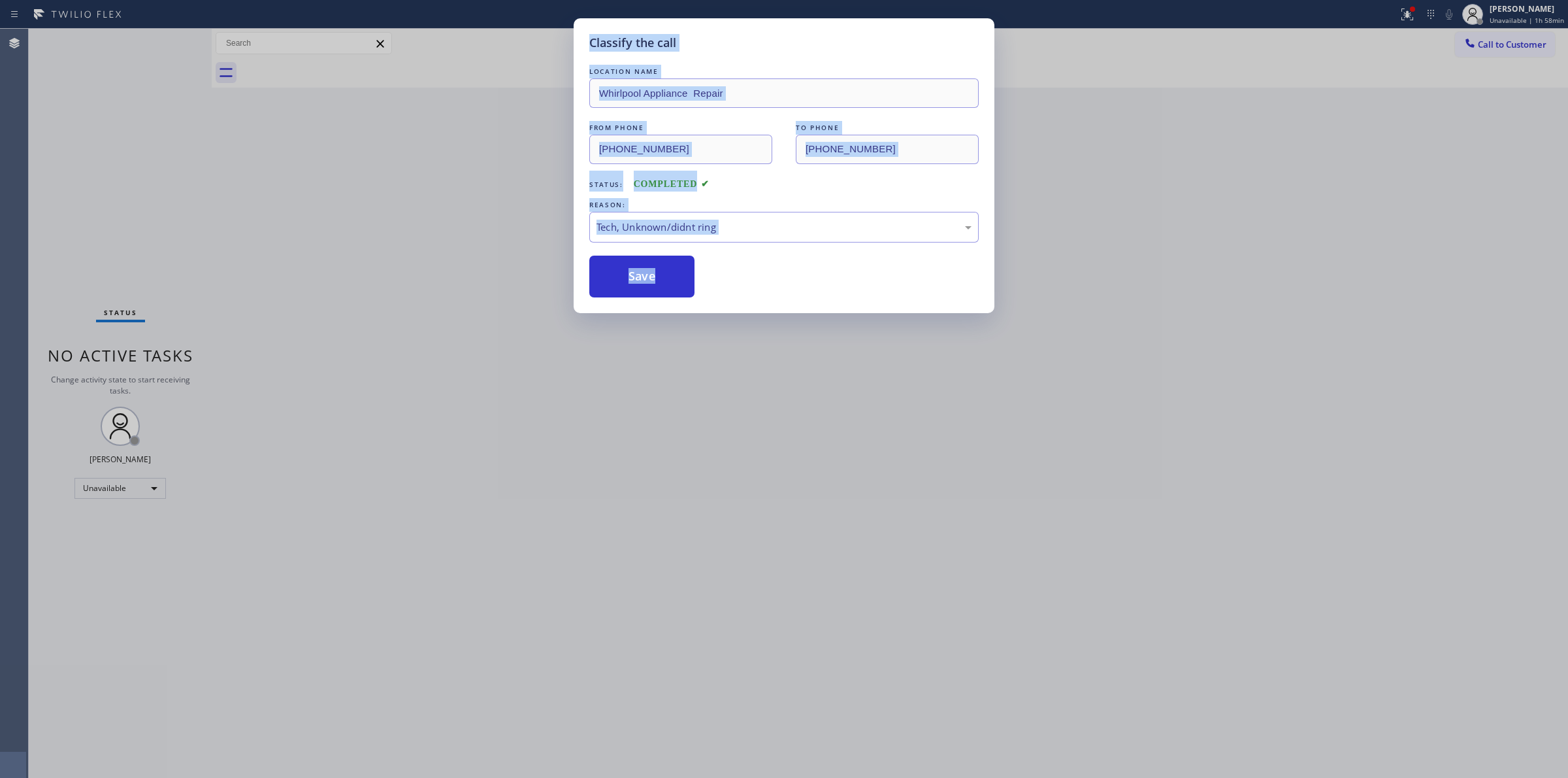
click at [1143, 319] on div "Classify the call LOCATION NAME Whirlpool Appliance Repair FROM PHONE [PHONE_NU…" at bounding box center [784, 389] width 1568 height 778
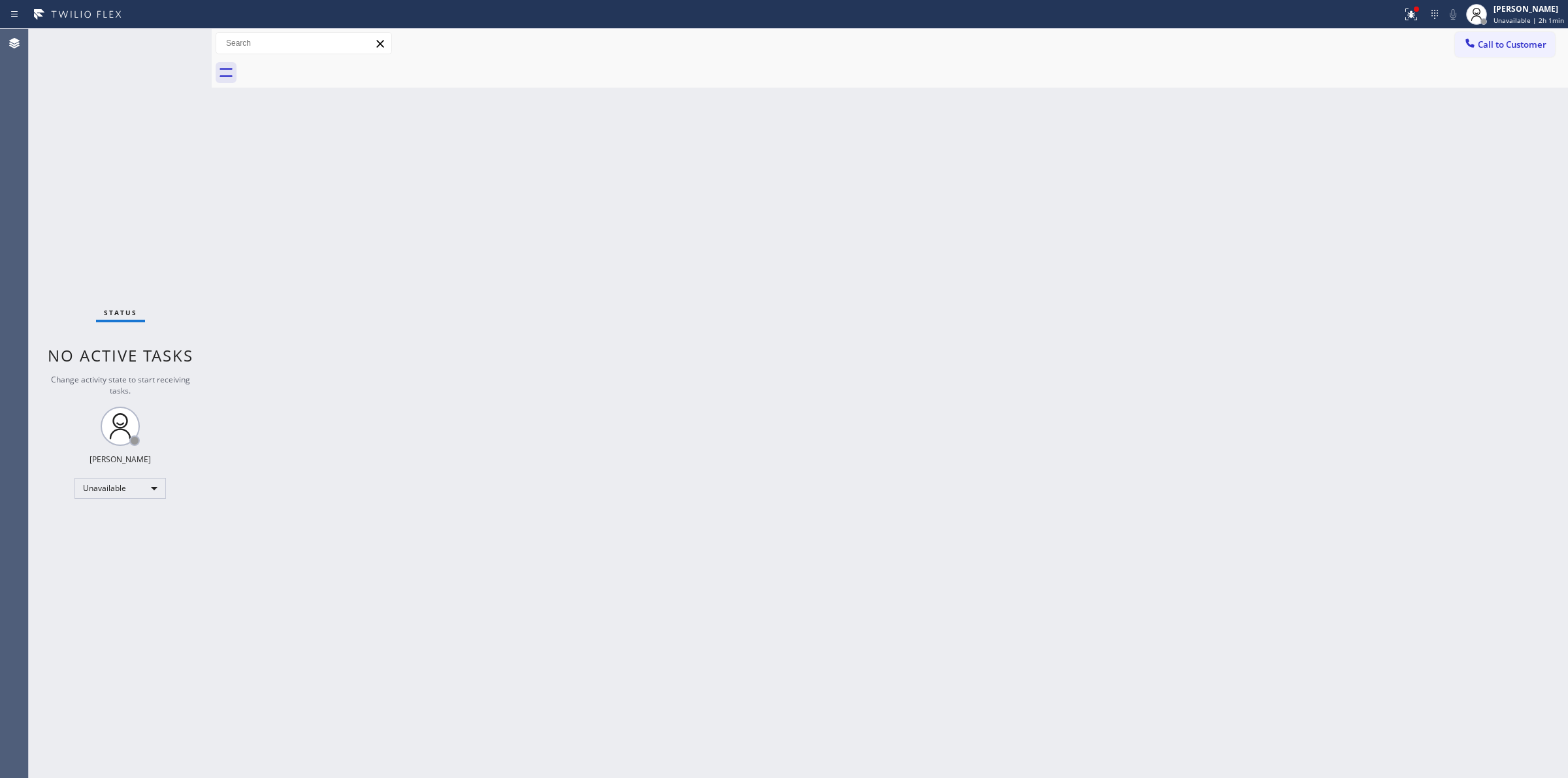
drag, startPoint x: 1357, startPoint y: 190, endPoint x: 1465, endPoint y: 108, distance: 135.6
click at [1366, 184] on div "Back to Dashboard Change Sender ID Customers Technicians Select a contact Outbo…" at bounding box center [889, 403] width 1357 height 749
click at [1507, 44] on span "Call to Customer" at bounding box center [1513, 44] width 69 height 12
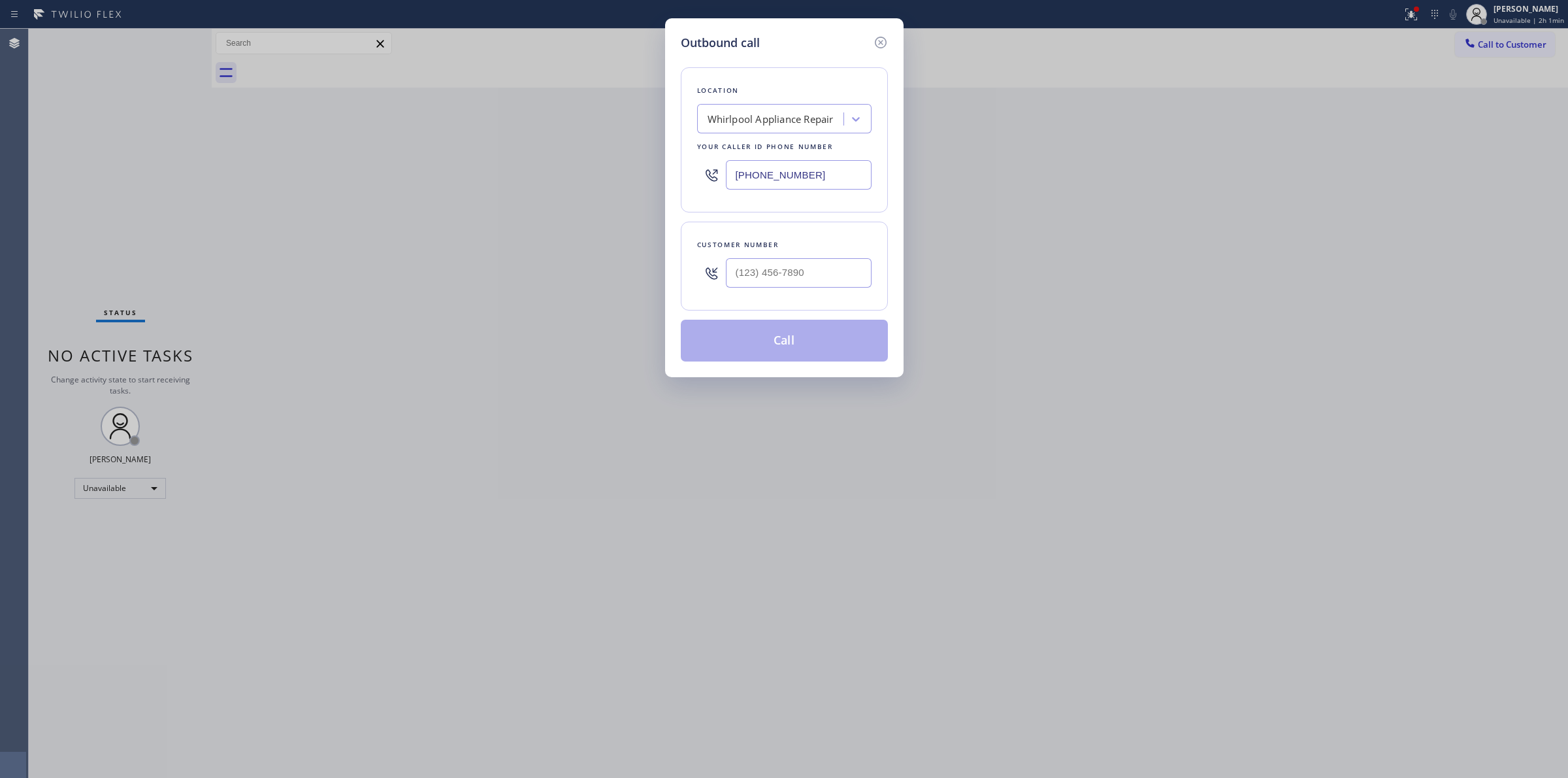
drag, startPoint x: 821, startPoint y: 299, endPoint x: 816, endPoint y: 283, distance: 16.8
click at [818, 296] on div "Customer number" at bounding box center [784, 266] width 207 height 89
paste input "442) 223-5138"
drag, startPoint x: 816, startPoint y: 283, endPoint x: 815, endPoint y: 143, distance: 140.0
click at [816, 283] on input "(___) ___-____" at bounding box center [798, 273] width 145 height 30
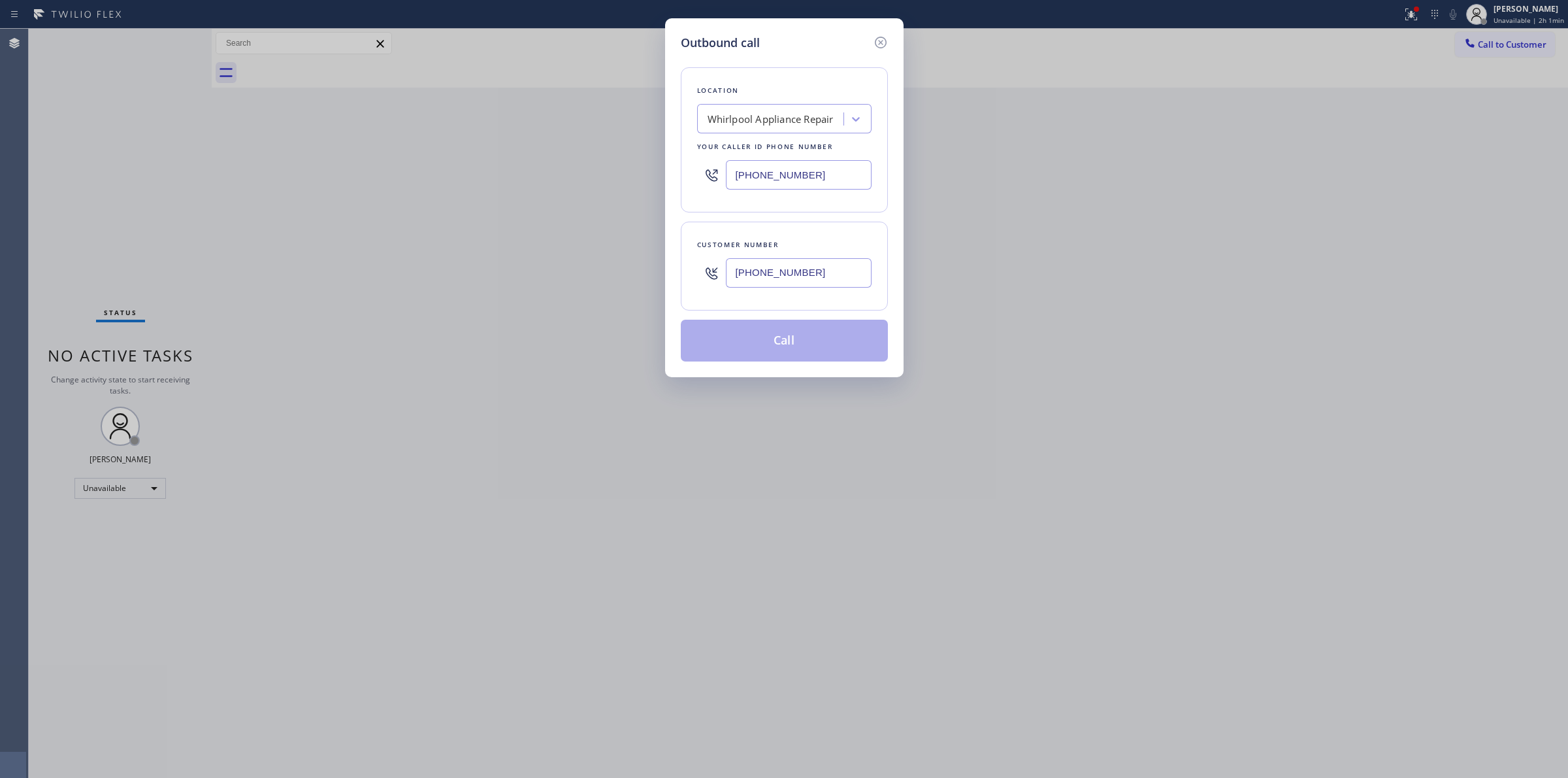
type input "[PHONE_NUMBER]"
click at [812, 119] on div "Whirlpool Appliance Repair" at bounding box center [770, 119] width 126 height 15
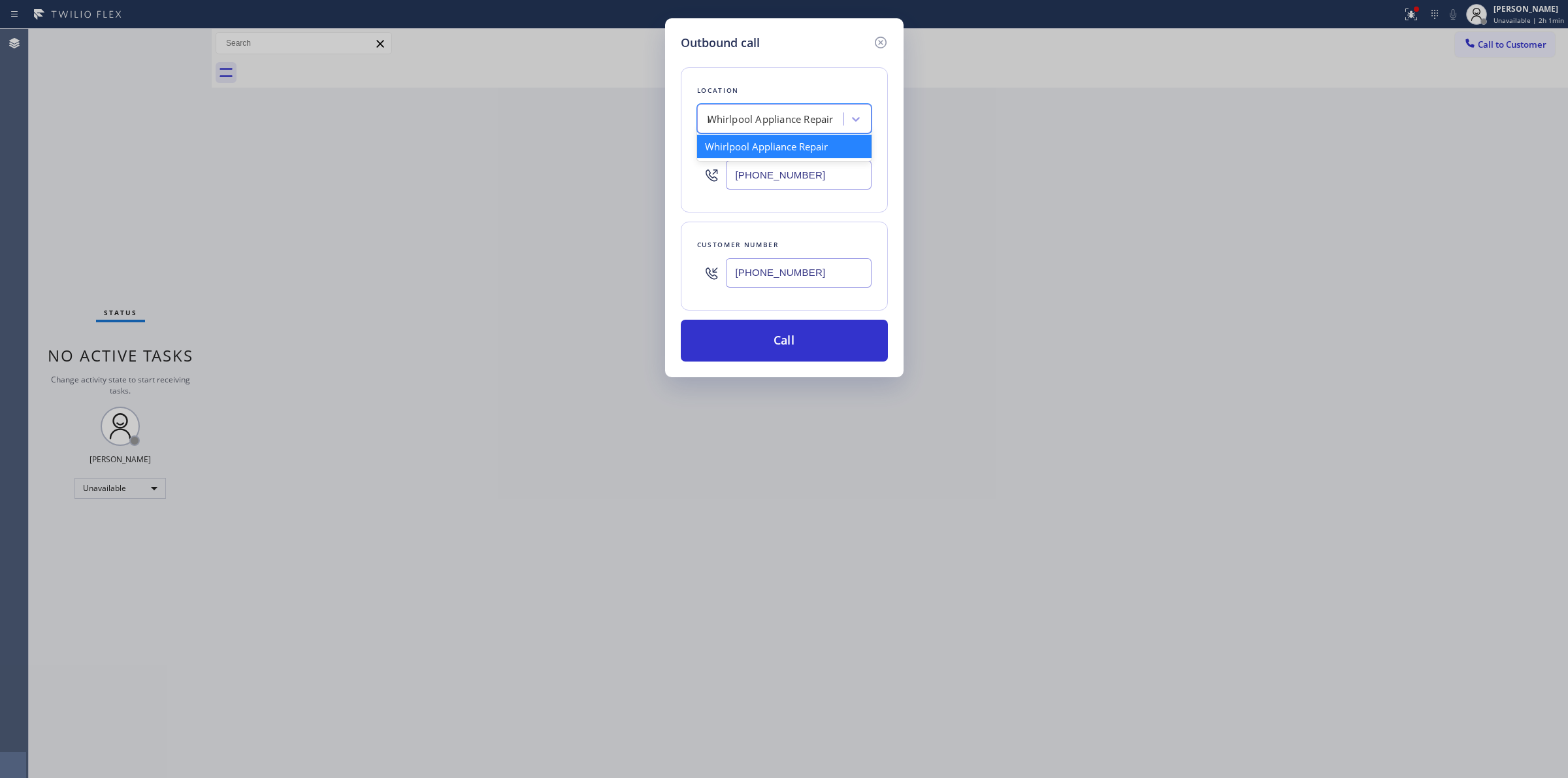
type input "LG"
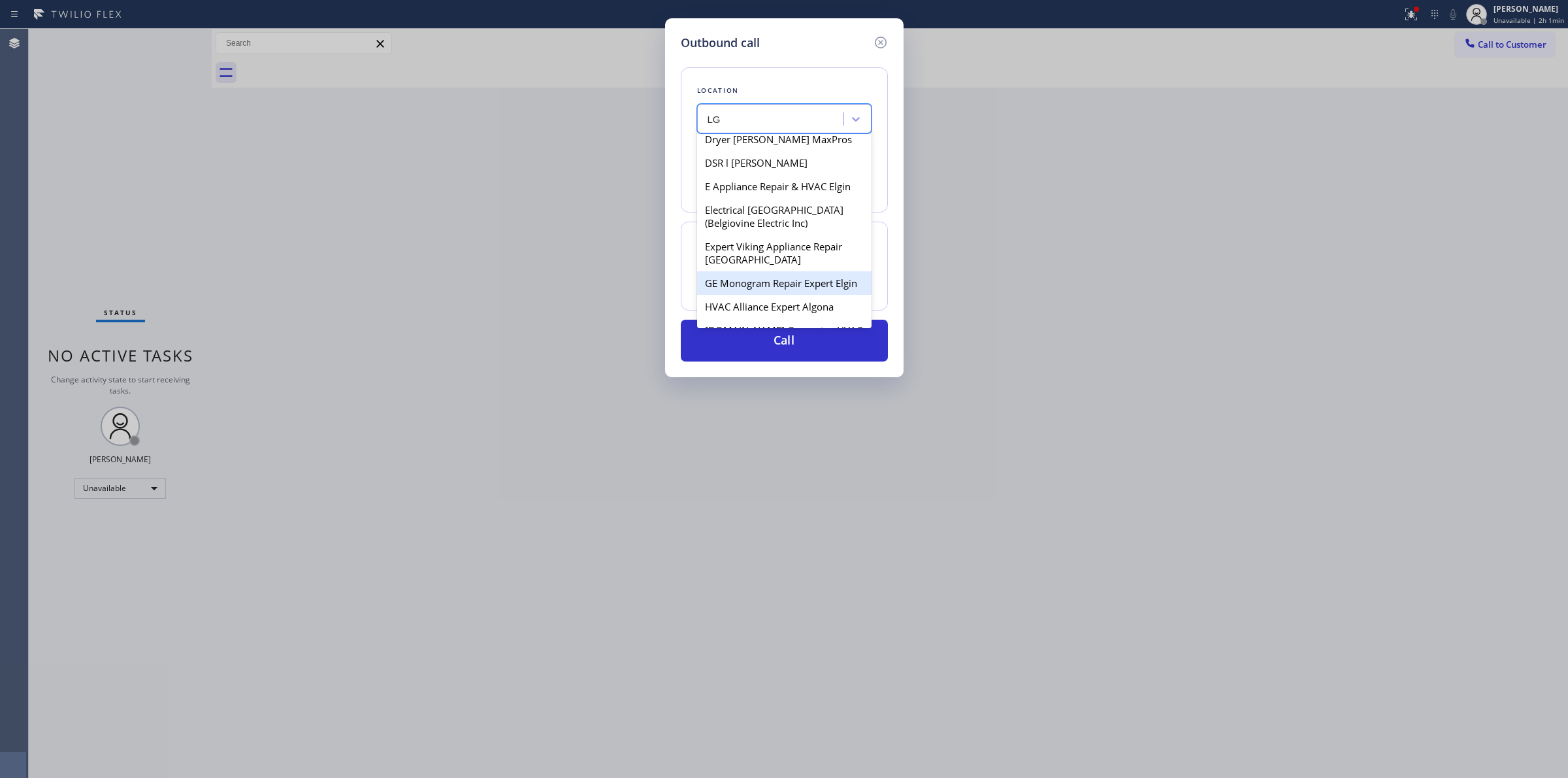
scroll to position [490, 0]
click at [762, 283] on div "LG Appliance Repair [GEOGRAPHIC_DATA]" at bounding box center [784, 269] width 174 height 37
type input "[PHONE_NUMBER]"
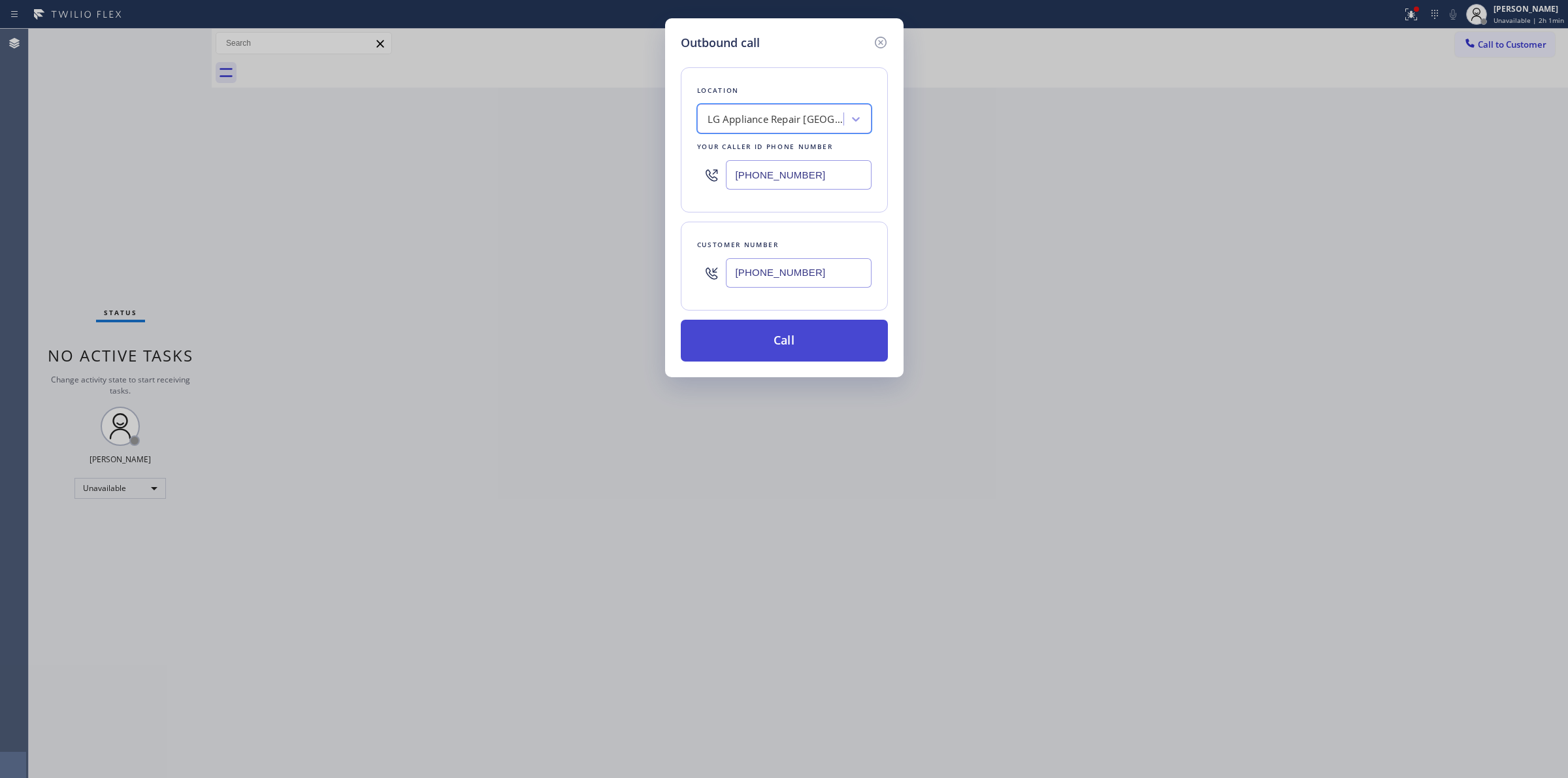
click at [794, 329] on button "Call" at bounding box center [784, 341] width 207 height 42
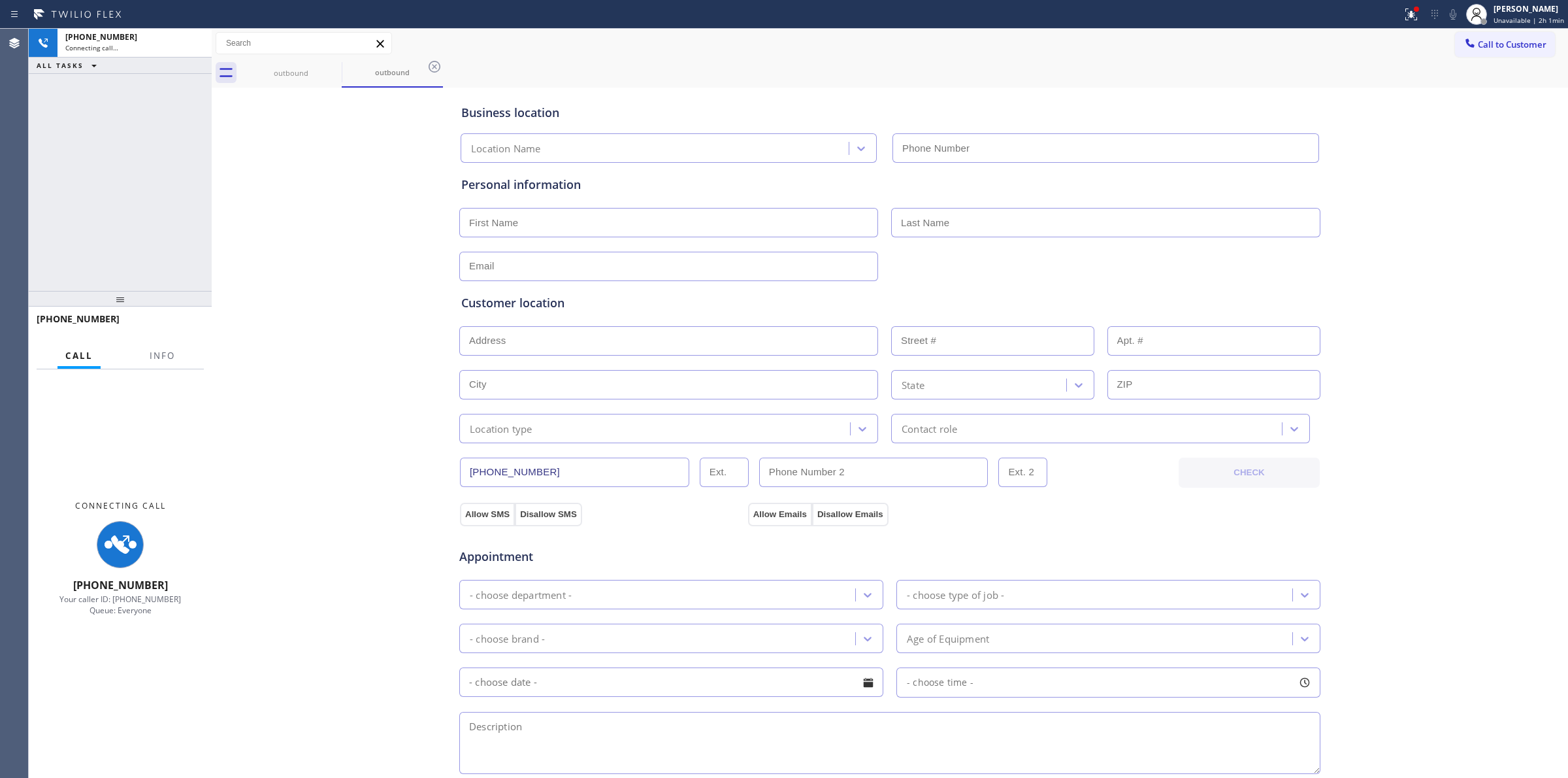
click at [1282, 139] on input "text" at bounding box center [1105, 148] width 426 height 30
type input "[PHONE_NUMBER]"
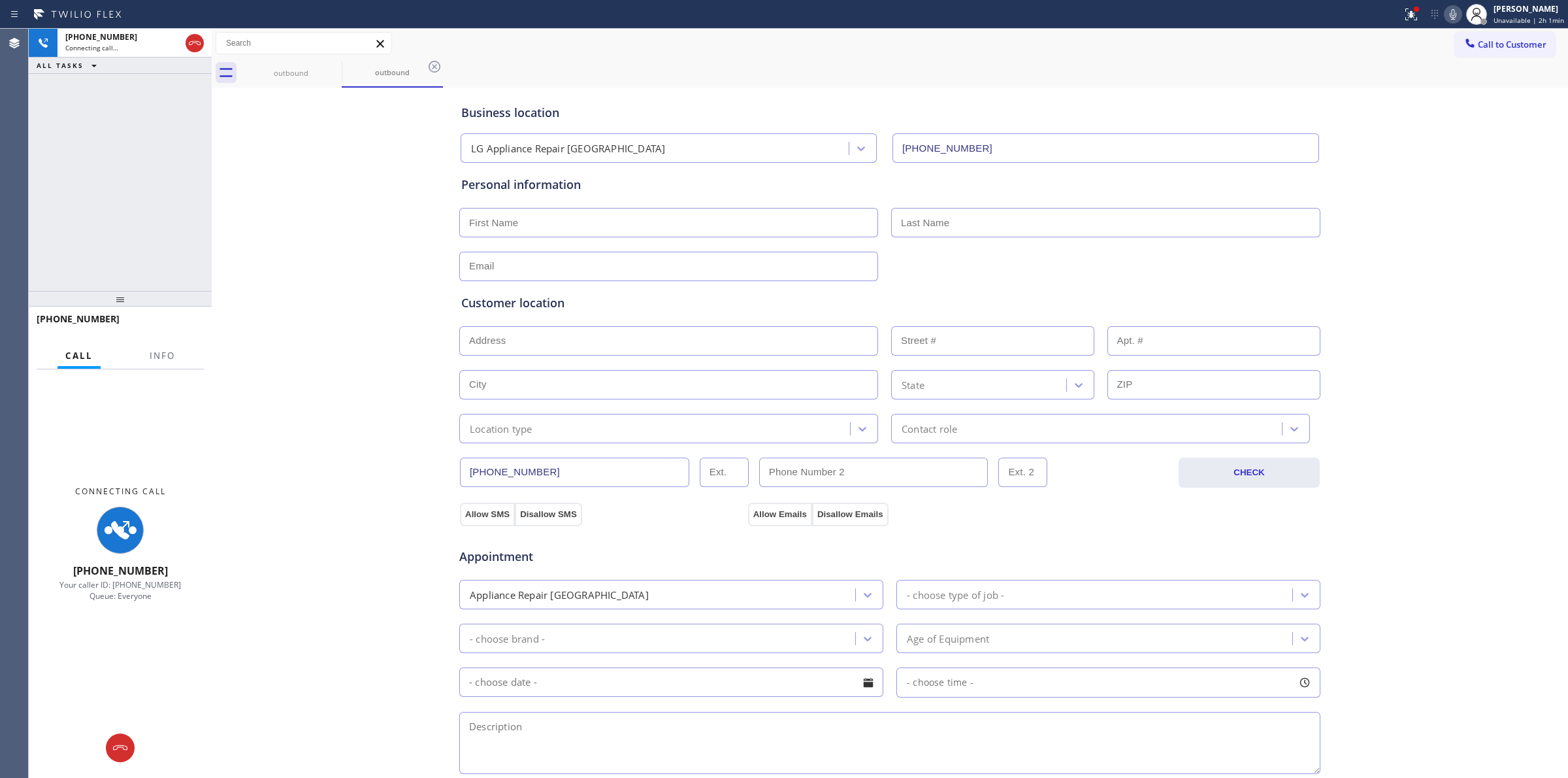
click at [1451, 20] on icon at bounding box center [1453, 14] width 15 height 15
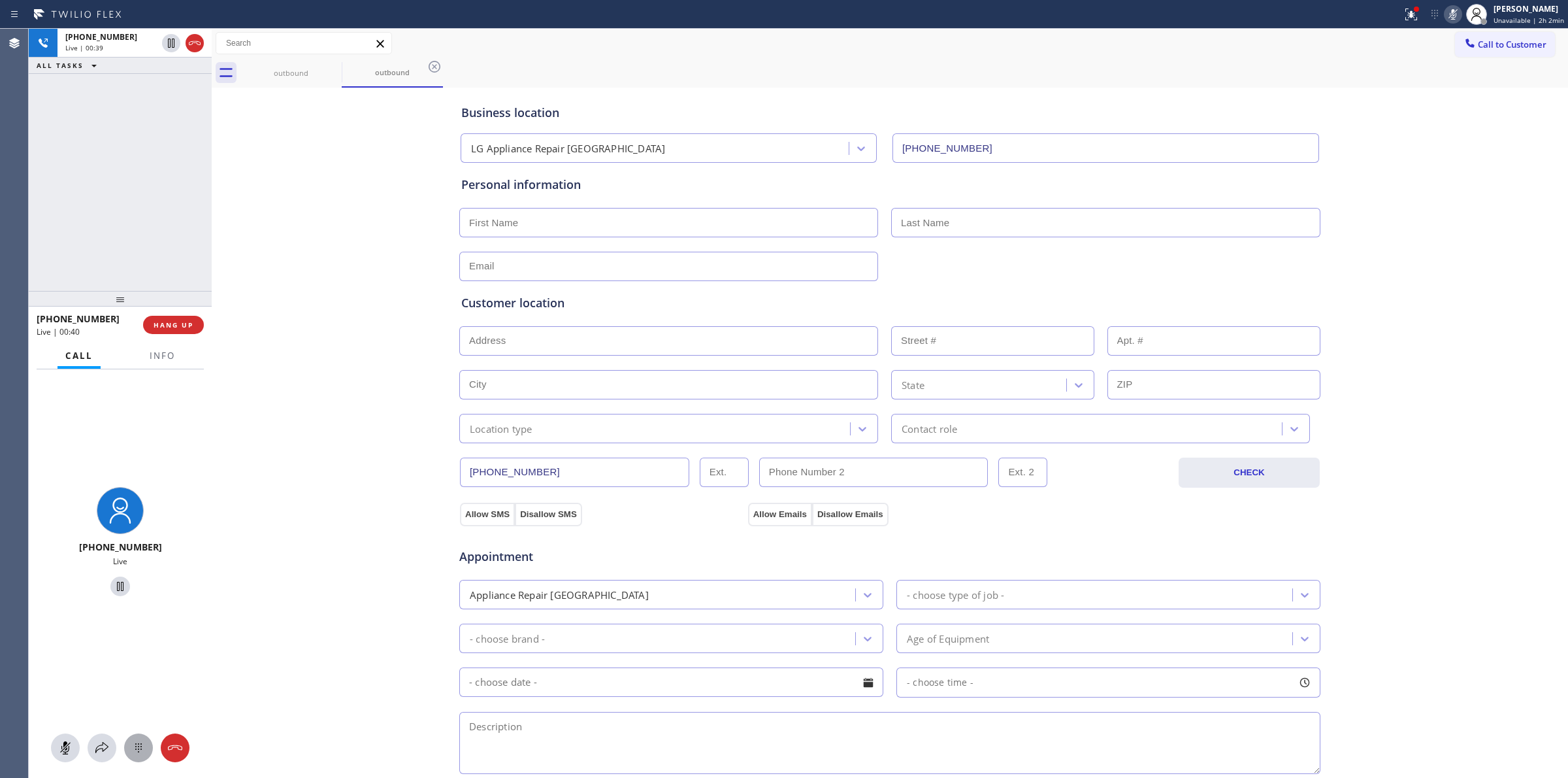
click at [136, 756] on button at bounding box center [138, 747] width 29 height 29
click at [1487, 42] on span "Call to Customer" at bounding box center [1513, 44] width 69 height 12
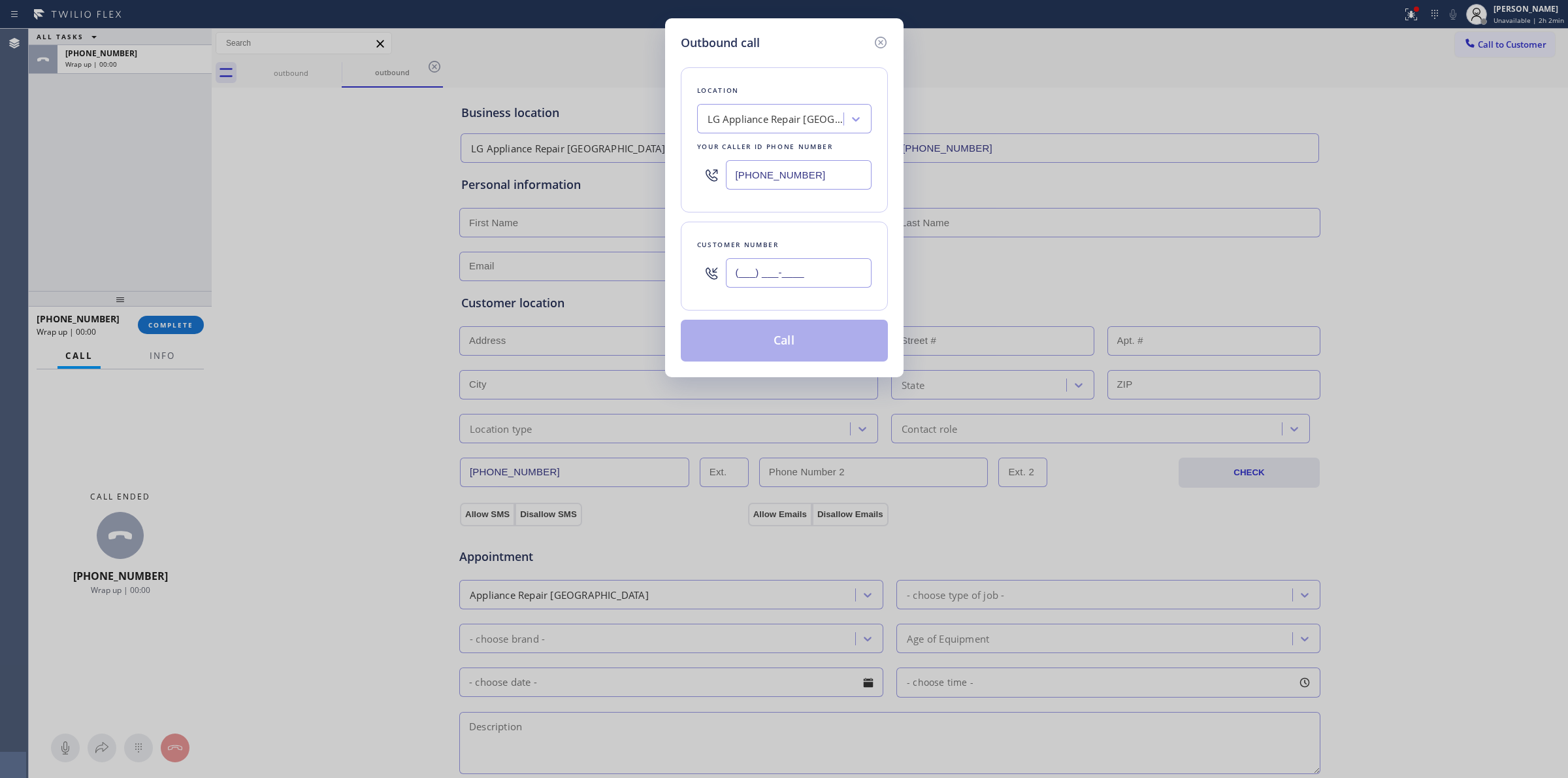
paste input "text"
click at [815, 276] on input "(___) ___-____" at bounding box center [798, 273] width 145 height 30
paste input "760) 006"
drag, startPoint x: 828, startPoint y: 283, endPoint x: 668, endPoint y: 273, distance: 160.3
click at [674, 273] on div "Outbound call Location LG Appliance Repair [GEOGRAPHIC_DATA] Your caller id pho…" at bounding box center [784, 197] width 238 height 359
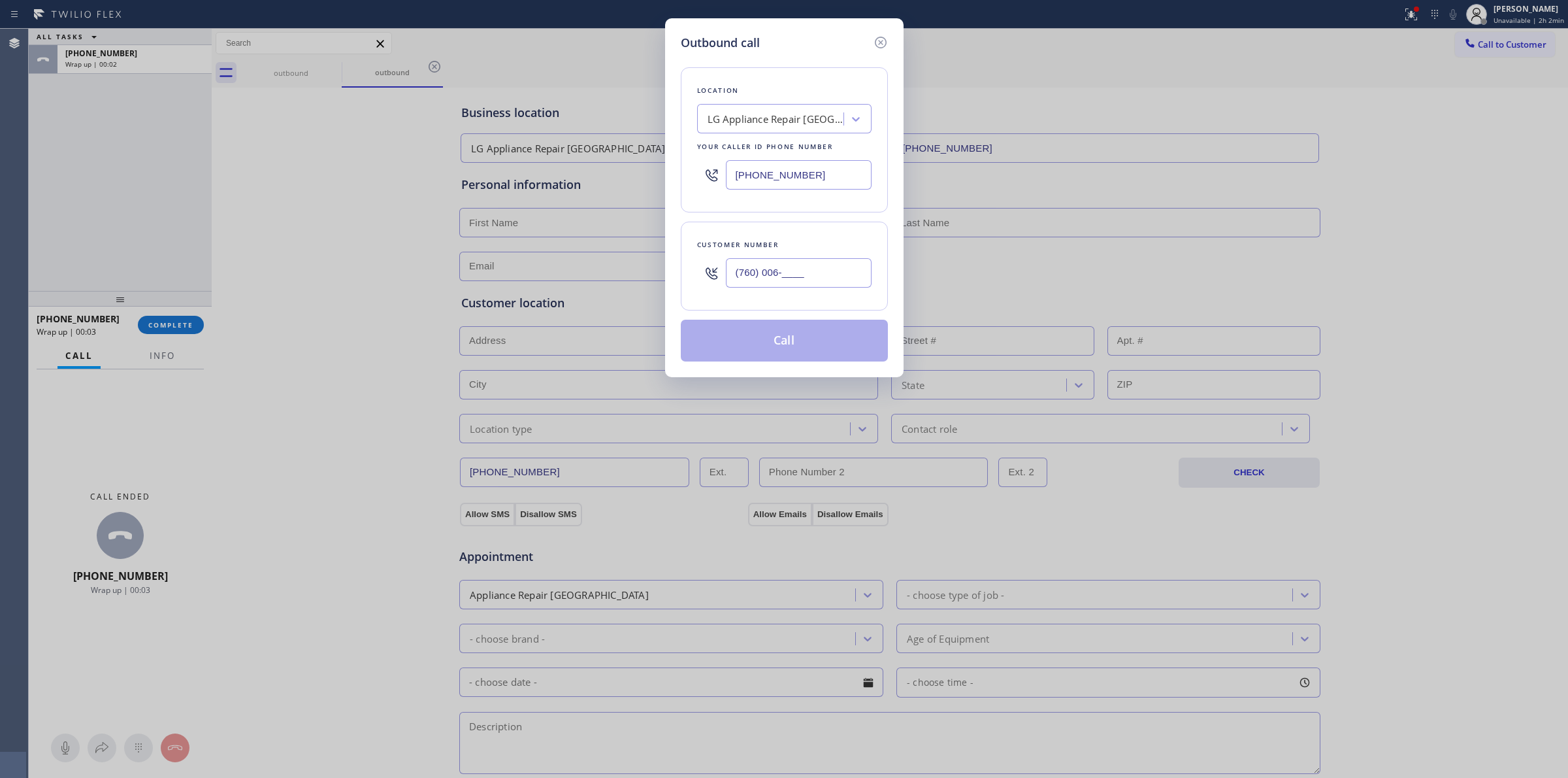
paste input "text"
click at [1437, 171] on div "Outbound call Location LG Appliance Repair [GEOGRAPHIC_DATA] Your caller id pho…" at bounding box center [784, 389] width 1568 height 778
click at [1461, 60] on div "Outbound call Location LG Appliance Repair [GEOGRAPHIC_DATA] Your caller id pho…" at bounding box center [784, 389] width 1568 height 778
drag, startPoint x: 713, startPoint y: 271, endPoint x: 601, endPoint y: 268, distance: 112.0
click at [625, 271] on div "Outbound call Location LG Appliance Repair [GEOGRAPHIC_DATA] Your caller id pho…" at bounding box center [784, 389] width 1568 height 778
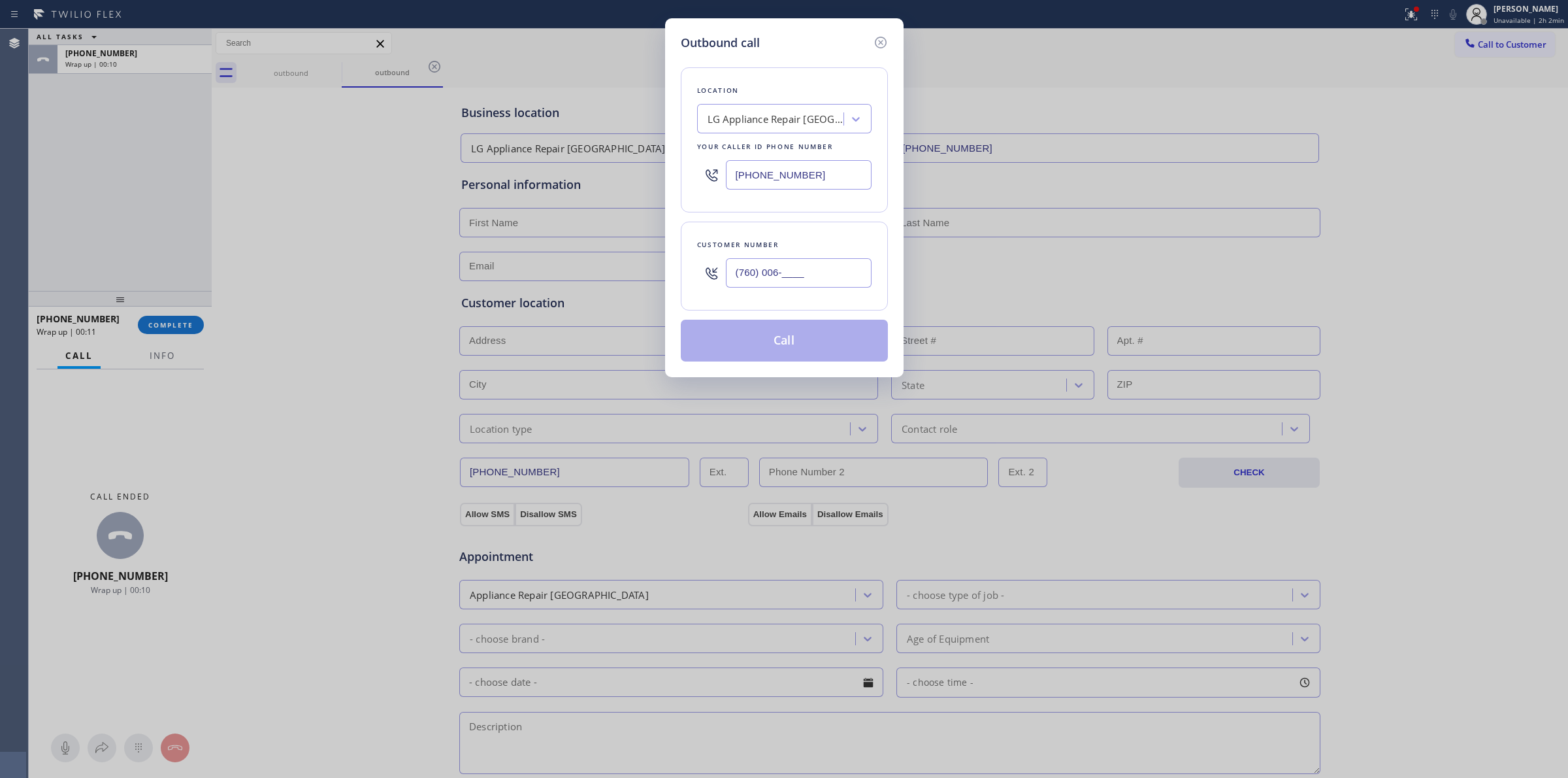
paste input "442) 223-5138"
type input "[PHONE_NUMBER]"
click at [773, 344] on button "Call" at bounding box center [784, 341] width 207 height 42
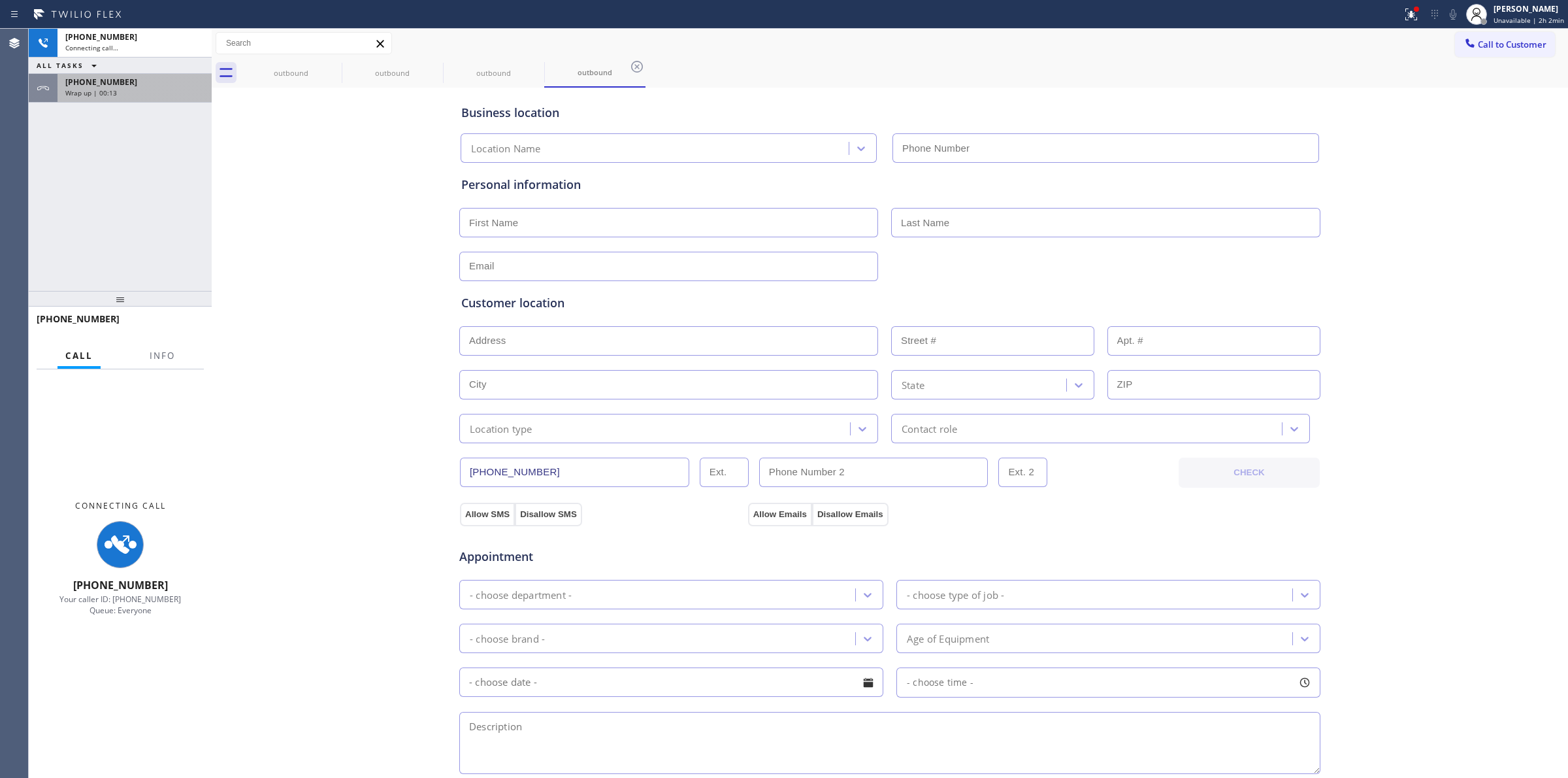
click at [145, 77] on div "[PHONE_NUMBER]" at bounding box center [134, 82] width 138 height 11
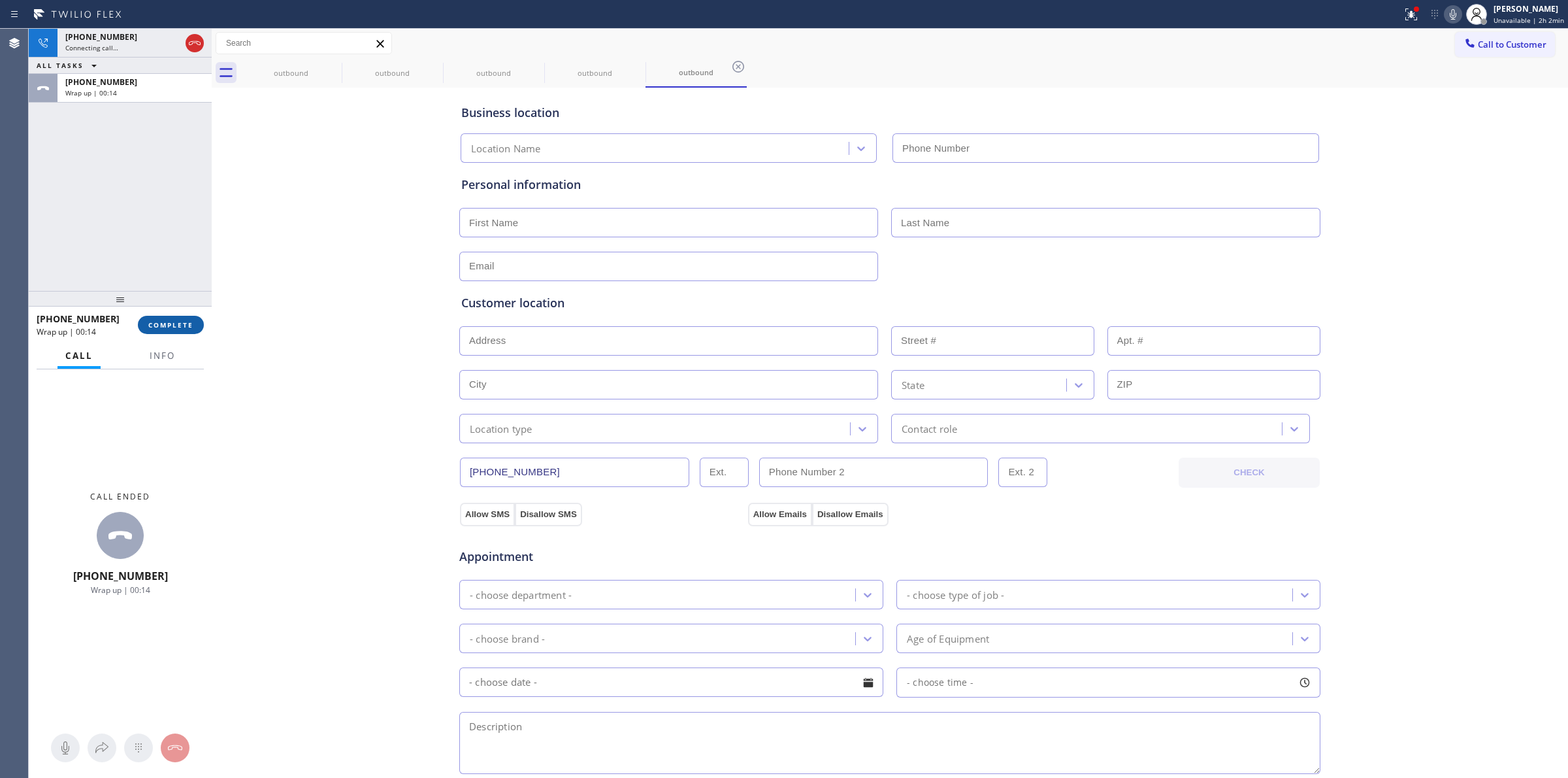
click at [166, 322] on span "COMPLETE" at bounding box center [171, 325] width 45 height 9
type input "[PHONE_NUMBER]"
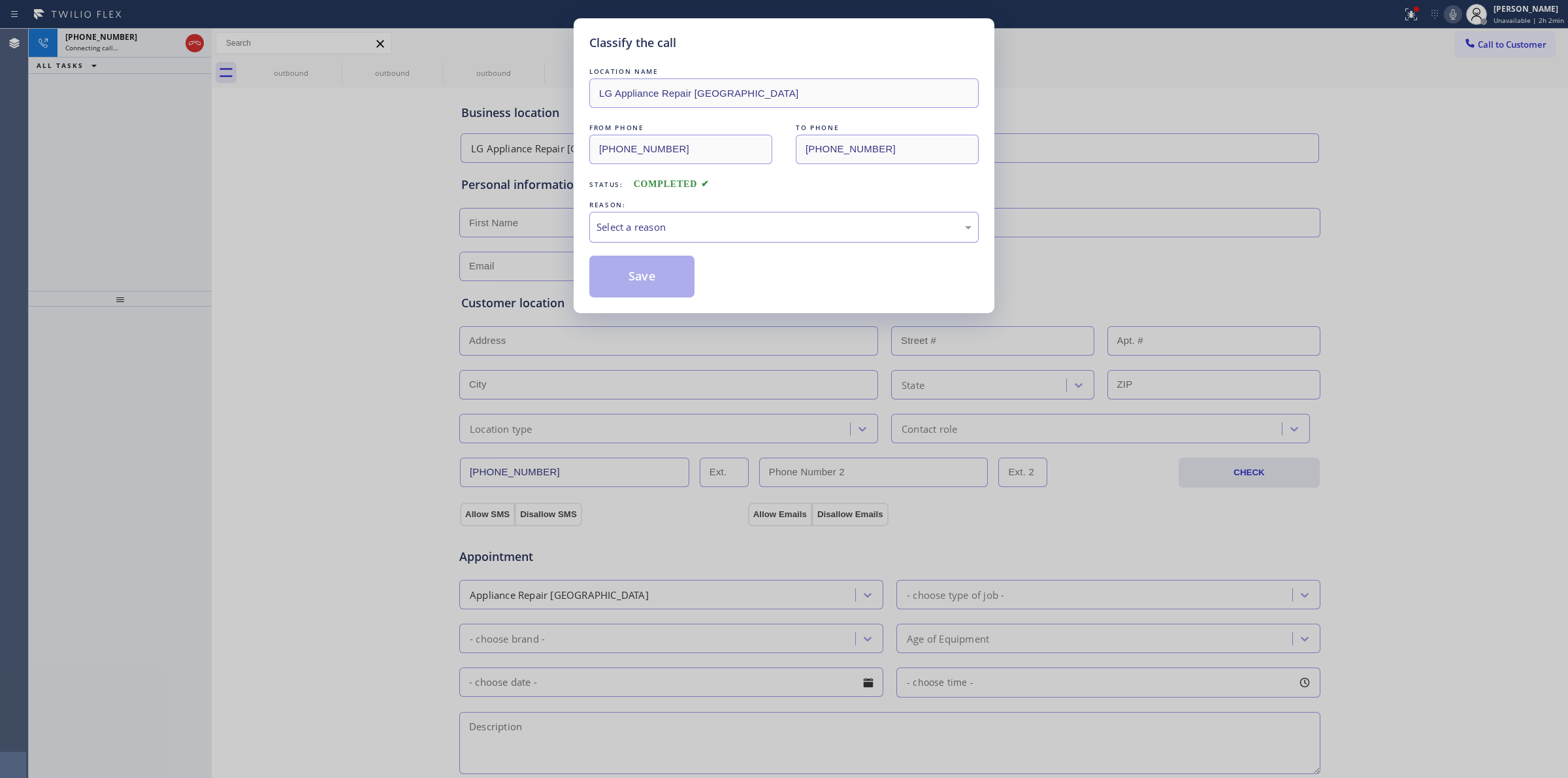
drag, startPoint x: 743, startPoint y: 210, endPoint x: 732, endPoint y: 224, distance: 17.8
click at [740, 213] on div "REASON: Select a reason" at bounding box center [784, 220] width 389 height 44
click at [732, 224] on div "Select a reason" at bounding box center [784, 226] width 375 height 15
click at [645, 275] on button "Save" at bounding box center [642, 277] width 105 height 42
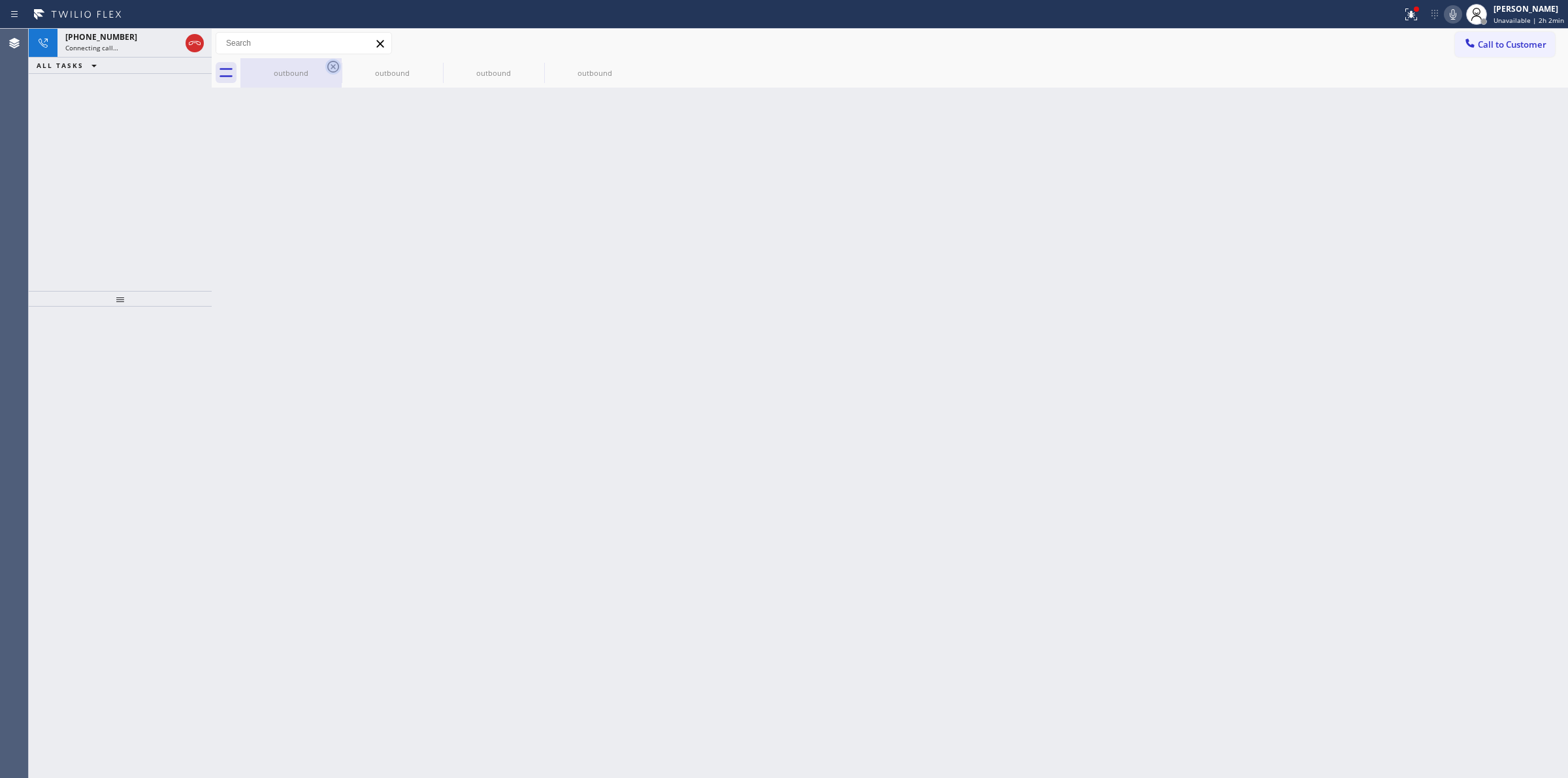
click at [327, 67] on icon at bounding box center [333, 67] width 15 height 15
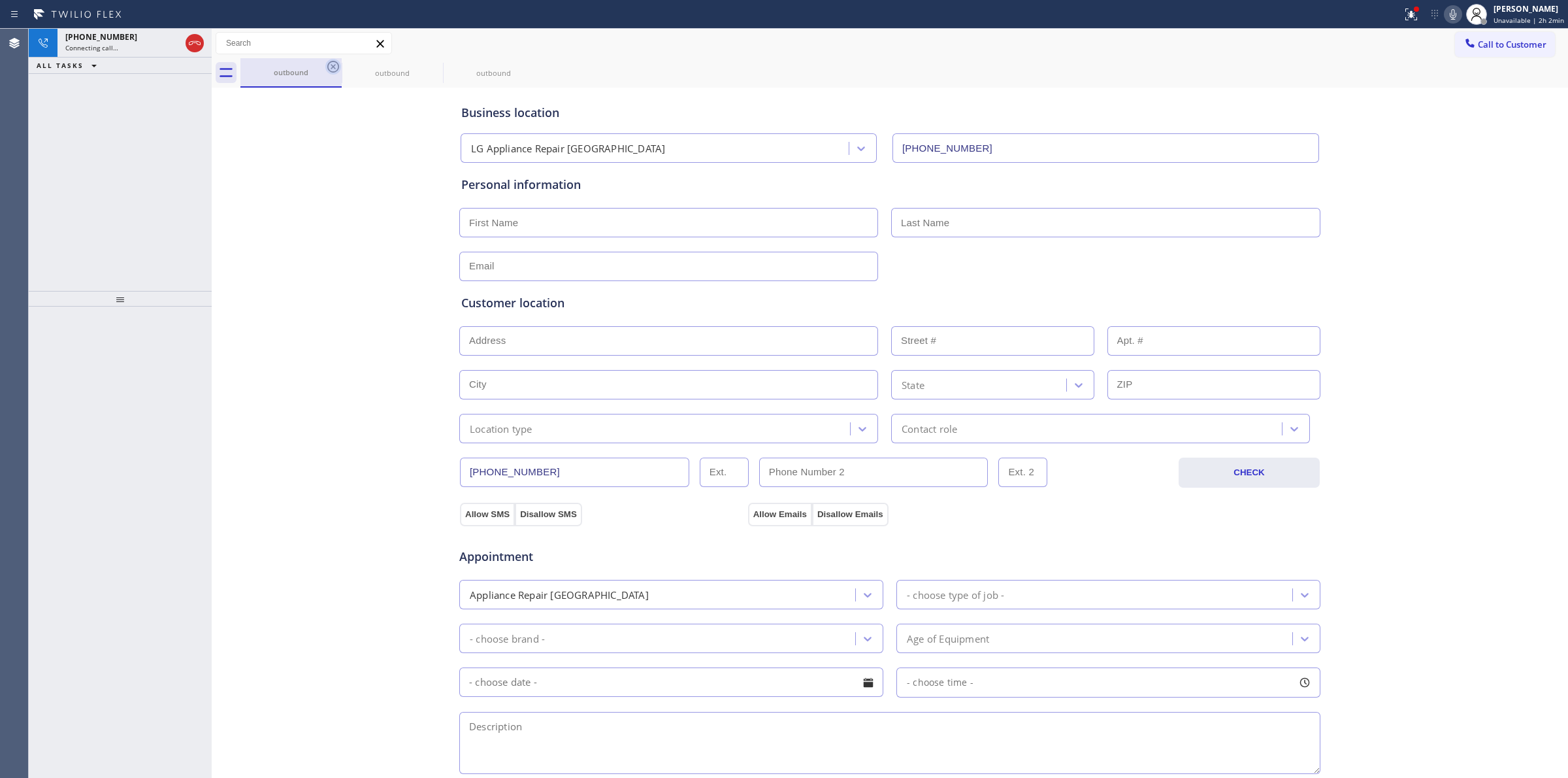
click at [333, 65] on icon at bounding box center [333, 67] width 15 height 15
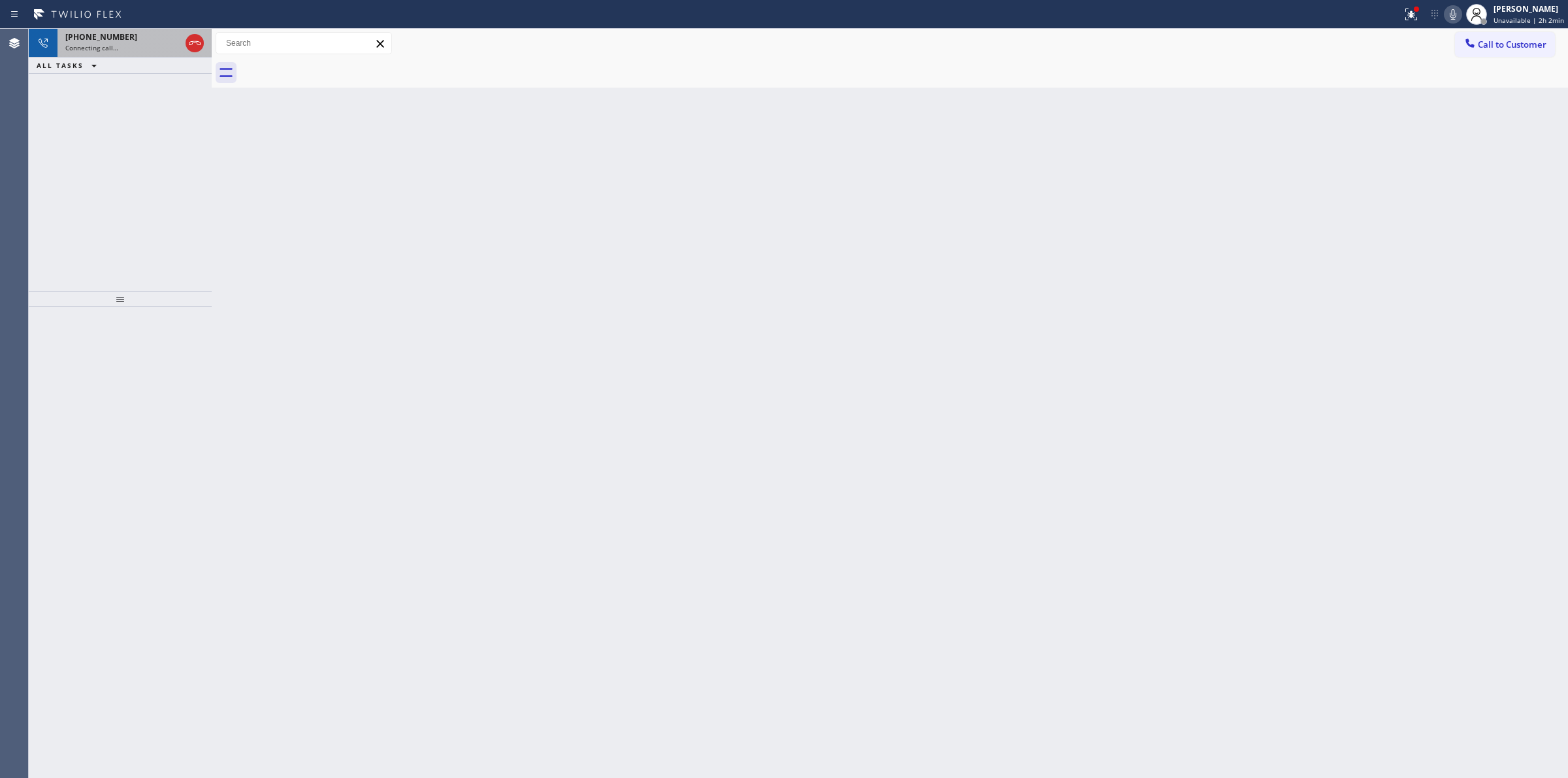
click at [145, 44] on div "Connecting call…" at bounding box center [123, 47] width 115 height 9
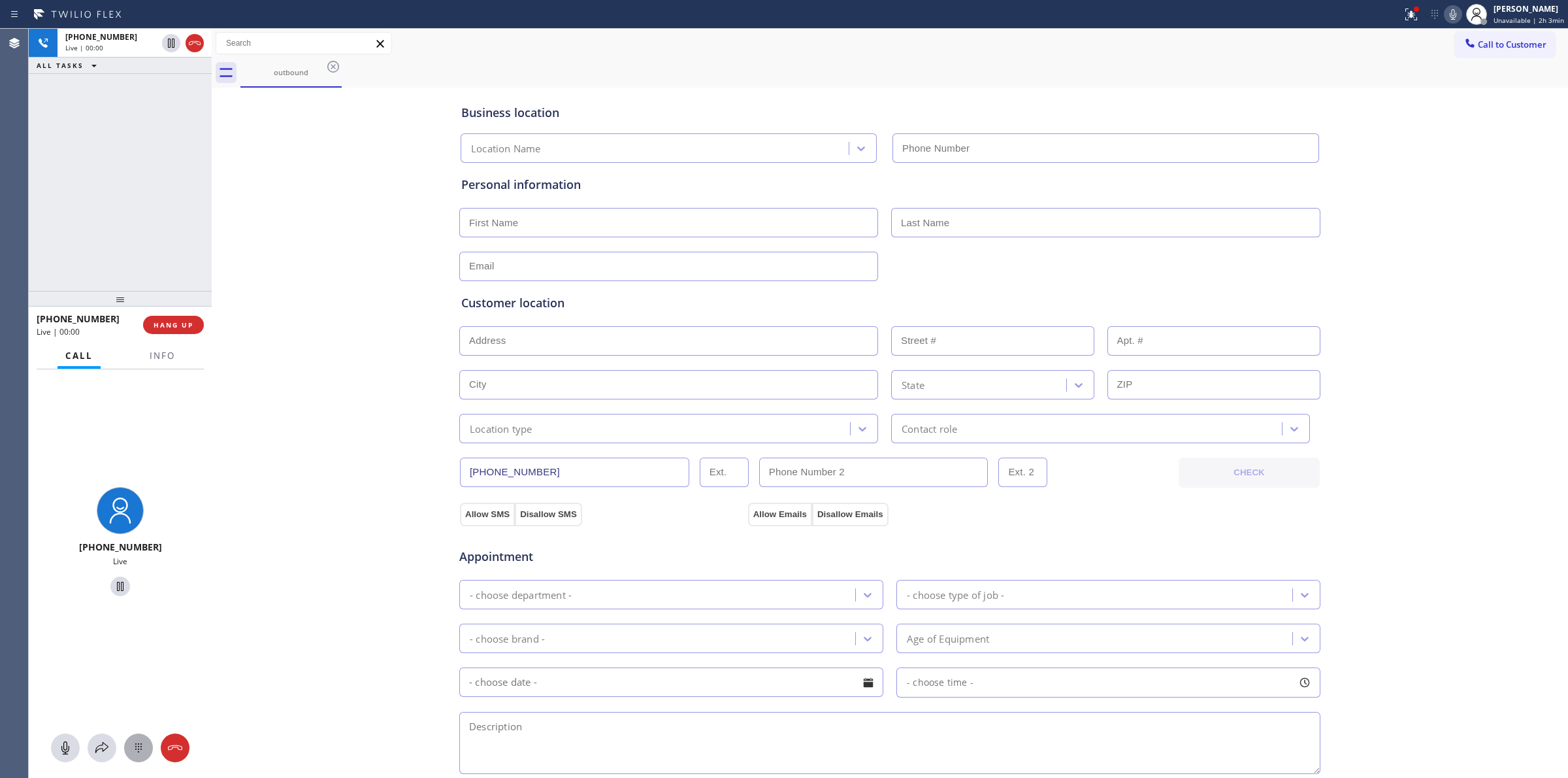
type input "[PHONE_NUMBER]"
click at [137, 741] on icon at bounding box center [138, 748] width 15 height 15
drag, startPoint x: 1519, startPoint y: 43, endPoint x: 1278, endPoint y: 112, distance: 250.7
click at [1517, 43] on span "Call to Customer" at bounding box center [1513, 44] width 69 height 12
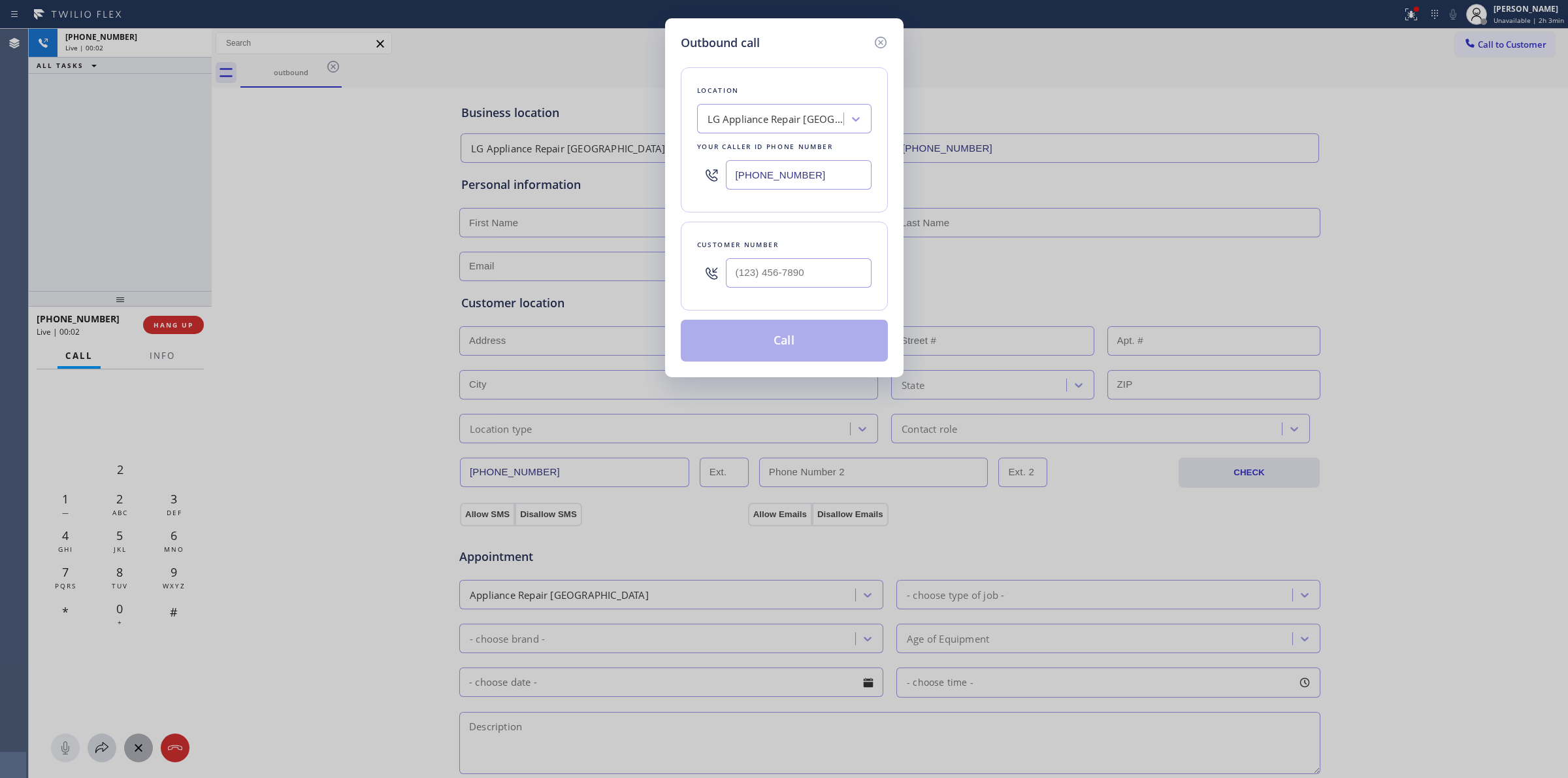
drag, startPoint x: 681, startPoint y: 272, endPoint x: 773, endPoint y: 273, distance: 92.0
click at [685, 275] on div "Customer number" at bounding box center [784, 266] width 207 height 89
click at [773, 273] on input "(___) ___-____" at bounding box center [798, 273] width 145 height 30
paste input "442) 223-5138"
type input "[PHONE_NUMBER]"
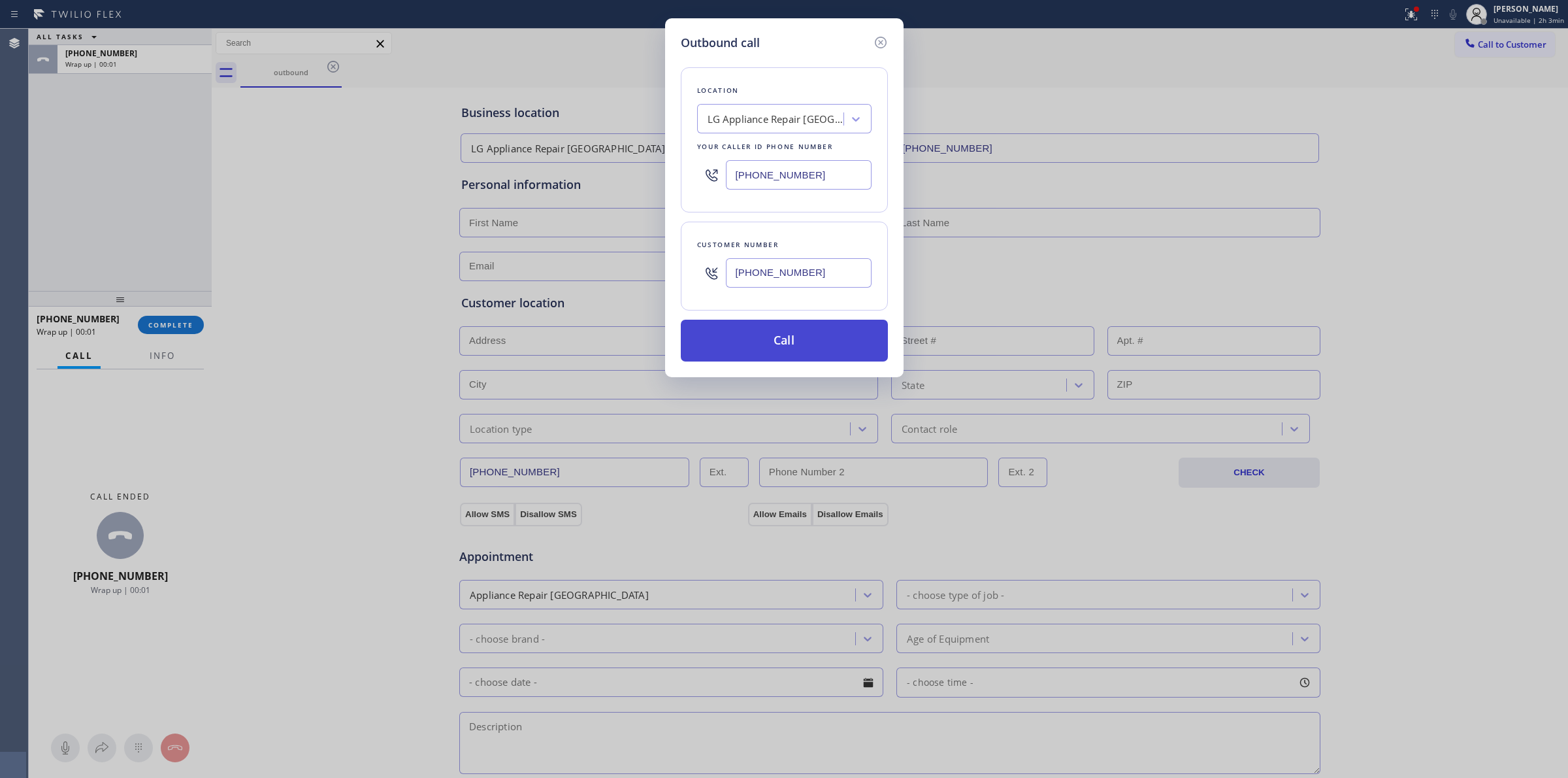
click at [796, 358] on button "Call" at bounding box center [784, 341] width 207 height 42
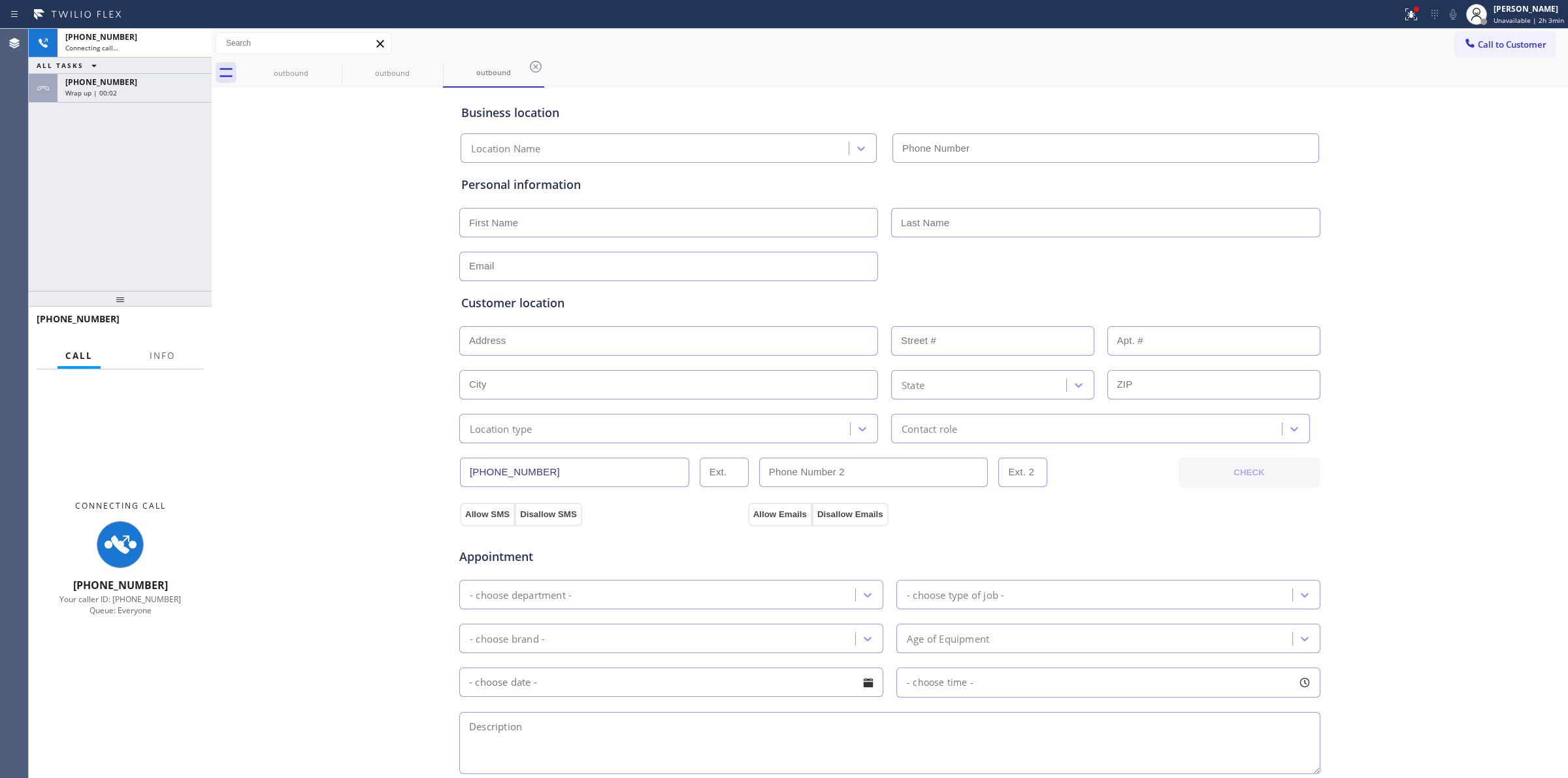
type input "[PHONE_NUMBER]"
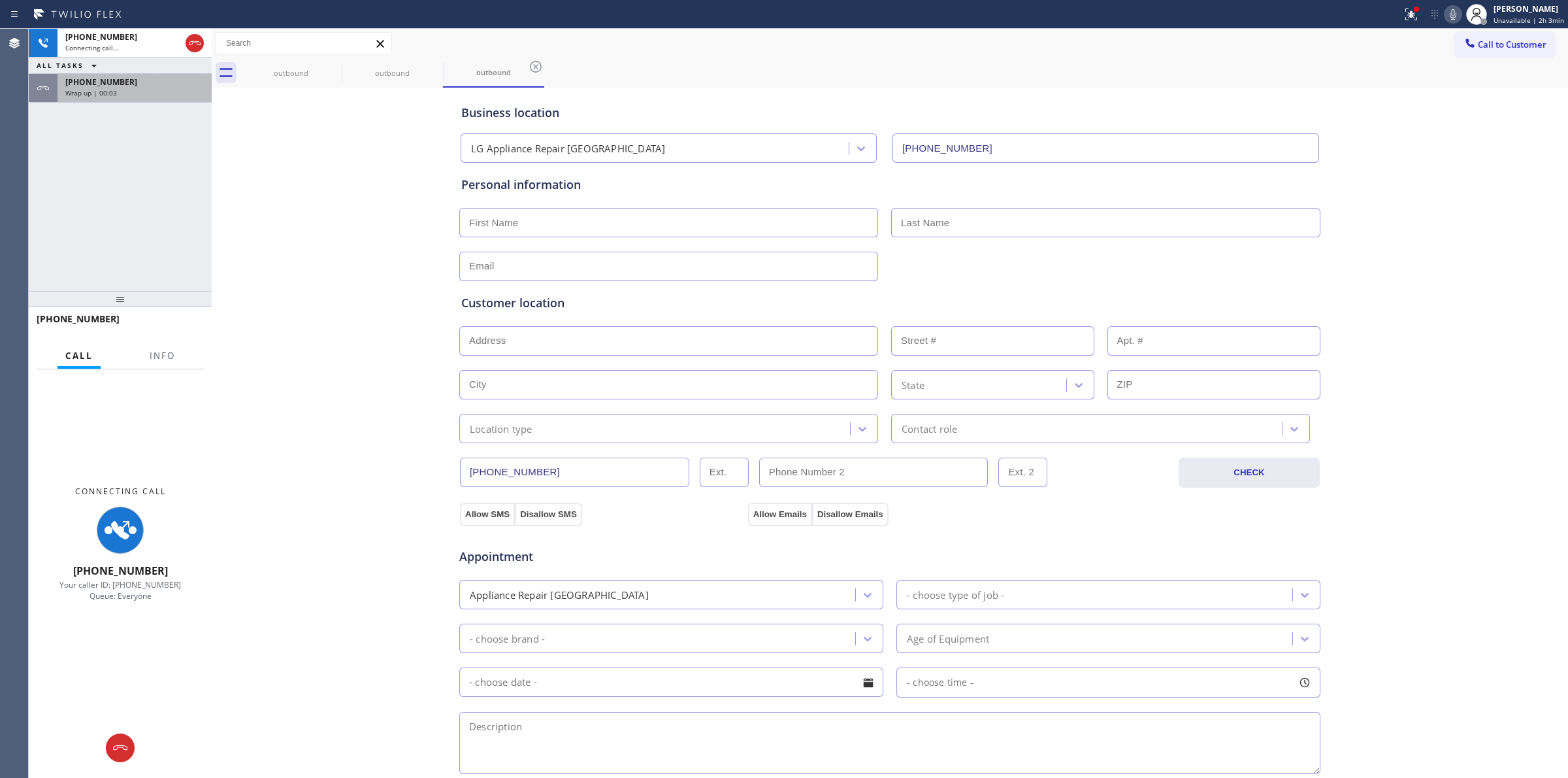
click at [188, 97] on div "[PHONE_NUMBER] Wrap up | 00:03" at bounding box center [132, 88] width 149 height 29
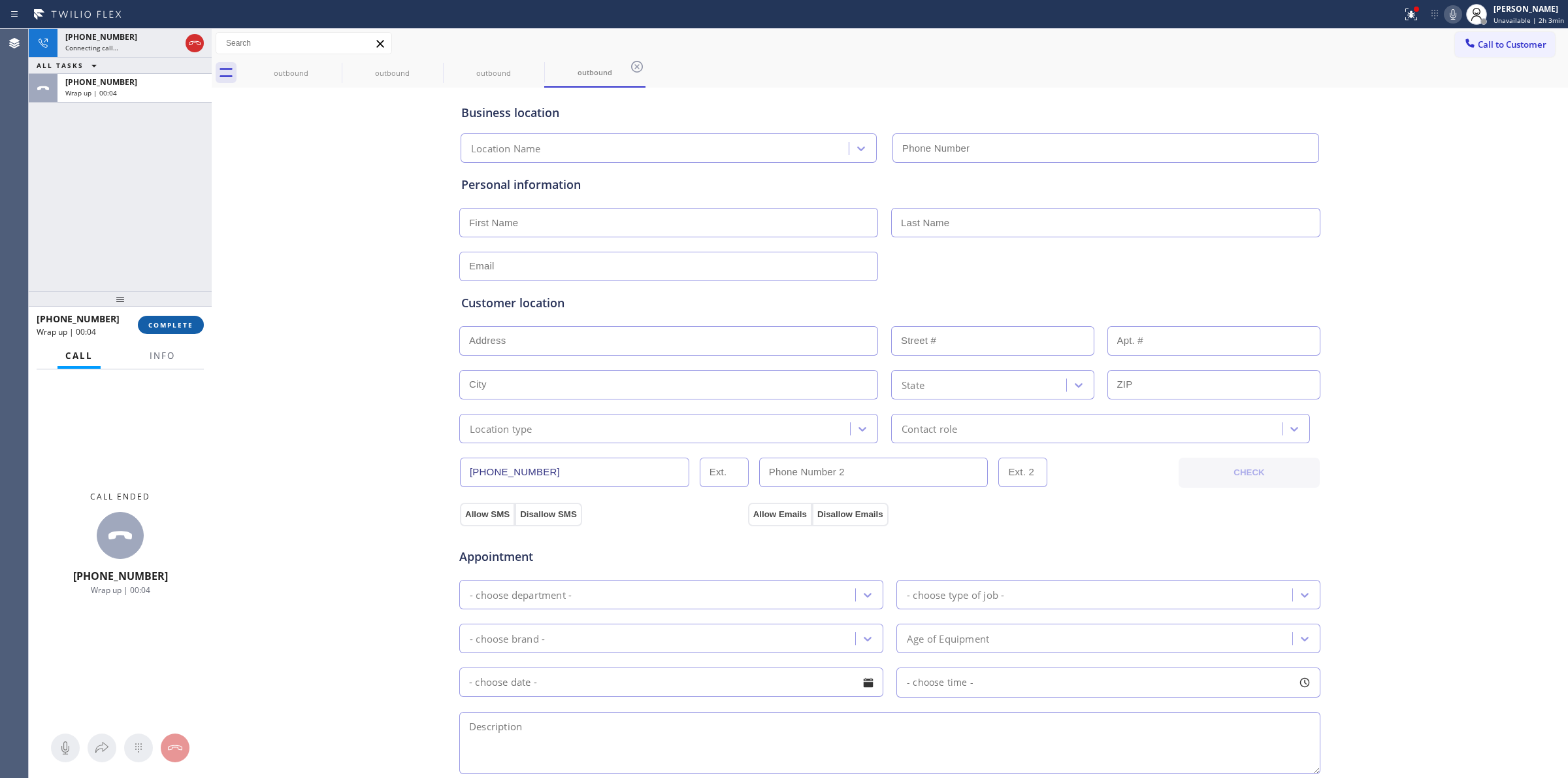
click at [174, 320] on button "COMPLETE" at bounding box center [171, 325] width 66 height 18
type input "[PHONE_NUMBER]"
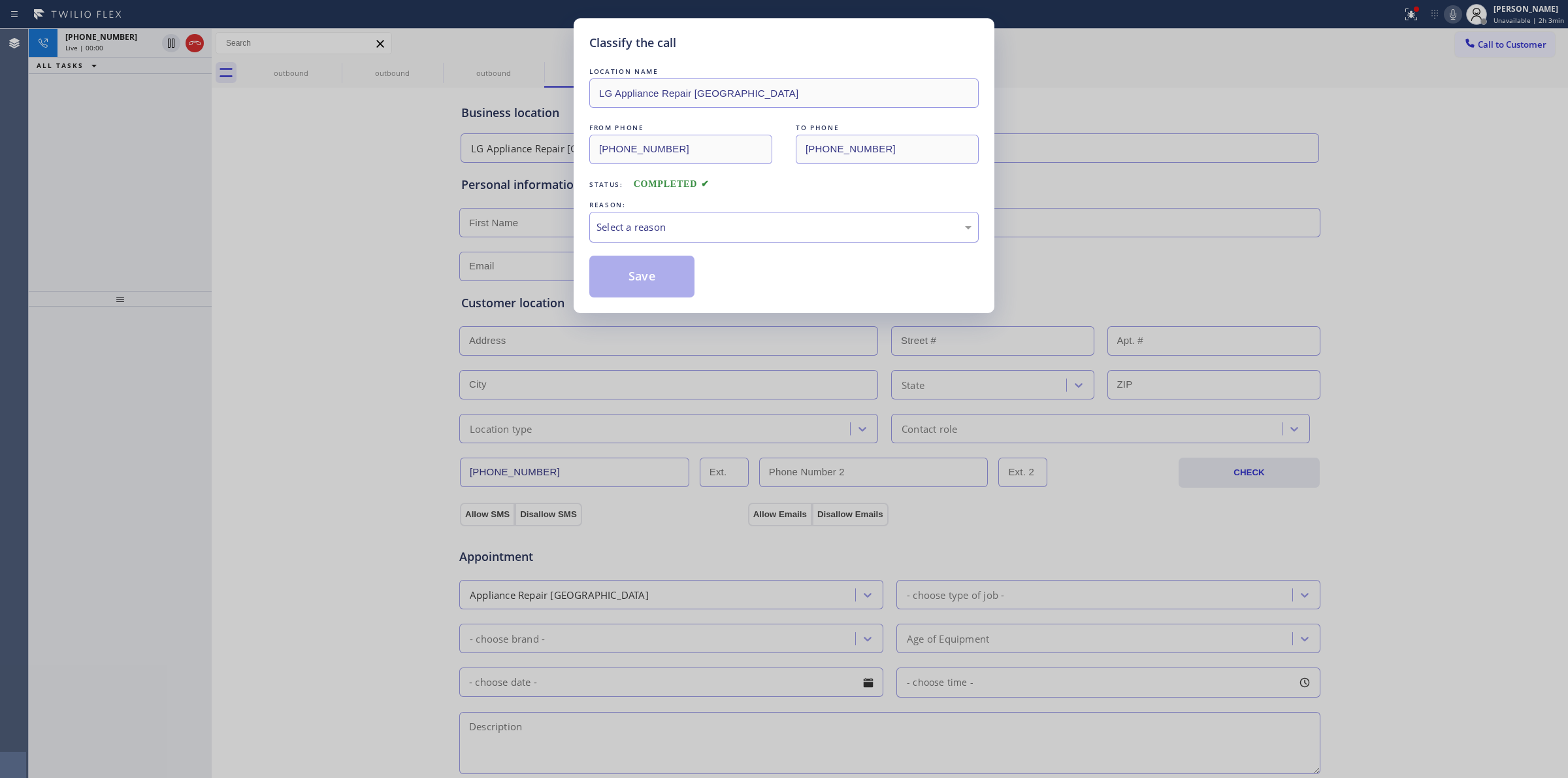
drag, startPoint x: 691, startPoint y: 236, endPoint x: 699, endPoint y: 242, distance: 10.0
click at [695, 239] on div "Select a reason" at bounding box center [784, 227] width 389 height 31
click at [635, 275] on button "Save" at bounding box center [642, 277] width 105 height 42
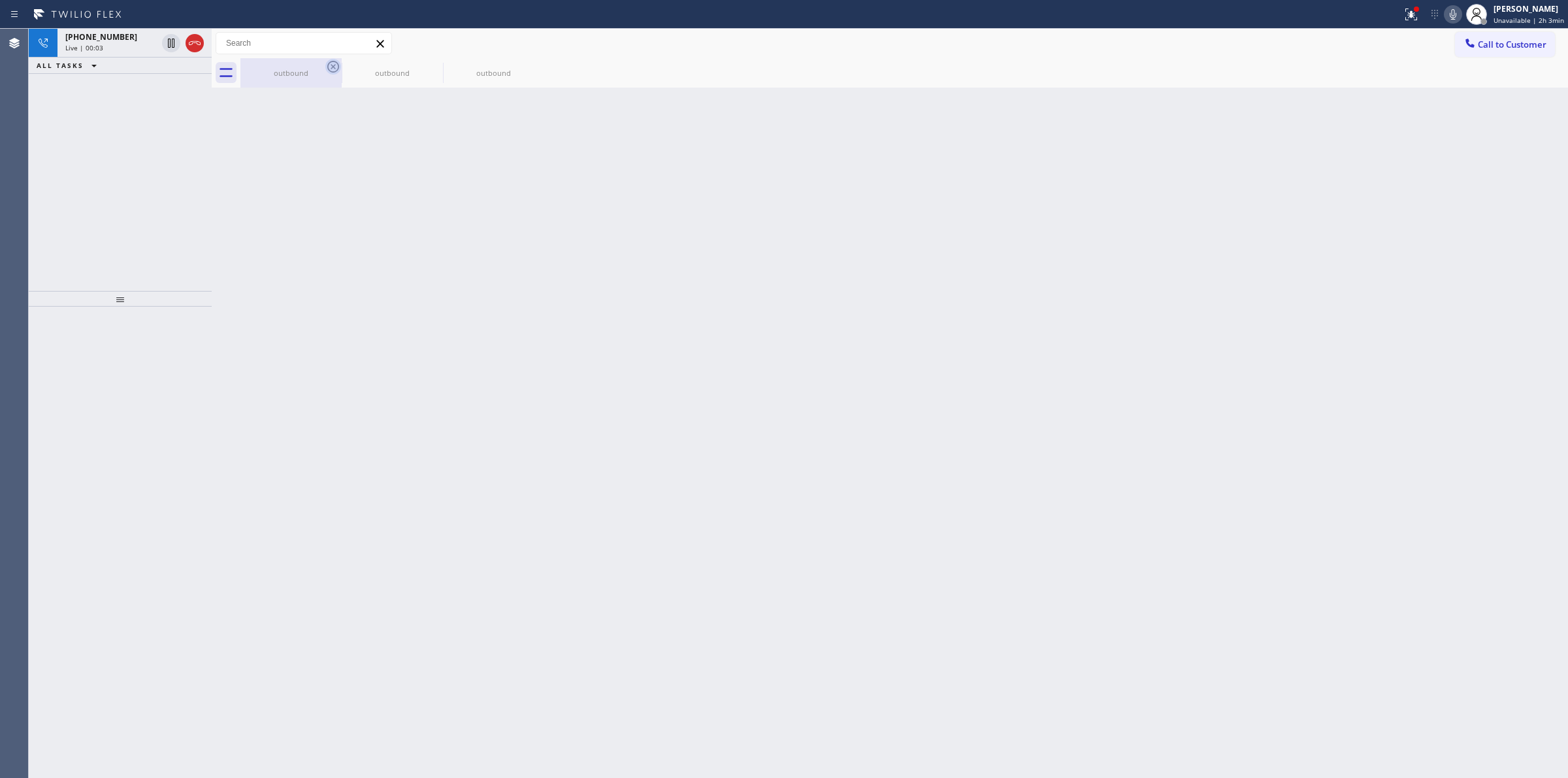
click at [327, 70] on icon at bounding box center [333, 67] width 15 height 15
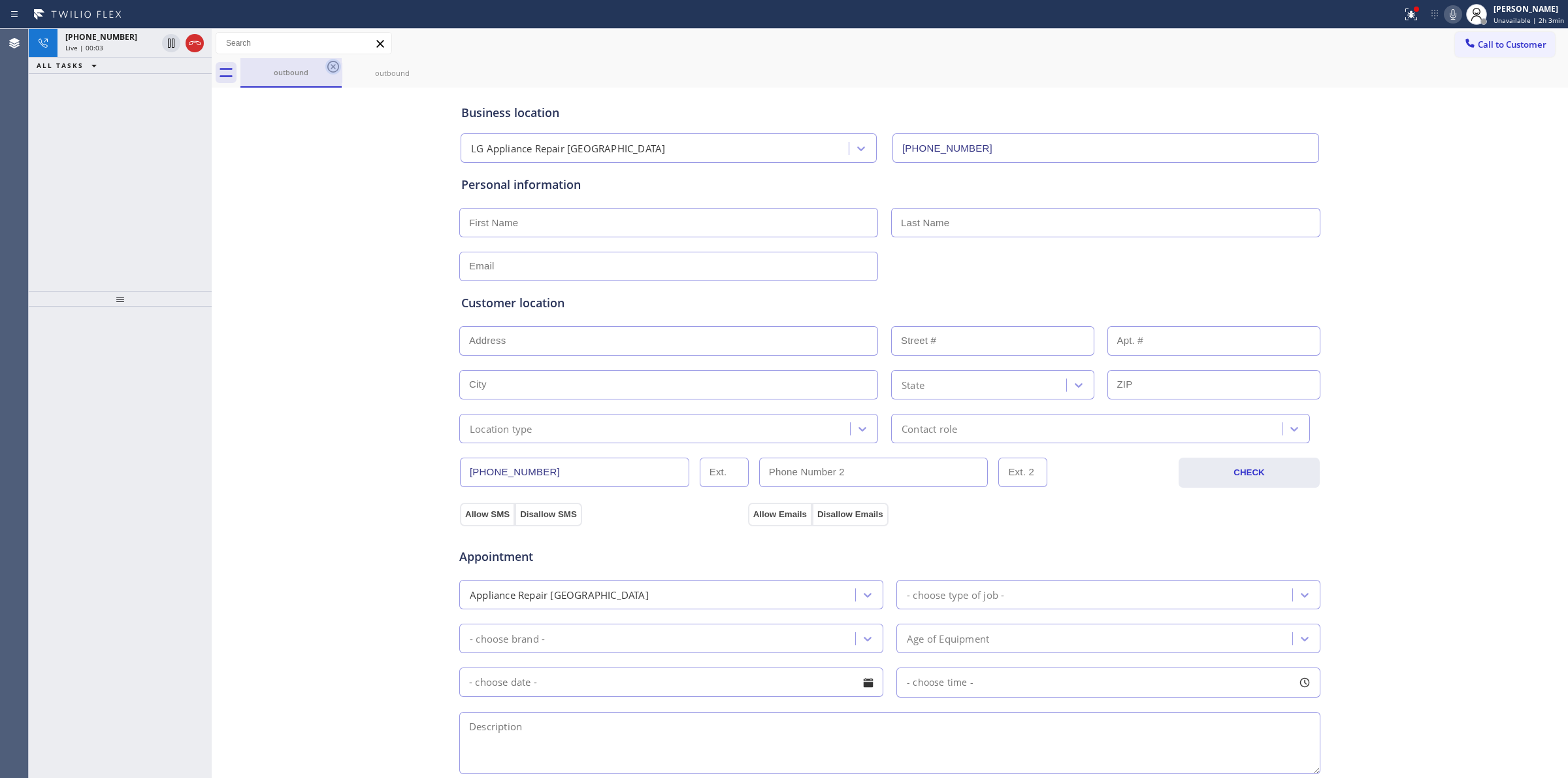
click at [341, 70] on icon at bounding box center [333, 67] width 15 height 15
click at [331, 67] on icon at bounding box center [333, 67] width 15 height 15
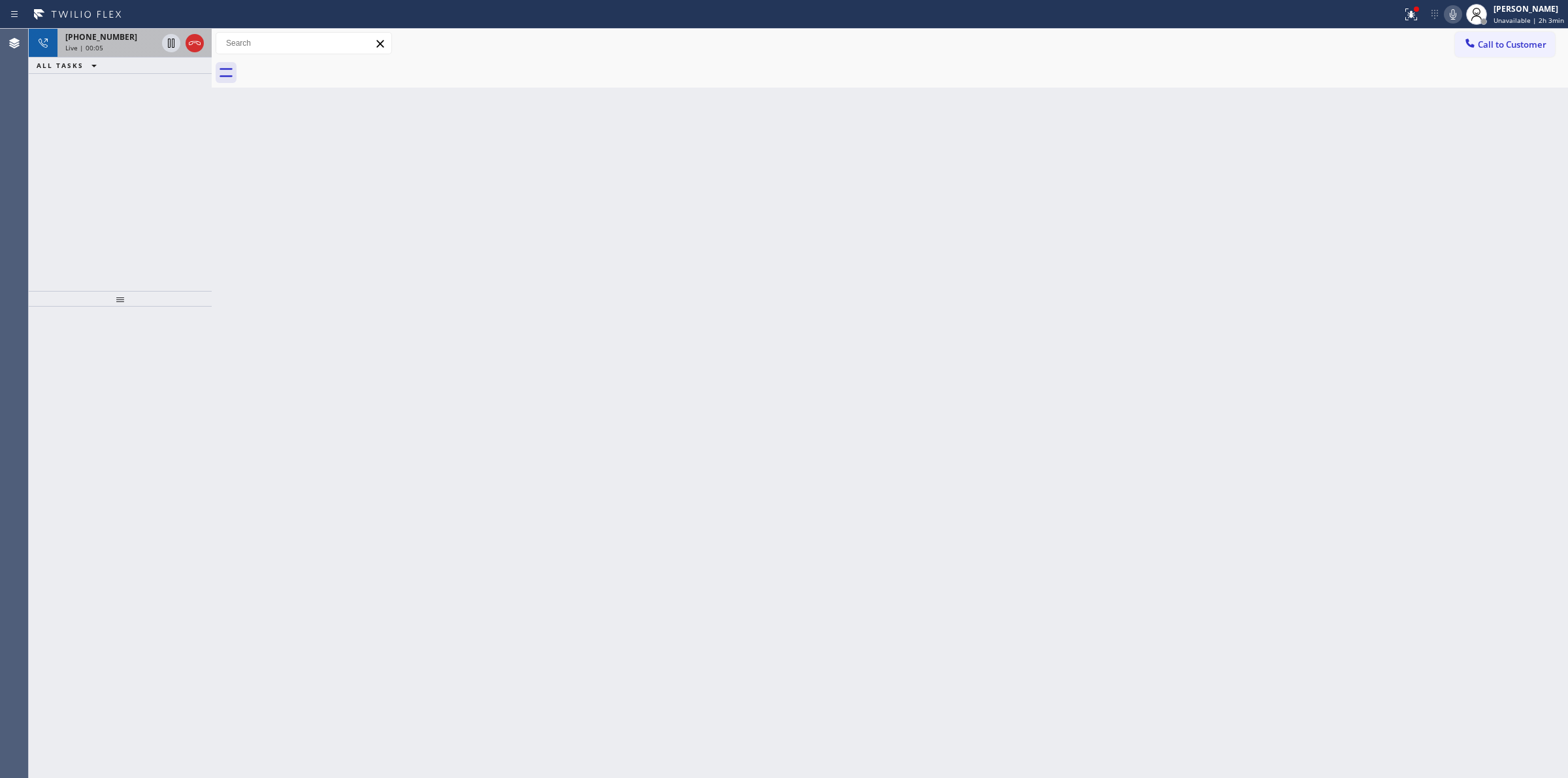
click at [149, 39] on div "[PHONE_NUMBER]" at bounding box center [111, 37] width 91 height 11
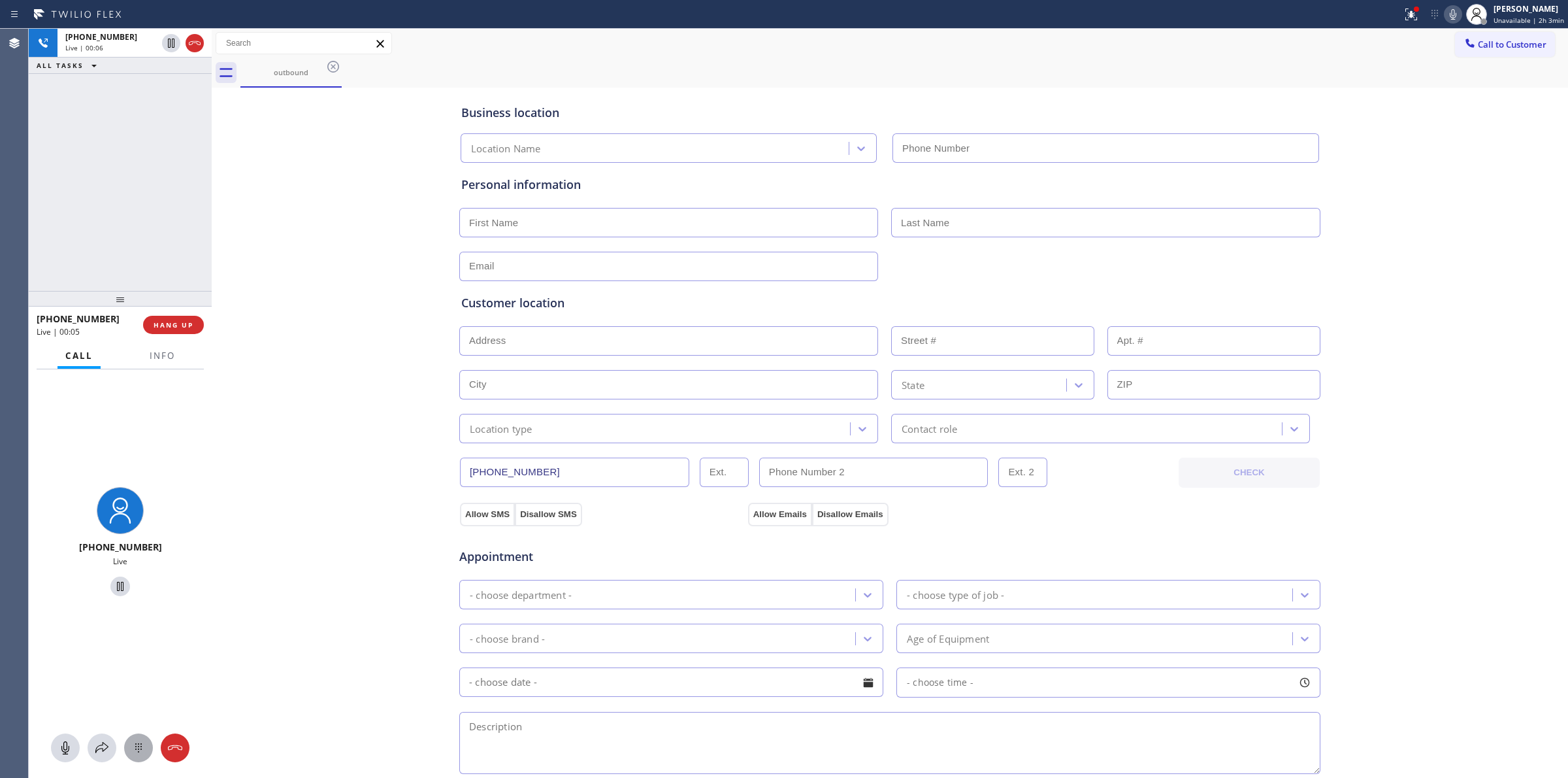
click at [139, 737] on button at bounding box center [138, 747] width 29 height 29
type input "[PHONE_NUMBER]"
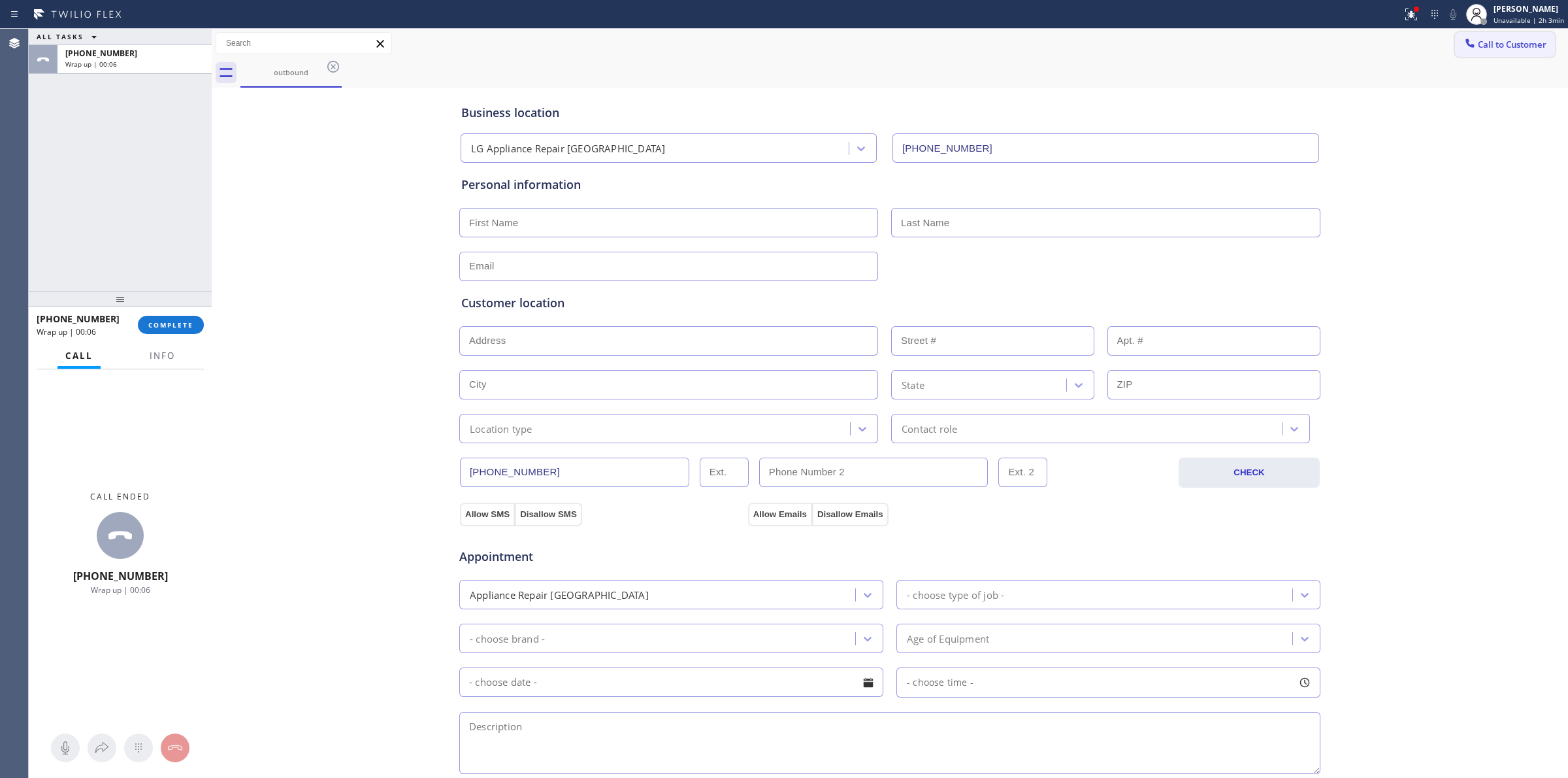
click at [1478, 46] on span "Call to Customer" at bounding box center [1513, 44] width 69 height 12
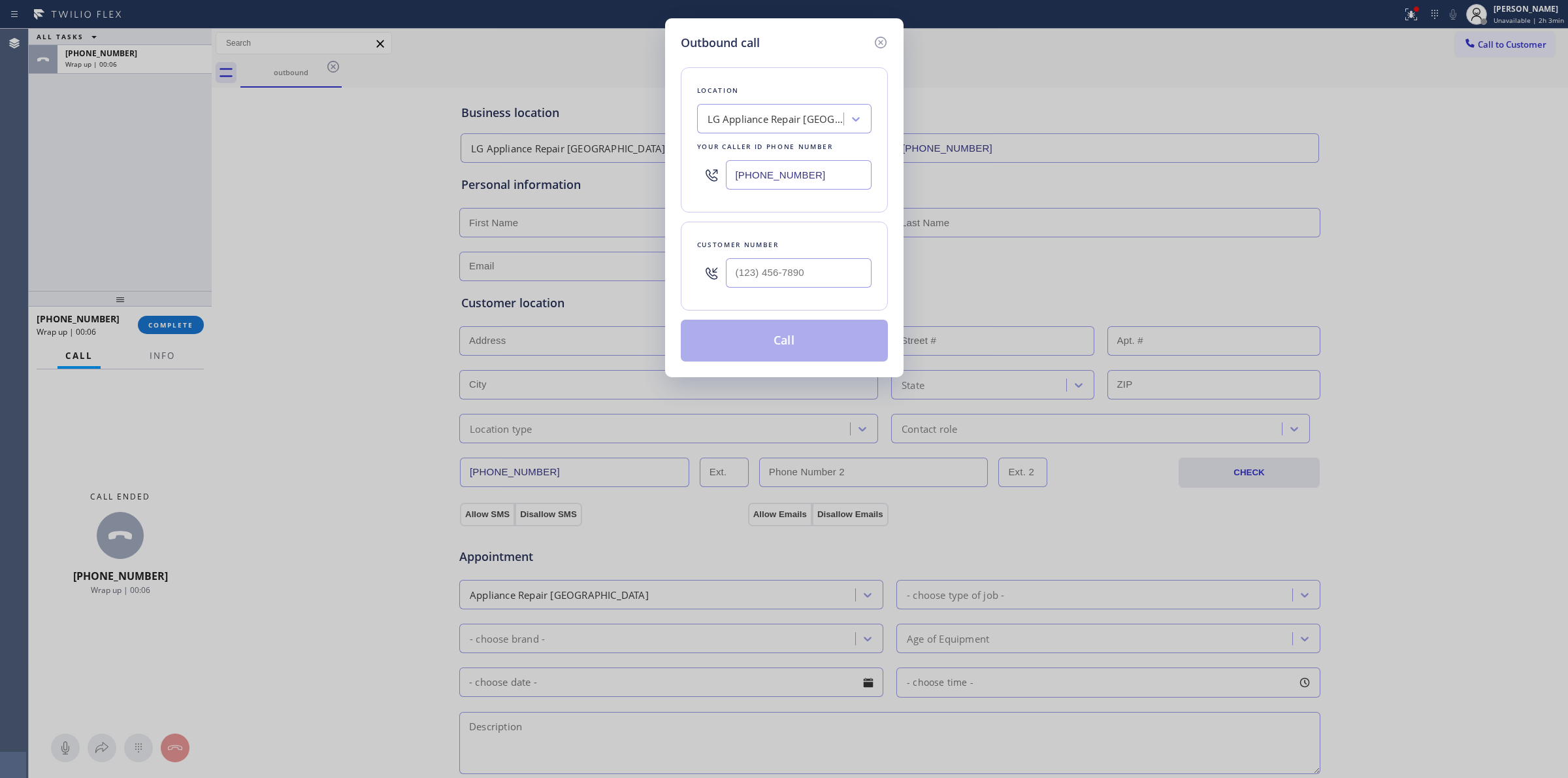
click at [722, 280] on div at bounding box center [711, 273] width 29 height 42
paste input "6-2677"
click at [771, 269] on input "(___) ___-____" at bounding box center [798, 273] width 145 height 30
drag, startPoint x: 828, startPoint y: 272, endPoint x: 648, endPoint y: 265, distance: 180.1
click at [678, 272] on div "Outbound call Location LG Appliance Repair [GEOGRAPHIC_DATA] Your caller id pho…" at bounding box center [784, 197] width 238 height 359
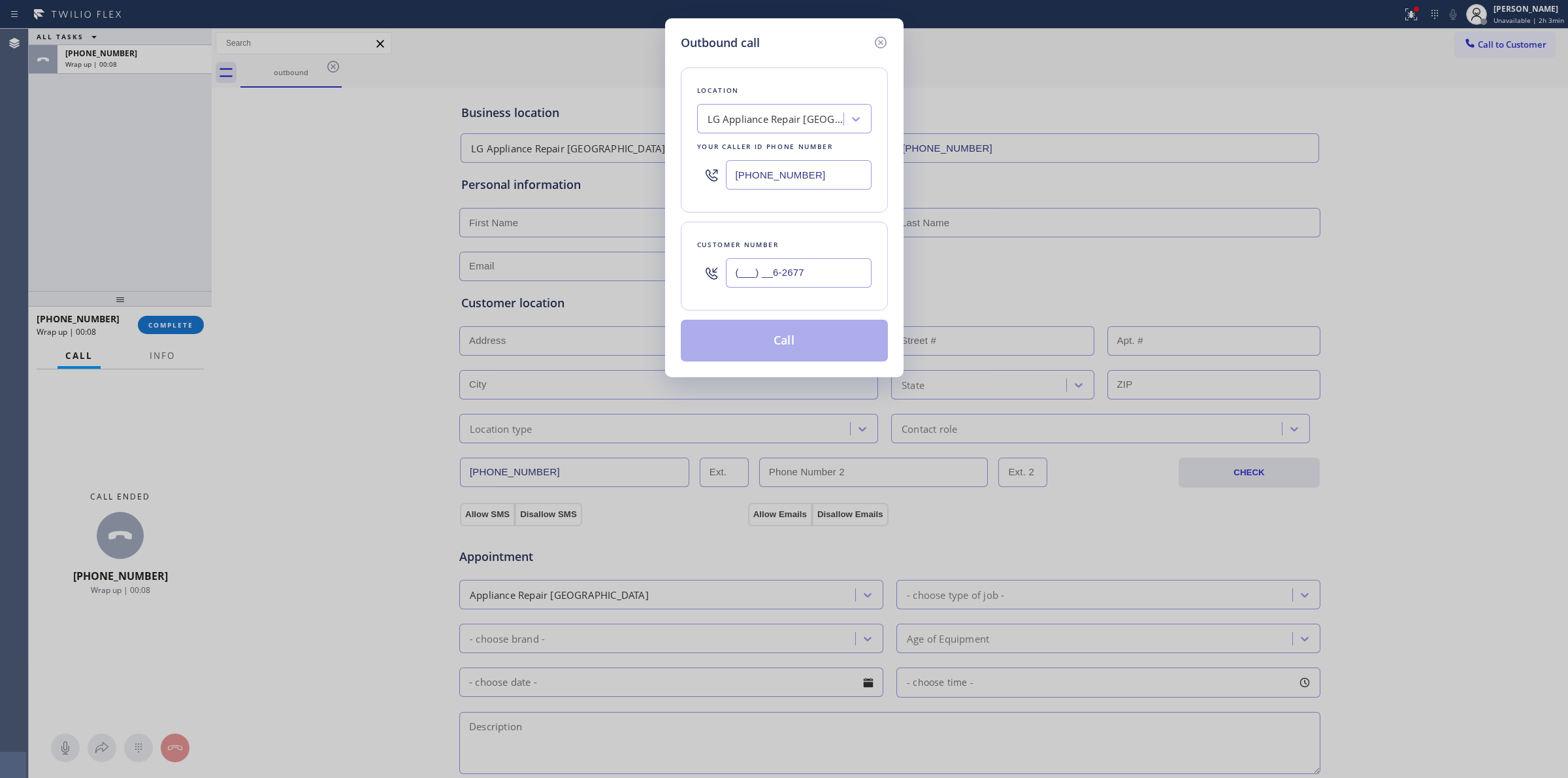
paste input "626) 770-8215"
type input "[PHONE_NUMBER]"
click at [791, 145] on div "Your caller id phone number" at bounding box center [784, 147] width 174 height 14
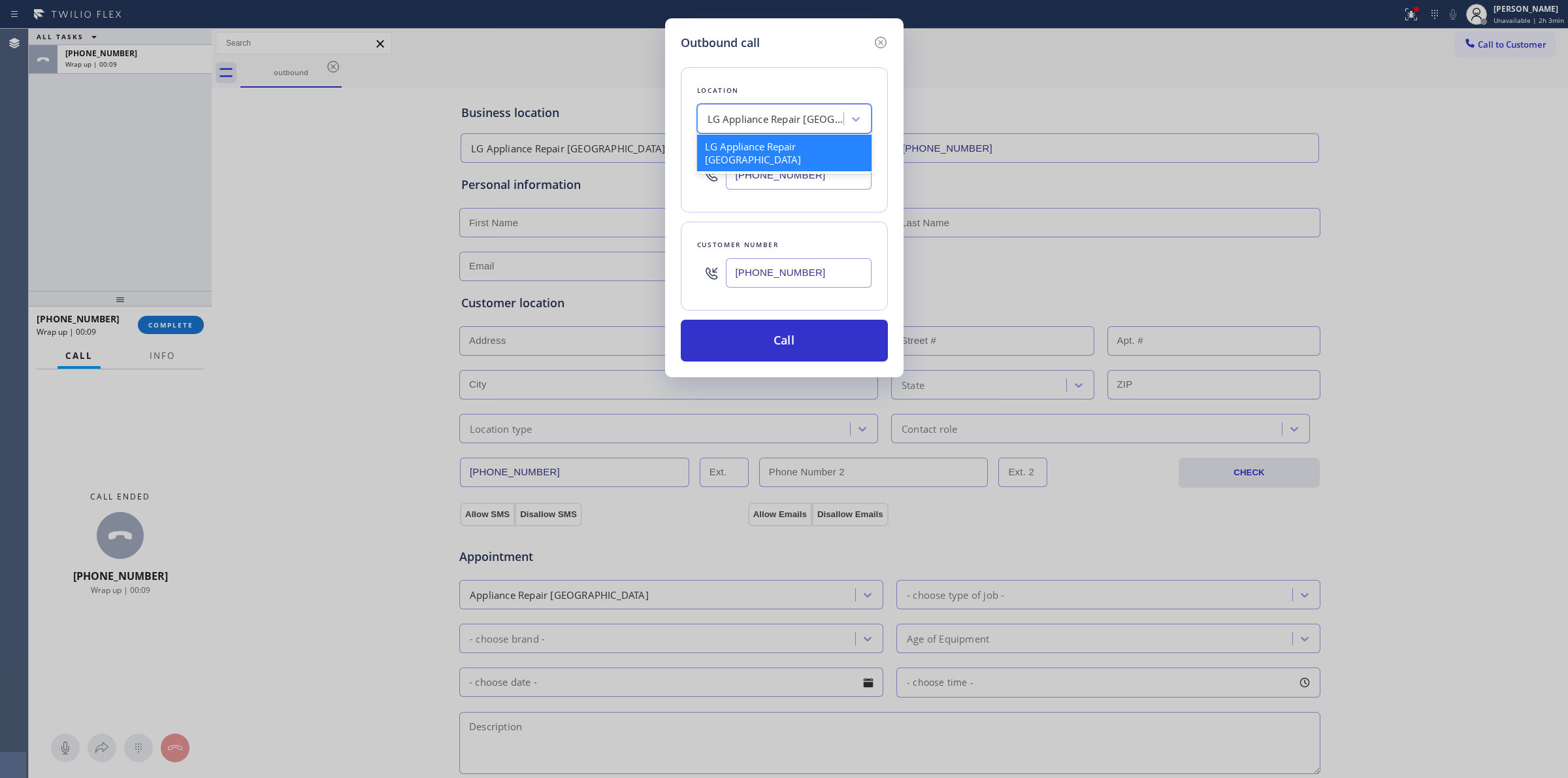
click at [794, 126] on div "LG Appliance Repair [GEOGRAPHIC_DATA]" at bounding box center [776, 119] width 137 height 15
type input "jenn"
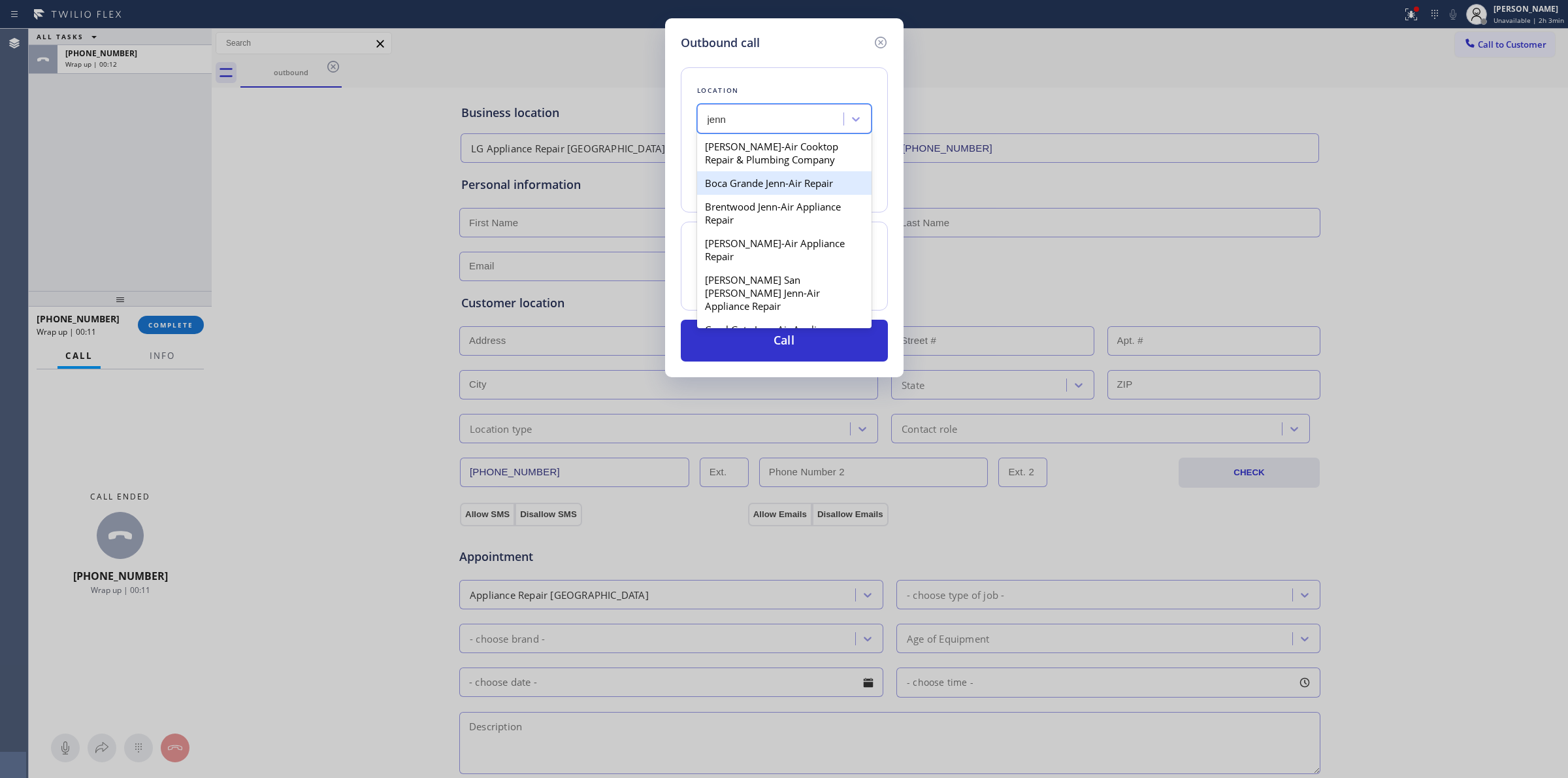
click at [778, 181] on div "Boca Grande Jenn-Air Repair" at bounding box center [784, 183] width 174 height 23
type input "[PHONE_NUMBER]"
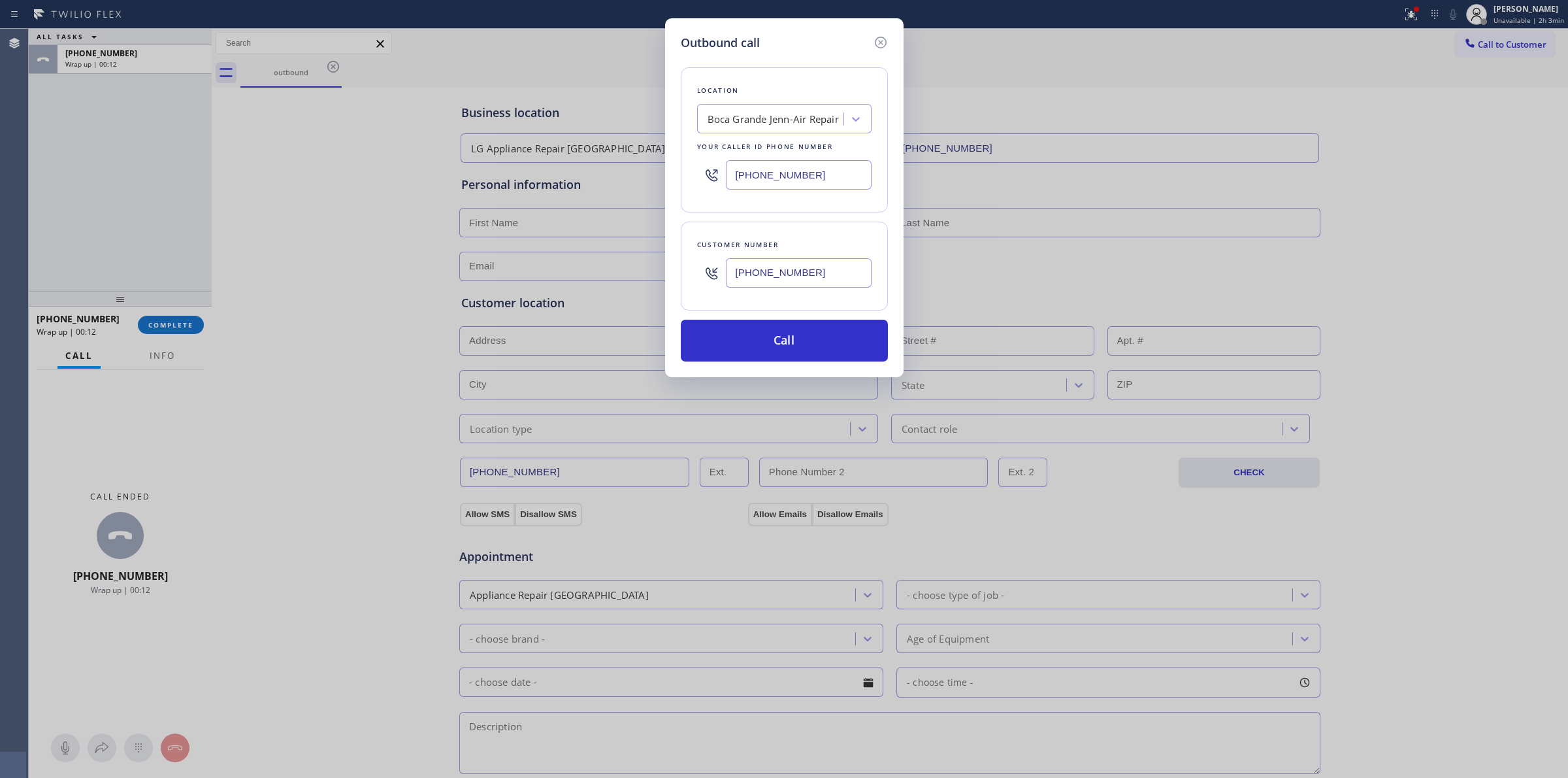
click at [771, 273] on input "[PHONE_NUMBER]" at bounding box center [798, 273] width 145 height 30
click at [778, 337] on button "Call" at bounding box center [784, 341] width 207 height 42
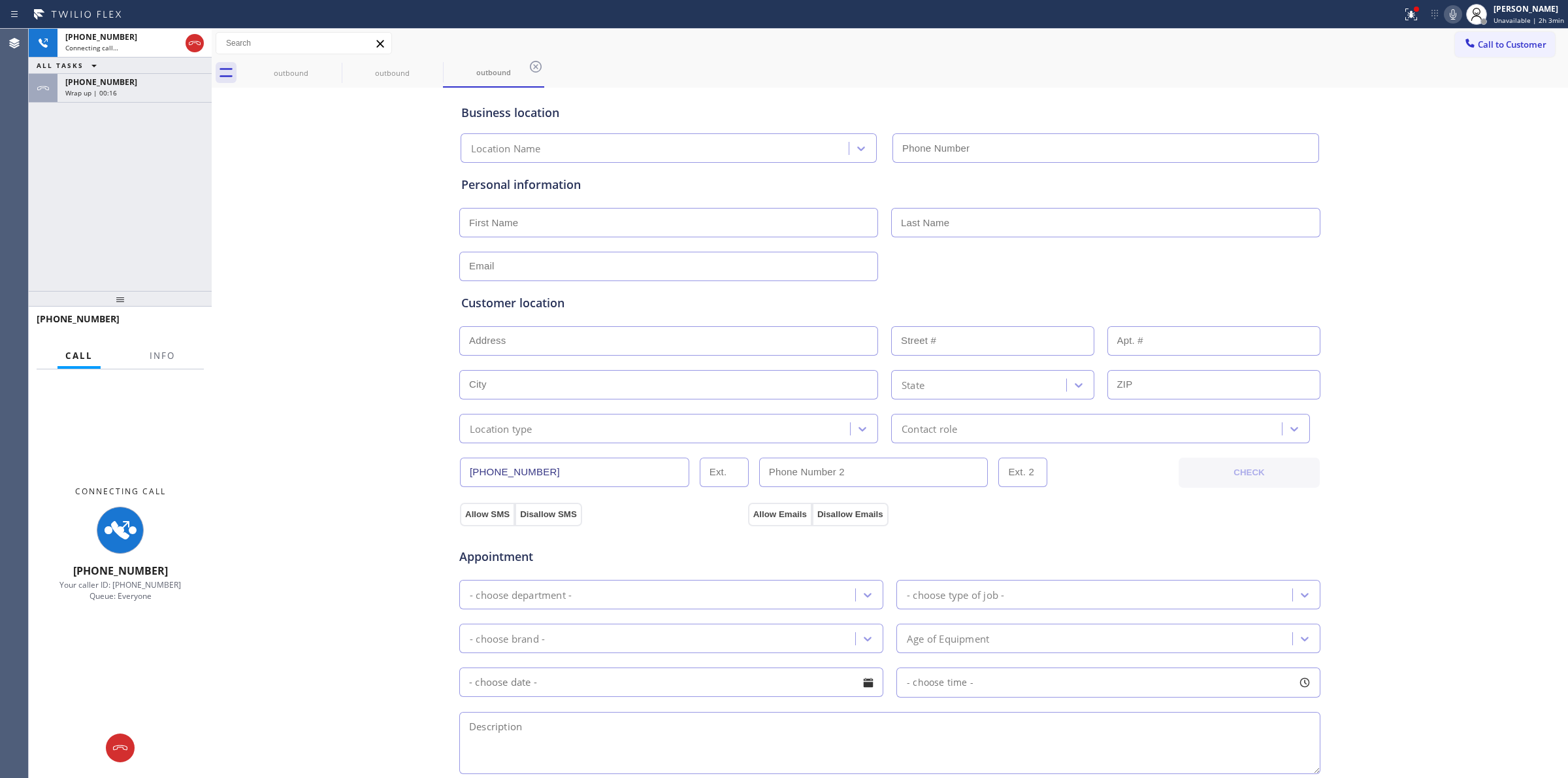
type input "[PHONE_NUMBER]"
drag, startPoint x: 329, startPoint y: 77, endPoint x: 334, endPoint y: 63, distance: 14.9
click at [331, 76] on div "outbound" at bounding box center [291, 73] width 98 height 10
click at [334, 63] on icon at bounding box center [333, 67] width 15 height 15
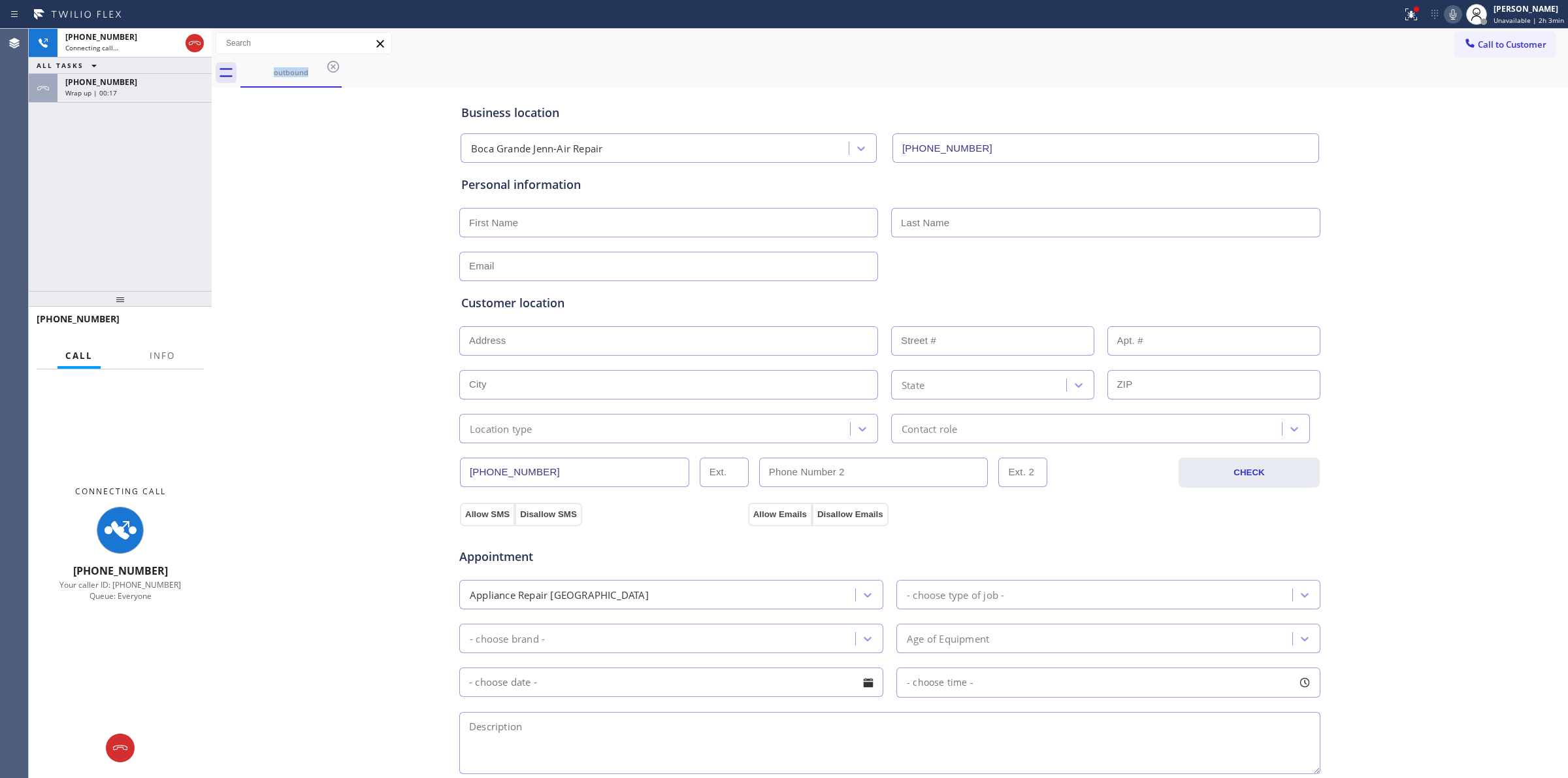
click at [334, 63] on icon at bounding box center [333, 67] width 15 height 15
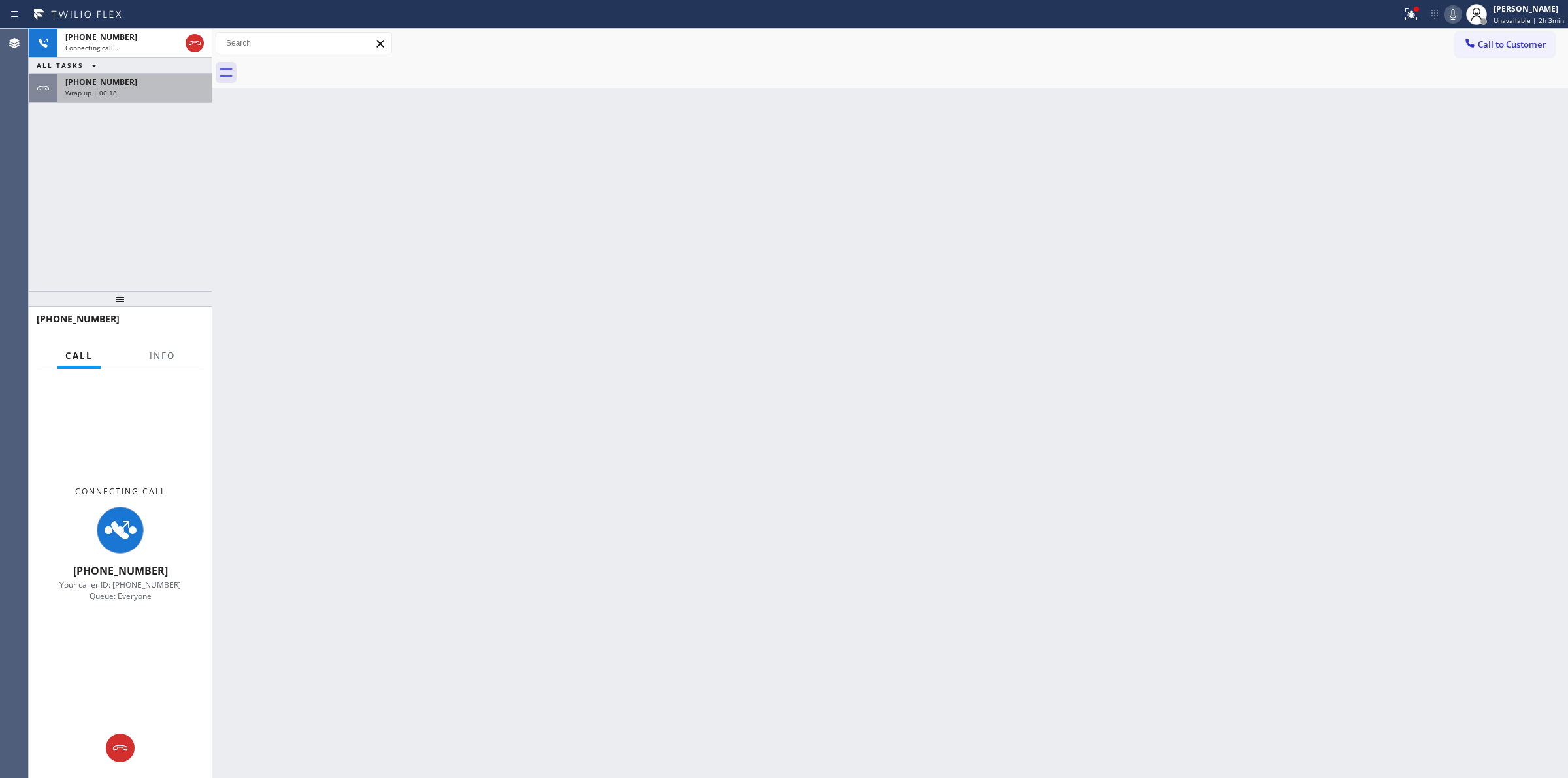
click at [164, 93] on div "Wrap up | 00:18" at bounding box center [134, 93] width 138 height 9
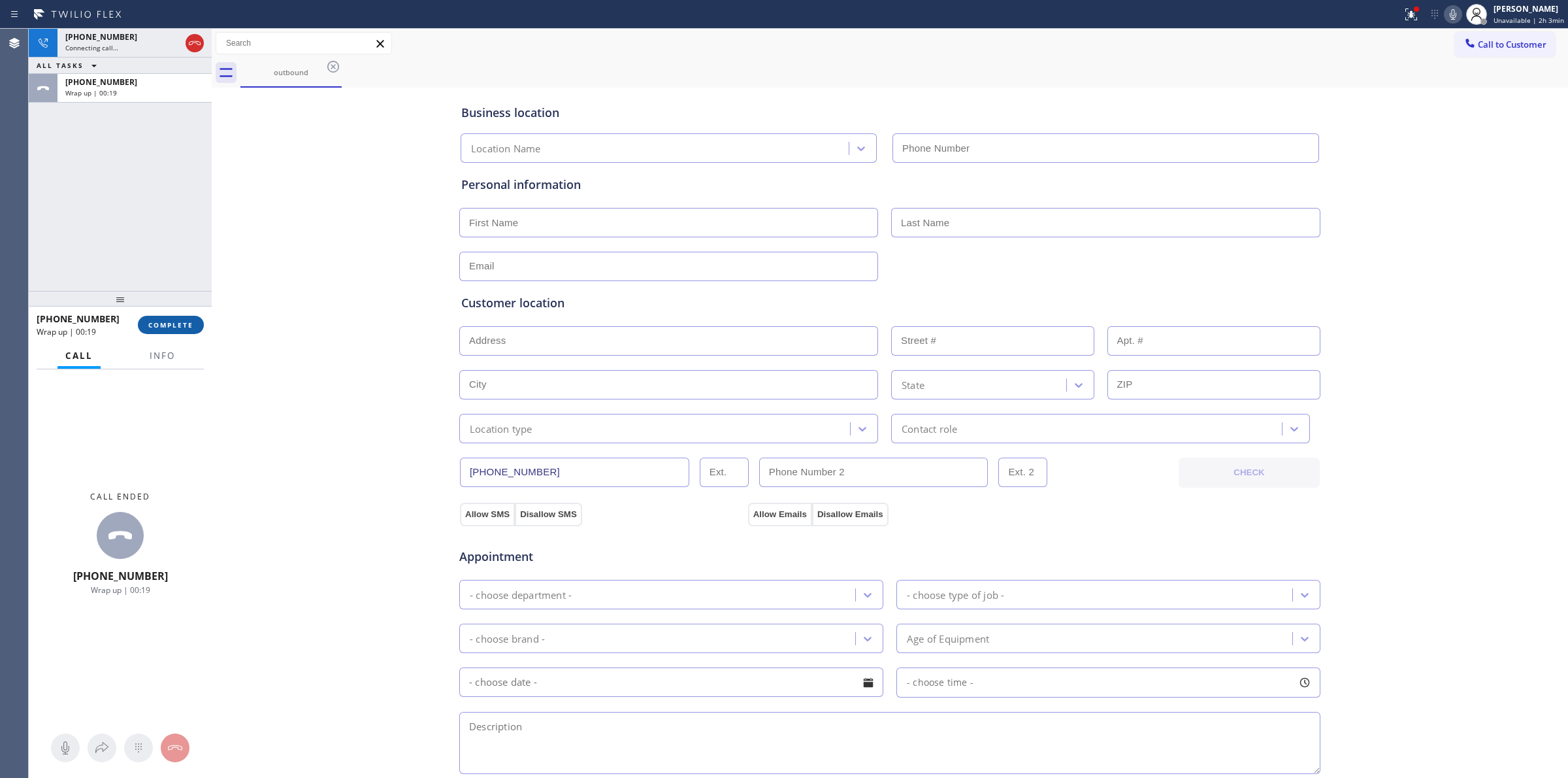
type input "[PHONE_NUMBER]"
click at [185, 324] on span "COMPLETE" at bounding box center [171, 325] width 45 height 9
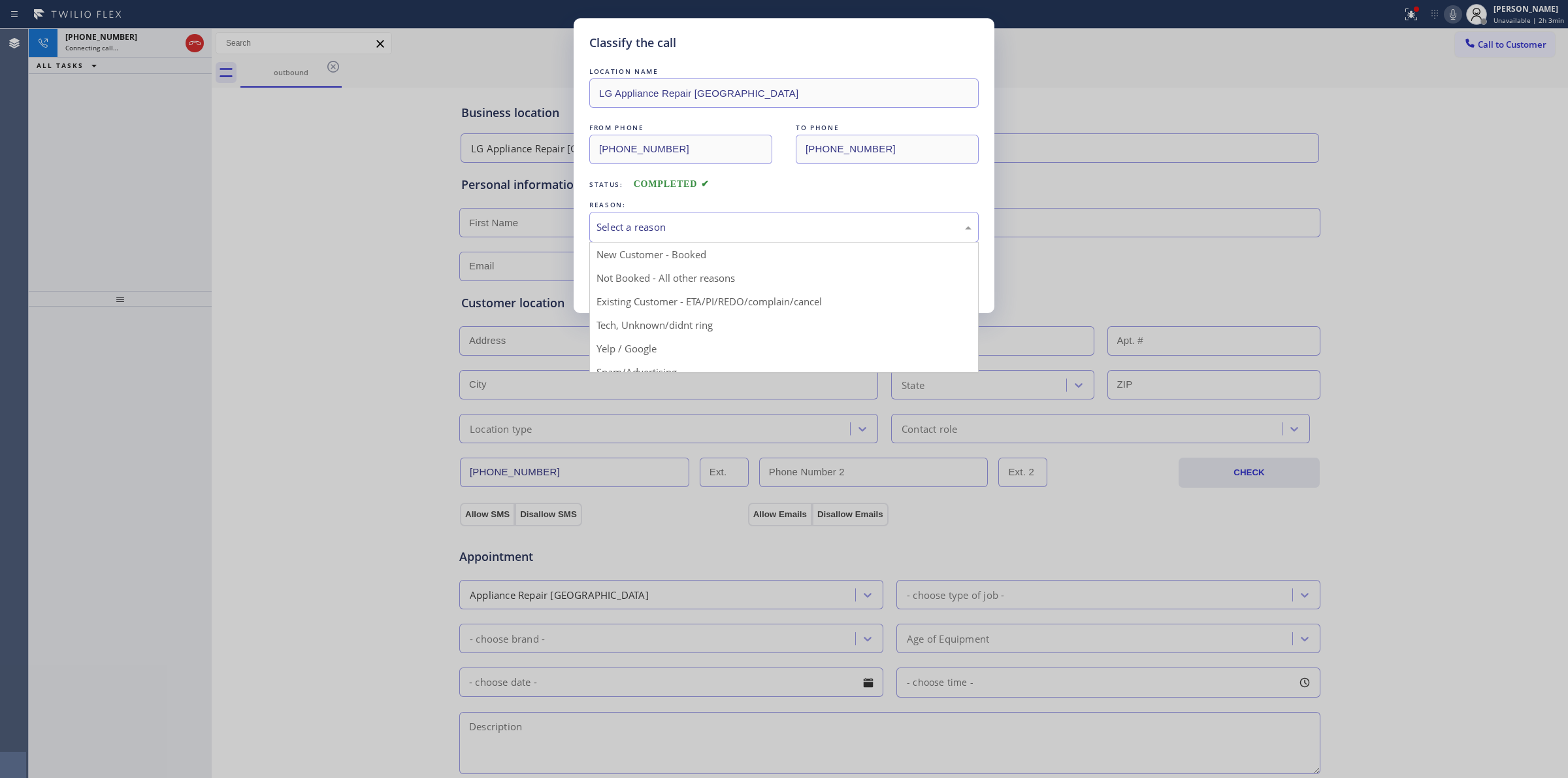
click at [663, 231] on div "Select a reason" at bounding box center [784, 226] width 375 height 15
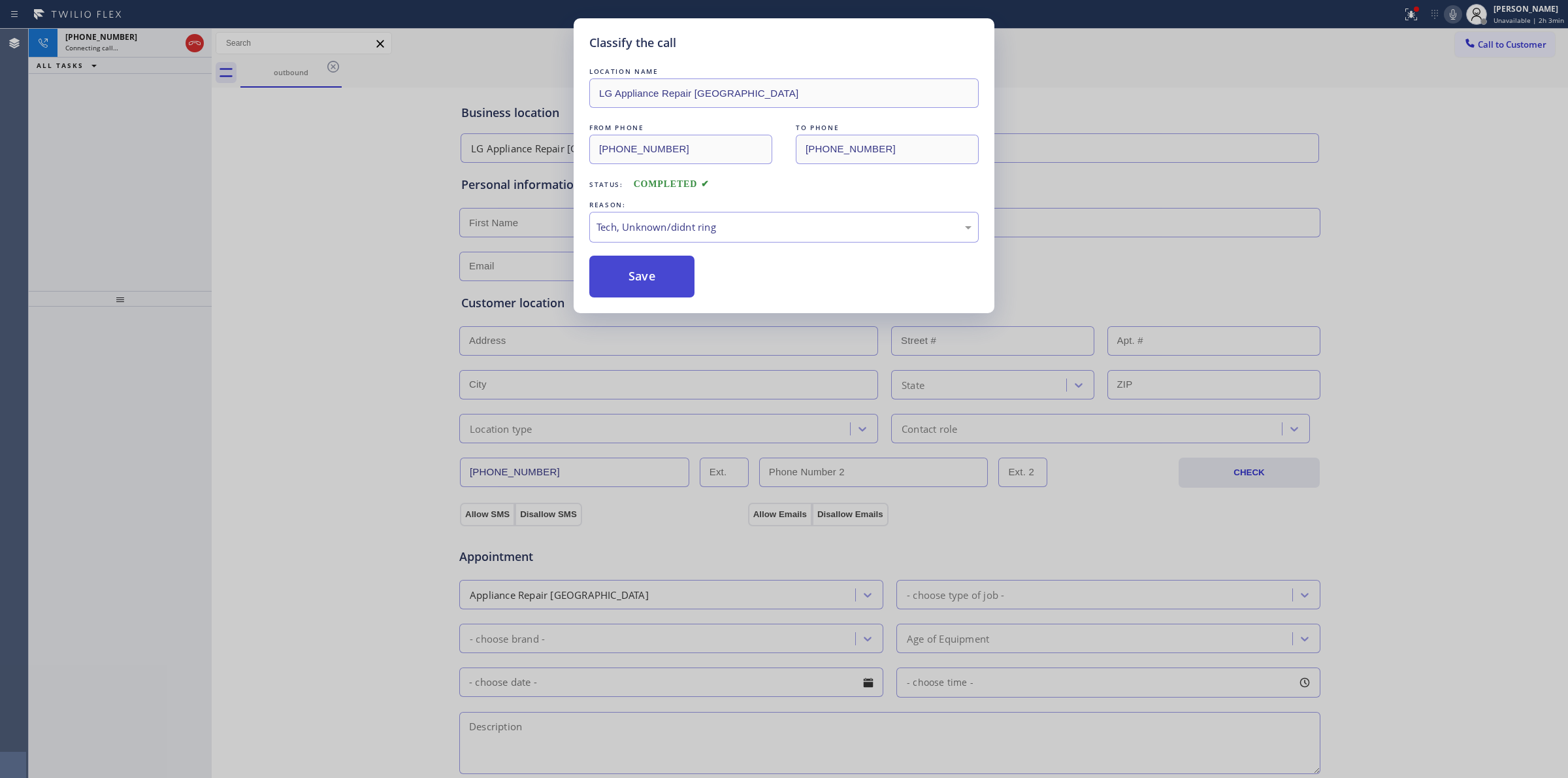
click at [677, 287] on button "Save" at bounding box center [642, 277] width 105 height 42
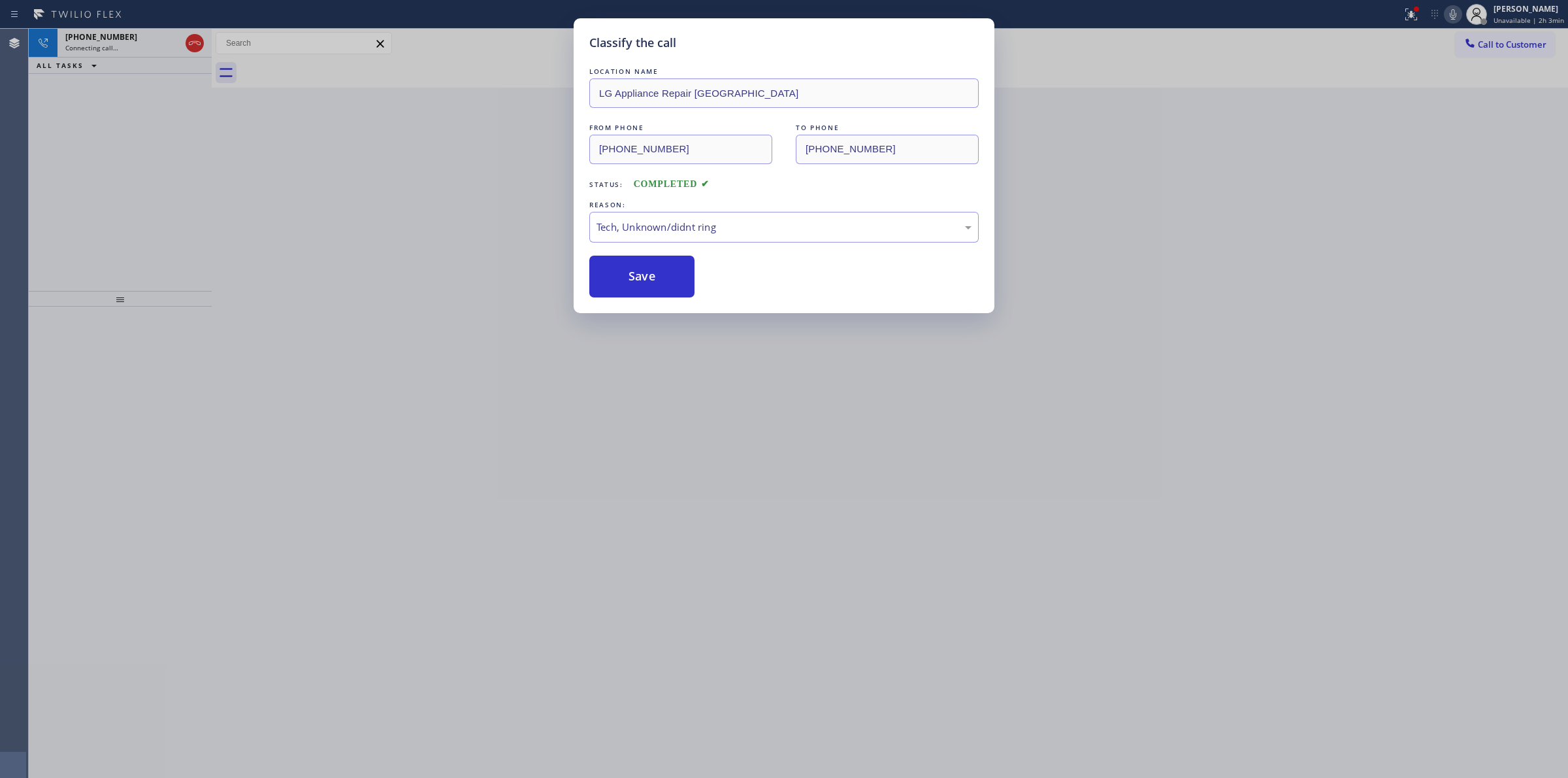
drag, startPoint x: 1409, startPoint y: 108, endPoint x: 1449, endPoint y: 64, distance: 59.5
click at [1413, 107] on div "Classify the call LOCATION NAME LG Appliance Repair [GEOGRAPHIC_DATA] FROM PHON…" at bounding box center [784, 389] width 1568 height 778
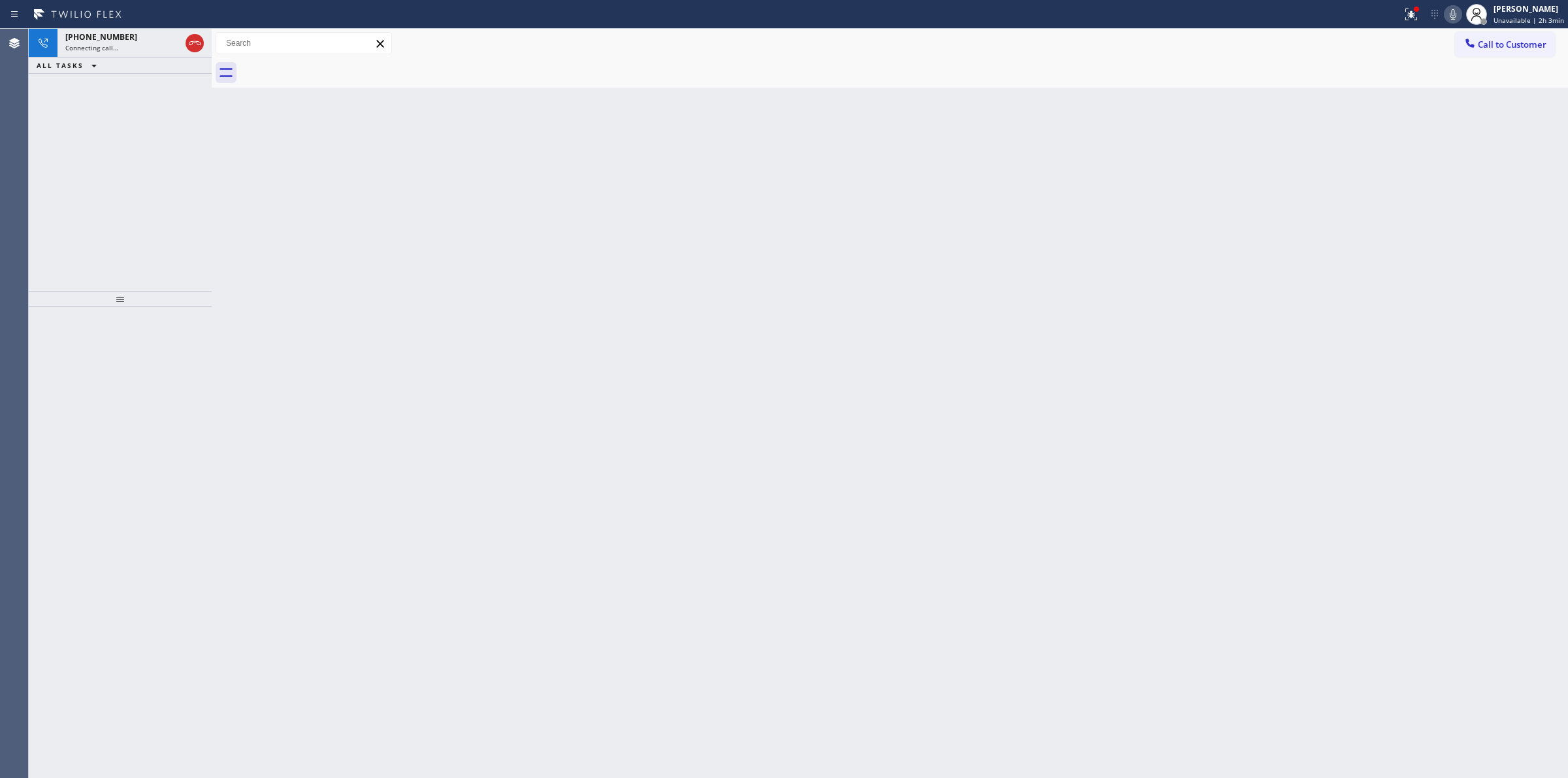
click at [1461, 13] on icon at bounding box center [1453, 14] width 15 height 15
click at [129, 37] on div "[PHONE_NUMBER]" at bounding box center [123, 37] width 115 height 11
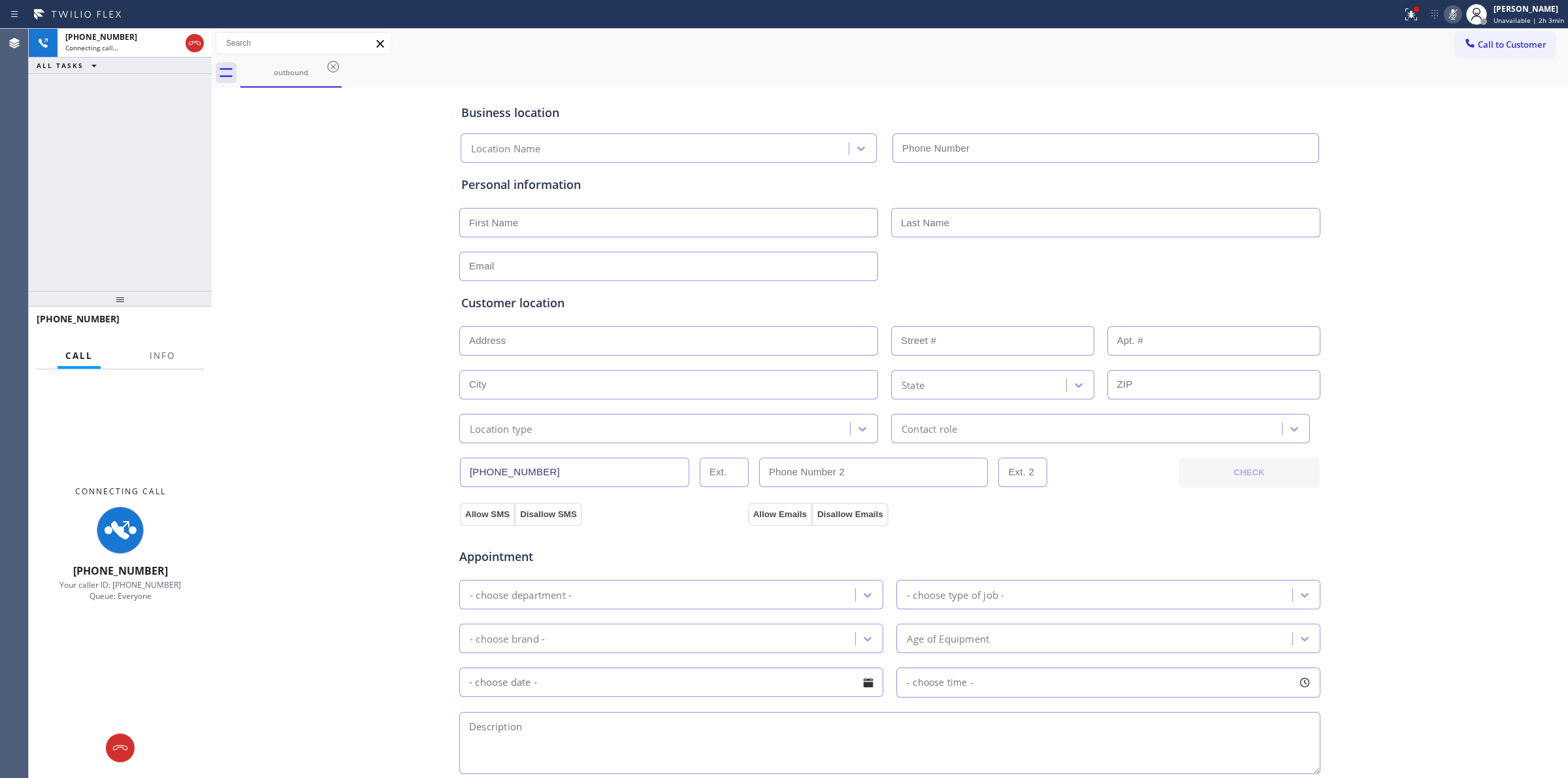
type input "[PHONE_NUMBER]"
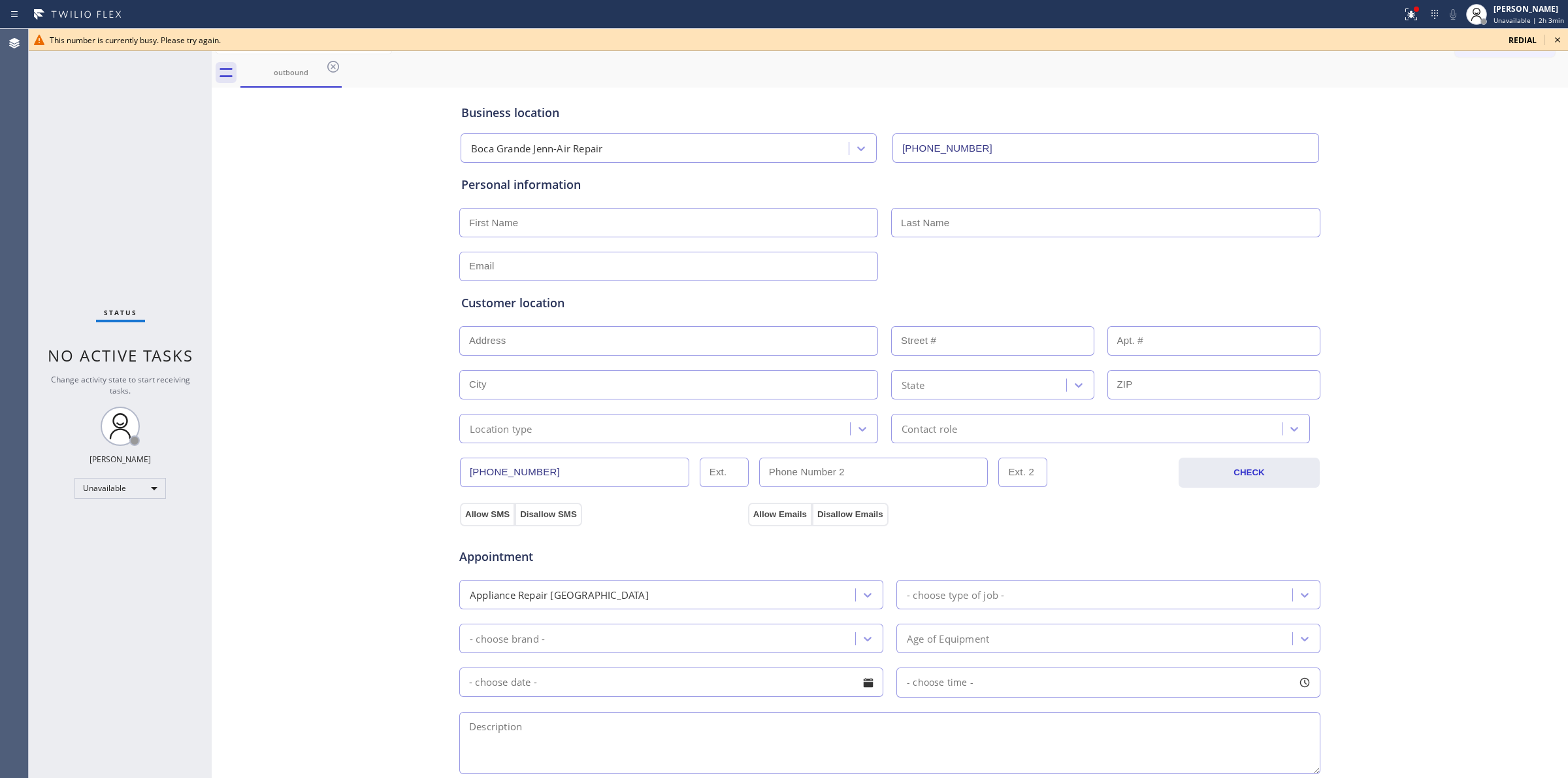
click at [1555, 39] on icon at bounding box center [1557, 40] width 15 height 15
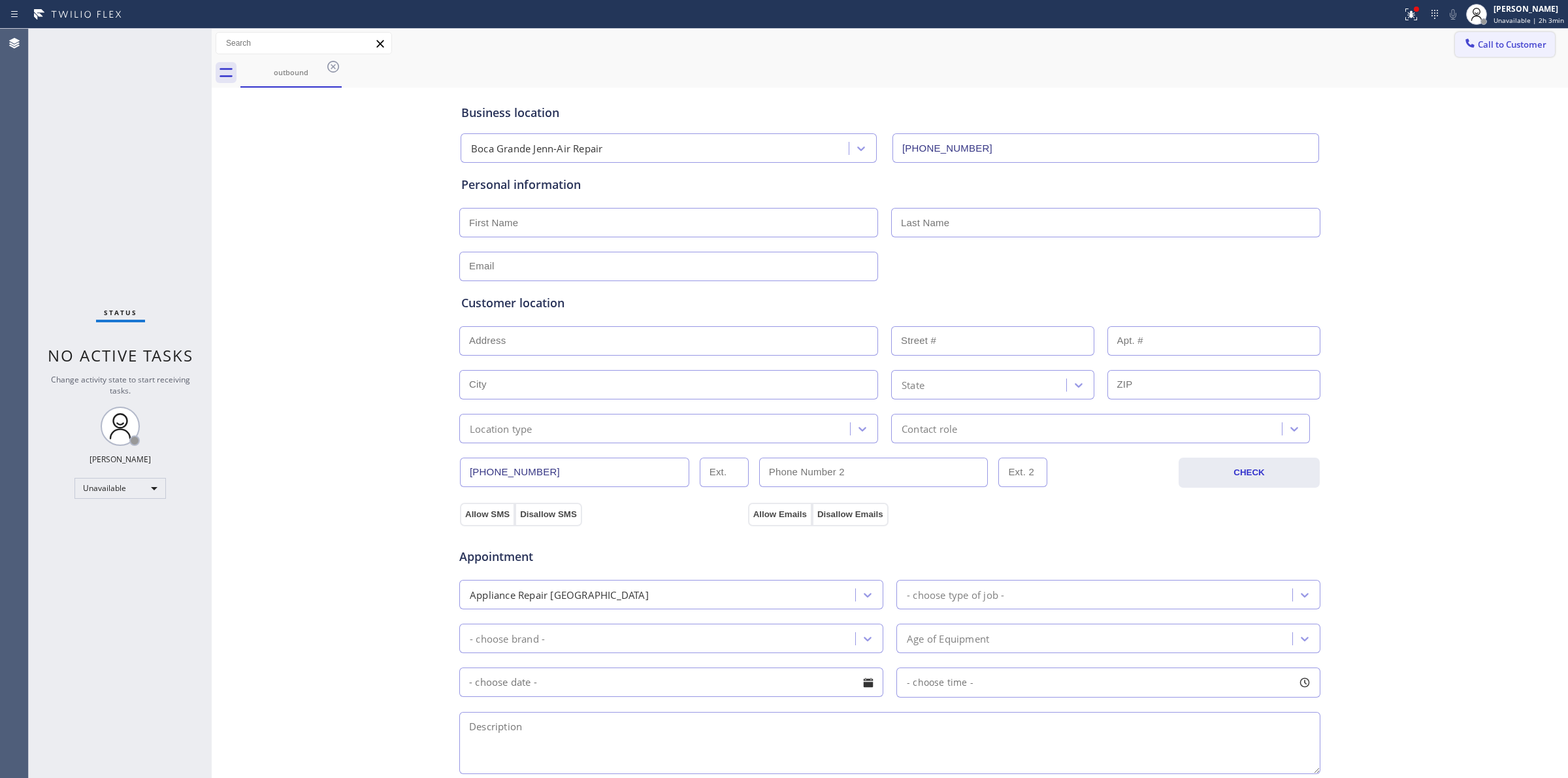
click at [1480, 47] on span "Call to Customer" at bounding box center [1513, 44] width 69 height 12
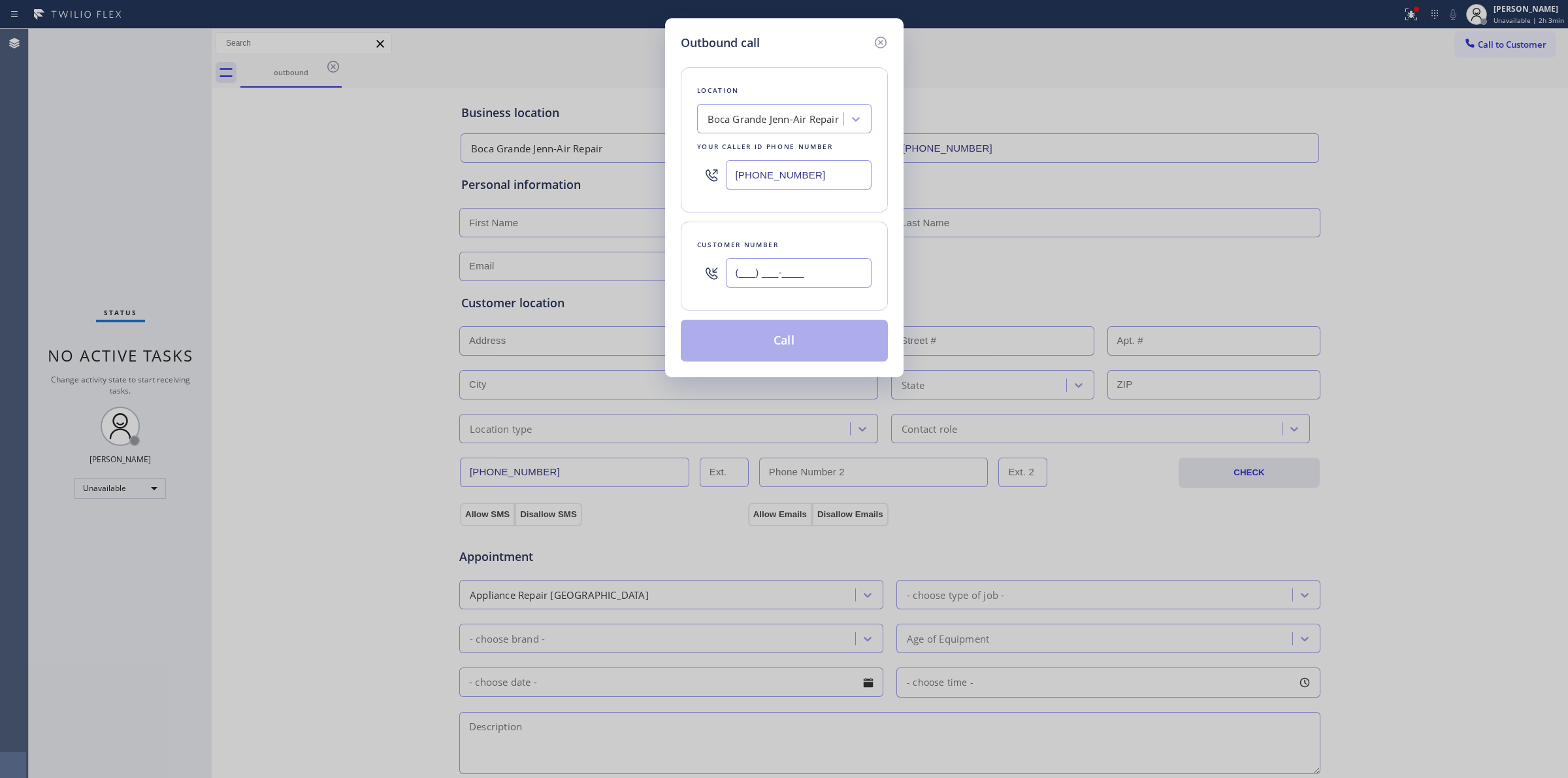
click at [810, 279] on input "(___) ___-____" at bounding box center [798, 273] width 145 height 30
paste input "626) 770-8215"
type input "[PHONE_NUMBER]"
click at [795, 330] on button "Call" at bounding box center [784, 341] width 207 height 42
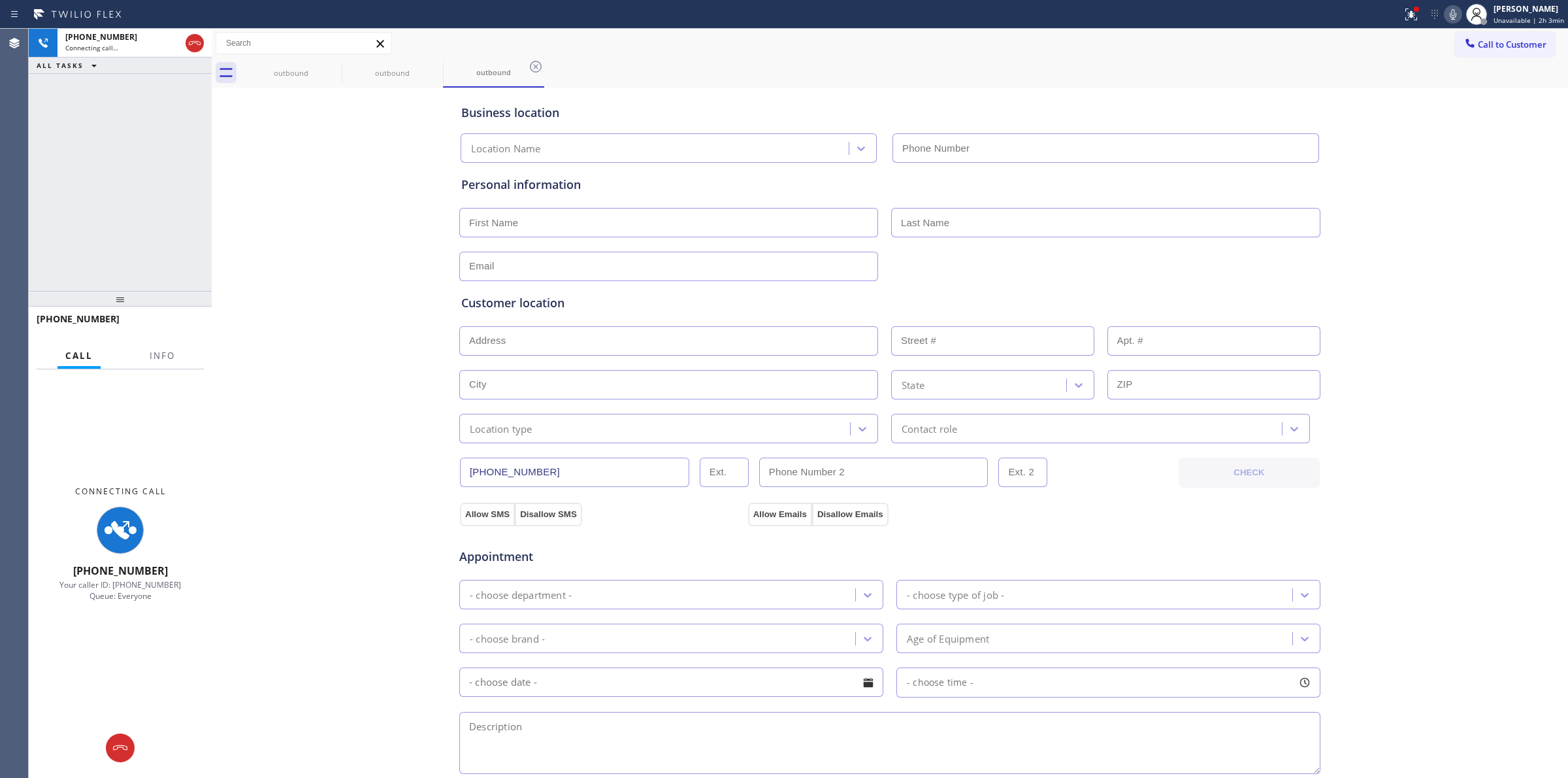
type input "[PHONE_NUMBER]"
click at [328, 74] on icon at bounding box center [333, 67] width 15 height 15
click at [429, 66] on icon at bounding box center [434, 66] width 12 height 12
click at [530, 66] on icon at bounding box center [535, 66] width 12 height 12
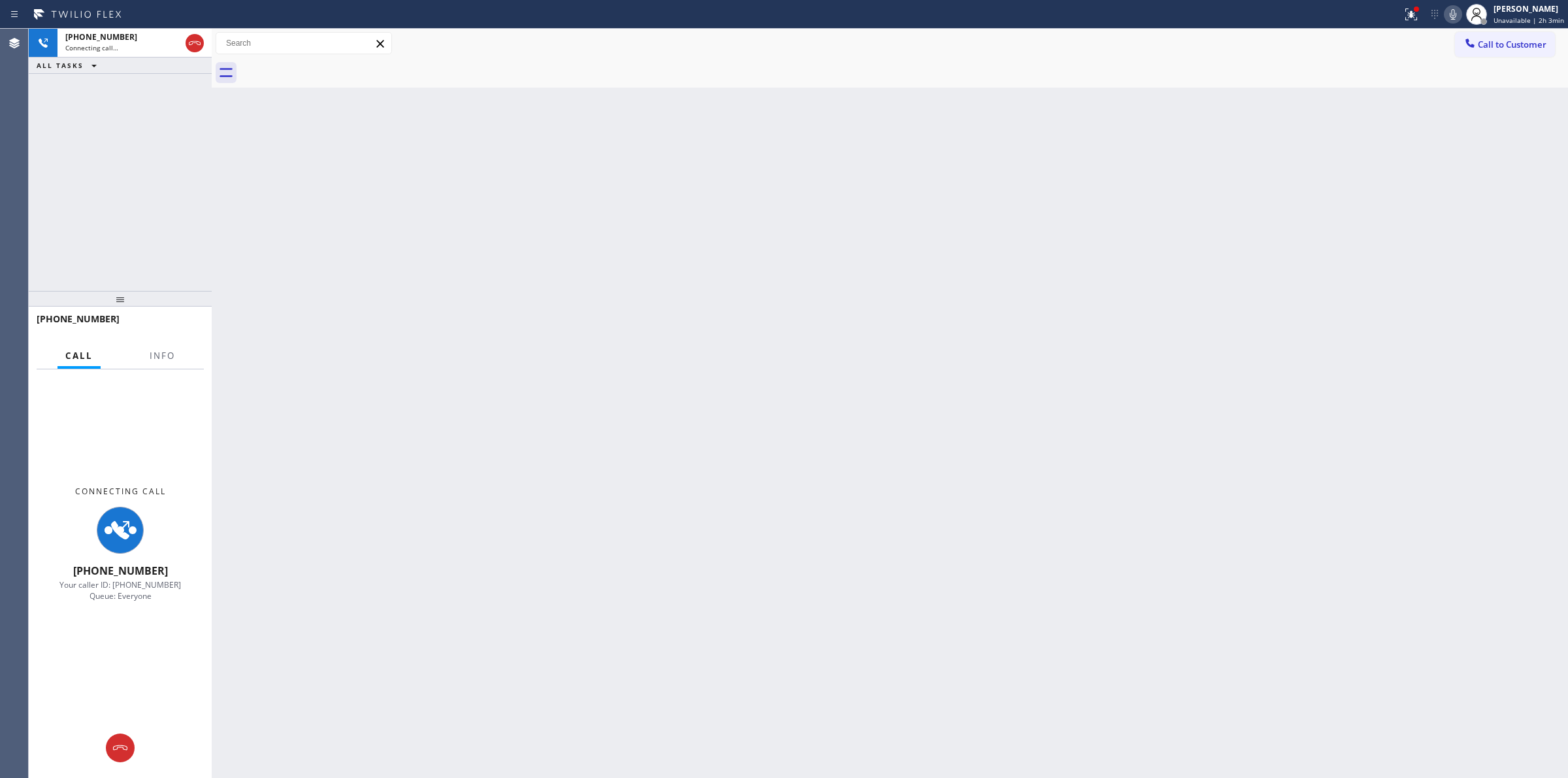
click at [332, 66] on div at bounding box center [904, 73] width 1328 height 30
click at [162, 46] on div "Connecting call…" at bounding box center [123, 47] width 115 height 9
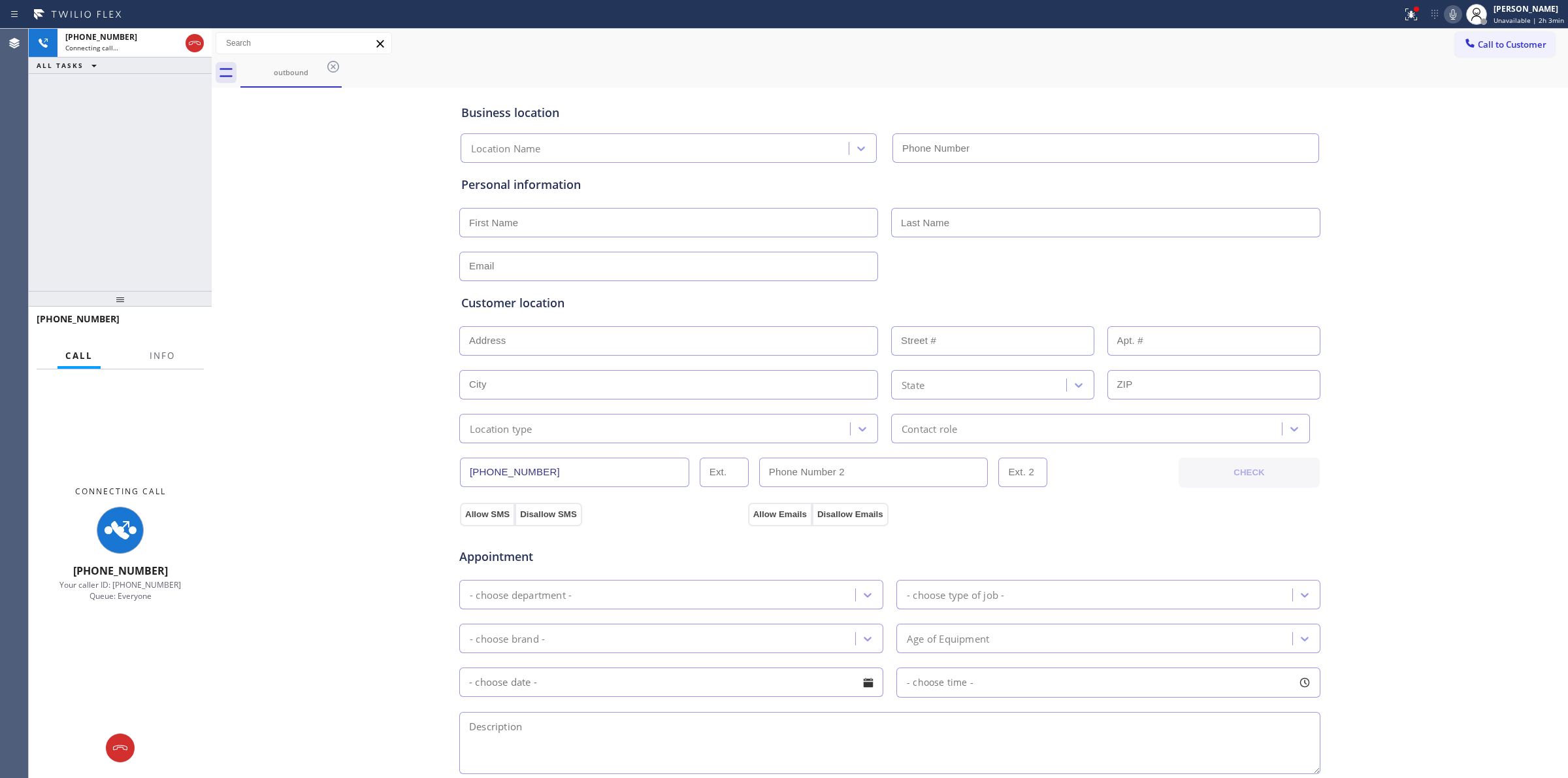
type input "[PHONE_NUMBER]"
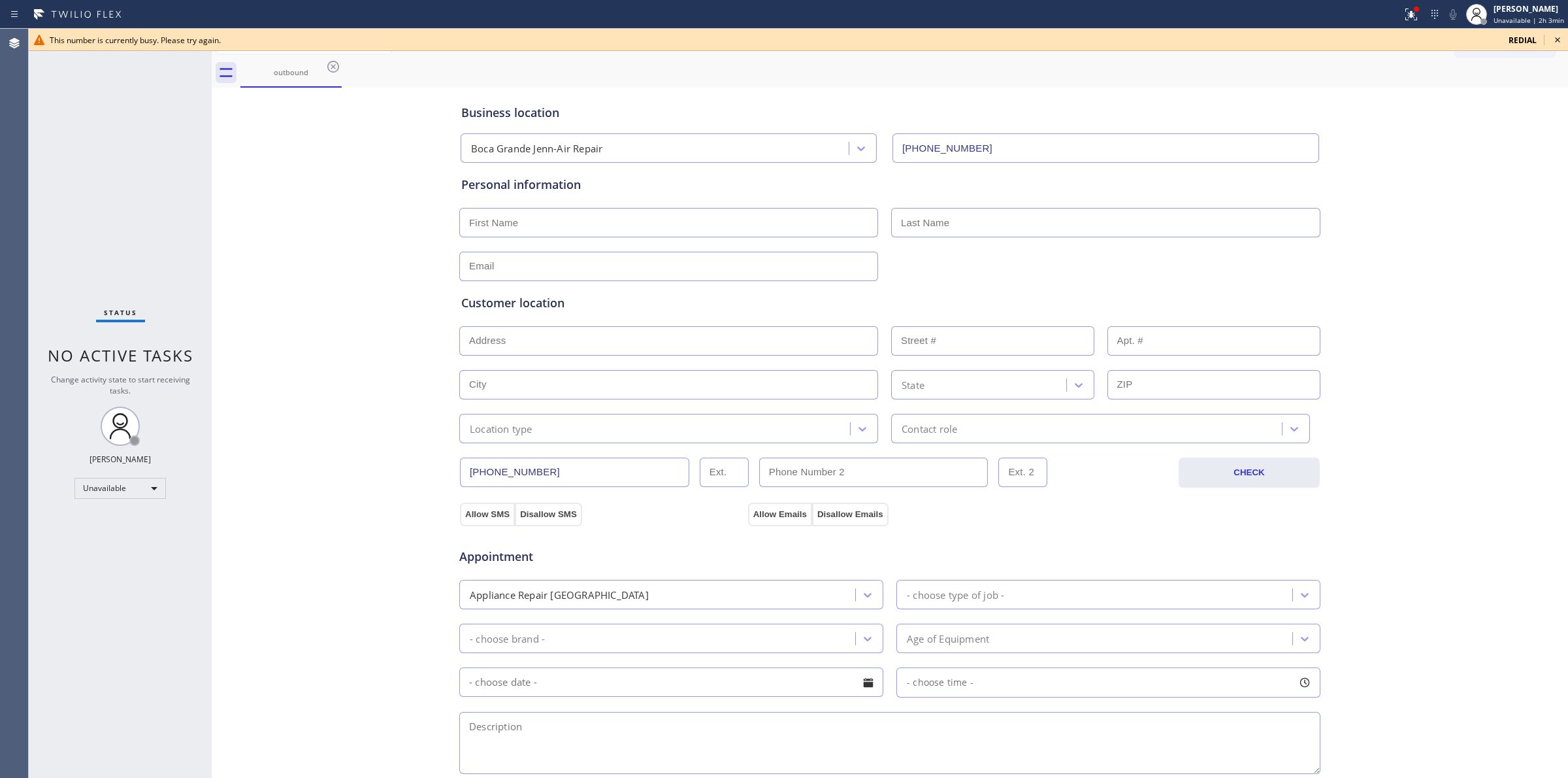
click at [1559, 40] on icon at bounding box center [1557, 40] width 15 height 15
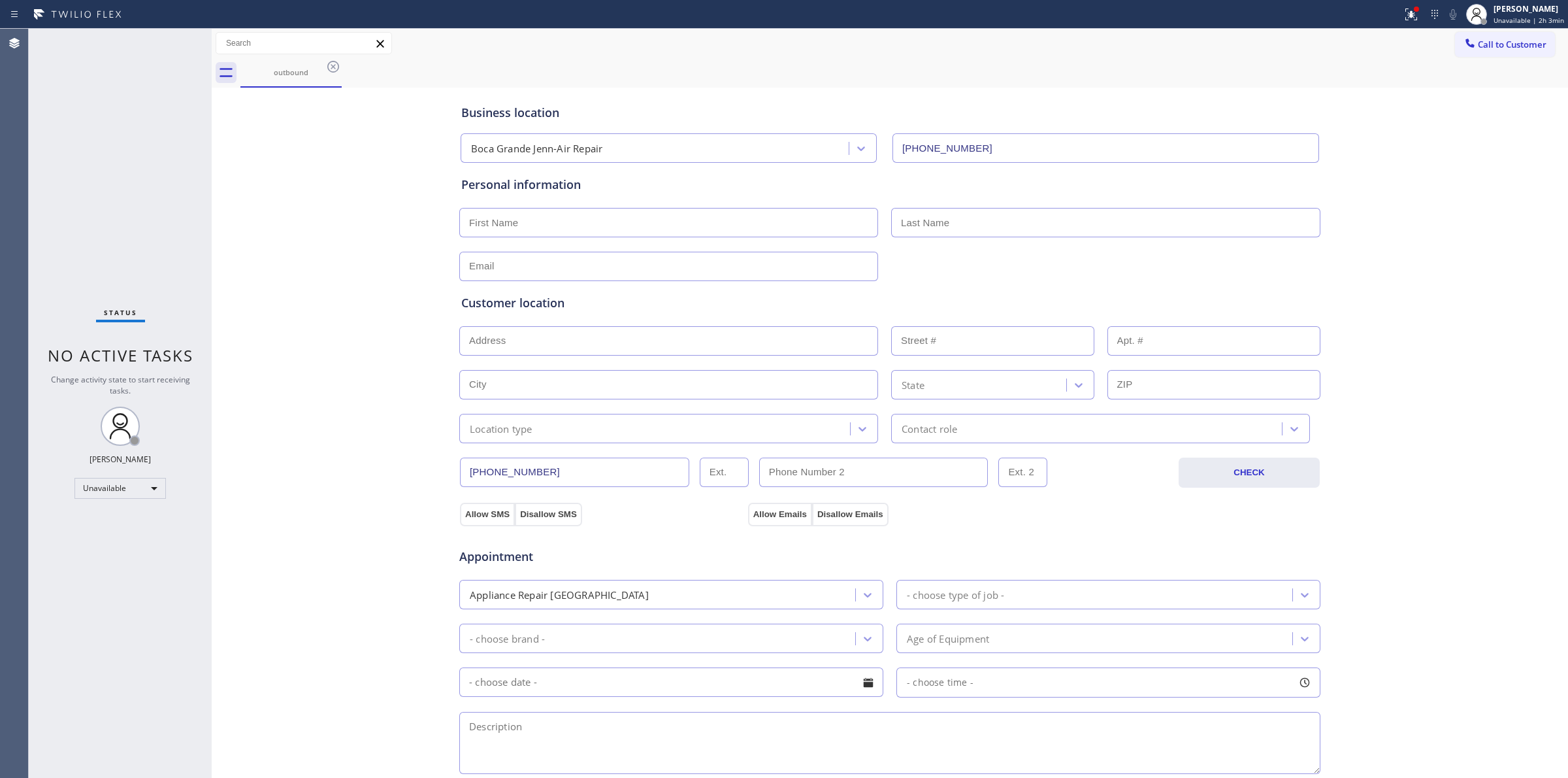
click at [1344, 171] on div "Business location [GEOGRAPHIC_DATA] Jenn-Air Repair [PHONE_NUMBER] Personal inf…" at bounding box center [889, 537] width 1350 height 893
click at [1469, 30] on div "Call to Customer Outbound call Location [GEOGRAPHIC_DATA] Jenn-Air Repair Your …" at bounding box center [889, 44] width 1357 height 30
drag, startPoint x: 1468, startPoint y: 40, endPoint x: 1170, endPoint y: 107, distance: 305.4
click at [1478, 41] on span "Call to Customer" at bounding box center [1513, 44] width 69 height 12
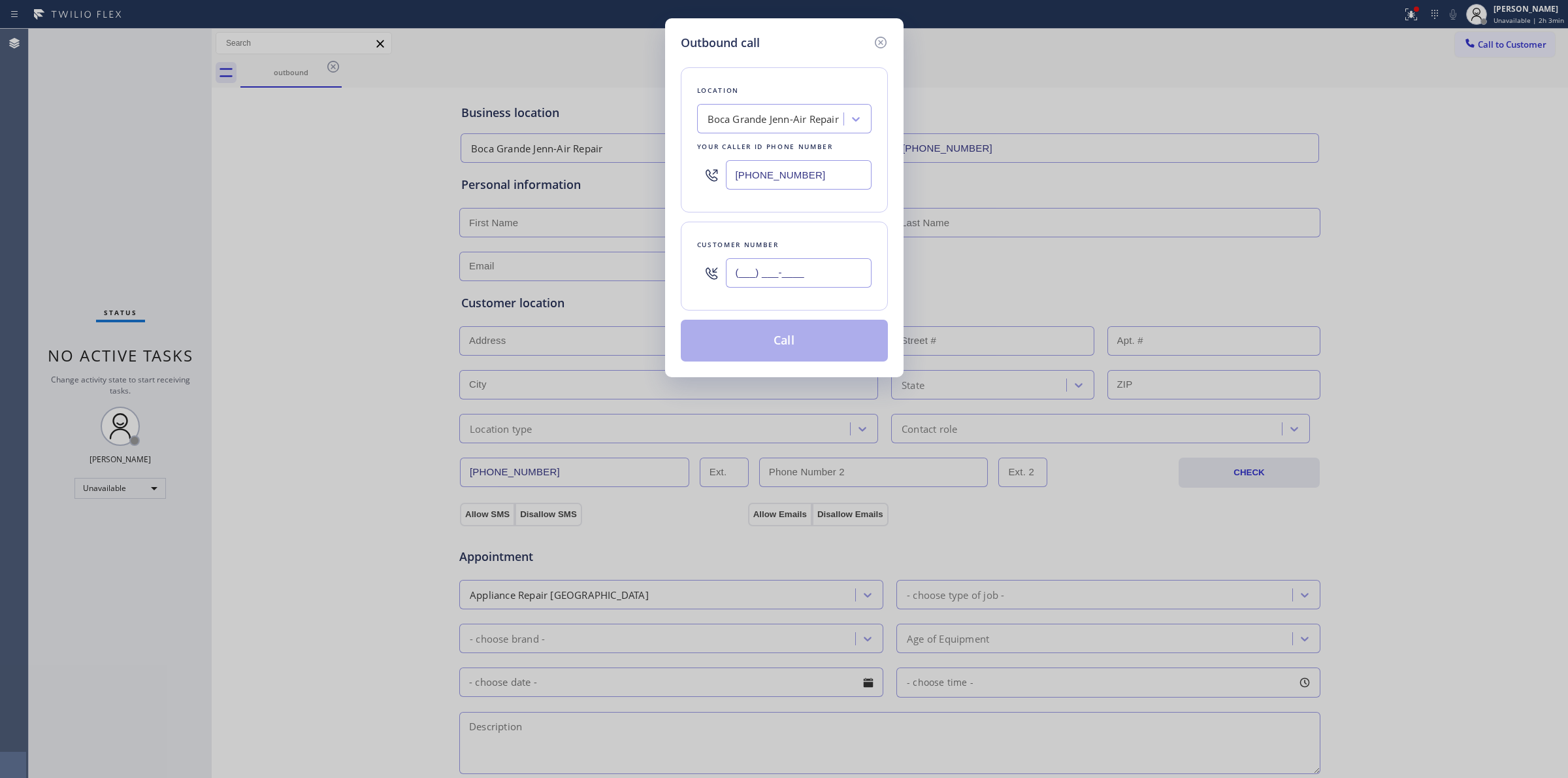
click at [811, 280] on input "(___) ___-____" at bounding box center [798, 273] width 145 height 30
paste input "747) 786-7782"
type input "[PHONE_NUMBER]"
click at [805, 126] on div "Boca Grande Jenn-Air Repair" at bounding box center [773, 119] width 131 height 15
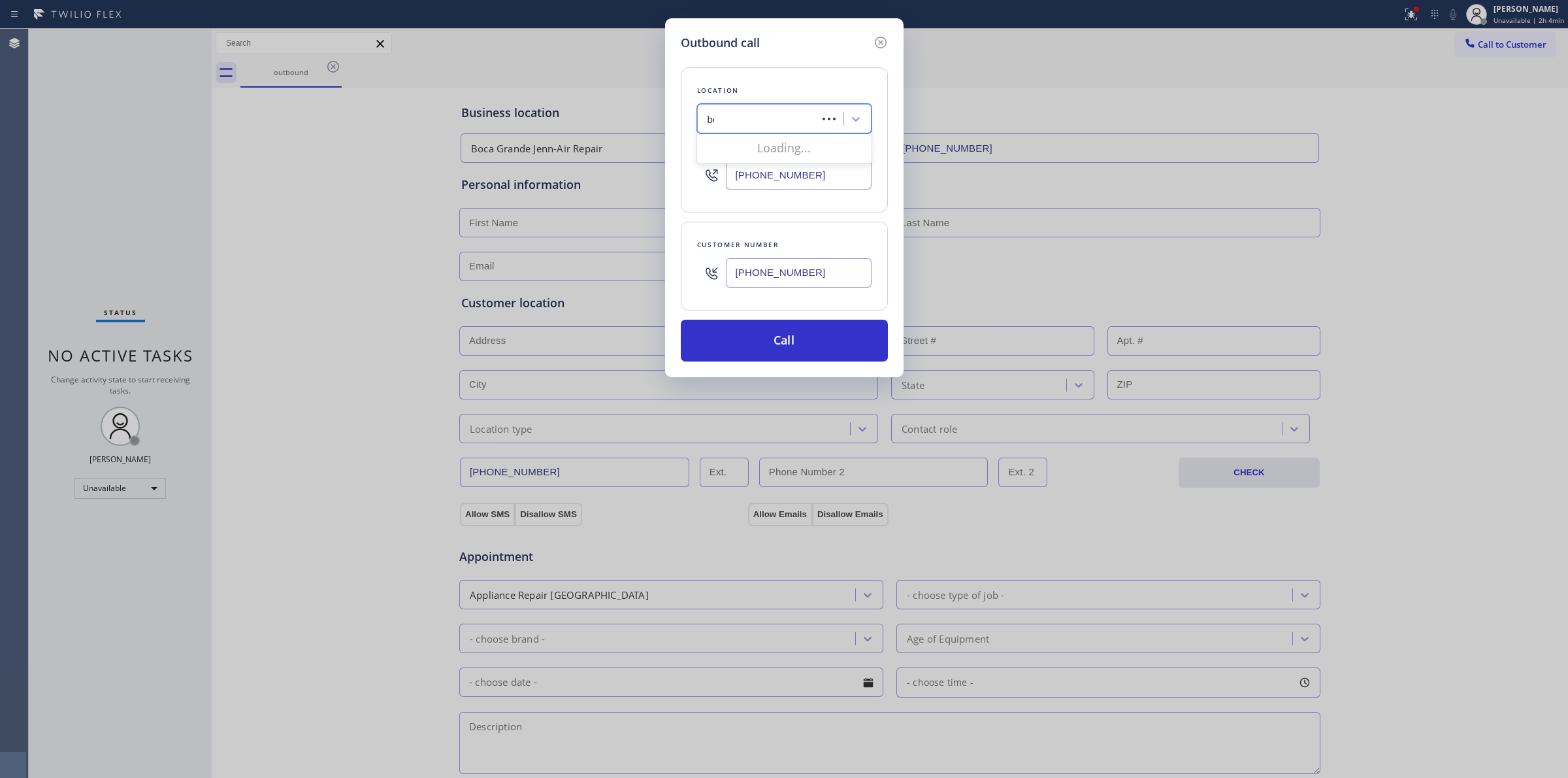
type input "ben"
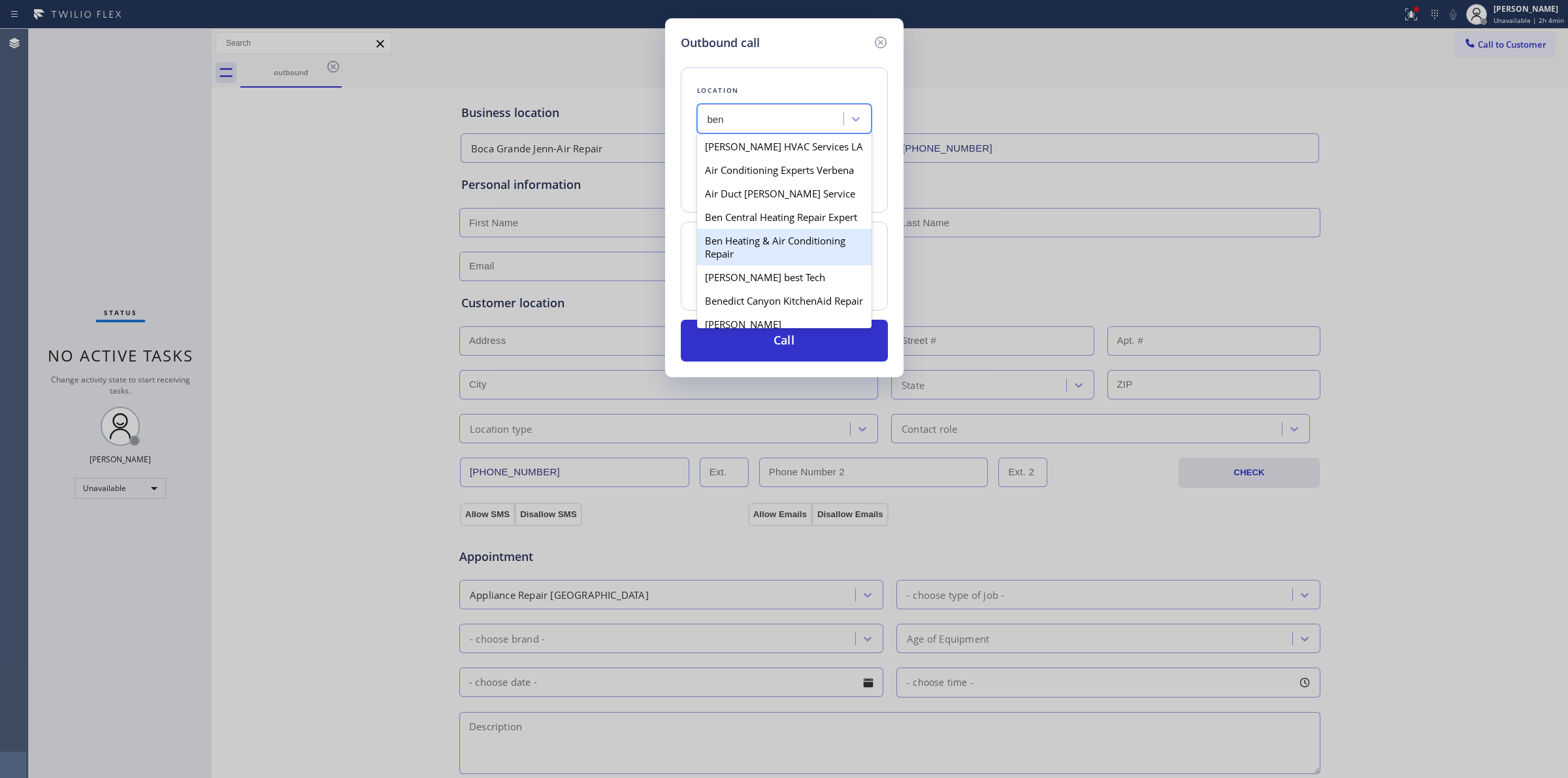
type input "[PHONE_NUMBER]"
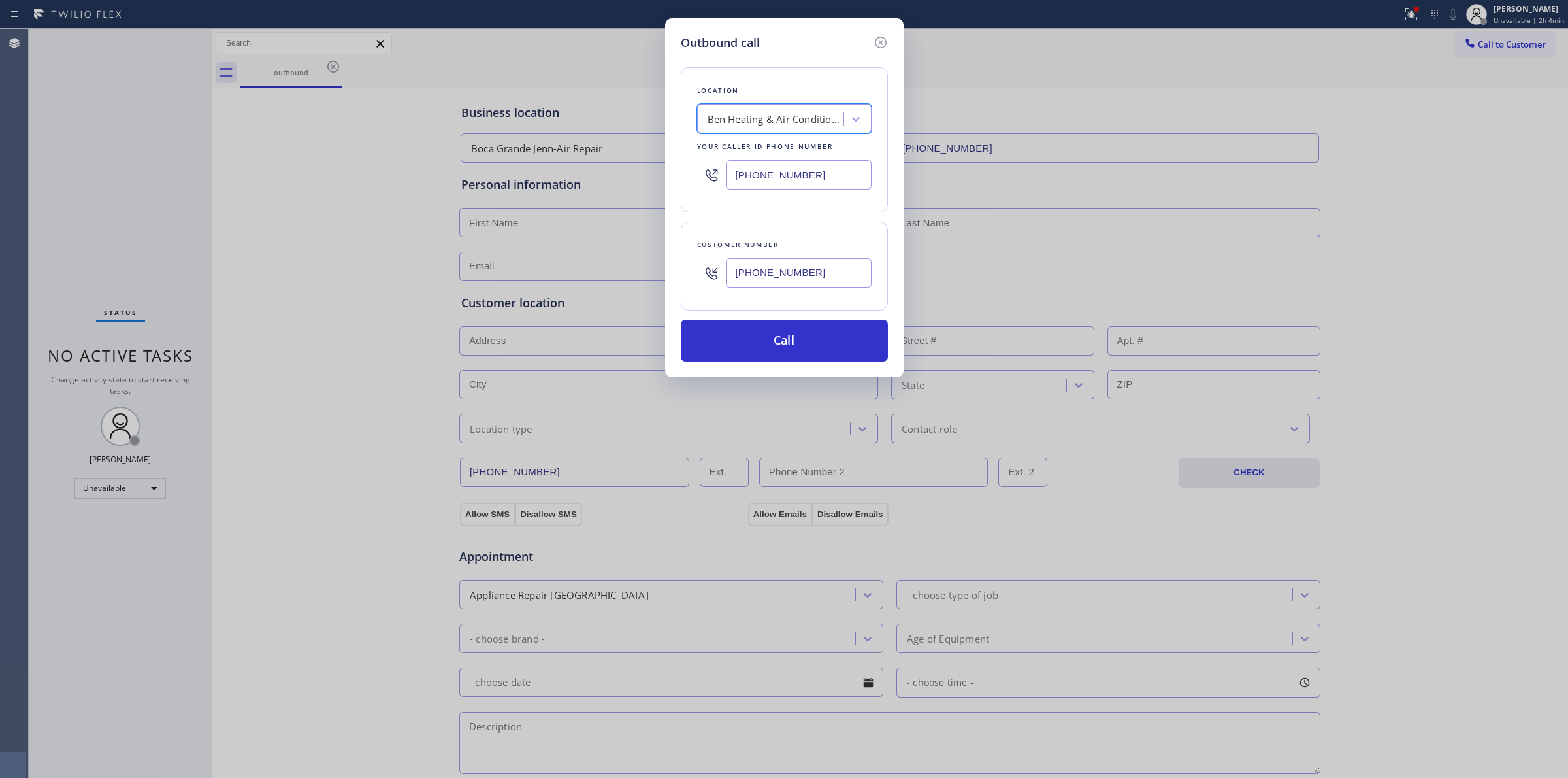
click at [769, 275] on input "[PHONE_NUMBER]" at bounding box center [798, 273] width 145 height 30
click at [769, 335] on button "Call" at bounding box center [784, 341] width 207 height 42
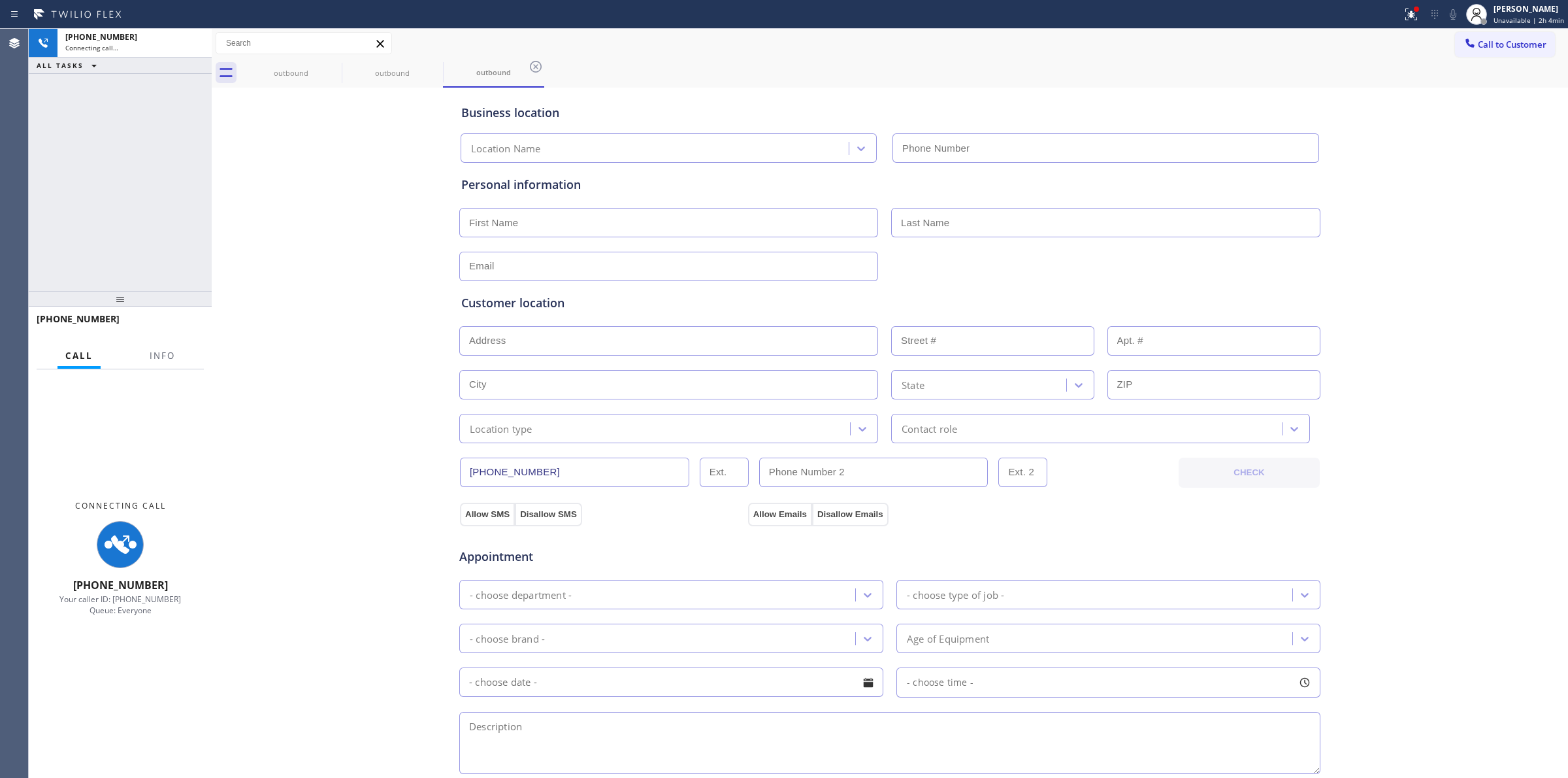
type input "[PHONE_NUMBER]"
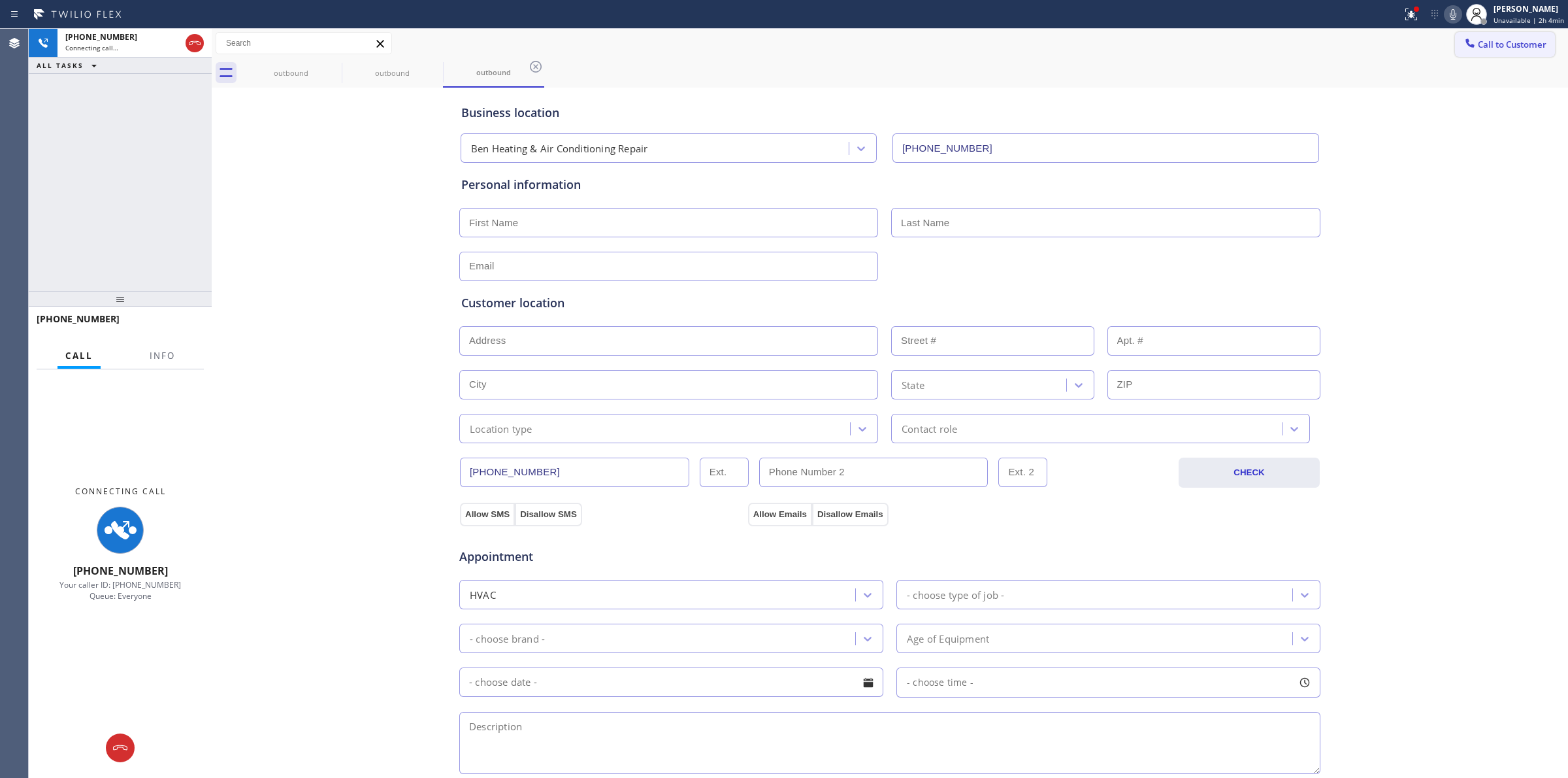
drag, startPoint x: 1426, startPoint y: 87, endPoint x: 1449, endPoint y: 33, distance: 58.7
click at [1431, 88] on div "Business location Ben Heating & Air Conditioning Repair [PHONE_NUMBER] Personal…" at bounding box center [889, 550] width 1357 height 926
click at [1452, 11] on icon at bounding box center [1453, 14] width 15 height 15
click at [339, 62] on icon at bounding box center [333, 67] width 15 height 15
click at [0, 0] on icon at bounding box center [0, 0] width 0 height 0
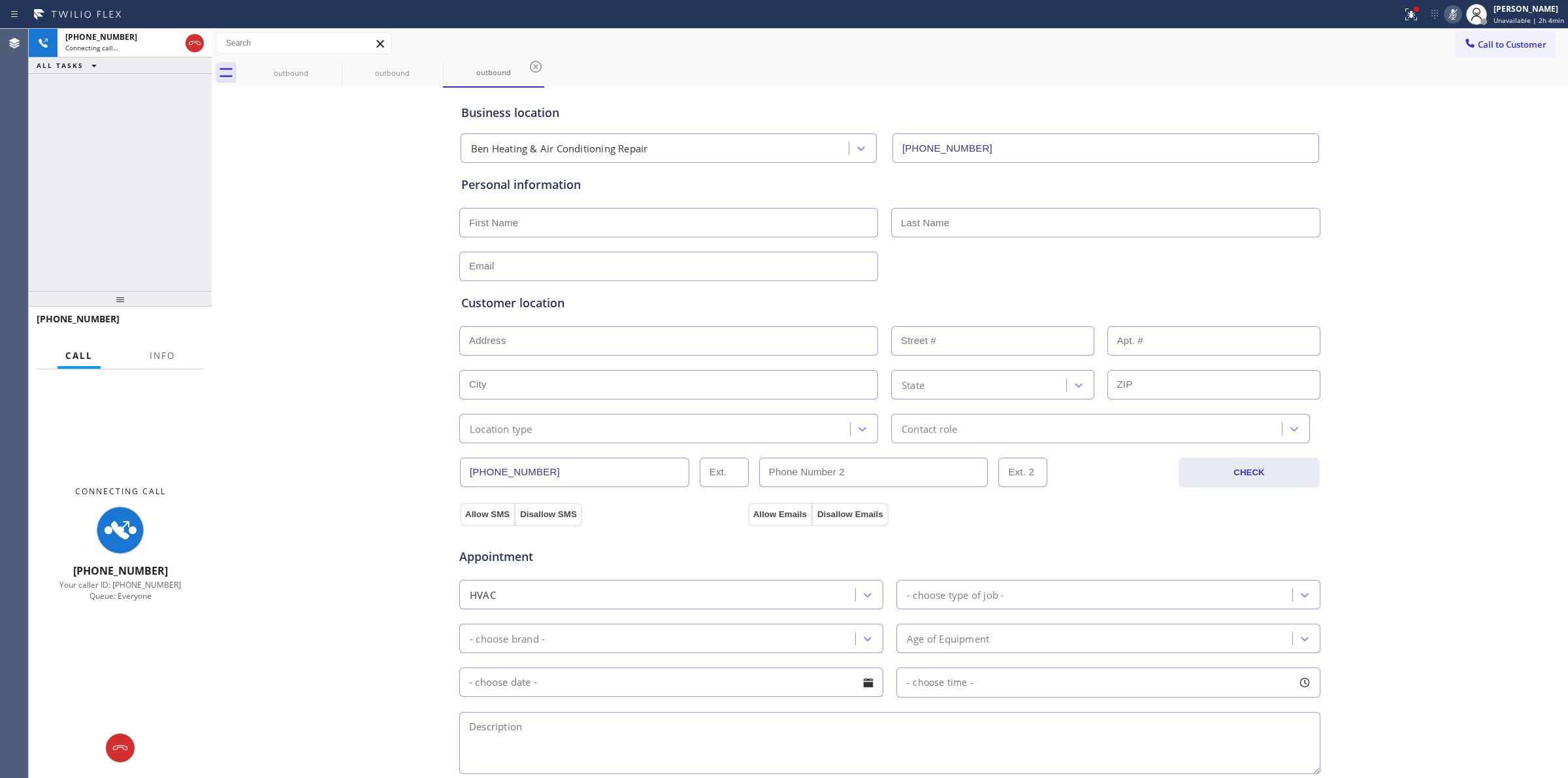
click at [528, 66] on icon at bounding box center [535, 67] width 15 height 15
click at [335, 66] on div "outbound outbound outbound" at bounding box center [904, 73] width 1328 height 30
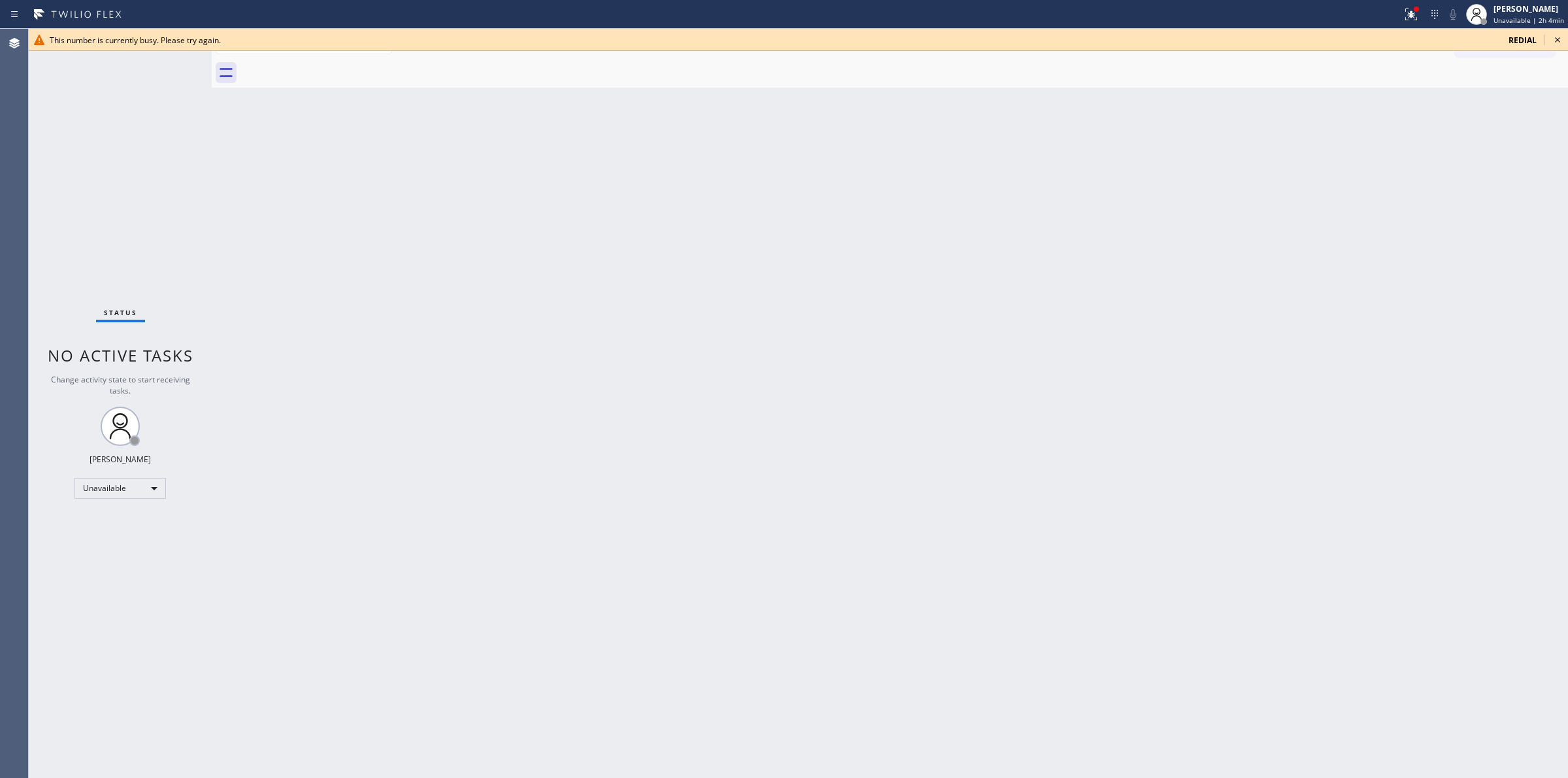
click at [1558, 39] on icon at bounding box center [1557, 39] width 5 height 5
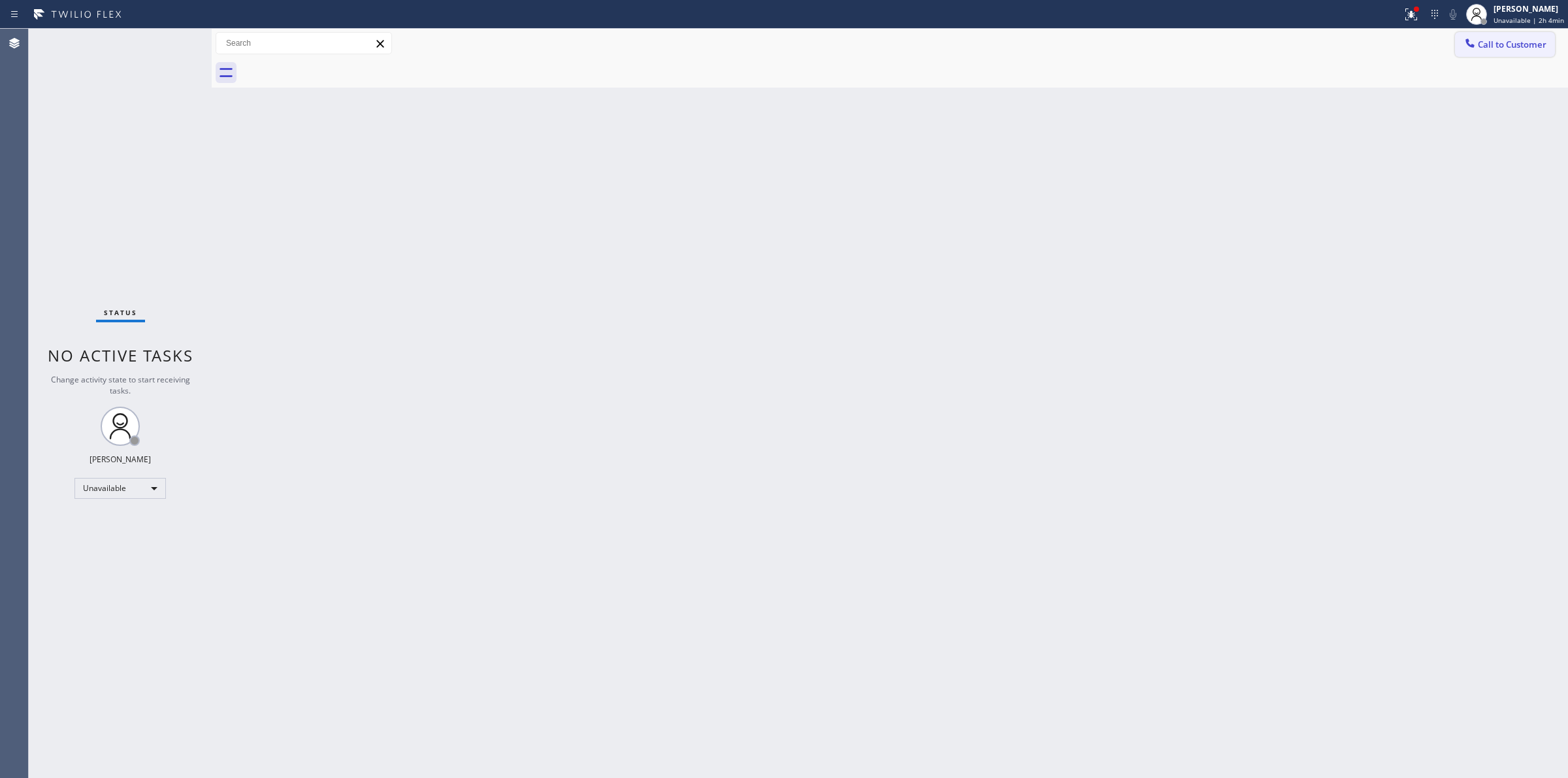
click at [1475, 37] on icon at bounding box center [1470, 43] width 13 height 13
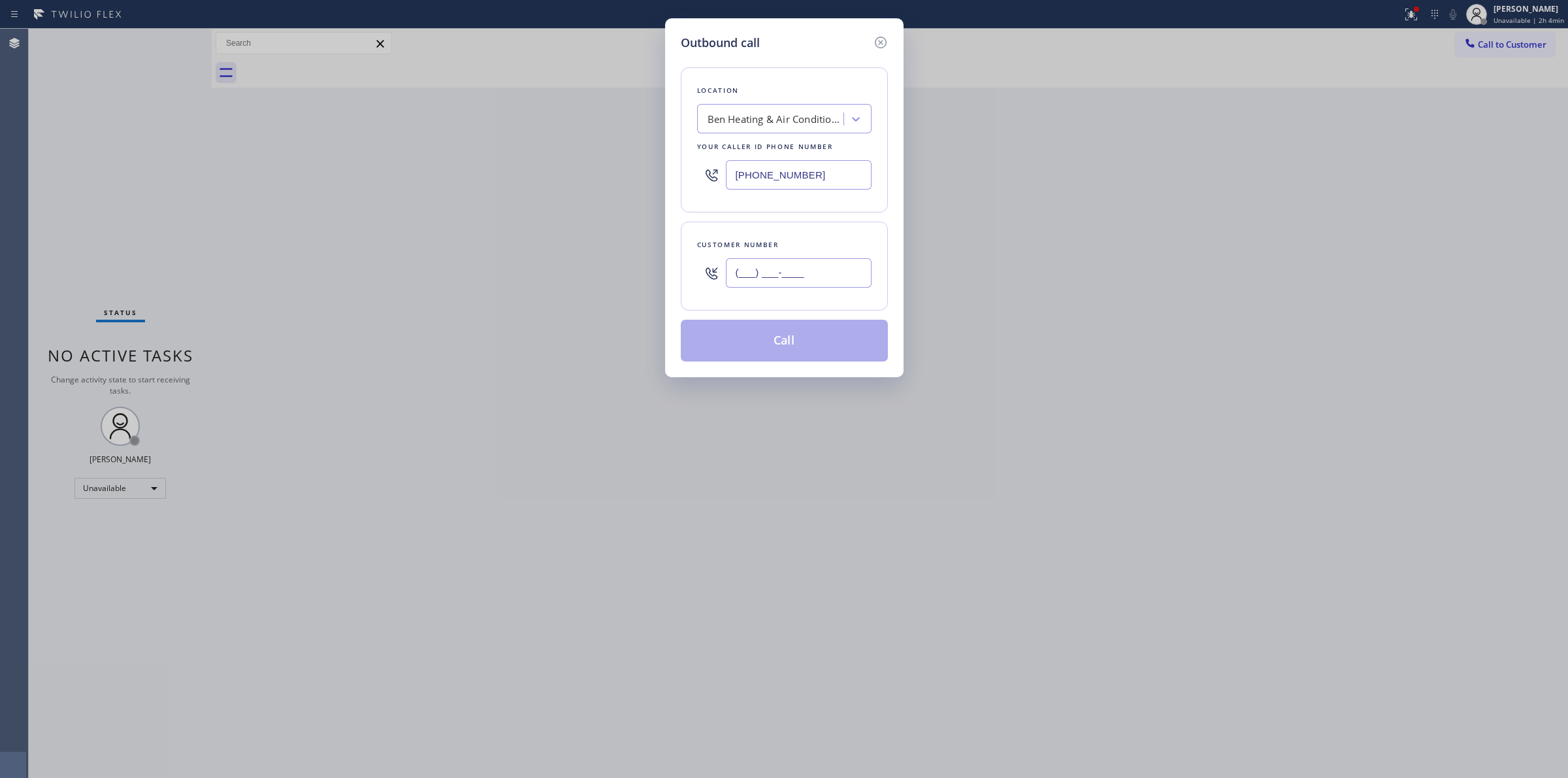
click at [769, 265] on input "(___) ___-____" at bounding box center [798, 273] width 145 height 30
paste input "747) 786-7782"
type input "[PHONE_NUMBER]"
click at [776, 361] on button "Call" at bounding box center [784, 341] width 207 height 42
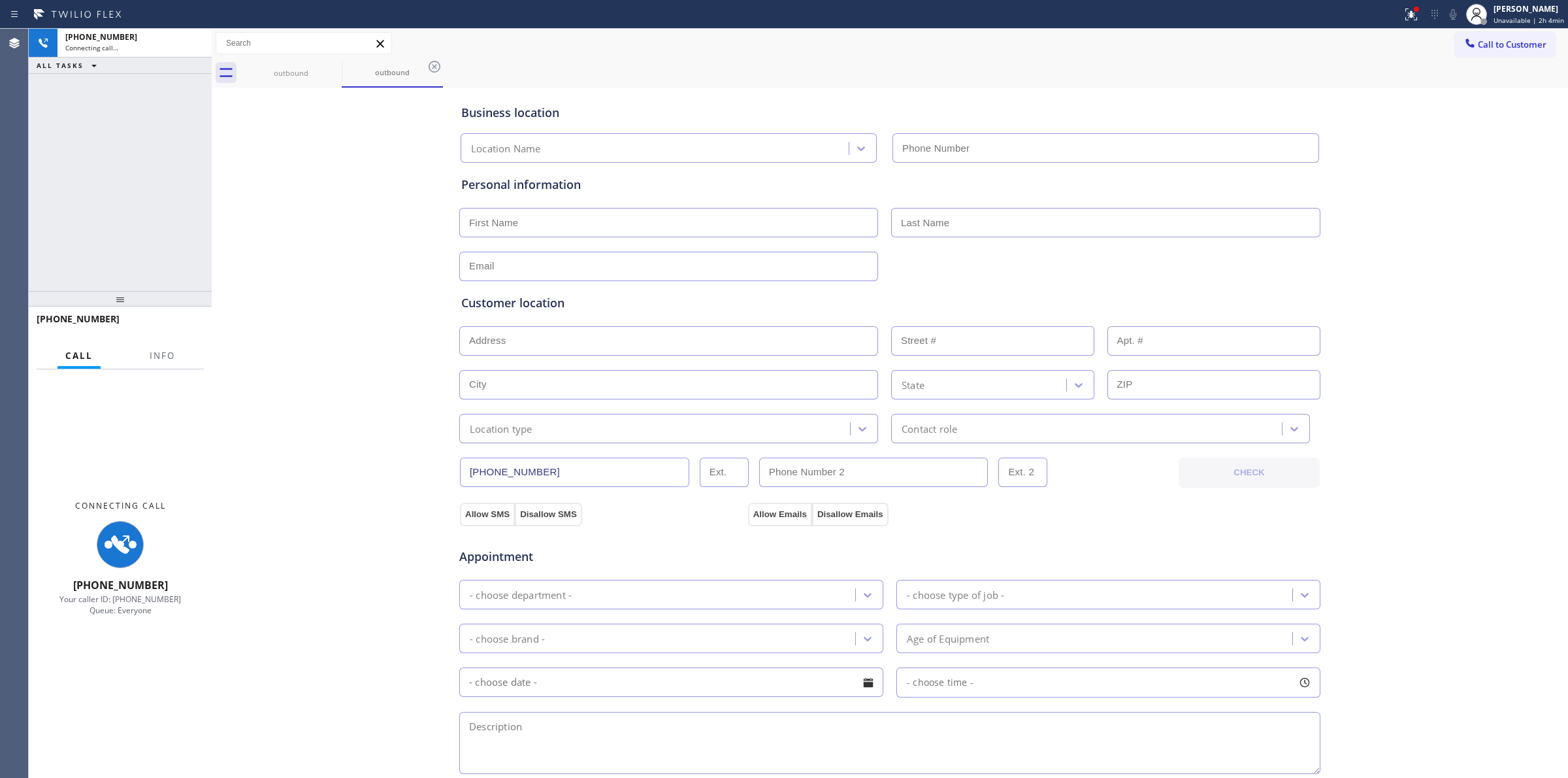
type input "[PHONE_NUMBER]"
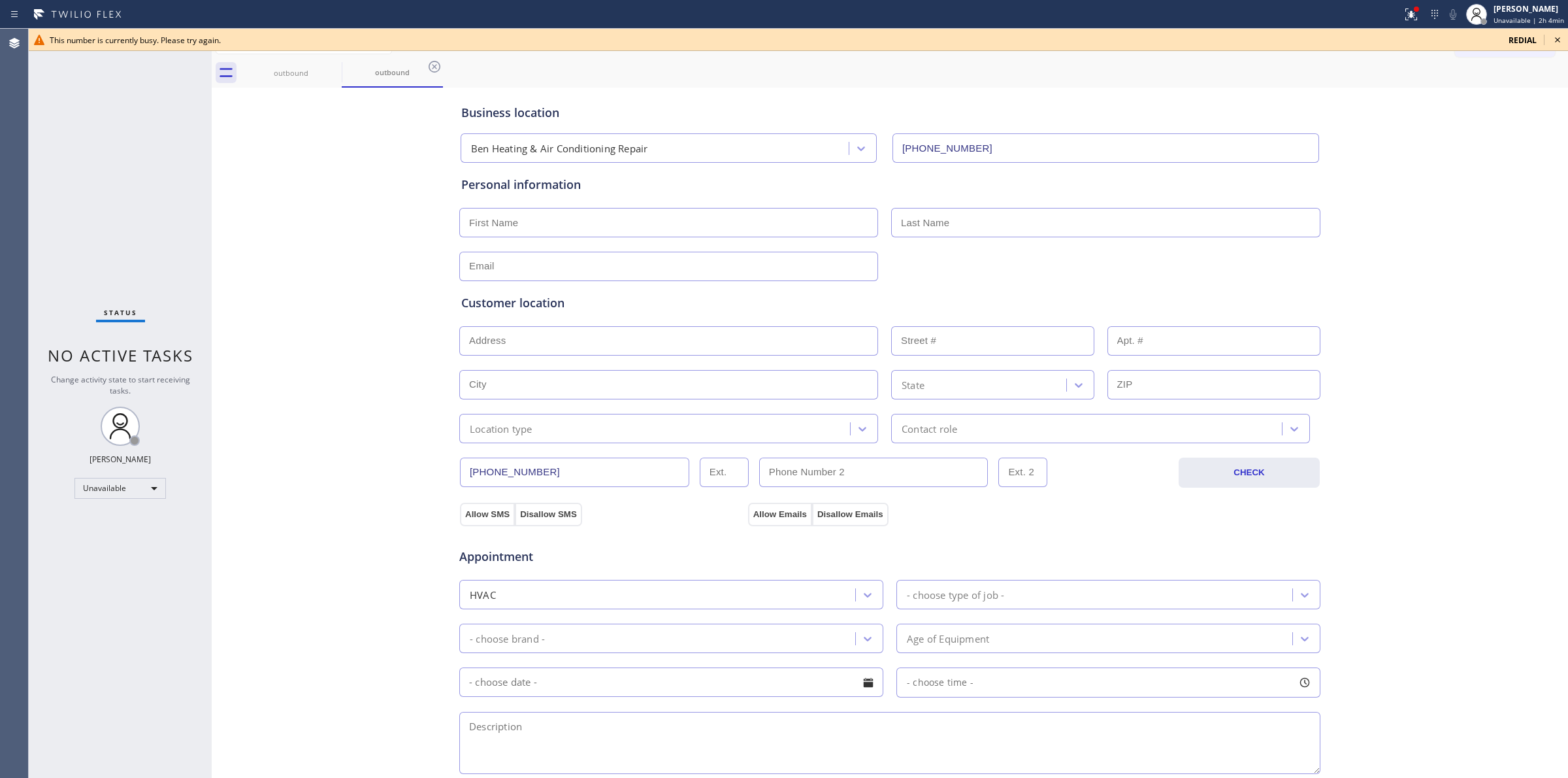
click at [1560, 42] on icon at bounding box center [1557, 40] width 15 height 15
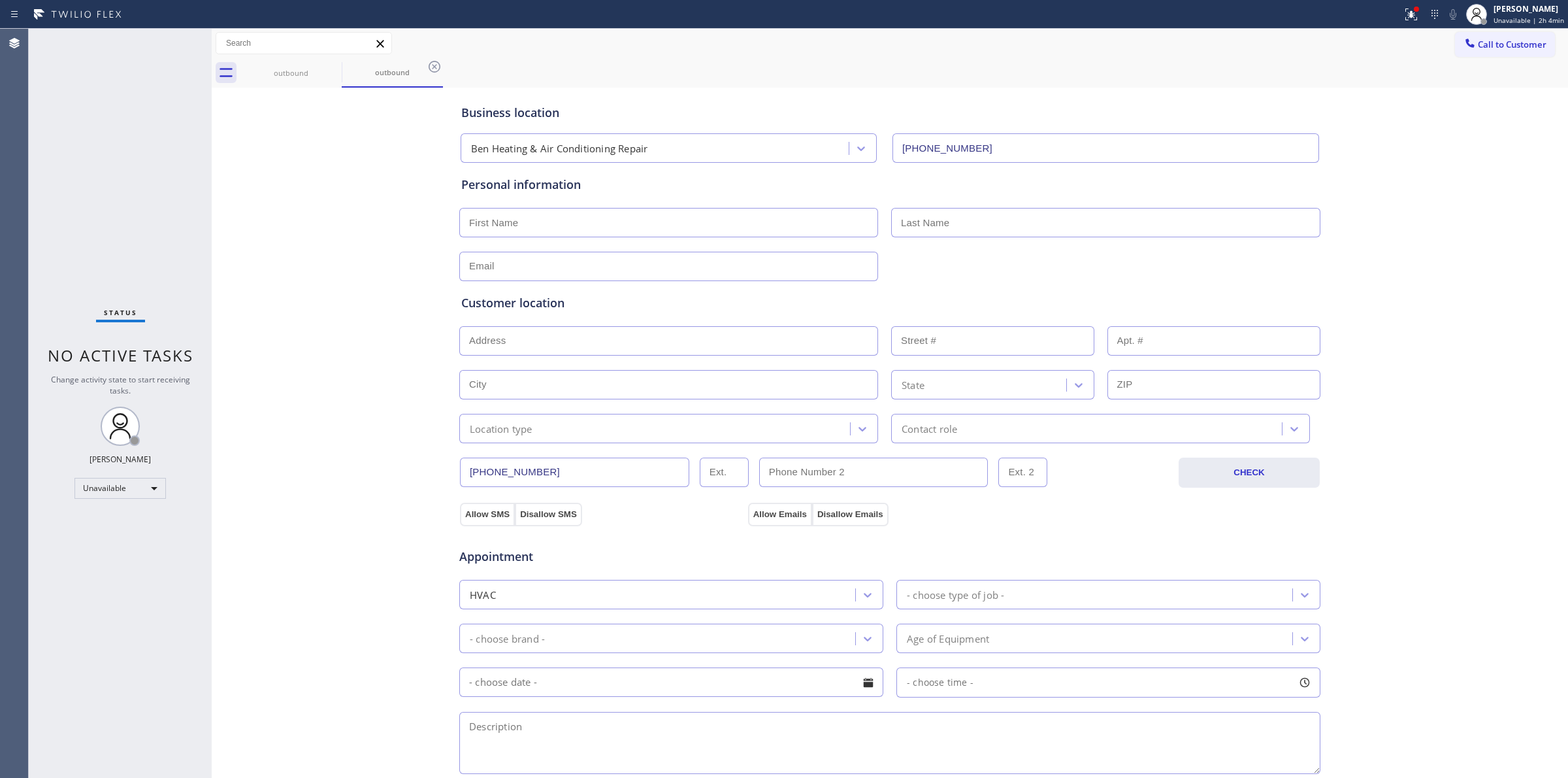
click at [1422, 191] on div "Business location Ben Heating & Air Conditioning Repair [PHONE_NUMBER] Personal…" at bounding box center [889, 537] width 1350 height 893
drag, startPoint x: 1469, startPoint y: 50, endPoint x: 1458, endPoint y: 51, distance: 11.0
click at [1470, 47] on button "Call to Customer" at bounding box center [1505, 44] width 100 height 25
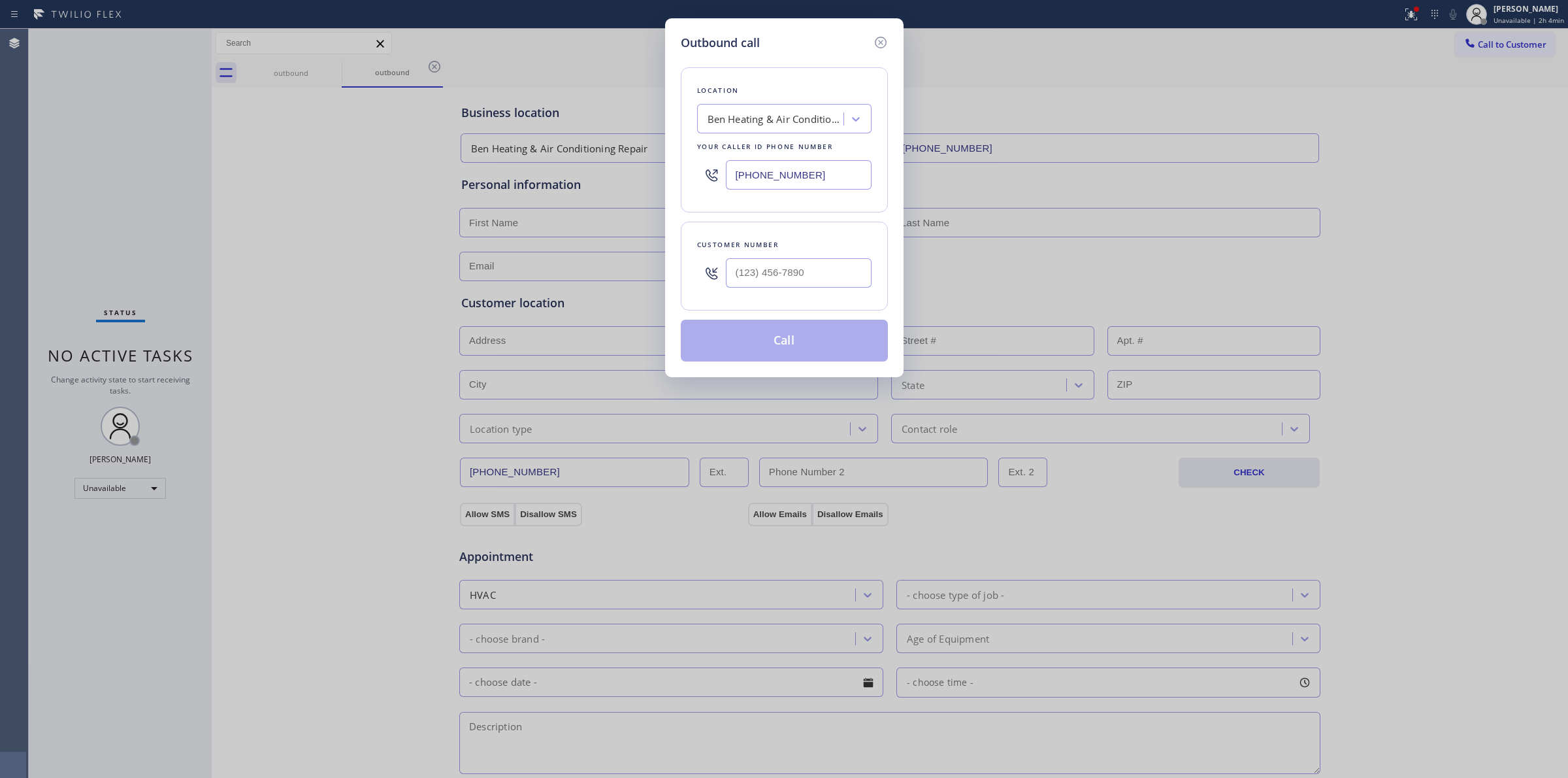
drag, startPoint x: 762, startPoint y: 302, endPoint x: 785, endPoint y: 278, distance: 33.2
click at [764, 294] on div "Customer number" at bounding box center [784, 266] width 207 height 89
paste input "920) 896-8082"
click at [785, 278] on input "[PHONE_NUMBER]" at bounding box center [798, 273] width 145 height 30
paste input "text"
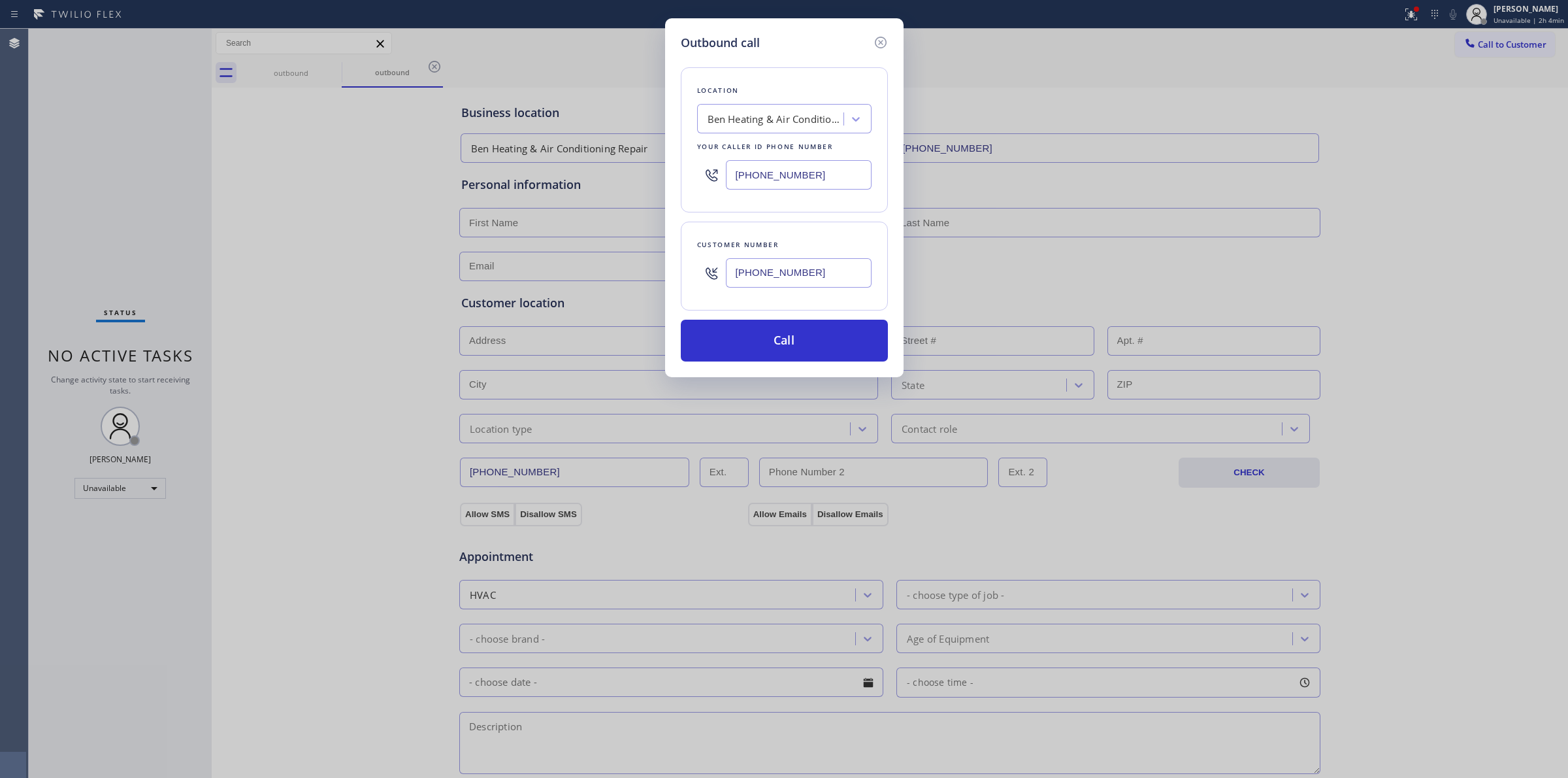
drag, startPoint x: 828, startPoint y: 281, endPoint x: 685, endPoint y: 262, distance: 144.3
click at [686, 264] on div "Customer number [PHONE_NUMBER]" at bounding box center [784, 266] width 207 height 89
paste input "text"
type input "[PHONE_NUMBER]"
click at [804, 110] on div "Ben Heating & Air Conditioning Repair" at bounding box center [772, 119] width 143 height 23
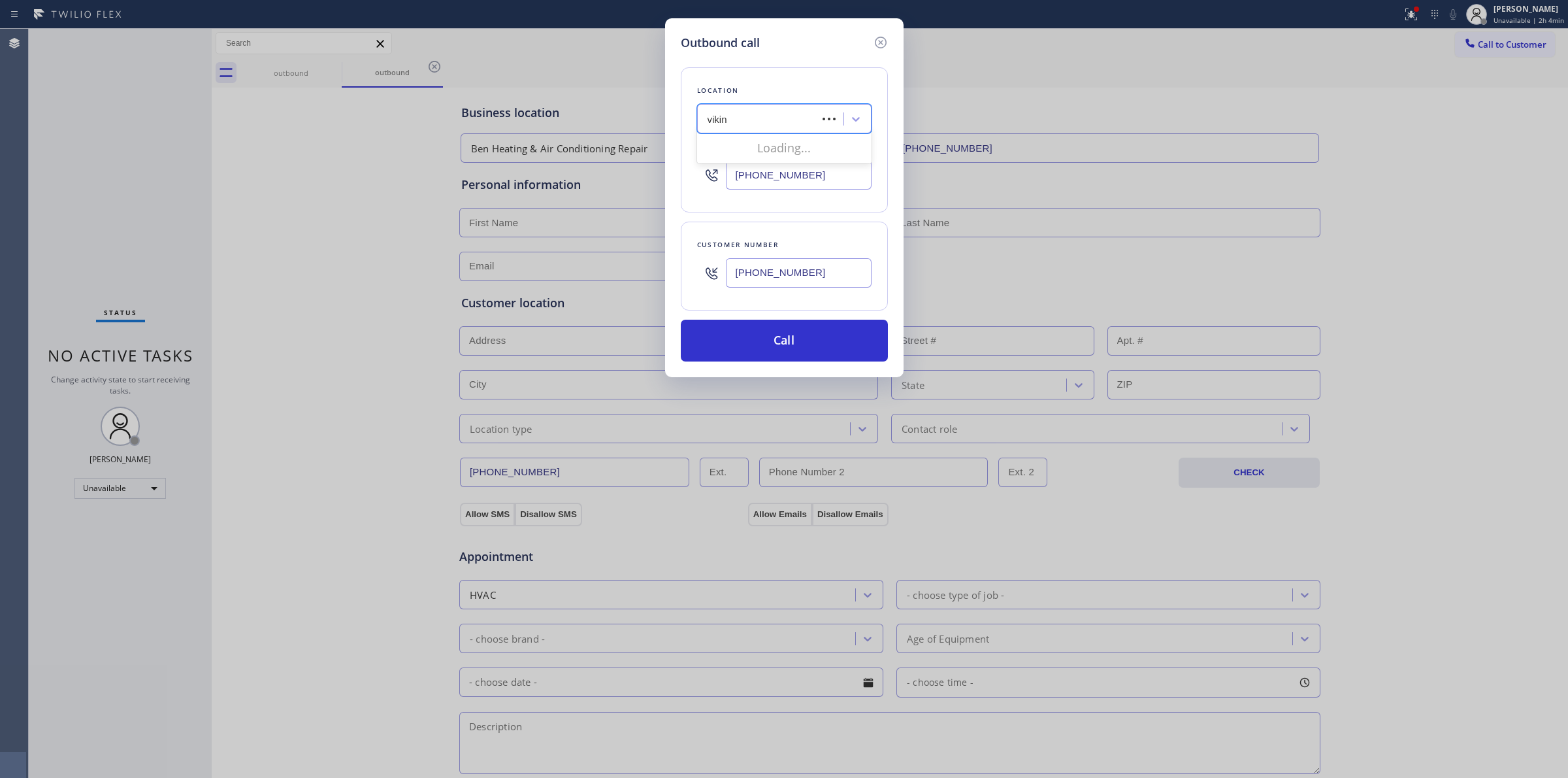
type input "viking"
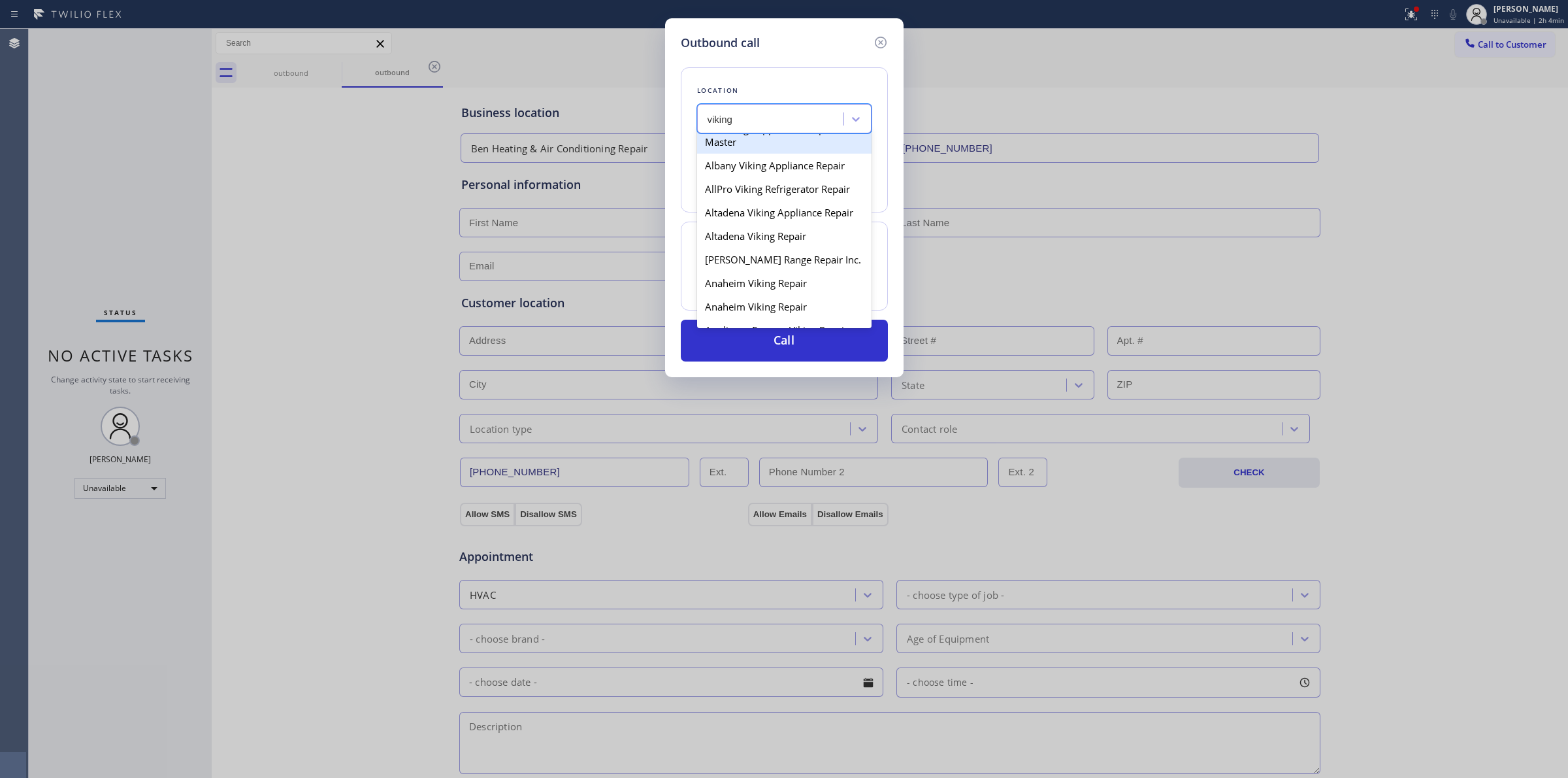
scroll to position [327, 0]
click at [755, 243] on div "Appliance Viking Repair [GEOGRAPHIC_DATA]" at bounding box center [784, 228] width 174 height 37
type input "[PHONE_NUMBER]"
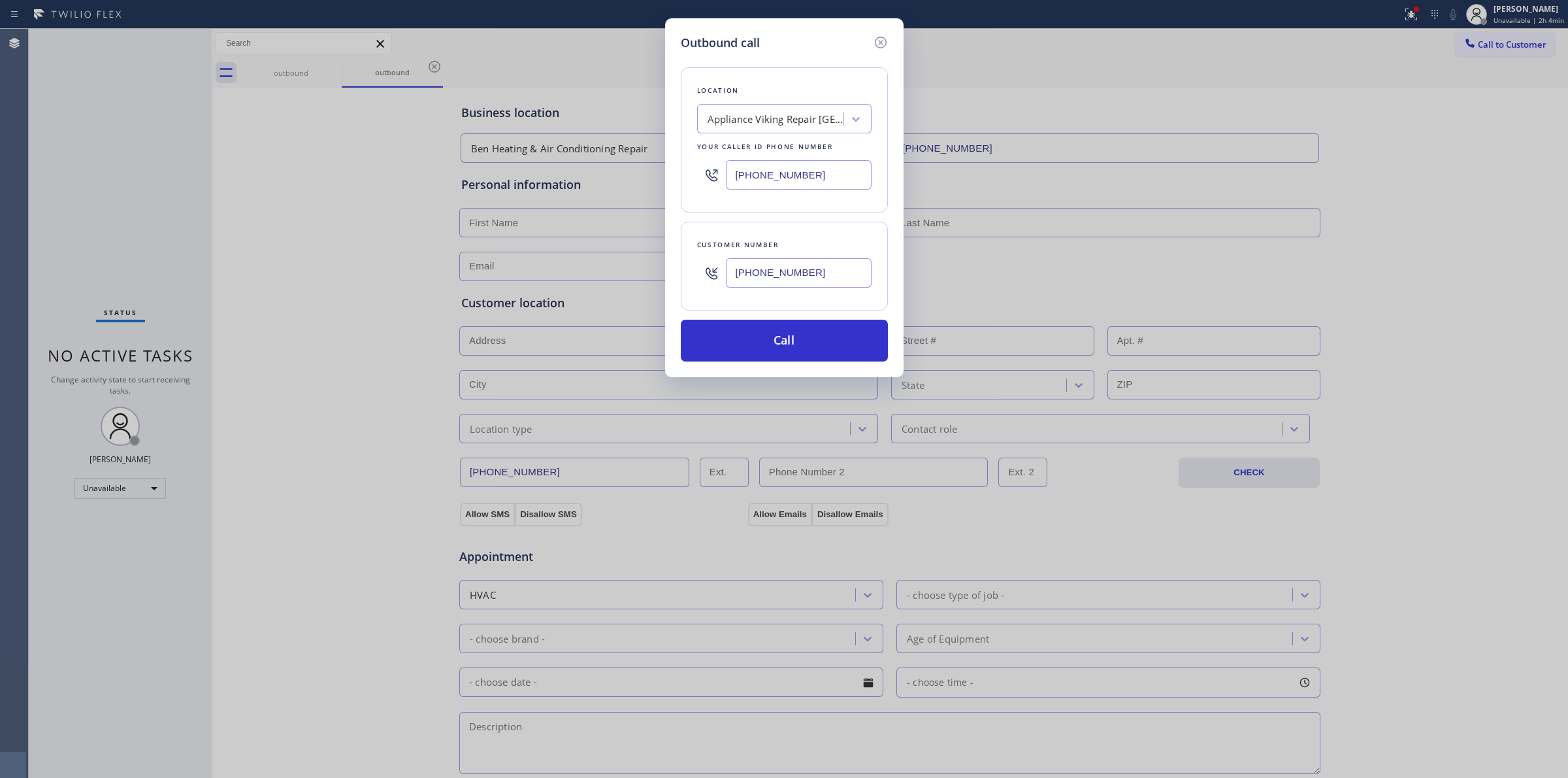
click at [752, 276] on input "[PHONE_NUMBER]" at bounding box center [798, 273] width 145 height 30
click at [749, 345] on button "Call" at bounding box center [784, 341] width 207 height 42
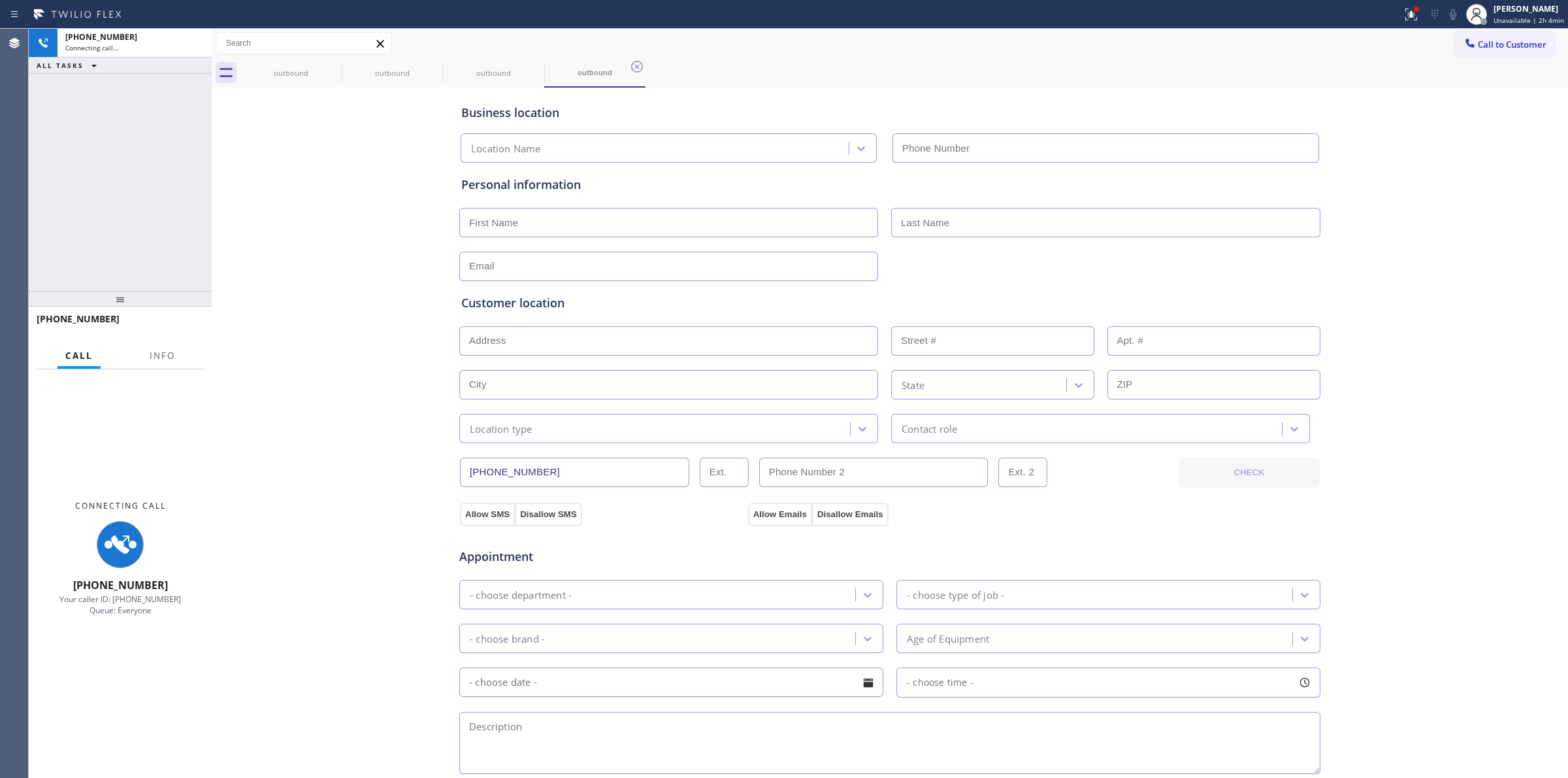
type input "[PHONE_NUMBER]"
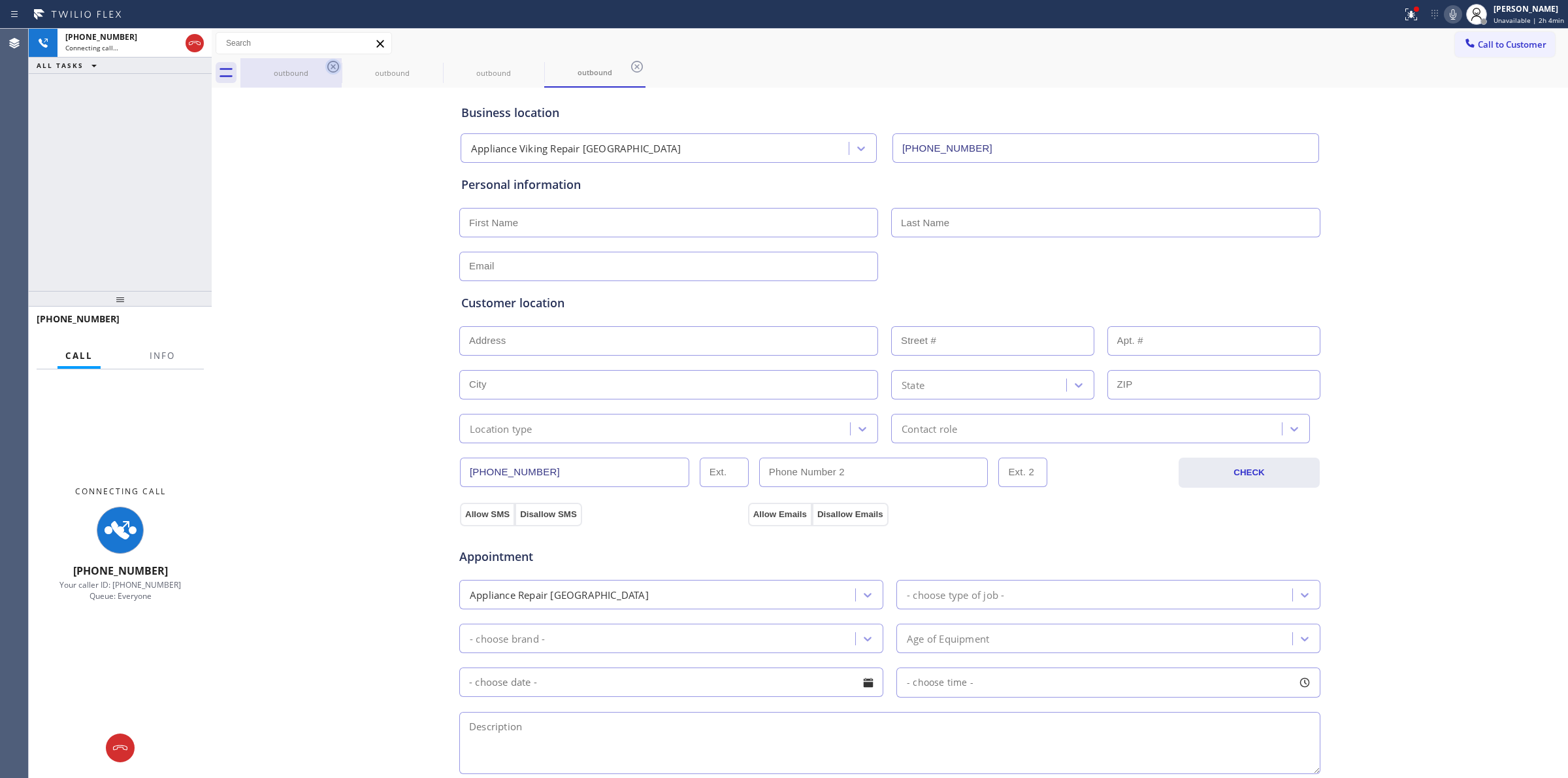
drag, startPoint x: 328, startPoint y: 79, endPoint x: 334, endPoint y: 66, distance: 14.3
click at [330, 77] on div "outbound" at bounding box center [291, 73] width 98 height 30
click at [334, 66] on icon at bounding box center [333, 66] width 12 height 12
click at [0, 0] on icon at bounding box center [0, 0] width 0 height 0
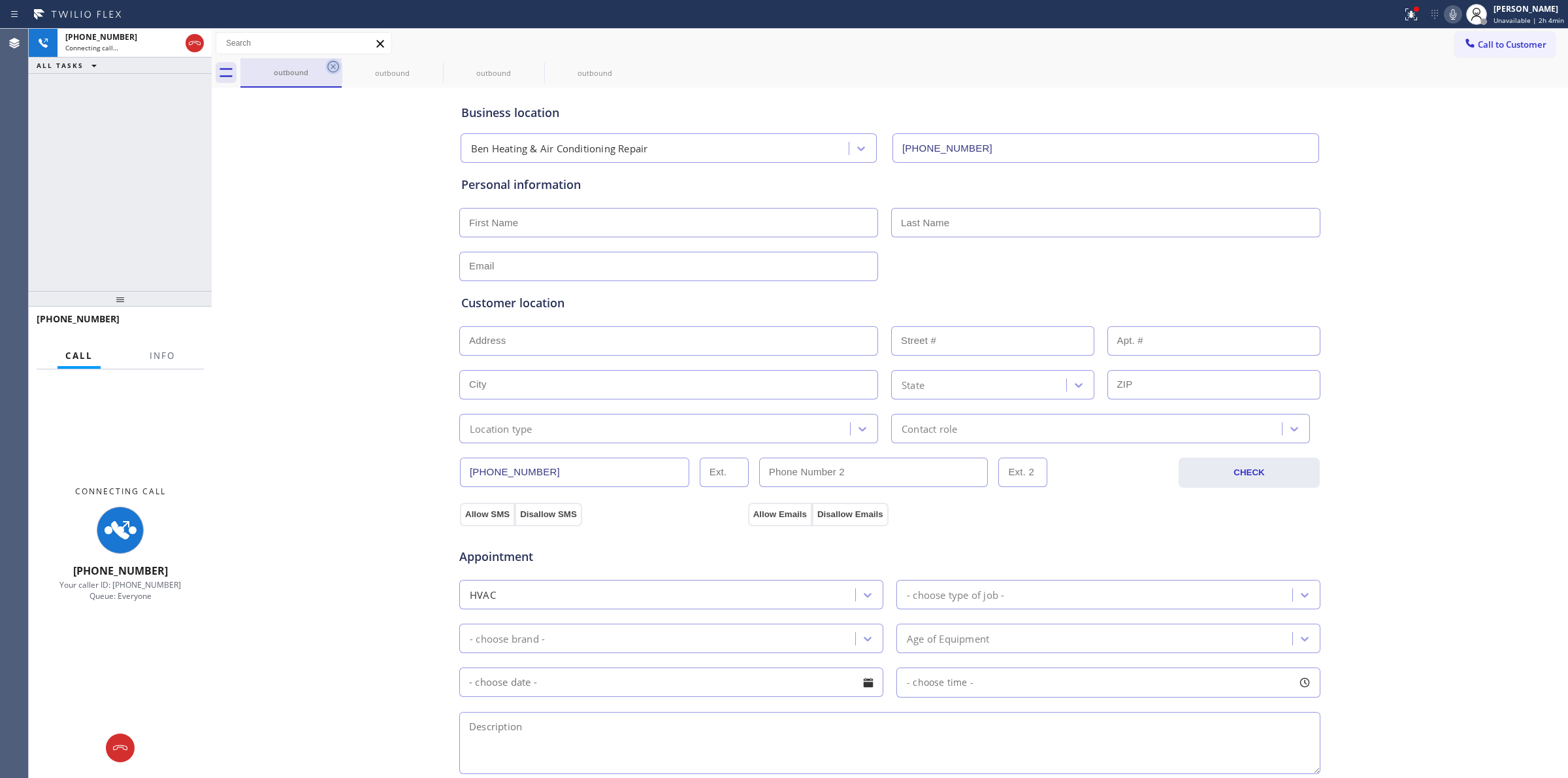
click at [0, 0] on icon at bounding box center [0, 0] width 0 height 0
click at [334, 66] on div "outbound outbound outbound outbound" at bounding box center [904, 73] width 1328 height 30
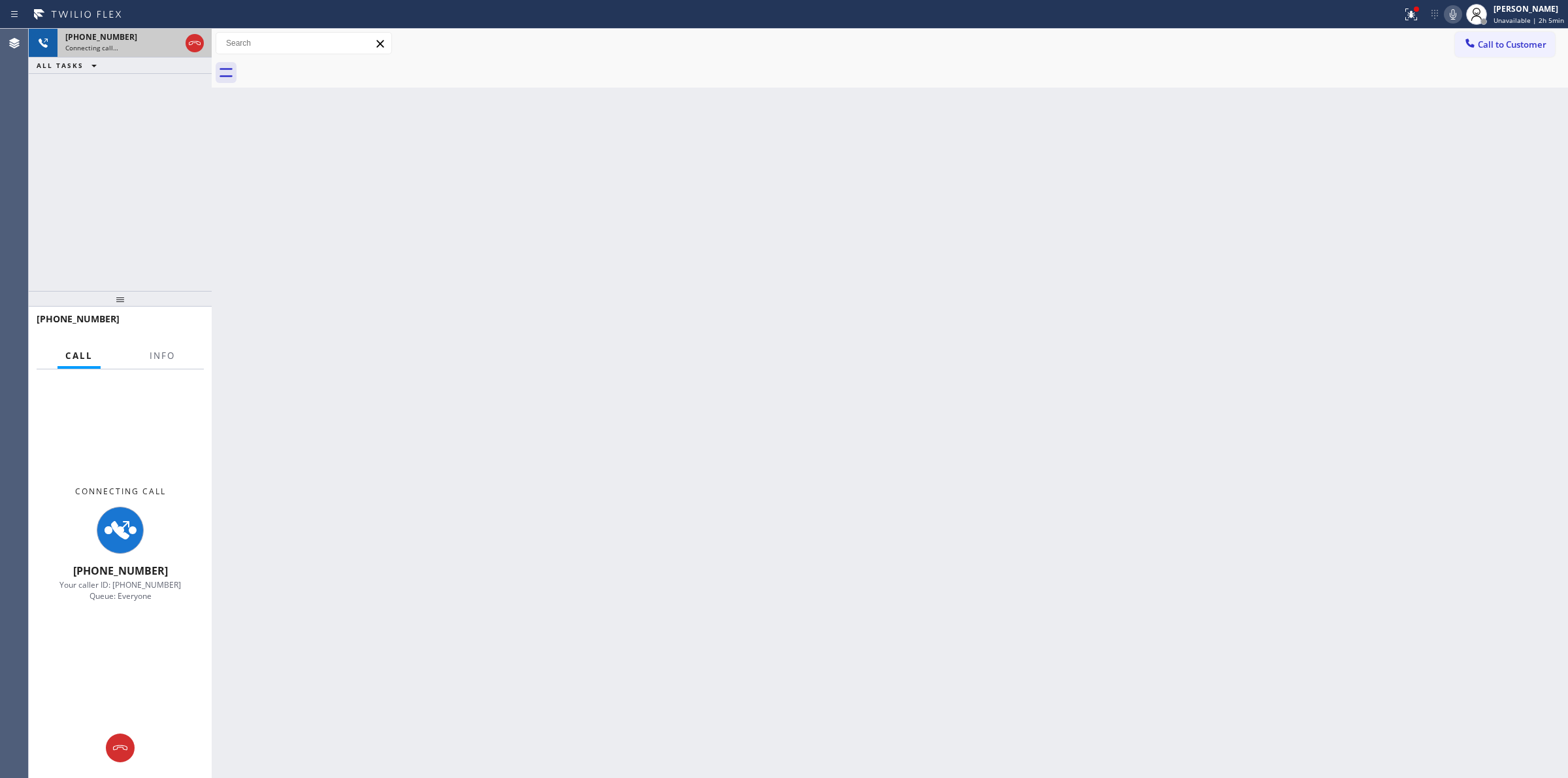
click at [131, 32] on div "[PHONE_NUMBER]" at bounding box center [123, 37] width 115 height 11
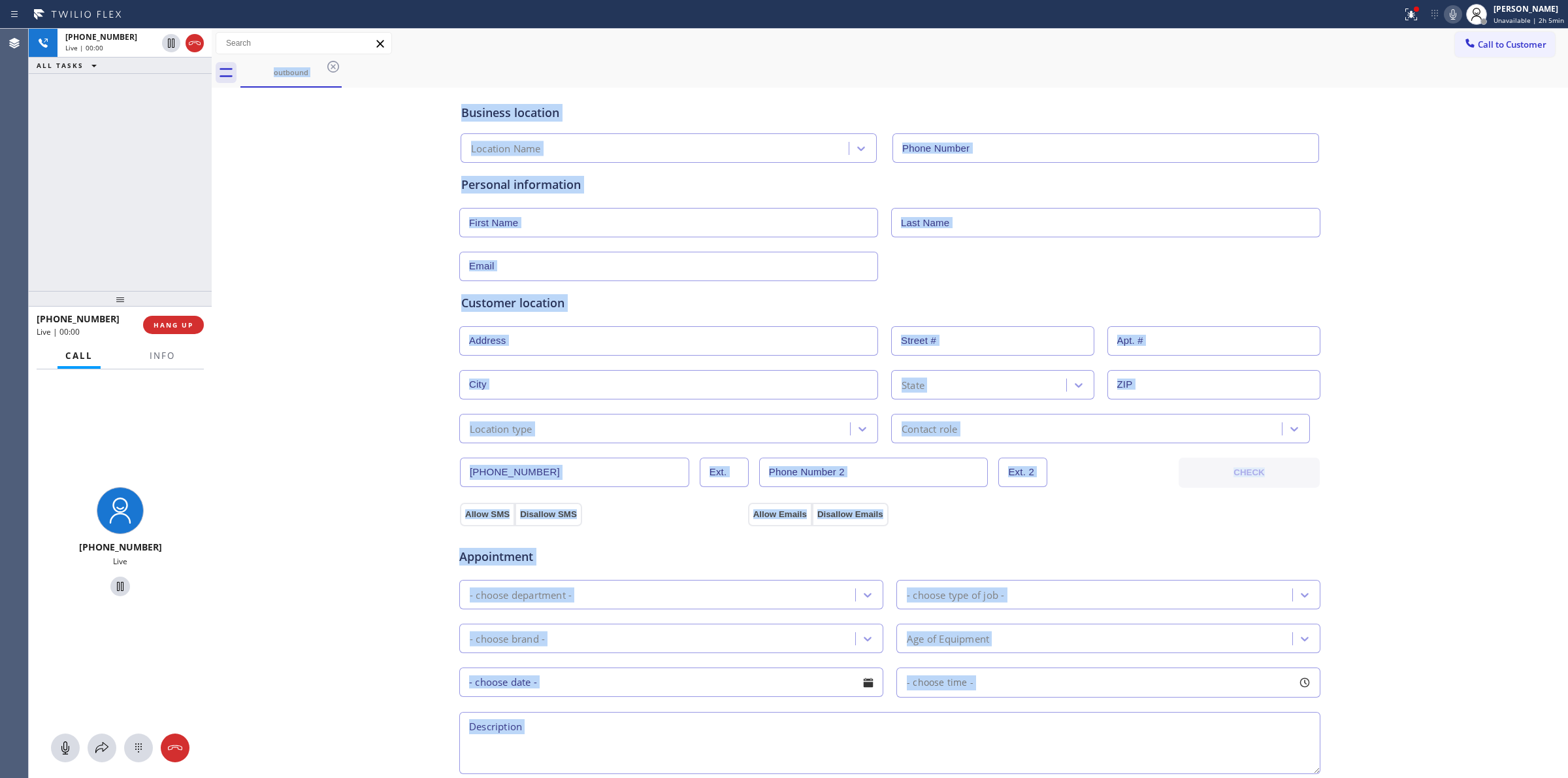
type input "[PHONE_NUMBER]"
click at [129, 746] on div at bounding box center [138, 748] width 29 height 15
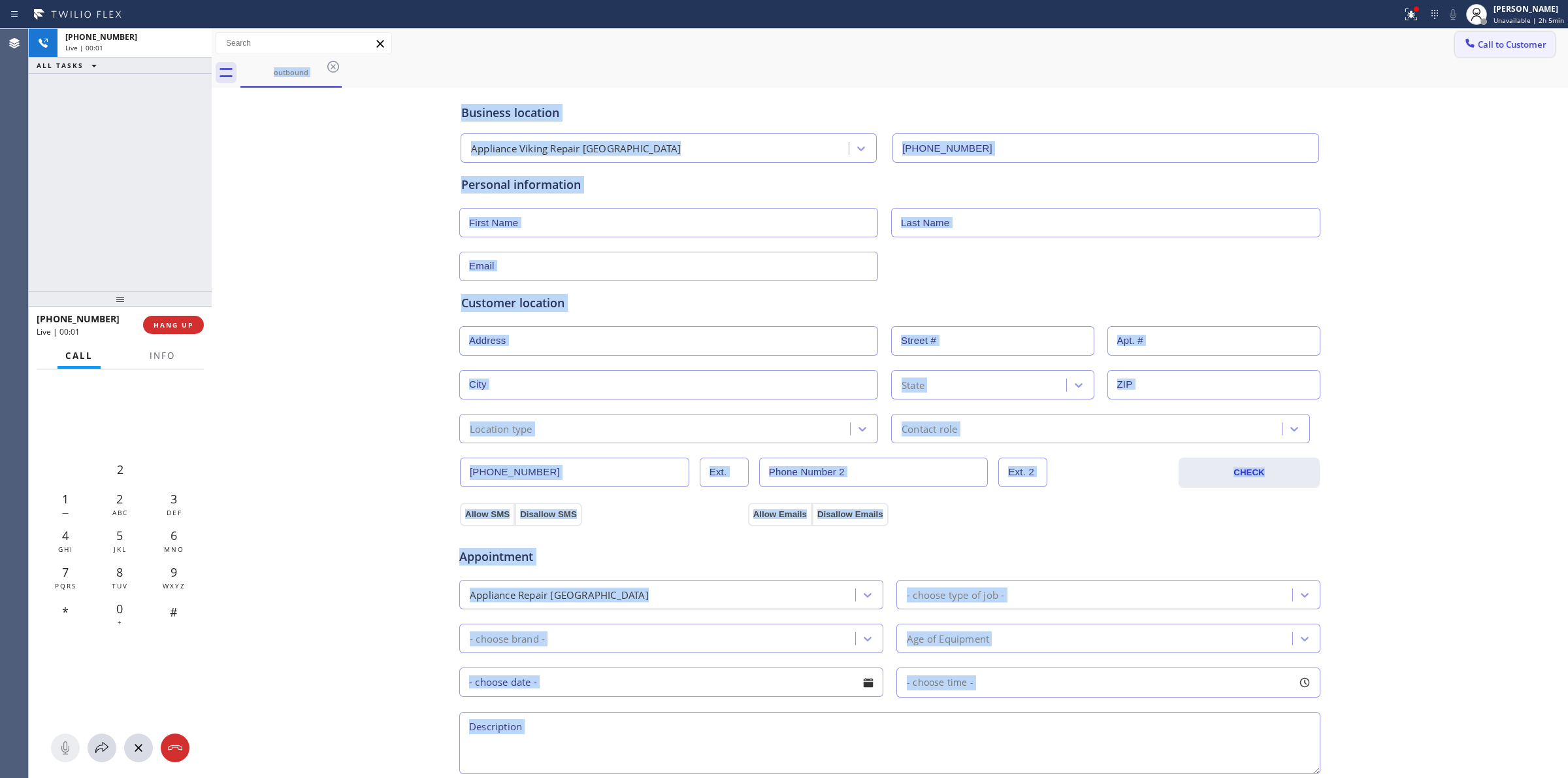
click at [1487, 41] on span "Call to Customer" at bounding box center [1513, 44] width 69 height 12
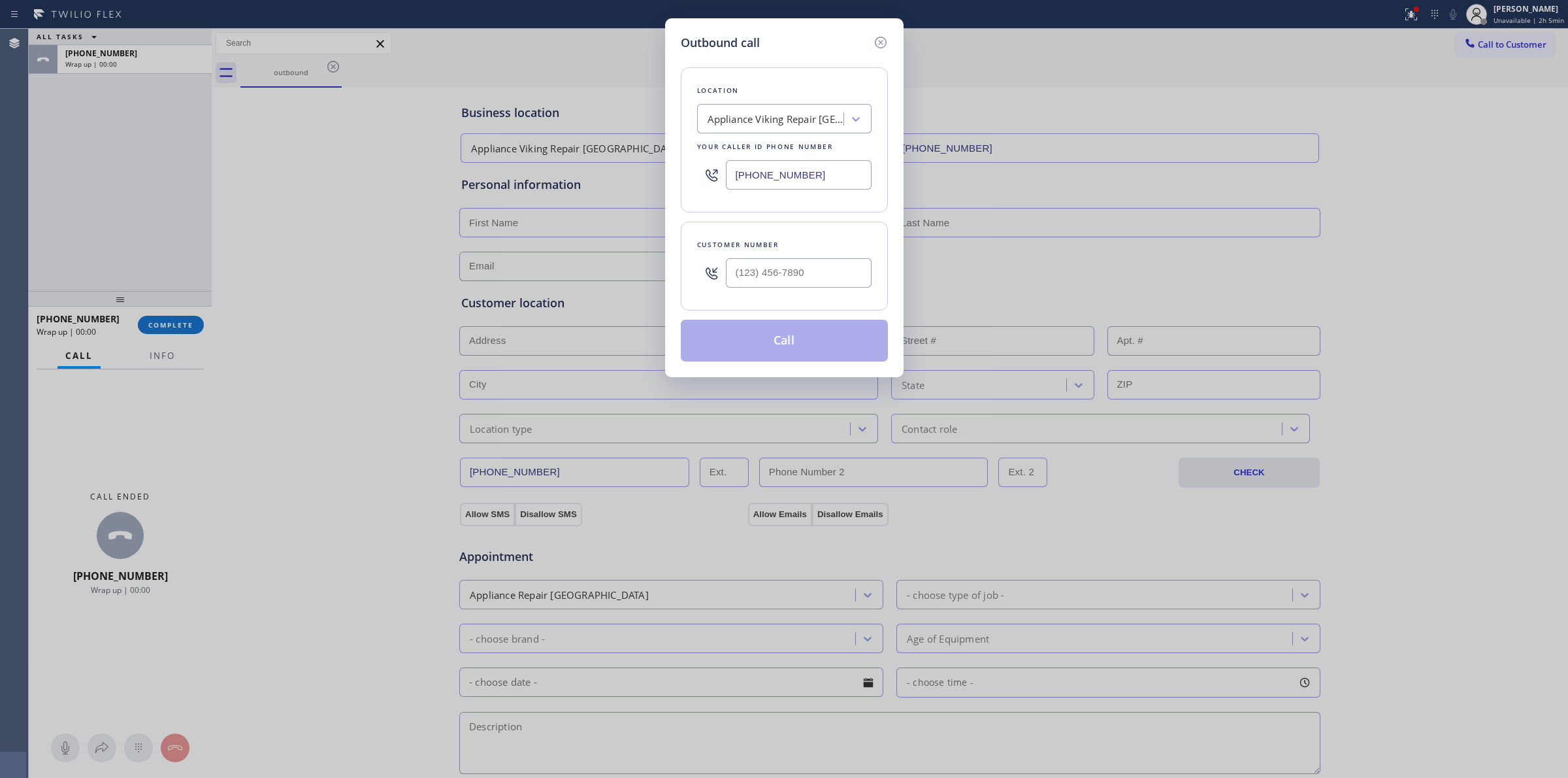
drag, startPoint x: 844, startPoint y: 270, endPoint x: 822, endPoint y: 275, distance: 22.6
click at [822, 275] on div "Customer number" at bounding box center [784, 266] width 207 height 89
click at [822, 275] on input "(___) ___-____" at bounding box center [798, 273] width 145 height 30
paste input "920) 896-8082"
type input "[PHONE_NUMBER]"
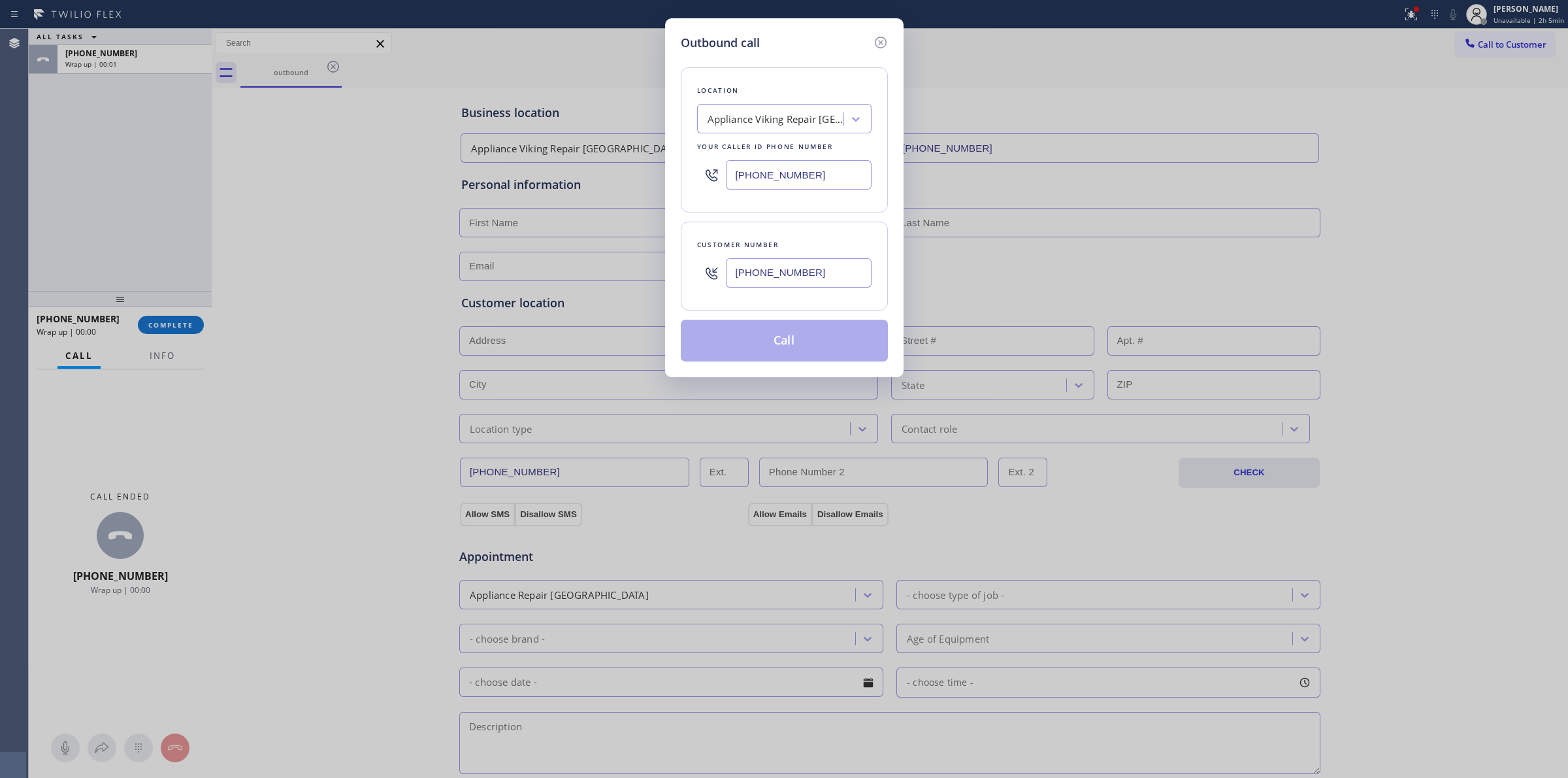
click at [792, 354] on button "Call" at bounding box center [784, 341] width 207 height 42
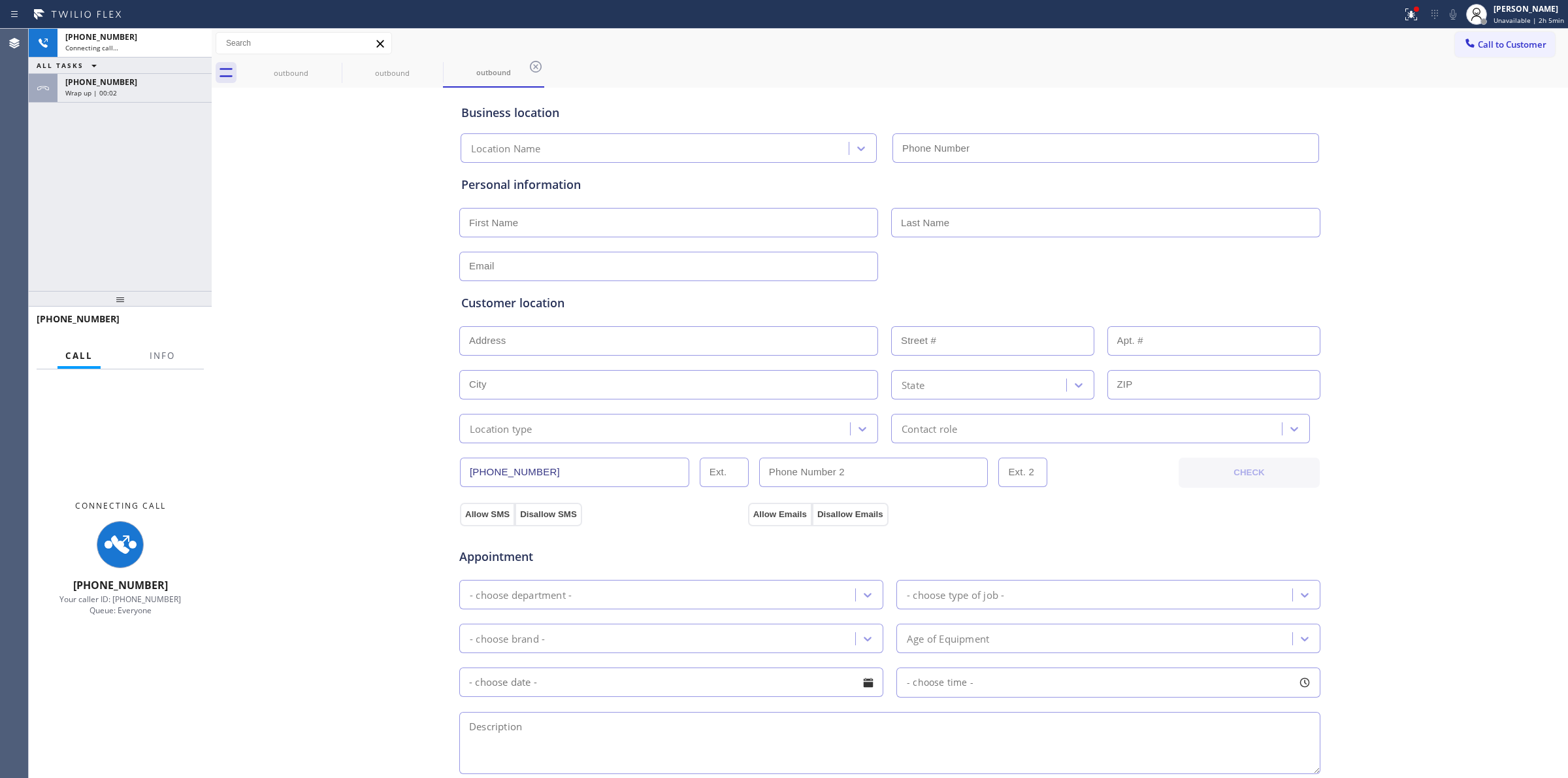
type input "[PHONE_NUMBER]"
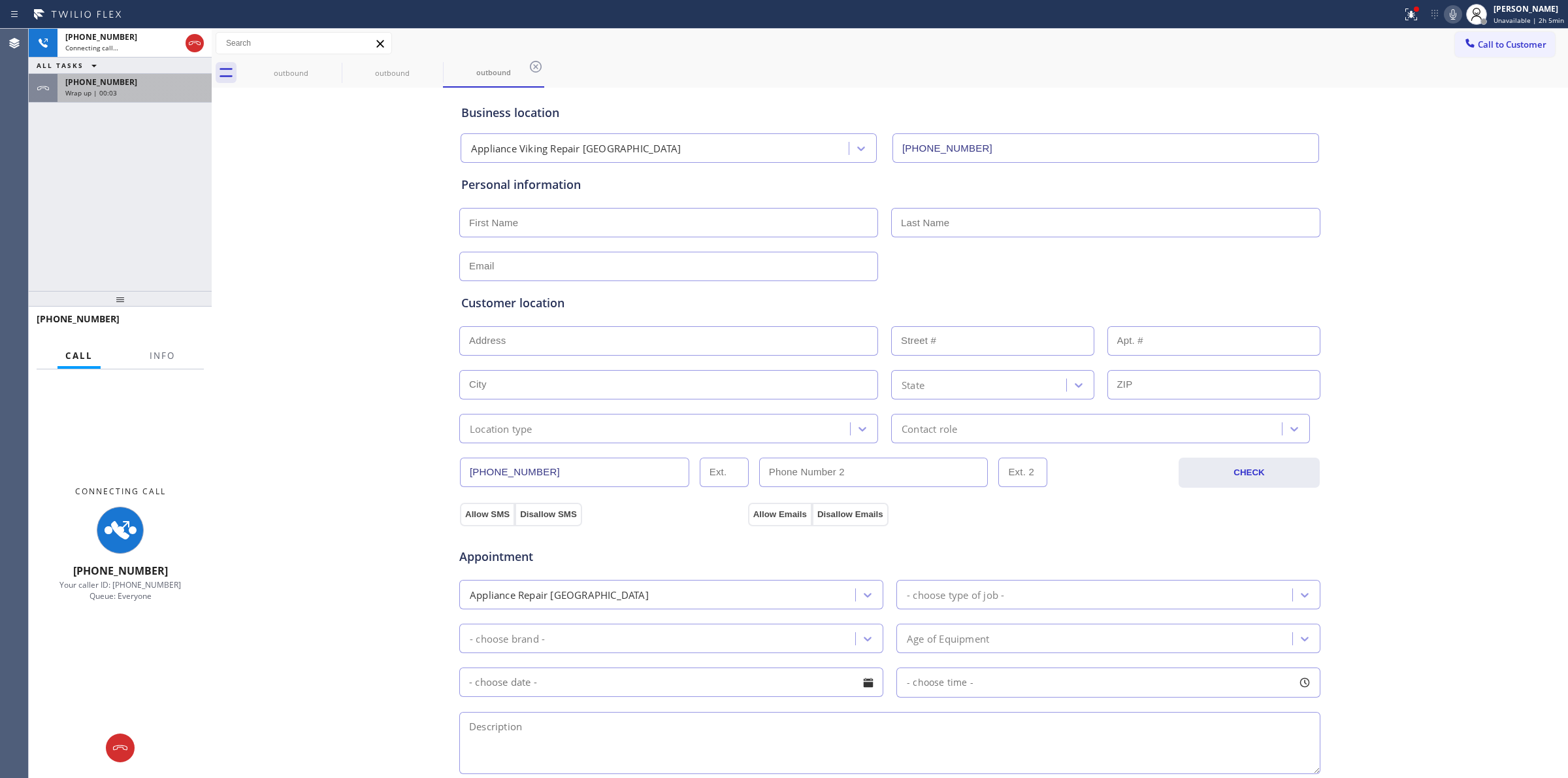
drag, startPoint x: 148, startPoint y: 98, endPoint x: 174, endPoint y: 157, distance: 64.5
click at [148, 98] on div "[PHONE_NUMBER] Wrap up | 00:03" at bounding box center [132, 88] width 149 height 29
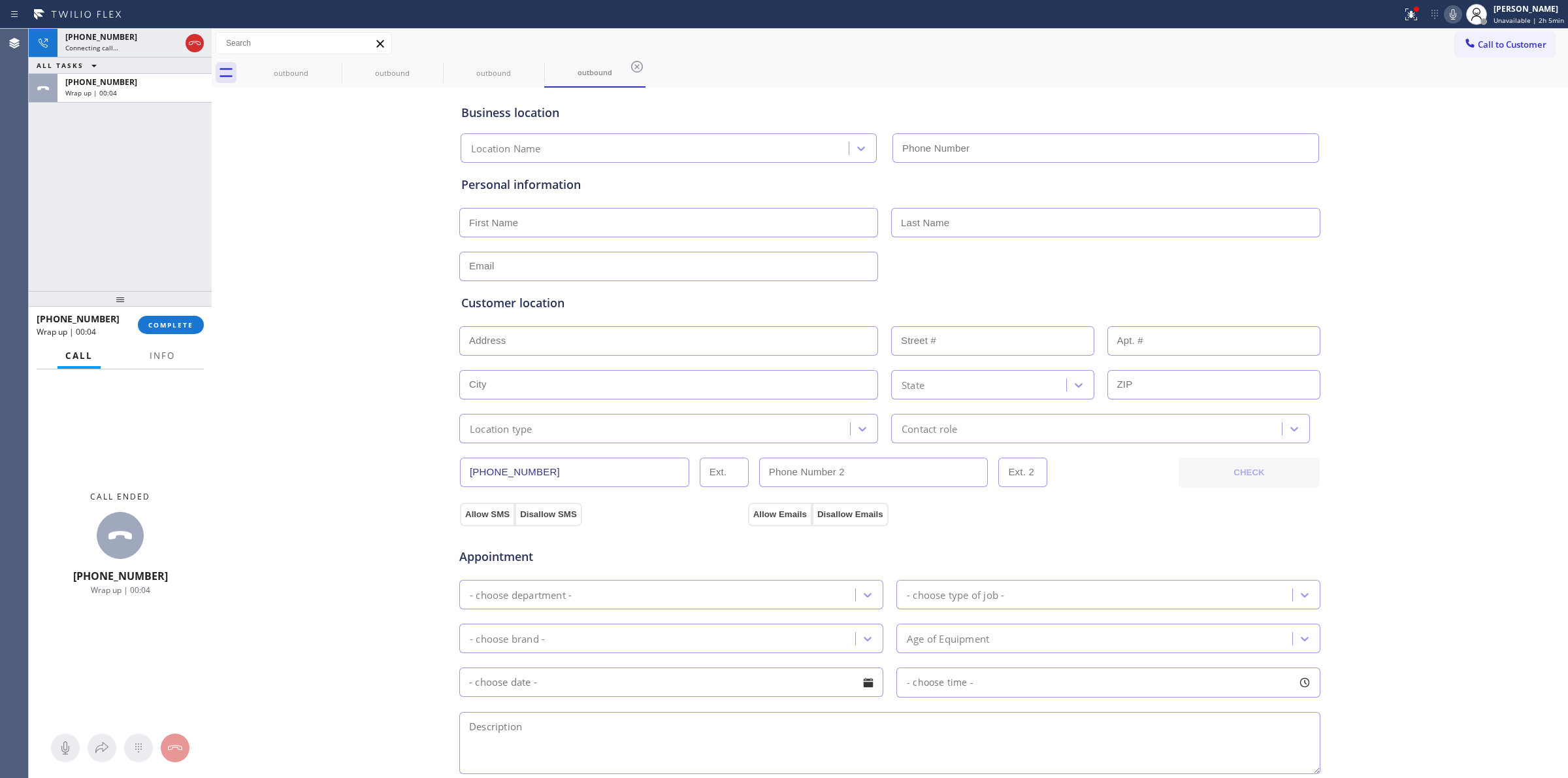
type input "[PHONE_NUMBER]"
click at [177, 327] on span "COMPLETE" at bounding box center [171, 325] width 45 height 9
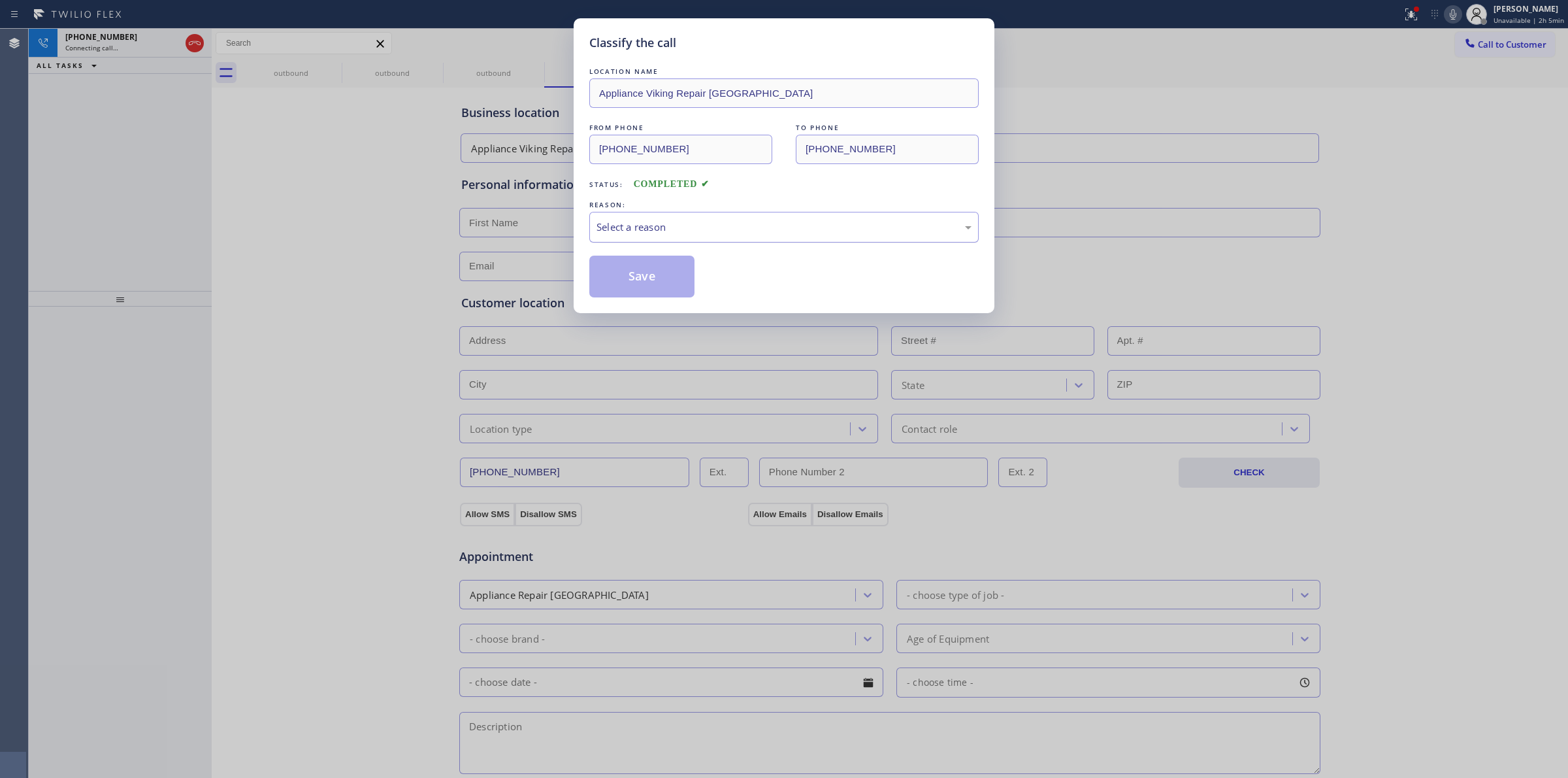
click at [740, 228] on div "Select a reason" at bounding box center [784, 226] width 375 height 15
drag, startPoint x: 686, startPoint y: 334, endPoint x: 657, endPoint y: 283, distance: 58.7
drag, startPoint x: 657, startPoint y: 283, endPoint x: 311, endPoint y: 5, distance: 443.8
click at [658, 283] on button "Save" at bounding box center [642, 277] width 105 height 42
click at [333, 56] on div "Call to Customer Outbound call Location Appliance Viking Repair [GEOGRAPHIC_DAT…" at bounding box center [889, 44] width 1357 height 30
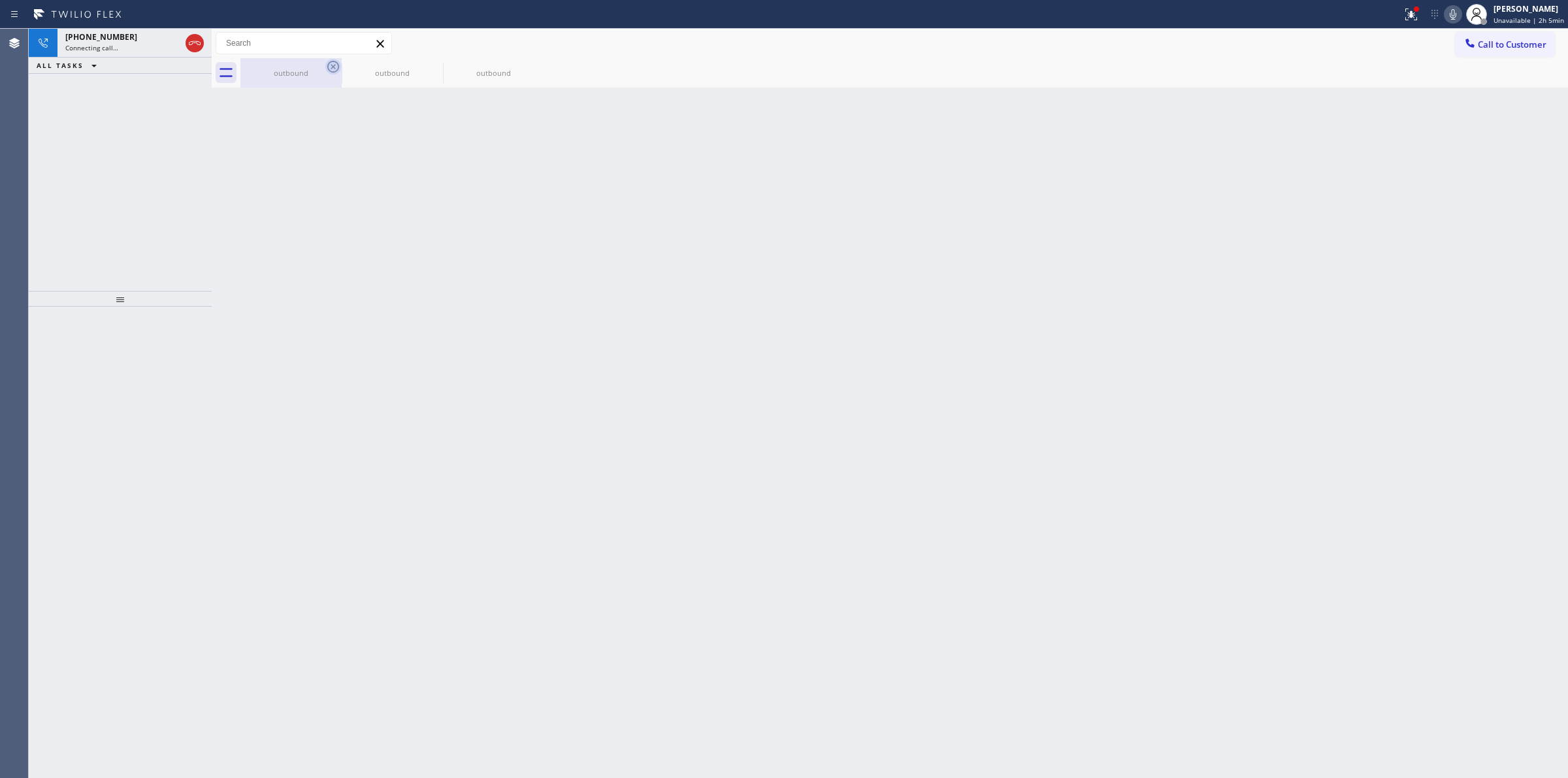
click at [333, 62] on icon at bounding box center [333, 67] width 15 height 15
click at [0, 0] on icon at bounding box center [0, 0] width 0 height 0
click at [333, 65] on div "outbound outbound outbound" at bounding box center [904, 73] width 1328 height 30
click at [133, 33] on div "[PHONE_NUMBER]" at bounding box center [123, 37] width 115 height 11
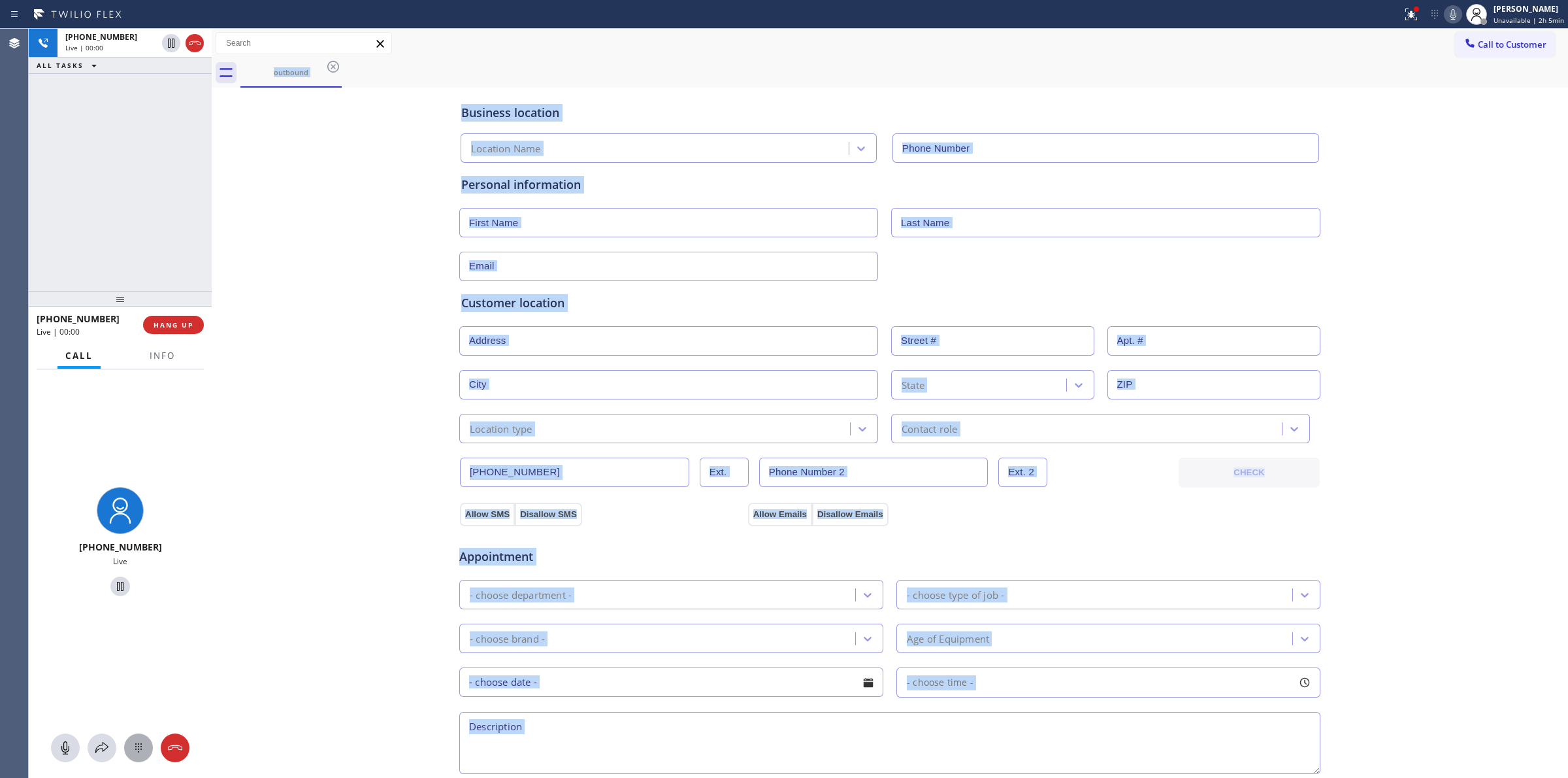
click at [132, 740] on icon at bounding box center [138, 748] width 15 height 15
type input "[PHONE_NUMBER]"
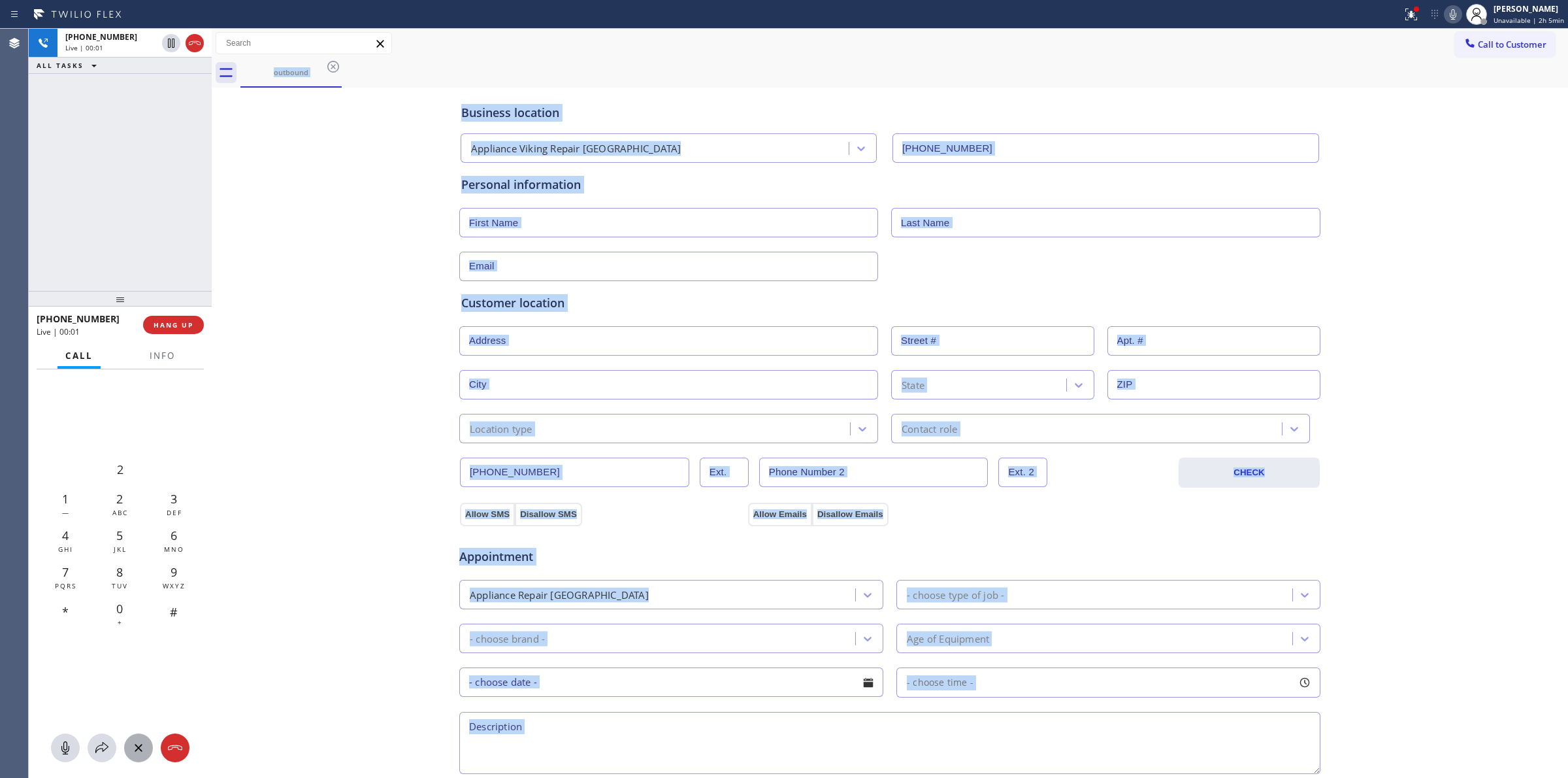
drag, startPoint x: 1475, startPoint y: 48, endPoint x: 1347, endPoint y: 77, distance: 131.2
click at [1478, 47] on span "Call to Customer" at bounding box center [1513, 44] width 69 height 12
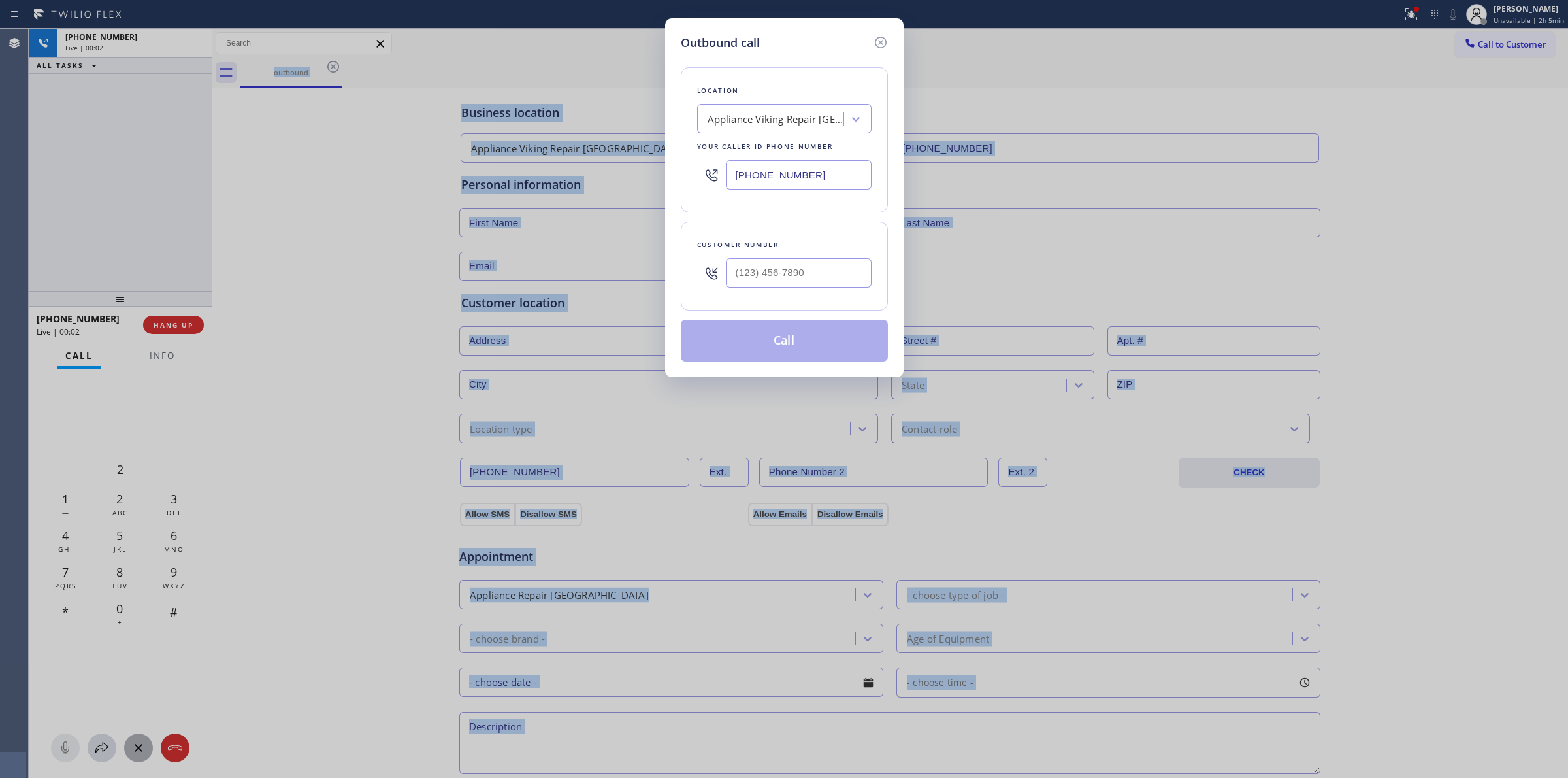
click at [844, 258] on div "Customer number" at bounding box center [784, 266] width 207 height 89
drag, startPoint x: 840, startPoint y: 260, endPoint x: 835, endPoint y: 268, distance: 9.4
click at [838, 263] on input "(___) ___-____" at bounding box center [798, 273] width 145 height 30
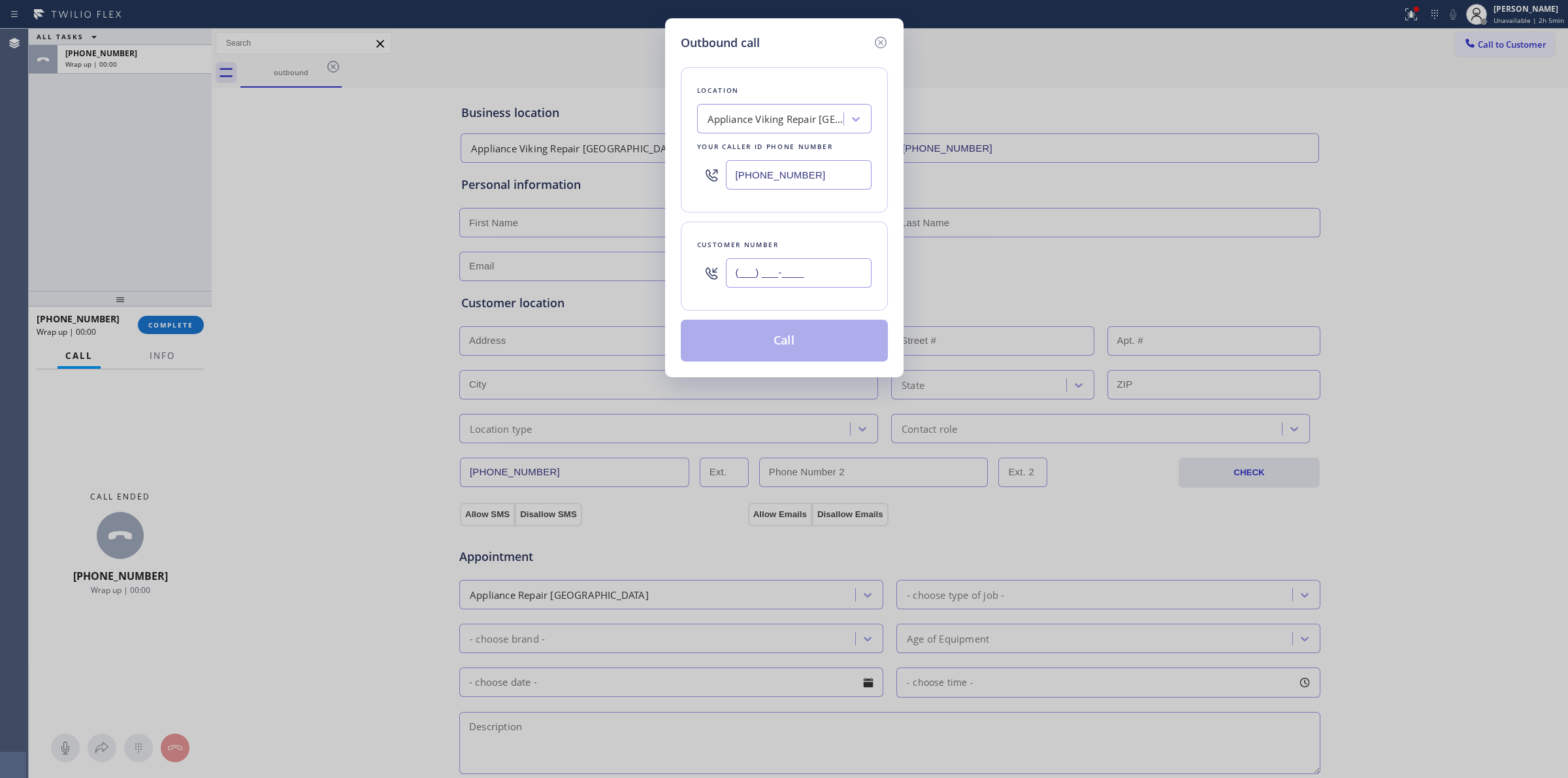
paste input "920) 896-8082"
type input "[PHONE_NUMBER]"
drag, startPoint x: 679, startPoint y: 80, endPoint x: 680, endPoint y: 141, distance: 61.0
click at [680, 84] on div "Outbound call Location Appliance Viking Repair [GEOGRAPHIC_DATA] Your caller id…" at bounding box center [784, 197] width 238 height 359
click at [727, 344] on button "Call" at bounding box center [784, 341] width 207 height 42
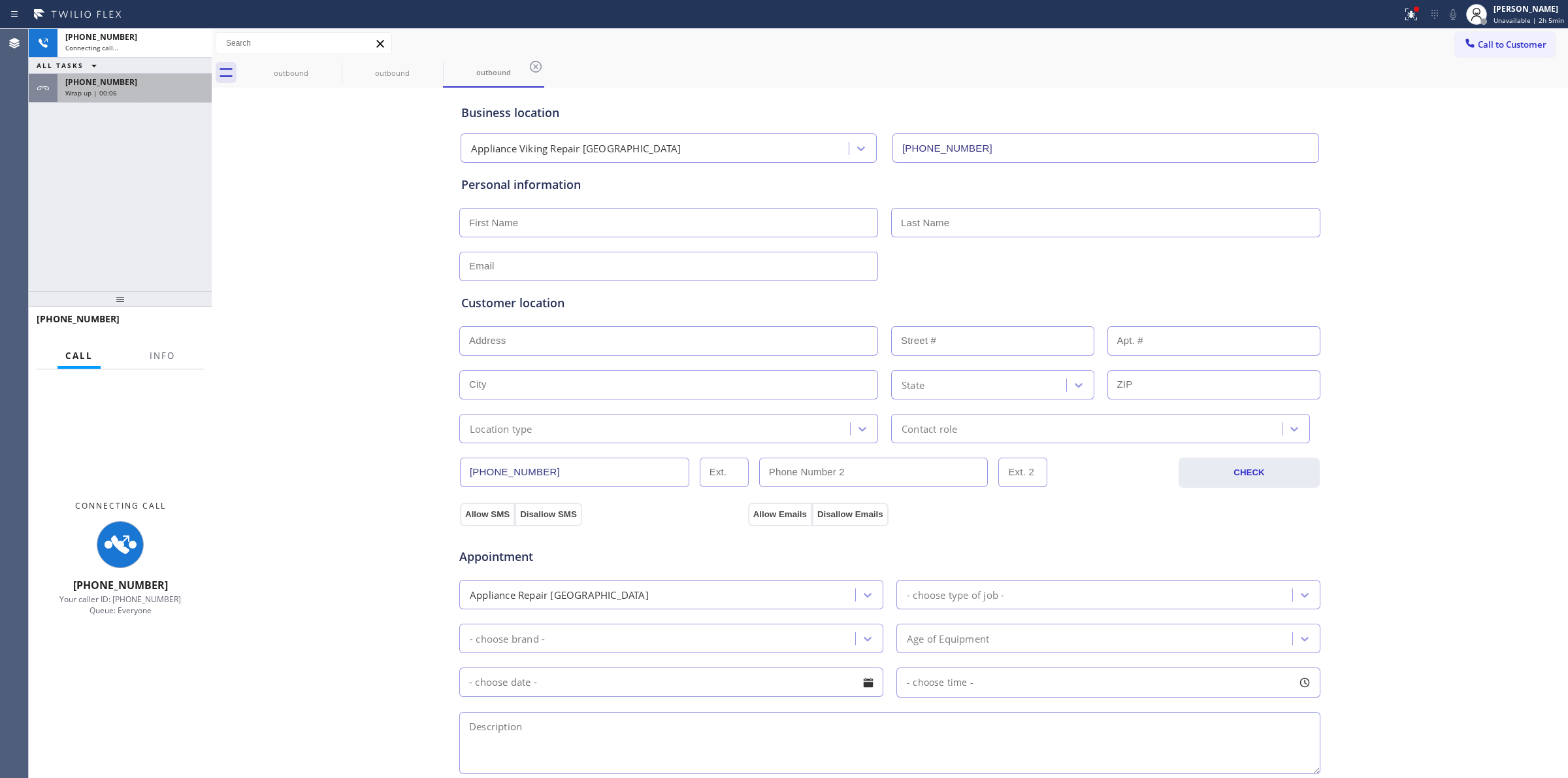
click at [135, 77] on div "[PHONE_NUMBER]" at bounding box center [134, 82] width 138 height 11
type input "[PHONE_NUMBER]"
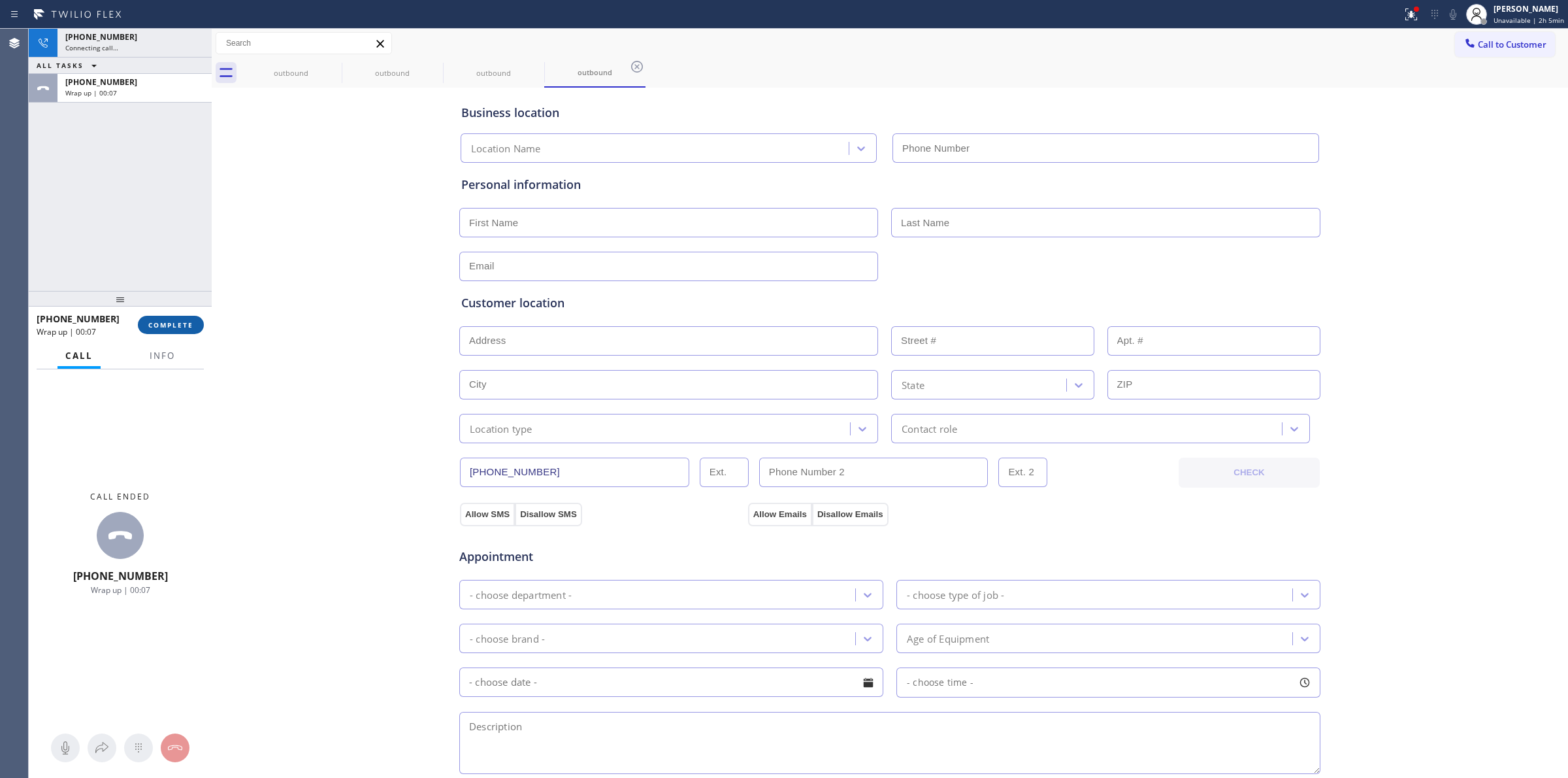
drag, startPoint x: 173, startPoint y: 327, endPoint x: 275, endPoint y: 318, distance: 102.4
click at [173, 327] on span "COMPLETE" at bounding box center [171, 325] width 45 height 9
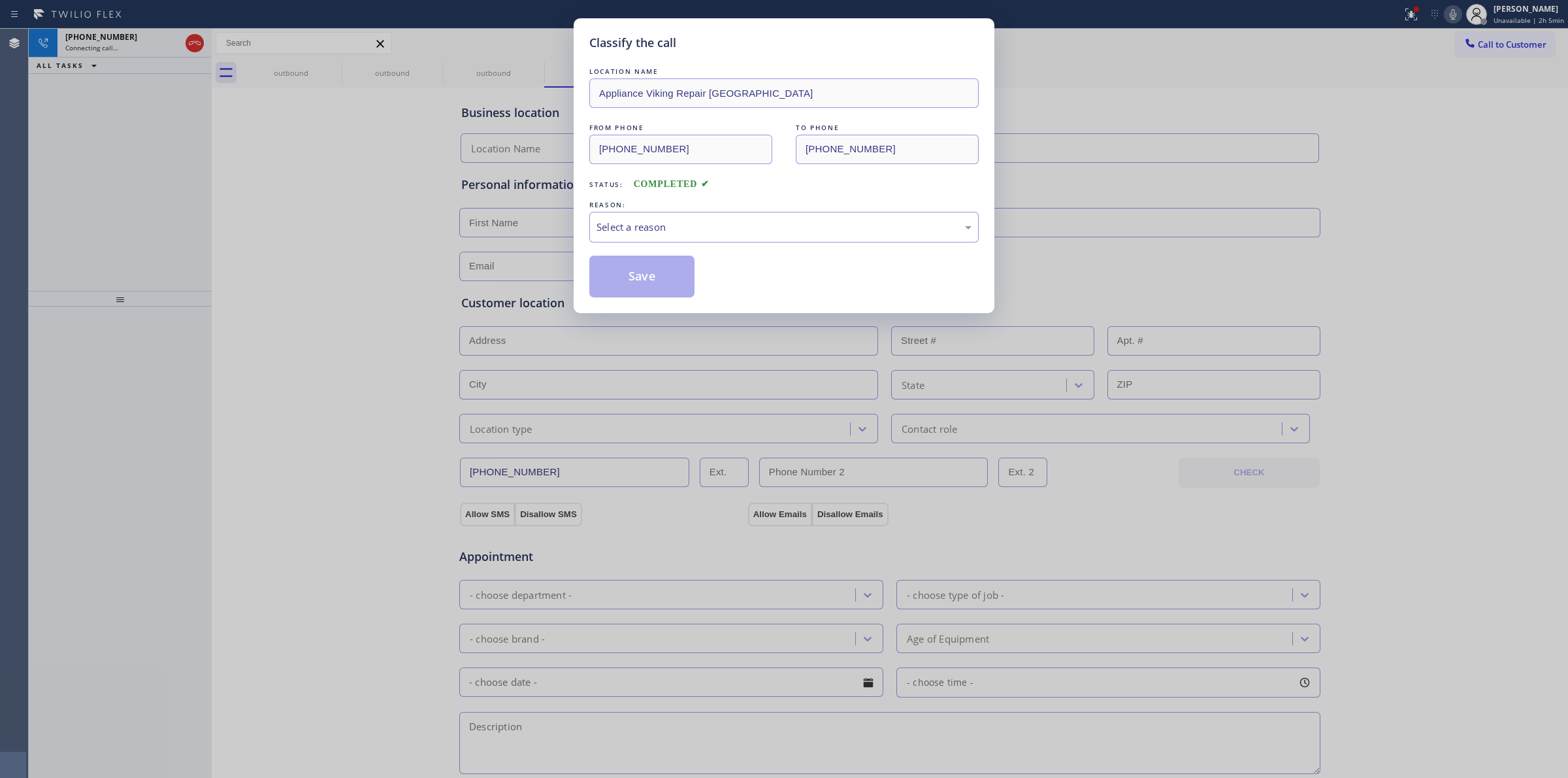
type input "[PHONE_NUMBER]"
click at [674, 219] on div "Select a reason" at bounding box center [784, 227] width 389 height 31
click at [648, 282] on button "Save" at bounding box center [642, 277] width 105 height 42
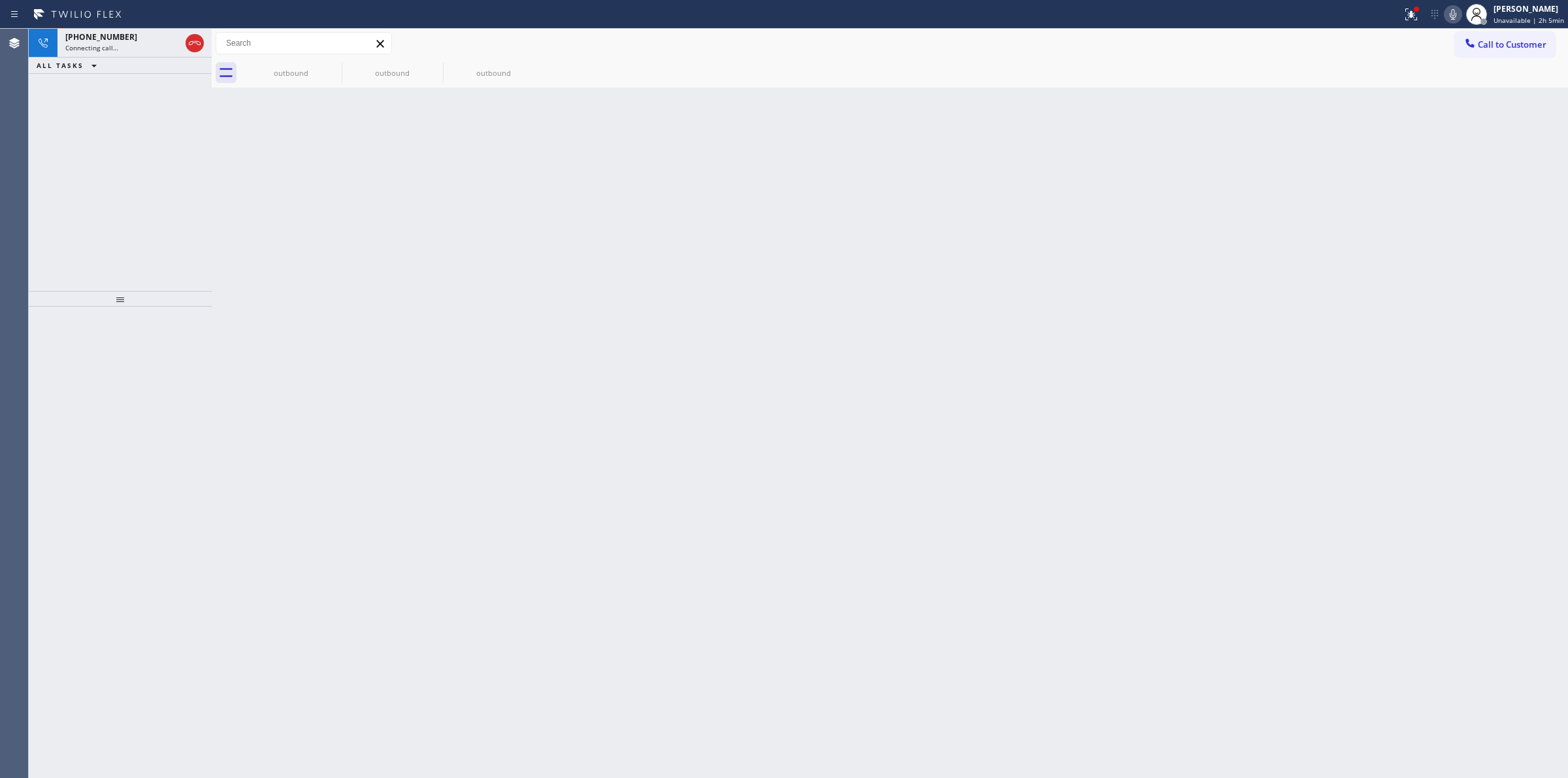
click at [317, 57] on div "Call to Customer Outbound call Location Appliance Viking Repair [GEOGRAPHIC_DAT…" at bounding box center [889, 44] width 1357 height 30
click at [0, 0] on icon at bounding box center [0, 0] width 0 height 0
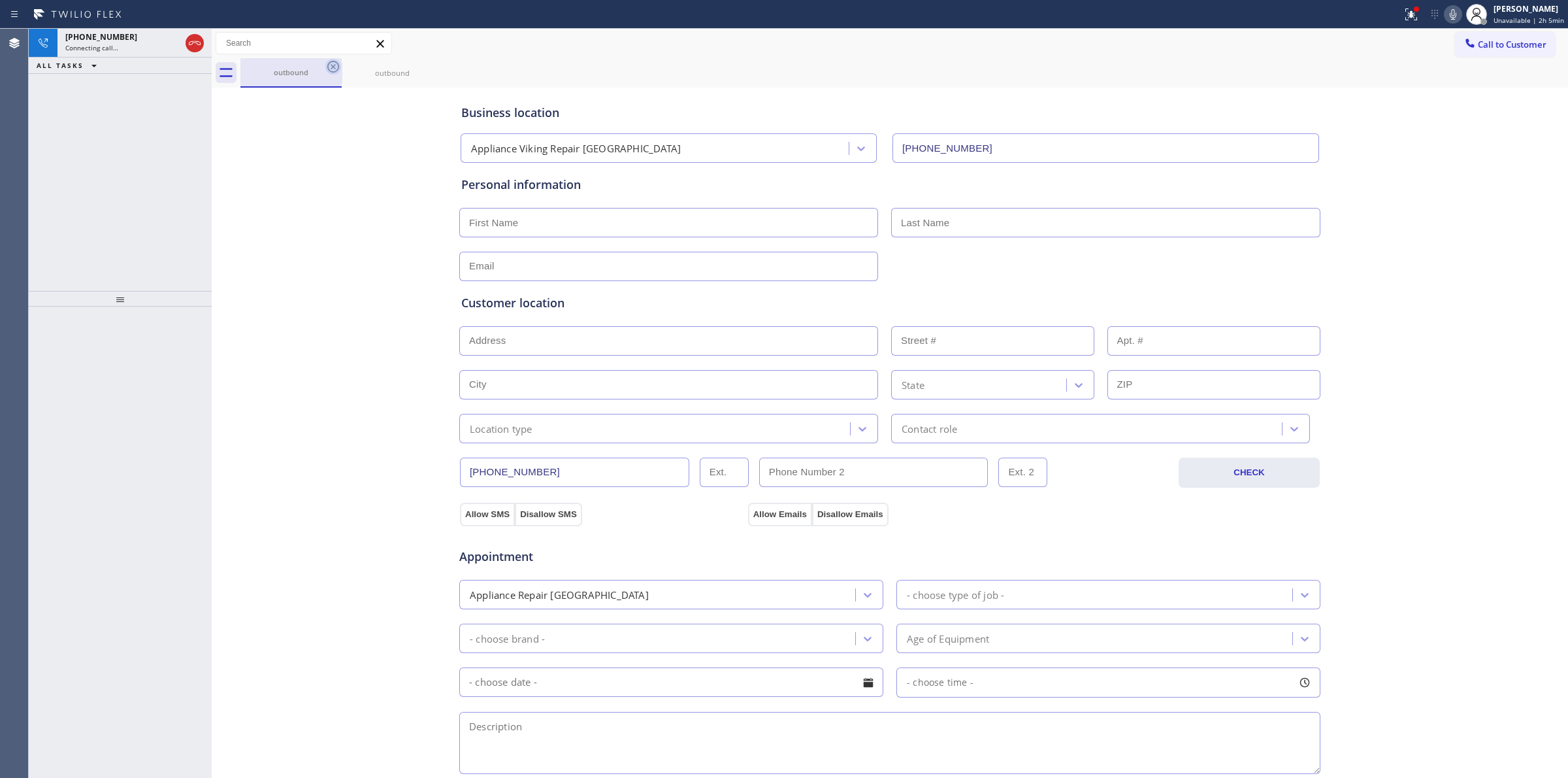
click at [329, 67] on icon at bounding box center [333, 67] width 15 height 15
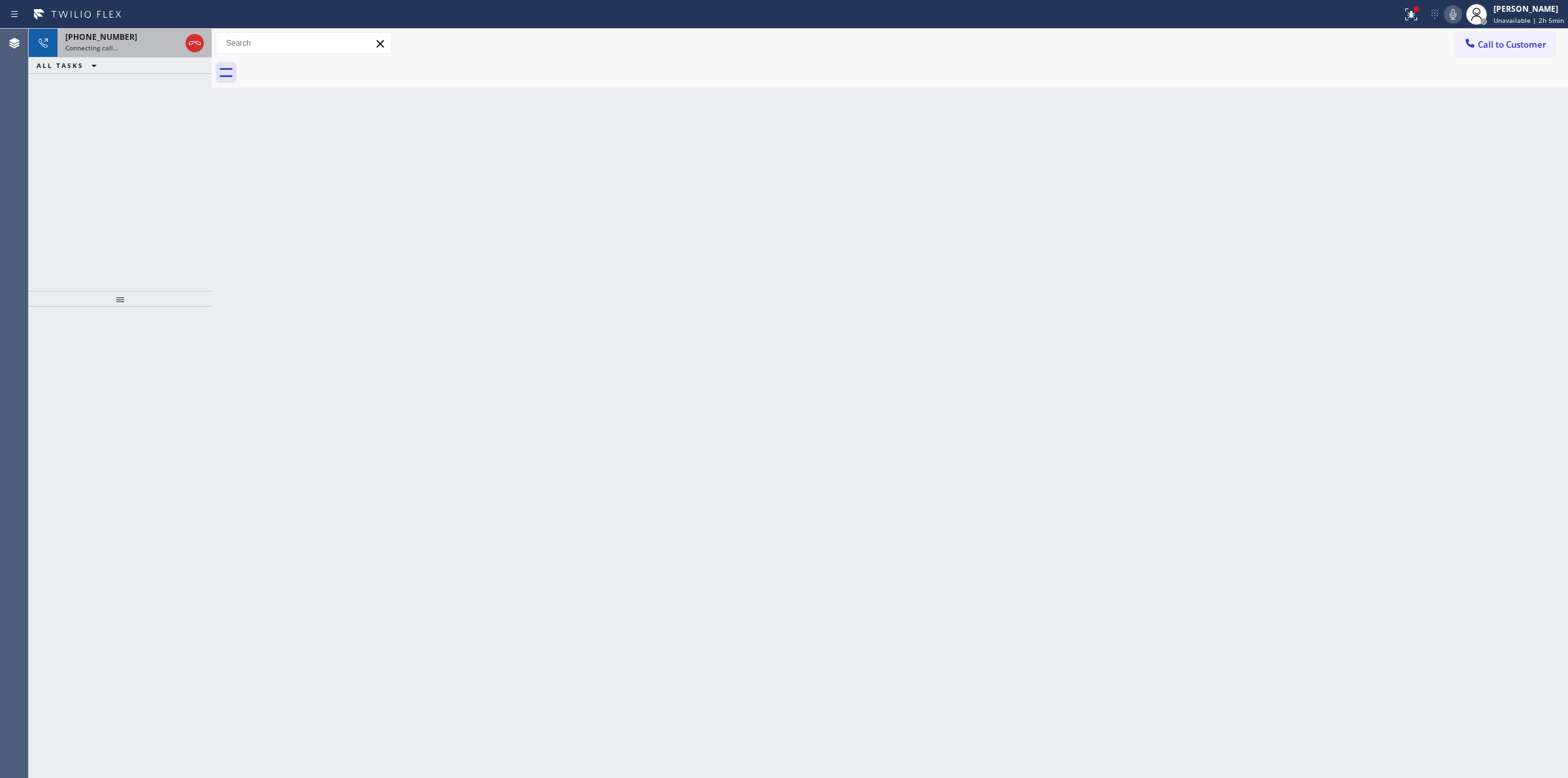
click at [142, 44] on div "Connecting call…" at bounding box center [123, 47] width 115 height 9
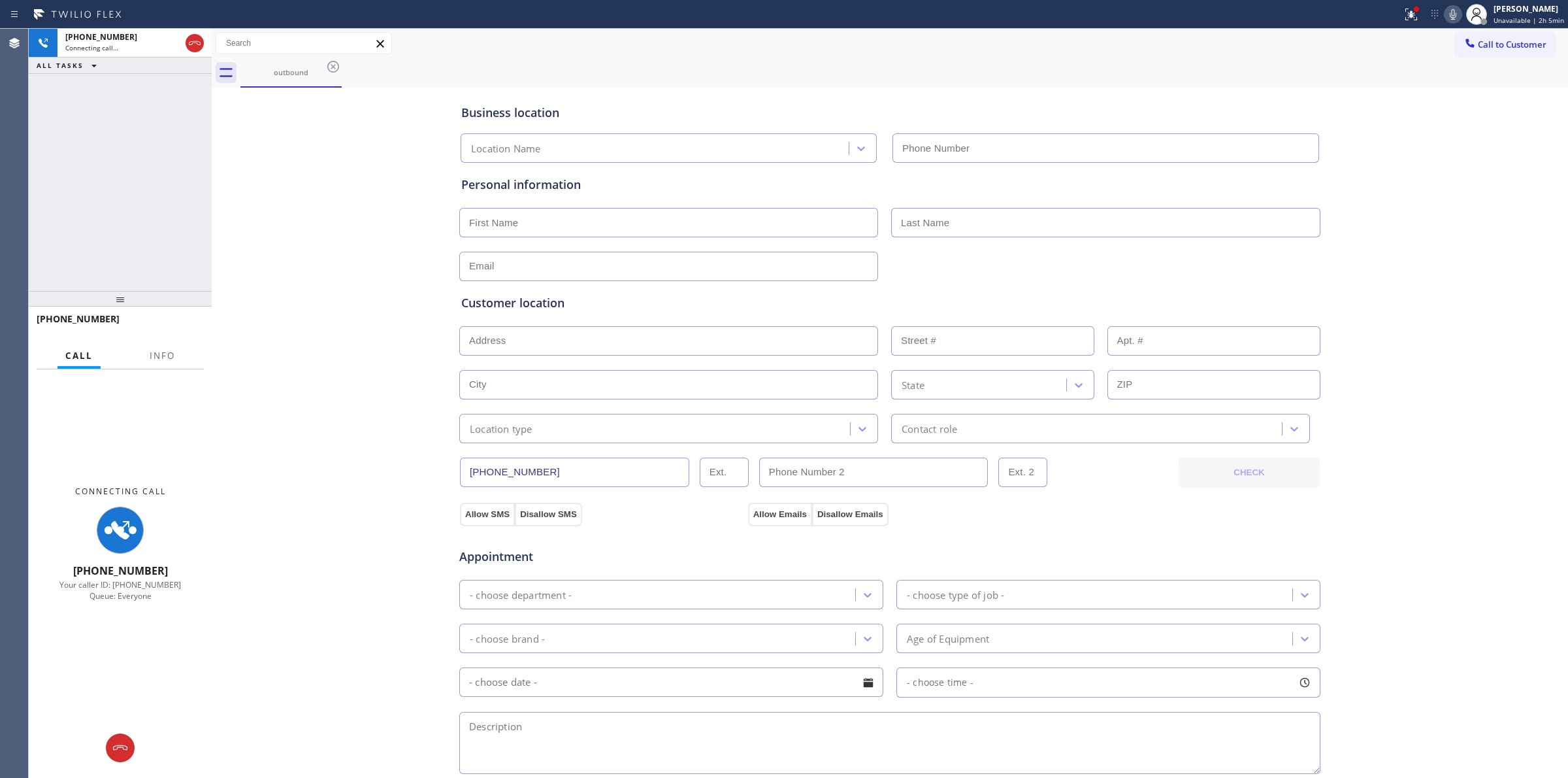
type input "[PHONE_NUMBER]"
click at [1462, 10] on div at bounding box center [1453, 14] width 18 height 15
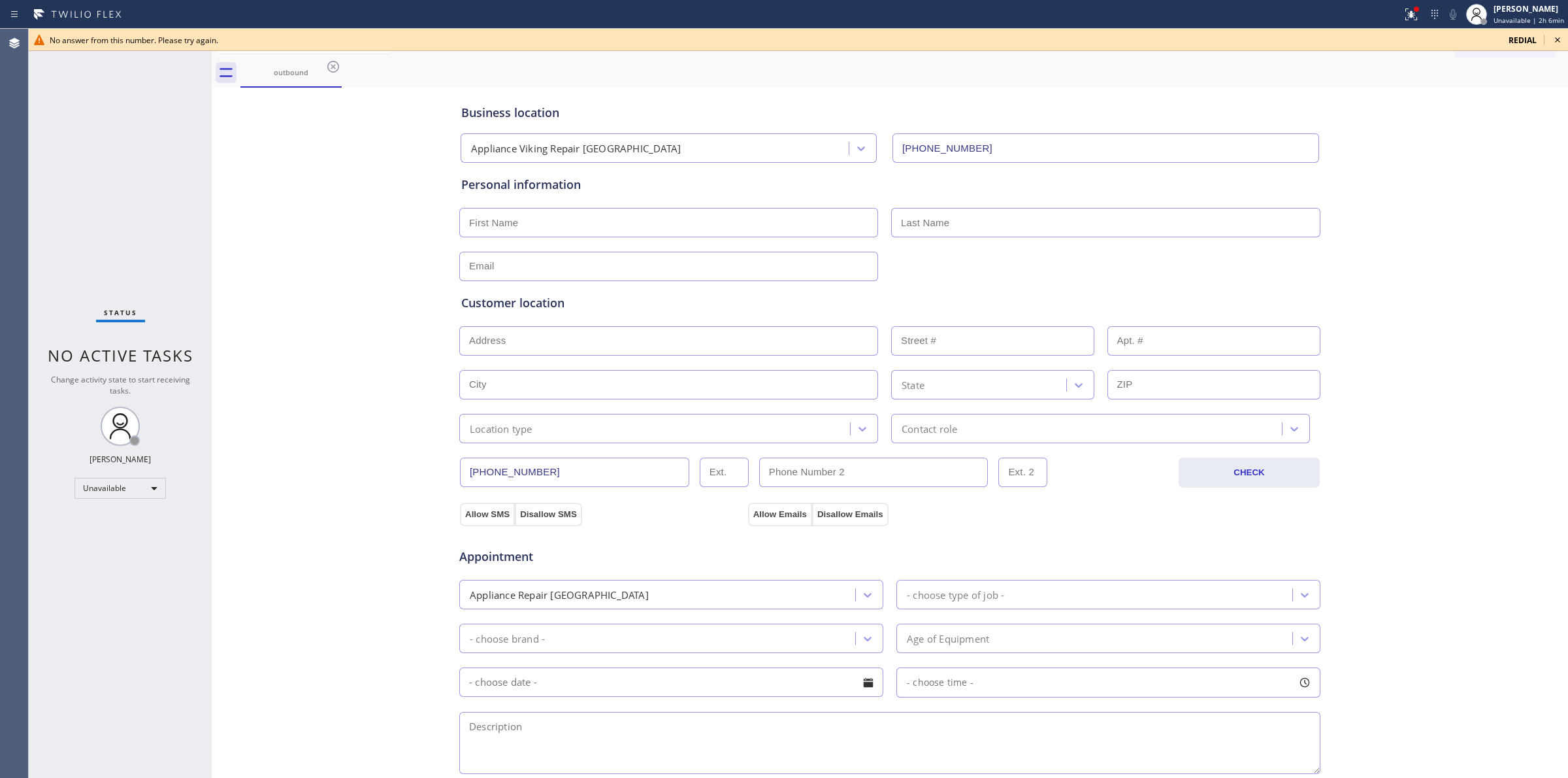
drag, startPoint x: 1560, startPoint y: 40, endPoint x: 1539, endPoint y: 60, distance: 29.0
click at [1560, 39] on icon at bounding box center [1557, 40] width 15 height 15
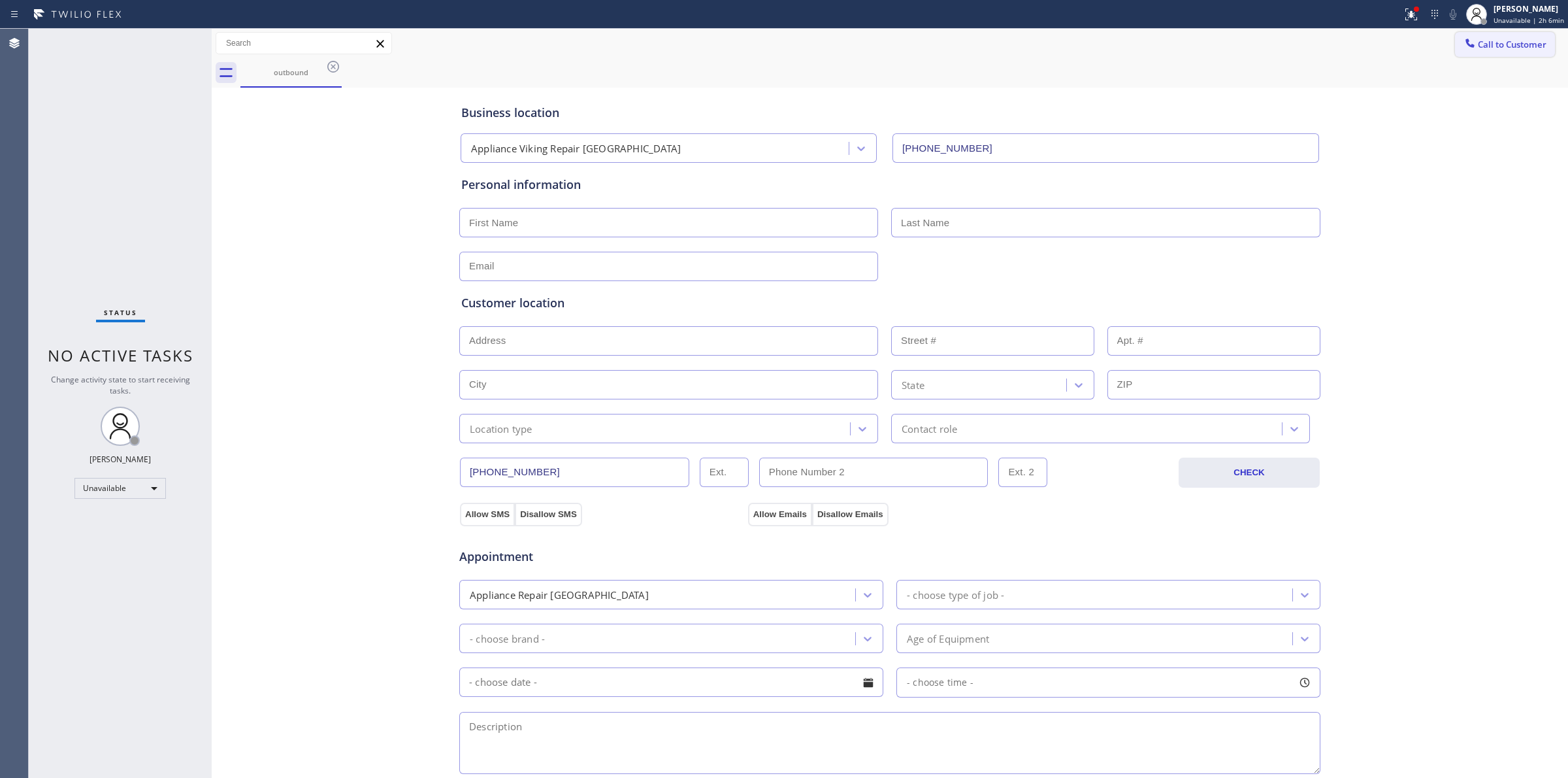
drag, startPoint x: 1480, startPoint y: 32, endPoint x: 1482, endPoint y: 46, distance: 14.1
click at [1482, 37] on div "Status report Issues detected These issues could affect your workflow. Please c…" at bounding box center [784, 389] width 1568 height 778
click at [1482, 46] on span "Call to Customer" at bounding box center [1513, 44] width 69 height 12
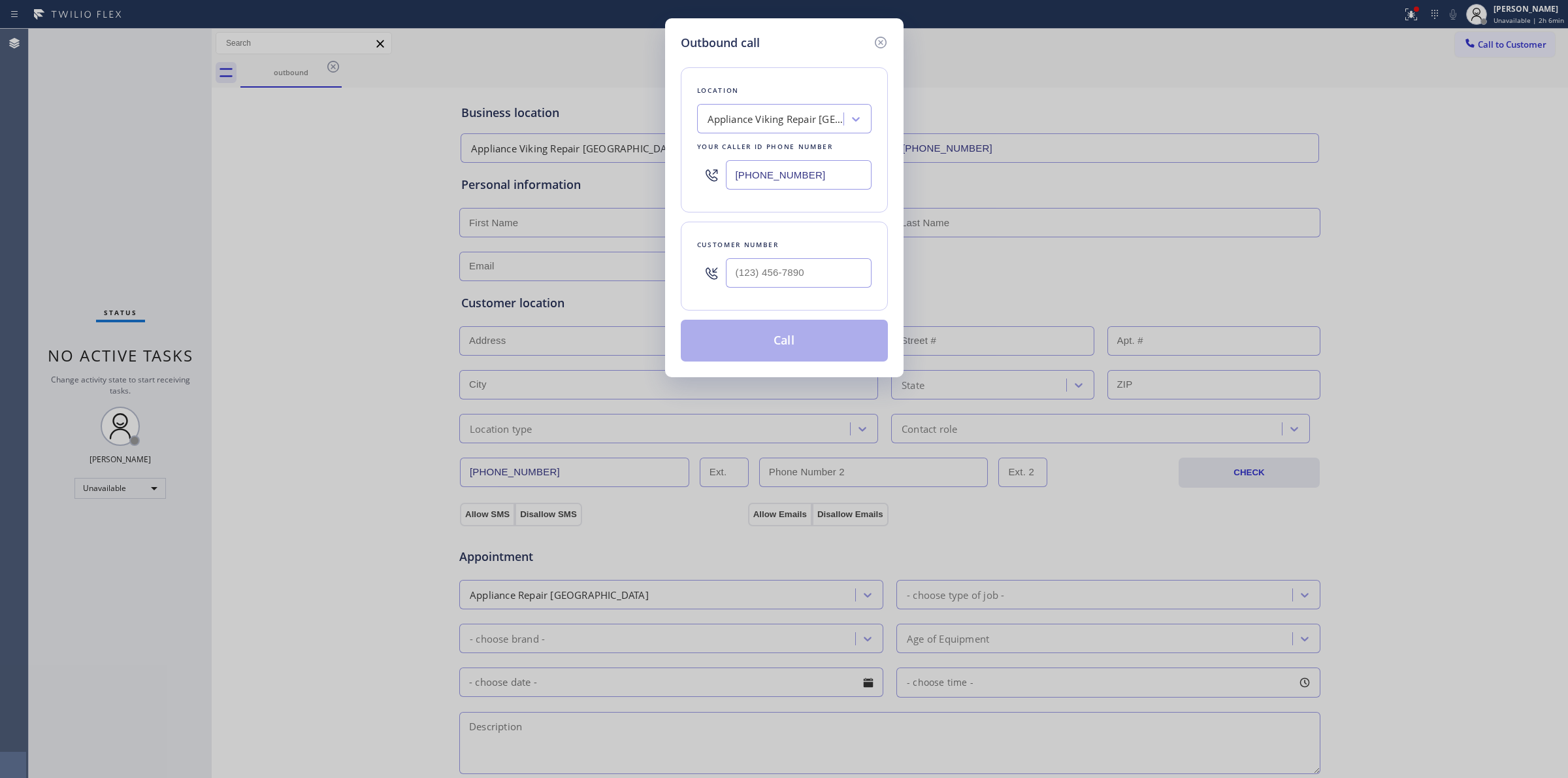
drag, startPoint x: 864, startPoint y: 247, endPoint x: 826, endPoint y: 278, distance: 49.0
click at [856, 250] on div "Customer number" at bounding box center [784, 245] width 174 height 14
click at [826, 278] on input "(___) ___-____" at bounding box center [798, 273] width 145 height 30
paste input "573) 861-9465"
type input "[PHONE_NUMBER]"
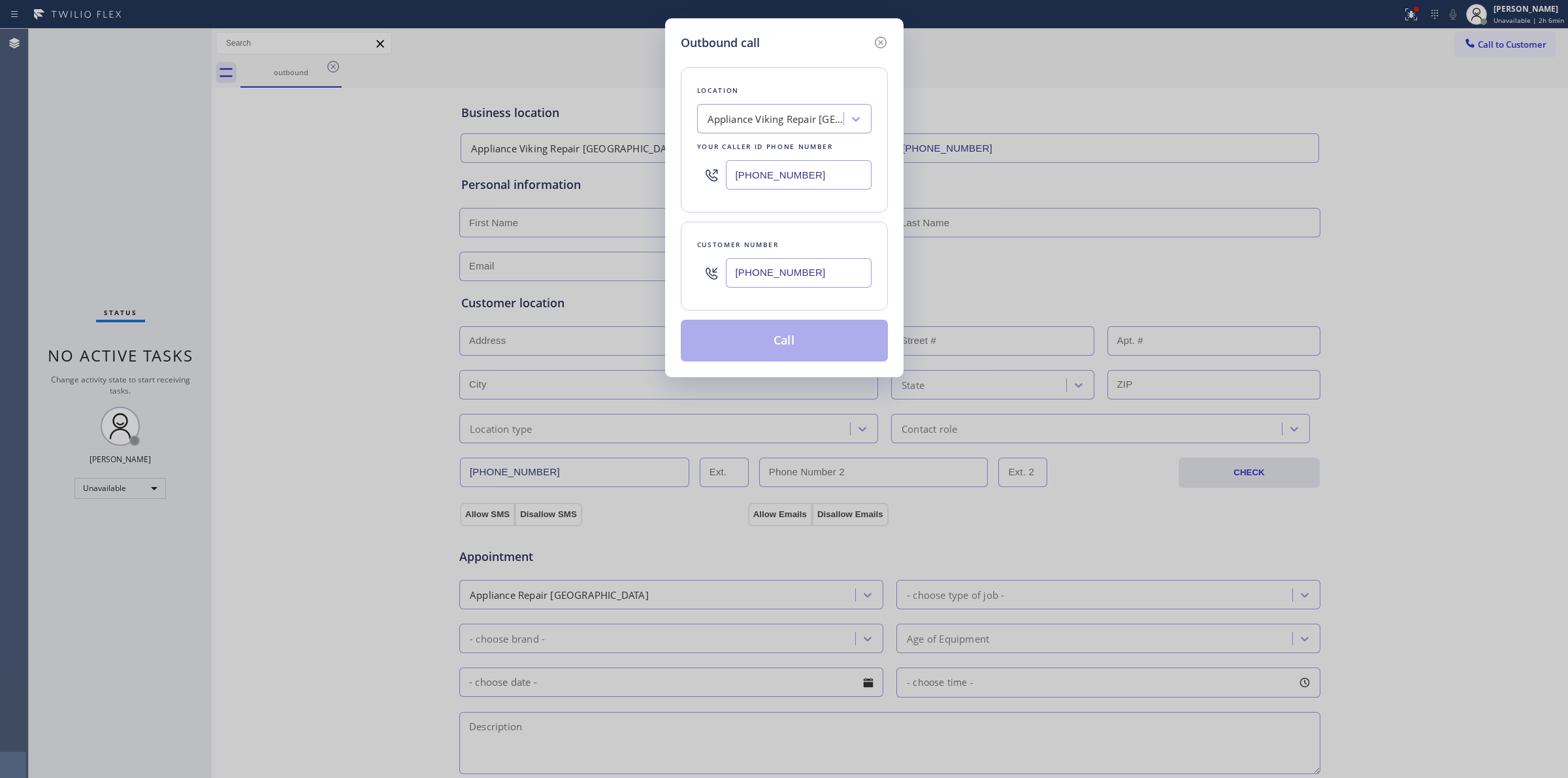
click at [804, 134] on div "Location Appliance Viking Repair Flatlands Your caller id phone number [PHONE_N…" at bounding box center [784, 140] width 207 height 145
click at [807, 118] on div "Appliance Viking Repair [GEOGRAPHIC_DATA]" at bounding box center [776, 119] width 137 height 15
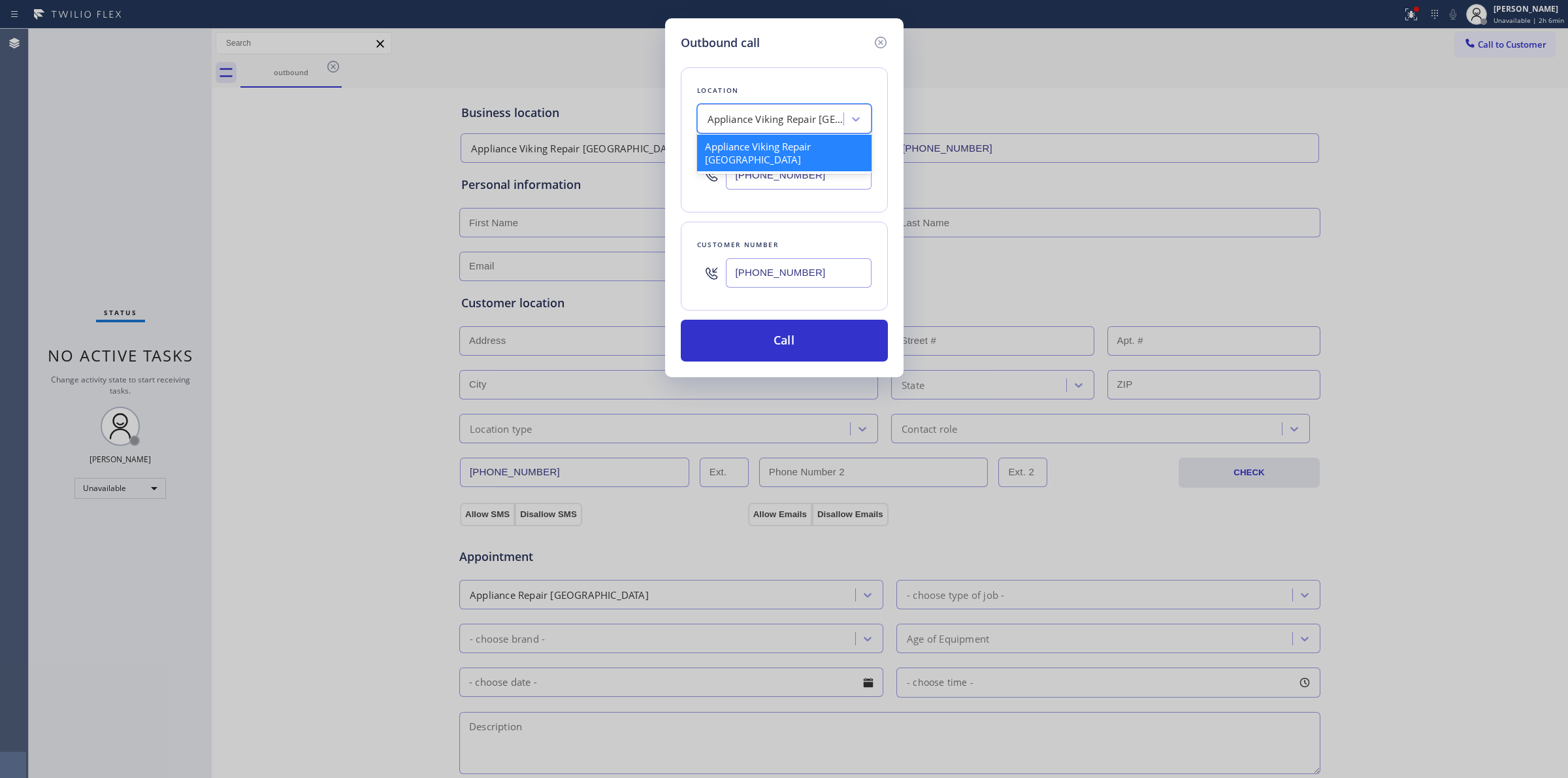
type input "k"
type input "dcs"
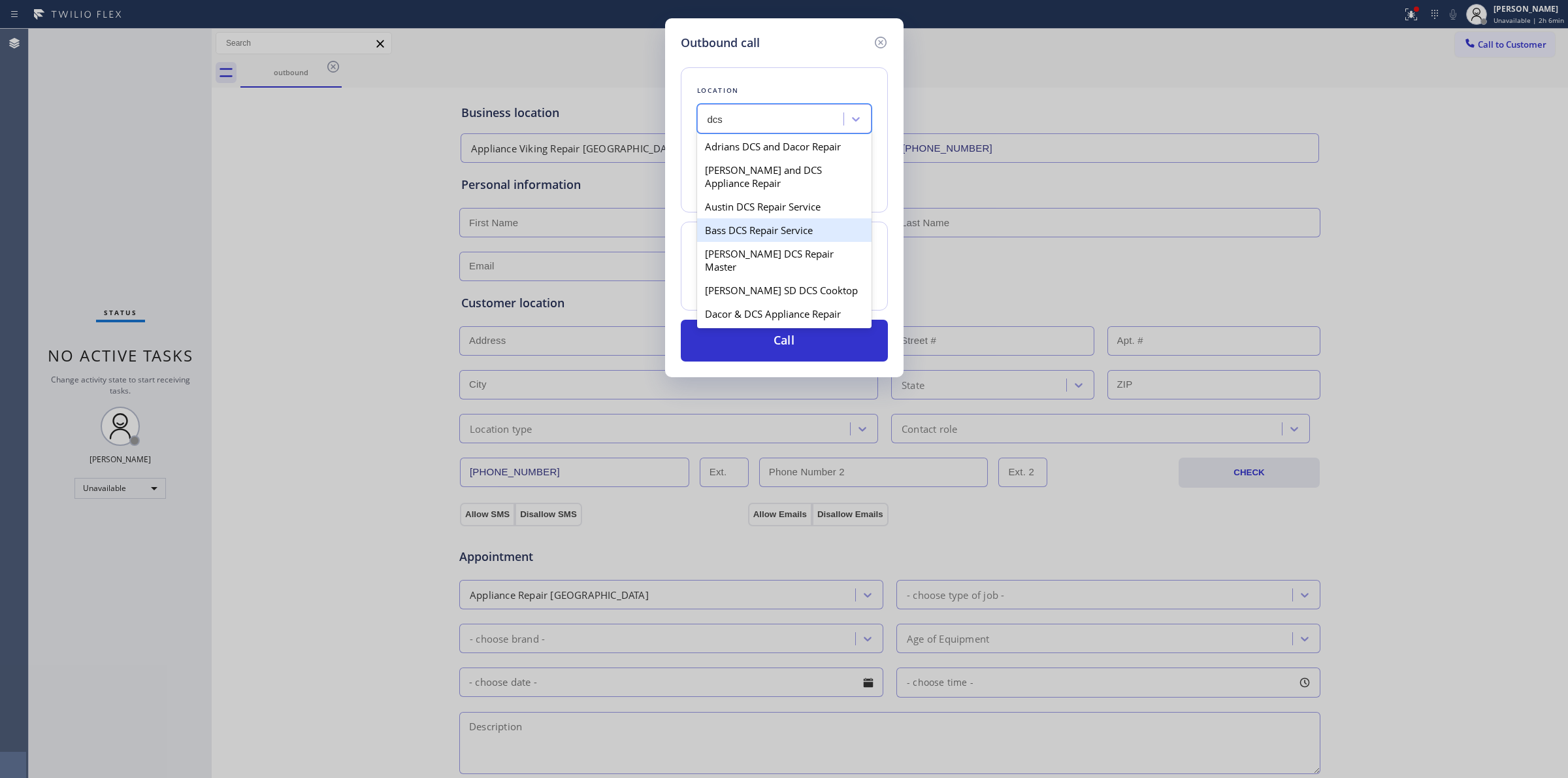
click at [776, 240] on div "Bass DCS Repair Service" at bounding box center [784, 230] width 174 height 23
type input "[PHONE_NUMBER]"
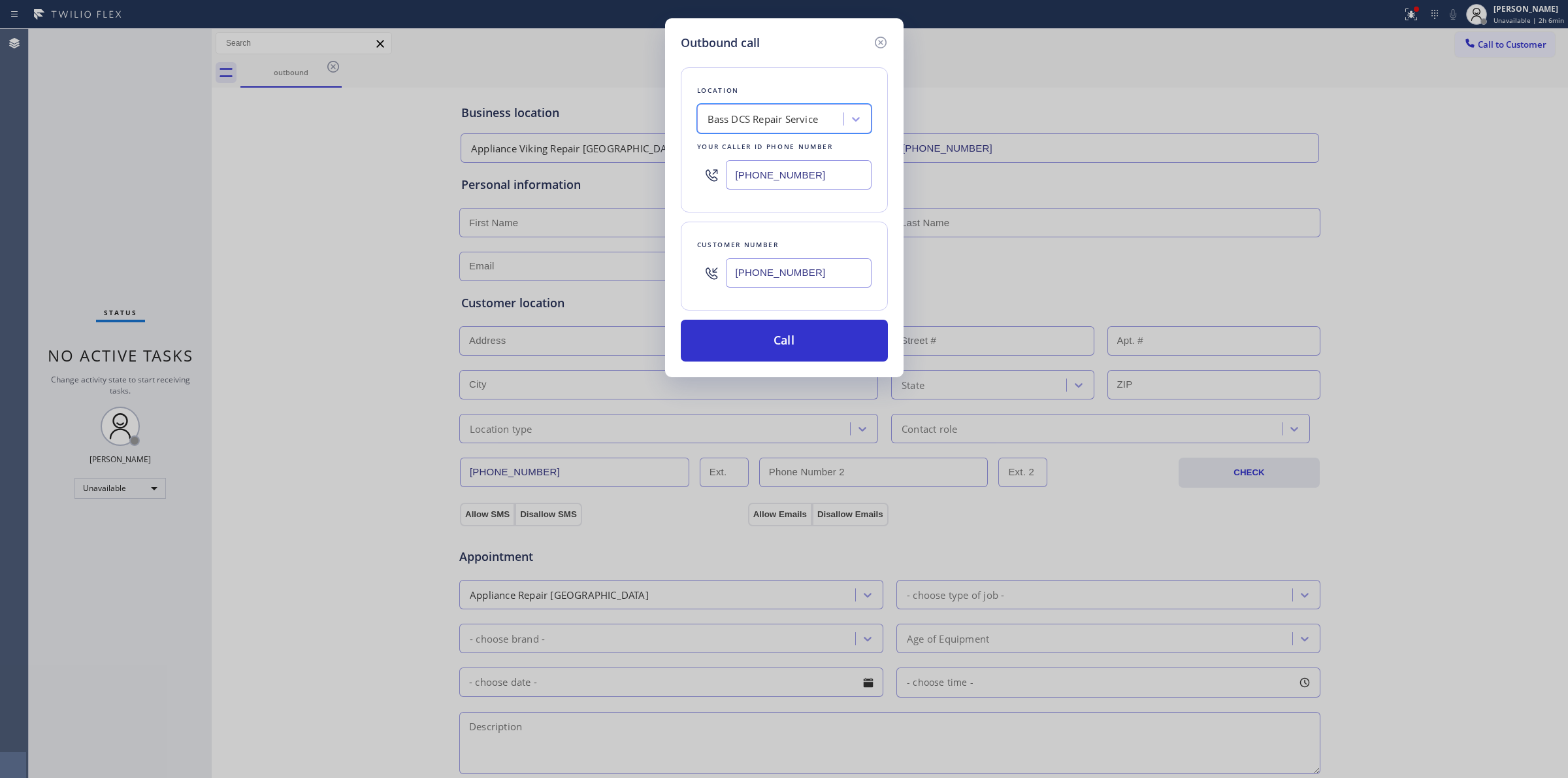
click at [763, 279] on input "[PHONE_NUMBER]" at bounding box center [798, 273] width 145 height 30
click at [766, 338] on button "Call" at bounding box center [784, 341] width 207 height 42
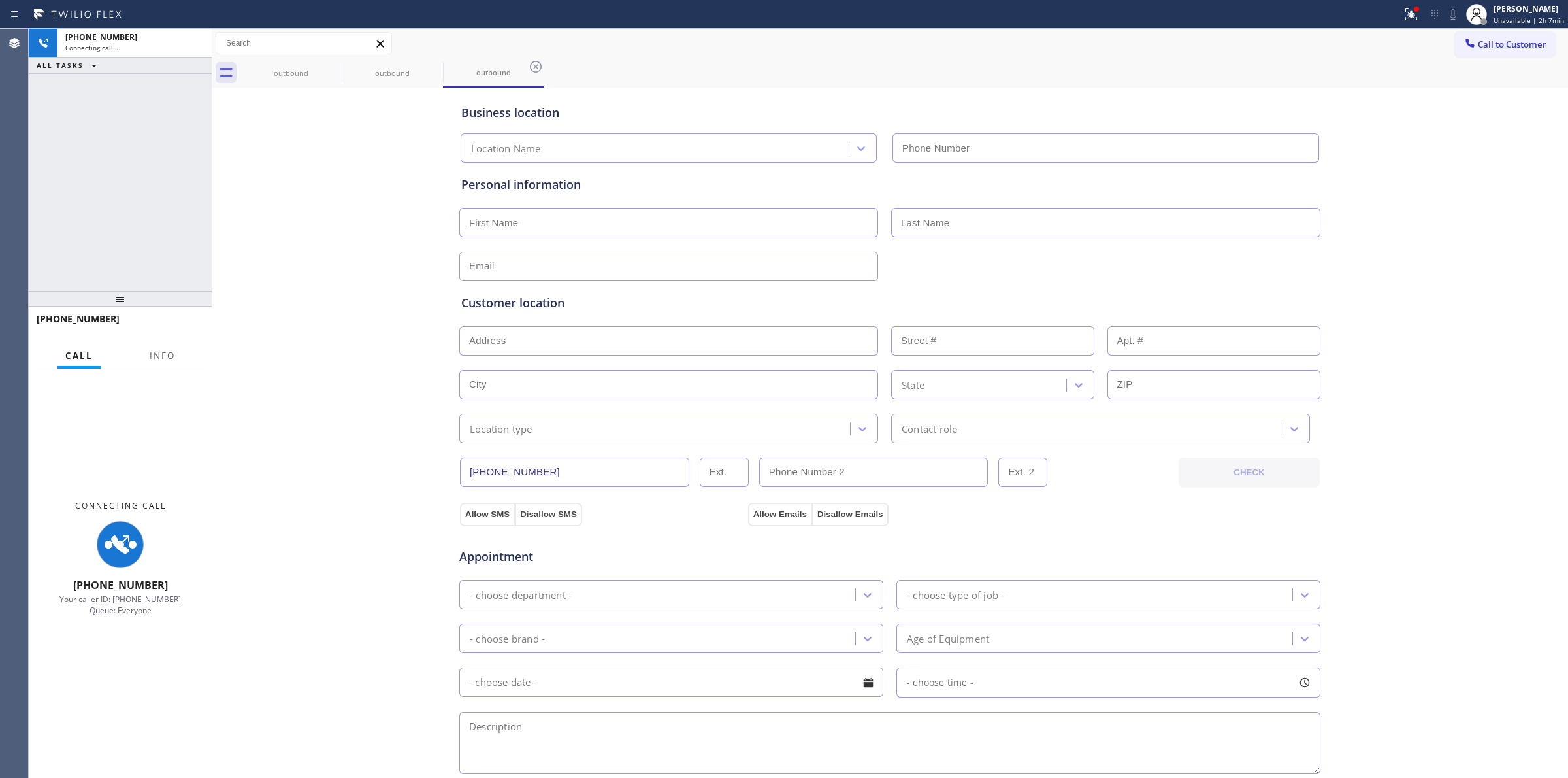
type input "[PHONE_NUMBER]"
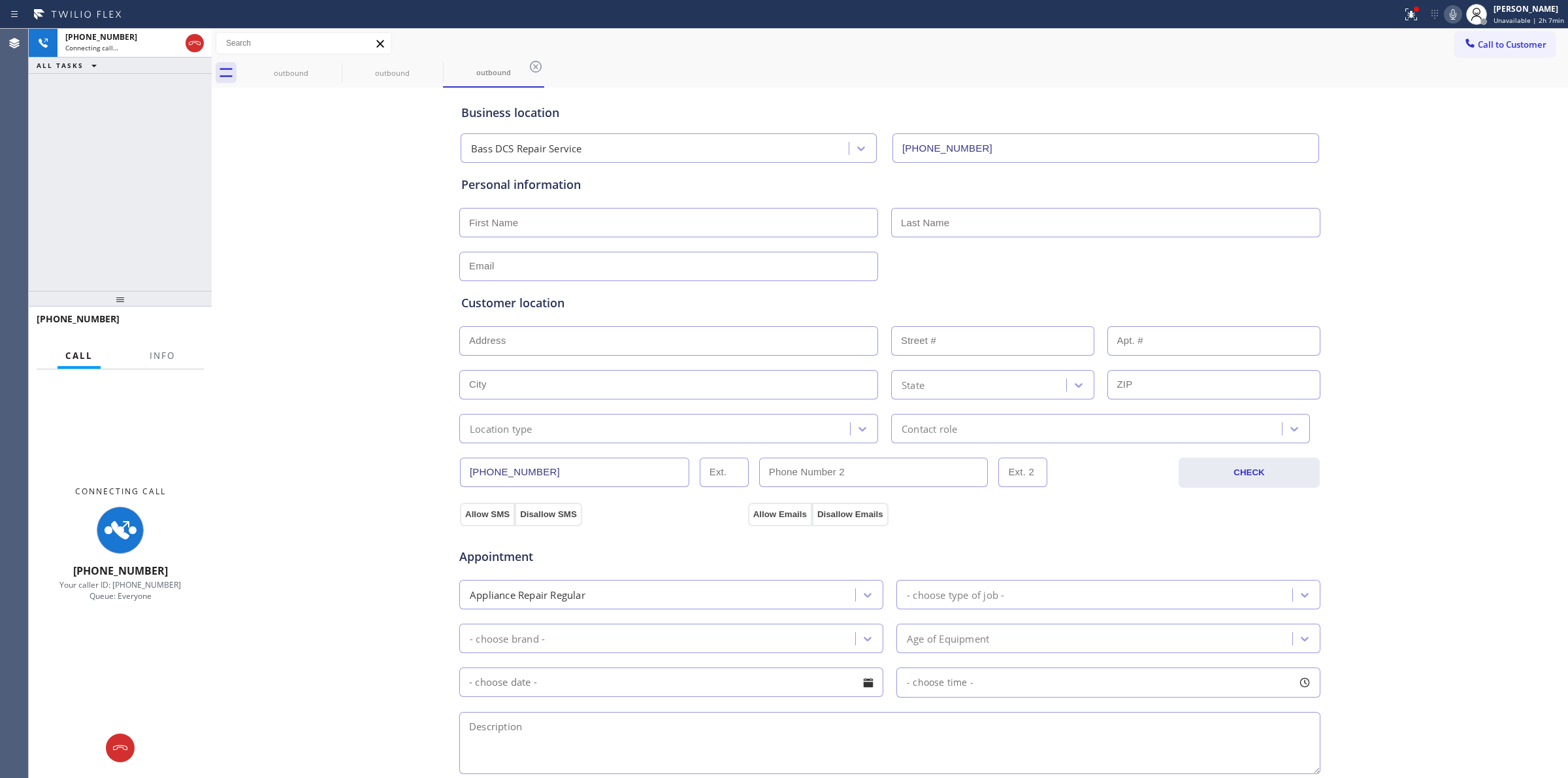
click at [1451, 15] on icon at bounding box center [1453, 14] width 15 height 15
click at [334, 67] on icon at bounding box center [333, 66] width 12 height 12
click at [429, 67] on icon at bounding box center [434, 66] width 12 height 12
click at [530, 67] on icon at bounding box center [535, 66] width 12 height 12
click at [334, 67] on div "outbound outbound outbound" at bounding box center [904, 73] width 1328 height 30
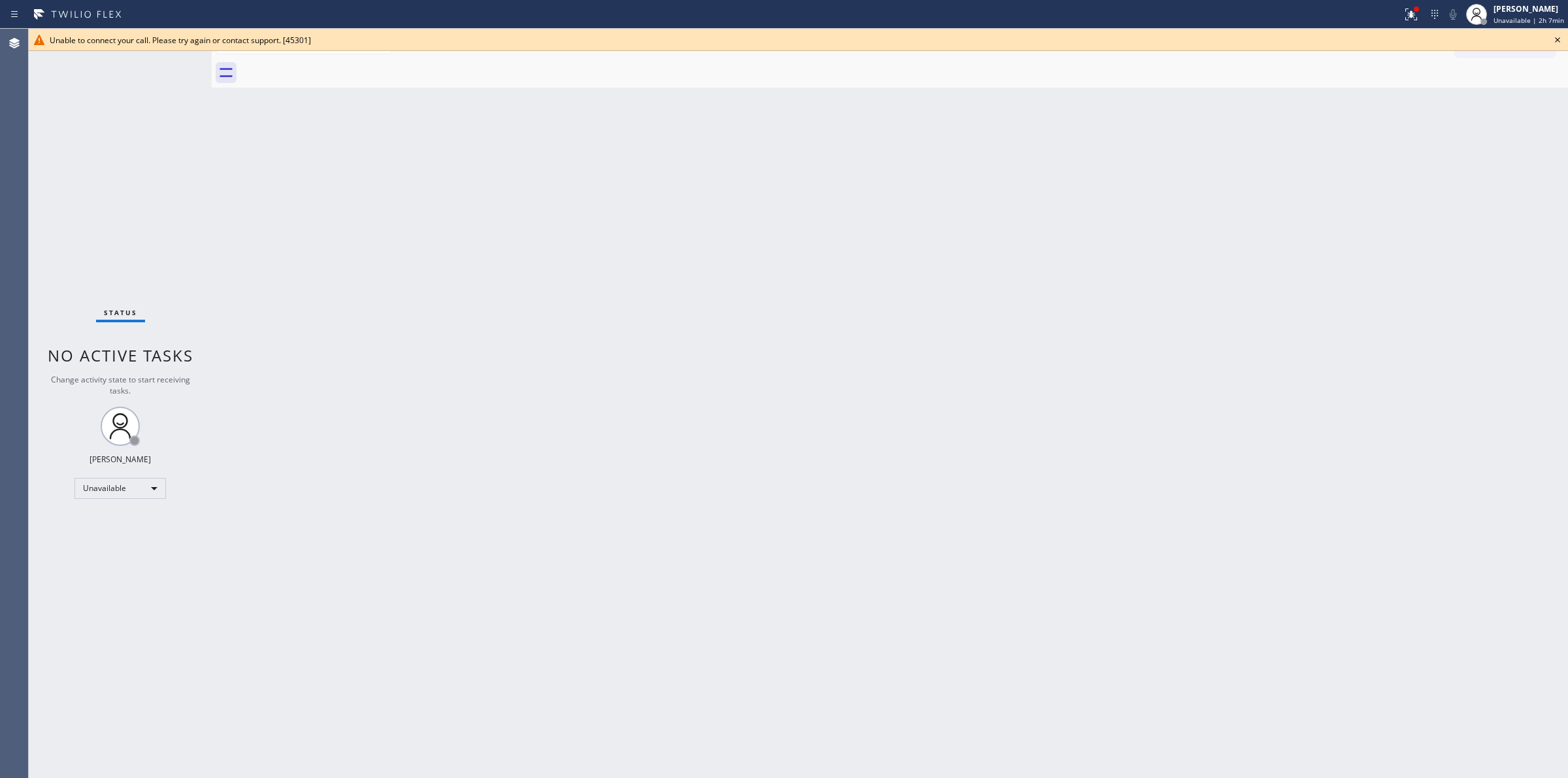
click at [1555, 37] on icon at bounding box center [1557, 40] width 15 height 15
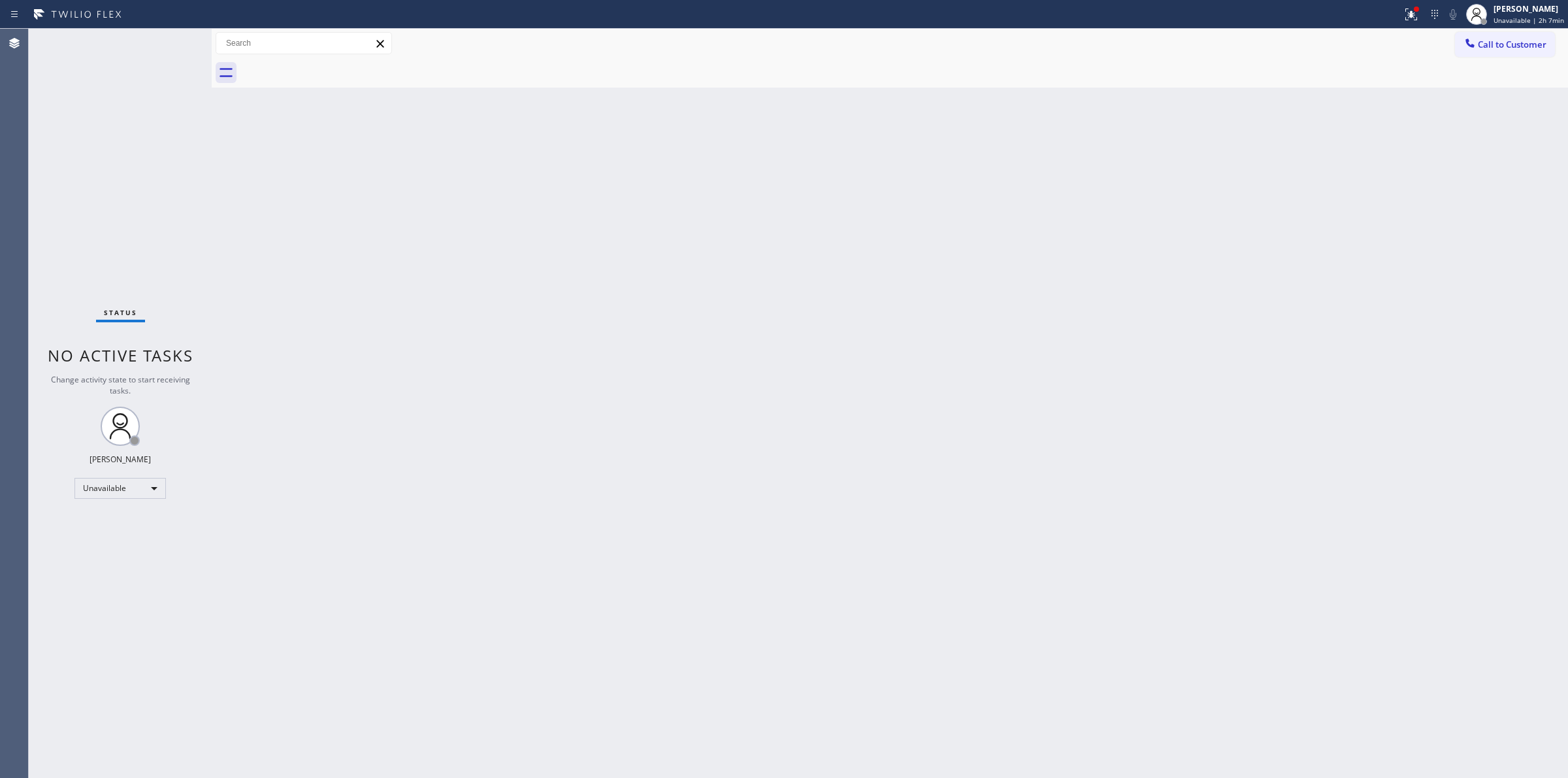
drag, startPoint x: 1336, startPoint y: 216, endPoint x: 1405, endPoint y: 110, distance: 126.5
click at [1343, 205] on div "Back to Dashboard Change Sender ID Customers Technicians Select a contact Outbo…" at bounding box center [889, 403] width 1357 height 749
click at [1517, 36] on button "Call to Customer" at bounding box center [1505, 44] width 100 height 25
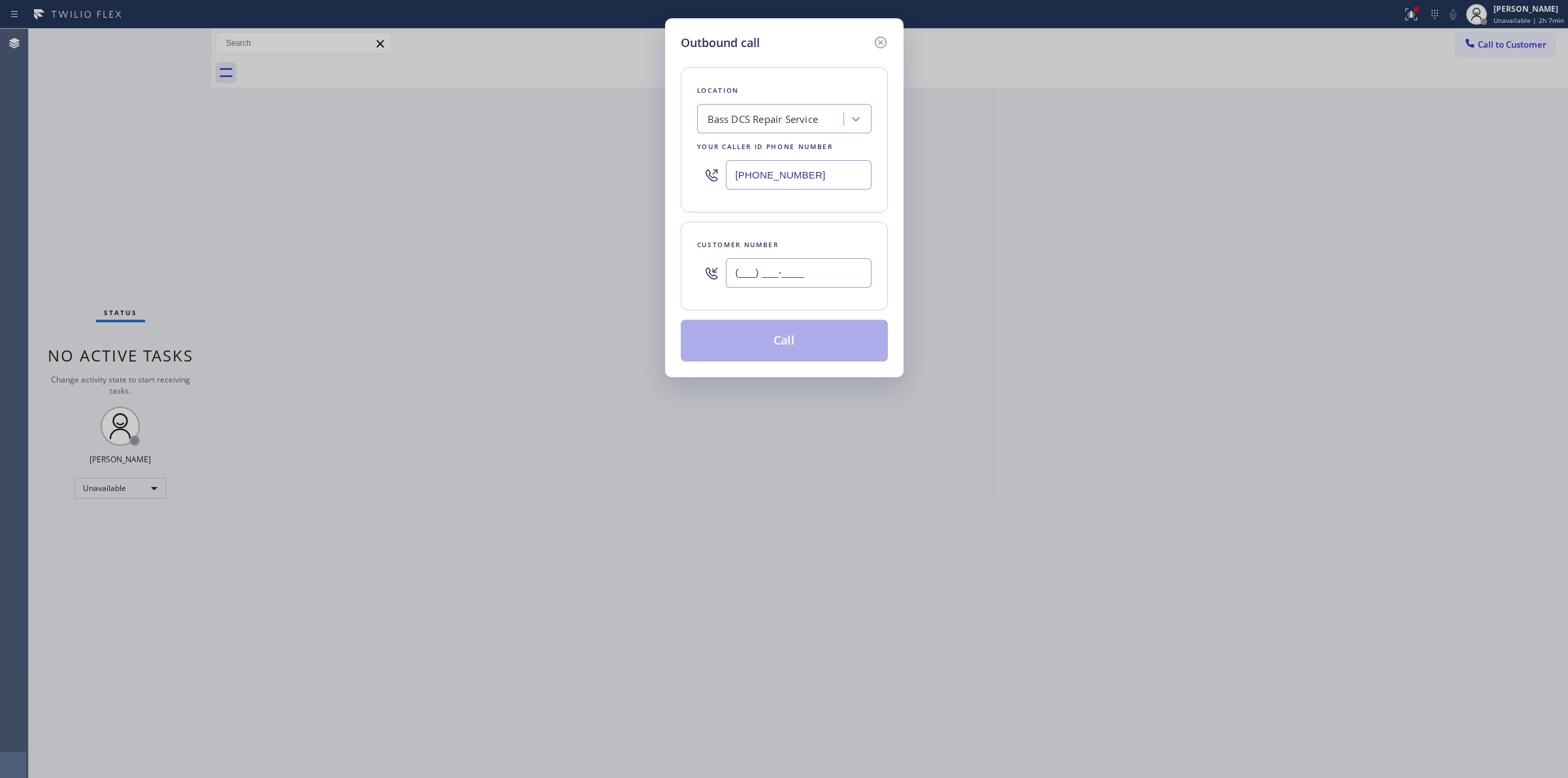
paste input "363) 201-5856"
click at [799, 283] on input "(___) ___-____" at bounding box center [798, 273] width 145 height 30
type input "[PHONE_NUMBER]"
click at [780, 119] on div "Bass DCS Repair Service" at bounding box center [763, 119] width 111 height 15
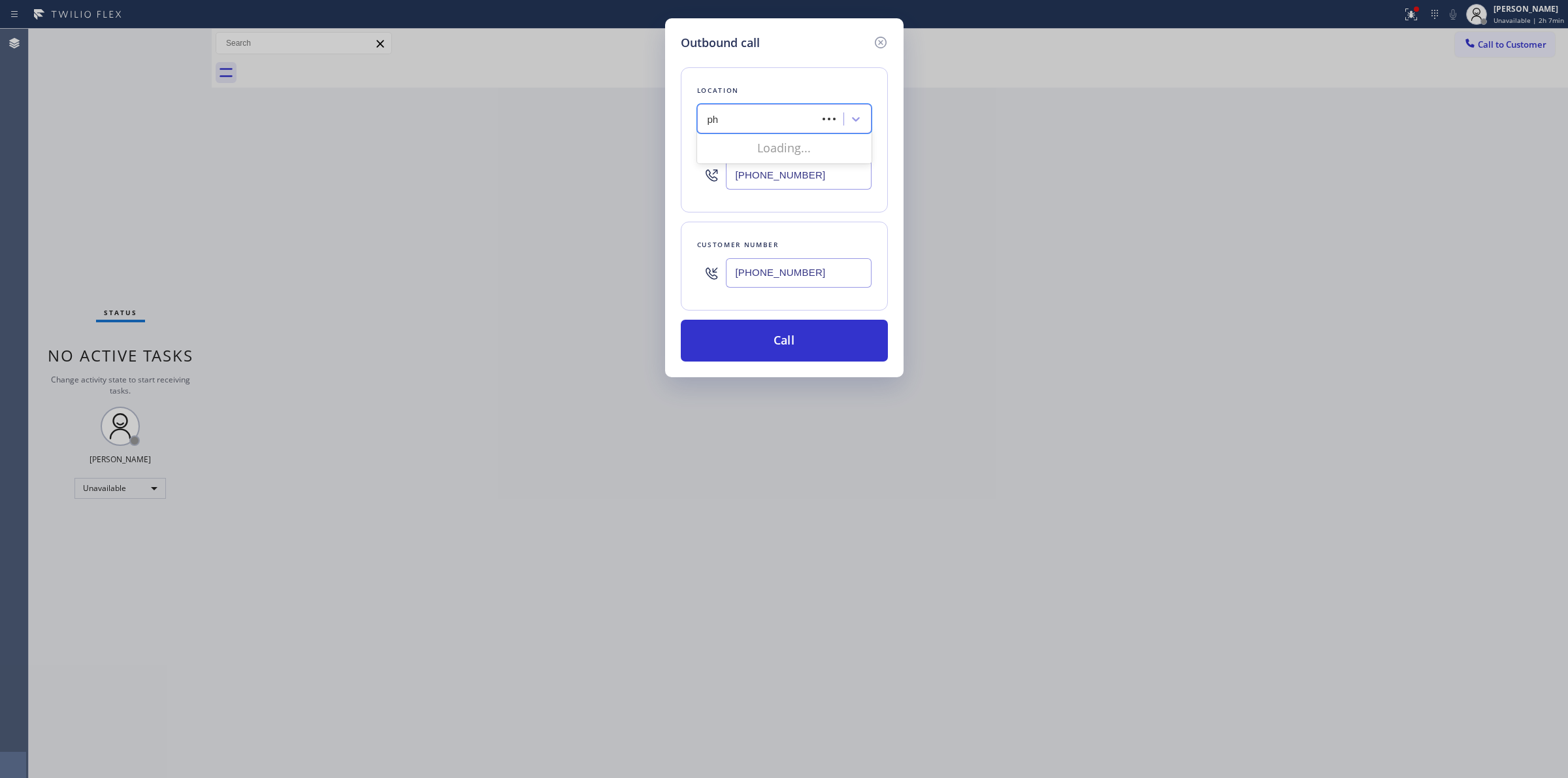
type input "pho"
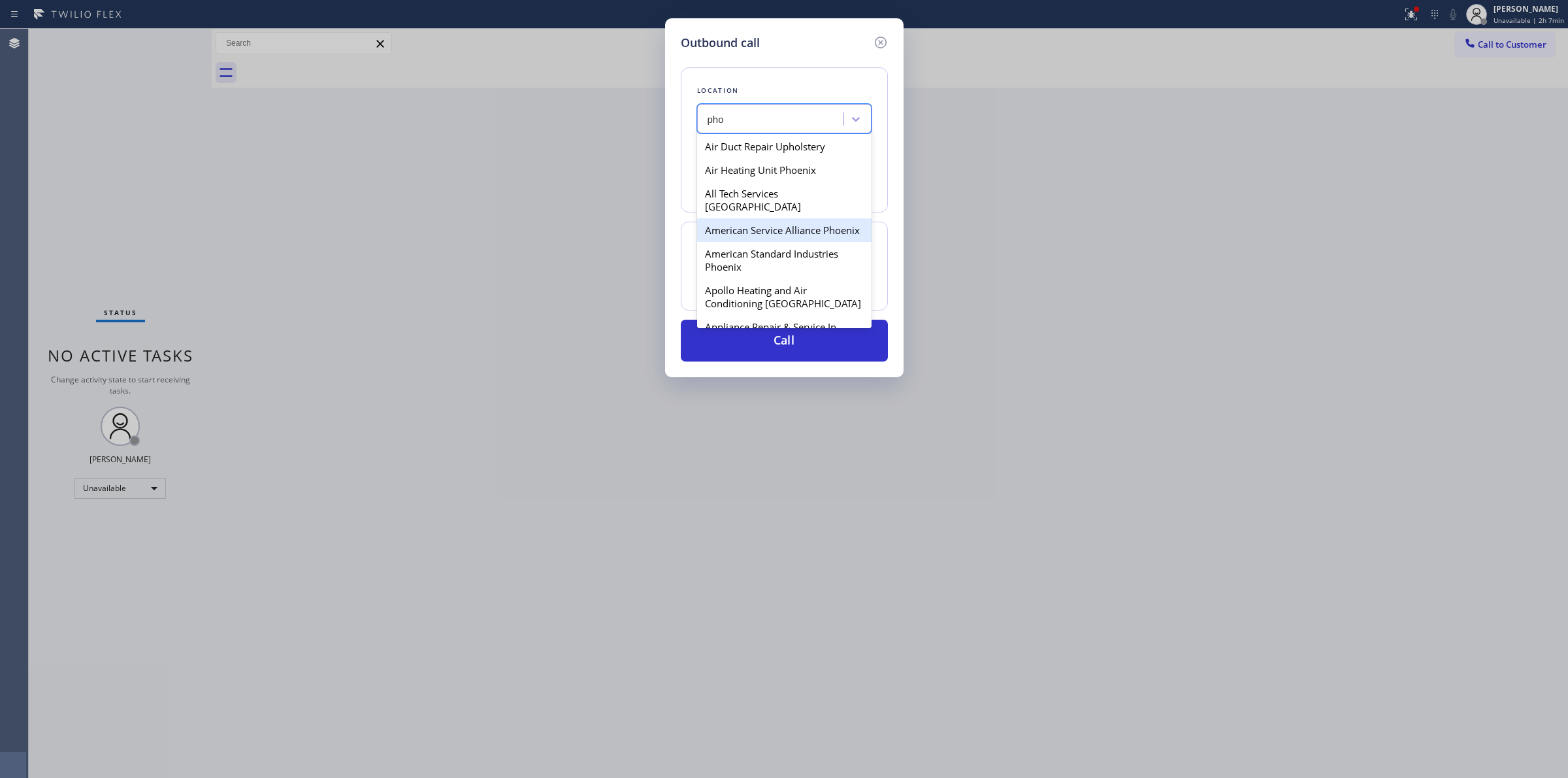
click at [766, 233] on div "American Service Alliance Phoenix" at bounding box center [784, 230] width 174 height 23
type input "[PHONE_NUMBER]"
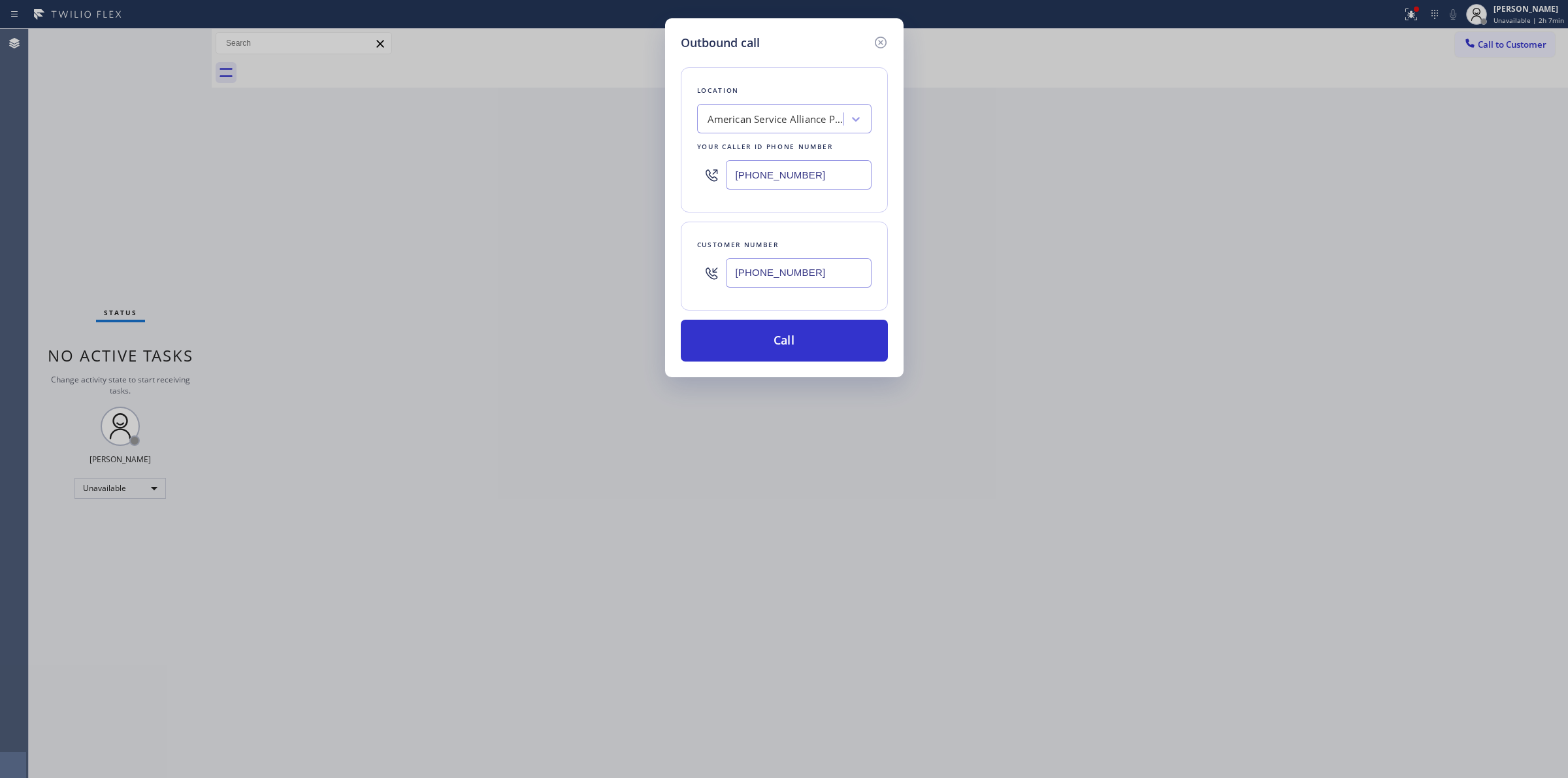
click at [760, 285] on input "[PHONE_NUMBER]" at bounding box center [798, 273] width 145 height 30
click at [768, 337] on button "Call" at bounding box center [784, 341] width 207 height 42
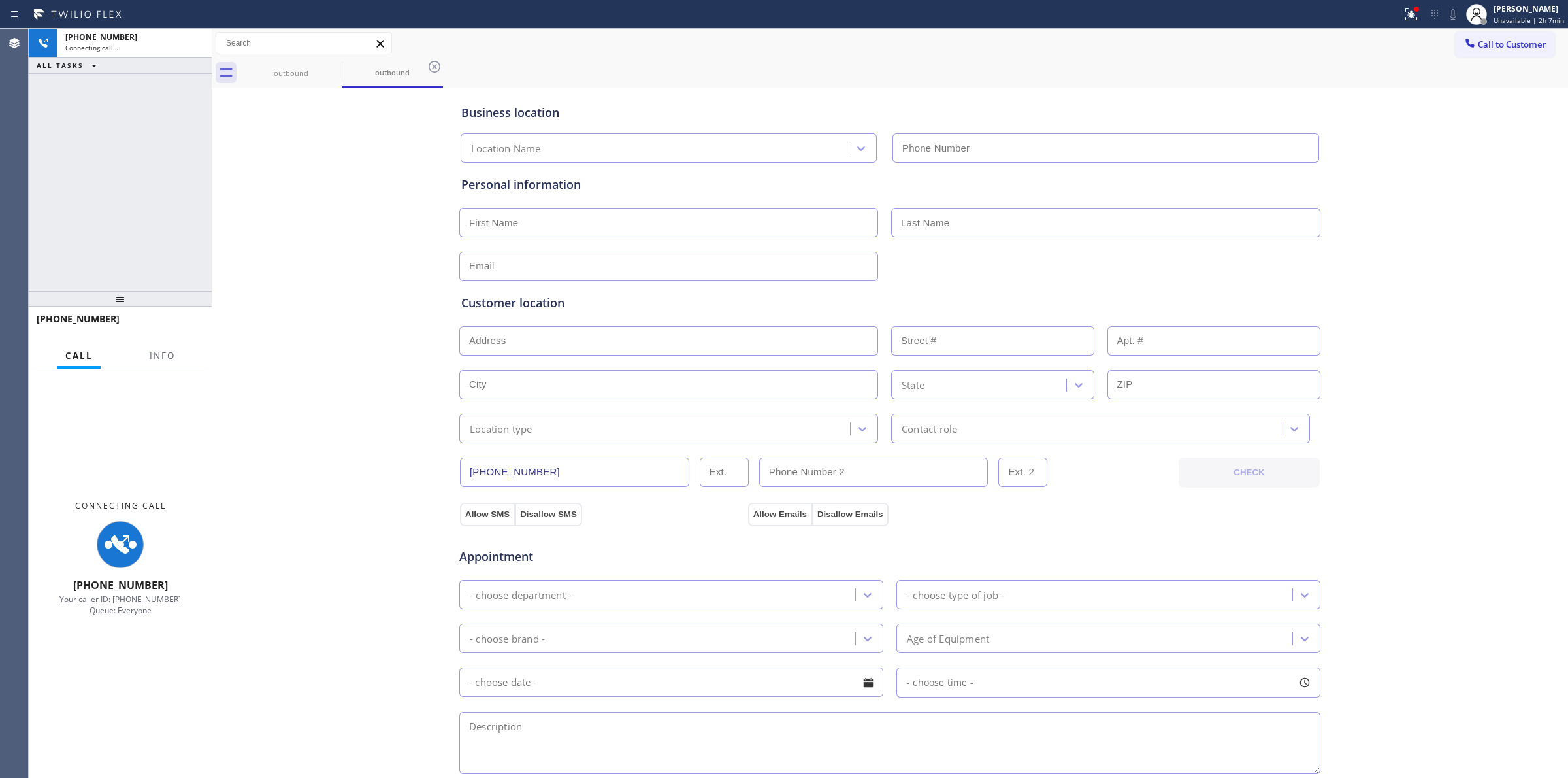
type input "[PHONE_NUMBER]"
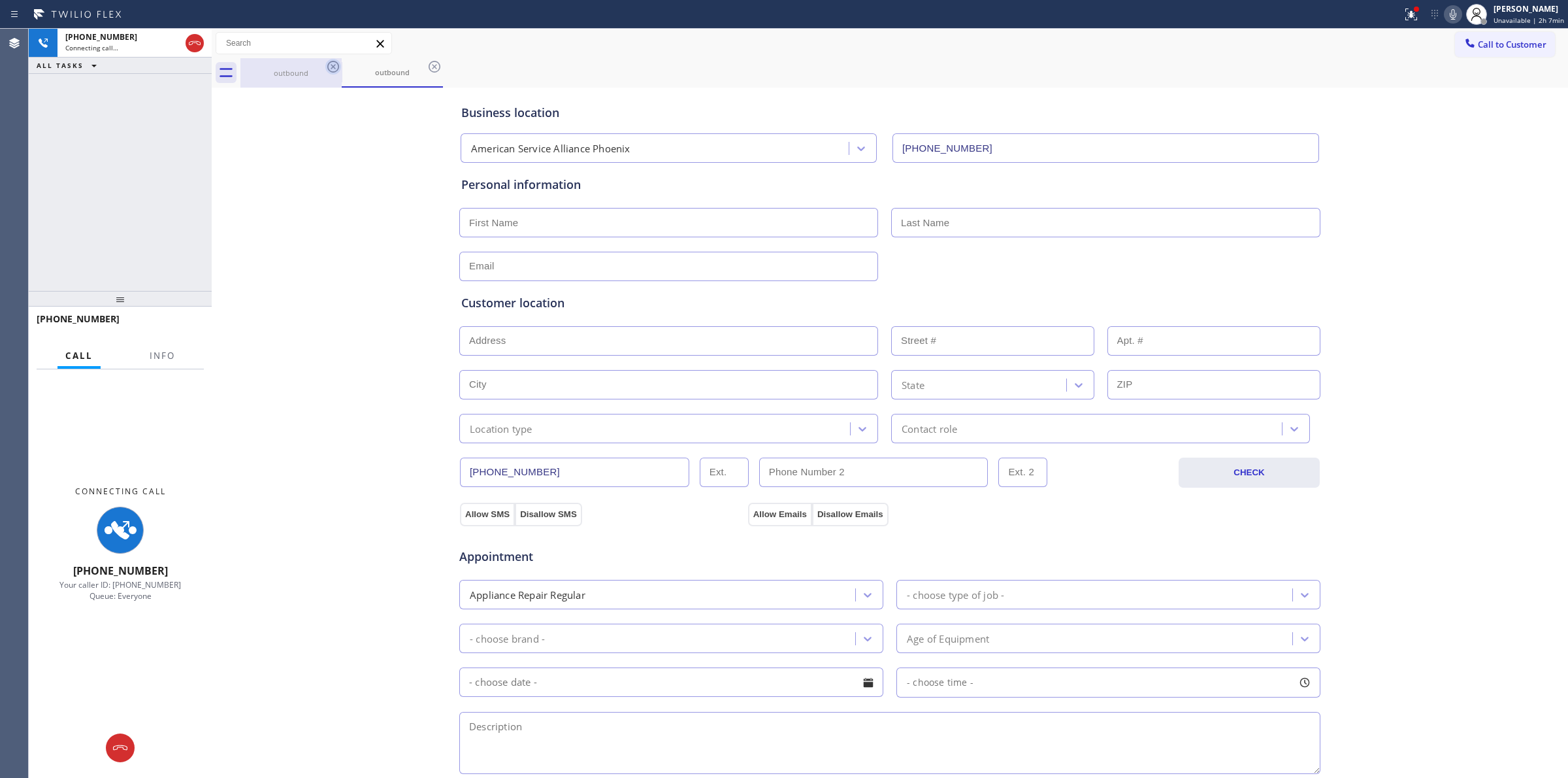
click at [331, 70] on icon at bounding box center [333, 66] width 12 height 12
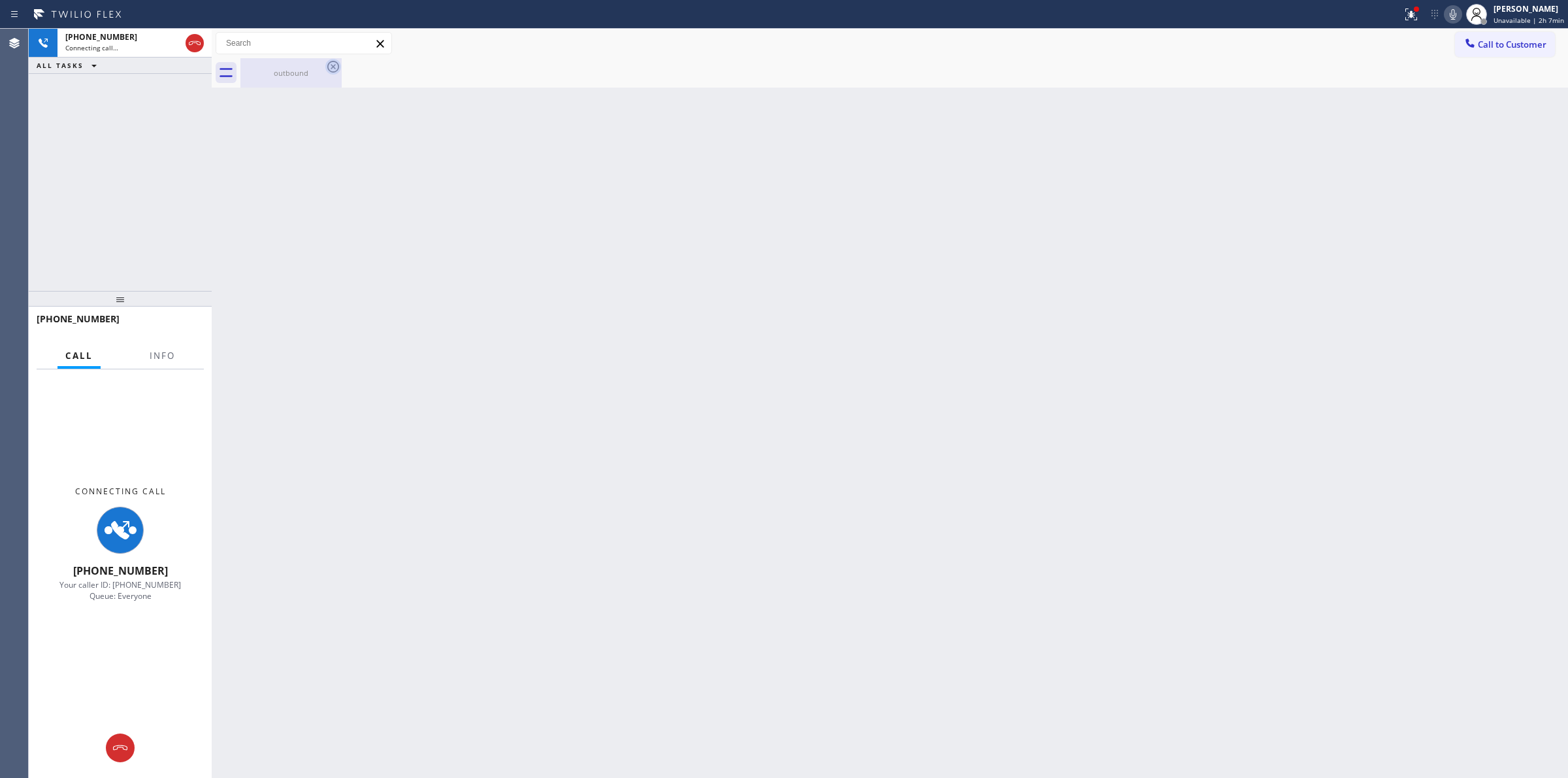
click at [333, 66] on icon at bounding box center [333, 66] width 12 height 12
click at [332, 67] on icon at bounding box center [333, 66] width 12 height 12
click at [313, 79] on div "outbound" at bounding box center [291, 73] width 98 height 30
click at [1456, 11] on icon at bounding box center [1453, 14] width 15 height 15
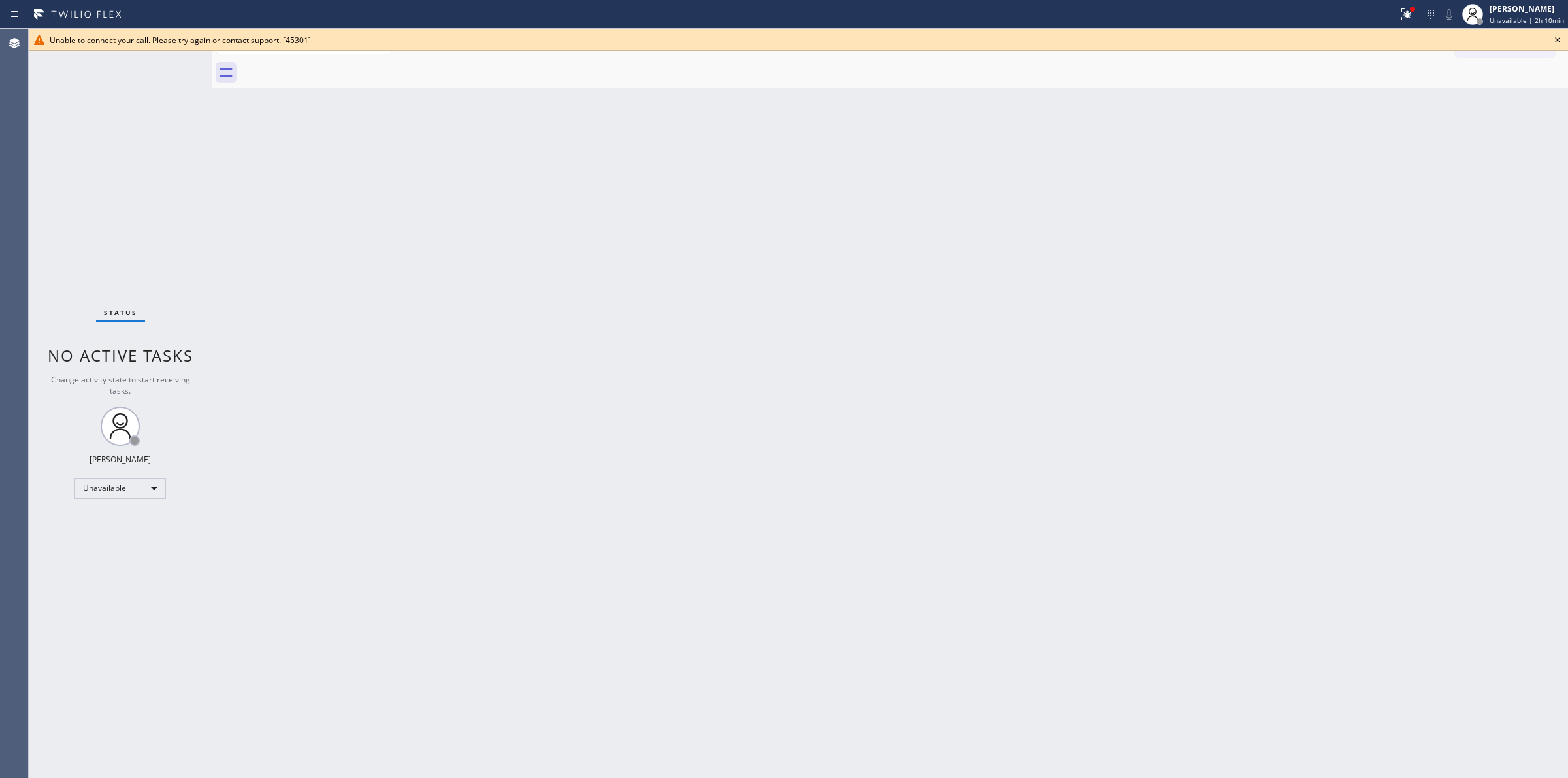
click at [1557, 47] on icon at bounding box center [1557, 40] width 15 height 15
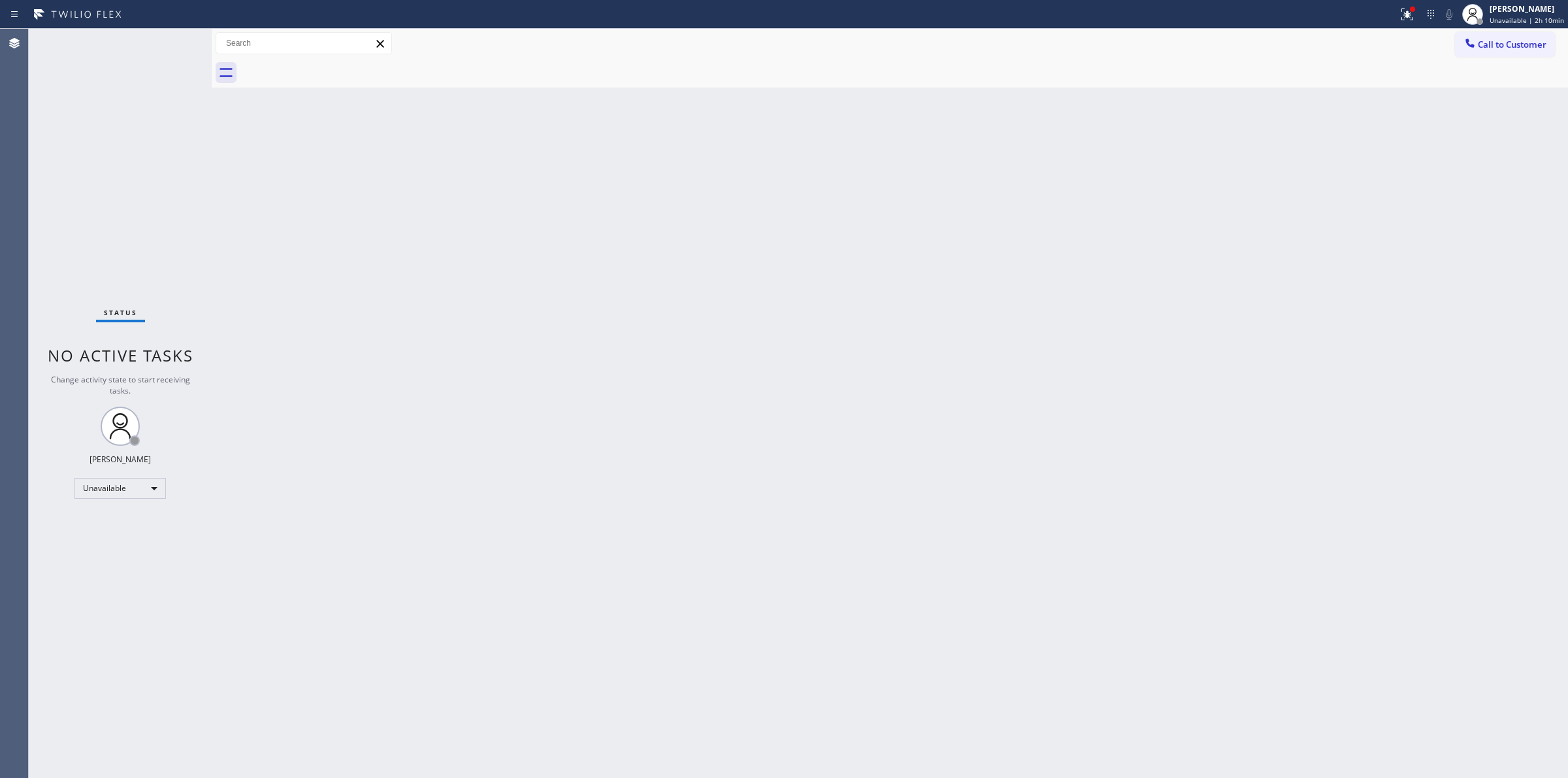
click at [1383, 141] on div "Back to Dashboard Change Sender ID Customers Technicians Select a contact Outbo…" at bounding box center [889, 403] width 1357 height 749
click at [1521, 27] on div "[PERSON_NAME] Unavailable | 2h 10min" at bounding box center [1513, 14] width 110 height 29
click at [1399, 51] on div "Call to Customer Outbound call Location American Service Alliance [GEOGRAPHIC_D…" at bounding box center [889, 44] width 1357 height 23
click at [1495, 37] on button "Call to Customer" at bounding box center [1505, 44] width 100 height 25
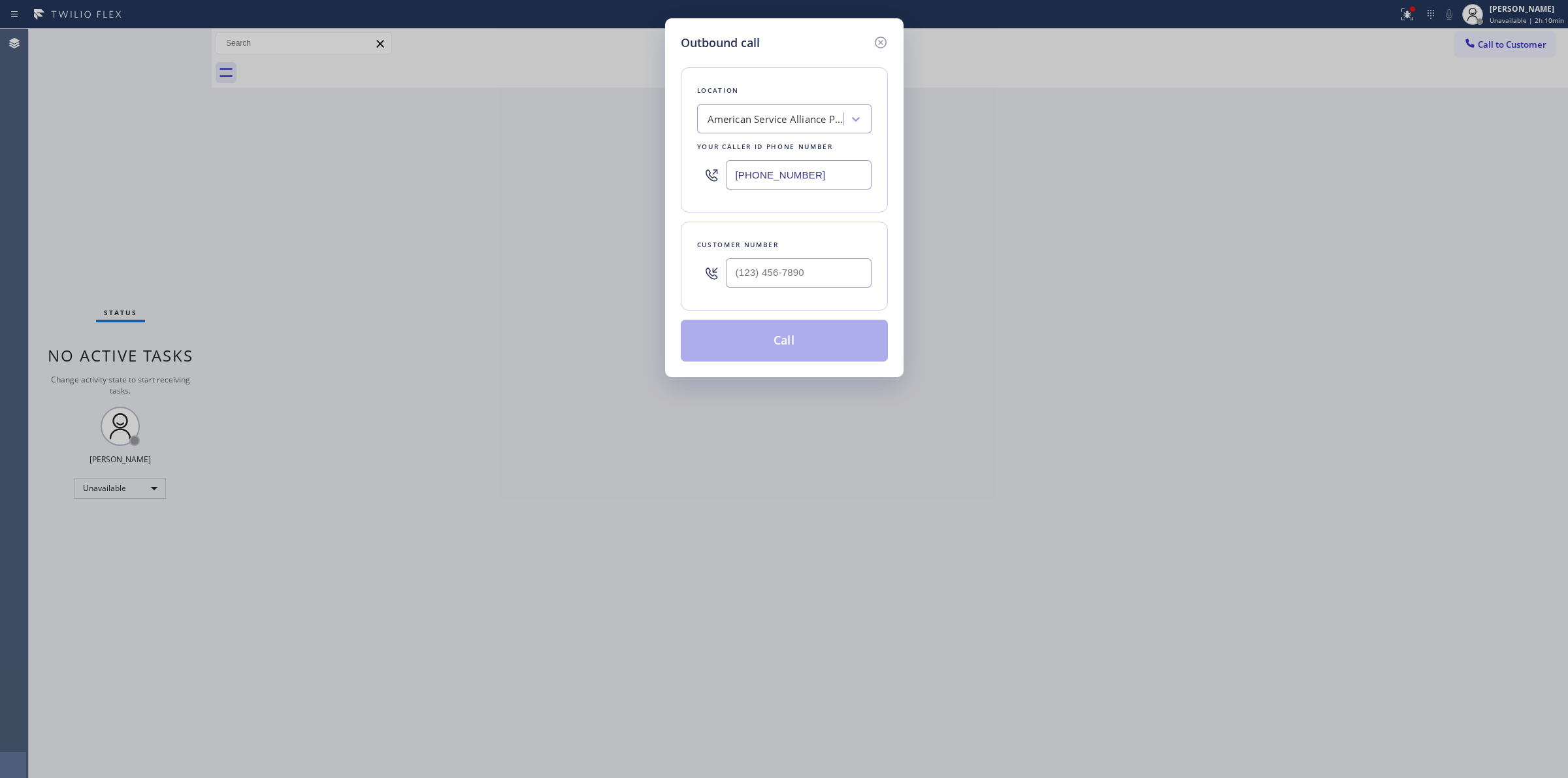
click at [823, 288] on div at bounding box center [798, 273] width 145 height 42
click at [815, 264] on input "(___) ___-____" at bounding box center [798, 273] width 145 height 30
paste input "920) 896-8082"
type input "[PHONE_NUMBER]"
click at [809, 322] on button "Call" at bounding box center [784, 341] width 207 height 42
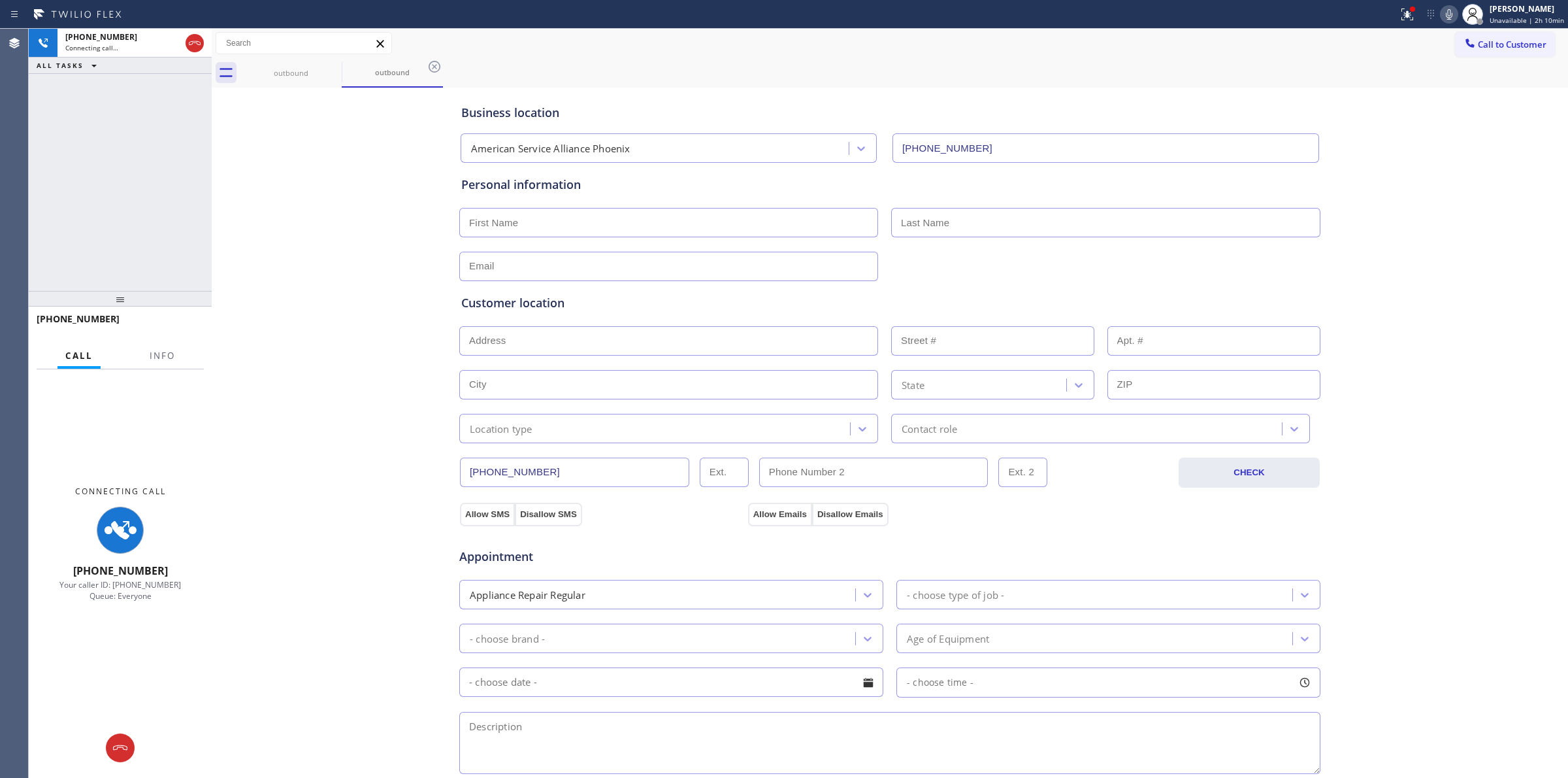
drag, startPoint x: 1412, startPoint y: 149, endPoint x: 1418, endPoint y: 72, distance: 77.2
click at [1412, 149] on div "Business location American Service Alliance [GEOGRAPHIC_DATA] [PHONE_NUMBER] Pe…" at bounding box center [889, 537] width 1350 height 893
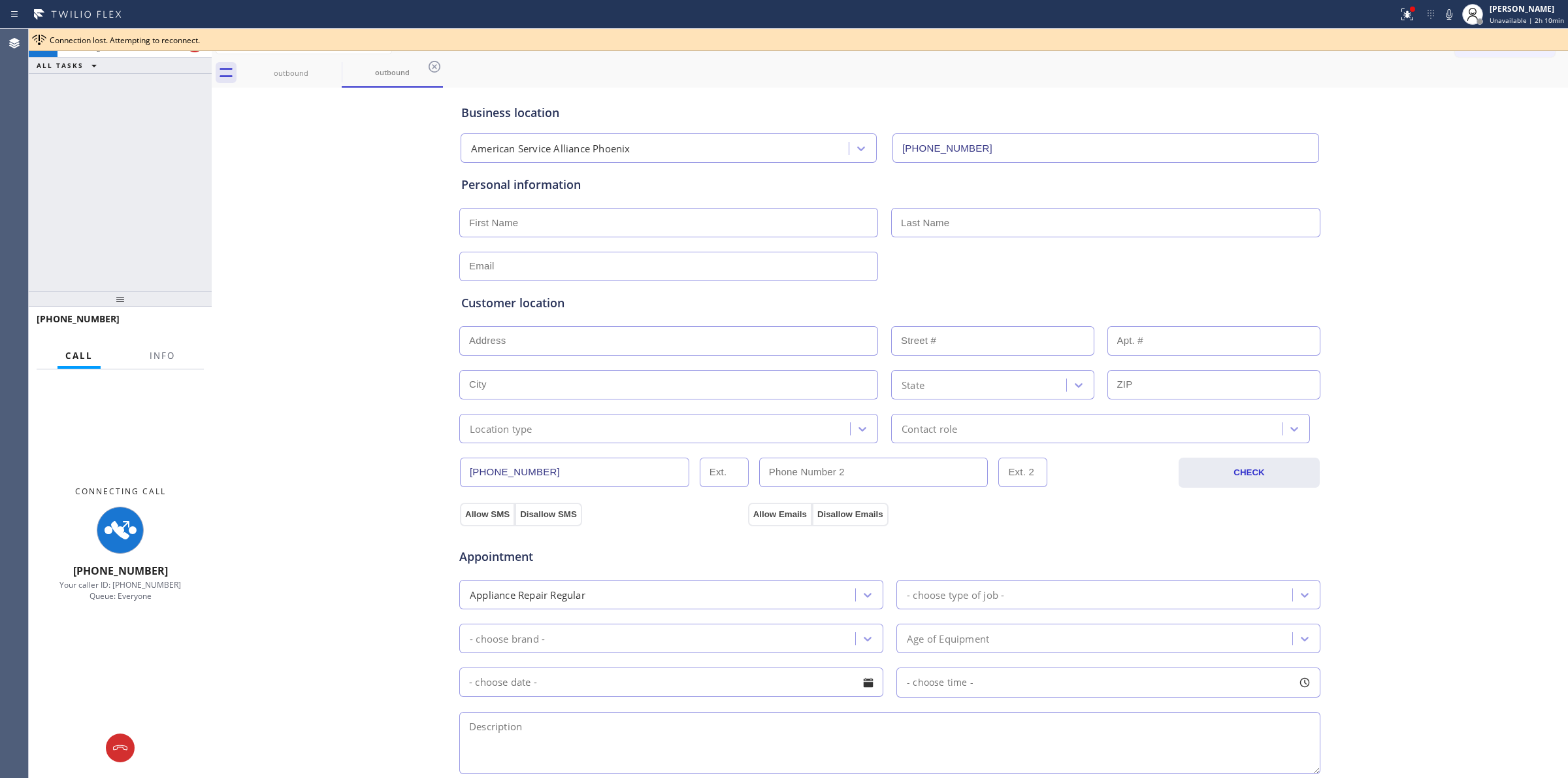
drag, startPoint x: 1450, startPoint y: 18, endPoint x: 1441, endPoint y: 23, distance: 10.3
click at [1451, 17] on icon at bounding box center [1449, 14] width 15 height 15
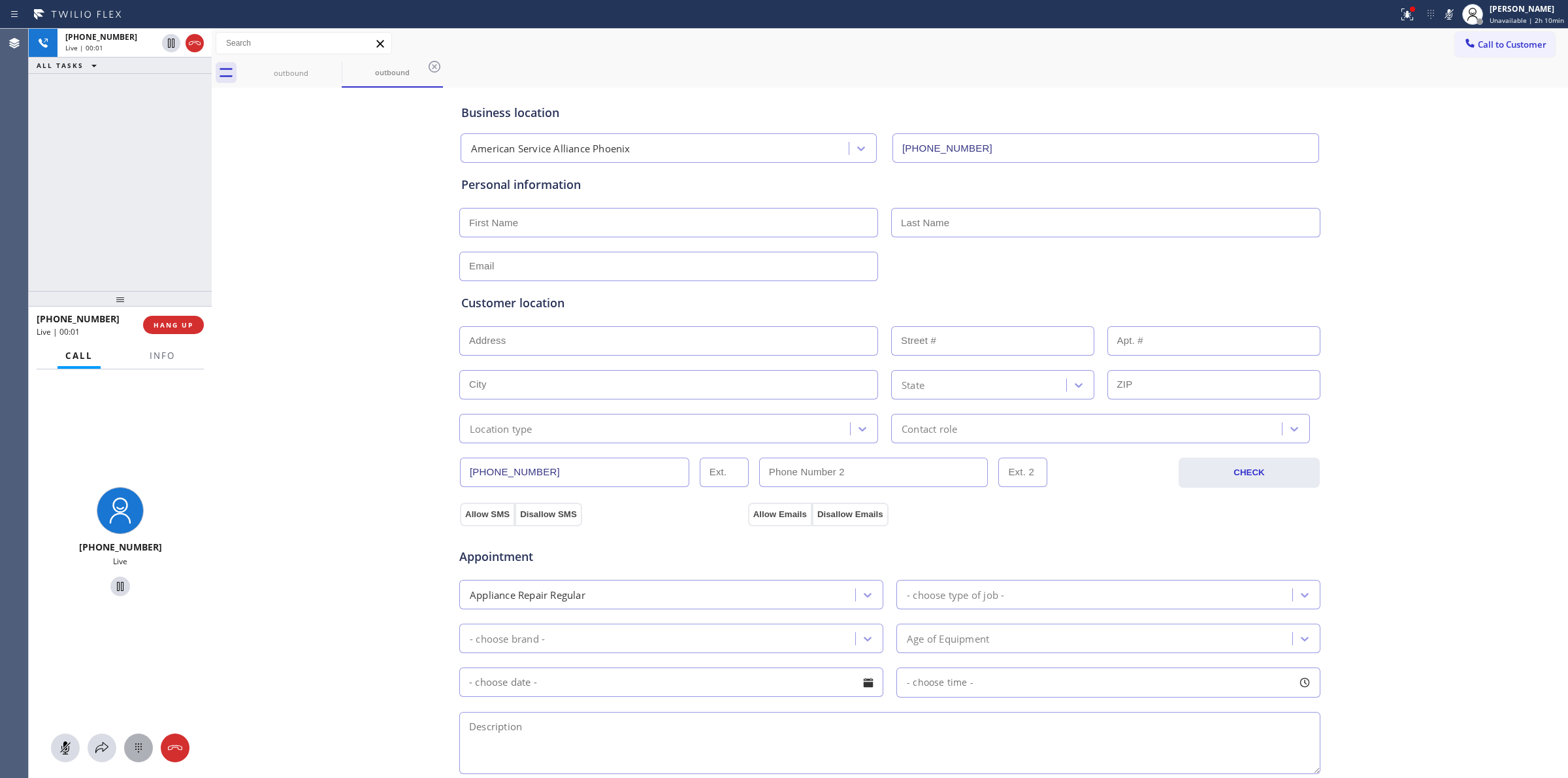
click at [148, 748] on div at bounding box center [138, 748] width 29 height 15
click at [1478, 42] on span "Call to Customer" at bounding box center [1513, 44] width 69 height 12
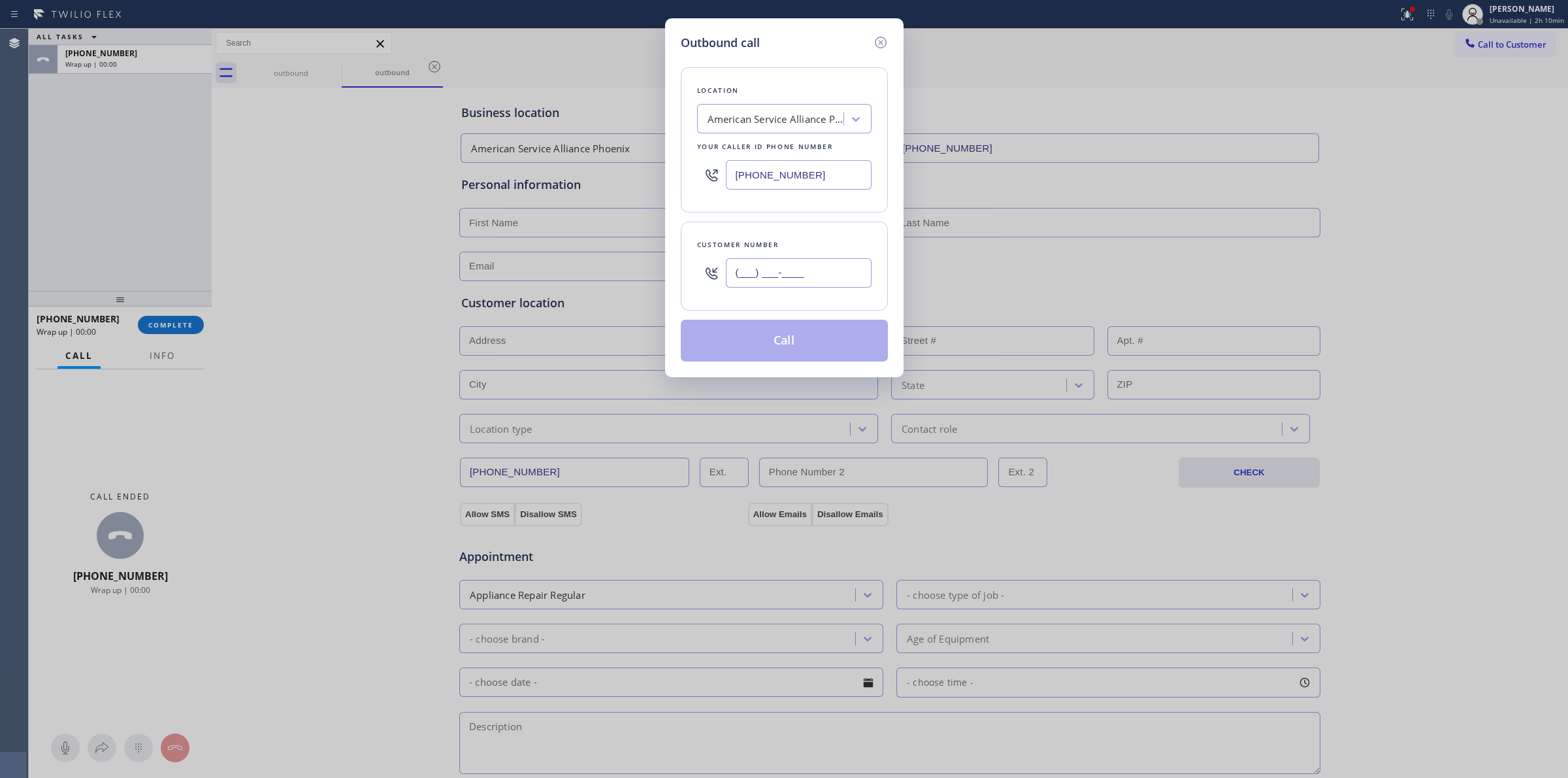
paste input "920) 896-8082"
click at [779, 278] on input "(___) ___-____" at bounding box center [798, 273] width 145 height 30
drag, startPoint x: 689, startPoint y: 64, endPoint x: 729, endPoint y: 296, distance: 235.4
click at [688, 69] on div "Location American Service Alliance [GEOGRAPHIC_DATA] Your caller id phone numbe…" at bounding box center [784, 206] width 207 height 310
click at [740, 360] on button "Call" at bounding box center [784, 341] width 207 height 42
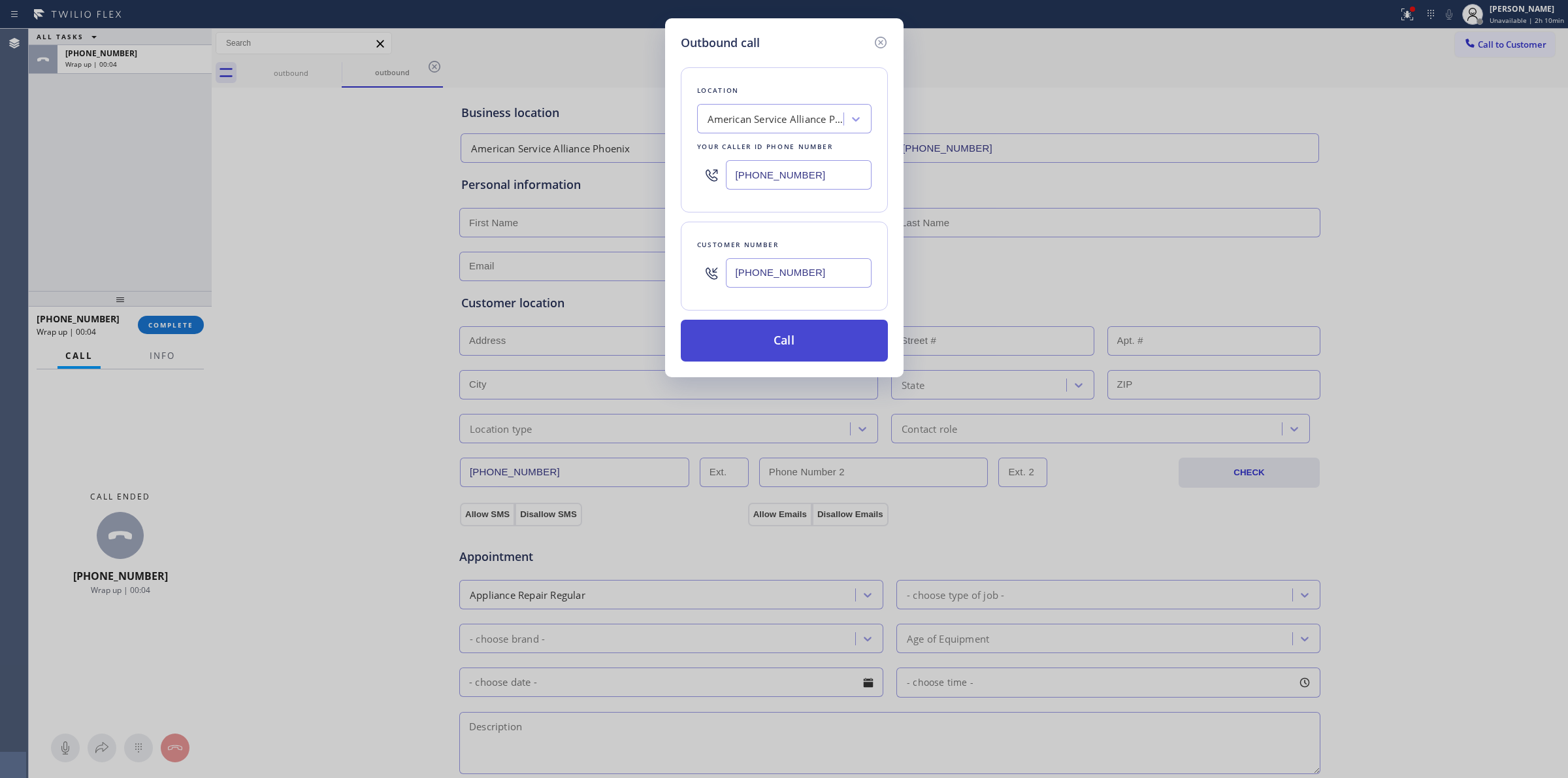
click at [745, 355] on button "Call" at bounding box center [784, 341] width 207 height 42
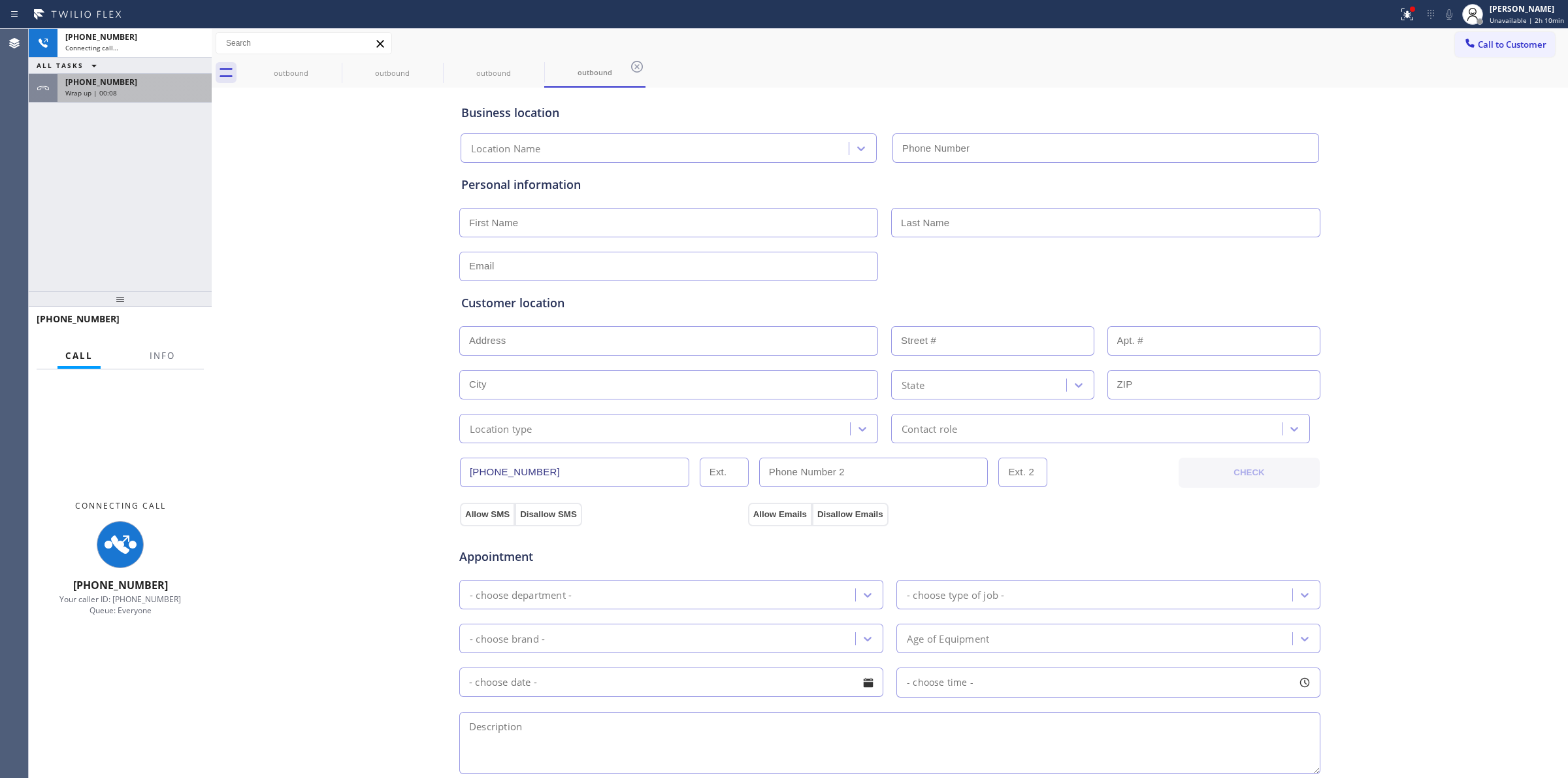
click at [107, 75] on div "[PHONE_NUMBER] Wrap up | 00:08" at bounding box center [132, 88] width 149 height 29
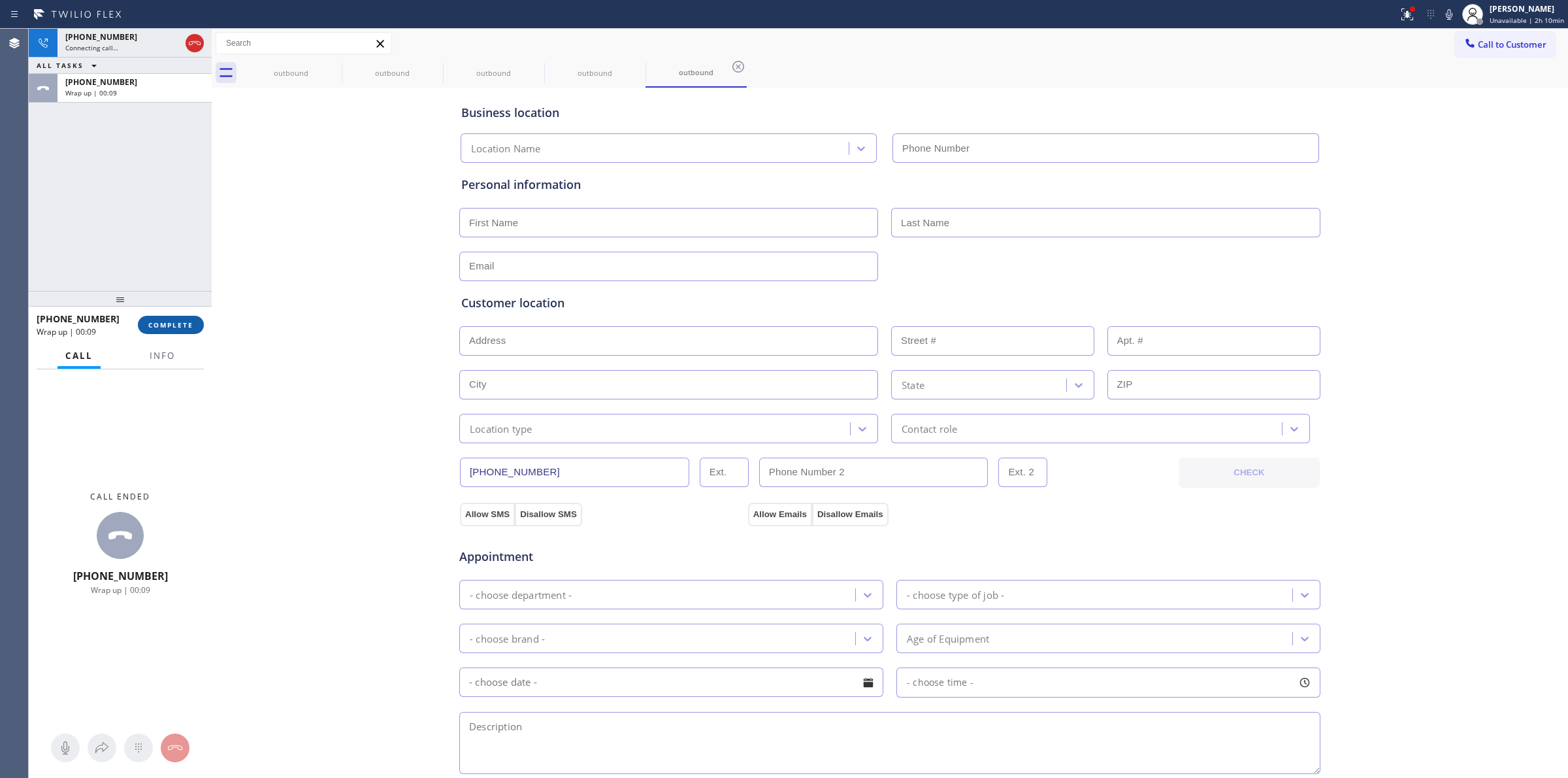
click at [184, 313] on div "[PHONE_NUMBER] Wrap up | 00:09 COMPLETE" at bounding box center [120, 325] width 167 height 34
click at [183, 324] on span "COMPLETE" at bounding box center [171, 325] width 45 height 9
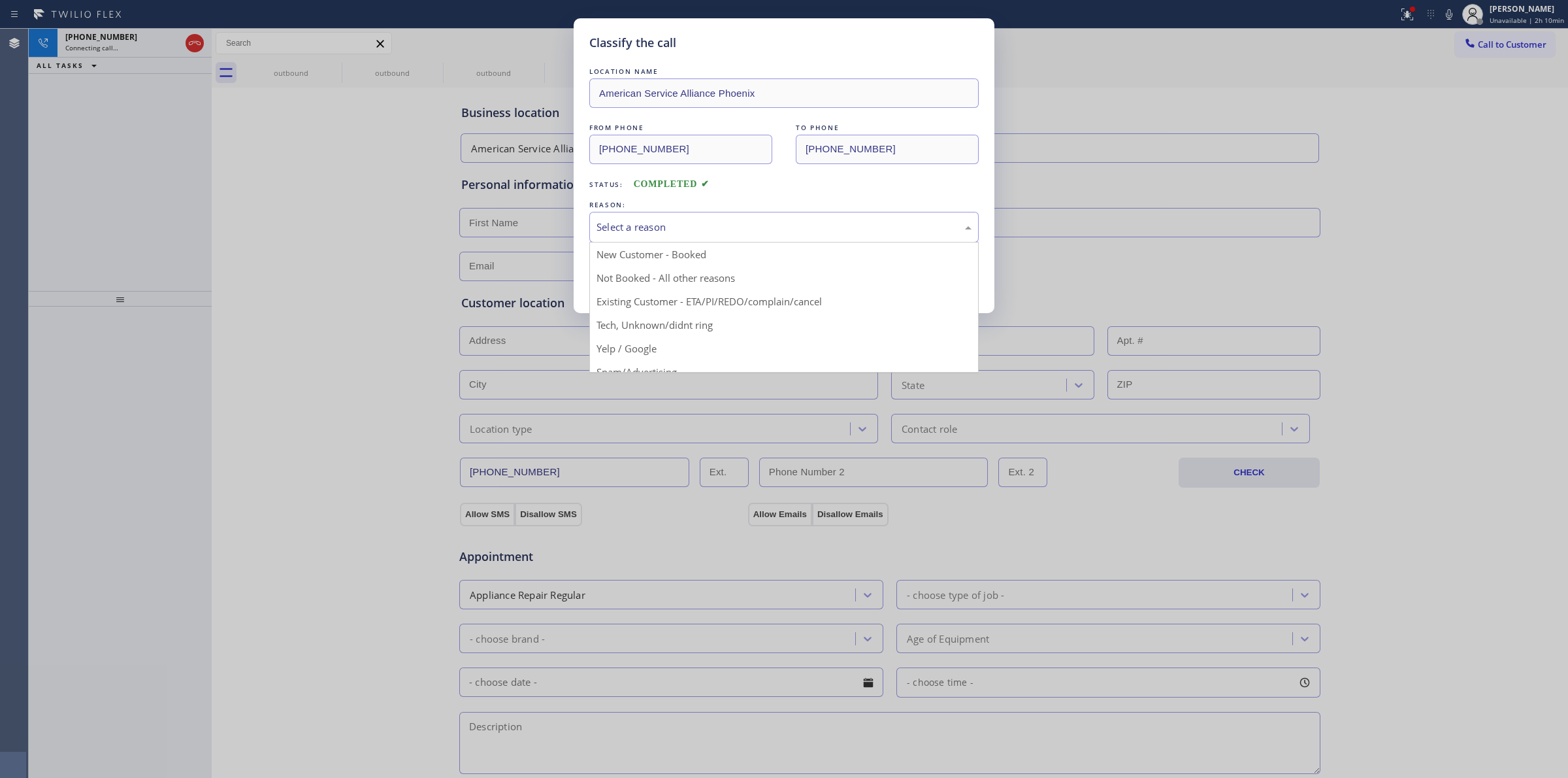
drag, startPoint x: 717, startPoint y: 227, endPoint x: 686, endPoint y: 322, distance: 99.9
click at [717, 228] on div "Select a reason" at bounding box center [784, 226] width 375 height 15
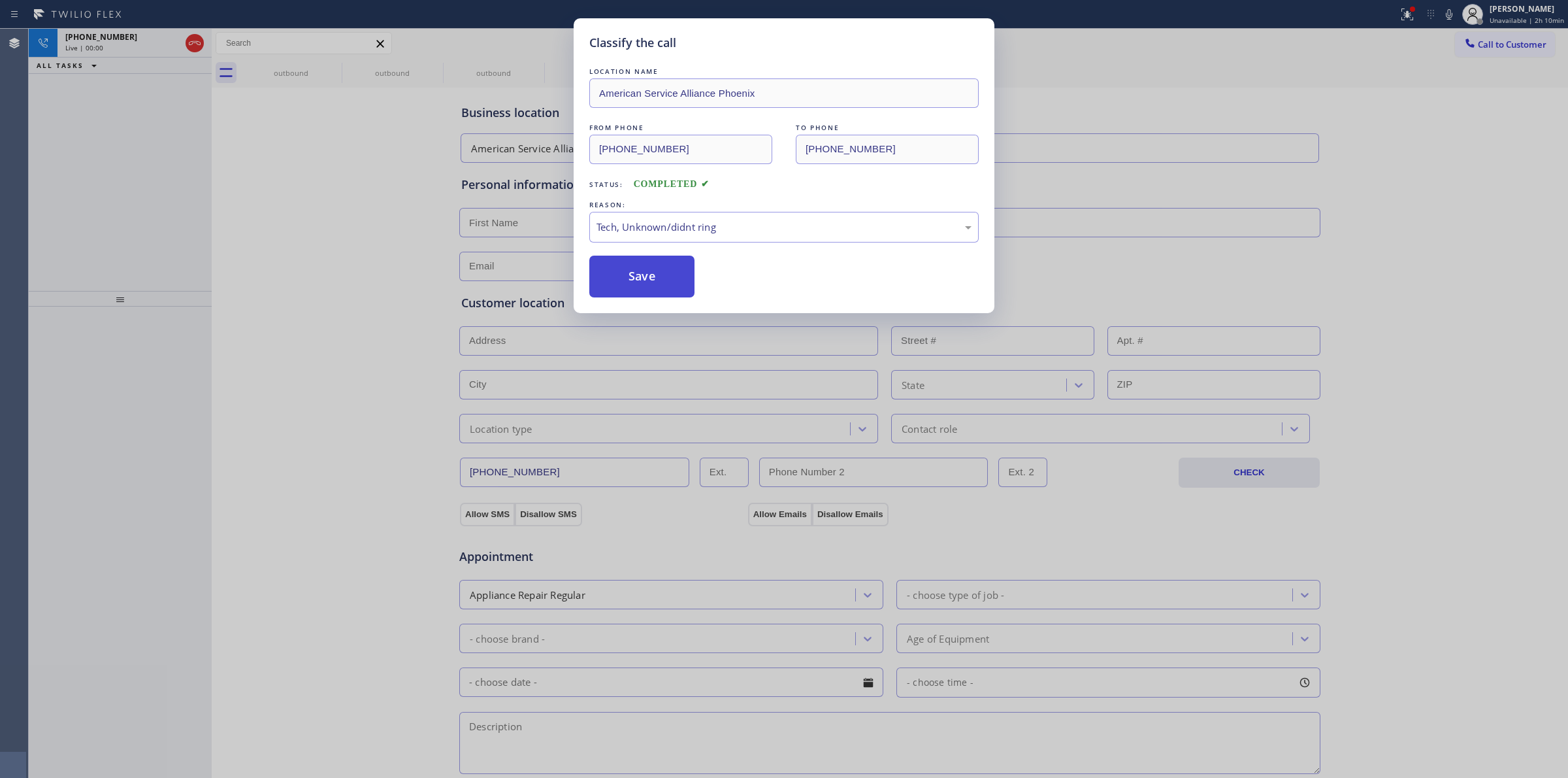
drag, startPoint x: 685, startPoint y: 328, endPoint x: 663, endPoint y: 289, distance: 44.8
drag, startPoint x: 660, startPoint y: 285, endPoint x: 106, endPoint y: 123, distance: 577.2
click at [661, 285] on button "Save" at bounding box center [642, 277] width 105 height 42
click at [117, 30] on div "Classify the call LOCATION NAME High Quality Appliance Repair FROM PHONE [PHONE…" at bounding box center [798, 403] width 1539 height 749
click at [117, 33] on span "[PHONE_NUMBER]" at bounding box center [101, 37] width 72 height 11
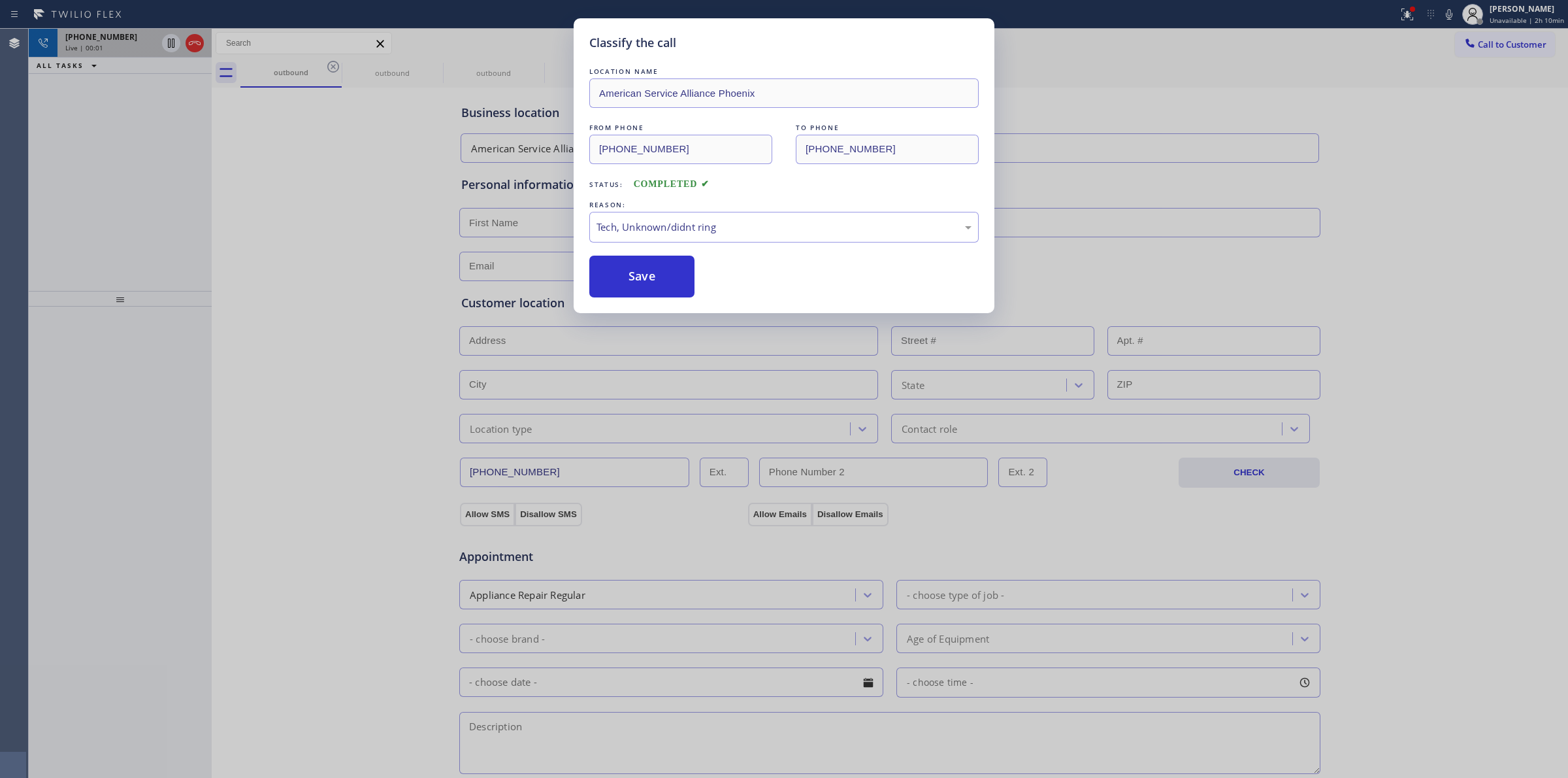
click at [117, 37] on span "[PHONE_NUMBER]" at bounding box center [101, 37] width 72 height 11
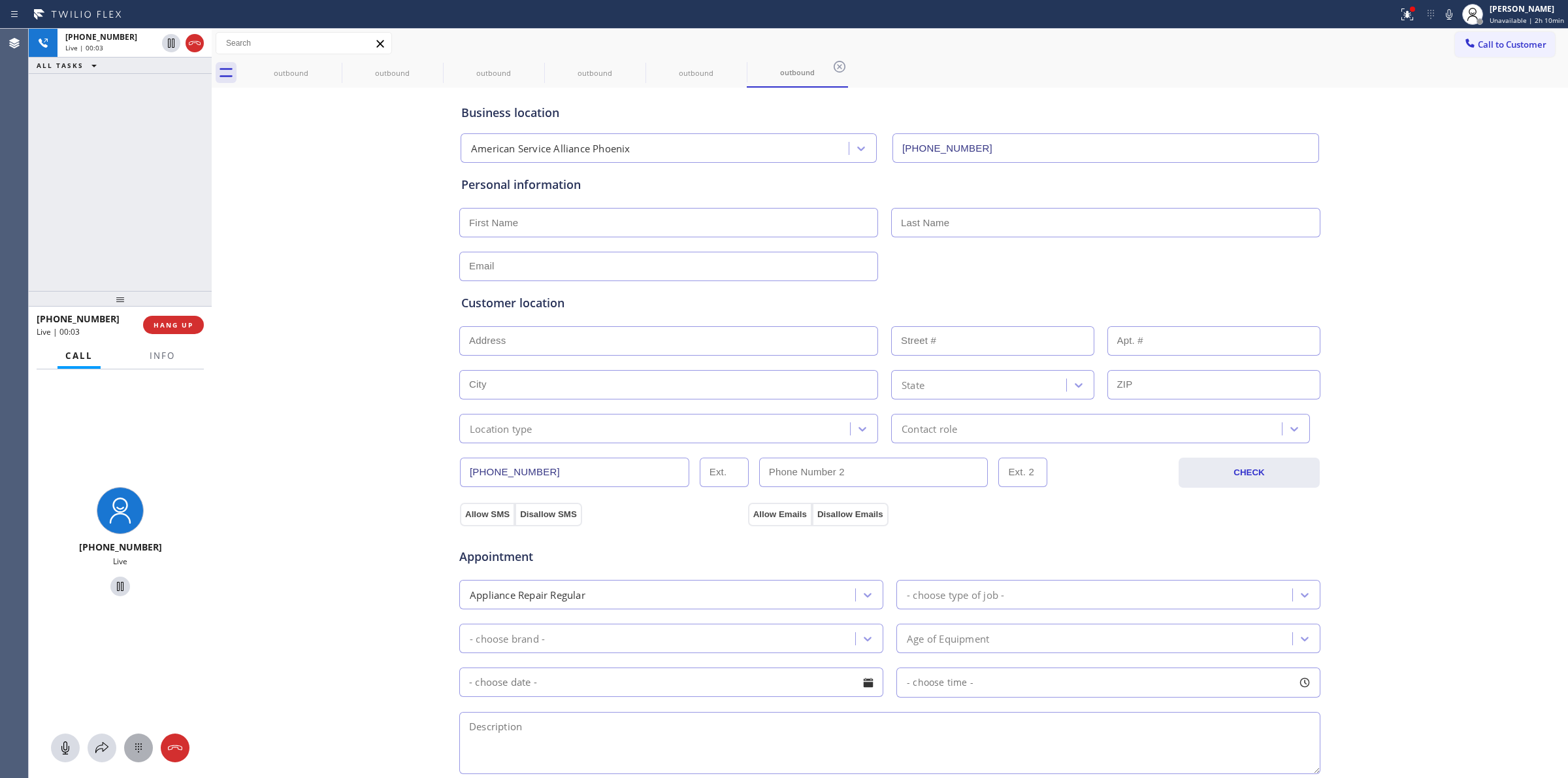
click at [137, 755] on icon at bounding box center [138, 748] width 15 height 15
drag, startPoint x: 1484, startPoint y: 41, endPoint x: 1368, endPoint y: 87, distance: 124.8
click at [1482, 41] on span "Call to Customer" at bounding box center [1513, 44] width 69 height 12
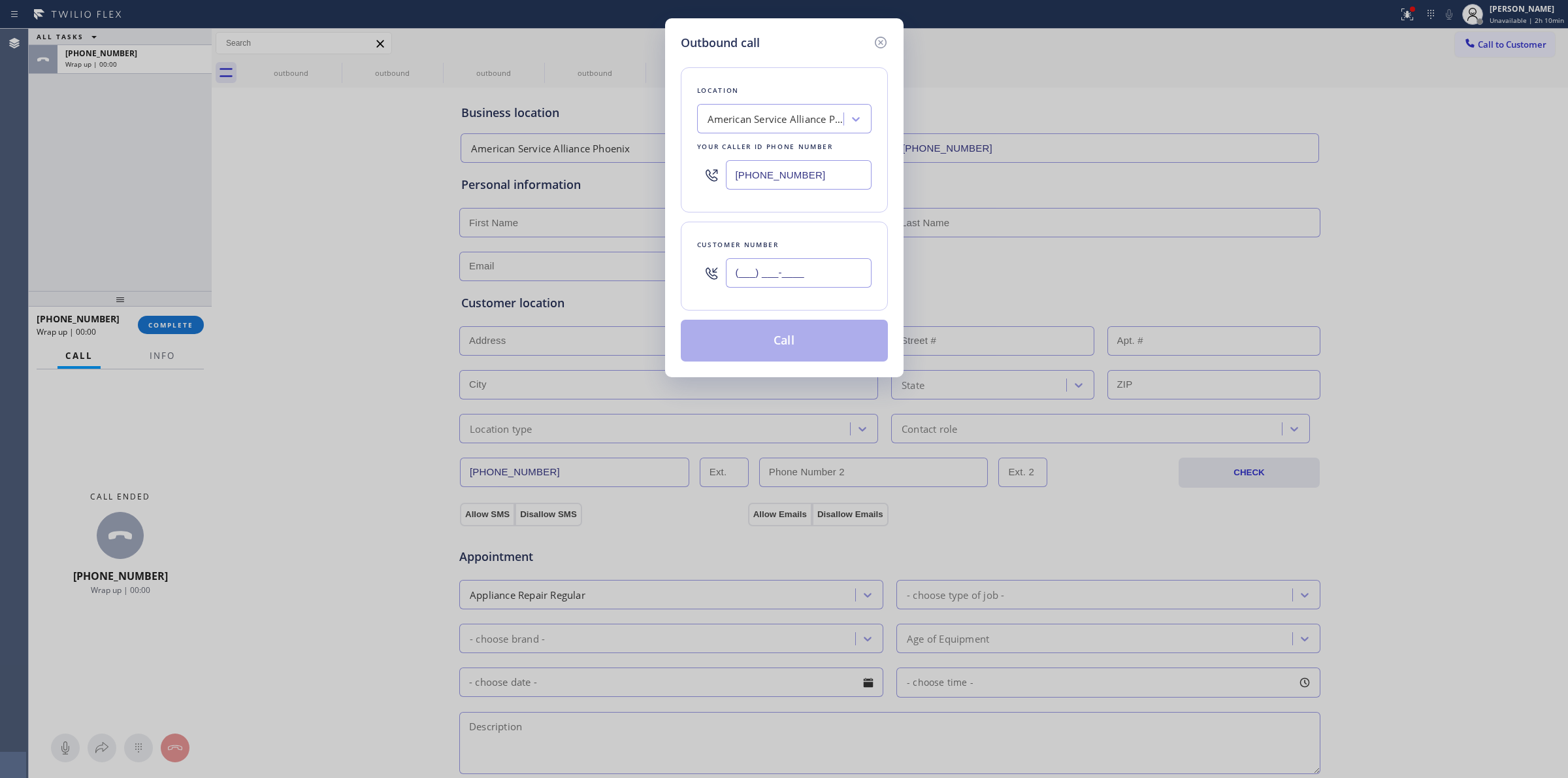
click at [807, 276] on input "(___) ___-____" at bounding box center [798, 273] width 145 height 30
paste input "920) 896-8082"
click at [778, 340] on button "Call" at bounding box center [784, 341] width 207 height 42
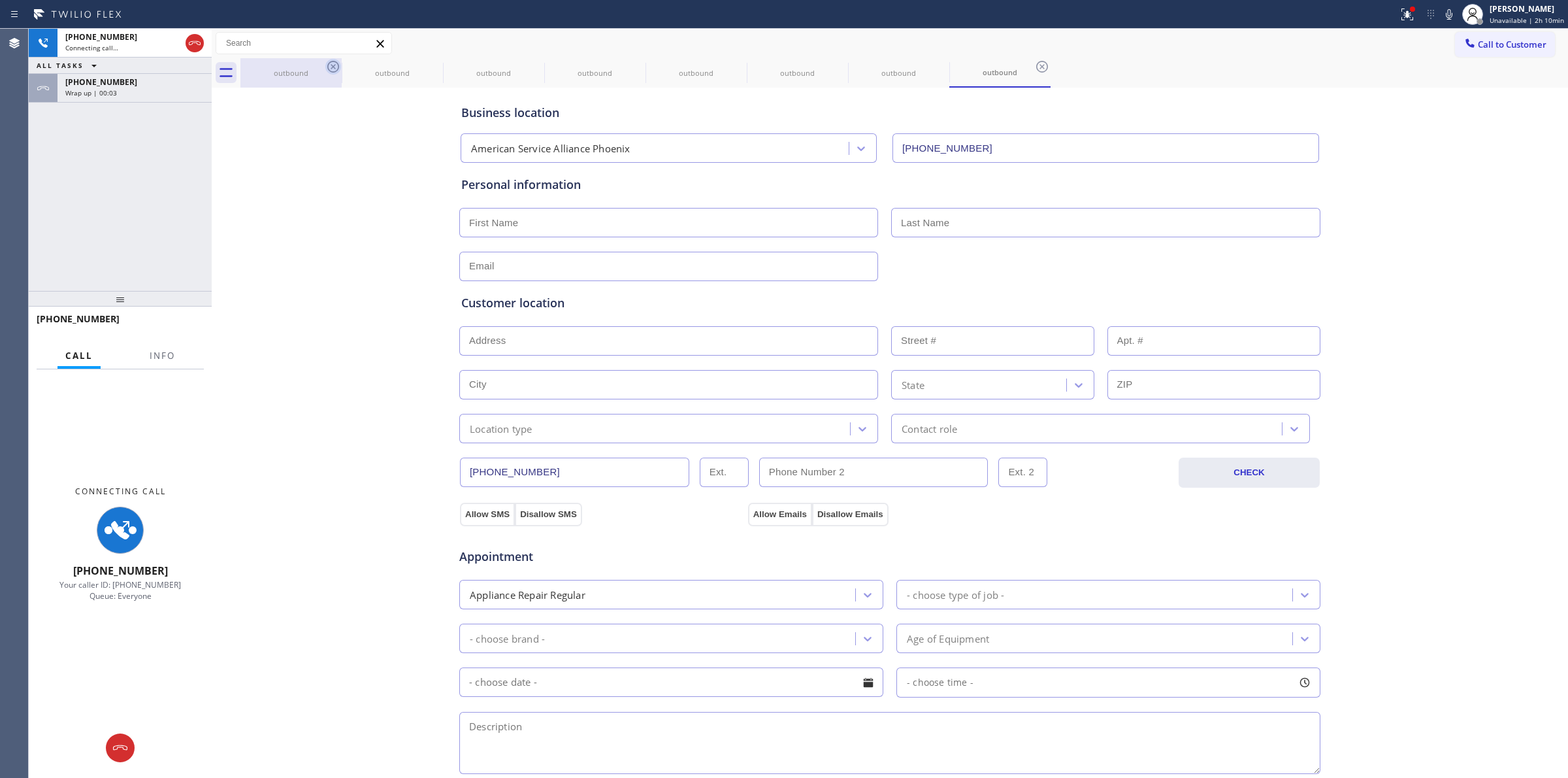
click at [315, 63] on div "outbound" at bounding box center [291, 73] width 98 height 30
click at [331, 63] on icon at bounding box center [333, 67] width 15 height 15
click at [0, 0] on icon at bounding box center [0, 0] width 0 height 0
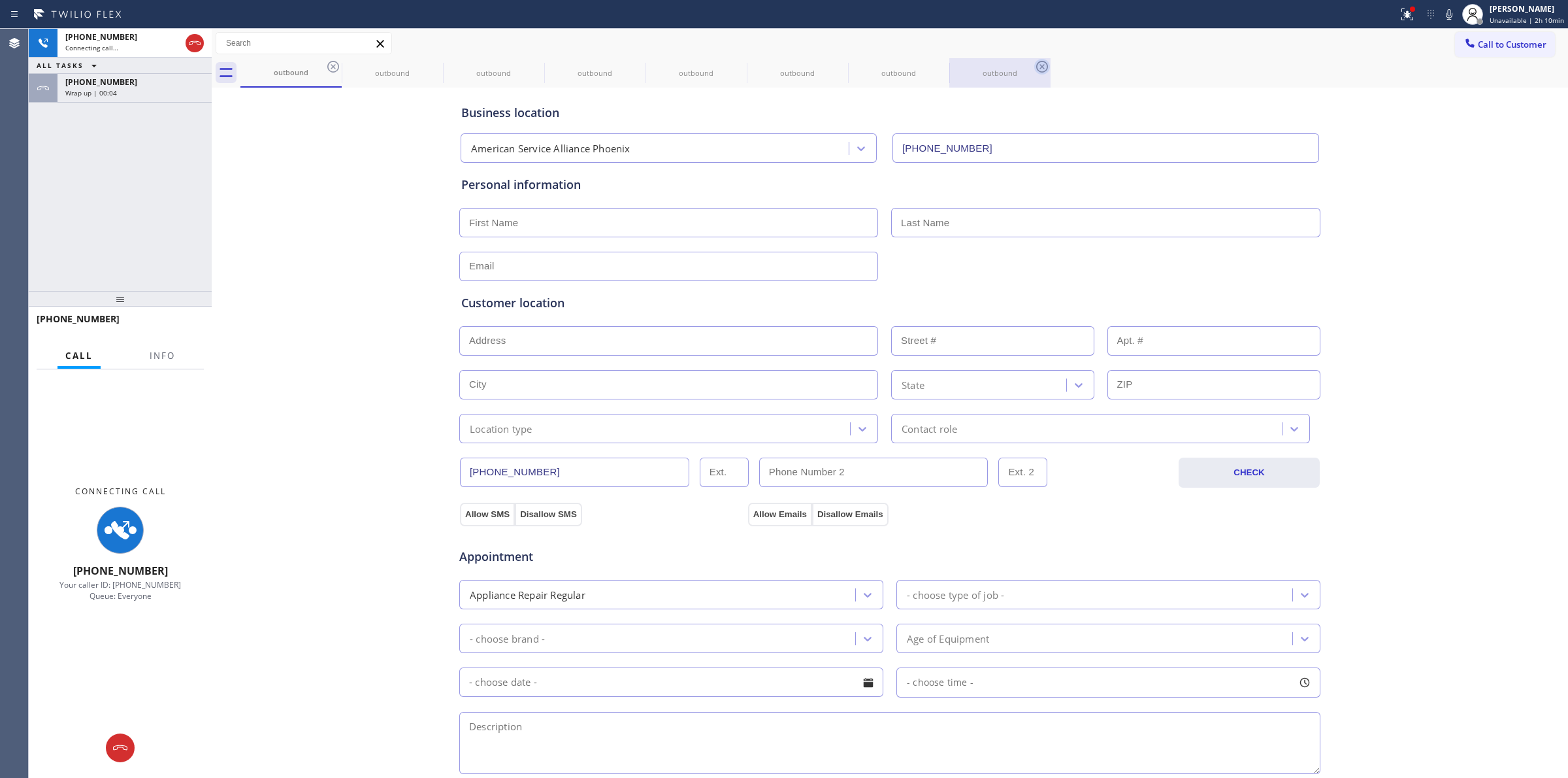
click at [0, 0] on icon at bounding box center [0, 0] width 0 height 0
click at [335, 69] on icon at bounding box center [333, 67] width 15 height 15
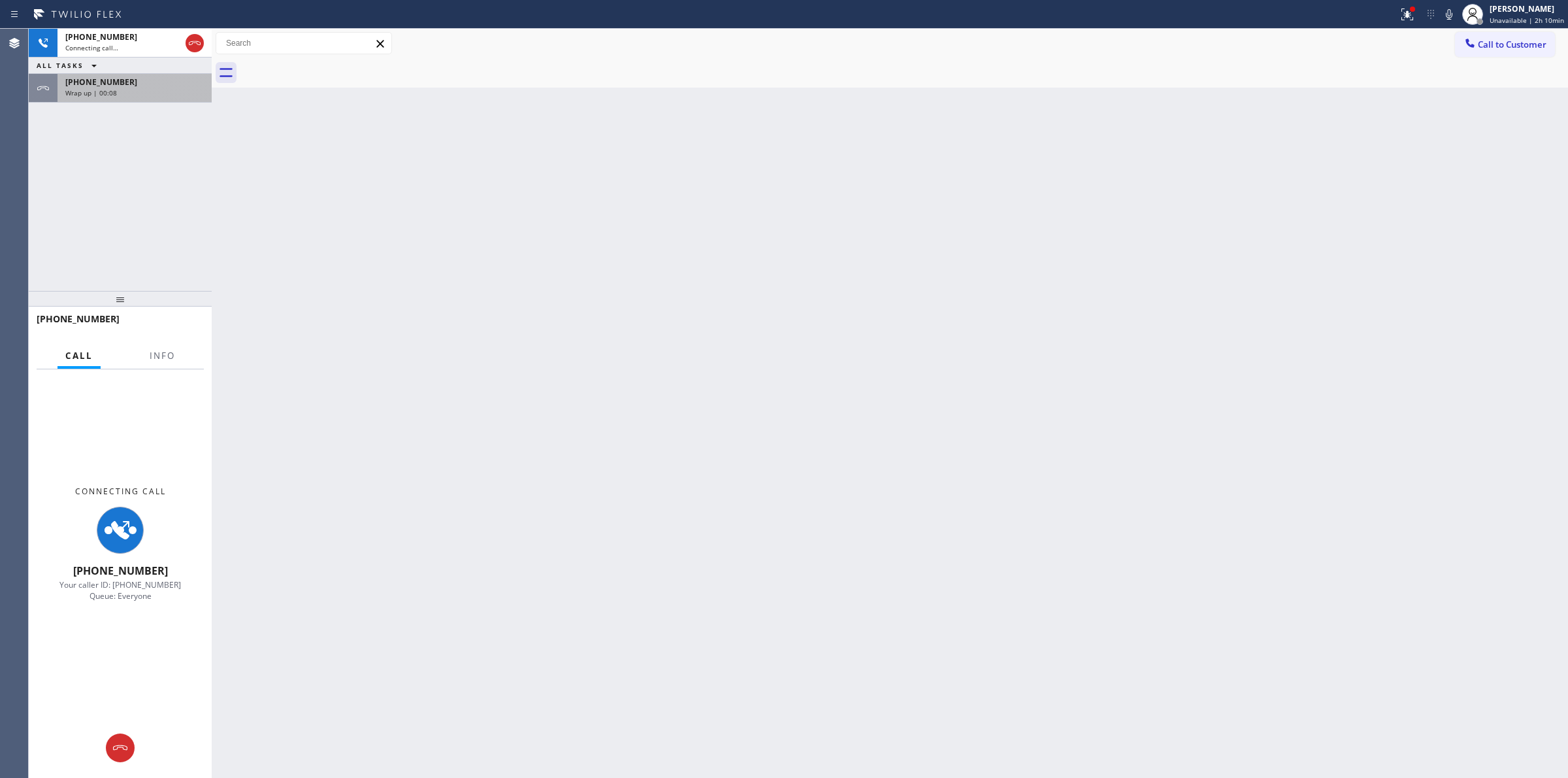
click at [149, 82] on div "[PHONE_NUMBER]" at bounding box center [134, 82] width 138 height 11
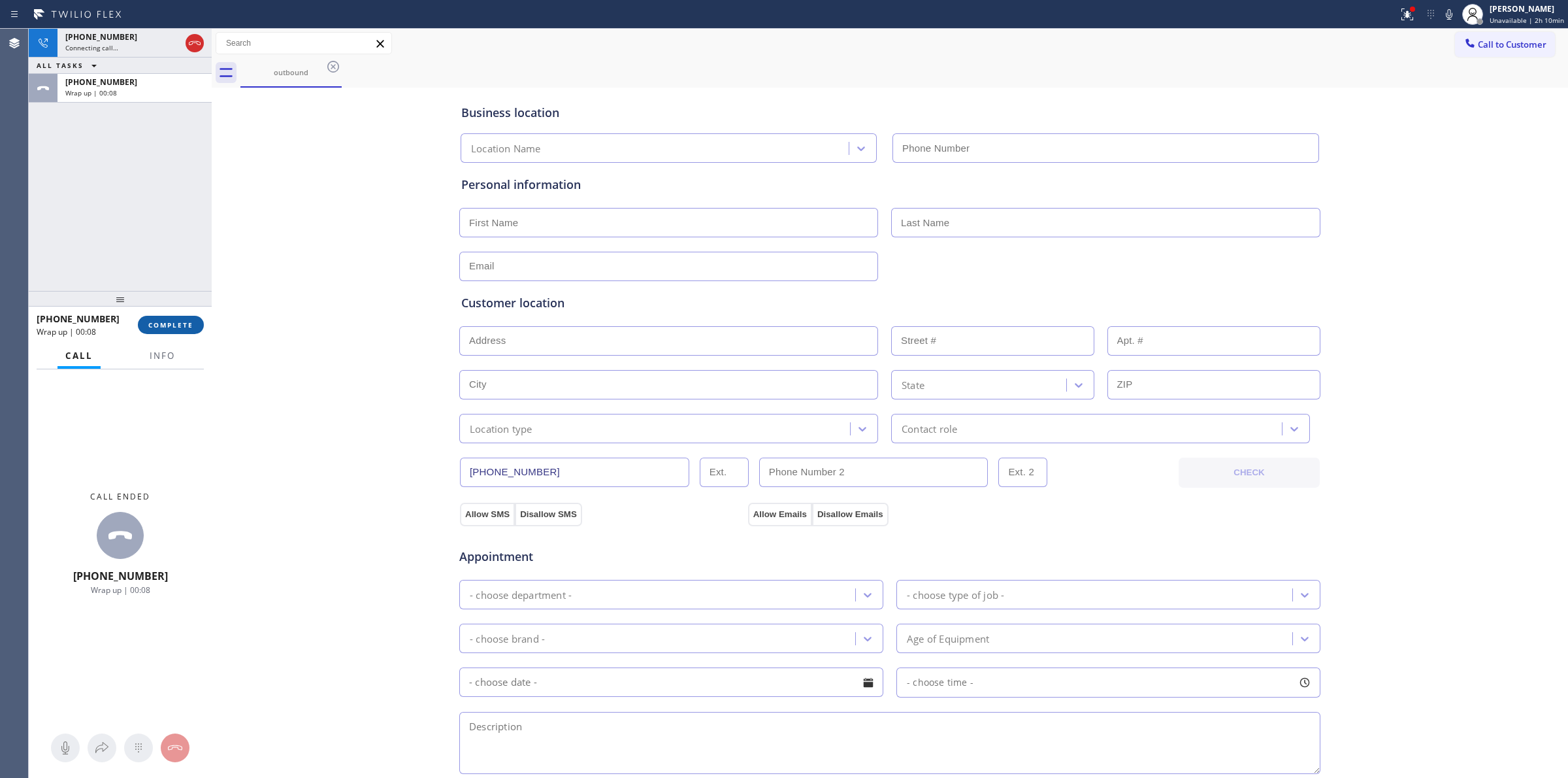
click at [171, 321] on span "COMPLETE" at bounding box center [171, 325] width 45 height 9
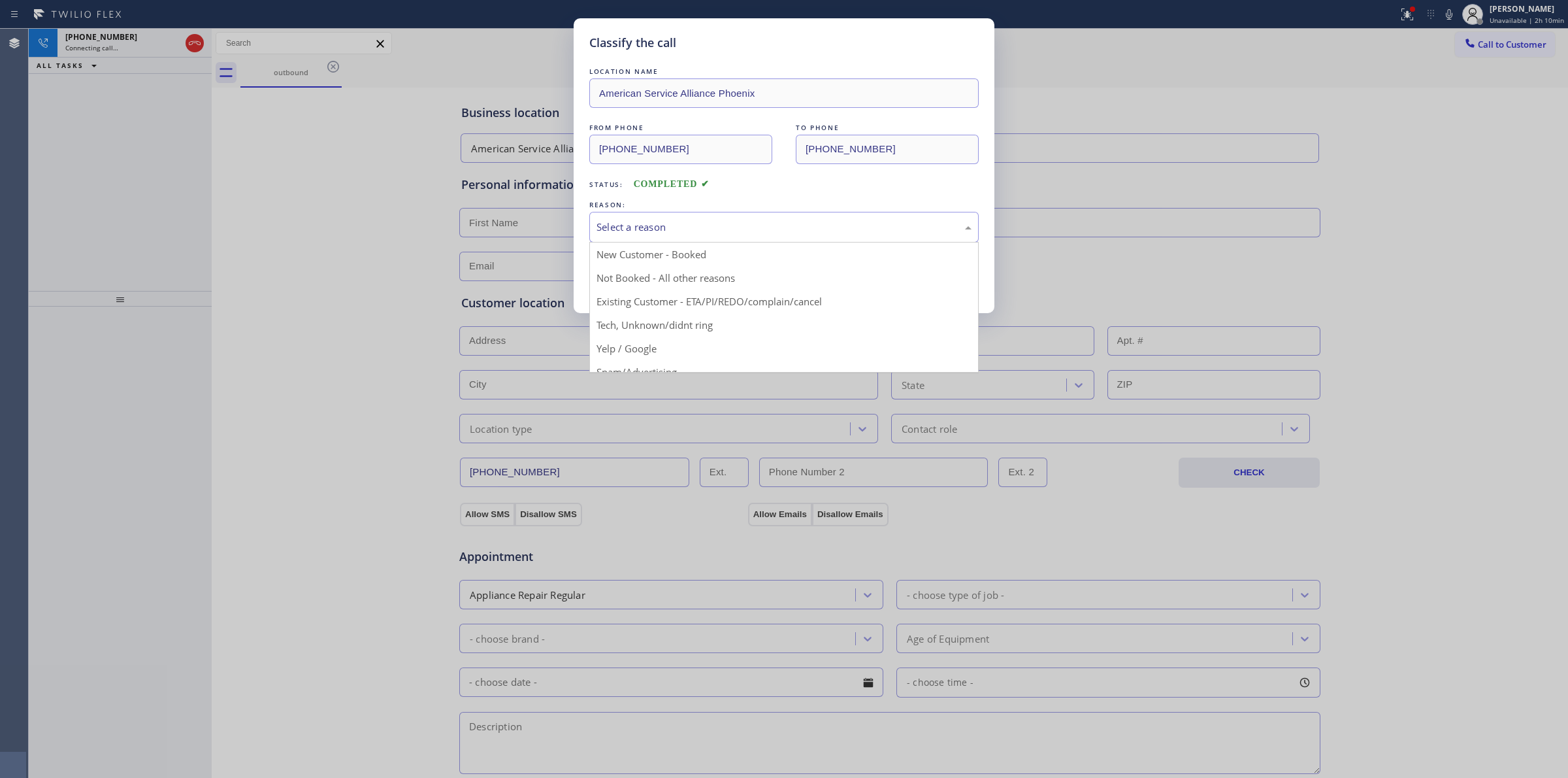
click at [720, 235] on div "Select a reason" at bounding box center [784, 226] width 375 height 15
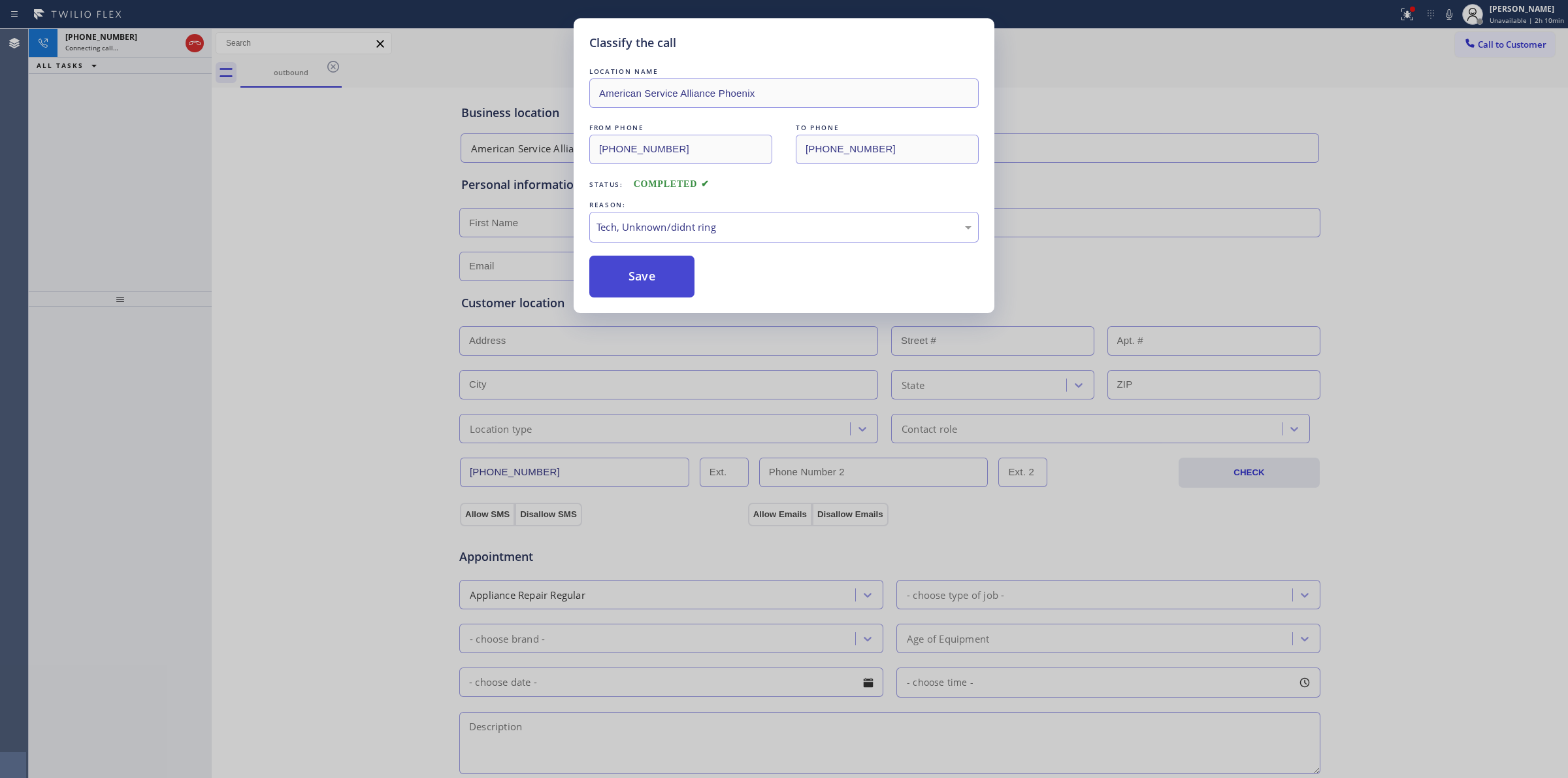
click at [655, 275] on button "Save" at bounding box center [642, 277] width 105 height 42
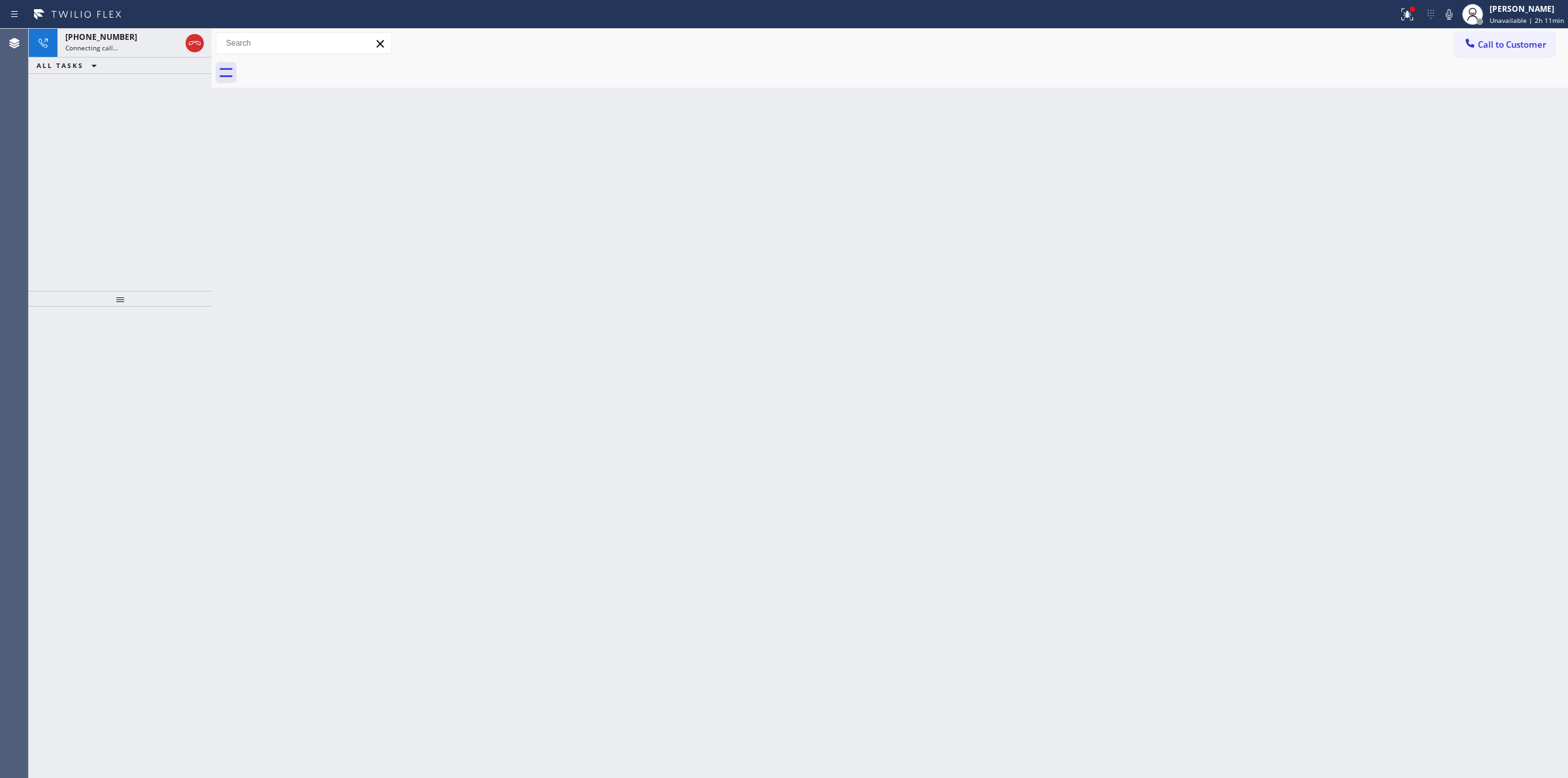
click at [1180, 92] on div "Back to Dashboard Change Sender ID Customers Technicians Select a contact Outbo…" at bounding box center [889, 403] width 1357 height 749
click at [1444, 7] on icon at bounding box center [1449, 14] width 15 height 15
click at [131, 34] on div "[PHONE_NUMBER]" at bounding box center [123, 37] width 115 height 11
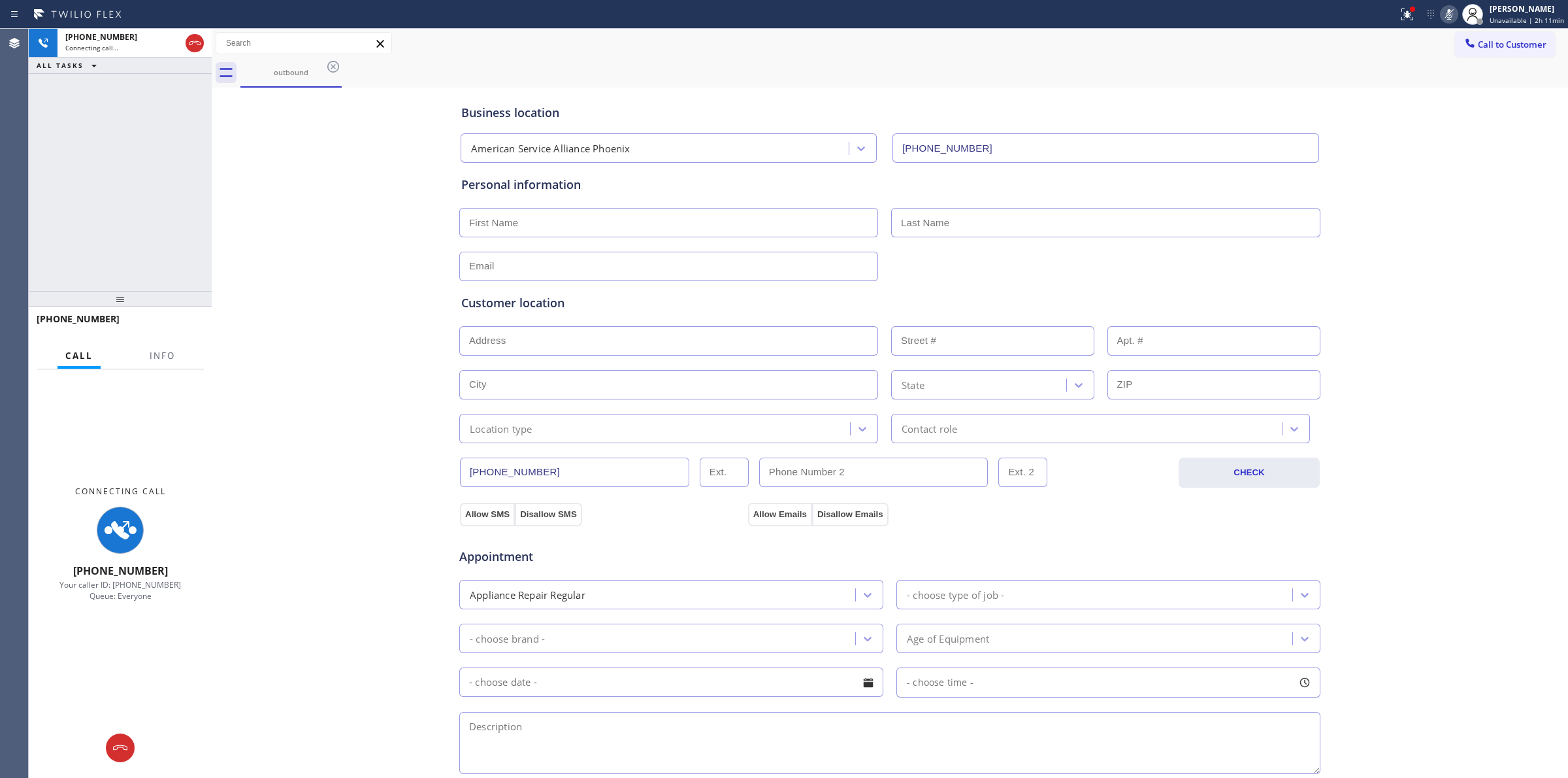
drag, startPoint x: 367, startPoint y: 165, endPoint x: 366, endPoint y: 150, distance: 15.0
click at [367, 164] on div "Business location American Service Alliance [GEOGRAPHIC_DATA] [PHONE_NUMBER] Pe…" at bounding box center [889, 537] width 1350 height 893
click at [328, 64] on icon at bounding box center [333, 66] width 12 height 12
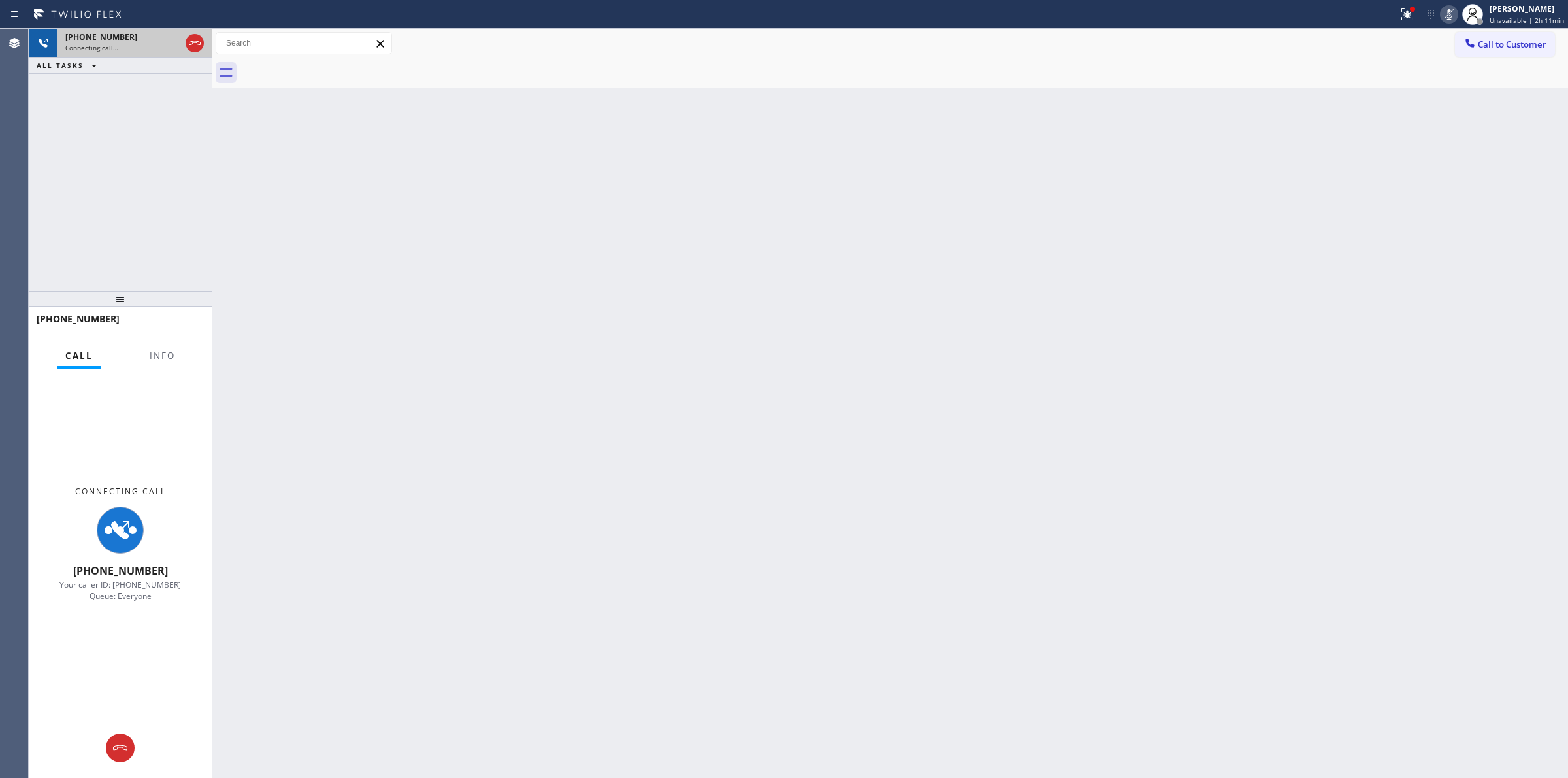
click at [117, 40] on span "[PHONE_NUMBER]" at bounding box center [101, 37] width 72 height 11
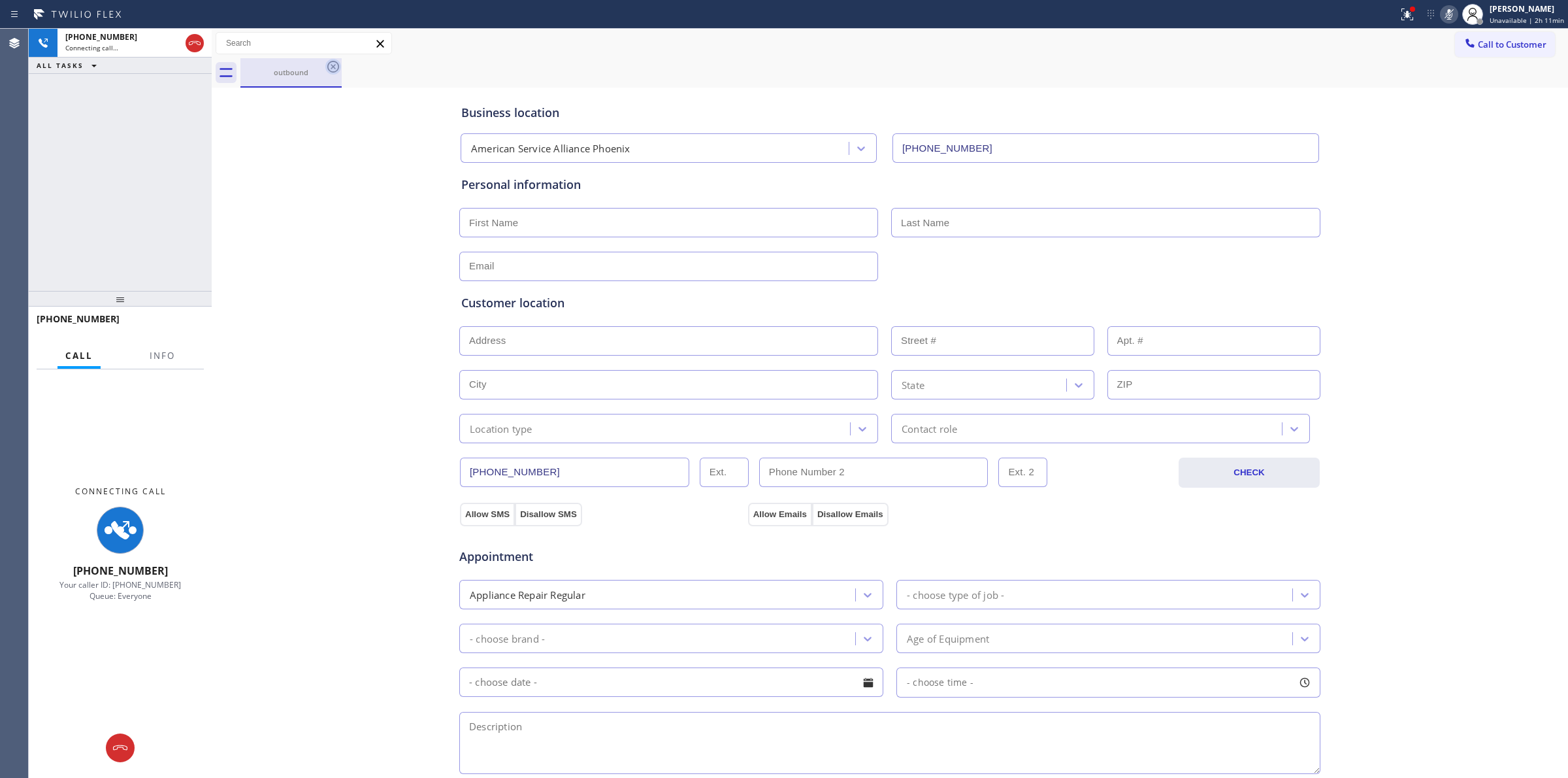
click at [331, 65] on icon at bounding box center [333, 67] width 15 height 15
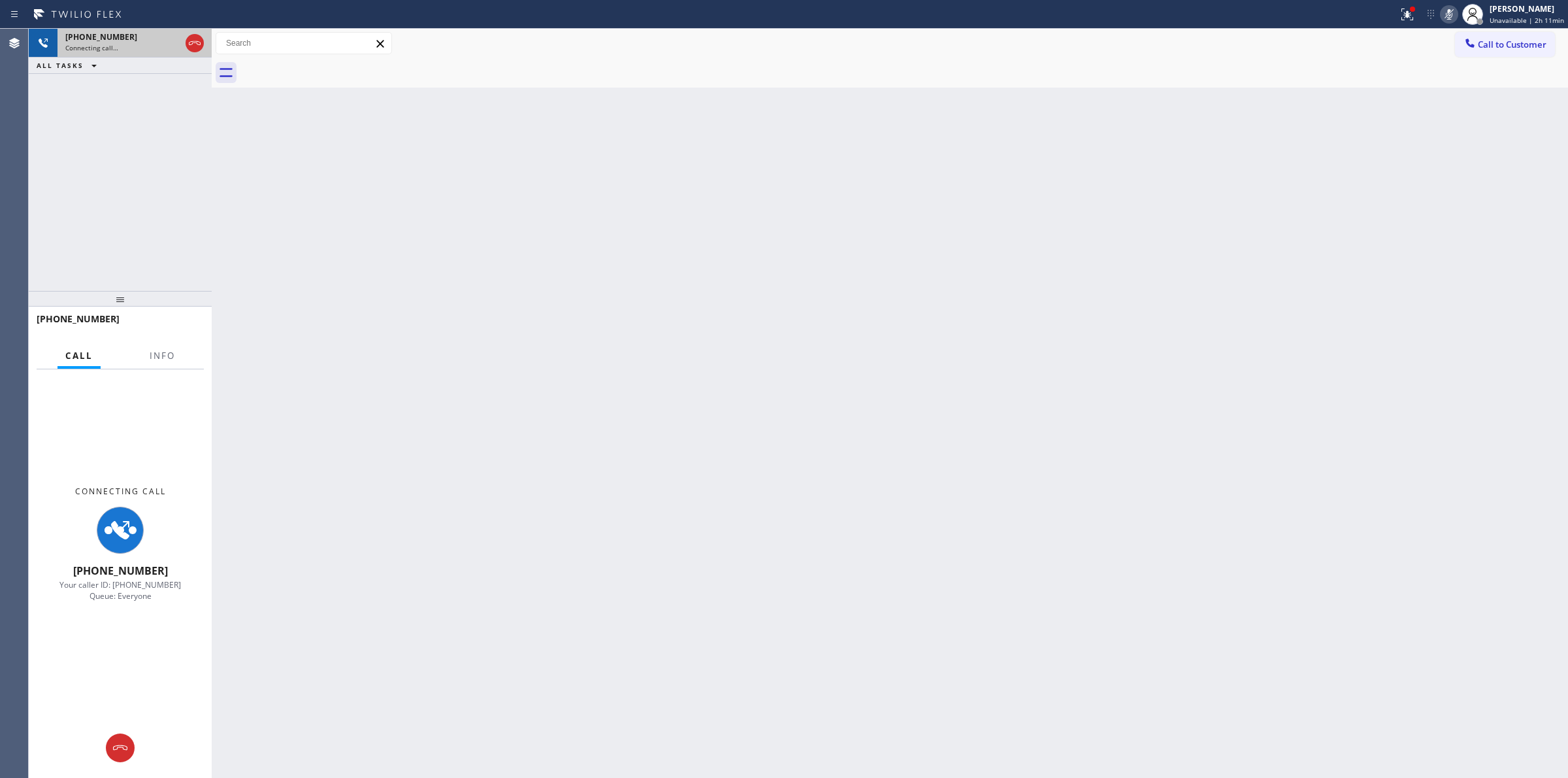
click at [163, 44] on div "Connecting call…" at bounding box center [123, 47] width 115 height 9
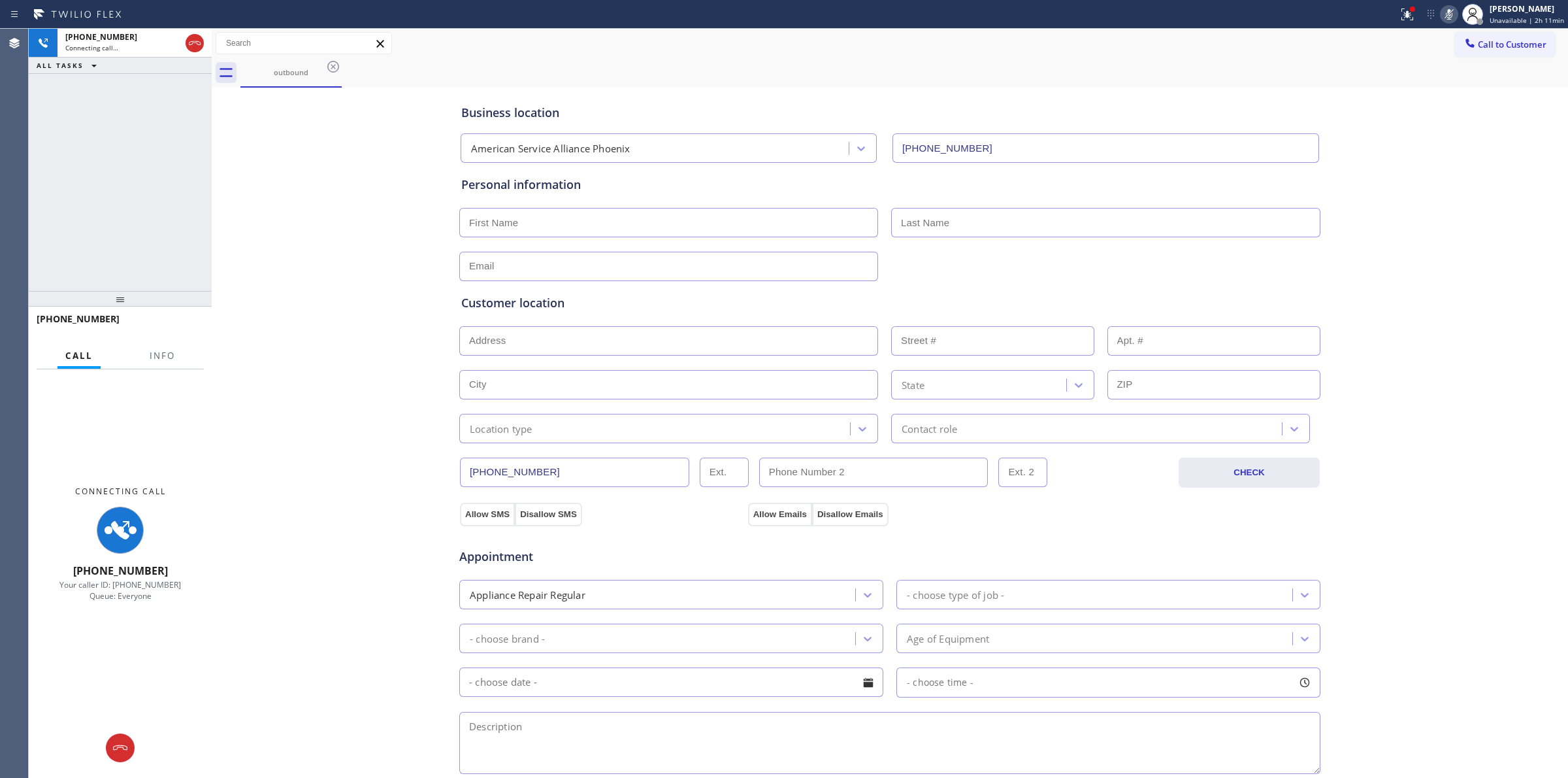
click at [138, 735] on div at bounding box center [120, 747] width 183 height 29
click at [106, 755] on div at bounding box center [120, 748] width 29 height 15
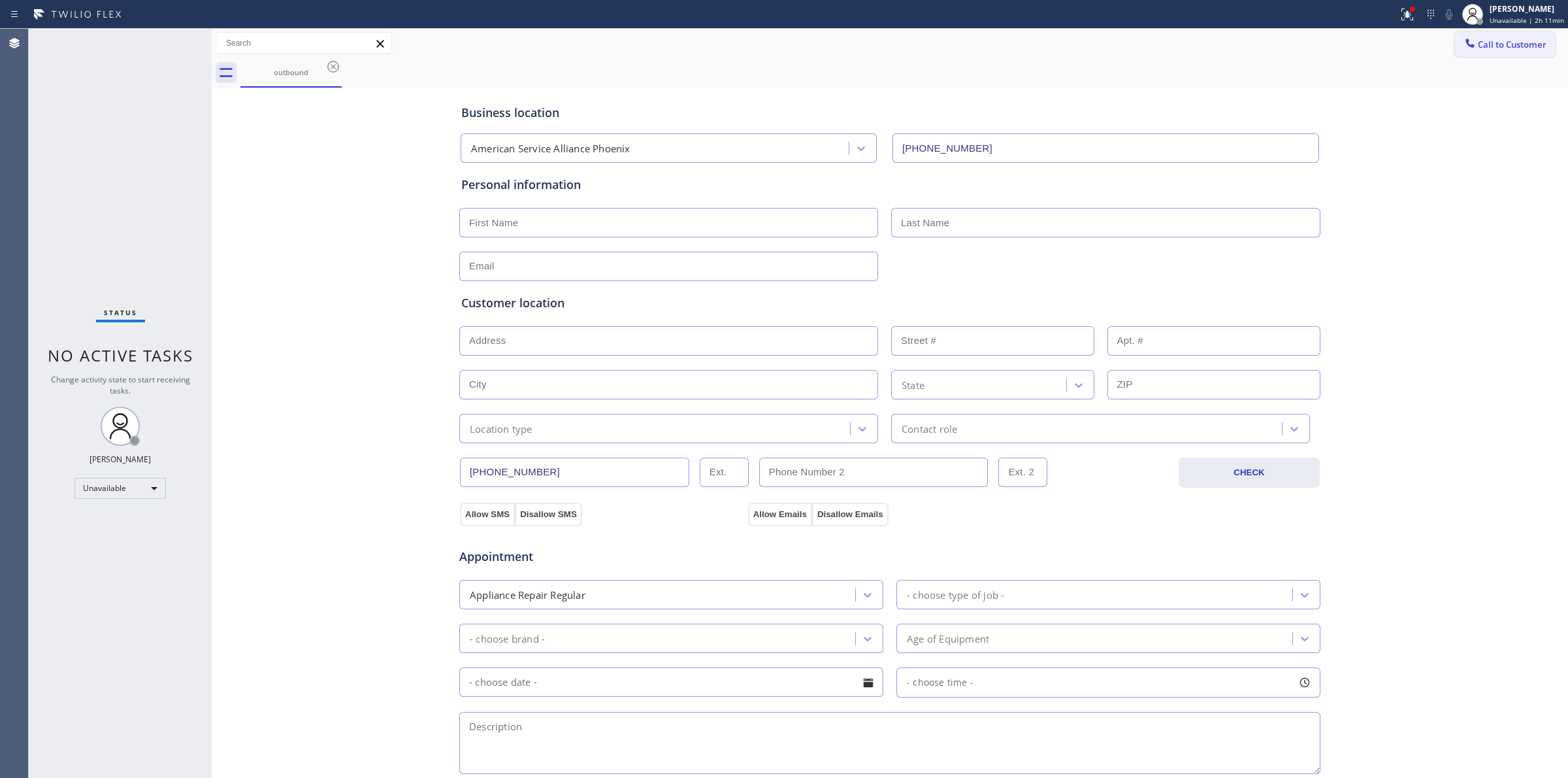
click at [1495, 44] on span "Call to Customer" at bounding box center [1513, 44] width 69 height 12
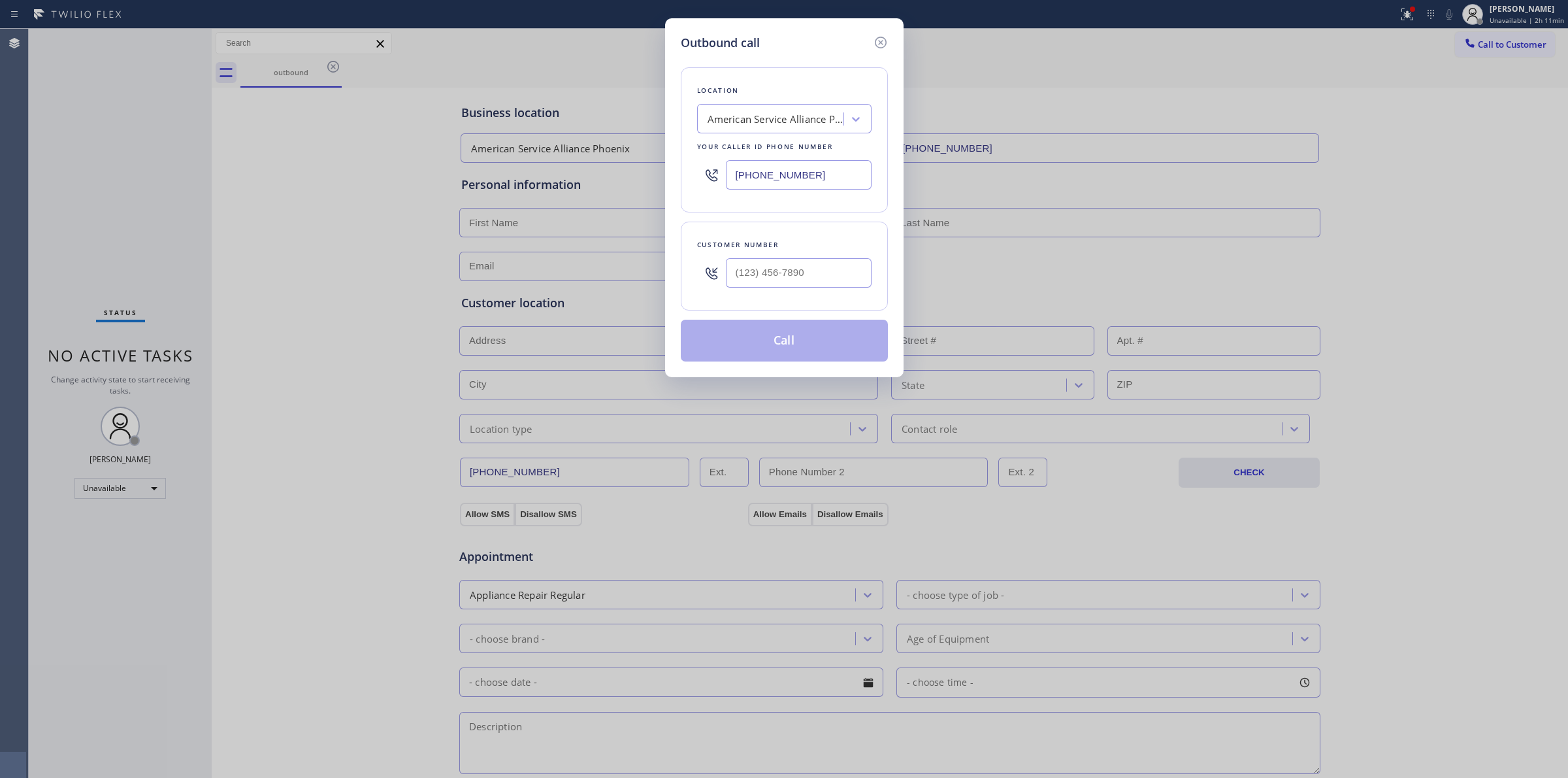
drag, startPoint x: 811, startPoint y: 303, endPoint x: 811, endPoint y: 295, distance: 8.0
click at [811, 299] on div "Customer number" at bounding box center [784, 266] width 207 height 89
paste input "573) 861-9465"
click at [811, 282] on input "[PHONE_NUMBER]" at bounding box center [798, 273] width 145 height 30
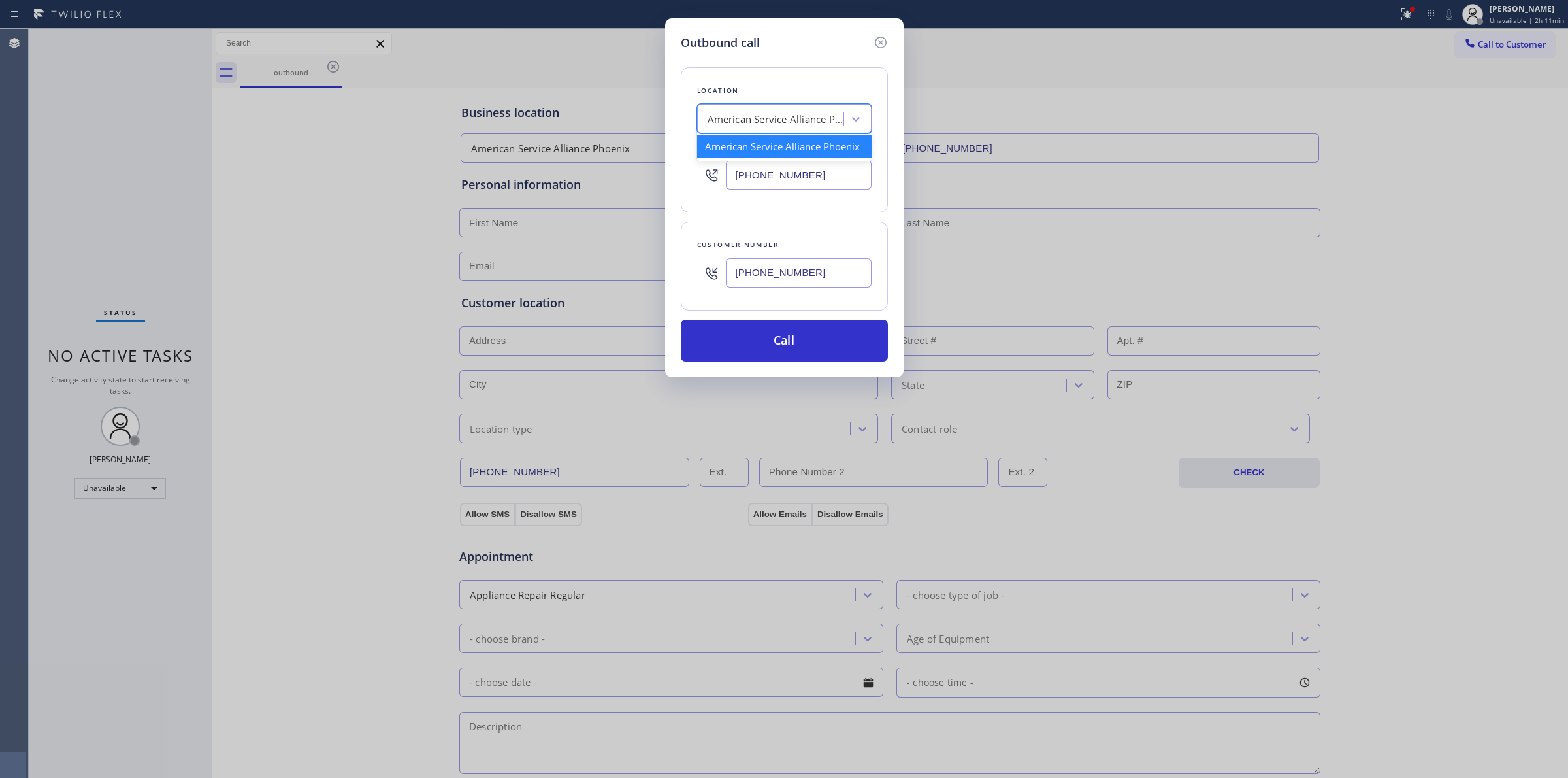
click at [802, 124] on div "American Service Alliance Phoenix" at bounding box center [776, 119] width 137 height 15
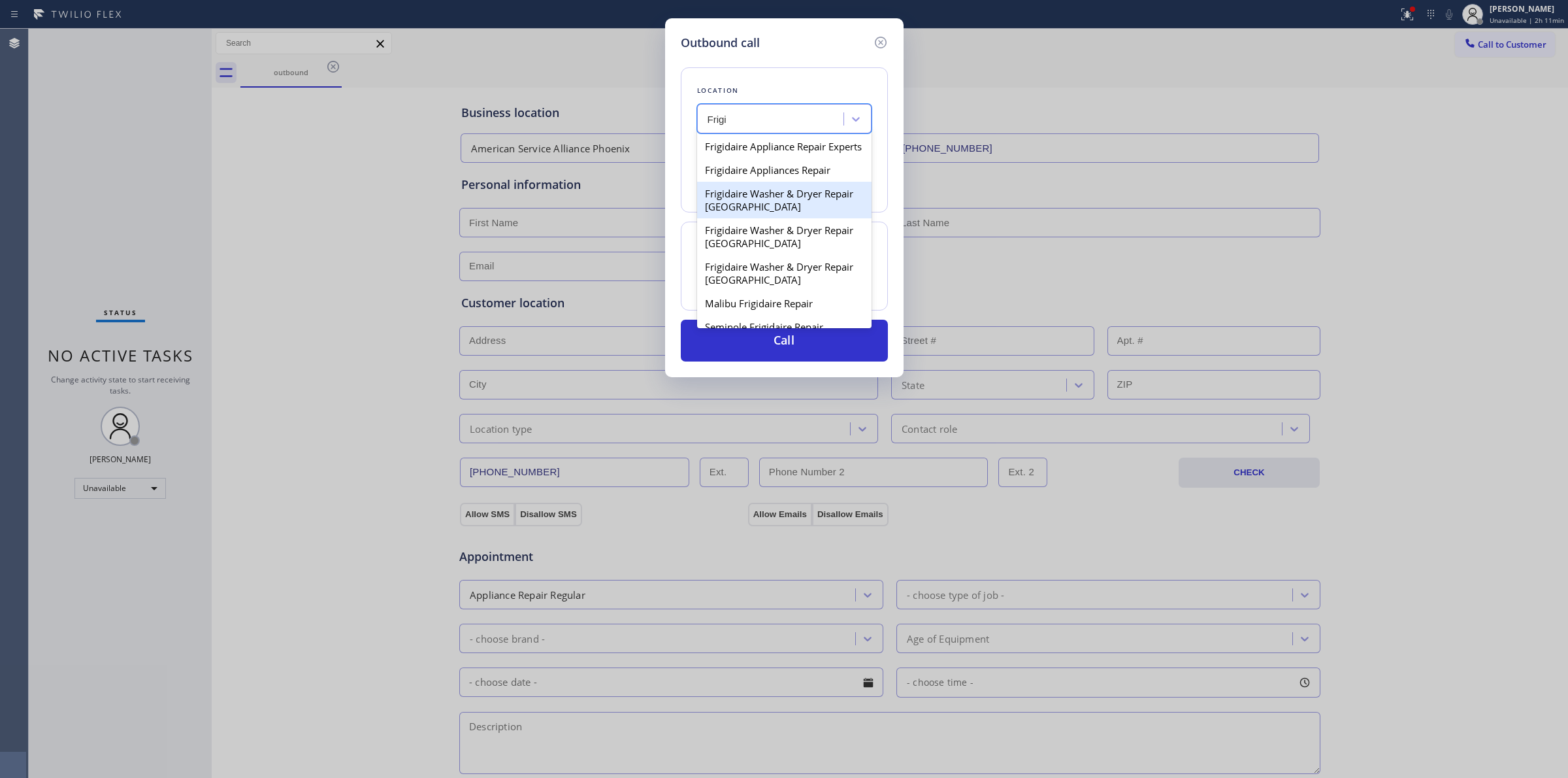
click at [795, 211] on div "Frigidaire Washer & Dryer Repair [GEOGRAPHIC_DATA]" at bounding box center [784, 200] width 174 height 37
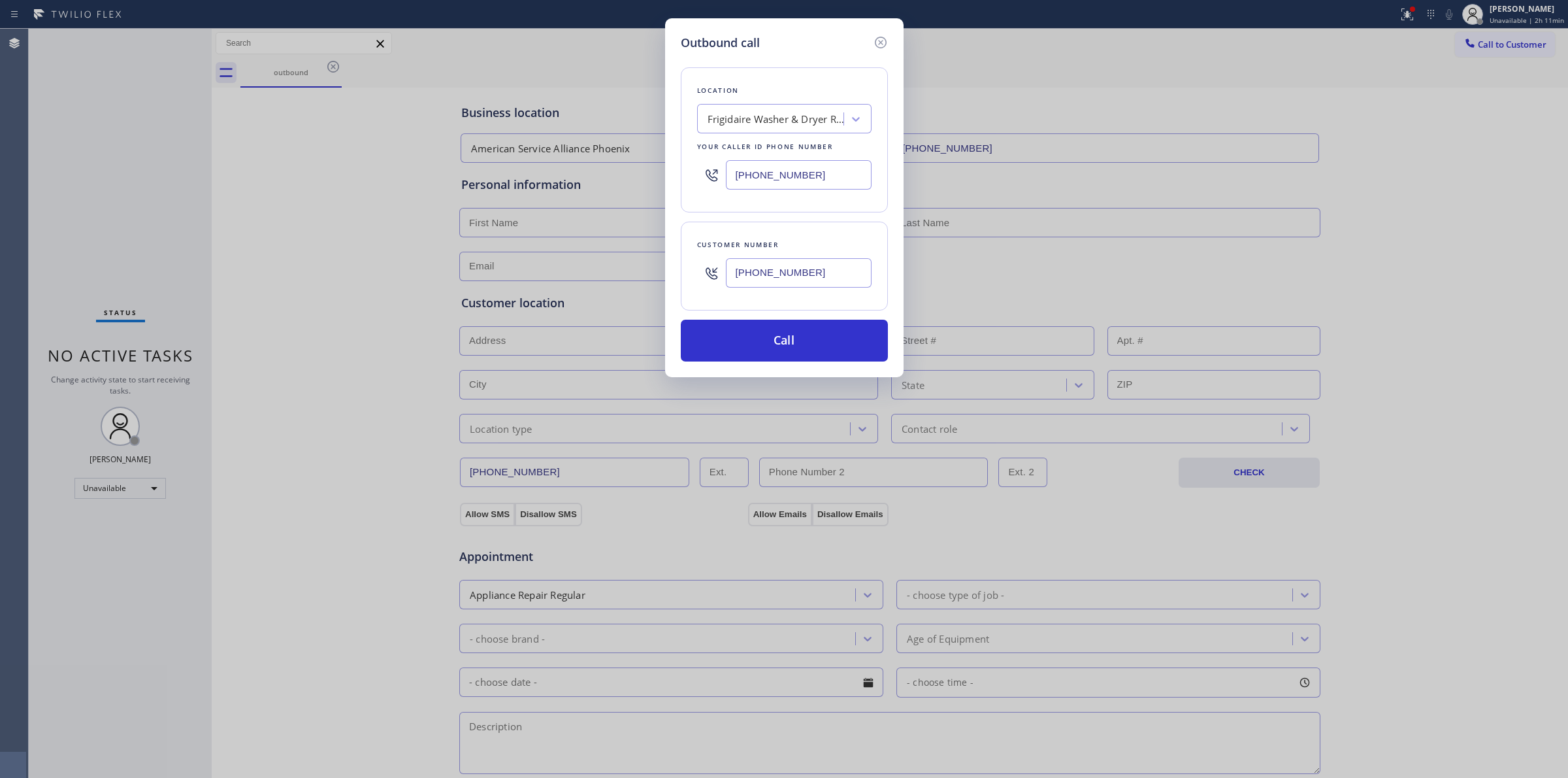
click at [771, 266] on input "[PHONE_NUMBER]" at bounding box center [798, 273] width 145 height 30
click at [778, 341] on button "Call" at bounding box center [784, 341] width 207 height 42
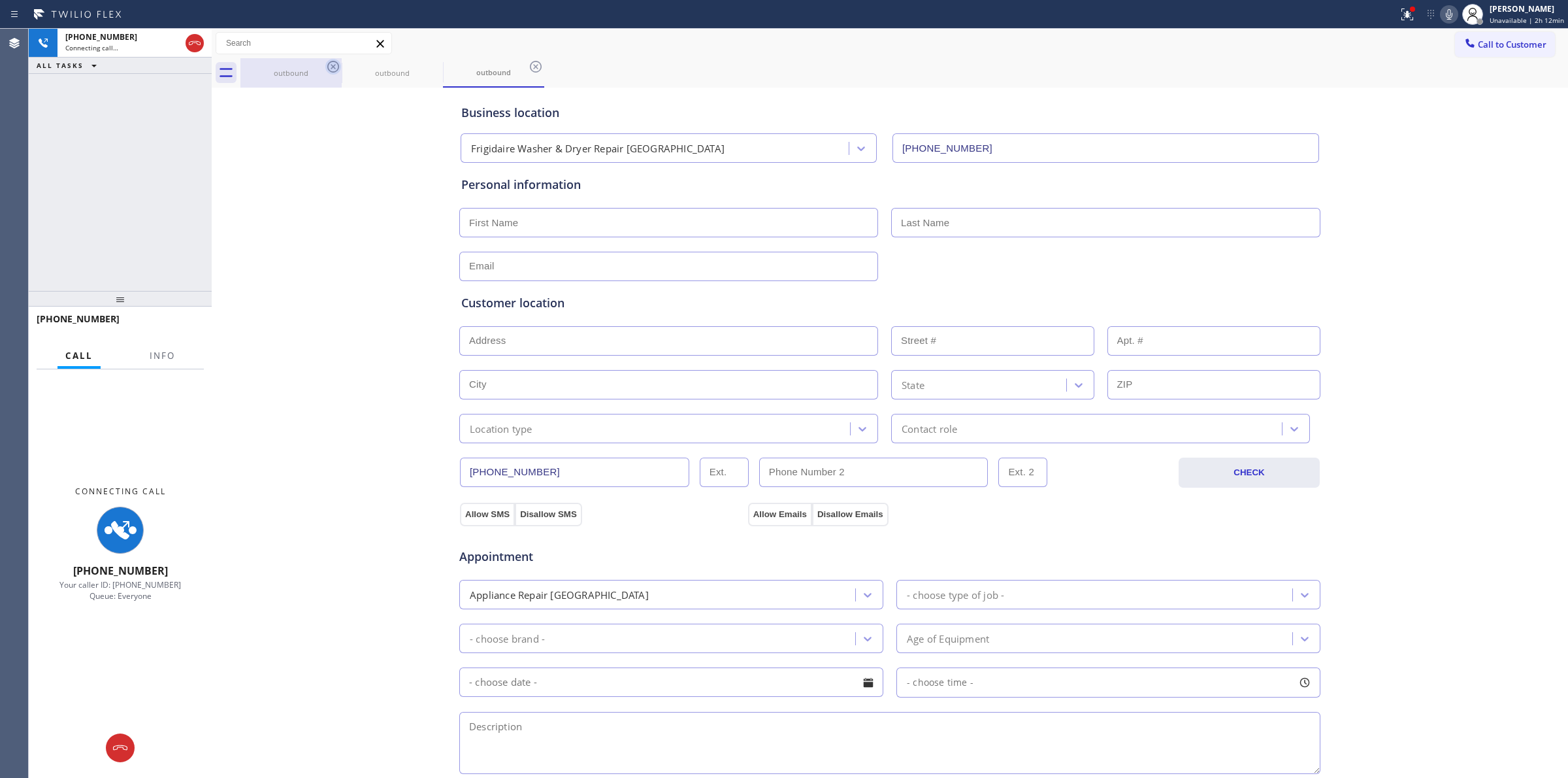
click at [331, 67] on icon at bounding box center [333, 66] width 12 height 12
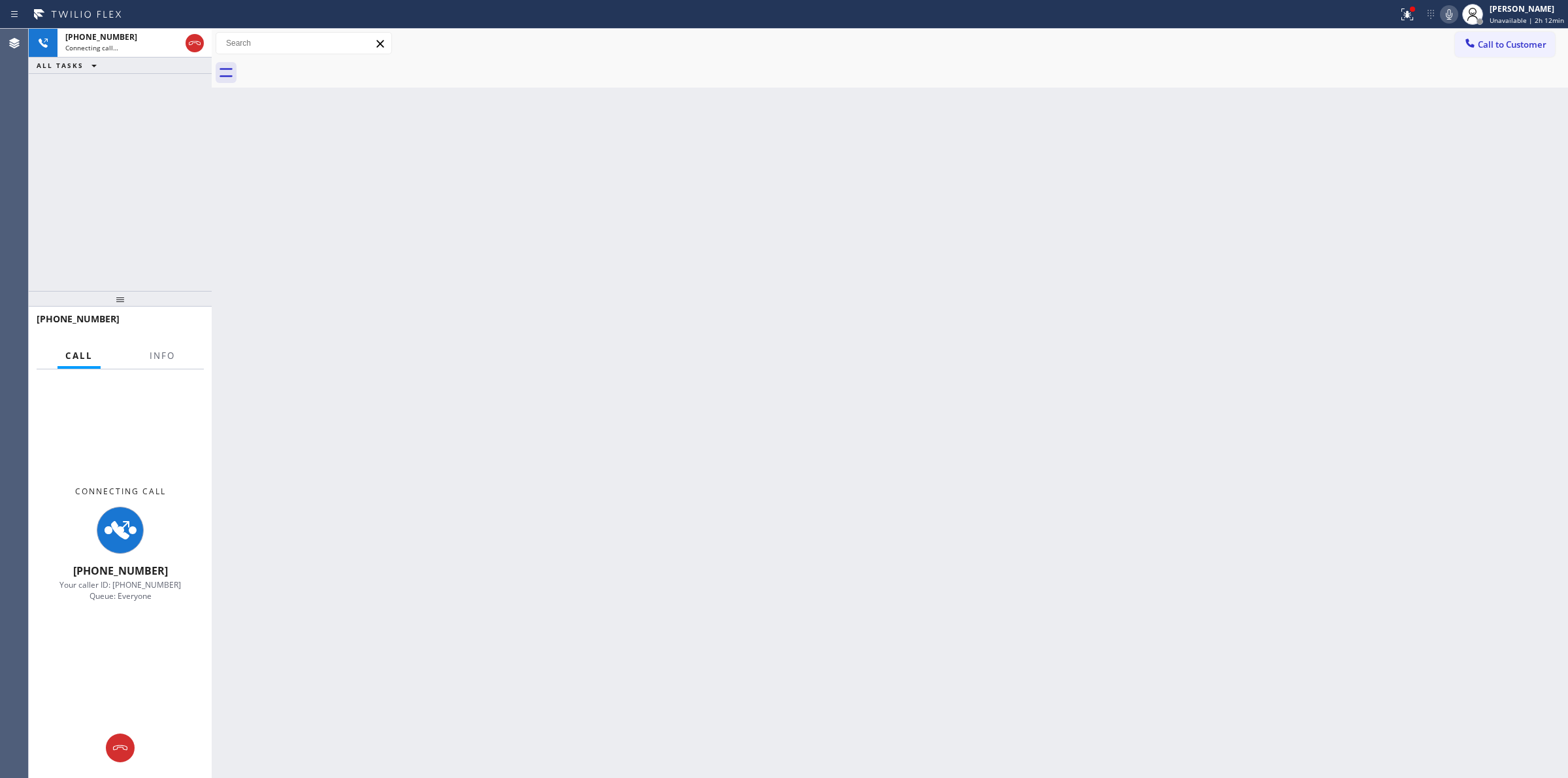
click at [1452, 21] on icon at bounding box center [1449, 14] width 15 height 15
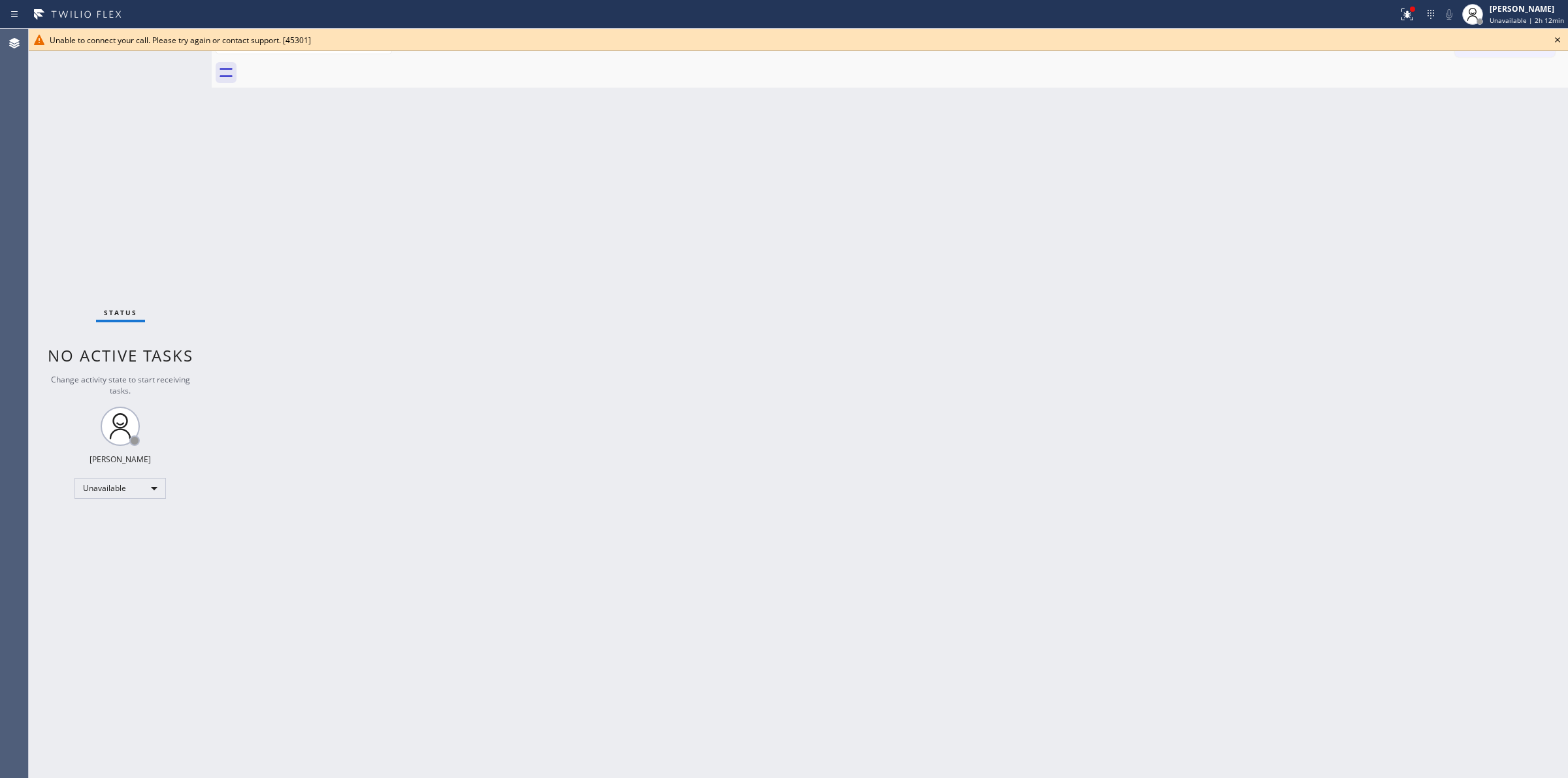
click at [1564, 37] on icon at bounding box center [1557, 40] width 15 height 15
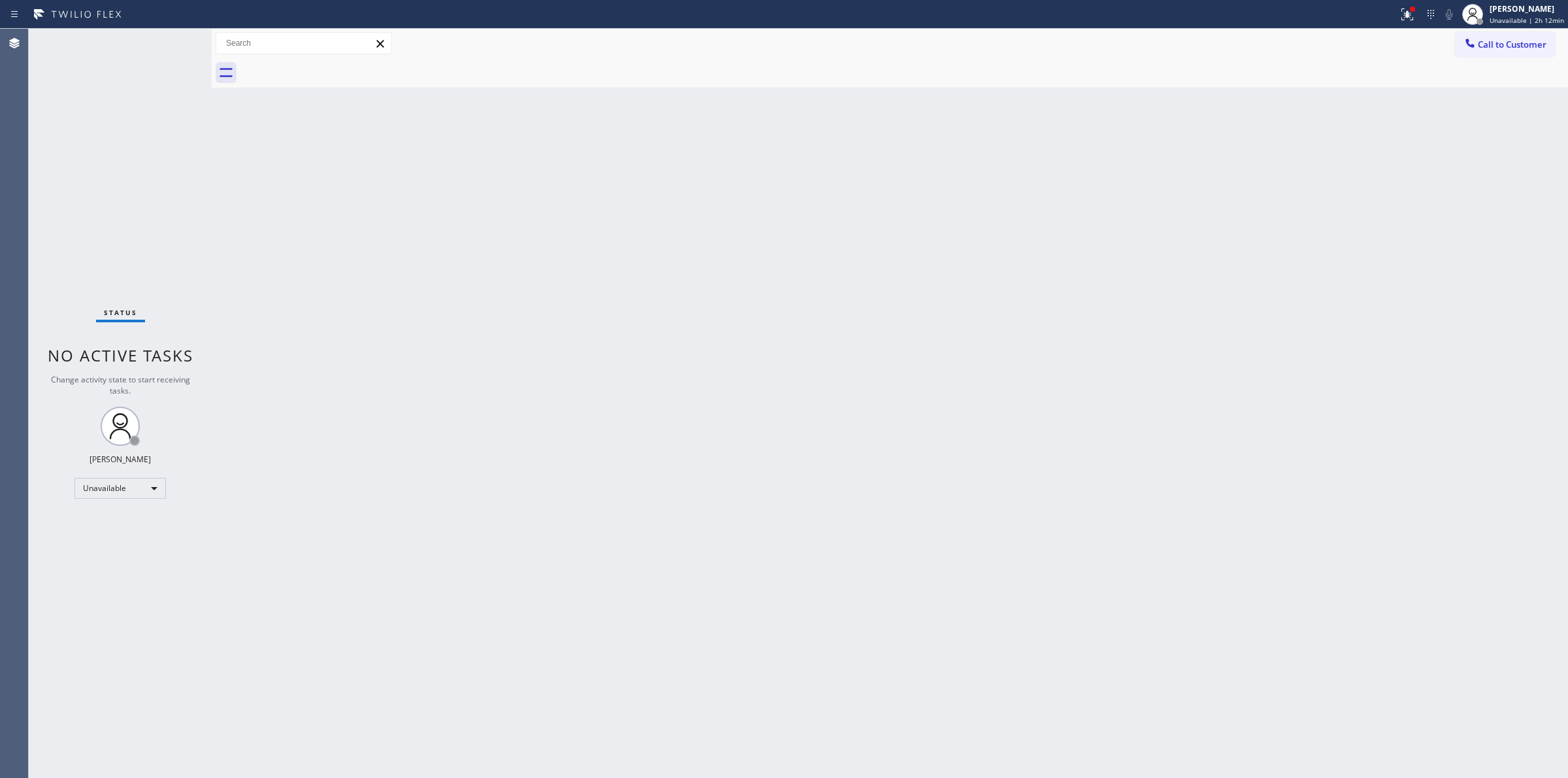
drag, startPoint x: 1359, startPoint y: 219, endPoint x: 1376, endPoint y: 197, distance: 27.8
click at [1376, 197] on div "Back to Dashboard Change Sender ID Customers Technicians Select a contact Outbo…" at bounding box center [889, 403] width 1357 height 749
click at [1494, 48] on span "Call to Customer" at bounding box center [1513, 44] width 69 height 12
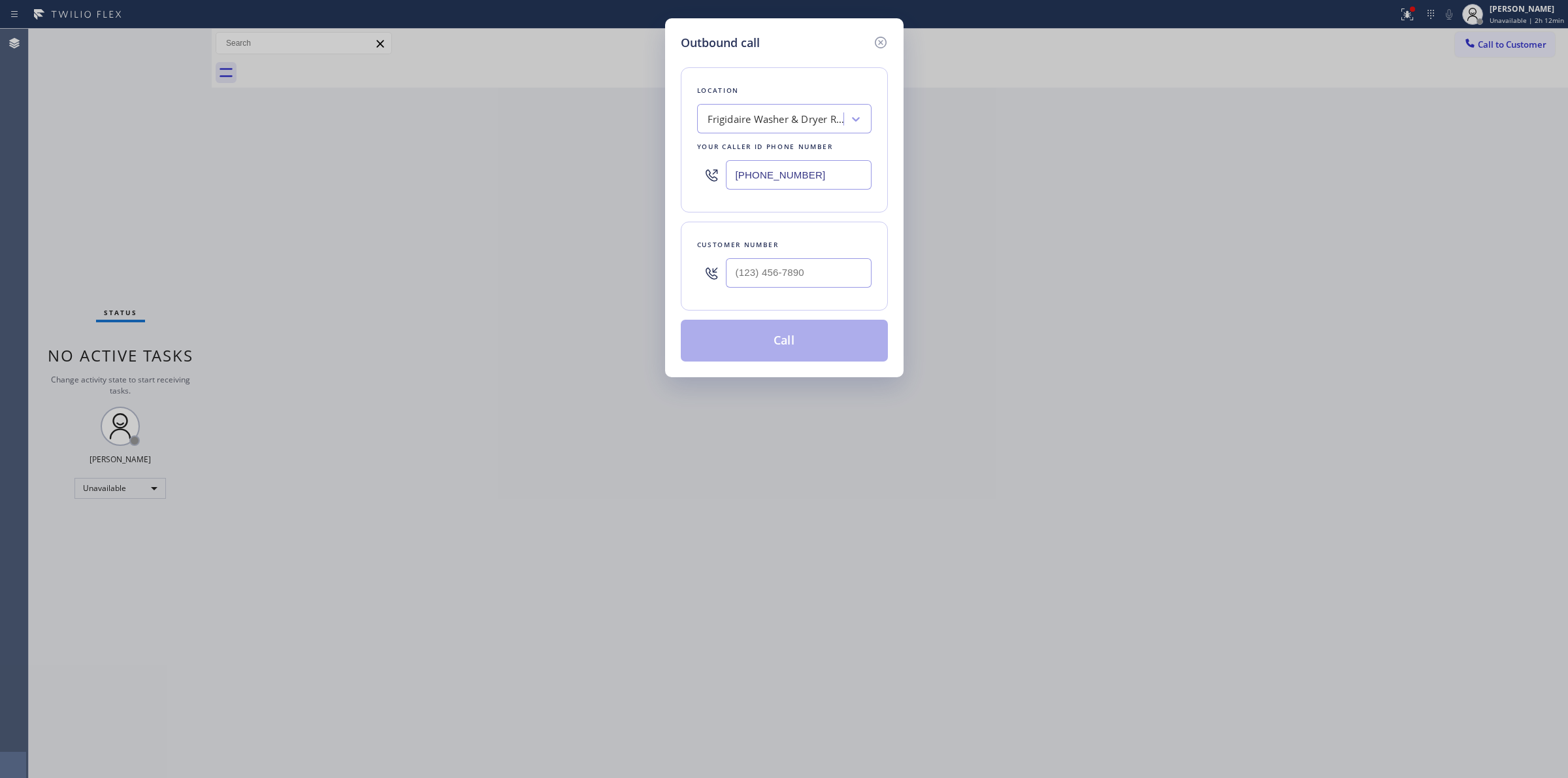
drag, startPoint x: 850, startPoint y: 317, endPoint x: 806, endPoint y: 291, distance: 51.1
click at [833, 313] on div "Location Frigidaire Washer & Dryer Repair [GEOGRAPHIC_DATA] Your caller id phon…" at bounding box center [784, 206] width 207 height 310
paste input "363) 201-5856"
click at [805, 285] on input "[PHONE_NUMBER]" at bounding box center [798, 273] width 145 height 30
click at [802, 112] on div "Frigidaire Washer & Dryer Repair [GEOGRAPHIC_DATA]" at bounding box center [776, 119] width 137 height 15
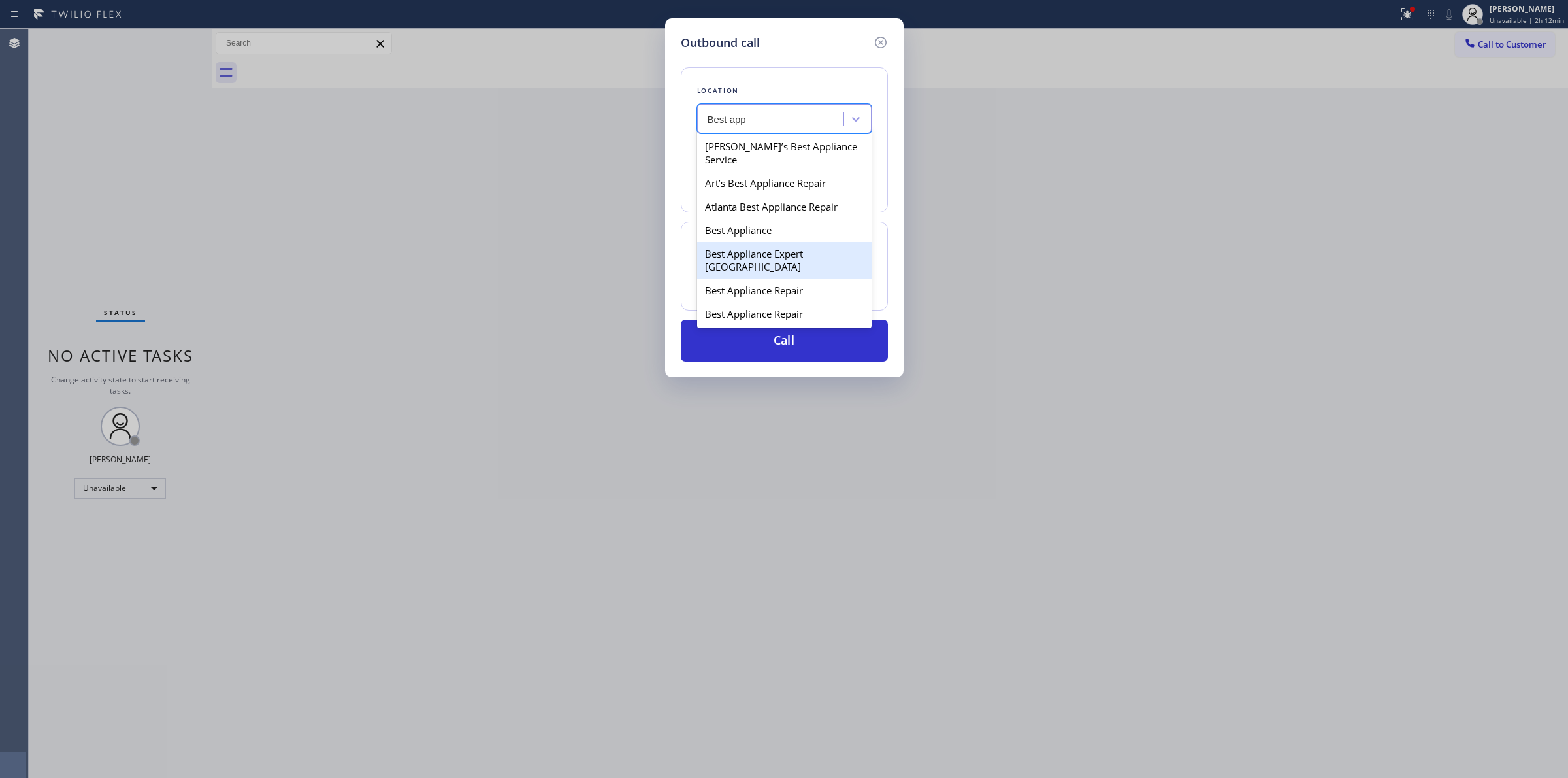
click at [752, 278] on div "Best Appliance Expert [GEOGRAPHIC_DATA]" at bounding box center [784, 260] width 174 height 37
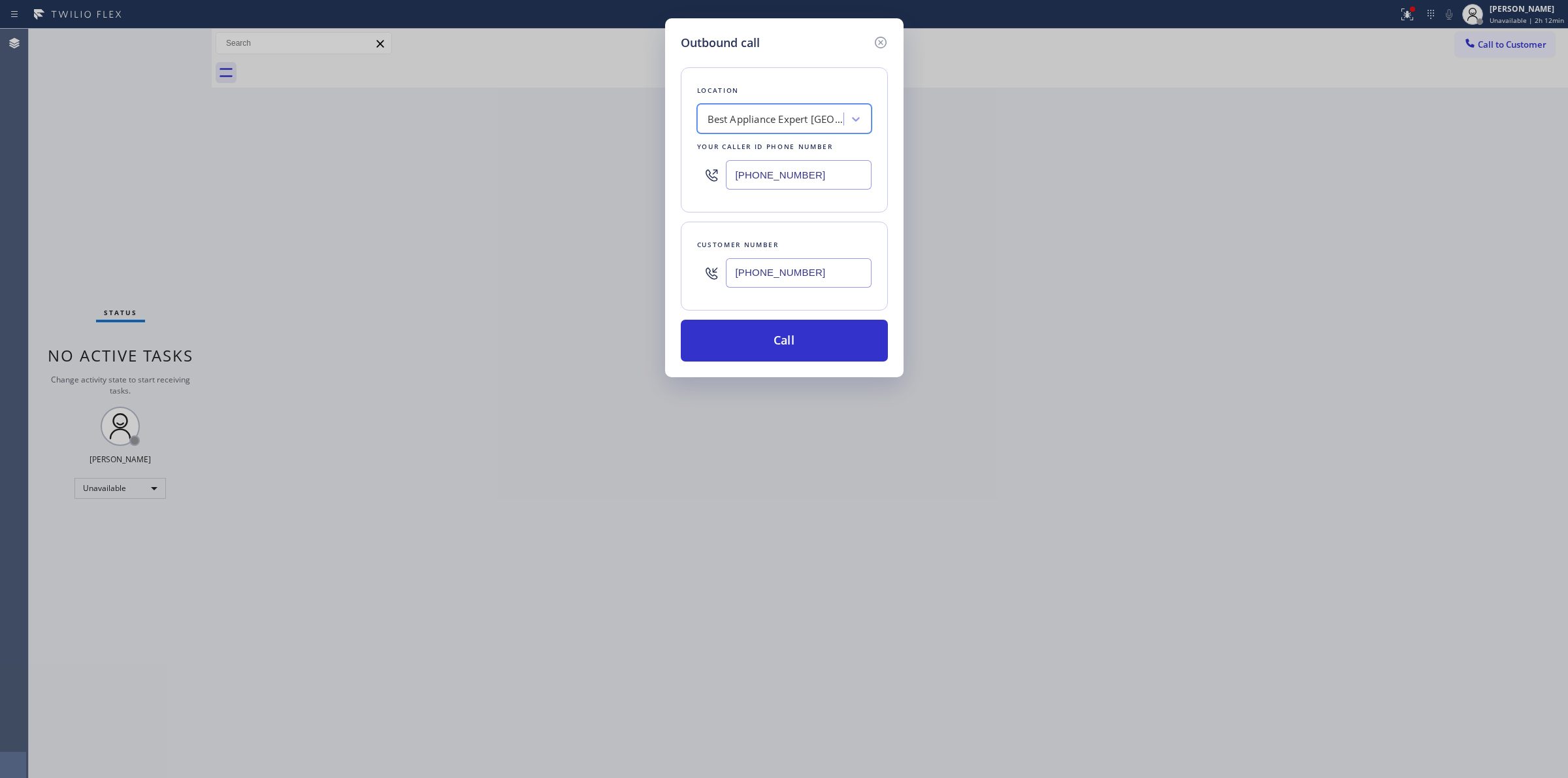
click at [752, 278] on input "[PHONE_NUMBER]" at bounding box center [798, 273] width 145 height 30
click at [752, 325] on button "Call" at bounding box center [784, 341] width 207 height 42
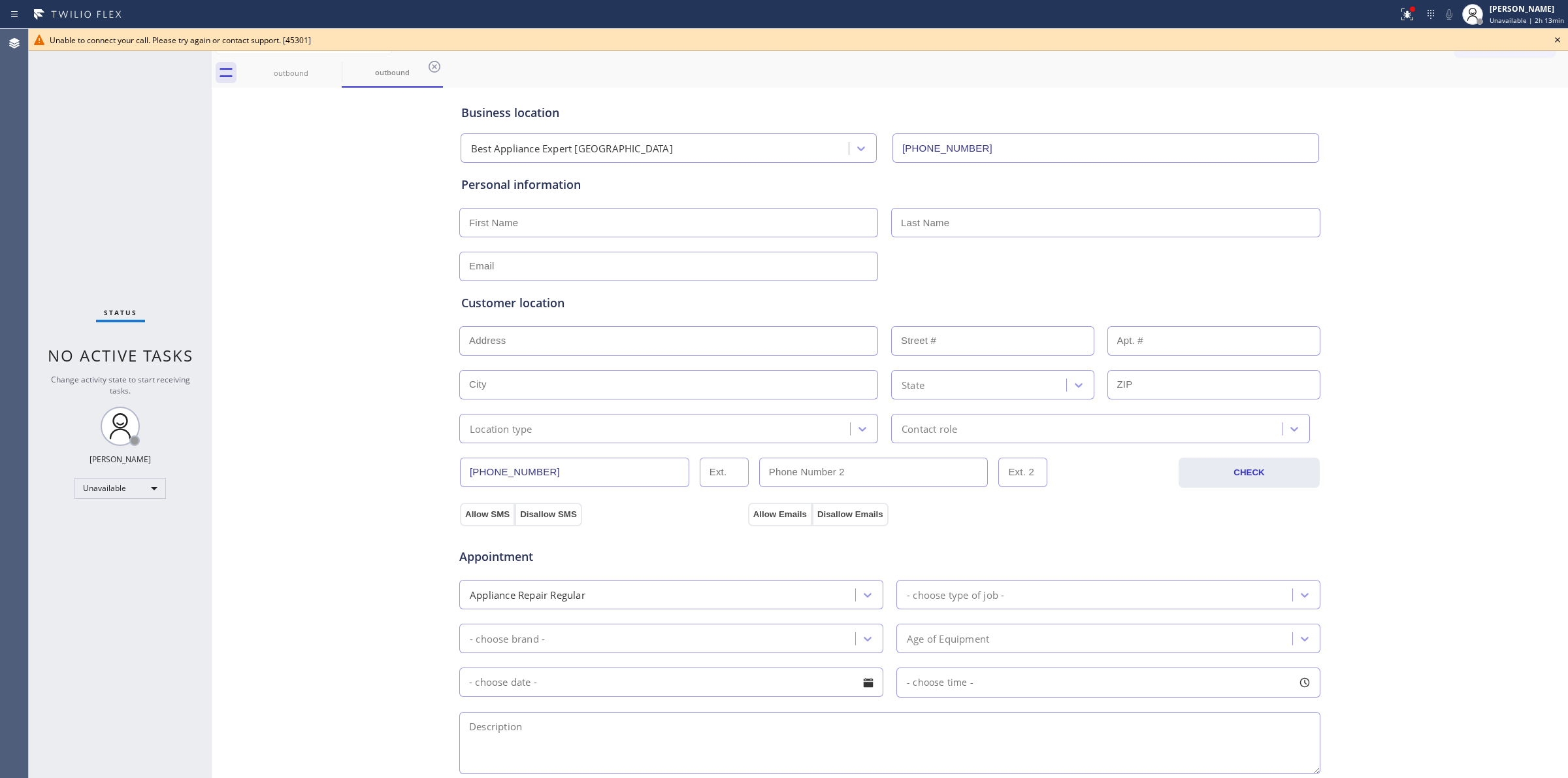
drag, startPoint x: 1444, startPoint y: 148, endPoint x: 1480, endPoint y: 93, distance: 65.7
click at [1445, 145] on div "Business location Best Appliance Expert [GEOGRAPHIC_DATA] [PHONE_NUMBER] Person…" at bounding box center [889, 537] width 1350 height 893
click at [1560, 40] on icon at bounding box center [1557, 40] width 15 height 15
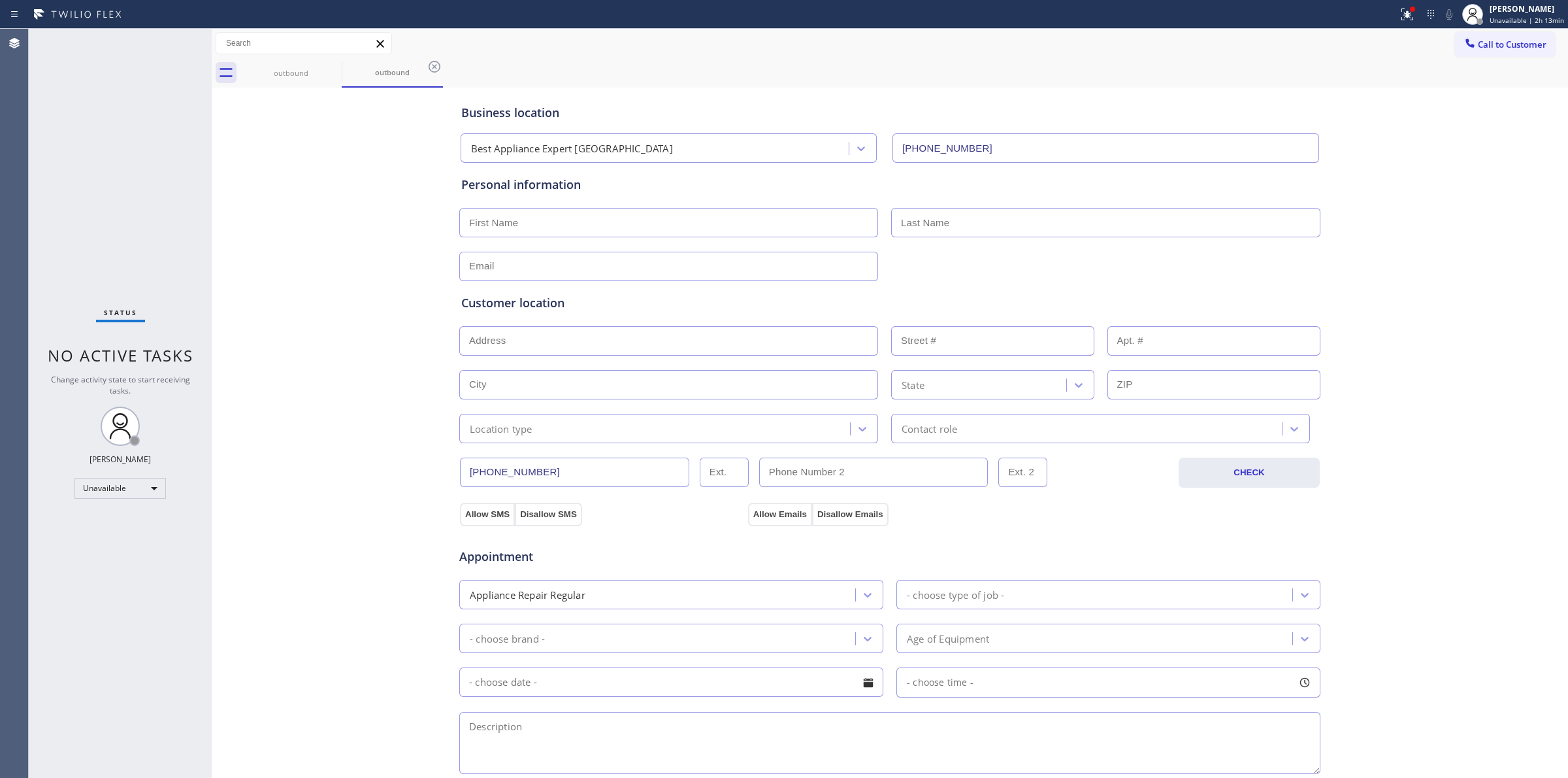
drag, startPoint x: 1517, startPoint y: 40, endPoint x: 1478, endPoint y: 51, distance: 40.5
click at [1516, 40] on span "Call to Customer" at bounding box center [1513, 44] width 69 height 12
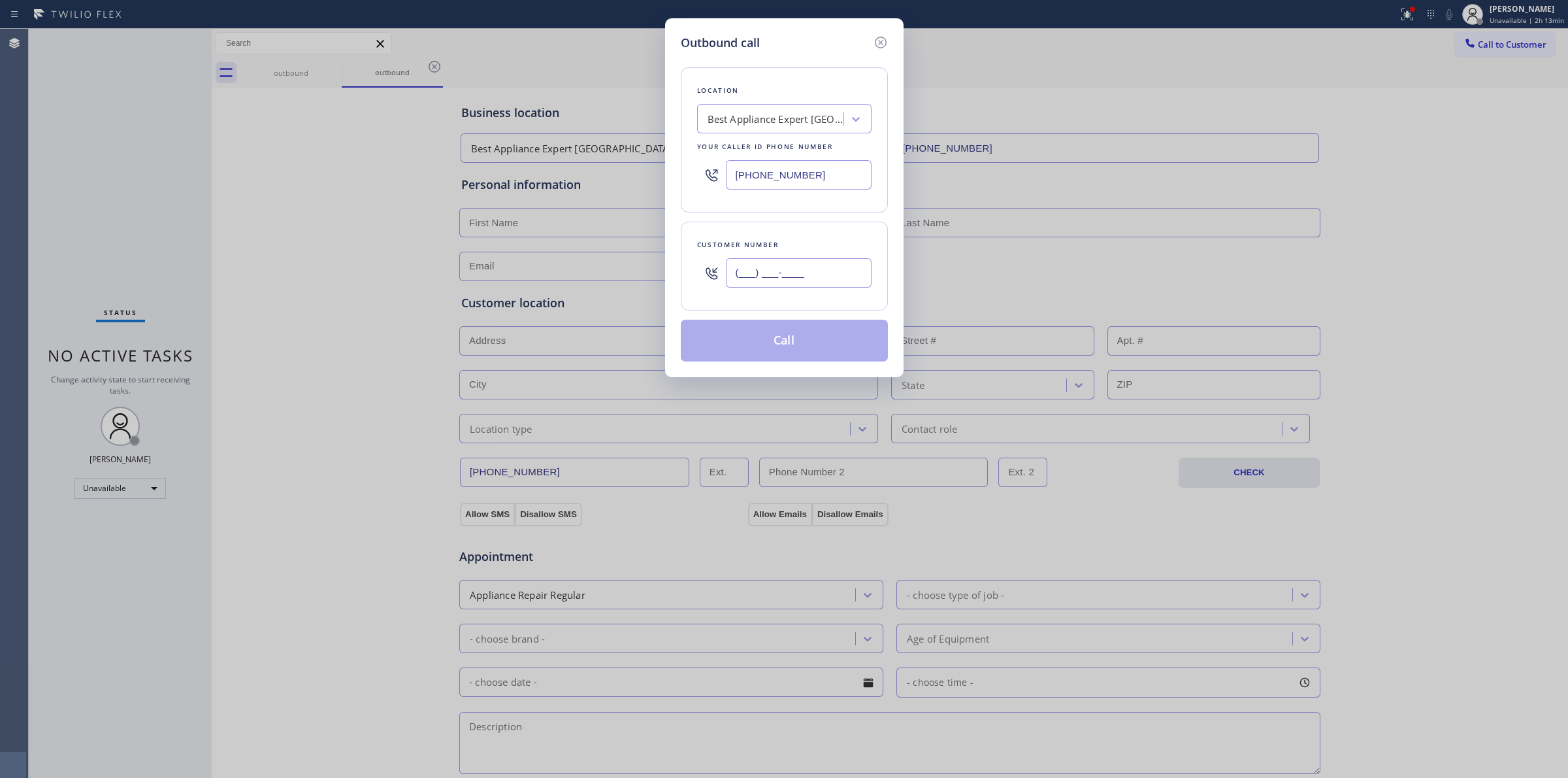
paste input "510) 686-4295"
click at [816, 268] on input "[PHONE_NUMBER]" at bounding box center [798, 273] width 145 height 30
drag, startPoint x: 769, startPoint y: 410, endPoint x: 788, endPoint y: 340, distance: 72.5
click at [769, 410] on div "Outbound call Location Best Appliance Expert [GEOGRAPHIC_DATA] Your caller id p…" at bounding box center [784, 389] width 1568 height 778
click at [788, 337] on button "Call" at bounding box center [784, 341] width 207 height 42
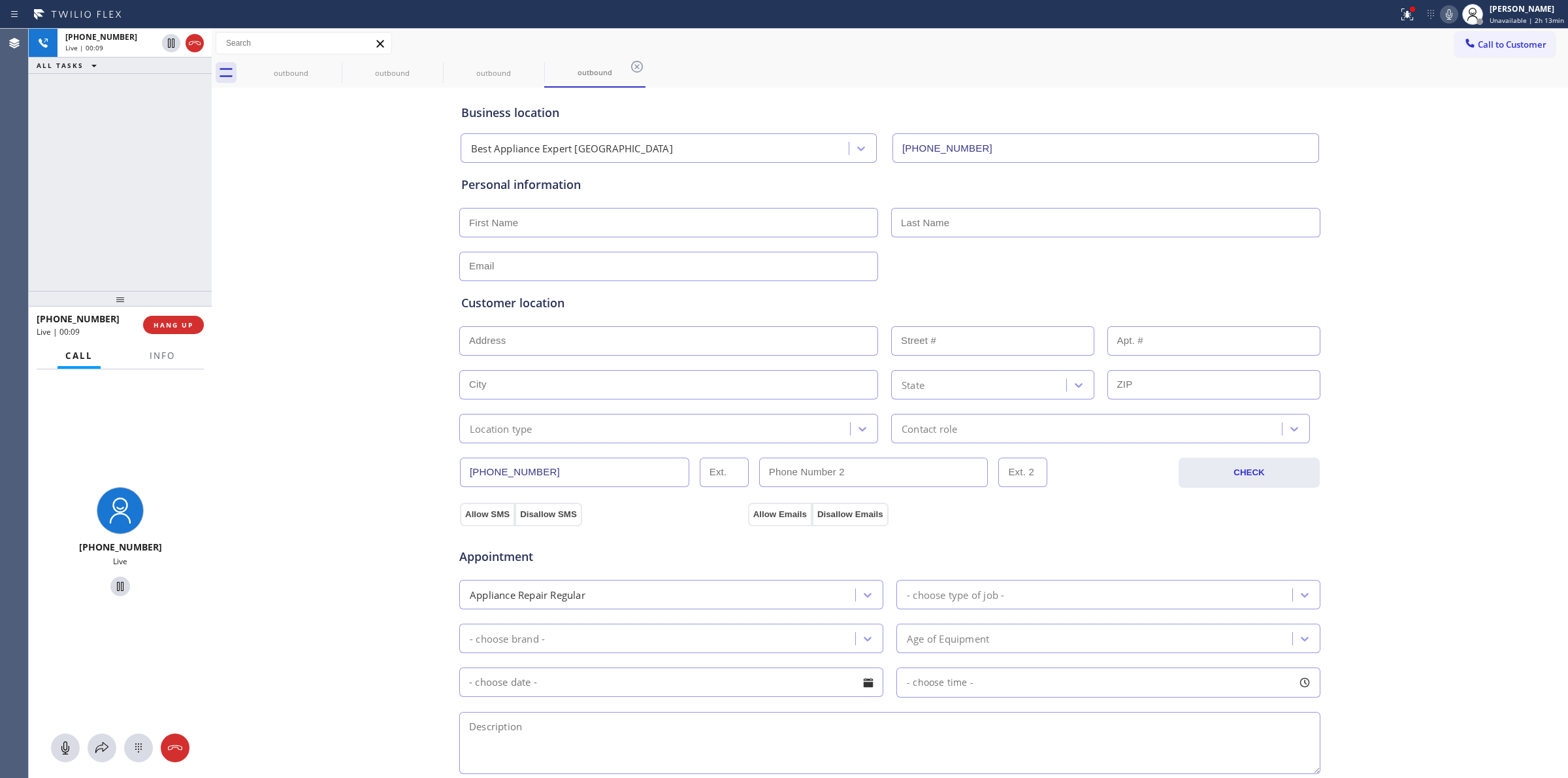
click at [1418, 227] on div "Business location Best Appliance Expert [GEOGRAPHIC_DATA] [PHONE_NUMBER] Person…" at bounding box center [889, 537] width 1350 height 893
click at [119, 753] on div at bounding box center [120, 747] width 183 height 29
click at [133, 746] on icon at bounding box center [138, 748] width 15 height 15
click at [1491, 43] on span "Call to Customer" at bounding box center [1513, 44] width 69 height 12
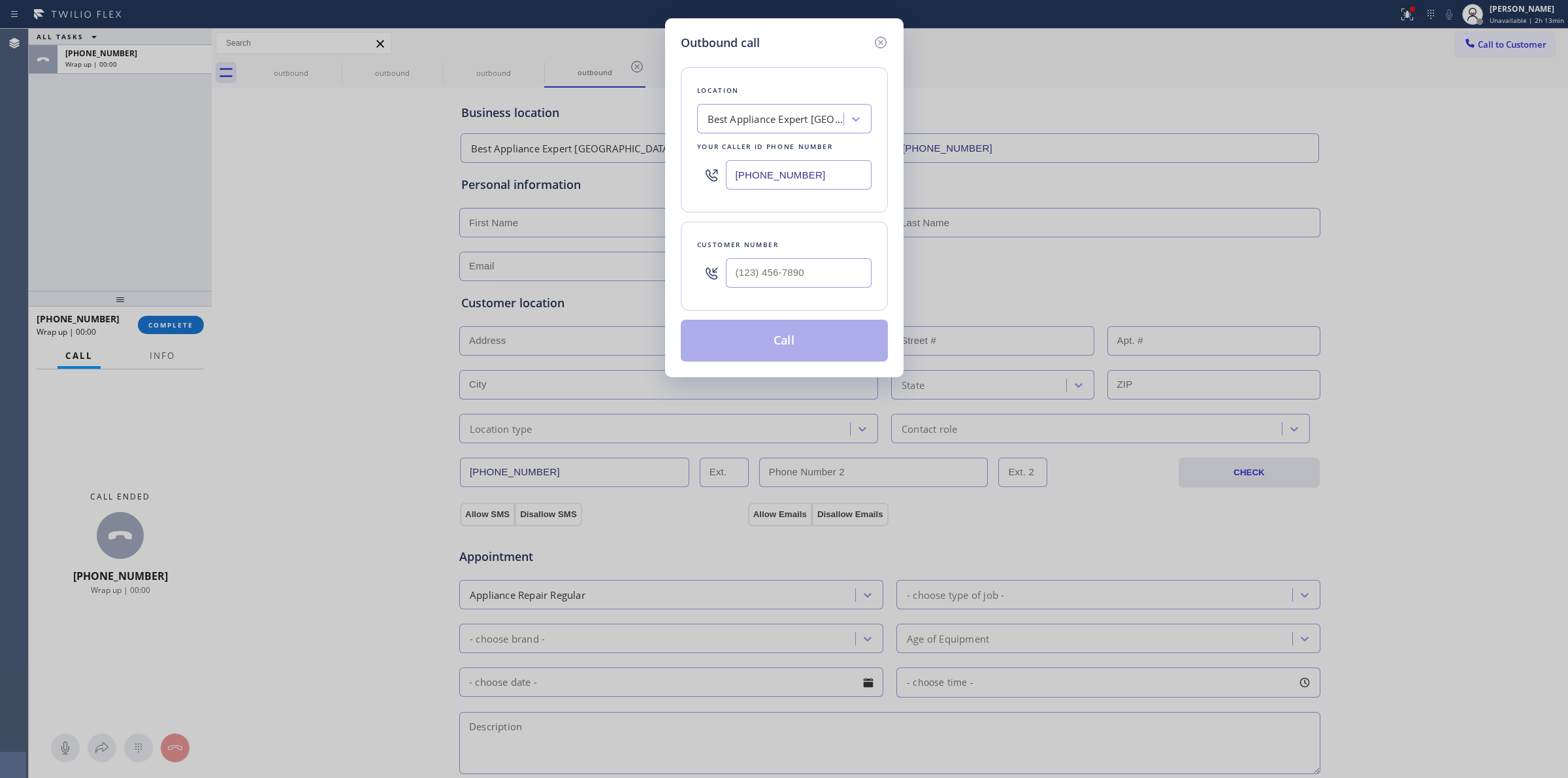
drag, startPoint x: 889, startPoint y: 259, endPoint x: 826, endPoint y: 271, distance: 64.1
click at [868, 266] on div "Outbound call Location Best Appliance Expert [GEOGRAPHIC_DATA] Your caller id p…" at bounding box center [784, 197] width 238 height 359
paste input "text"
click at [826, 271] on input "(___) ___-____" at bounding box center [798, 273] width 145 height 30
paste input "510) 686-4295"
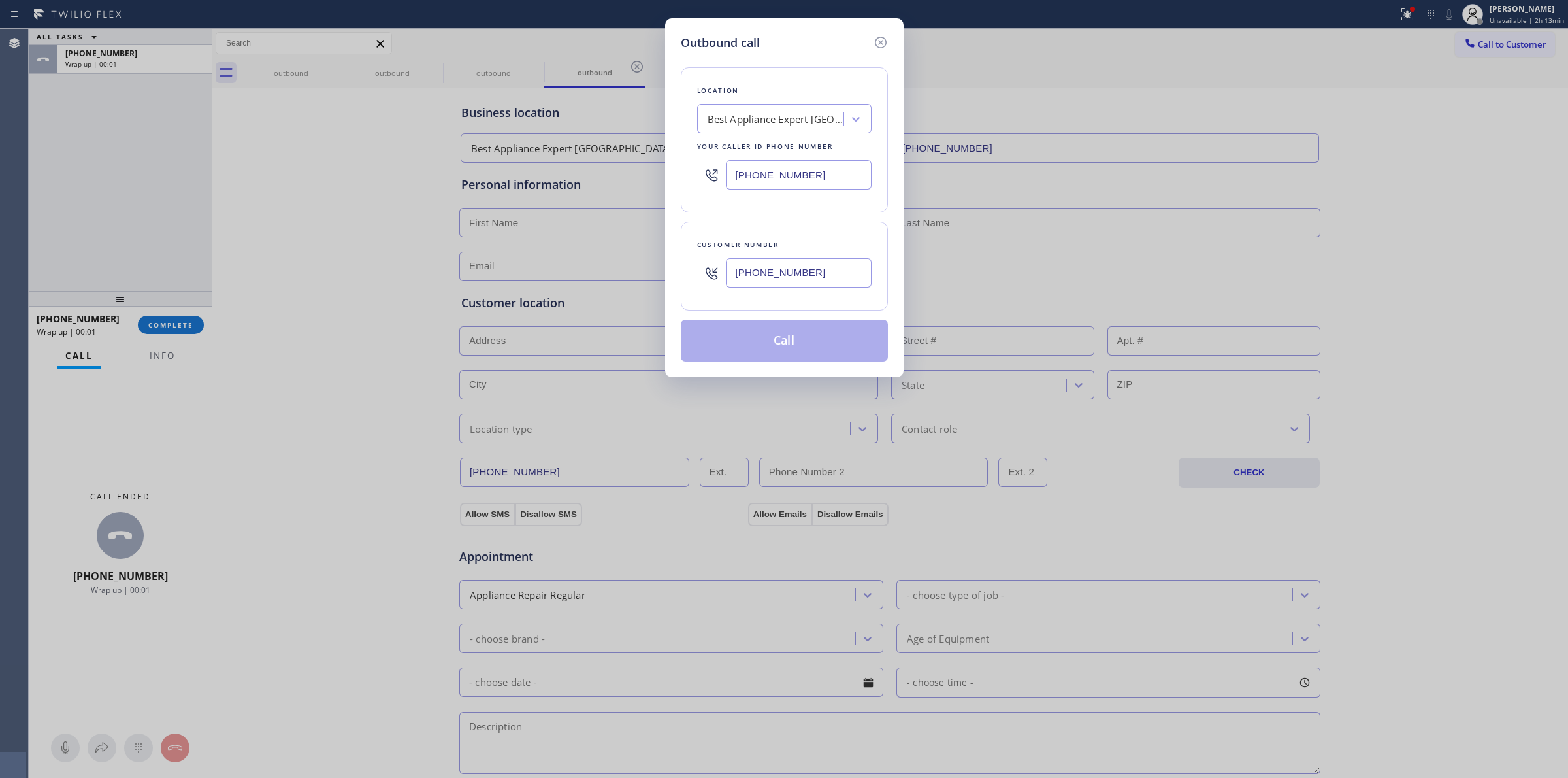
click at [796, 339] on button "Call" at bounding box center [784, 341] width 207 height 42
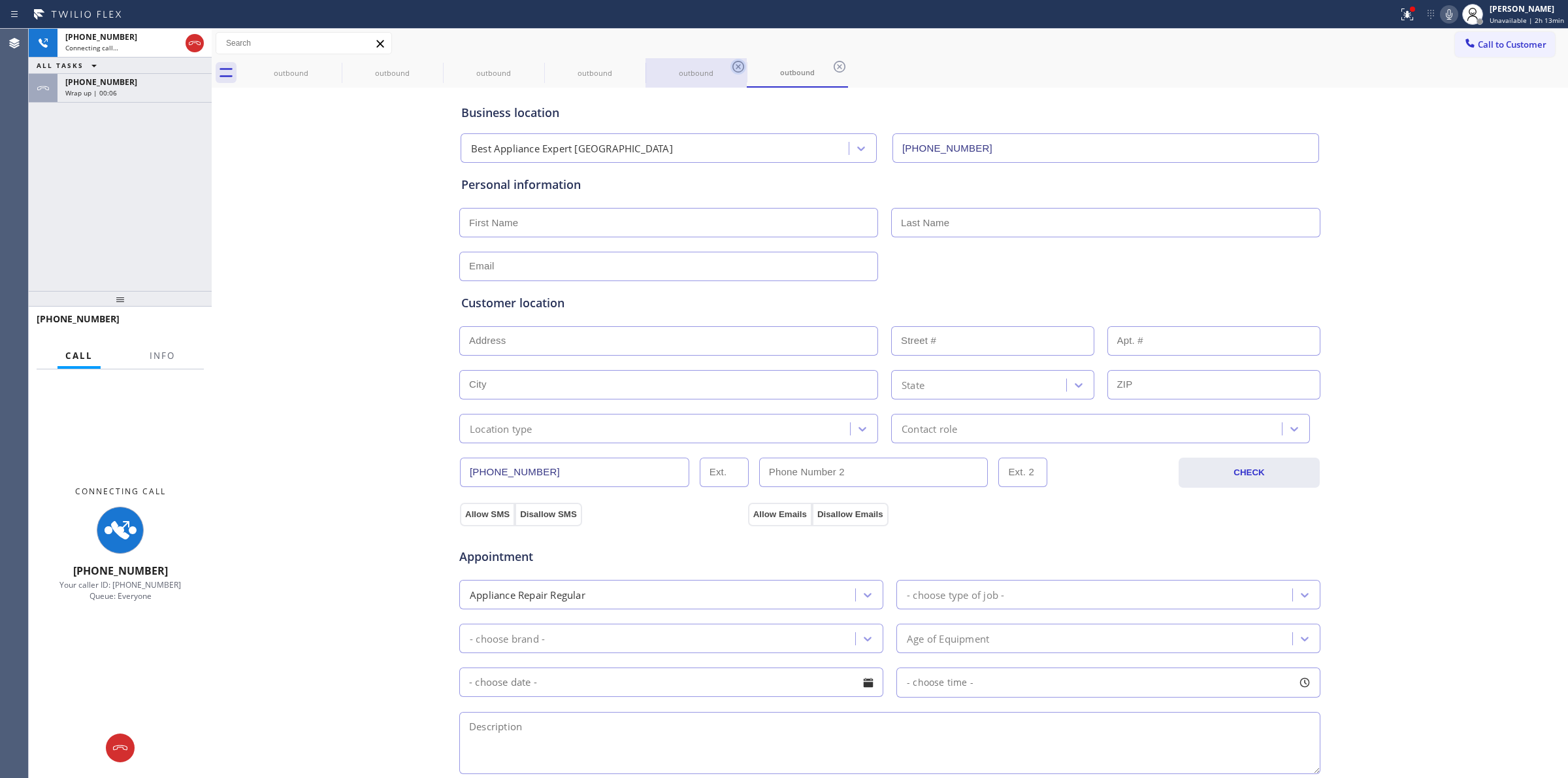
click at [366, 80] on div "outbound" at bounding box center [392, 73] width 98 height 30
click at [0, 0] on icon at bounding box center [0, 0] width 0 height 0
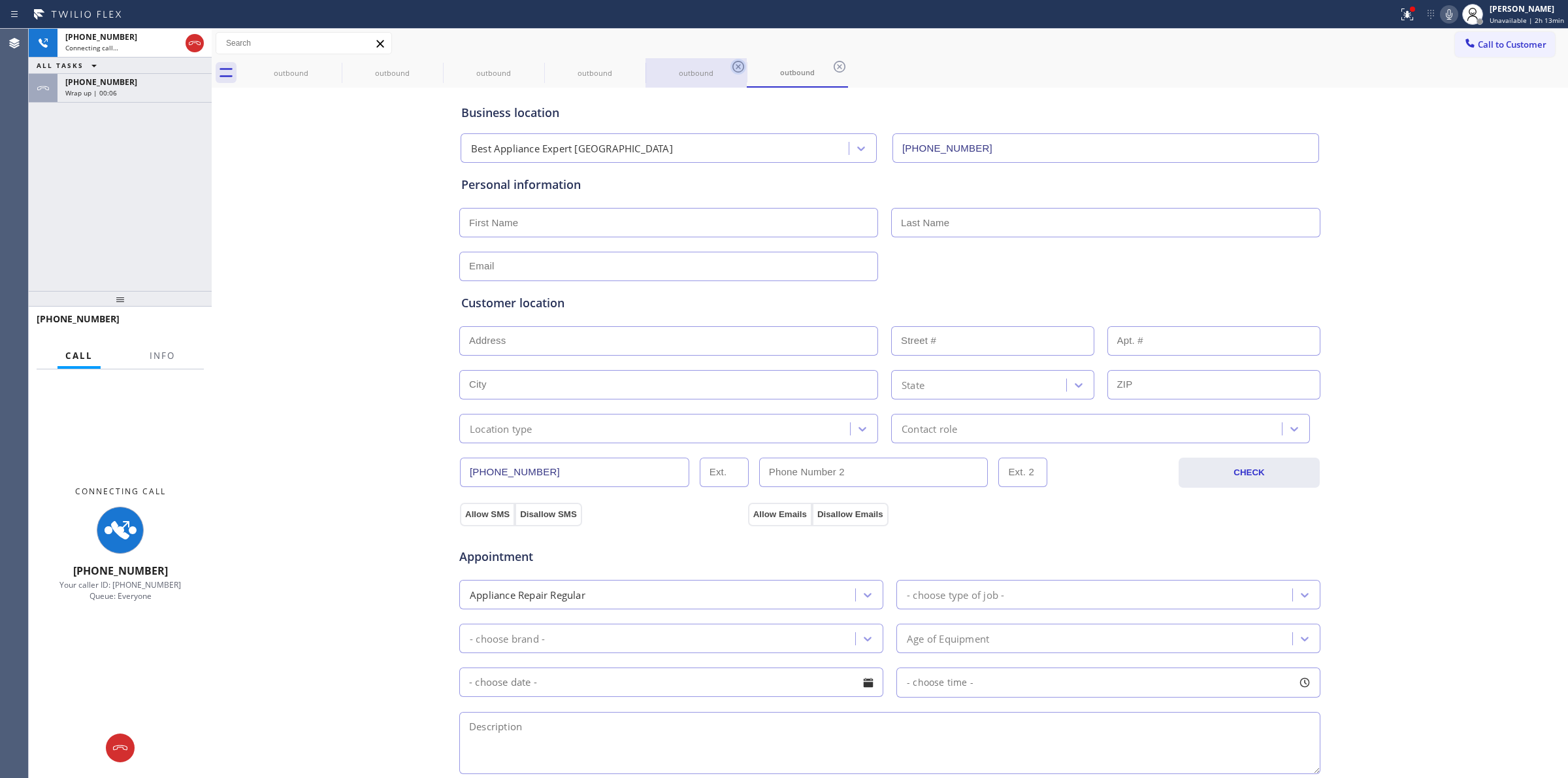
click at [0, 0] on icon at bounding box center [0, 0] width 0 height 0
click at [731, 67] on icon at bounding box center [738, 67] width 15 height 15
click at [832, 67] on icon at bounding box center [839, 67] width 15 height 15
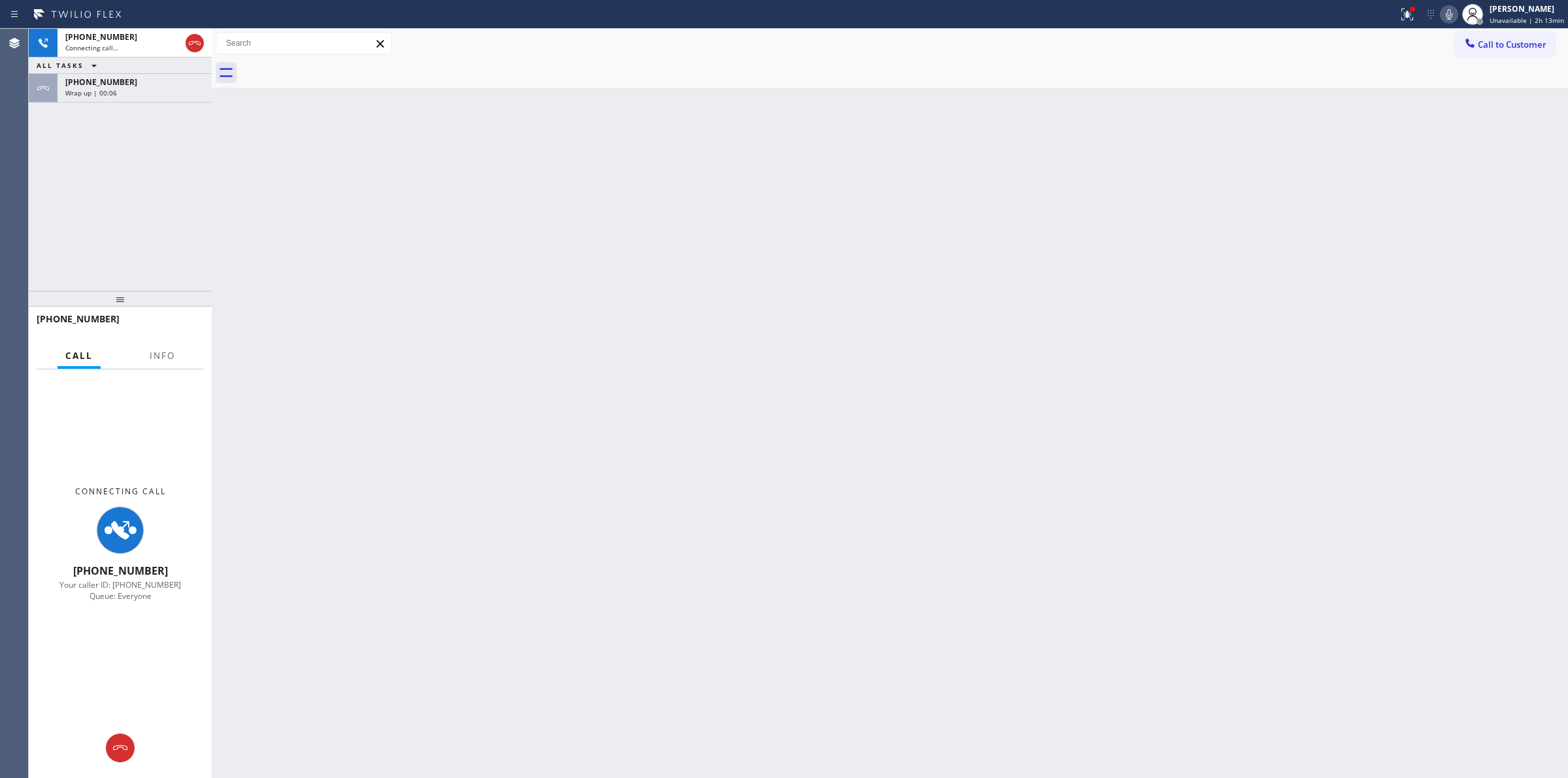
click at [329, 67] on div at bounding box center [904, 73] width 1328 height 30
click at [122, 86] on div "[PHONE_NUMBER]" at bounding box center [134, 82] width 138 height 11
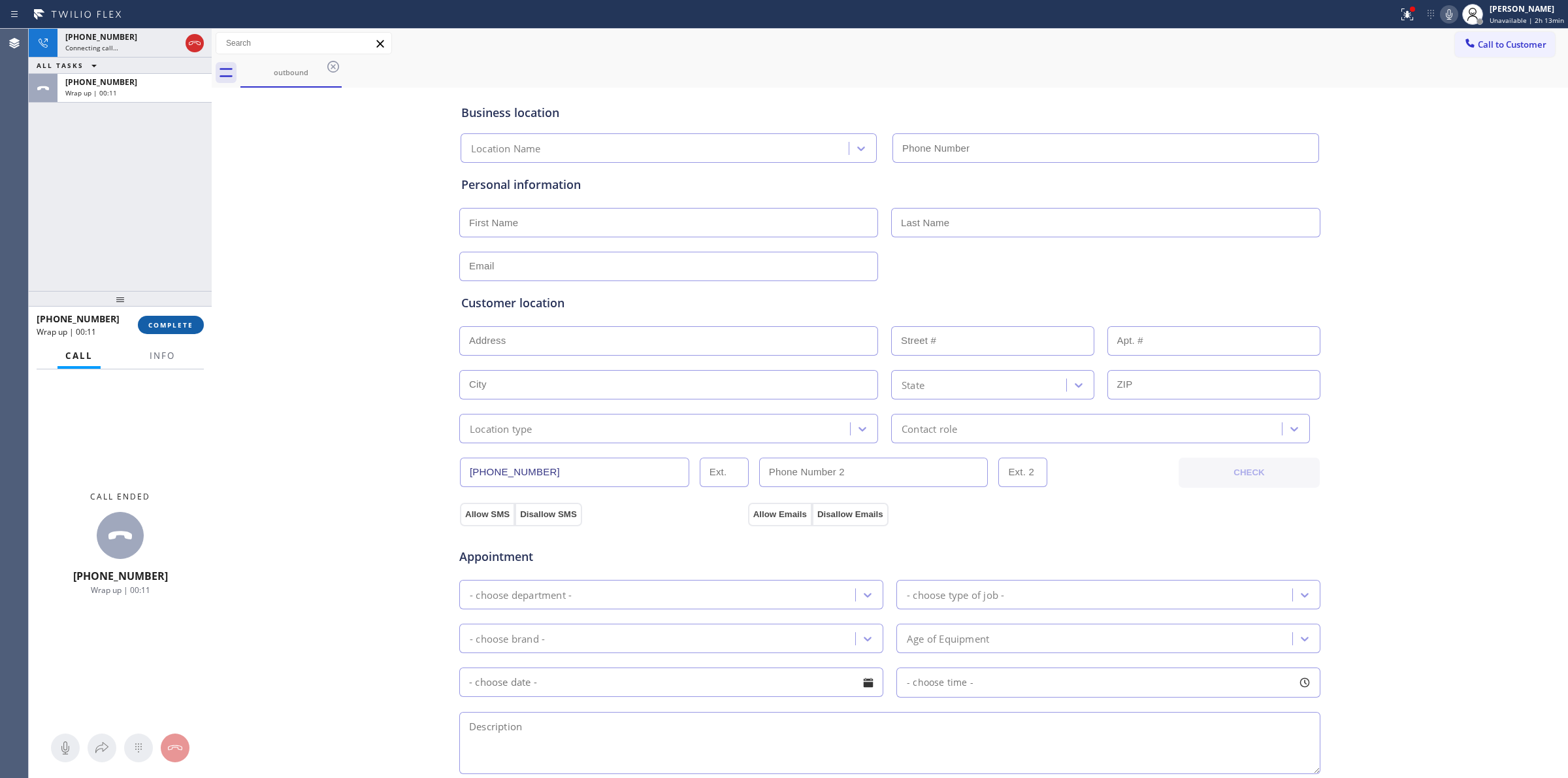
click at [178, 334] on div "[PHONE_NUMBER] Wrap up | 00:11 COMPLETE" at bounding box center [120, 325] width 167 height 34
click at [178, 325] on span "COMPLETE" at bounding box center [171, 325] width 45 height 9
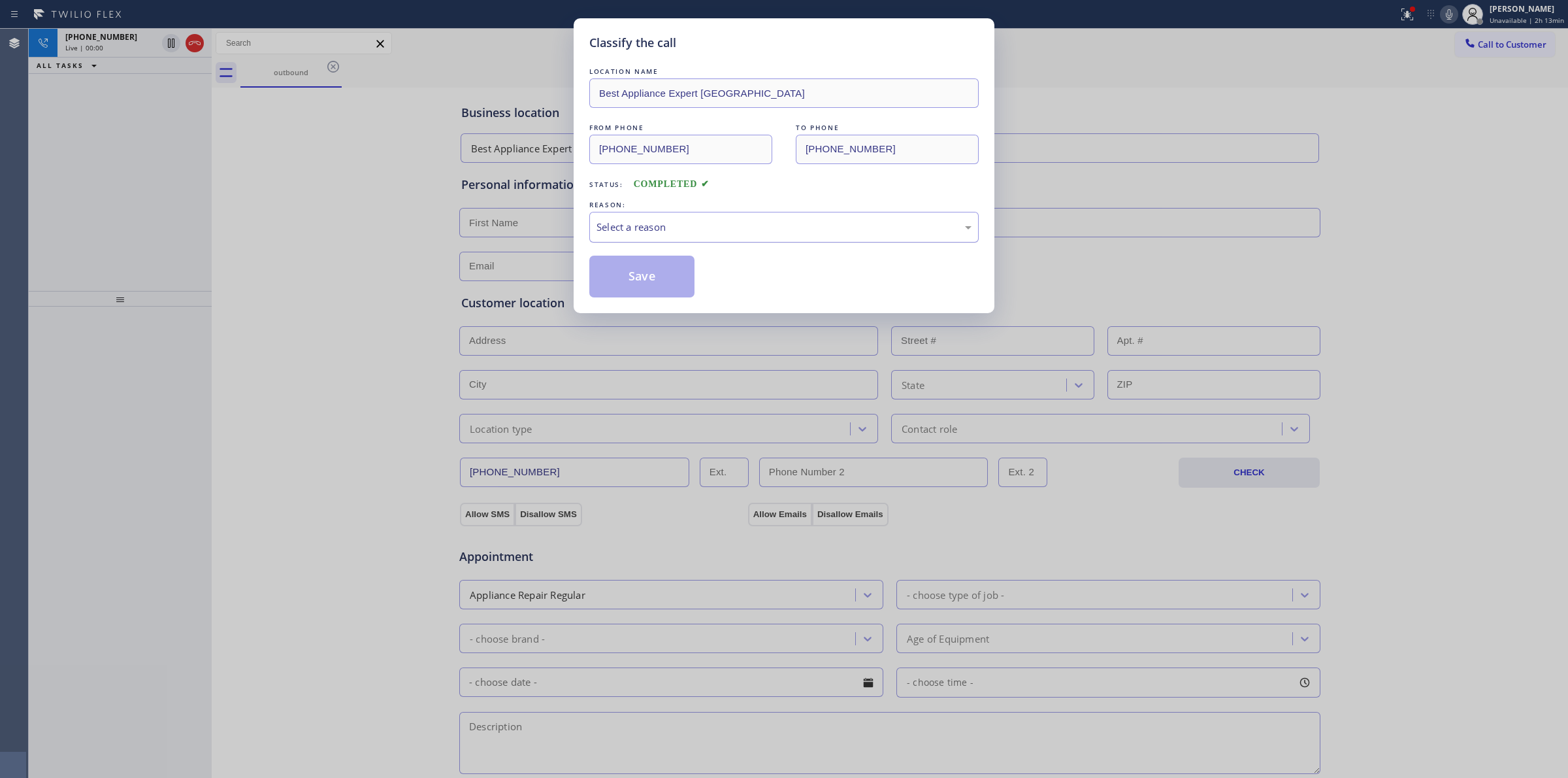
click at [707, 231] on div "Select a reason" at bounding box center [784, 226] width 375 height 15
click at [662, 283] on button "Save" at bounding box center [642, 277] width 105 height 42
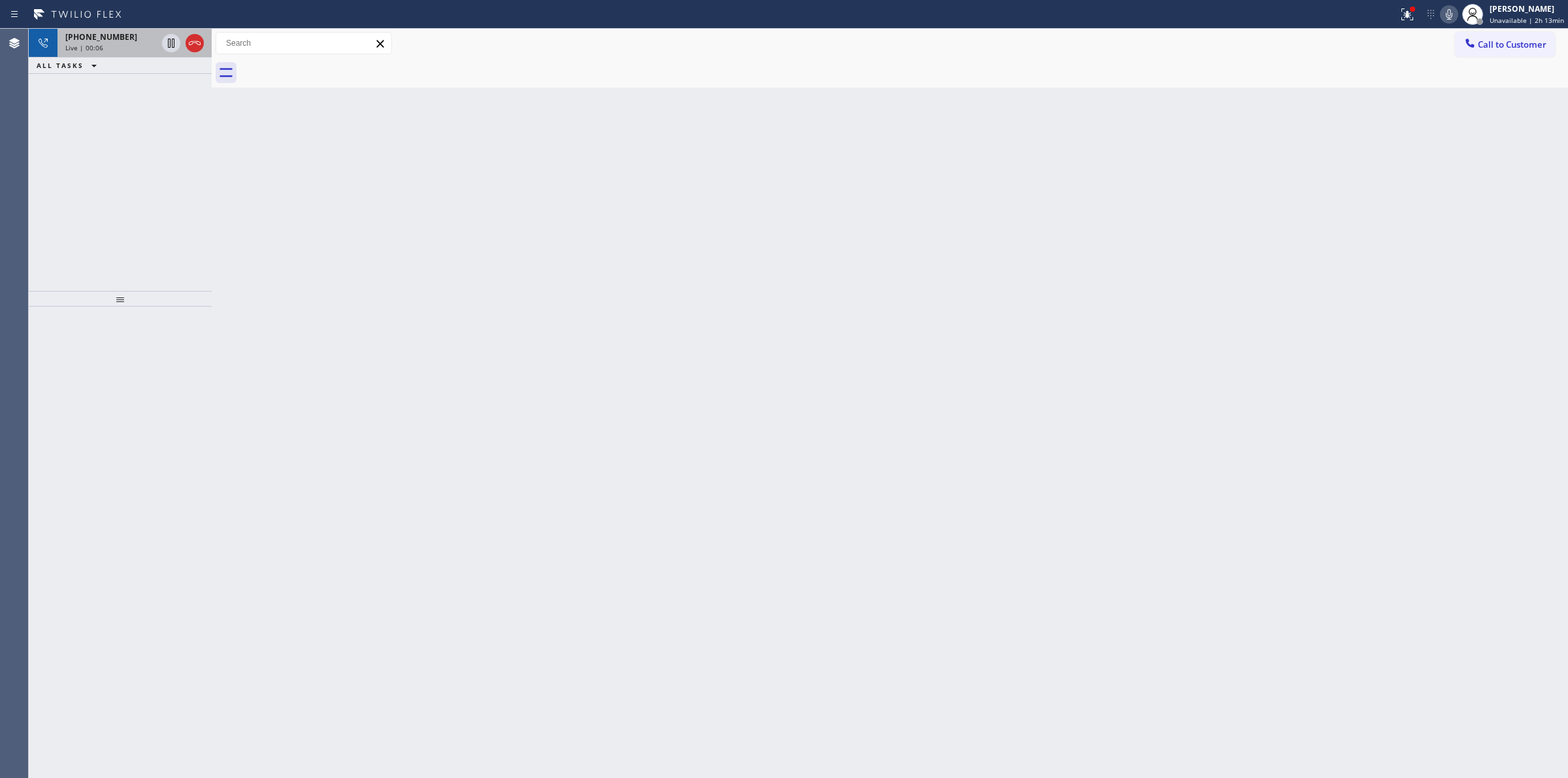
drag, startPoint x: 504, startPoint y: 193, endPoint x: 119, endPoint y: 32, distance: 417.3
click at [448, 168] on div "Back to Dashboard Change Sender ID Customers Technicians Select a contact Outbo…" at bounding box center [889, 403] width 1357 height 749
click at [51, 26] on div "Status report Issues detected These issues could affect your workflow. Please c…" at bounding box center [784, 14] width 1568 height 29
click at [77, 36] on span "[PHONE_NUMBER]" at bounding box center [101, 37] width 72 height 11
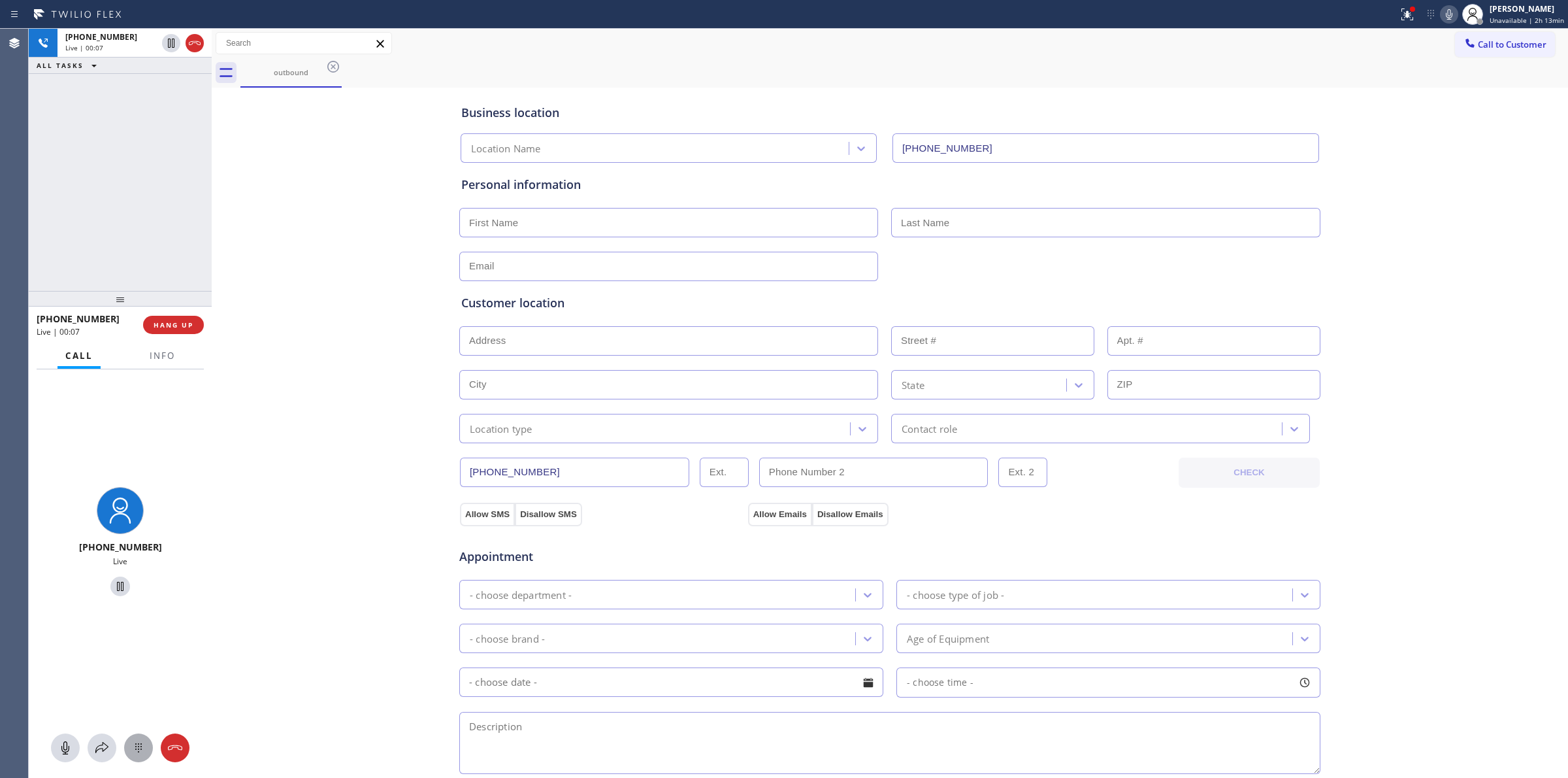
click at [131, 746] on icon at bounding box center [138, 748] width 15 height 15
click at [1463, 39] on icon at bounding box center [1470, 43] width 13 height 13
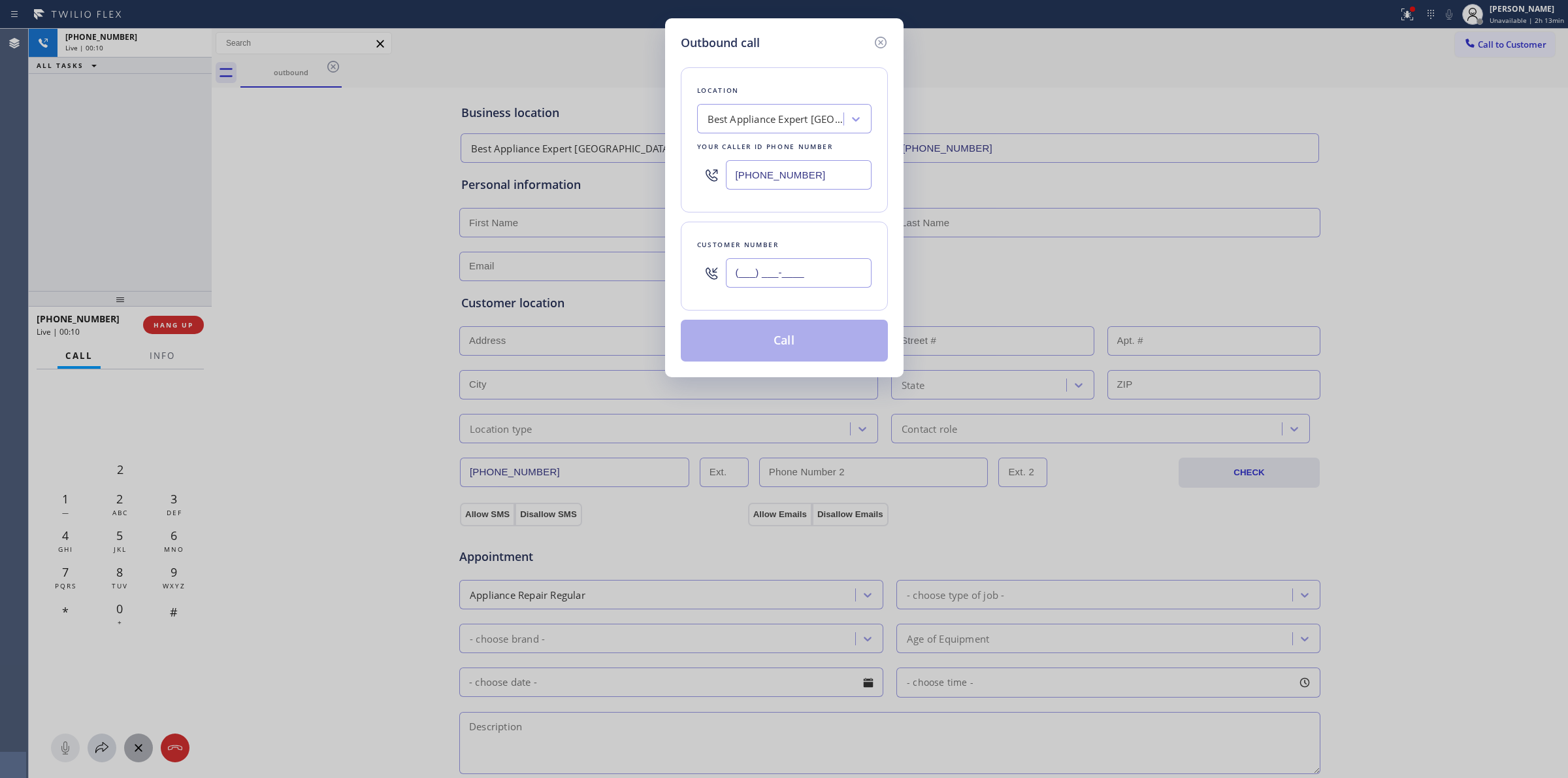
click at [782, 283] on input "(___) ___-____" at bounding box center [798, 273] width 145 height 30
paste input "646) 889-9033"
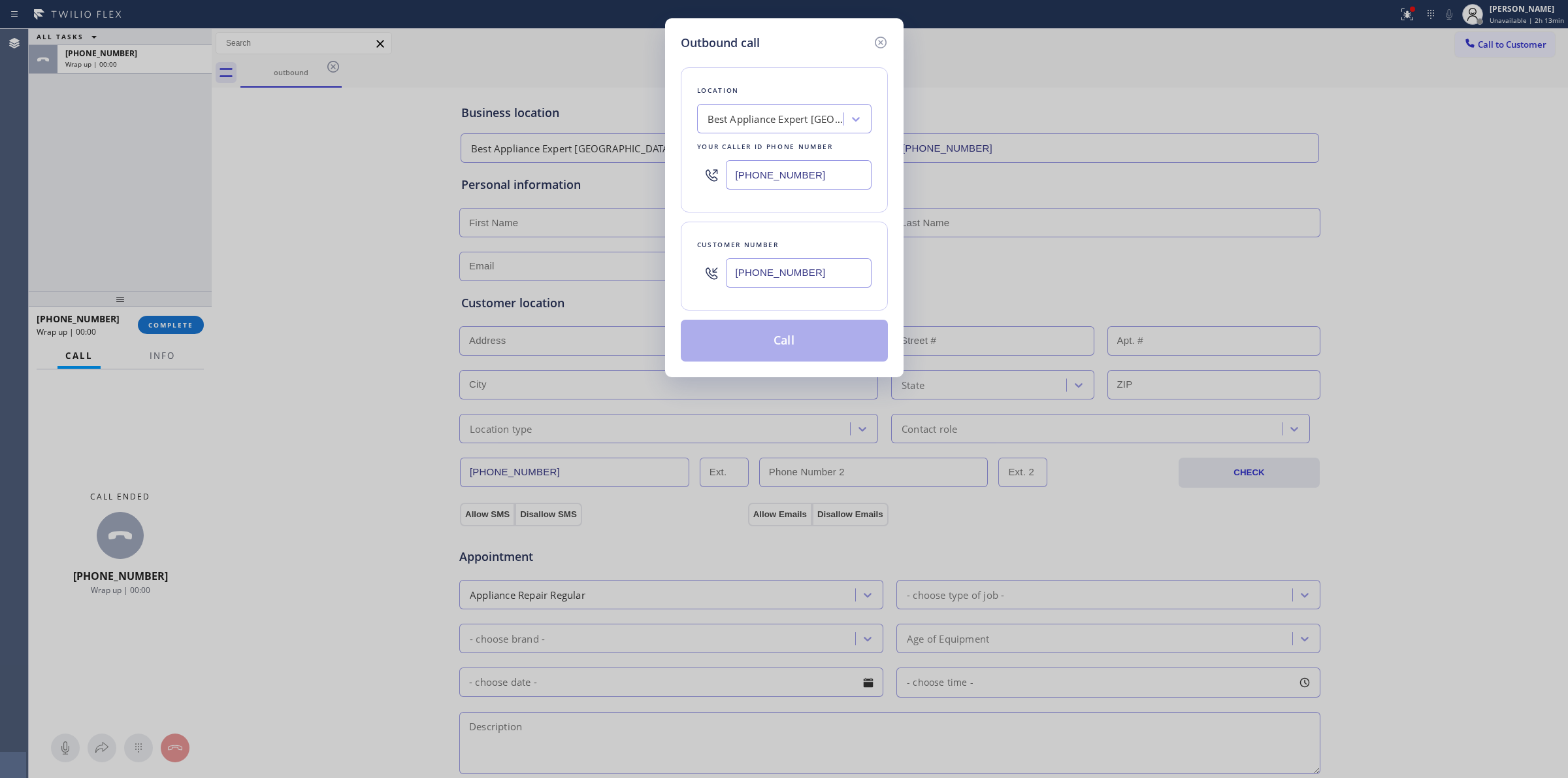
click at [785, 112] on div "Best Appliance Expert [GEOGRAPHIC_DATA]" at bounding box center [776, 119] width 137 height 15
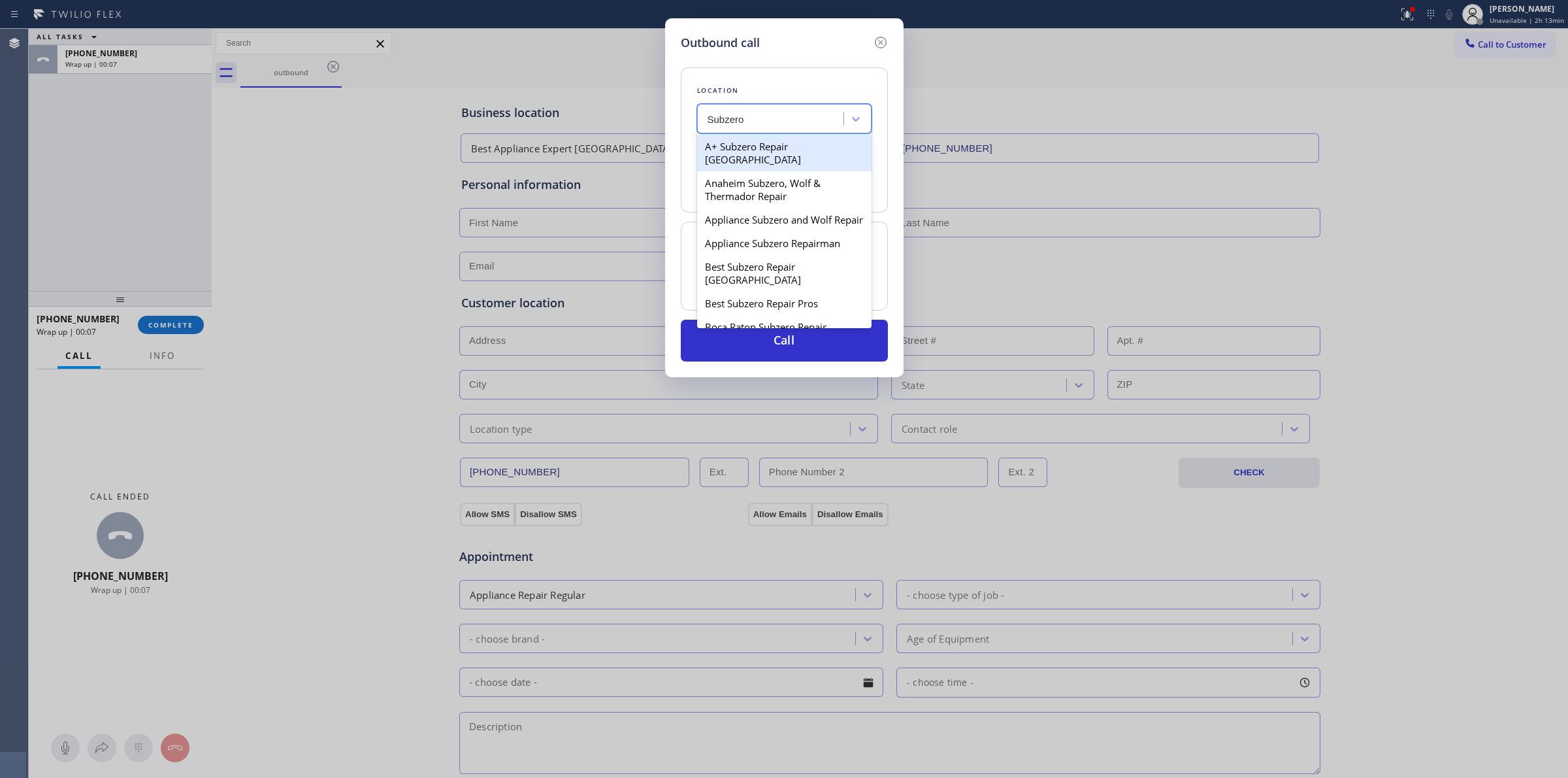
click at [774, 150] on div "A+ Subzero Repair [GEOGRAPHIC_DATA]" at bounding box center [784, 153] width 174 height 37
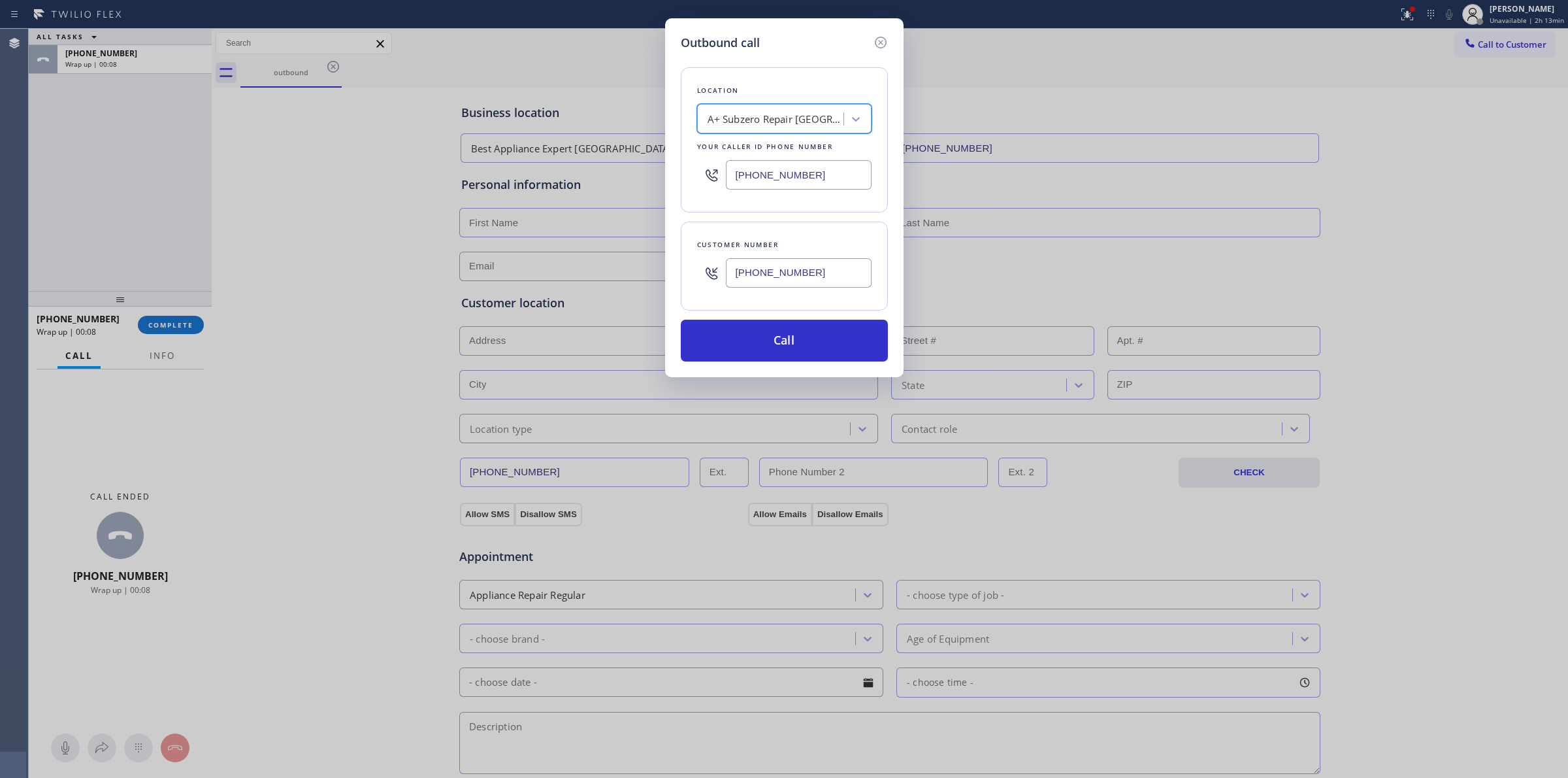
click at [775, 271] on input "[PHONE_NUMBER]" at bounding box center [798, 273] width 145 height 30
click at [784, 346] on button "Call" at bounding box center [784, 341] width 207 height 42
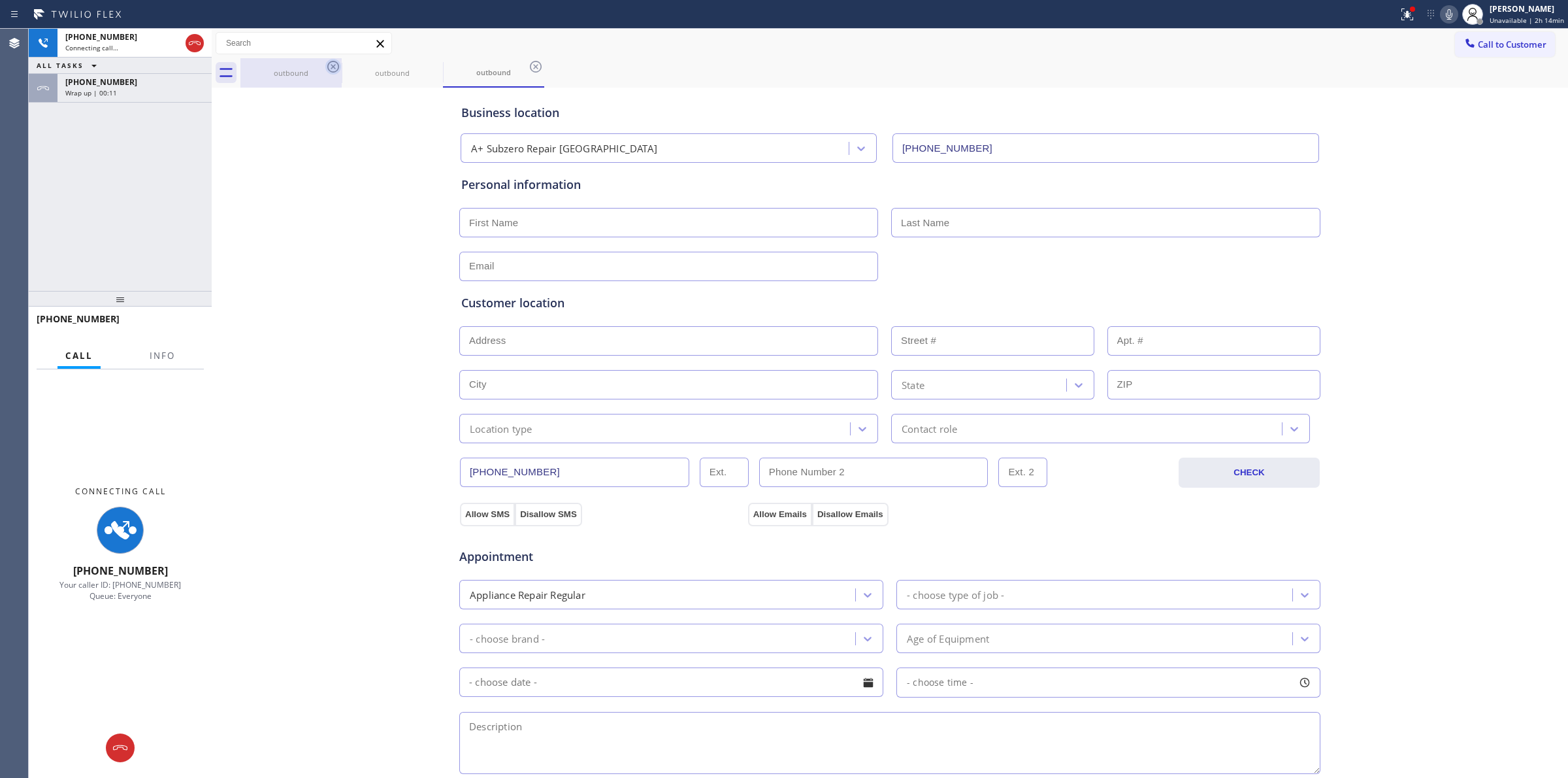
click at [335, 60] on icon at bounding box center [333, 67] width 15 height 15
click at [335, 62] on icon at bounding box center [333, 67] width 15 height 15
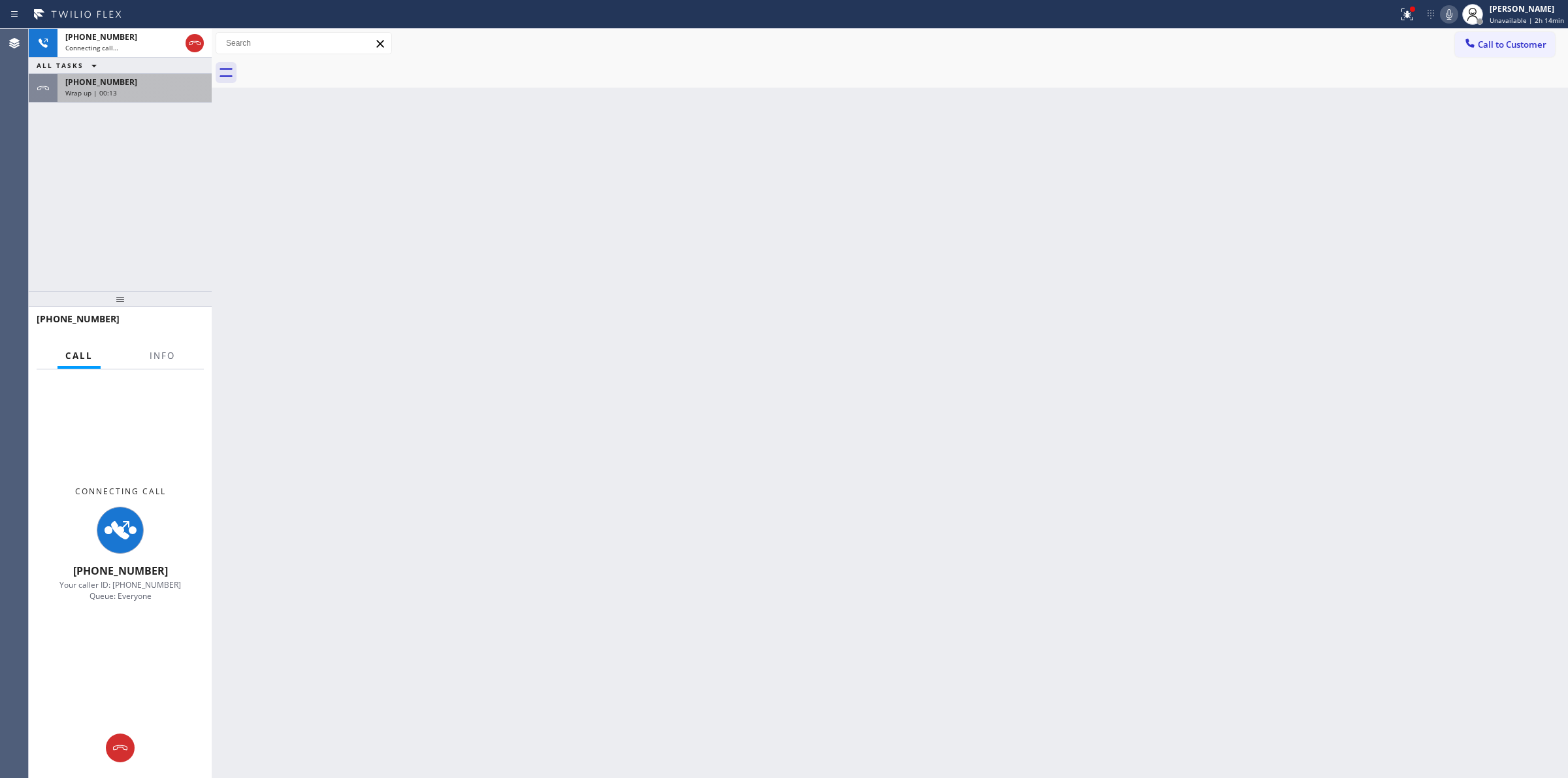
click at [138, 91] on div "Wrap up | 00:13" at bounding box center [134, 93] width 138 height 9
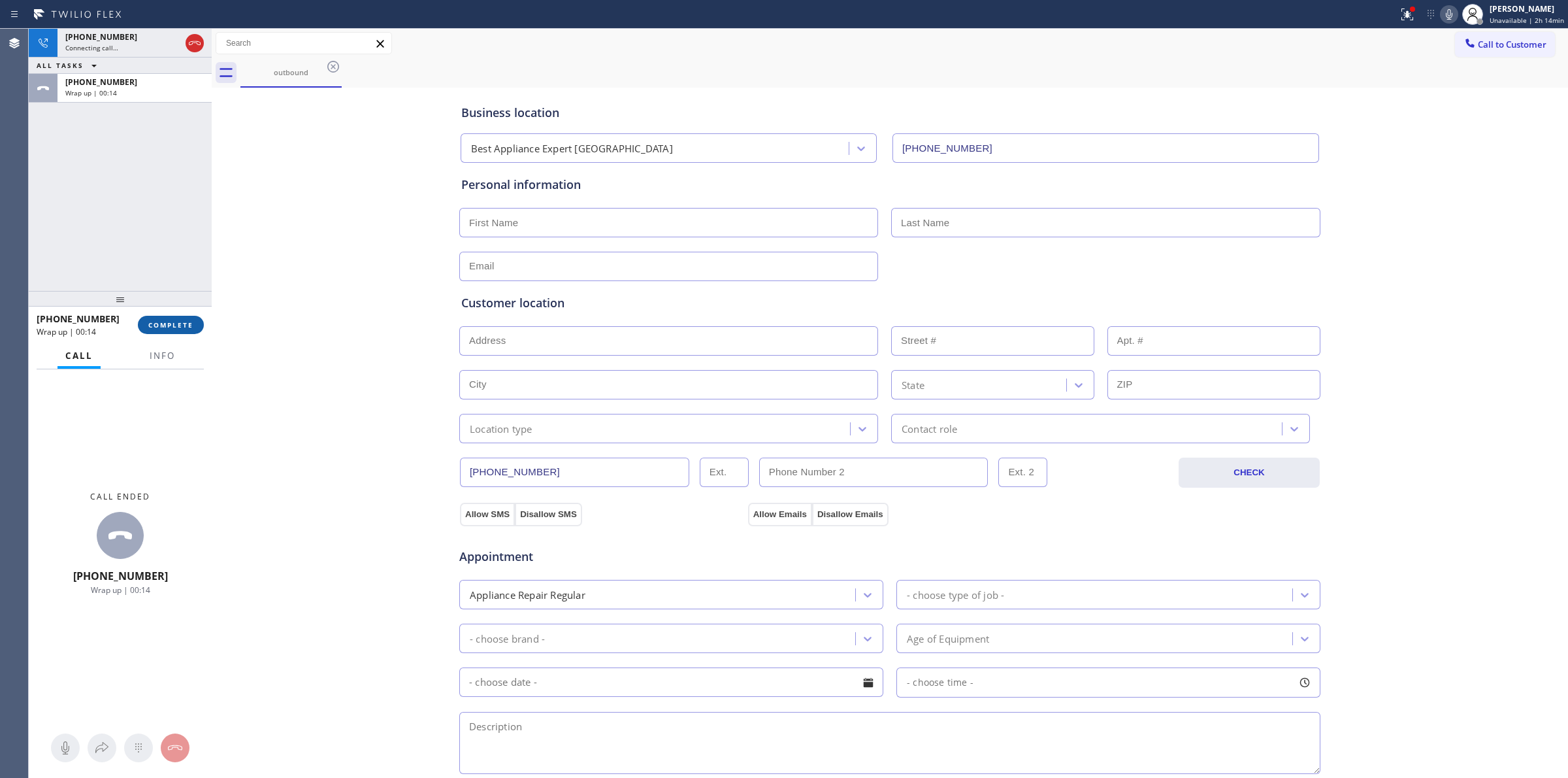
click at [178, 322] on span "COMPLETE" at bounding box center [171, 325] width 45 height 9
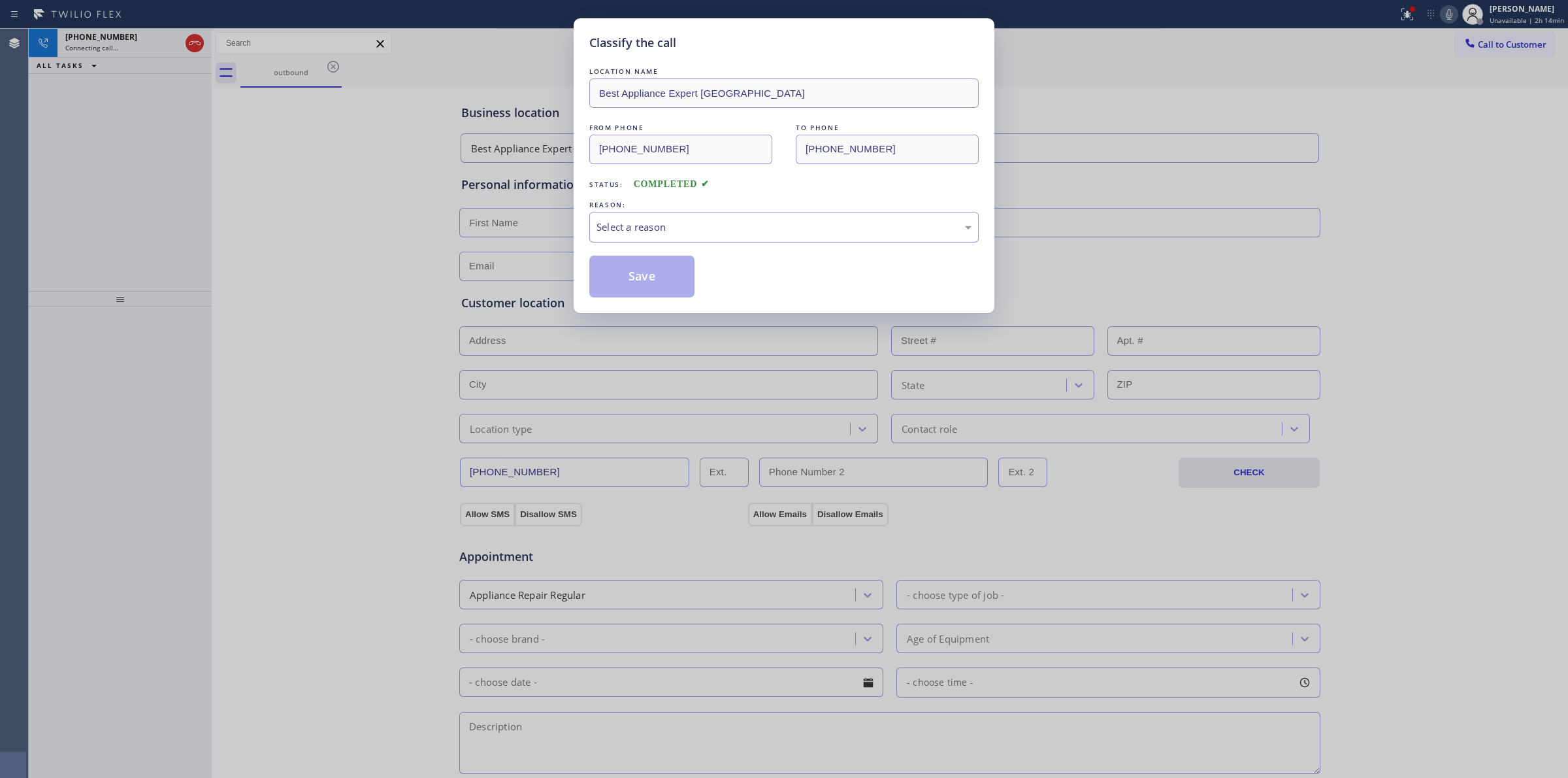
click at [780, 222] on div "Select a reason" at bounding box center [784, 226] width 375 height 15
drag, startPoint x: 655, startPoint y: 302, endPoint x: 684, endPoint y: 240, distance: 68.4
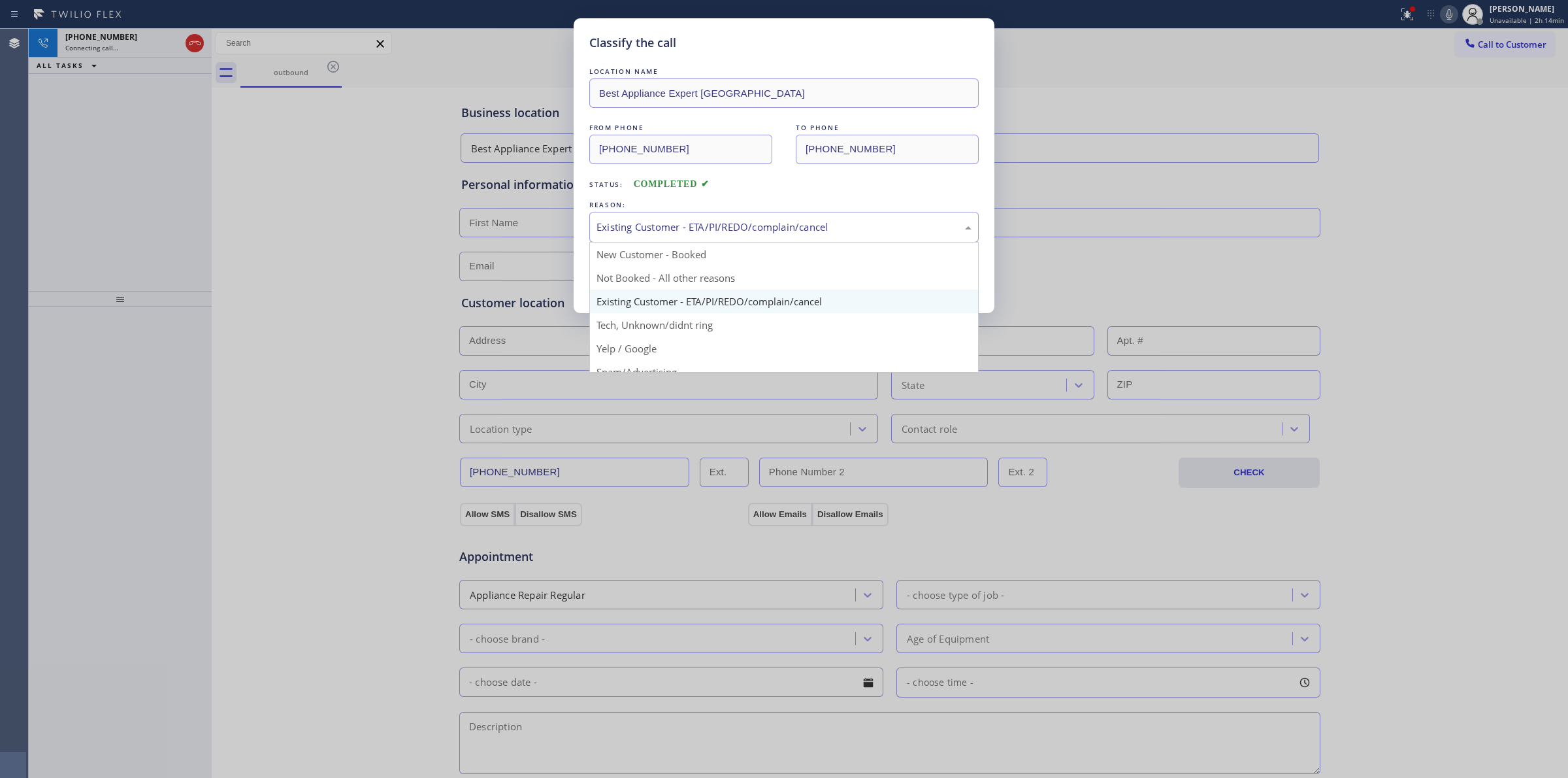
click at [691, 233] on div "Existing Customer - ETA/PI/REDO/complain/cancel" at bounding box center [784, 226] width 375 height 15
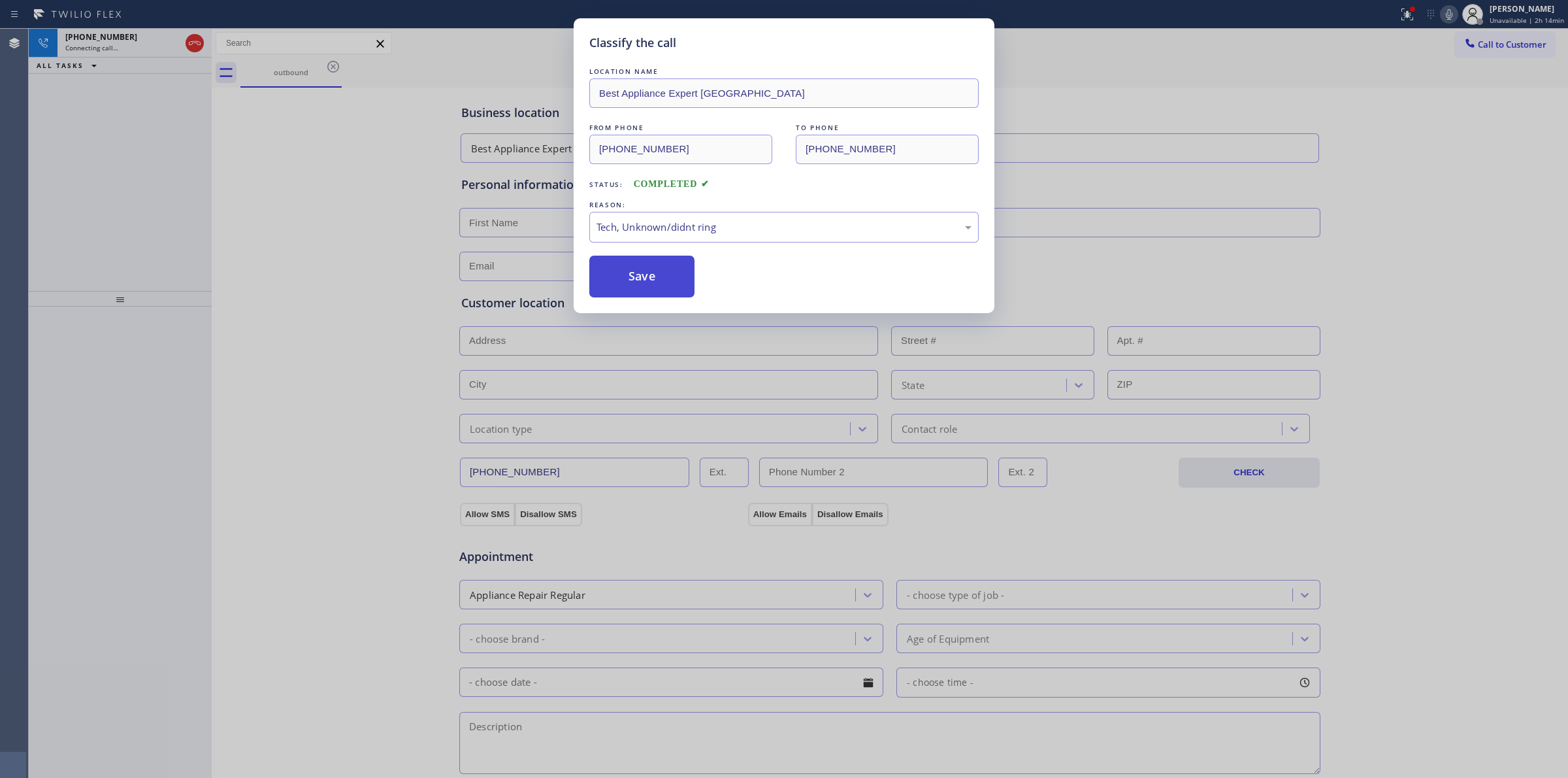
click at [651, 265] on button "Save" at bounding box center [642, 277] width 105 height 42
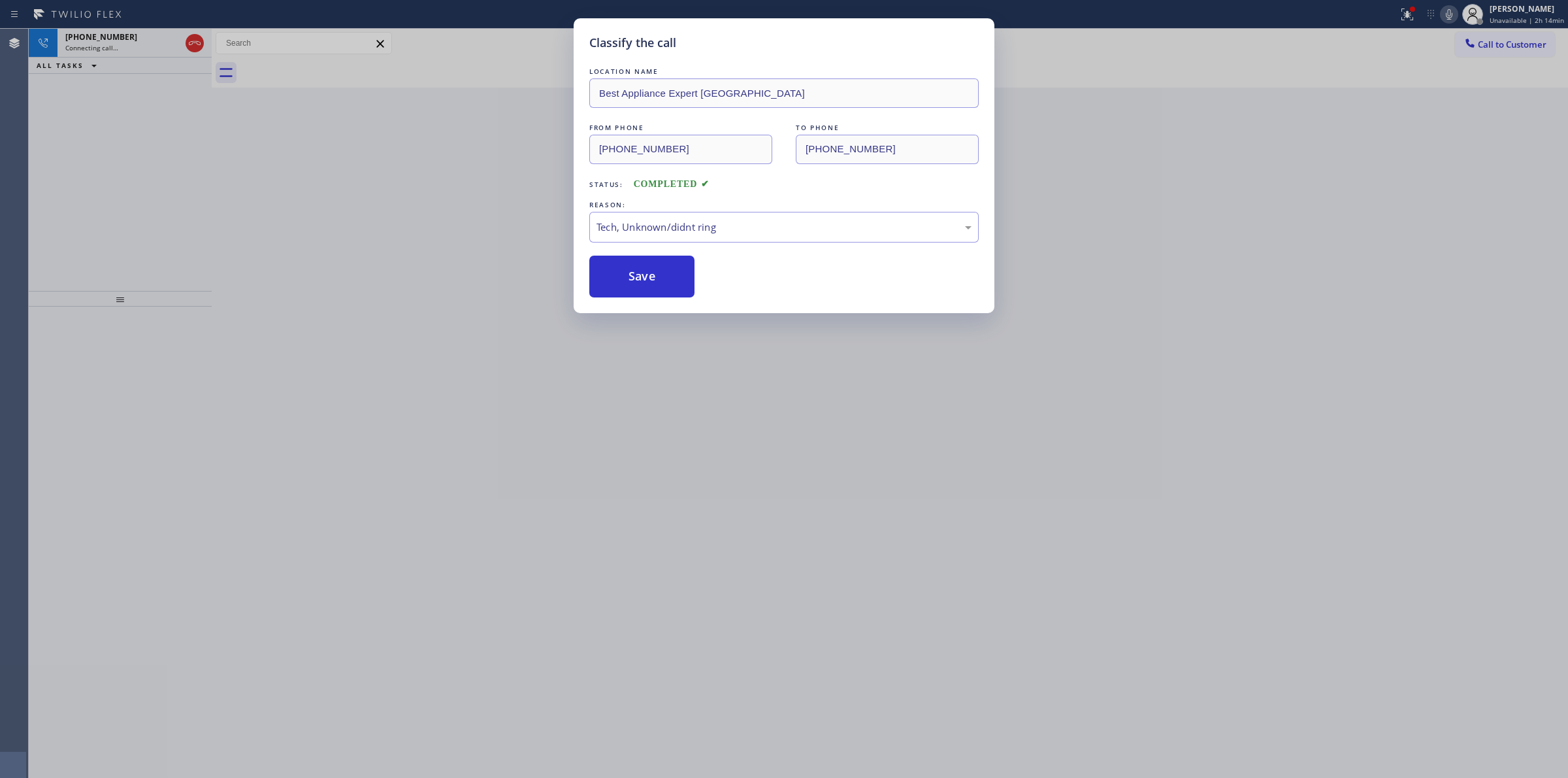
drag, startPoint x: 1202, startPoint y: 148, endPoint x: 1412, endPoint y: 60, distance: 227.7
click at [1202, 148] on div "Classify the call LOCATION NAME Best Appliance Expert [GEOGRAPHIC_DATA] FROM PH…" at bounding box center [784, 389] width 1568 height 778
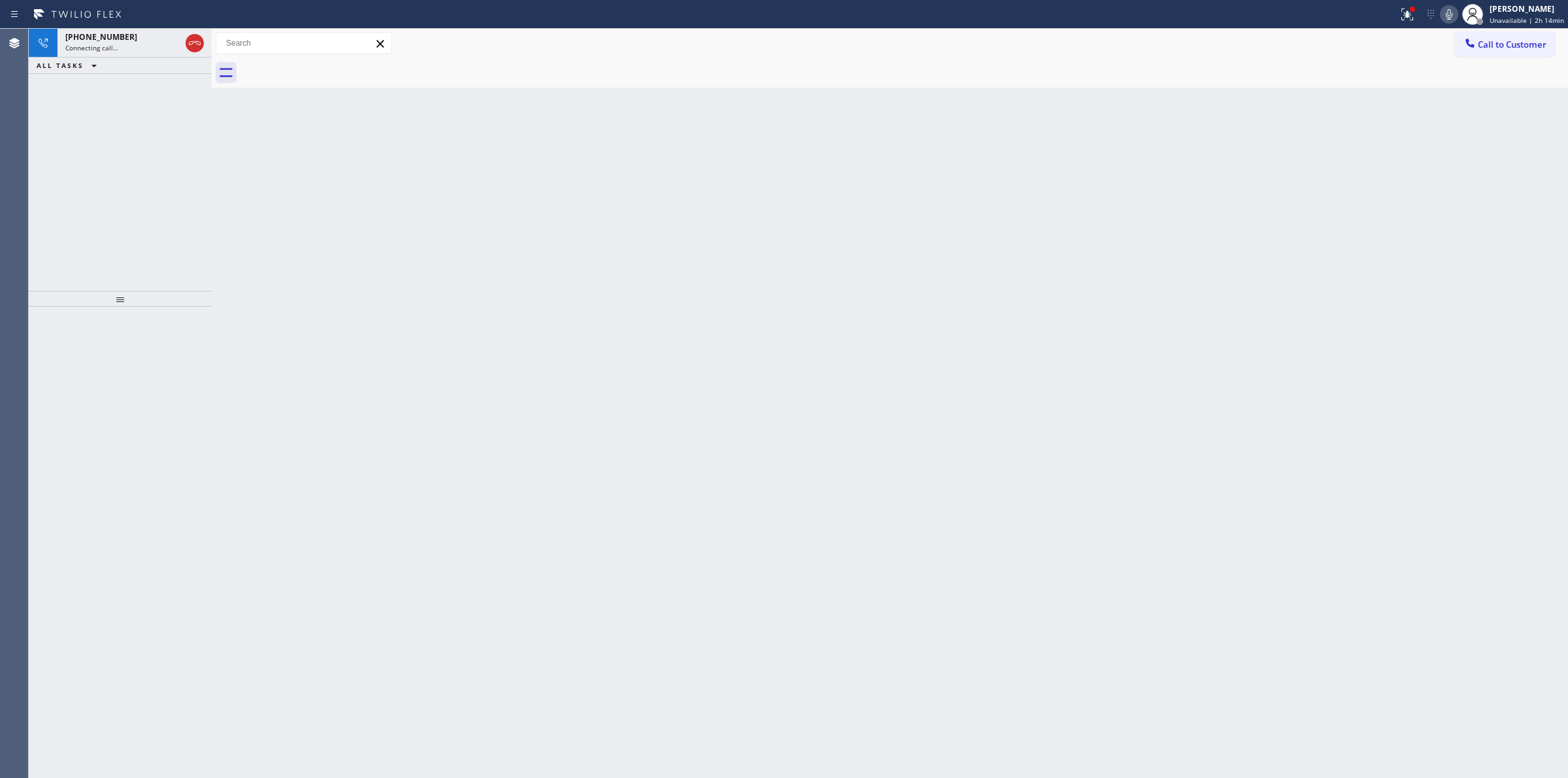
click at [1447, 16] on icon at bounding box center [1449, 14] width 15 height 15
click at [110, 32] on span "[PHONE_NUMBER]" at bounding box center [101, 37] width 72 height 11
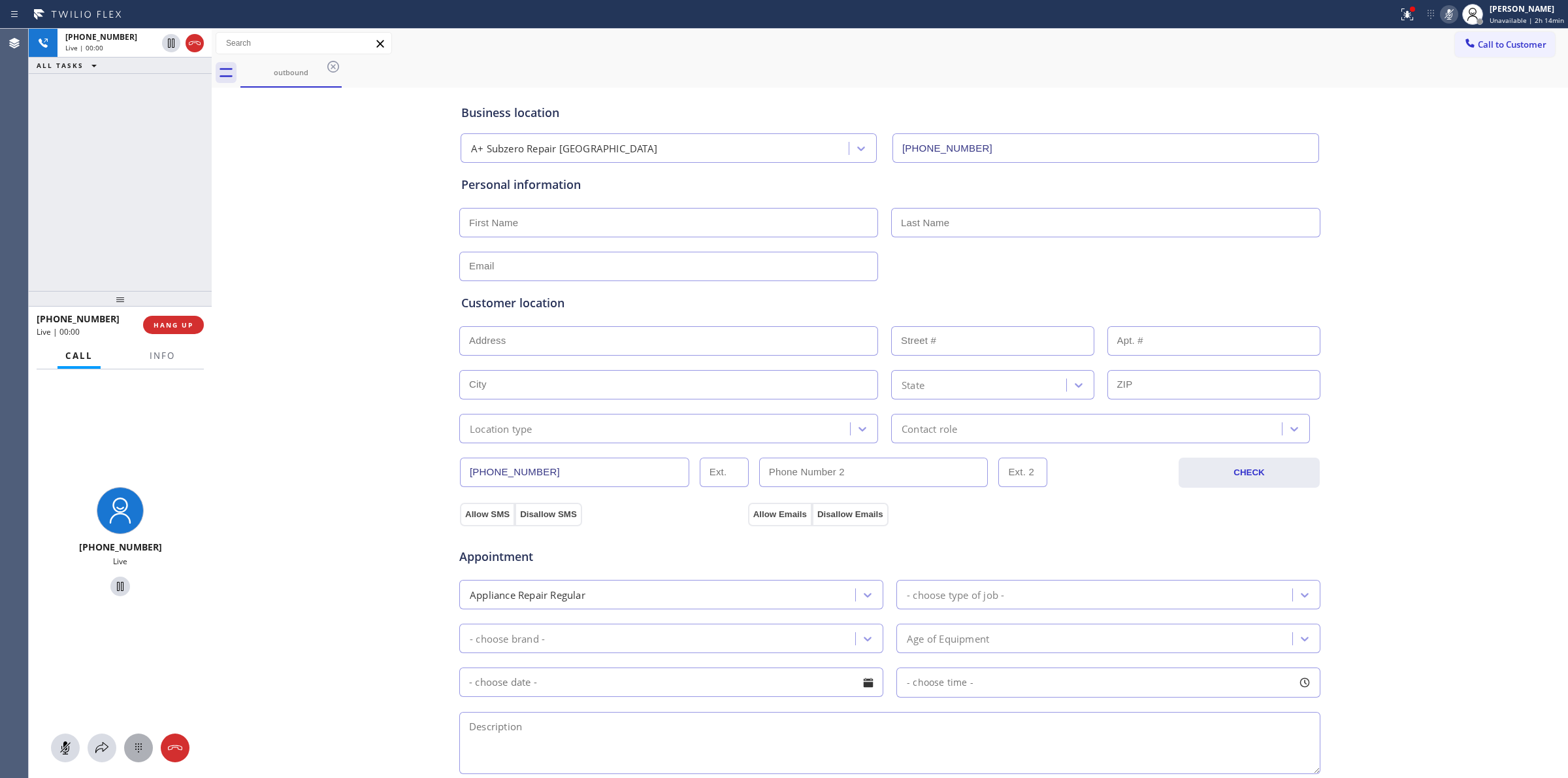
click at [133, 755] on icon at bounding box center [138, 748] width 15 height 15
click at [1494, 52] on button "Call to Customer" at bounding box center [1505, 44] width 100 height 25
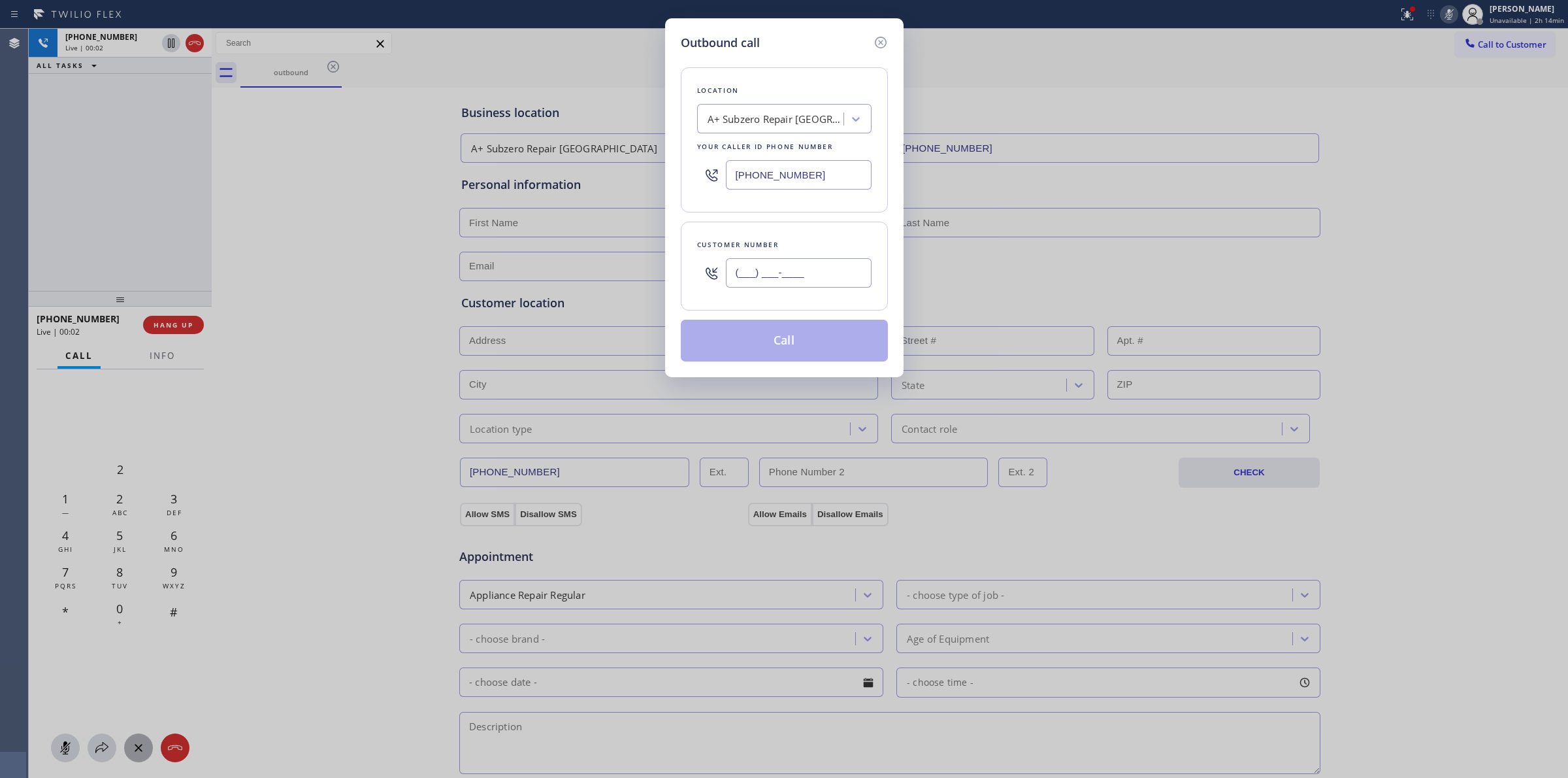
click at [814, 269] on input "(___) ___-____" at bounding box center [798, 273] width 145 height 30
paste input "646) 889-9033"
drag, startPoint x: 665, startPoint y: 27, endPoint x: 686, endPoint y: 49, distance: 30.4
click at [670, 31] on div "Outbound call Location A+ Subzero Repair [GEOGRAPHIC_DATA] Your caller id phone…" at bounding box center [784, 197] width 238 height 359
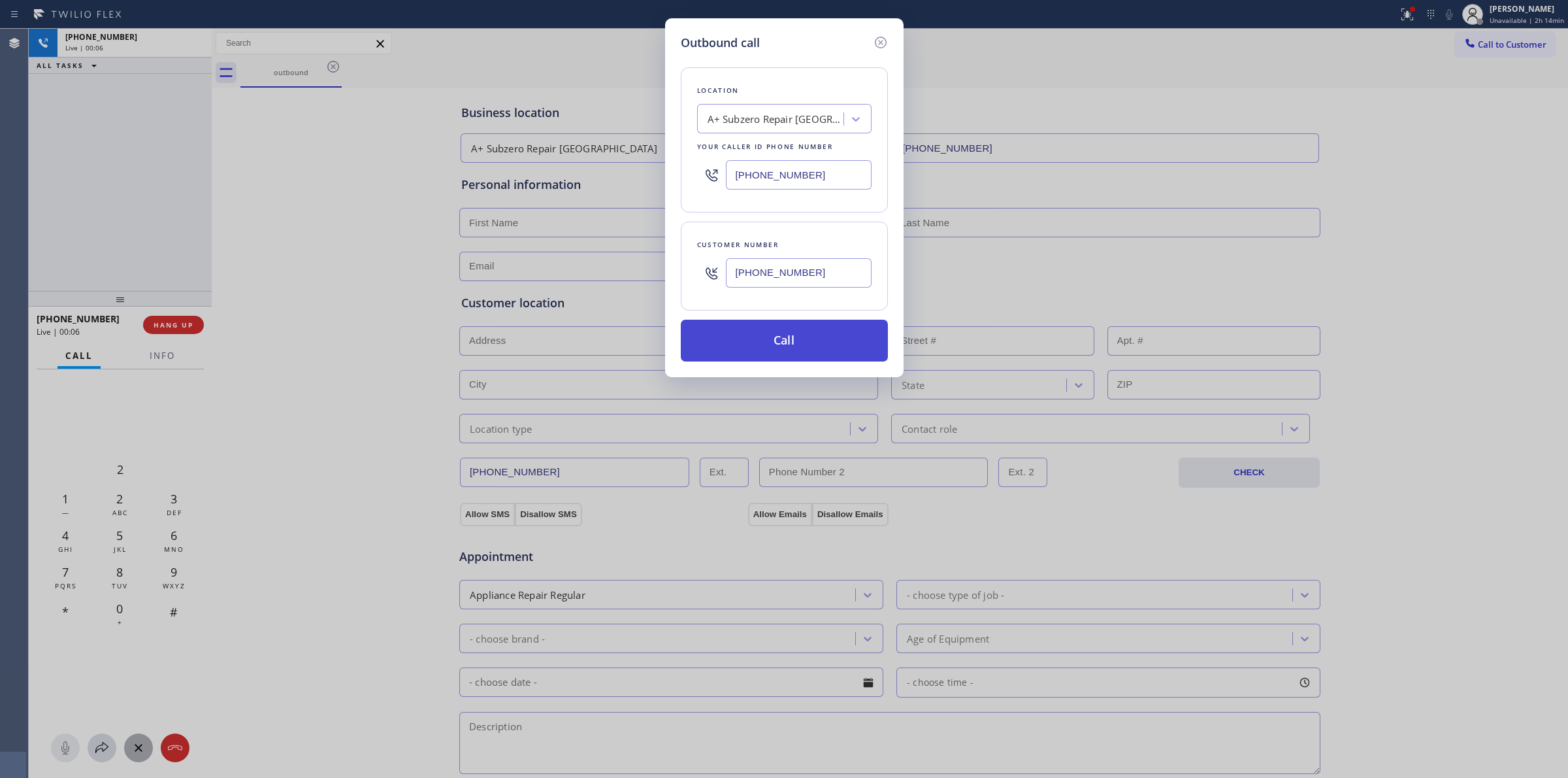
click at [771, 351] on button "Call" at bounding box center [784, 341] width 207 height 42
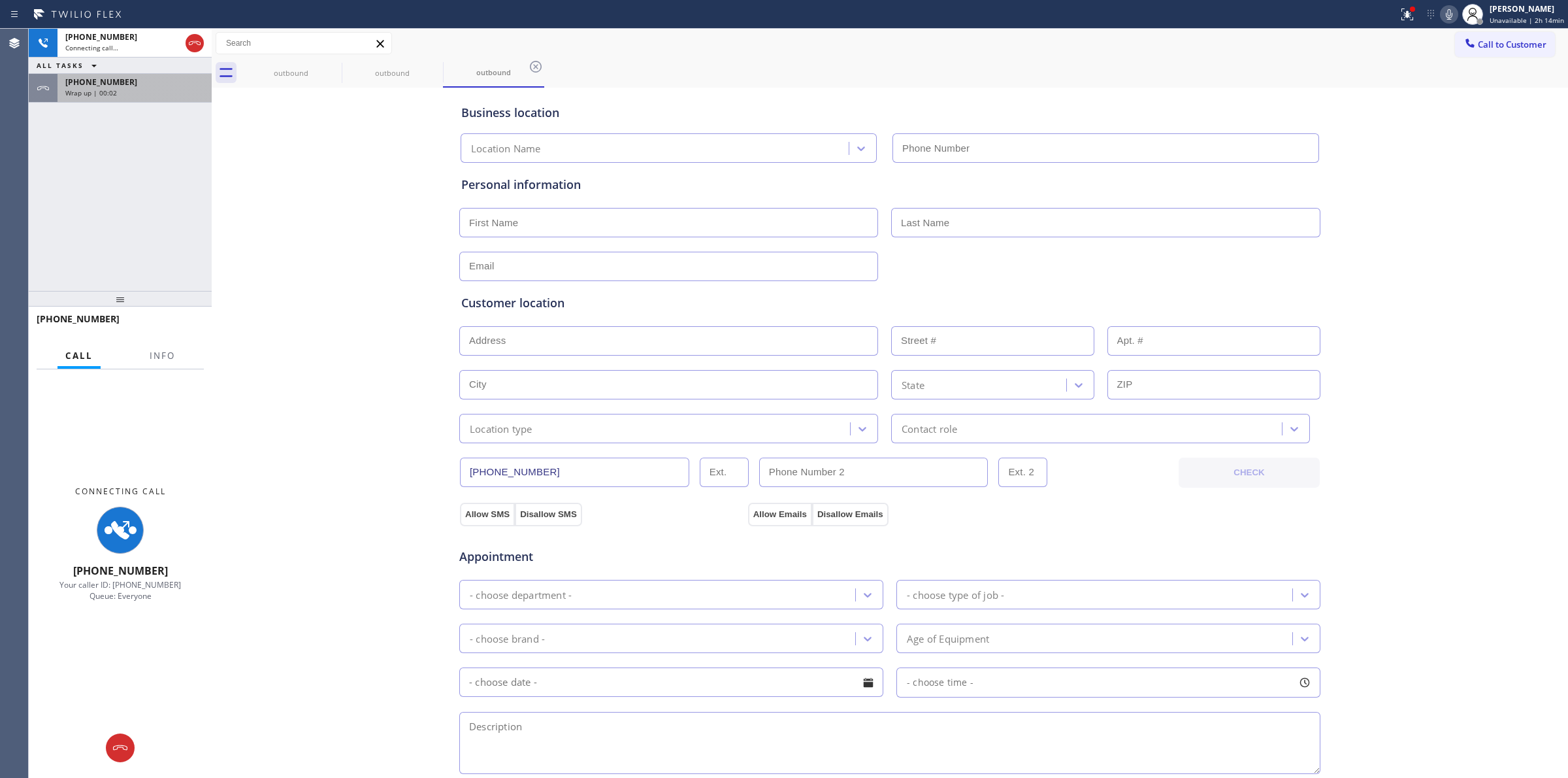
click at [164, 102] on div "[PHONE_NUMBER] Wrap up | 00:02" at bounding box center [120, 88] width 183 height 29
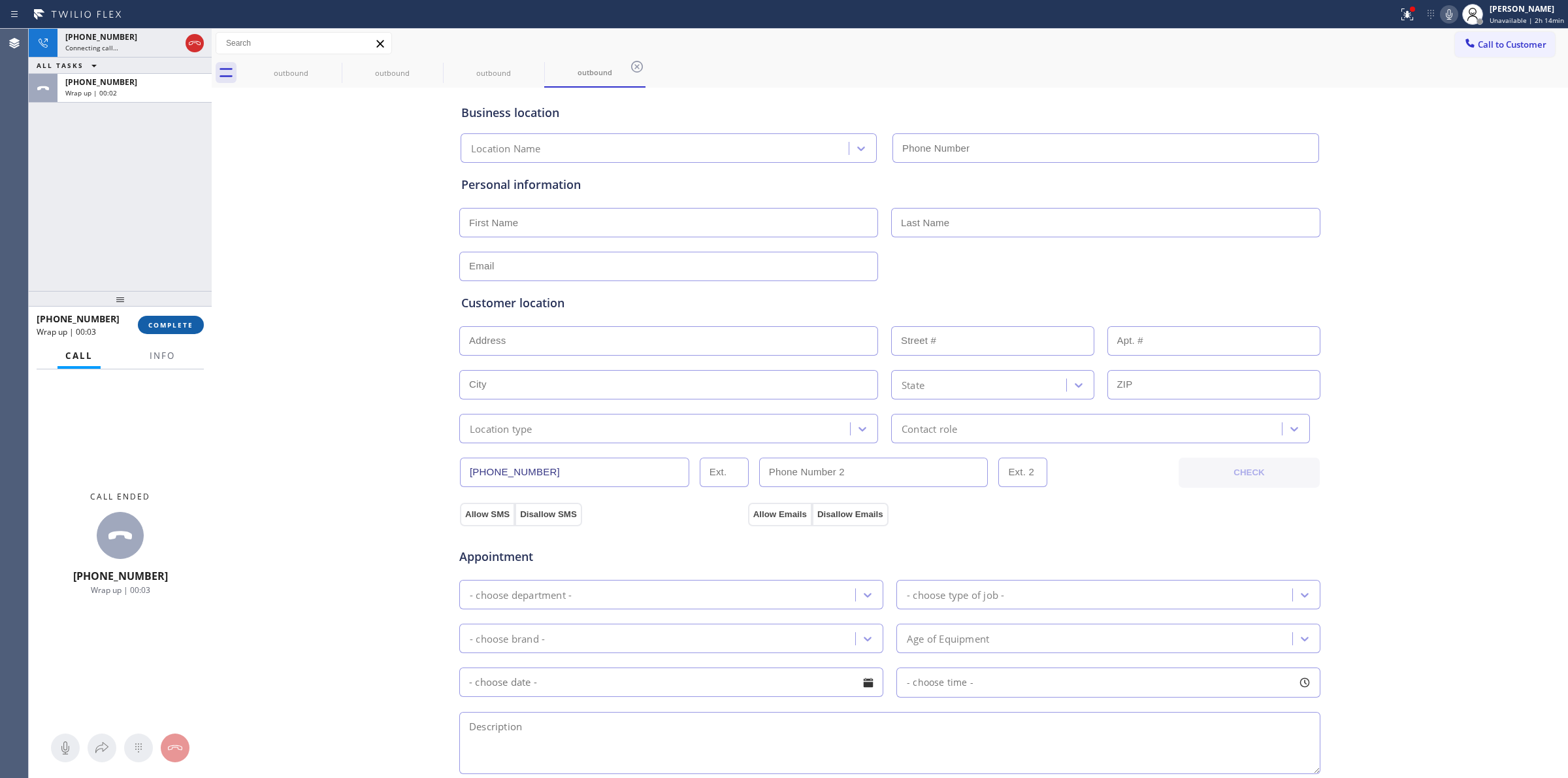
click at [181, 321] on span "COMPLETE" at bounding box center [171, 325] width 45 height 9
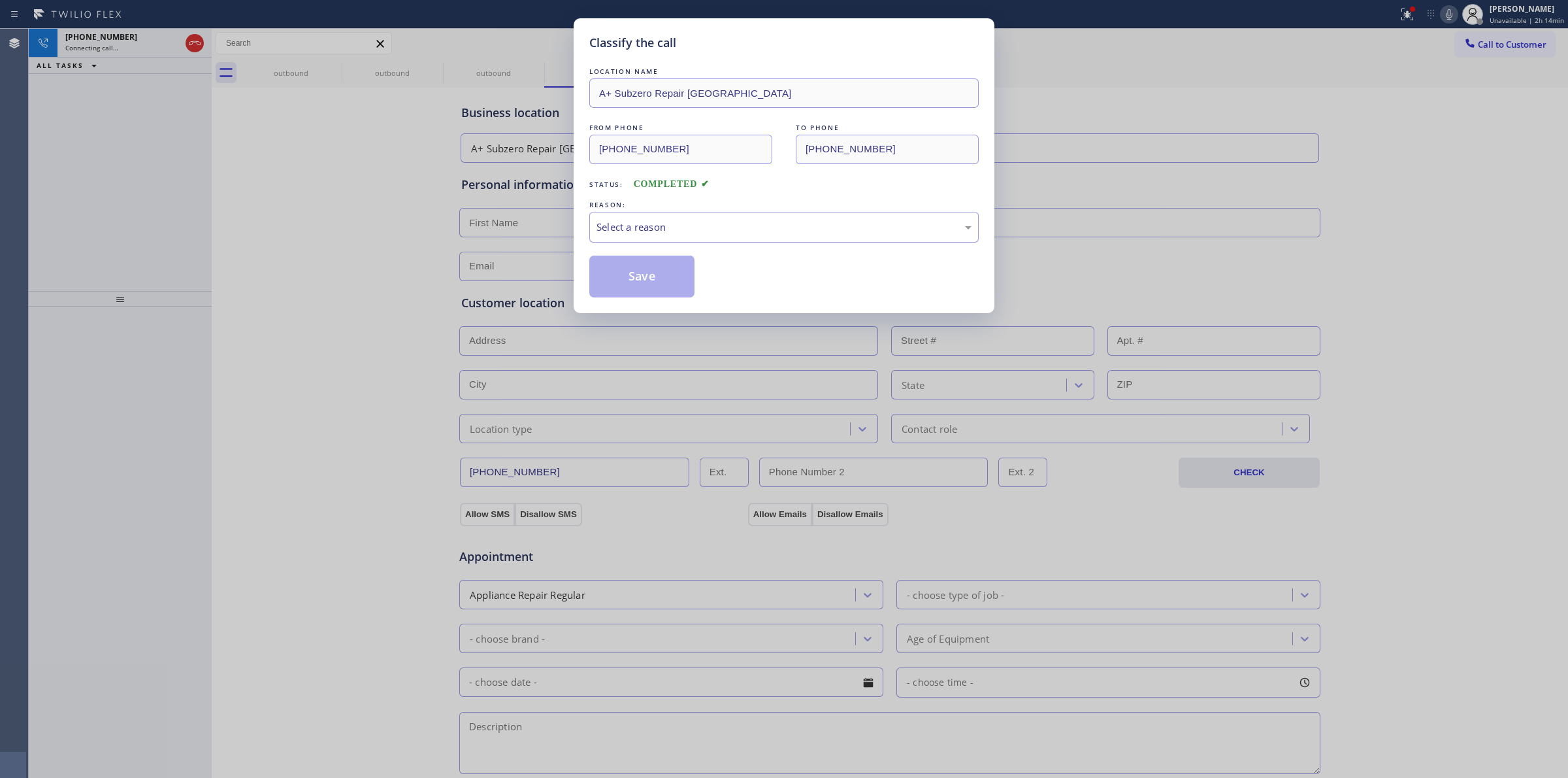
click at [688, 227] on div "Select a reason" at bounding box center [784, 226] width 375 height 15
click at [640, 292] on button "Save" at bounding box center [642, 277] width 105 height 42
drag, startPoint x: 387, startPoint y: 203, endPoint x: 340, endPoint y: 112, distance: 102.4
click at [387, 203] on div "Classify the call LOCATION NAME A+ Subzero Repair [GEOGRAPHIC_DATA] FROM PHONE …" at bounding box center [784, 389] width 1568 height 778
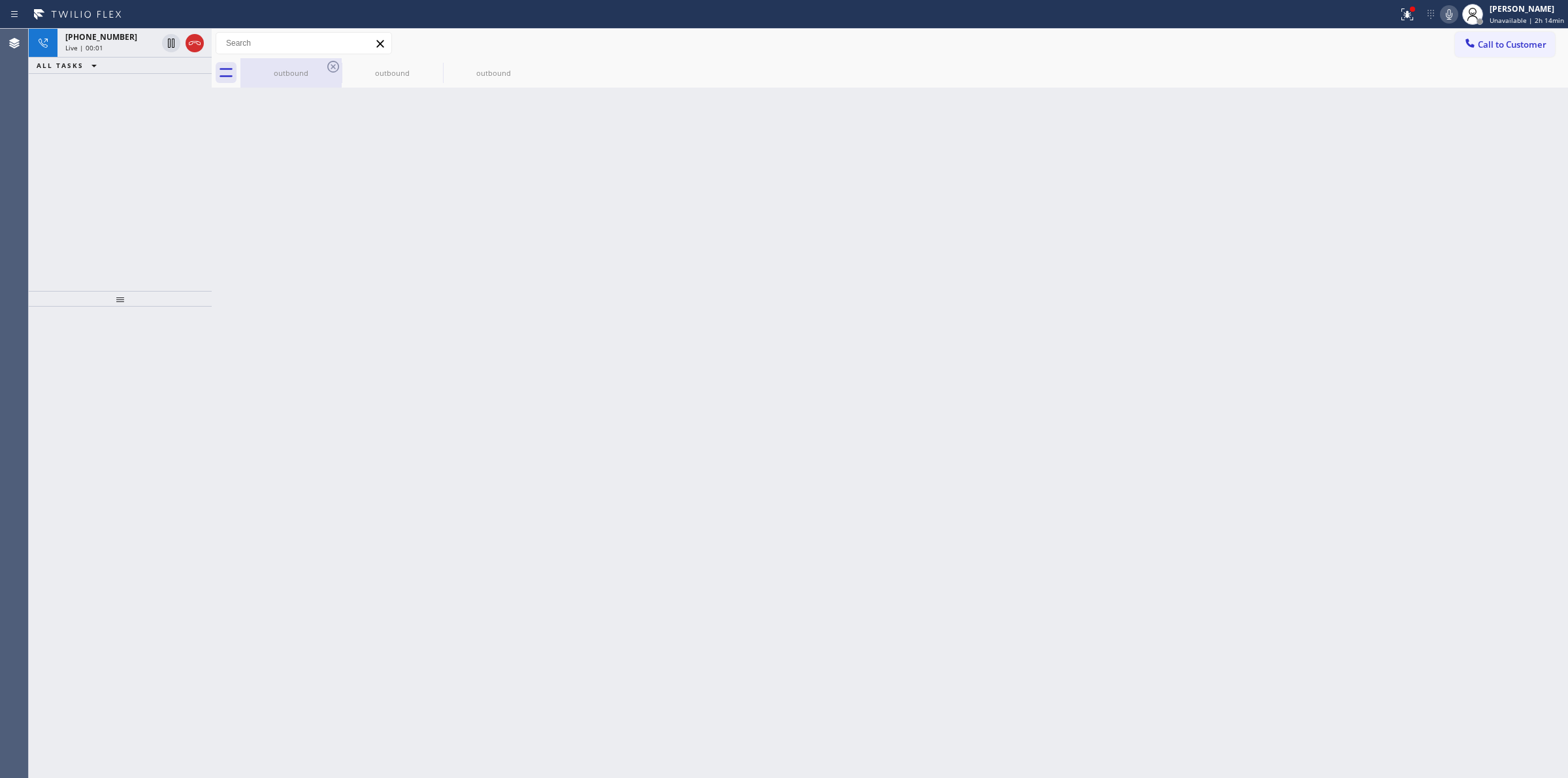
click at [313, 63] on div "outbound" at bounding box center [291, 73] width 98 height 30
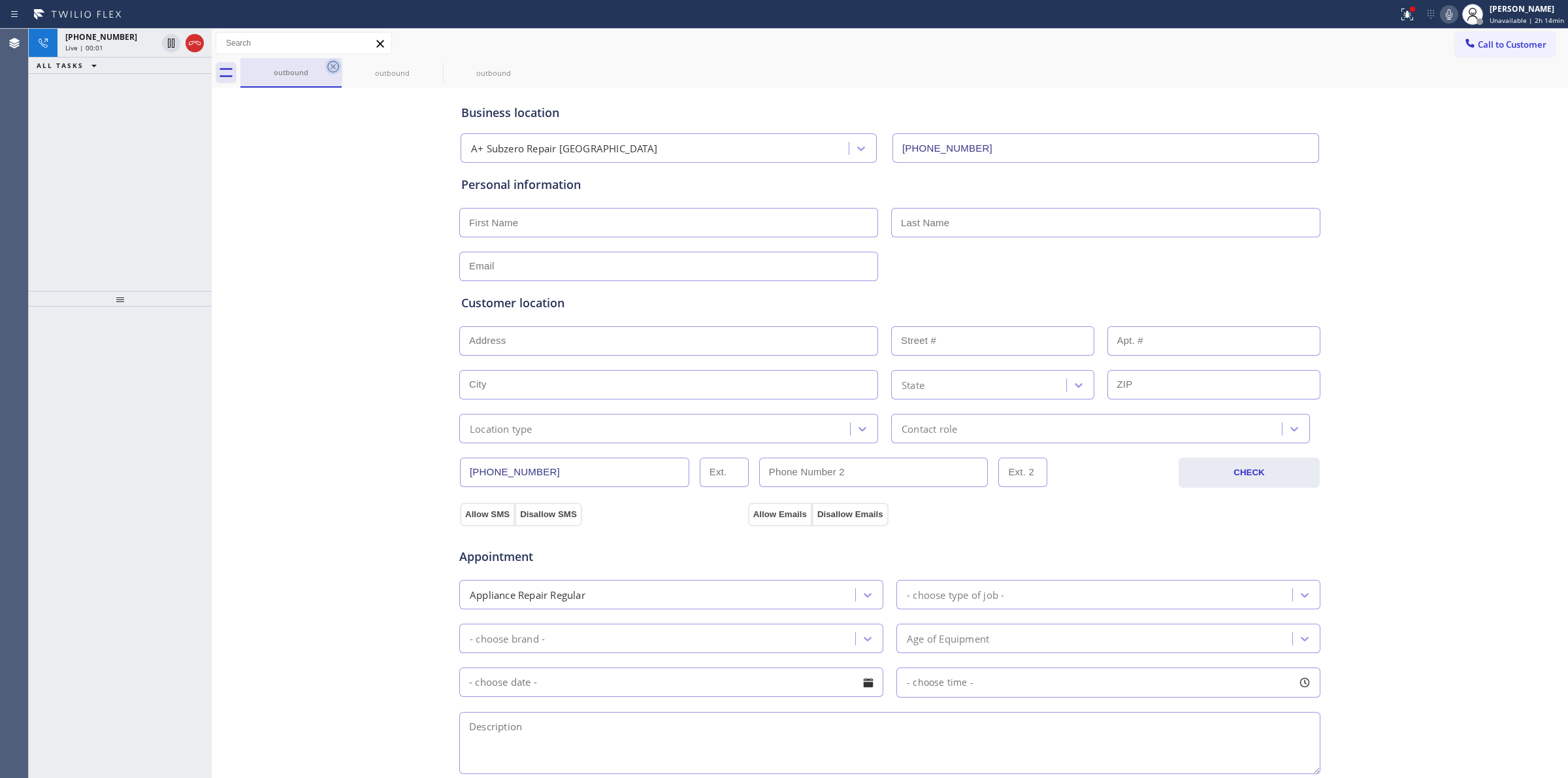
click at [329, 64] on icon at bounding box center [333, 67] width 15 height 15
click at [0, 0] on icon at bounding box center [0, 0] width 0 height 0
click at [329, 64] on icon at bounding box center [333, 67] width 15 height 15
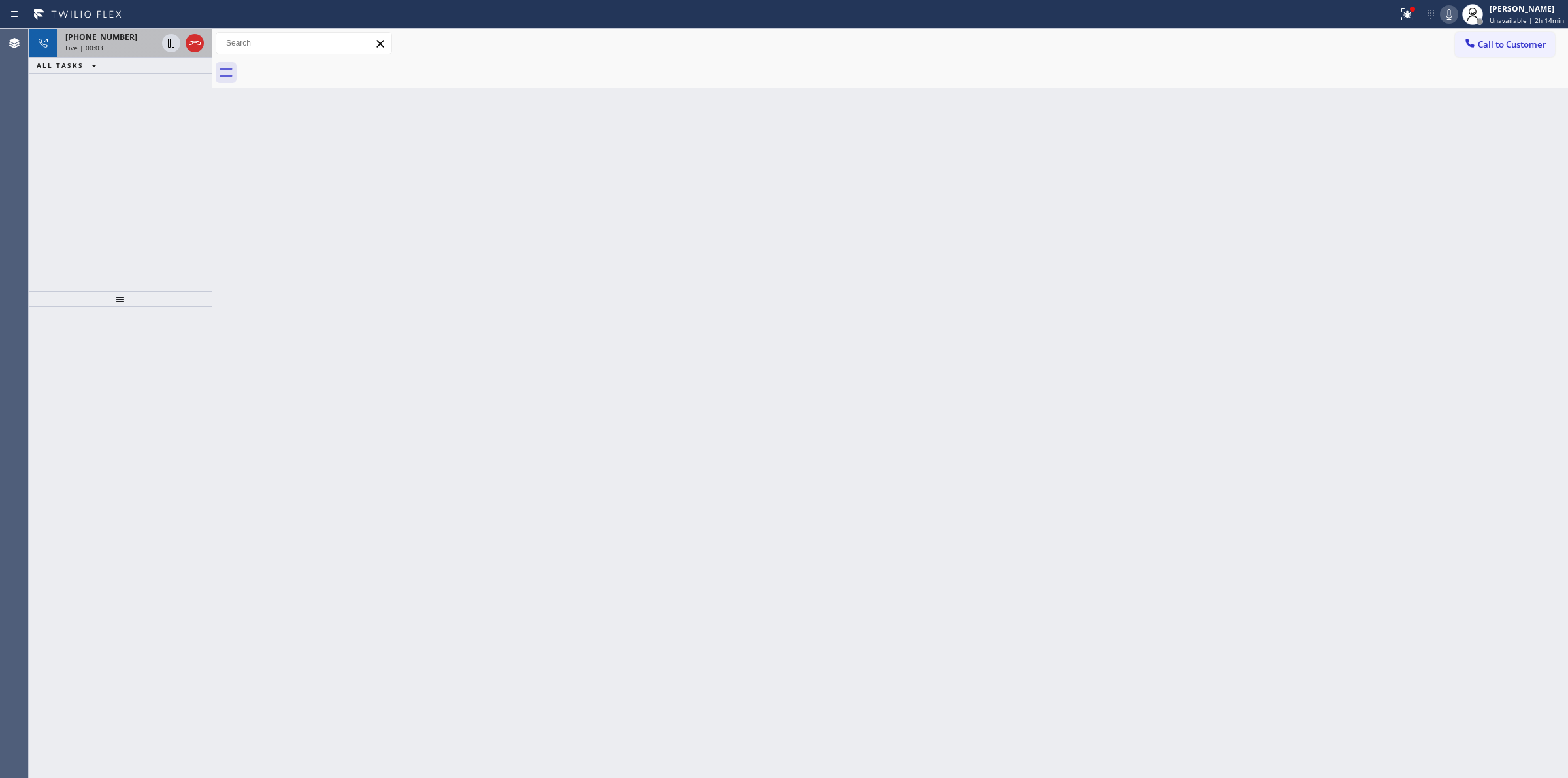
click at [123, 41] on div "[PHONE_NUMBER]" at bounding box center [111, 37] width 91 height 11
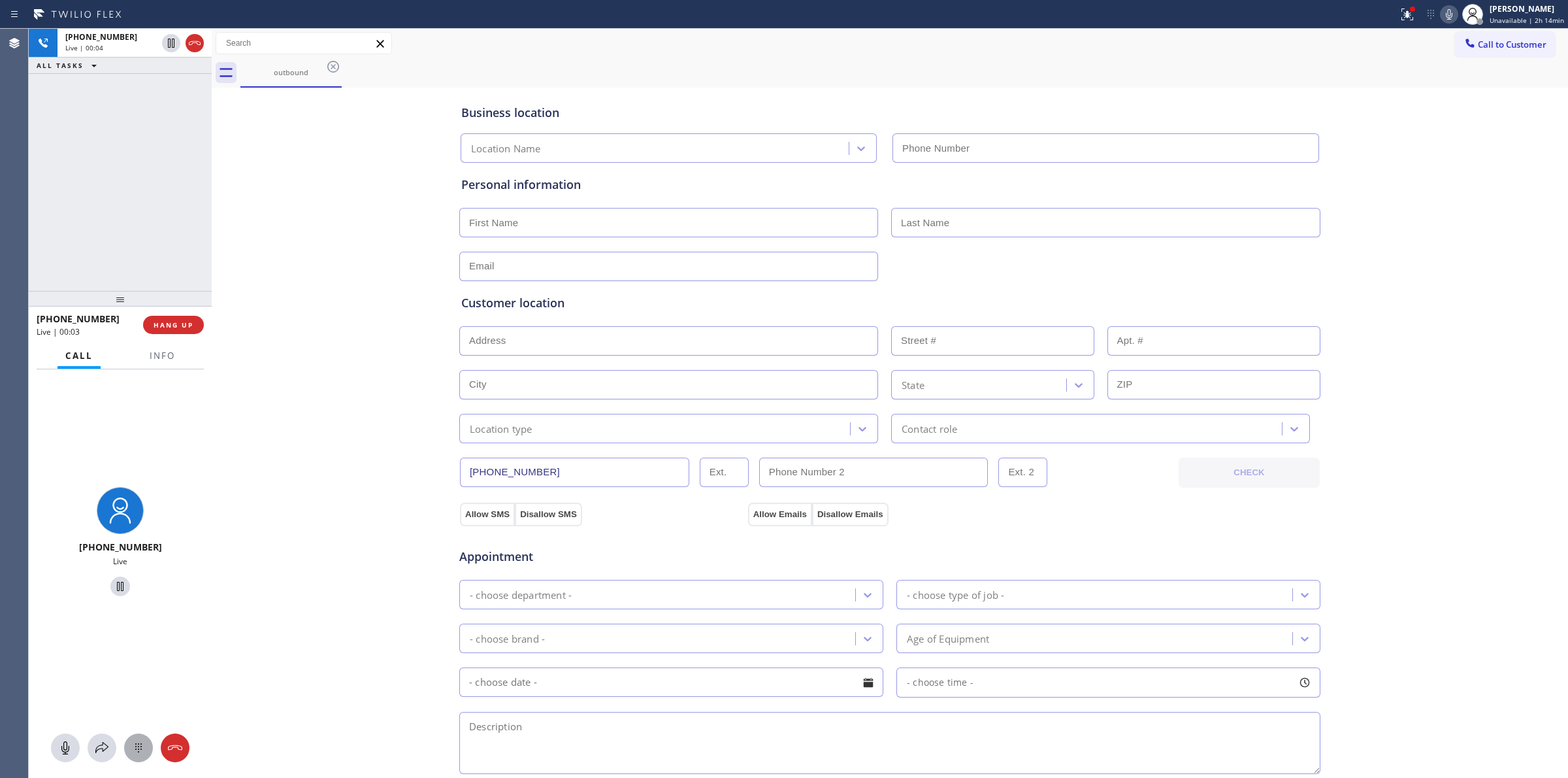
click at [145, 739] on button at bounding box center [138, 747] width 29 height 29
click at [1455, 54] on button "Call to Customer" at bounding box center [1505, 44] width 100 height 25
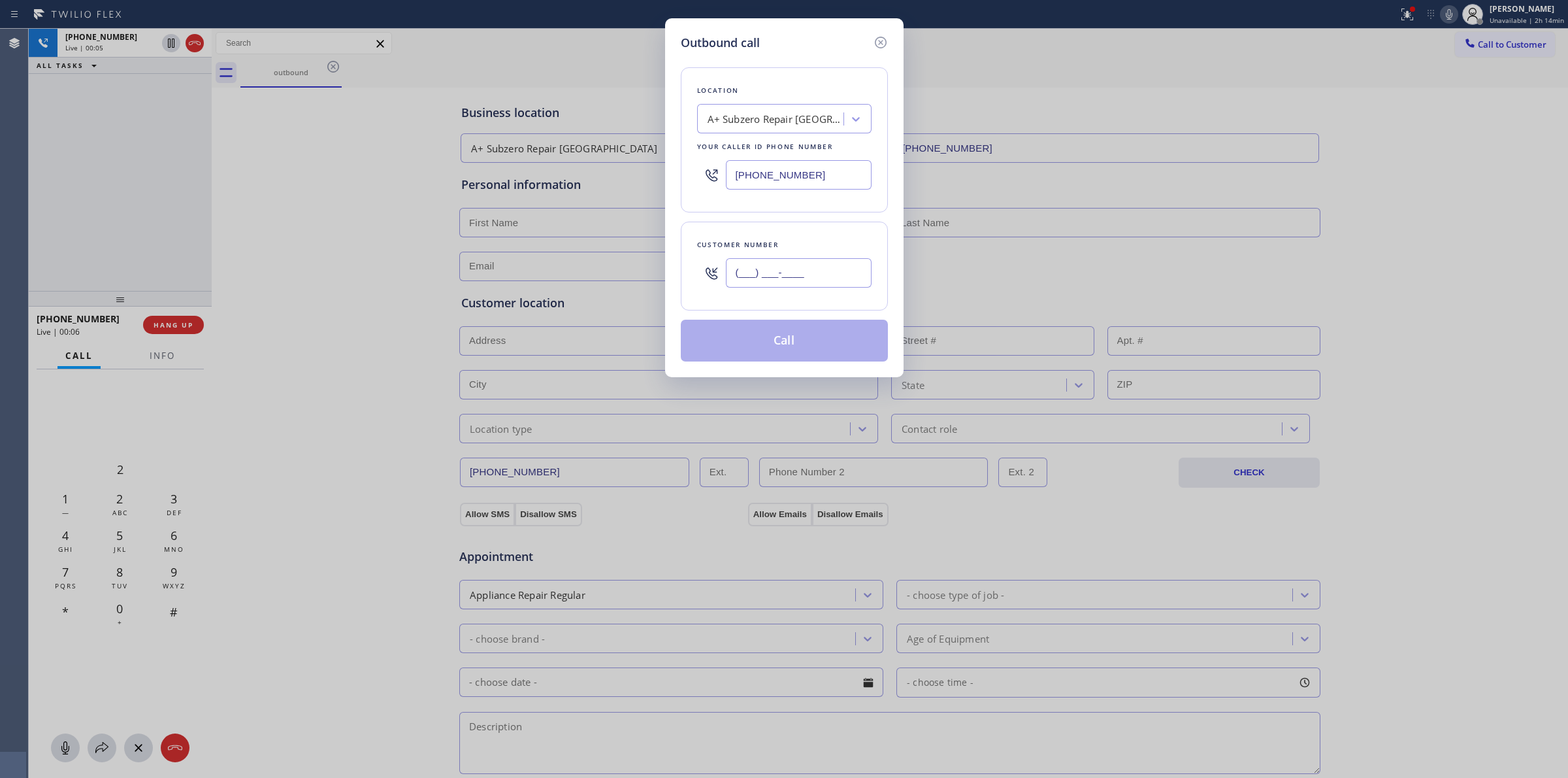
click at [828, 268] on input "(___) ___-____" at bounding box center [798, 273] width 145 height 30
paste input "646) 889-9033"
click at [797, 343] on button "Call" at bounding box center [784, 341] width 207 height 42
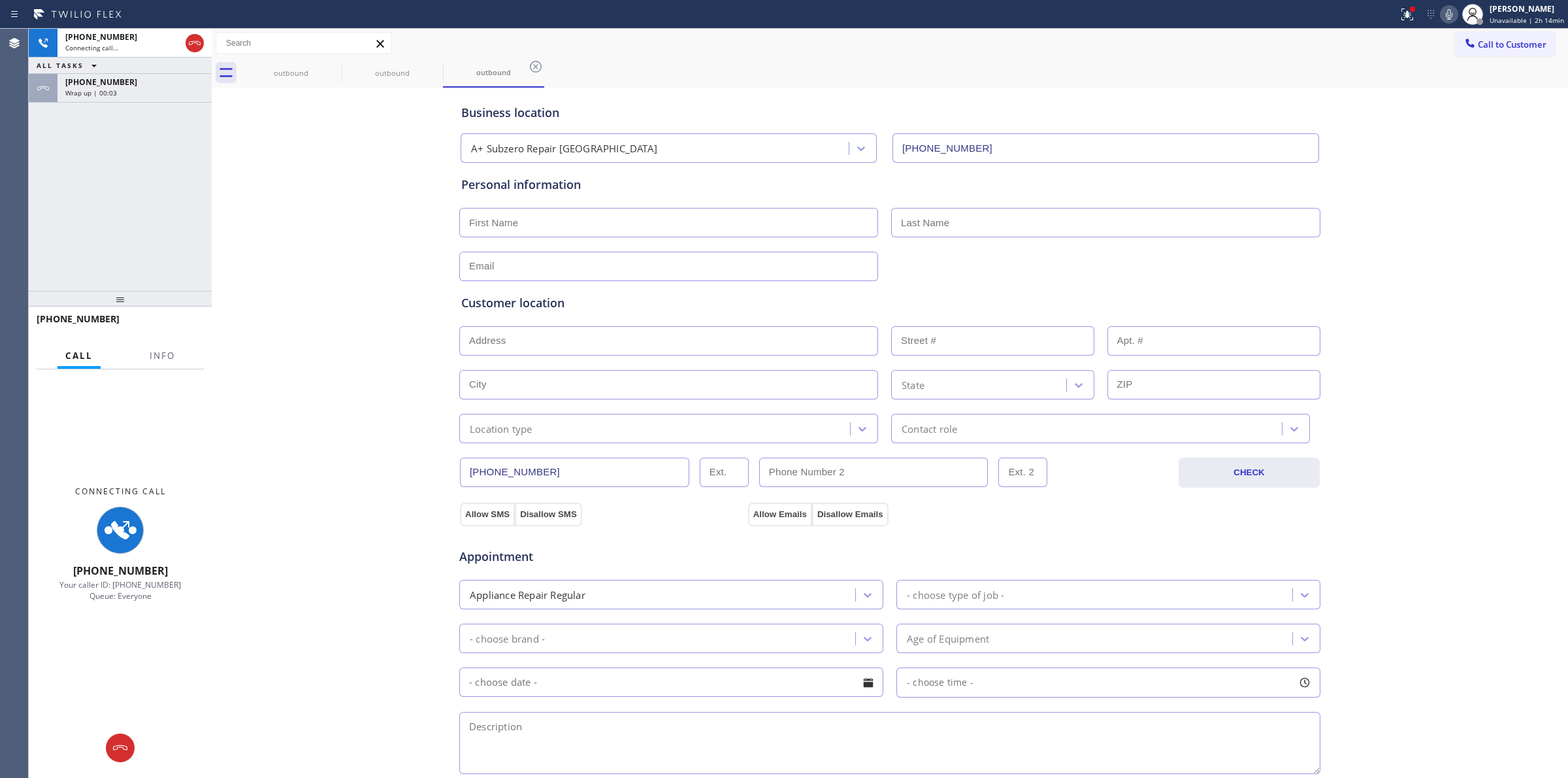
click at [0, 0] on icon at bounding box center [0, 0] width 0 height 0
click at [528, 64] on icon at bounding box center [535, 67] width 15 height 15
click at [330, 64] on div "outbound outbound outbound" at bounding box center [904, 73] width 1328 height 30
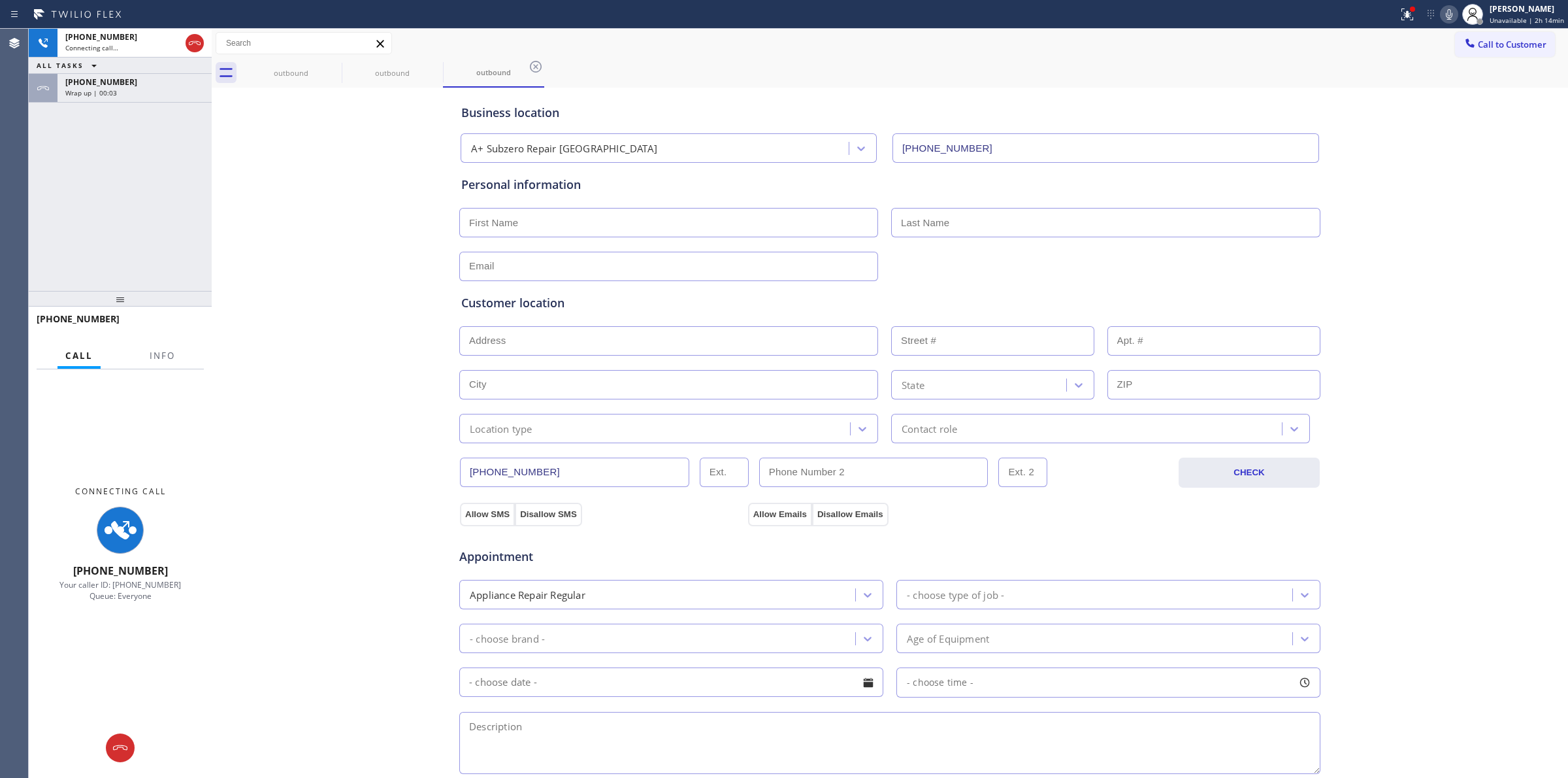
click at [330, 72] on div "outbound outbound outbound" at bounding box center [904, 73] width 1328 height 30
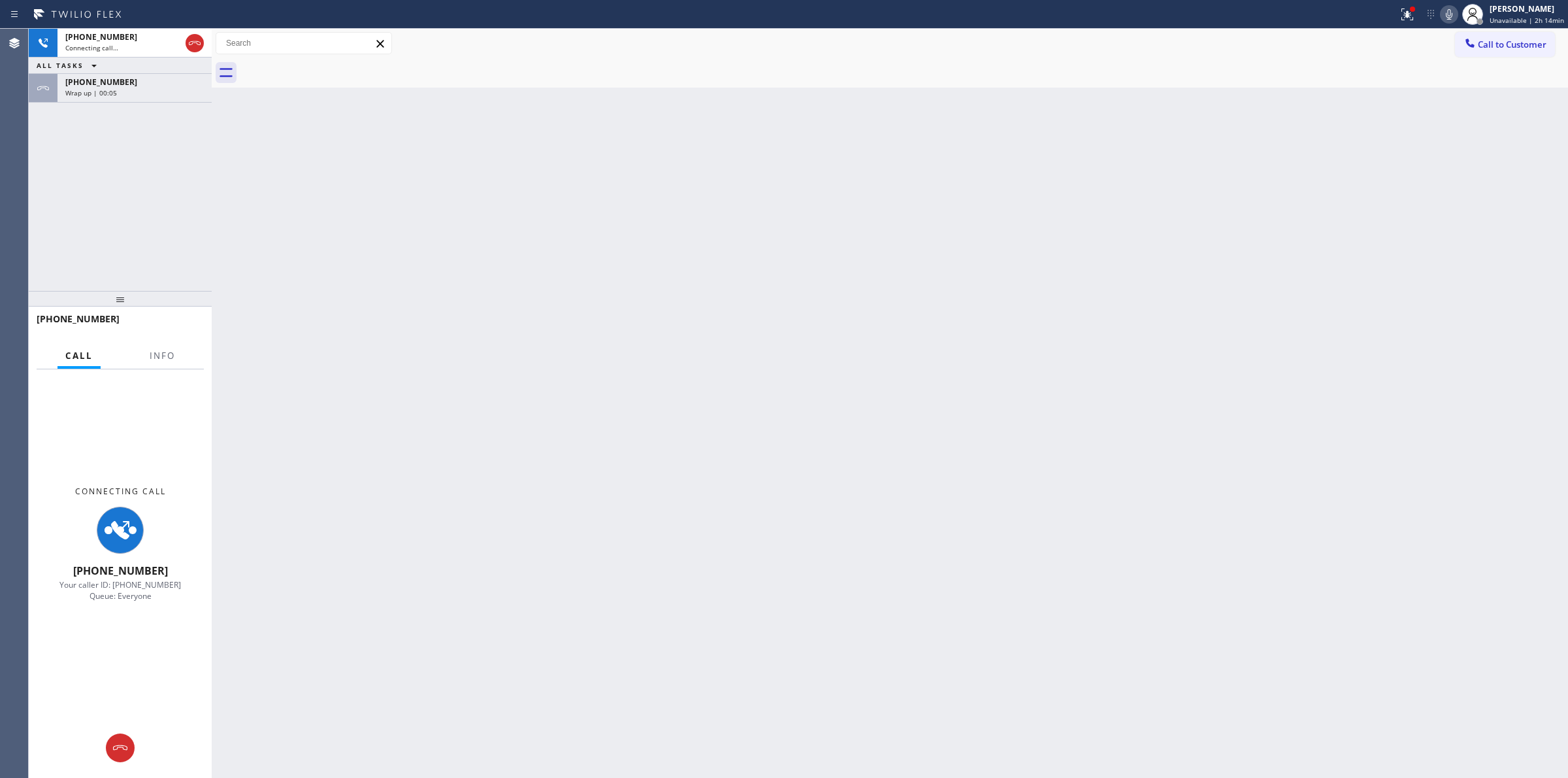
click at [129, 86] on div "[PHONE_NUMBER]" at bounding box center [134, 82] width 138 height 11
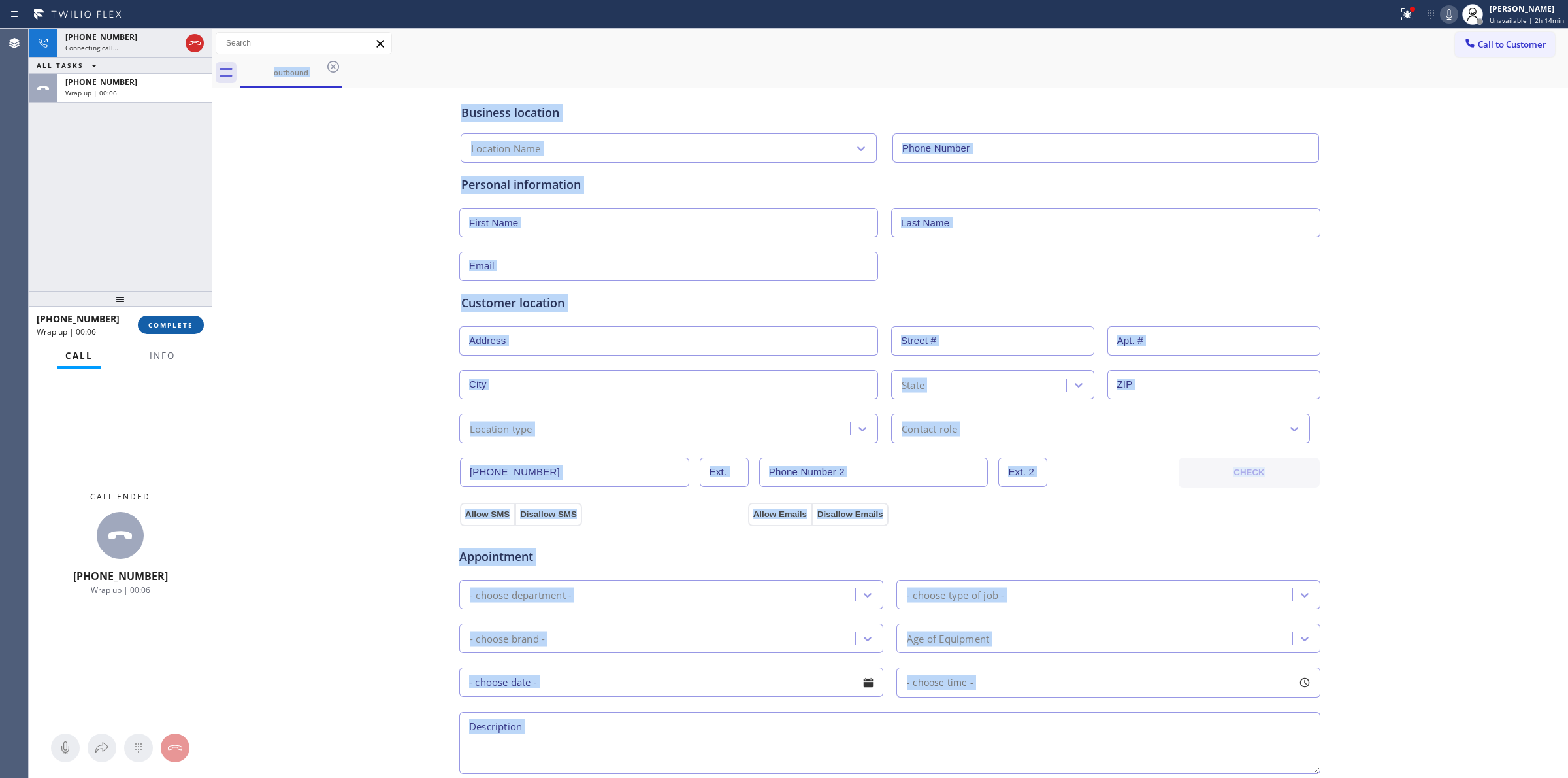
click at [172, 314] on div "[PHONE_NUMBER] Wrap up | 00:06 COMPLETE" at bounding box center [120, 325] width 167 height 34
click at [172, 321] on span "COMPLETE" at bounding box center [171, 325] width 45 height 9
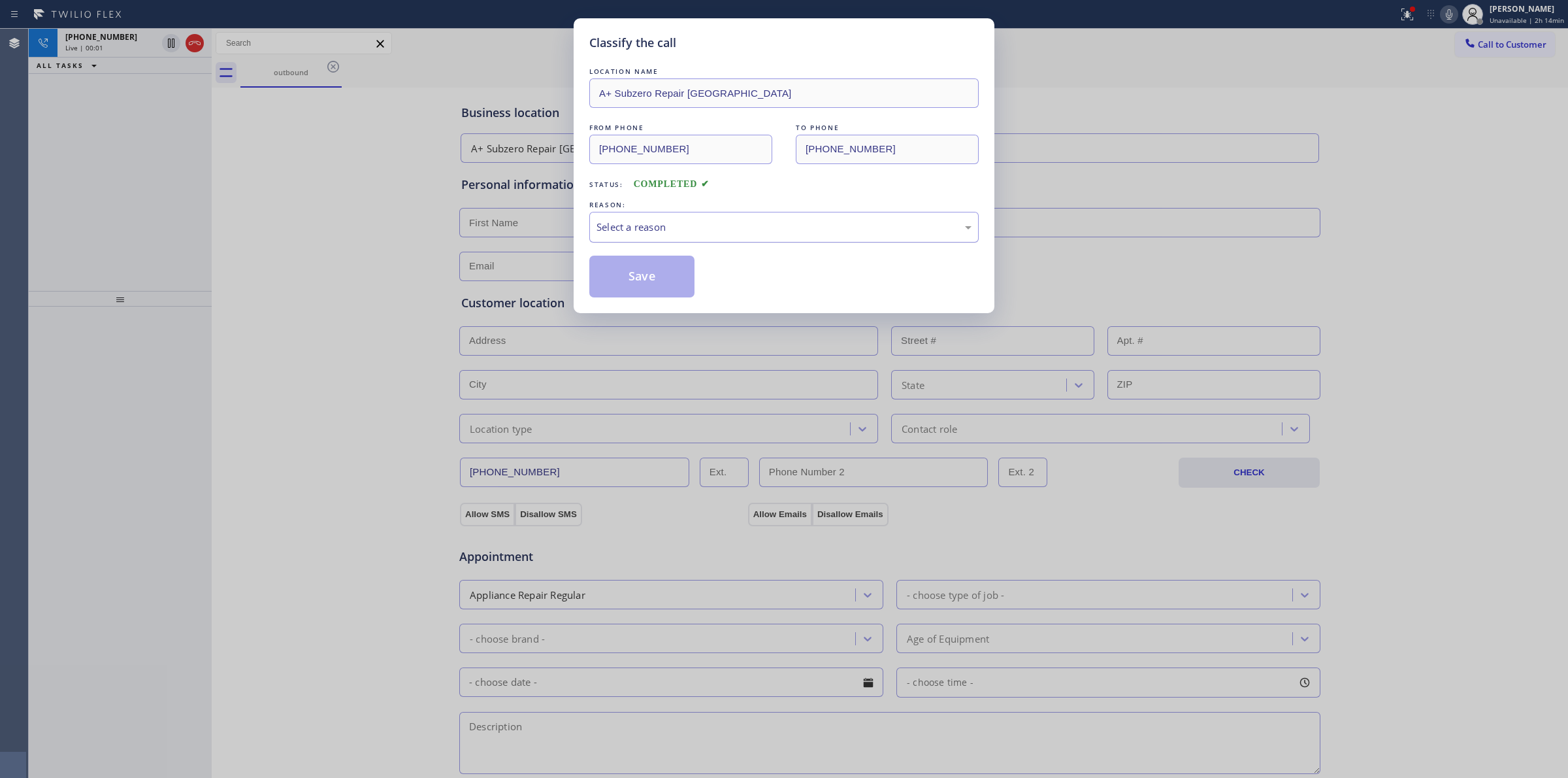
click at [700, 233] on div "Select a reason" at bounding box center [784, 226] width 375 height 15
click at [679, 283] on button "Save" at bounding box center [642, 277] width 105 height 42
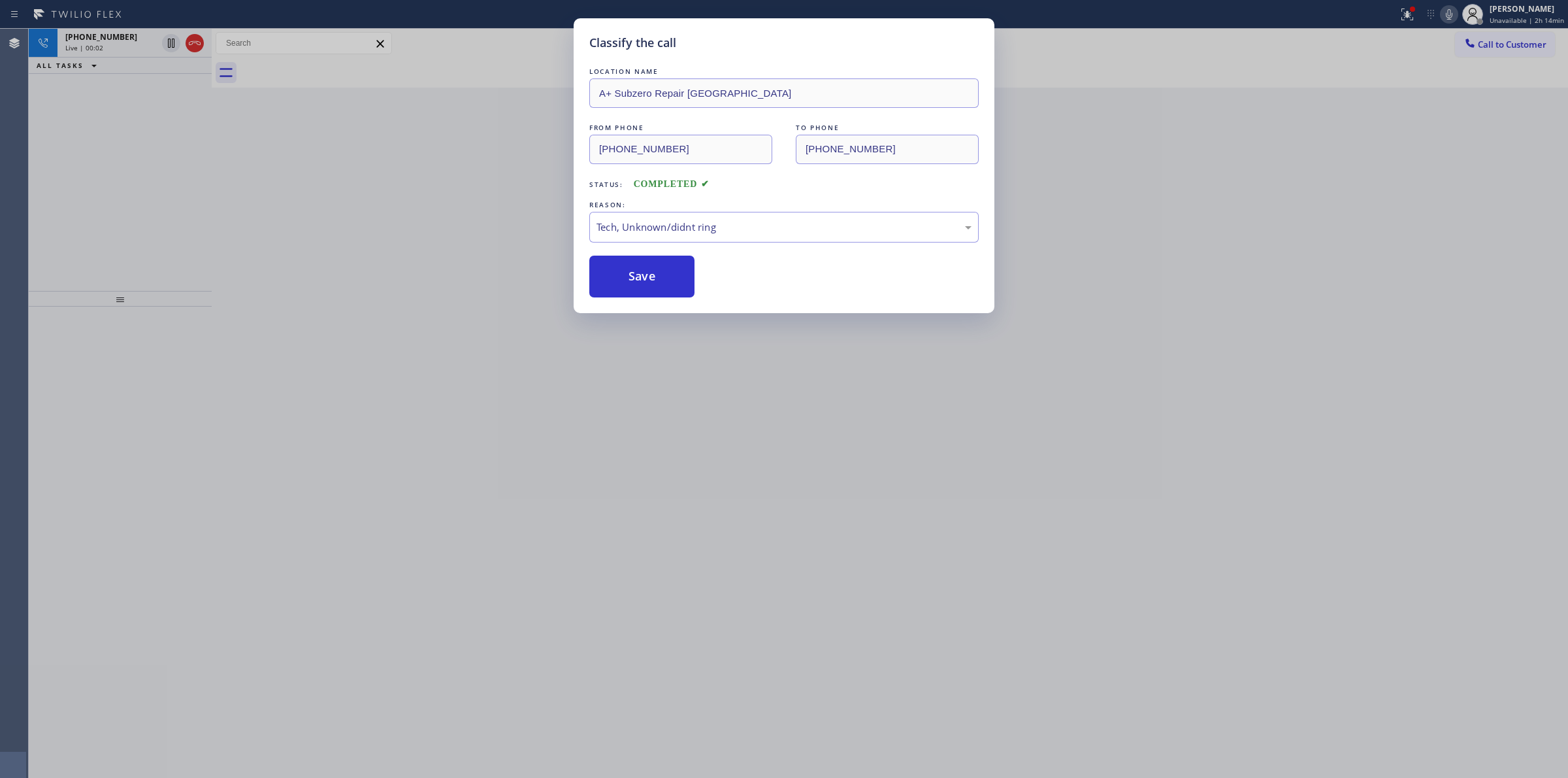
drag, startPoint x: 1345, startPoint y: 100, endPoint x: 1422, endPoint y: 69, distance: 83.0
click at [1362, 98] on div "Classify the call LOCATION NAME A+ Subzero Repair [GEOGRAPHIC_DATA] FROM PHONE …" at bounding box center [784, 389] width 1568 height 778
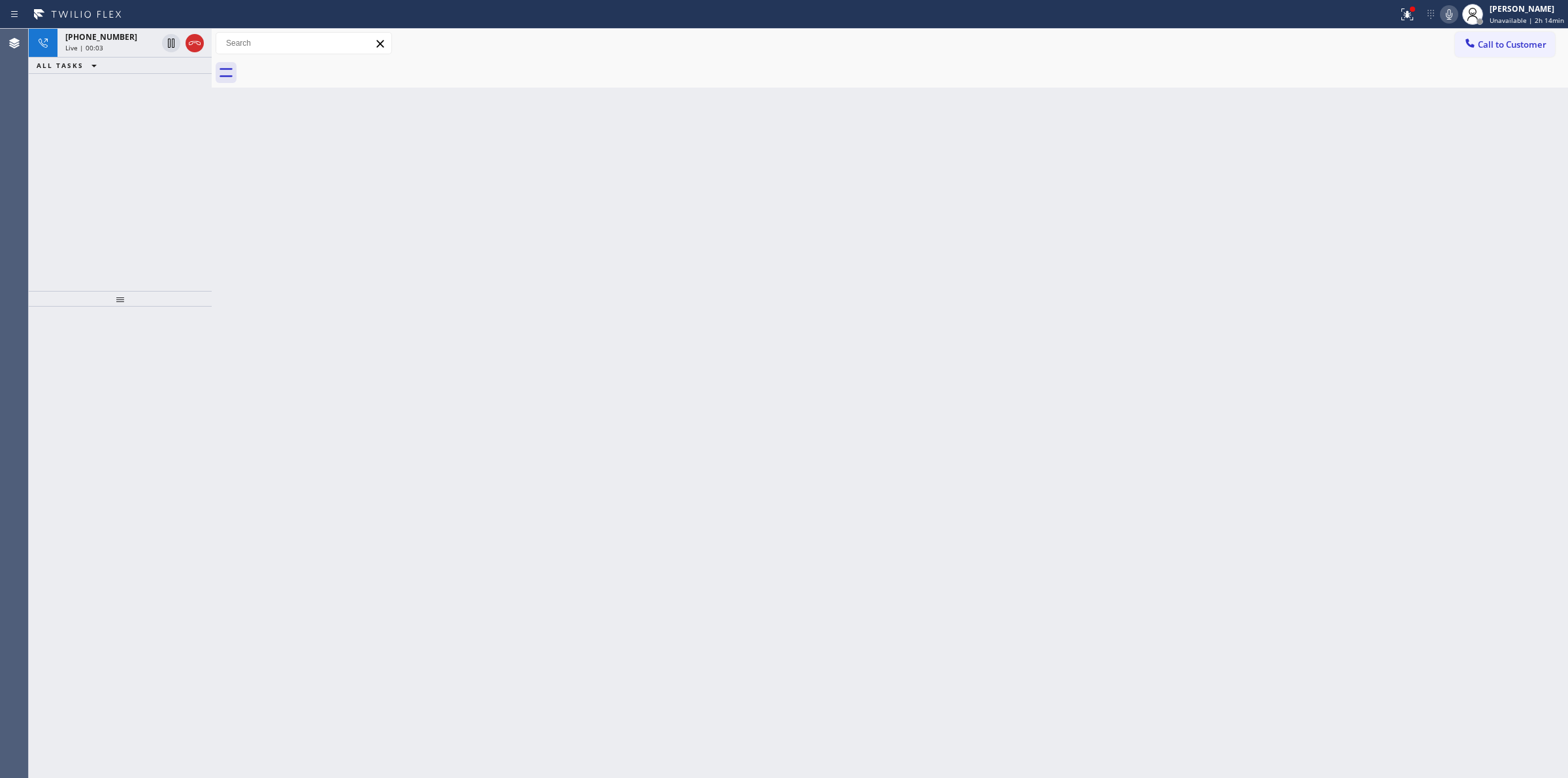
click at [1452, 14] on icon at bounding box center [1449, 14] width 6 height 11
click at [157, 46] on div "[PHONE_NUMBER] Live | 00:04" at bounding box center [108, 43] width 102 height 29
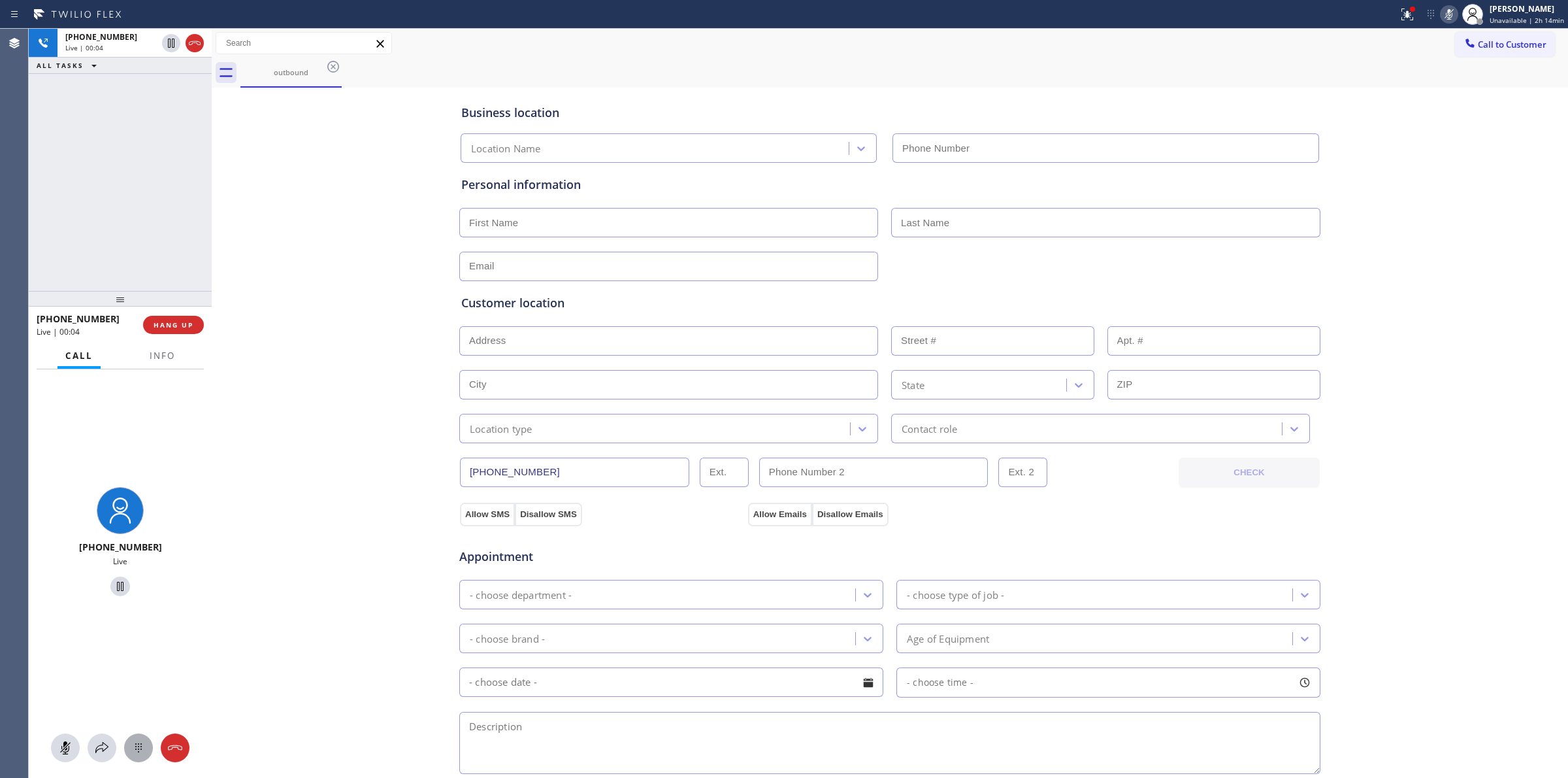
click at [145, 749] on icon at bounding box center [138, 748] width 15 height 15
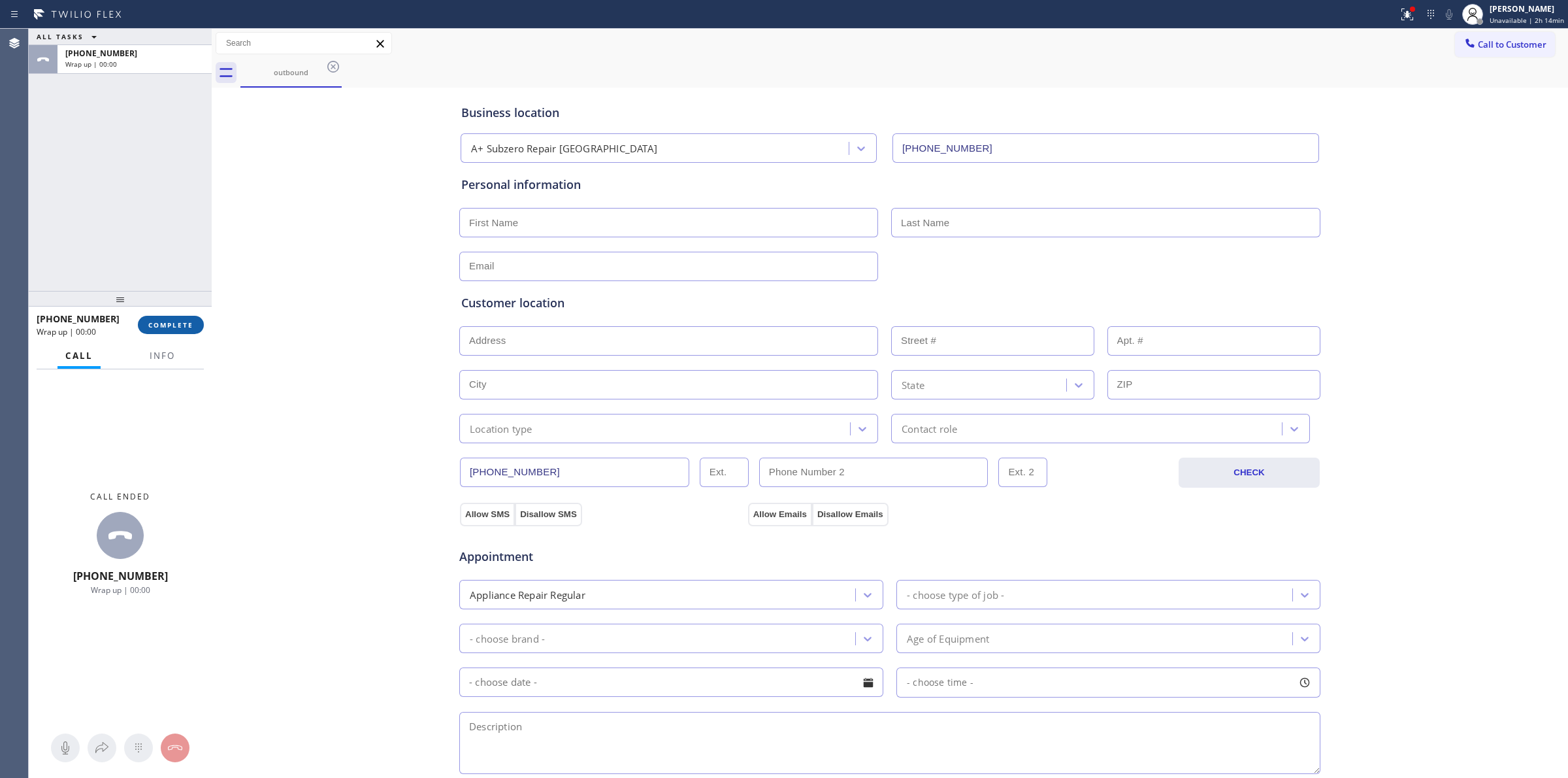
click at [167, 330] on button "COMPLETE" at bounding box center [171, 325] width 66 height 18
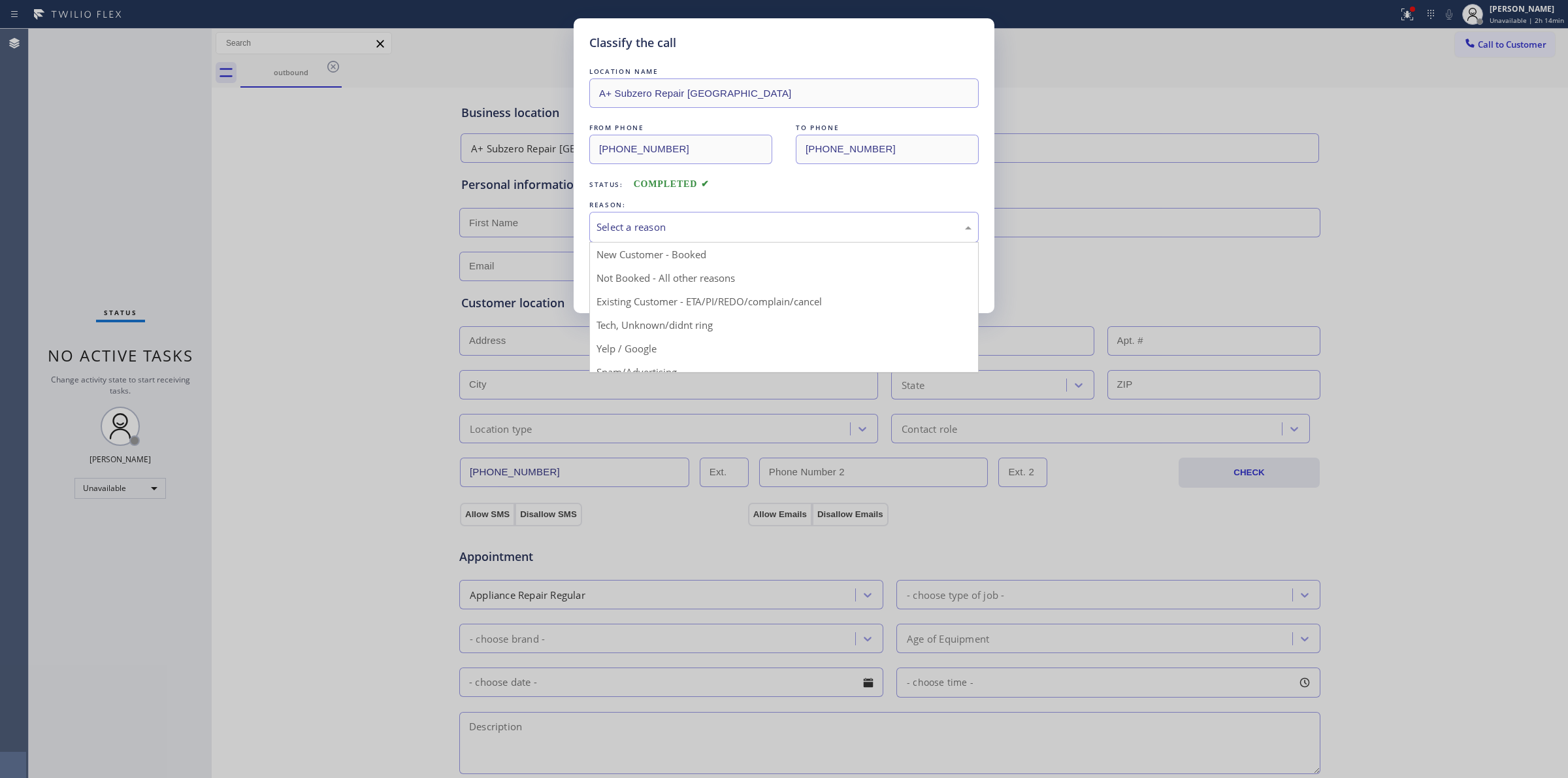
click at [696, 217] on div "Select a reason" at bounding box center [784, 227] width 389 height 31
drag, startPoint x: 665, startPoint y: 338, endPoint x: 648, endPoint y: 286, distance: 54.7
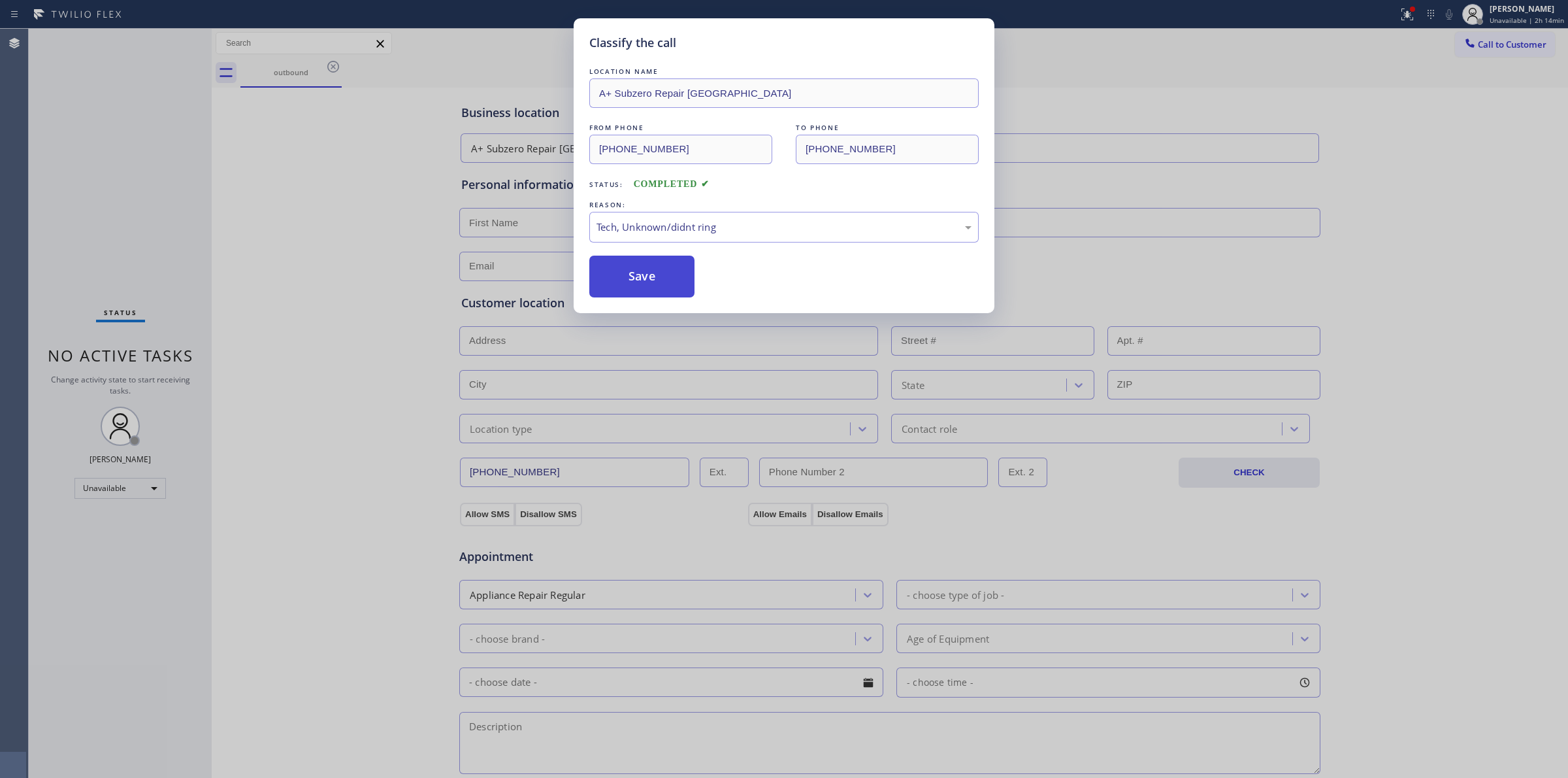
click at [648, 286] on button "Save" at bounding box center [642, 277] width 105 height 42
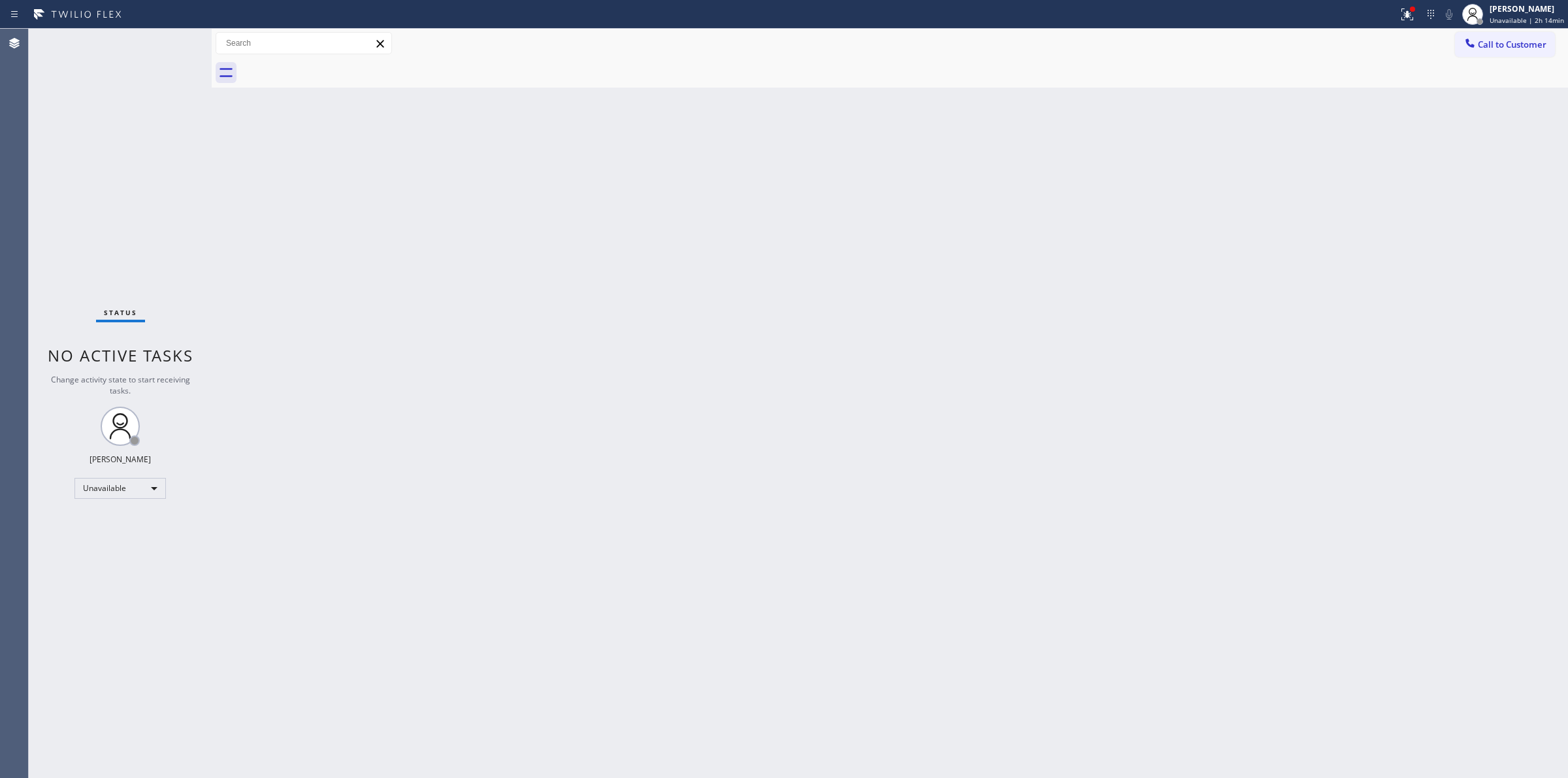
click at [1291, 296] on div "Back to Dashboard Change Sender ID Customers Technicians Select a contact Outbo…" at bounding box center [889, 403] width 1357 height 749
click at [1498, 1] on div "[PERSON_NAME] Unavailable | 2h 15min" at bounding box center [1513, 14] width 110 height 29
click at [1472, 98] on button "Break" at bounding box center [1503, 103] width 131 height 17
